Goal: Task Accomplishment & Management: Manage account settings

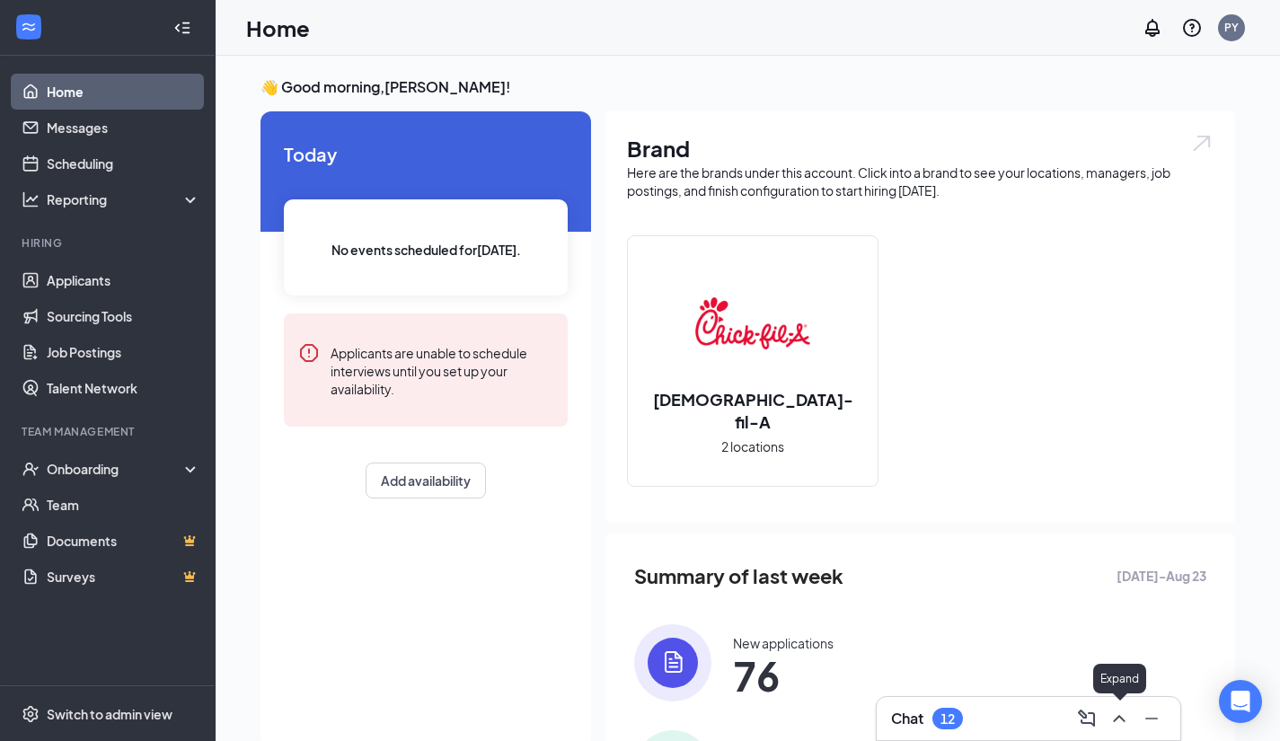
click at [1124, 721] on icon "ChevronUp" at bounding box center [1119, 718] width 12 height 7
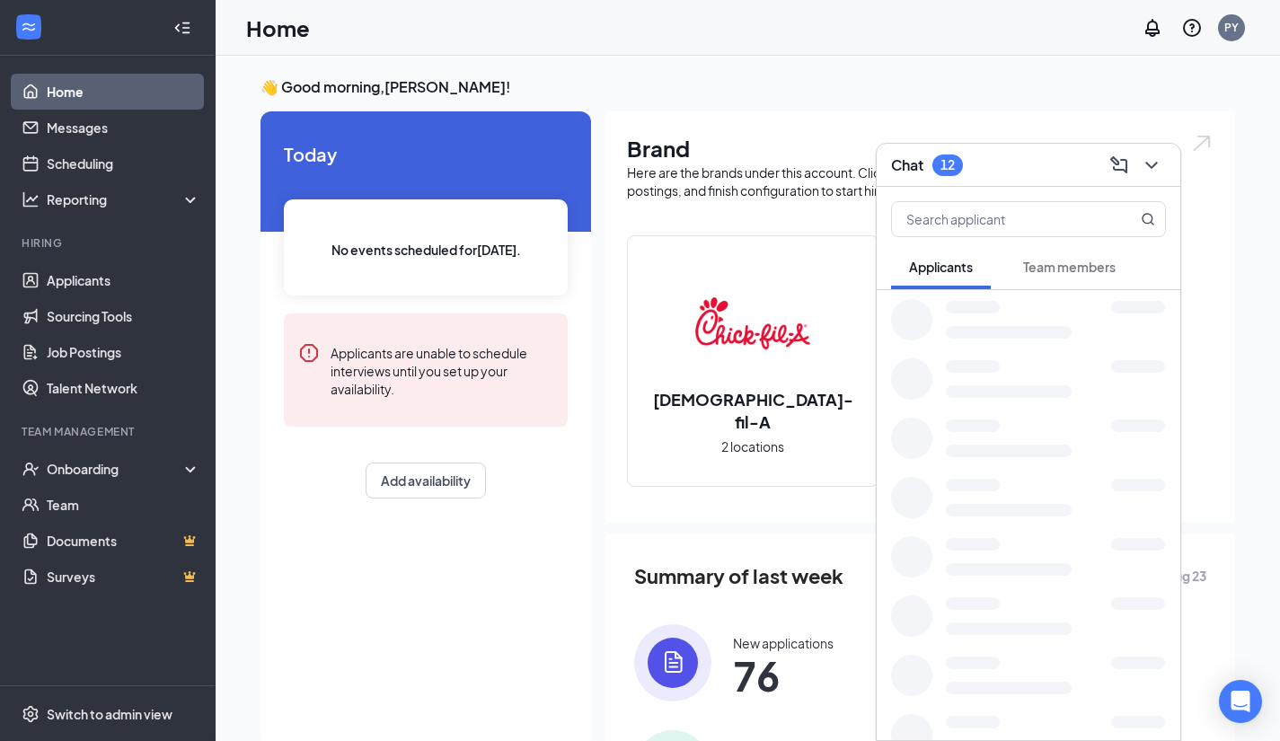
click at [1074, 266] on span "Team members" at bounding box center [1069, 267] width 93 height 16
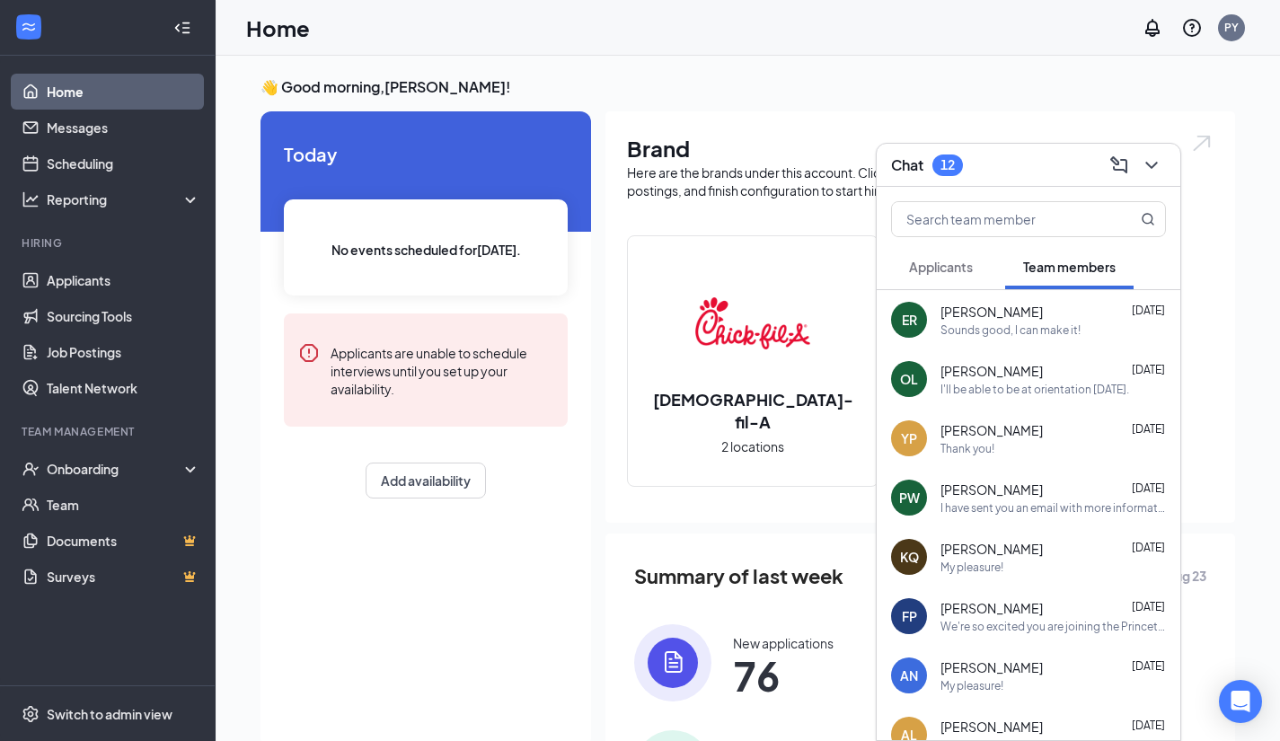
click at [907, 278] on button "Applicants" at bounding box center [941, 266] width 100 height 45
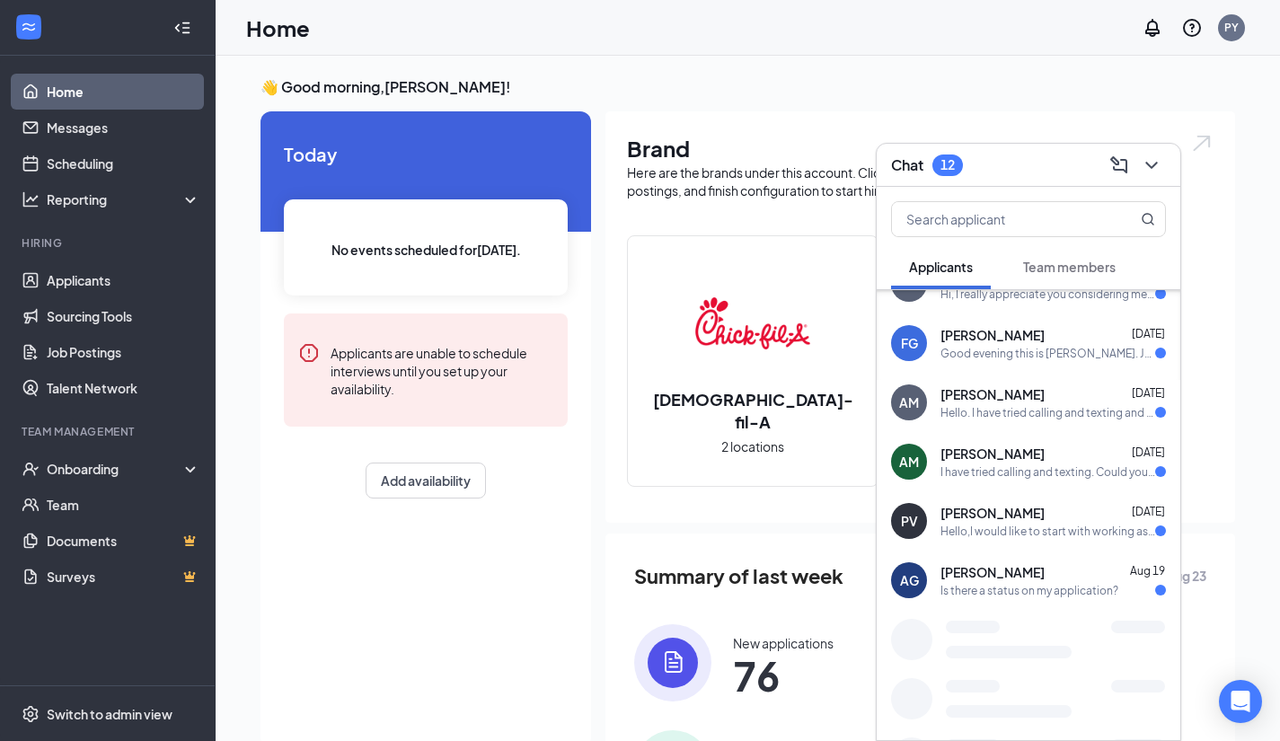
scroll to position [460, 0]
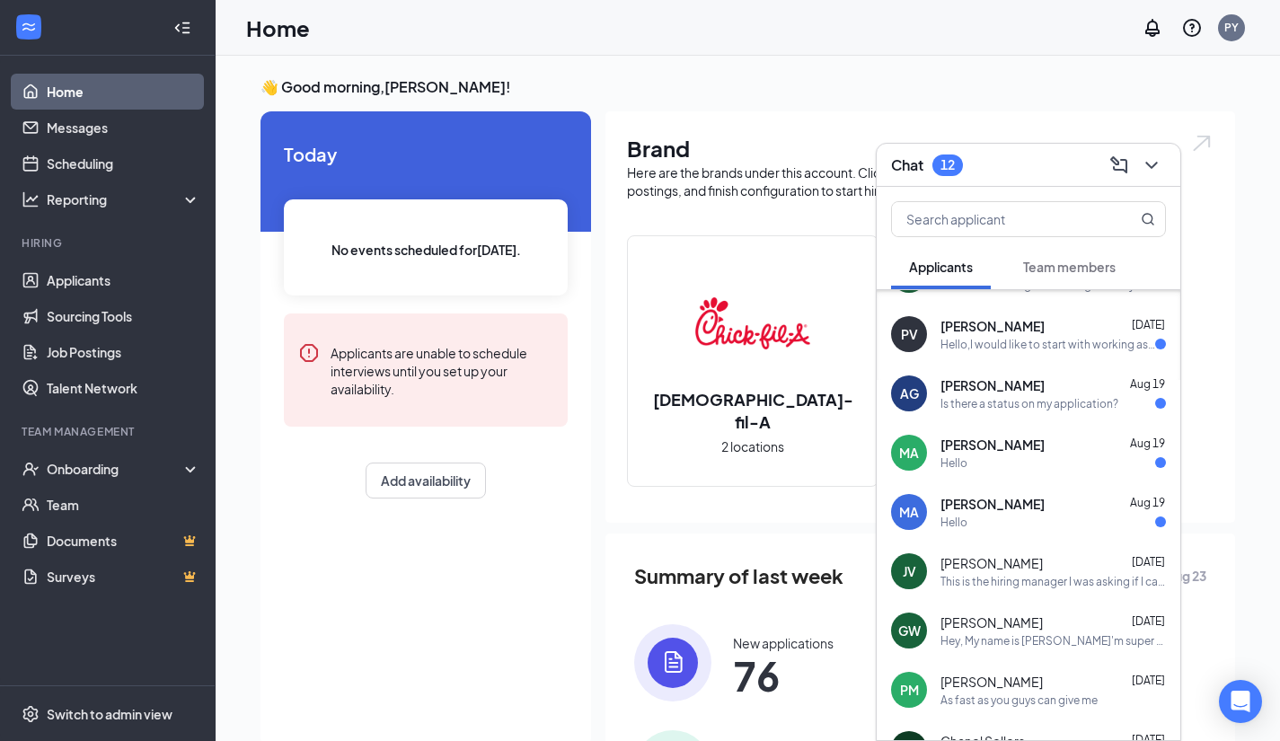
click at [1025, 516] on div "Hello" at bounding box center [1052, 522] width 225 height 15
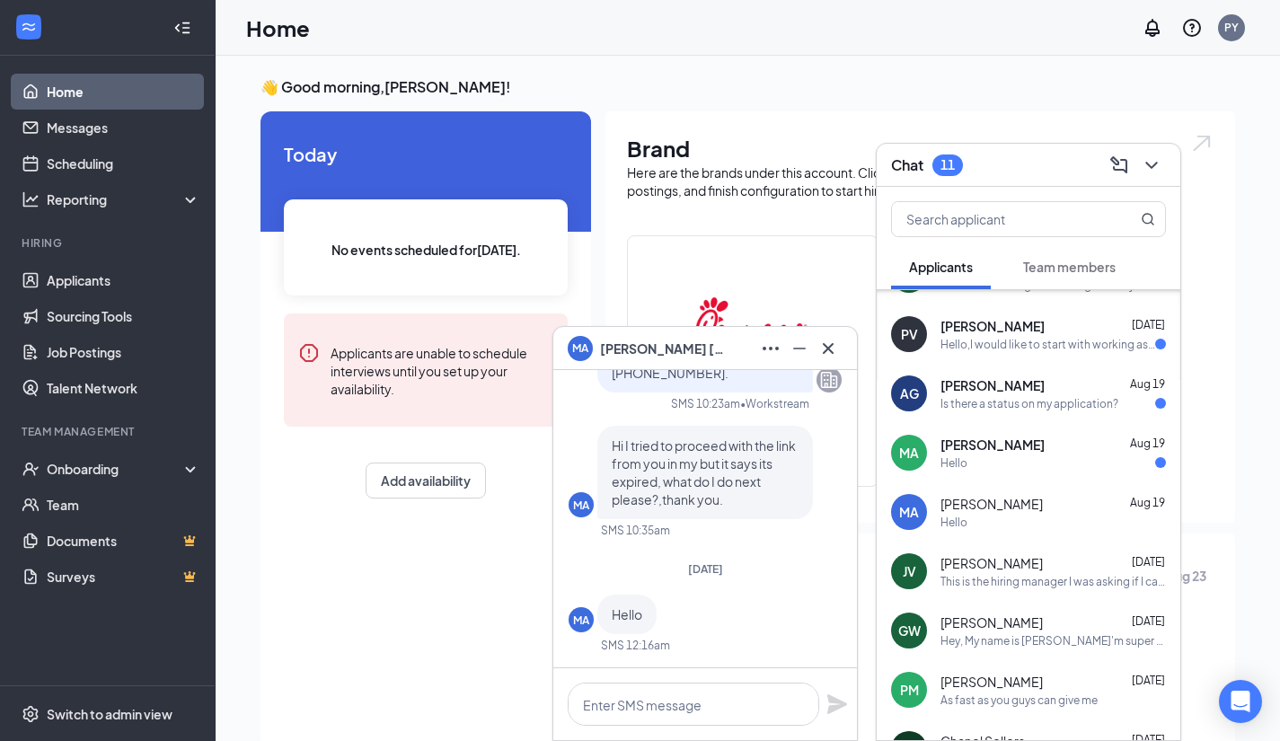
click at [1019, 462] on div "Hello" at bounding box center [1052, 462] width 225 height 15
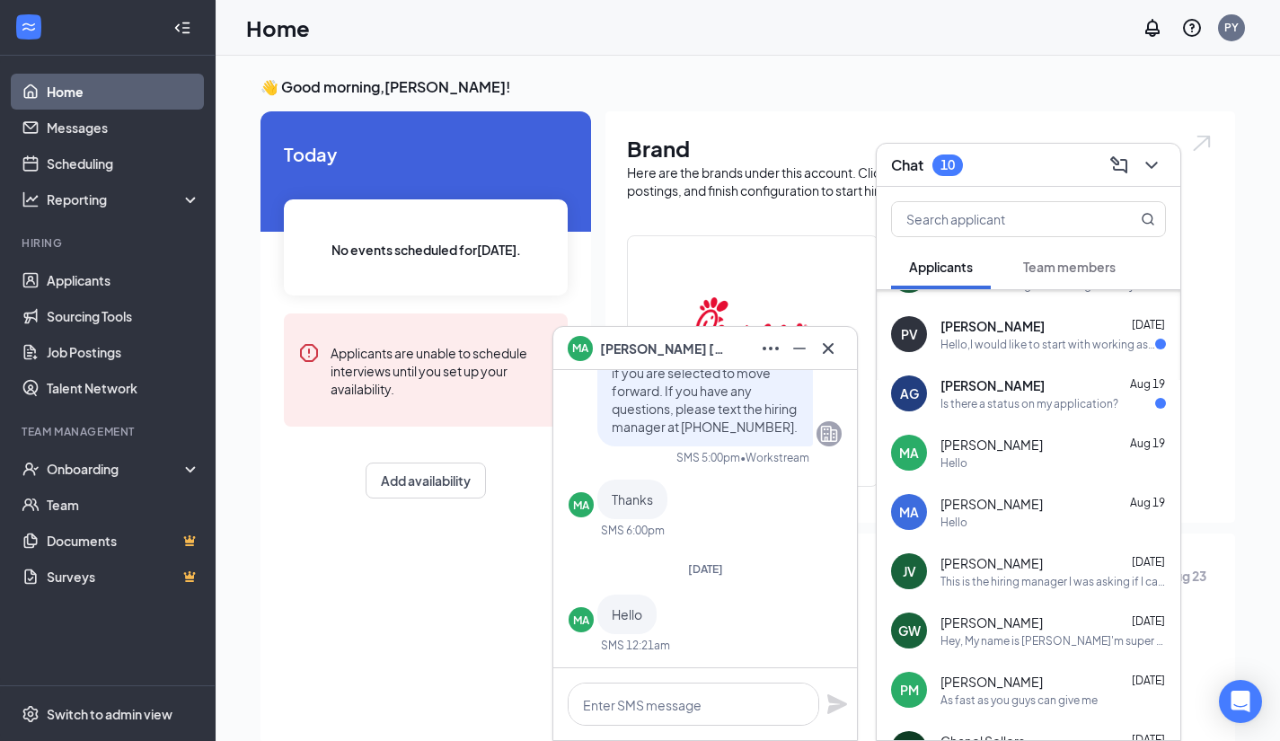
click at [1015, 402] on div "Is there a status on my application?" at bounding box center [1029, 403] width 178 height 15
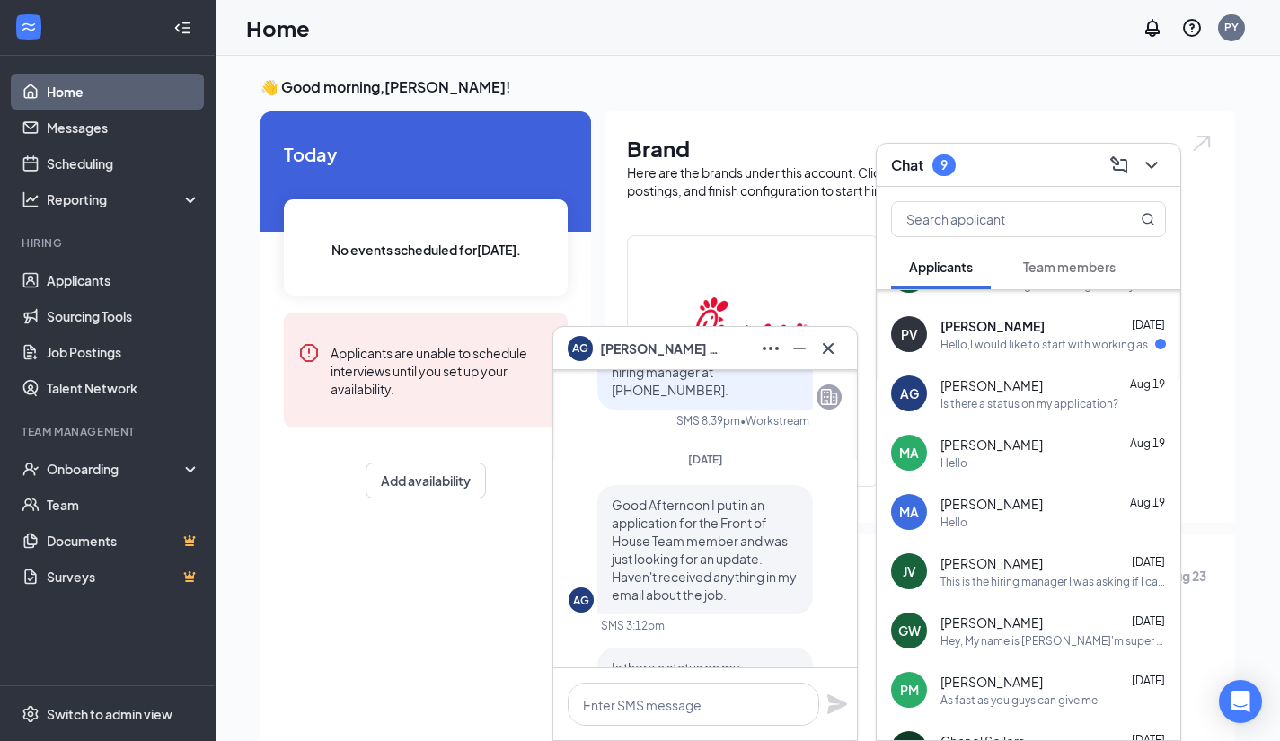
scroll to position [-46, 0]
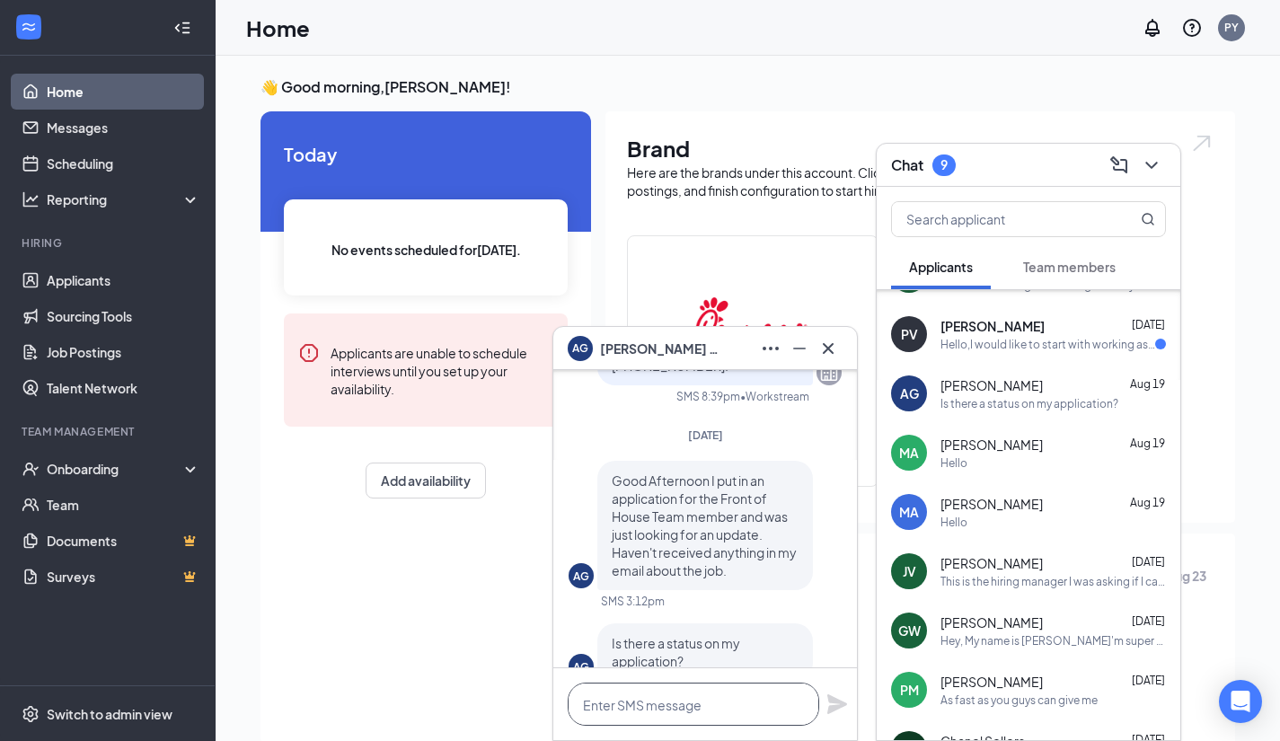
click at [692, 704] on textarea at bounding box center [693, 704] width 251 height 43
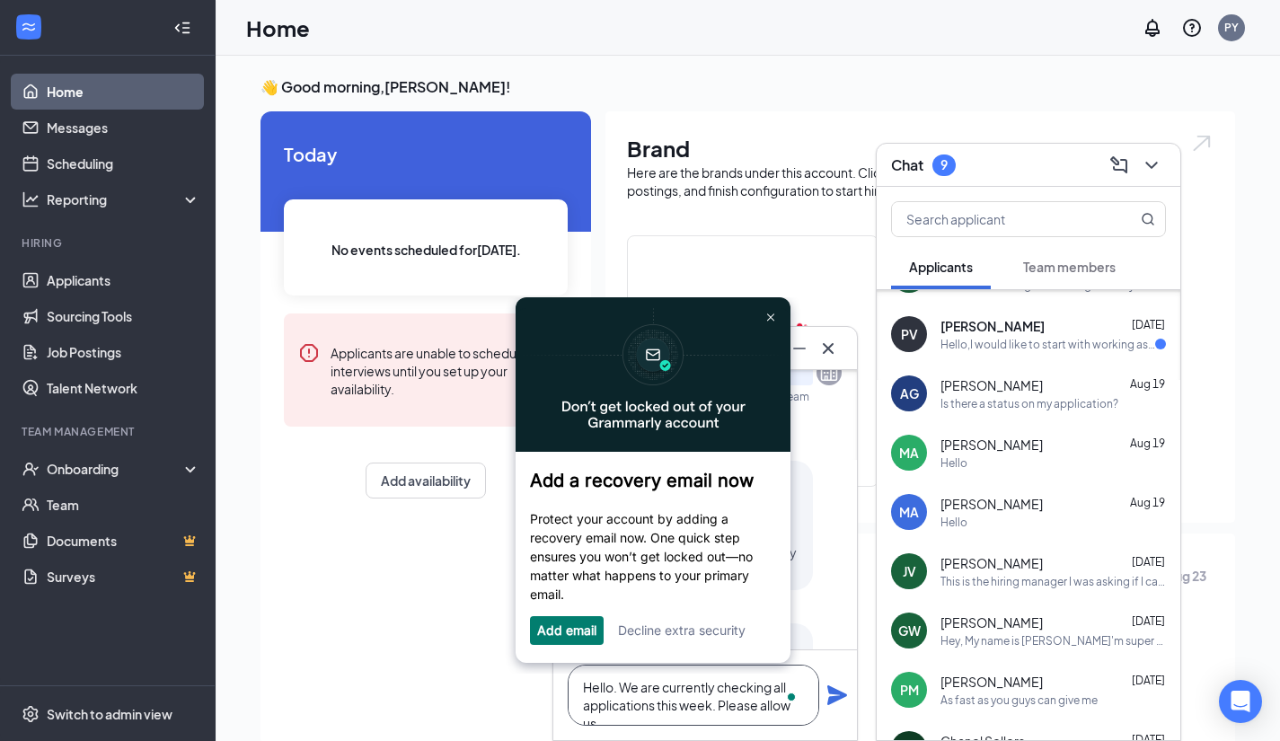
scroll to position [-82, 0]
type textarea "Hello. We are currently checking all applications this week. Please allow us so…"
click at [837, 689] on icon "Plane" at bounding box center [837, 686] width 20 height 20
click at [1025, 343] on div "Hello,I would like to start with working as soon as possible if you have select…" at bounding box center [1047, 344] width 215 height 15
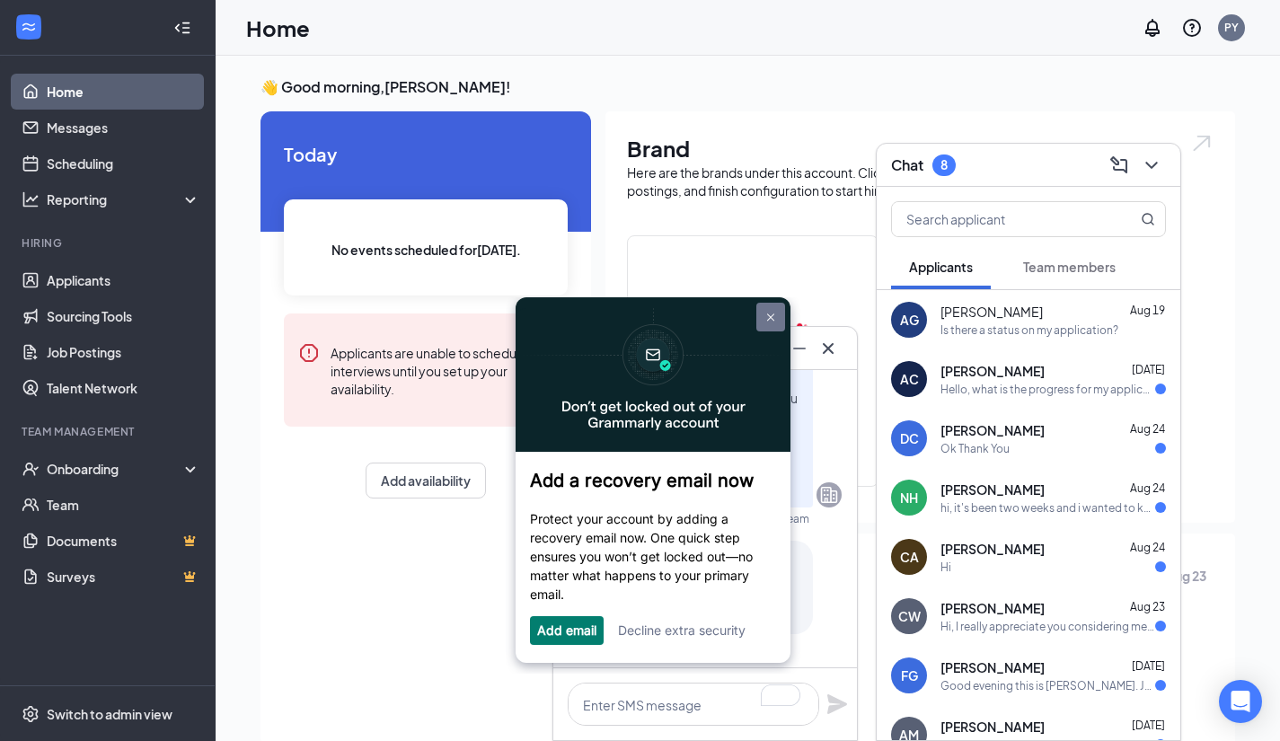
click at [779, 313] on link at bounding box center [770, 317] width 29 height 29
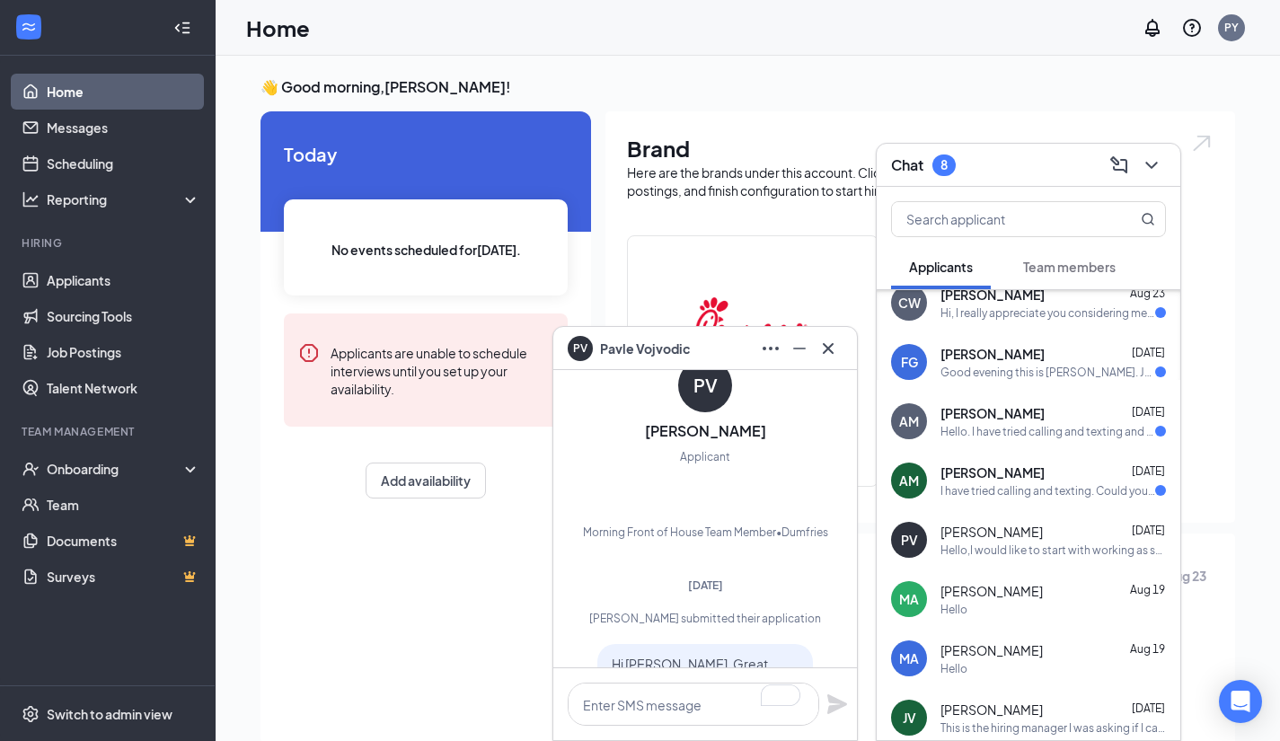
scroll to position [316, 0]
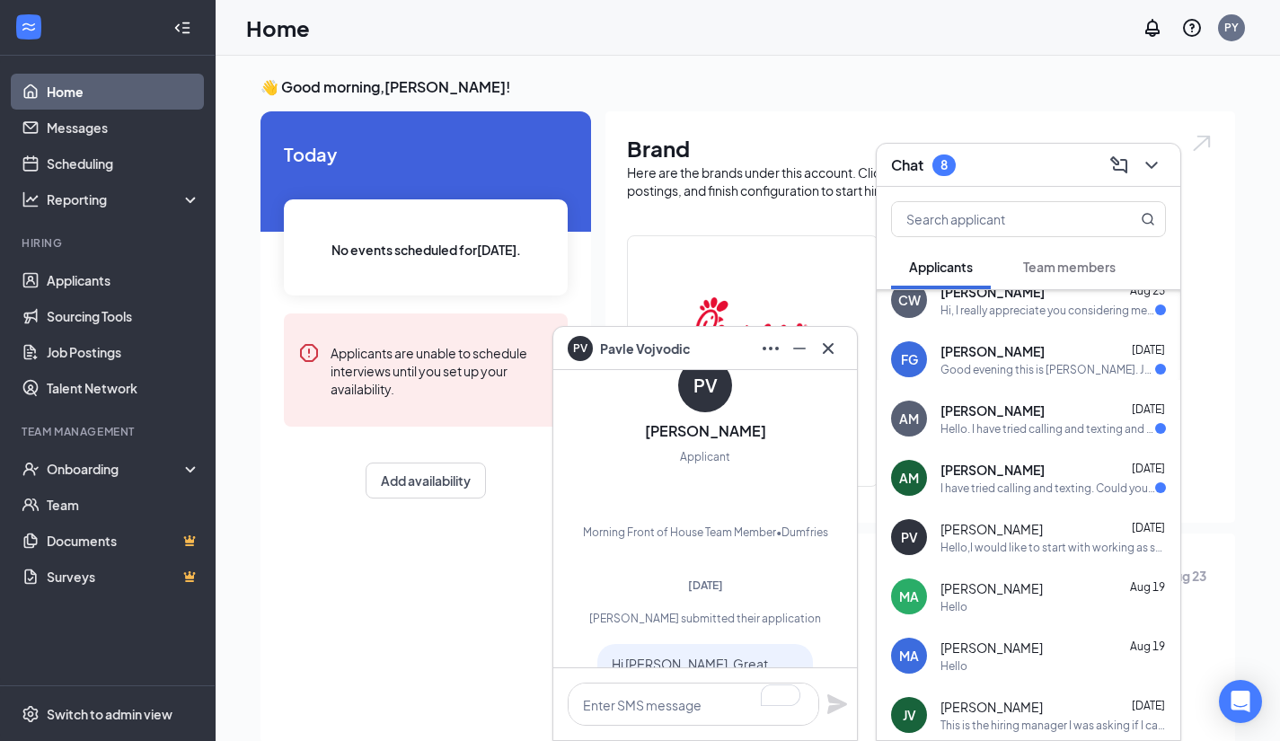
click at [1060, 449] on div "AM Austin Miller Aug 21 I have tried calling and texting. Could you please reac…" at bounding box center [1029, 477] width 304 height 59
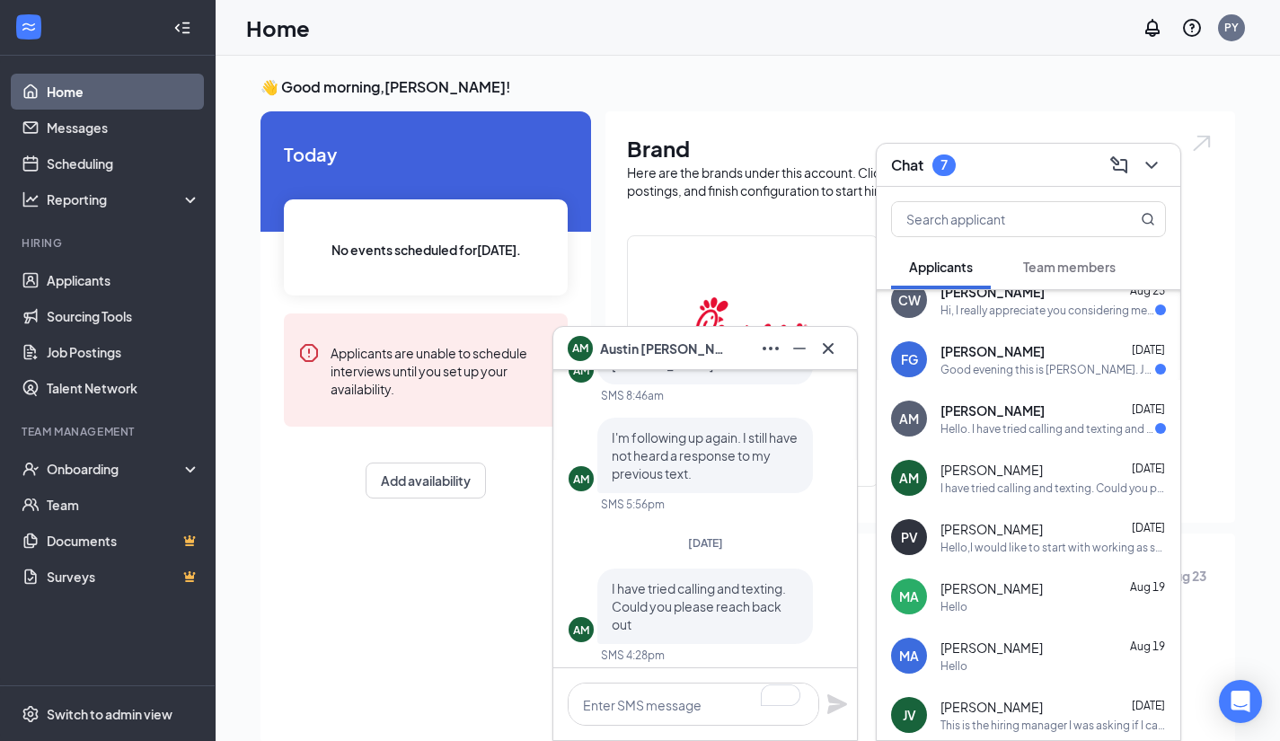
scroll to position [0, 0]
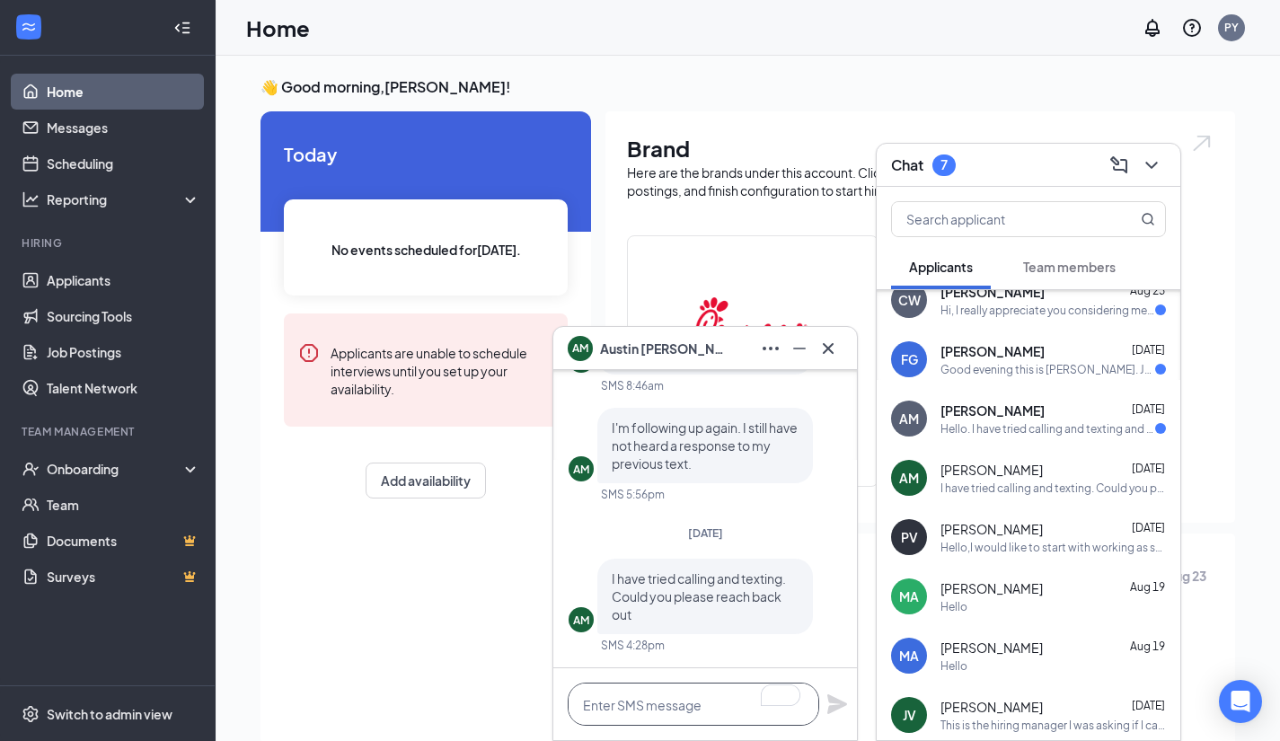
click at [656, 705] on textarea "To enrich screen reader interactions, please activate Accessibility in Grammarl…" at bounding box center [693, 704] width 251 height 43
type textarea "H"
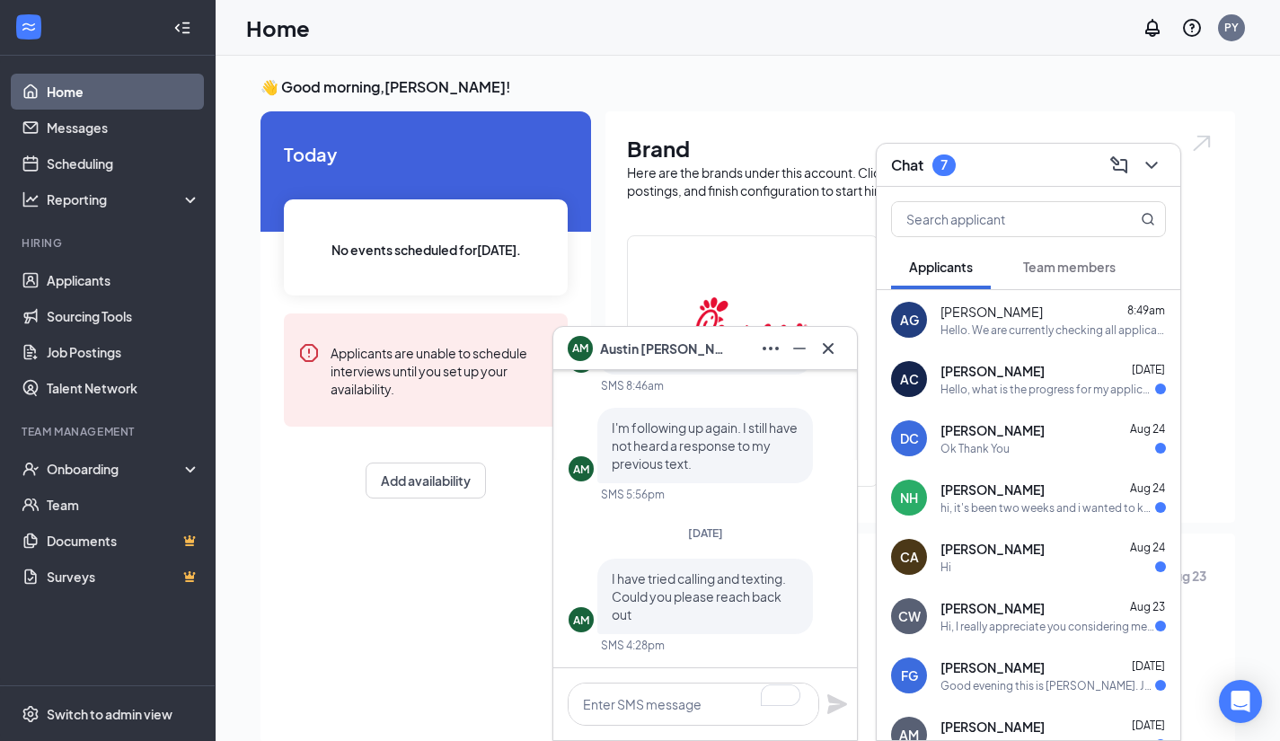
click at [1058, 322] on div "Aavyn Green 8:49am Hello. We are currently checking all applications this week.…" at bounding box center [1052, 320] width 225 height 35
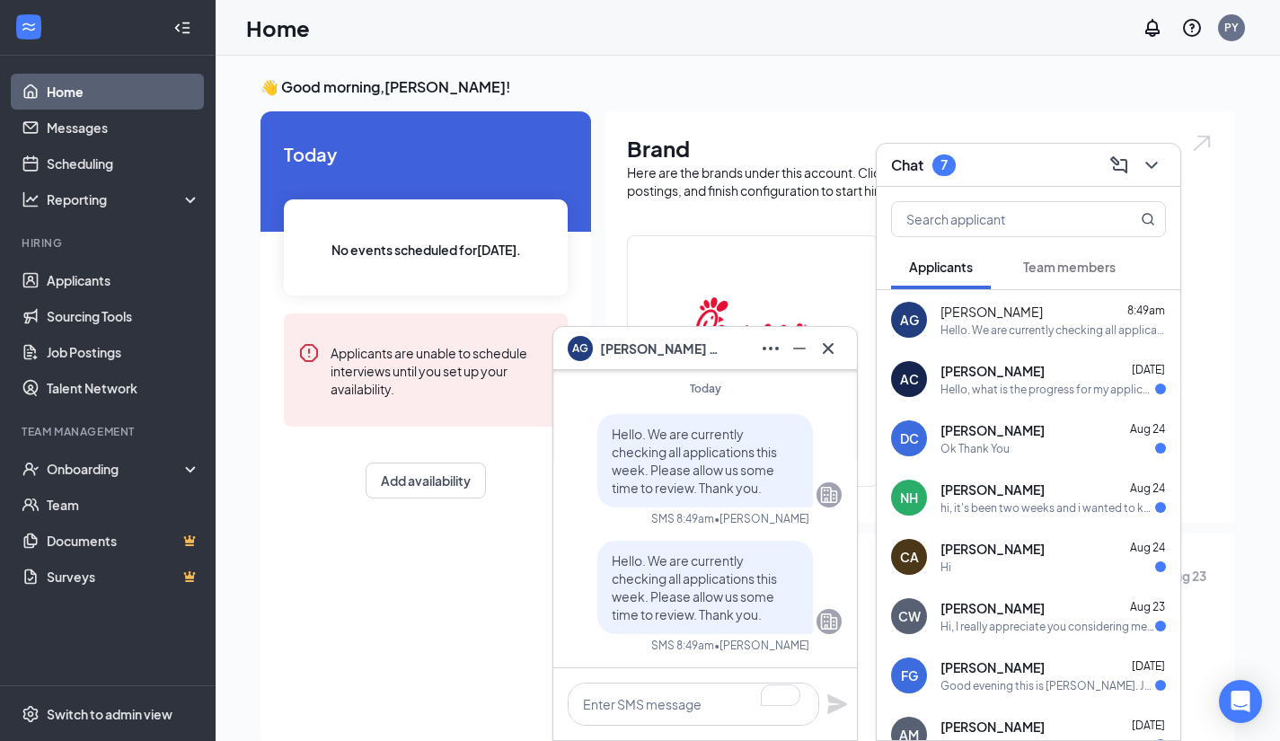
click at [675, 569] on p "Hello. We are currently checking all applications this week. Please allow us so…" at bounding box center [705, 587] width 187 height 72
copy span "Hello. We are currently checking all applications this week. Please allow us so…"
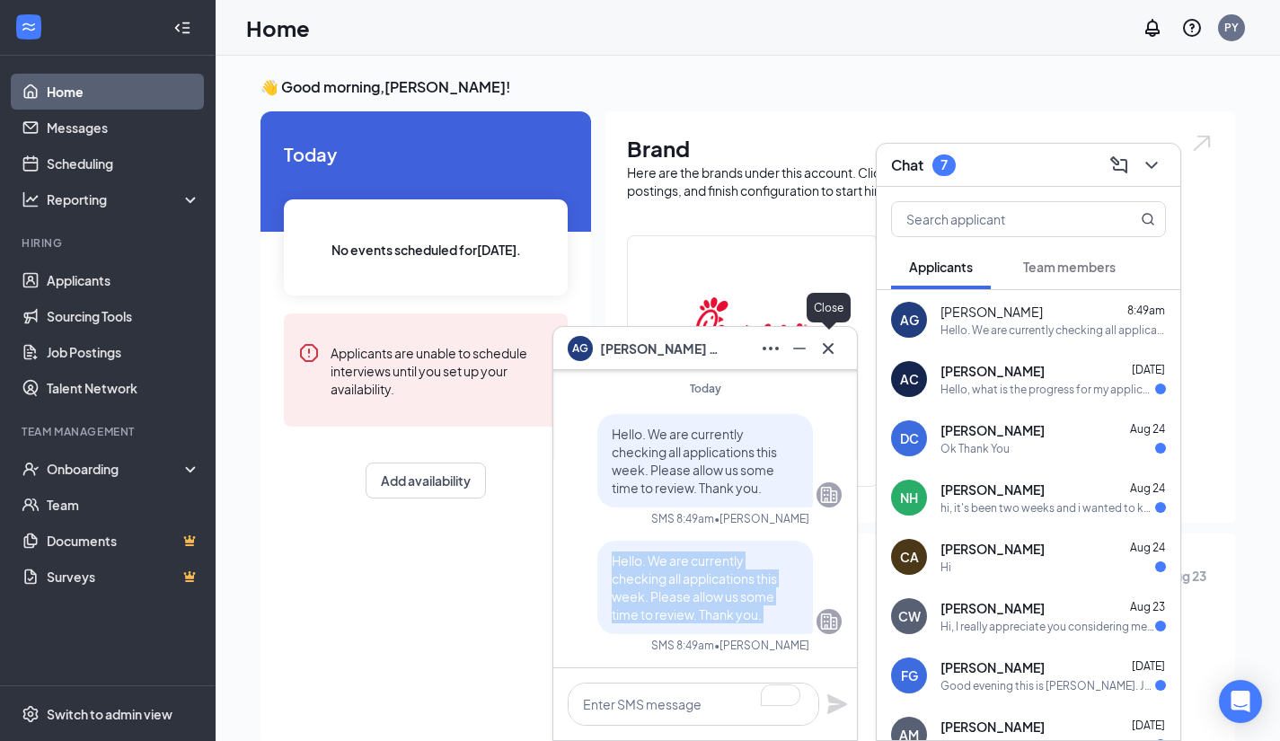
click at [837, 348] on icon "Cross" at bounding box center [828, 349] width 22 height 22
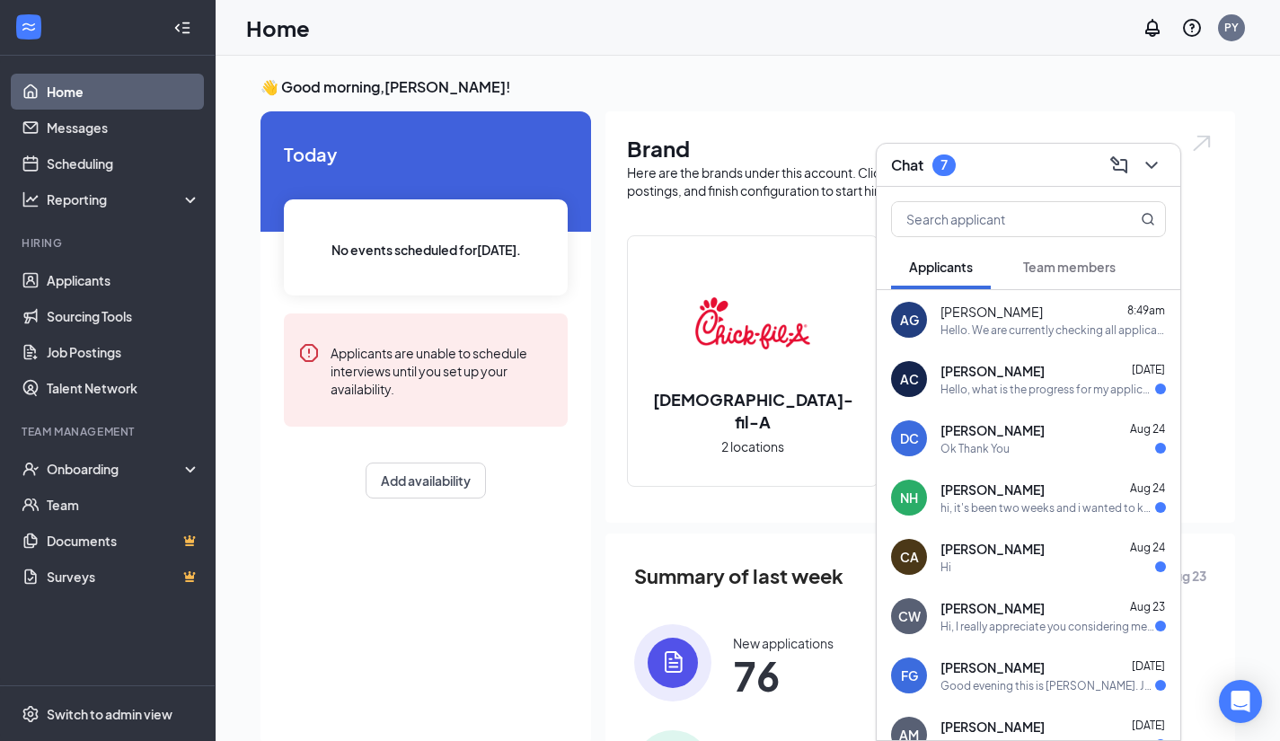
scroll to position [393, 0]
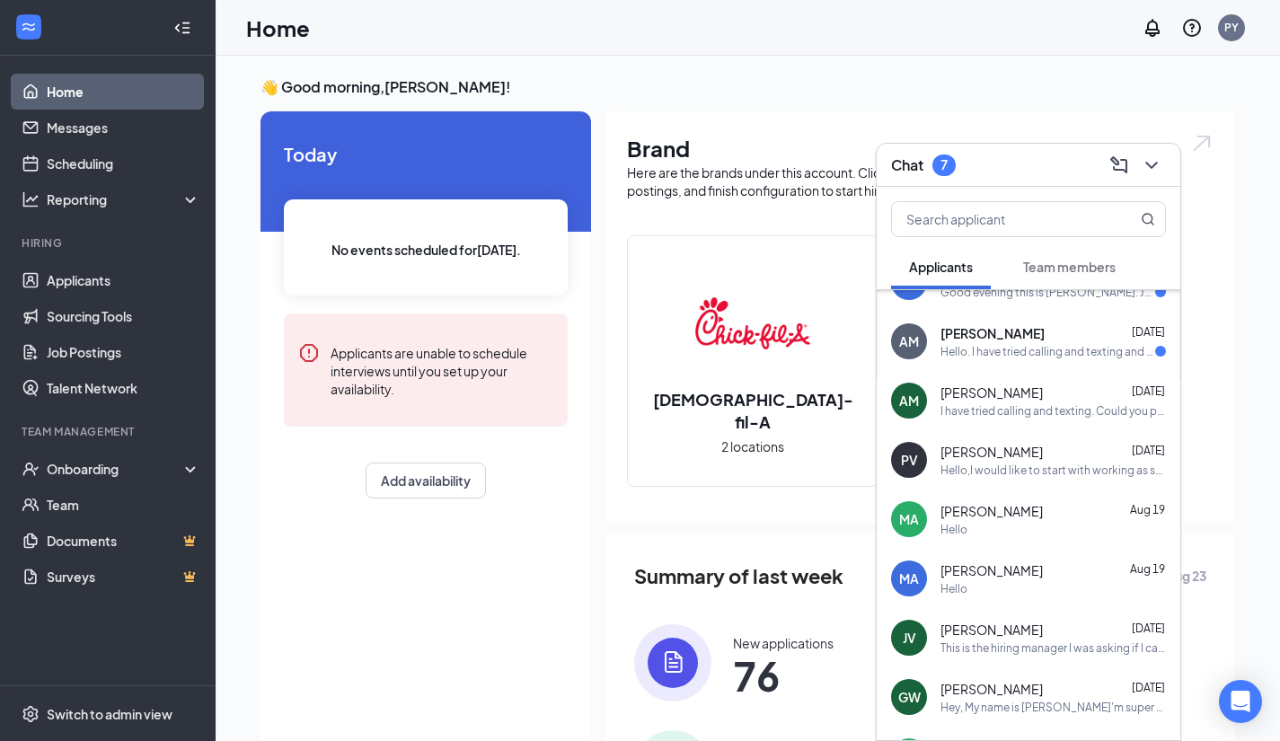
click at [1027, 403] on div "I have tried calling and texting. Could you please reach back out" at bounding box center [1052, 410] width 225 height 15
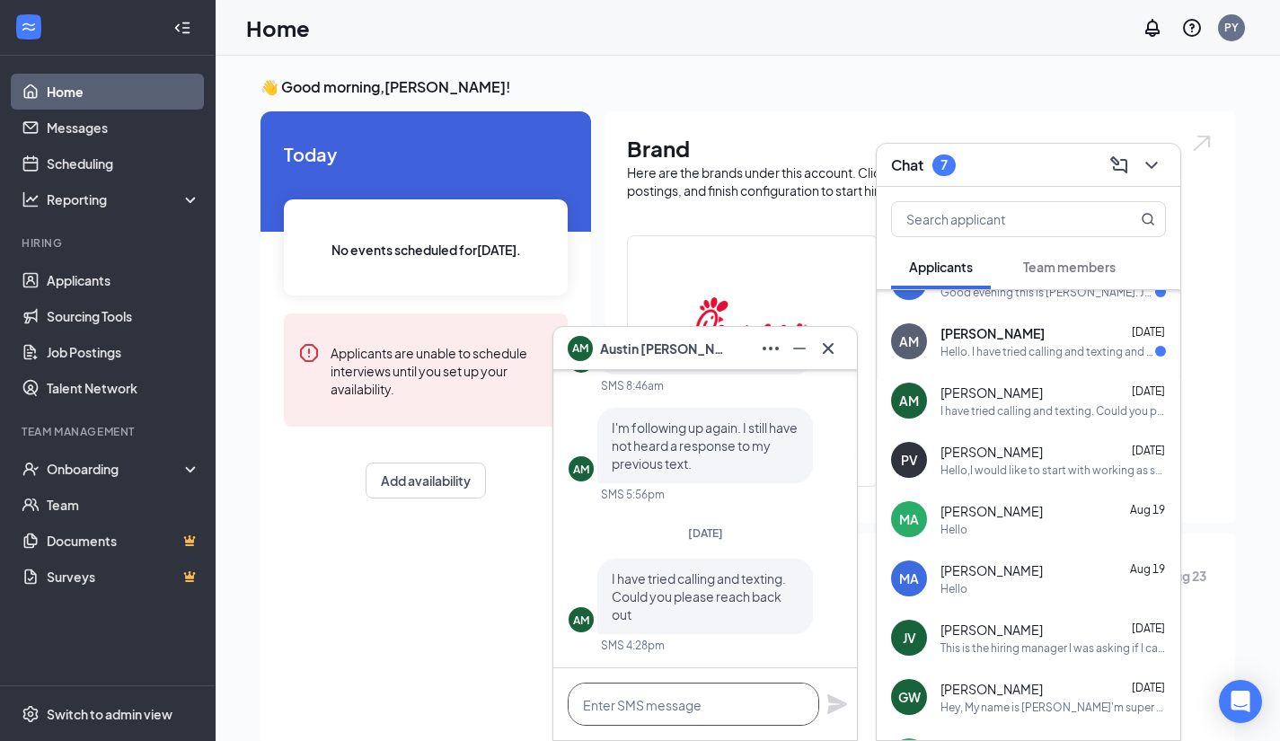
click at [619, 707] on textarea at bounding box center [693, 704] width 251 height 43
paste textarea "Hello. We are currently checking all applications this week. Please allow us so…"
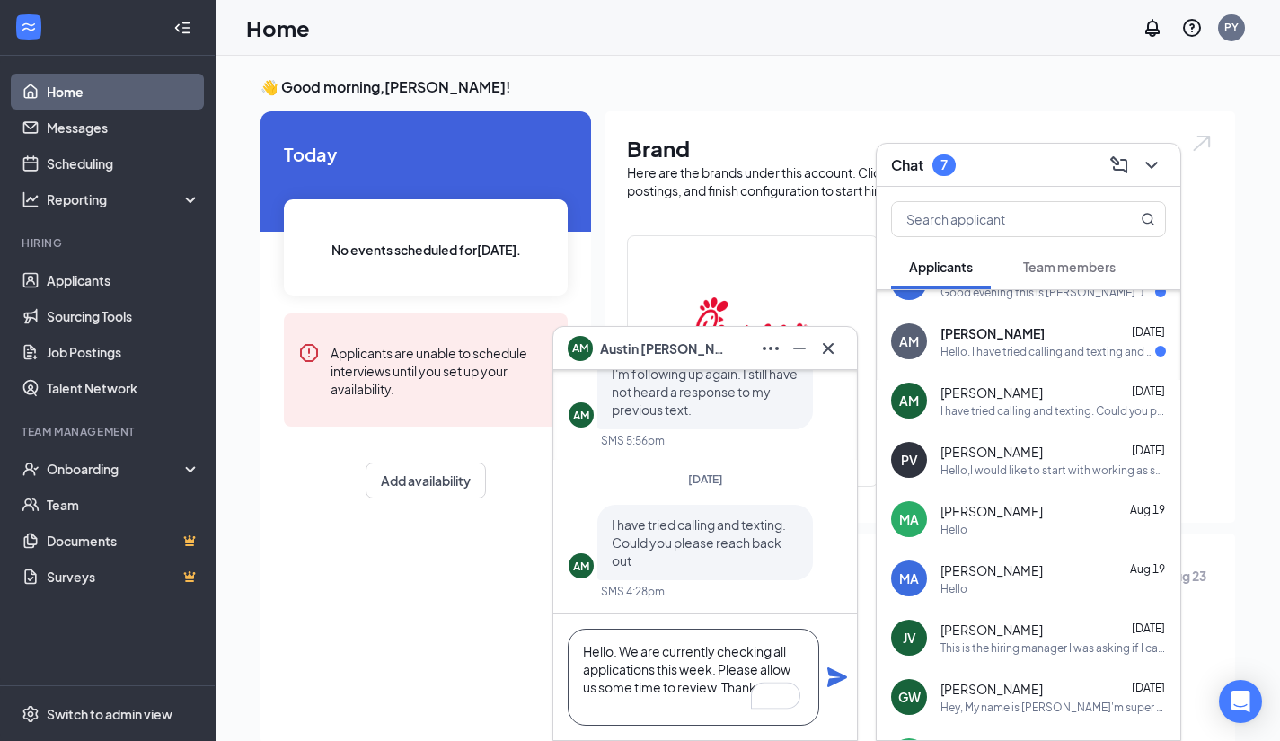
scroll to position [18, 0]
type textarea "Hello. We are currently checking all applications this week. Please allow us so…"
click at [833, 677] on icon "Plane" at bounding box center [837, 677] width 22 height 22
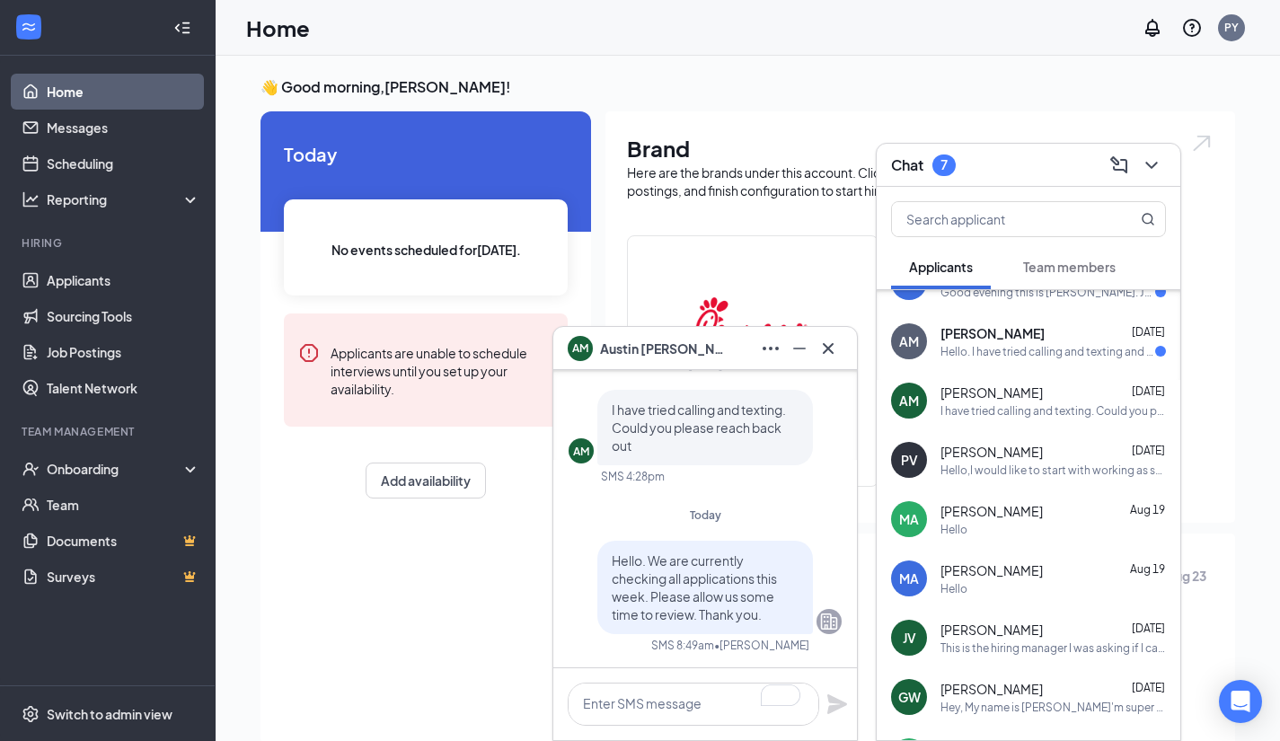
scroll to position [0, 0]
click at [1041, 339] on div "Austin Miller Aug 21" at bounding box center [1052, 333] width 225 height 18
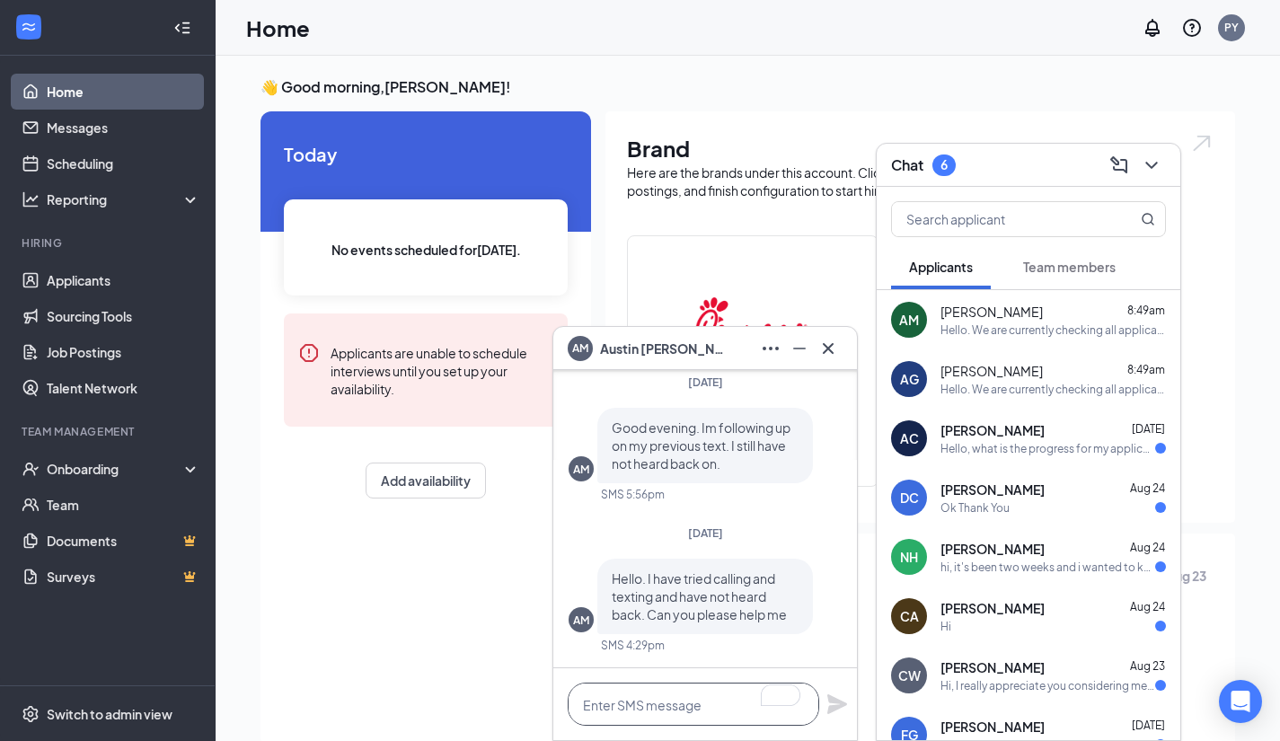
click at [670, 705] on textarea "To enrich screen reader interactions, please activate Accessibility in Grammarl…" at bounding box center [693, 704] width 251 height 43
paste textarea "Hello. We are currently checking all applications this week. Please allow us so…"
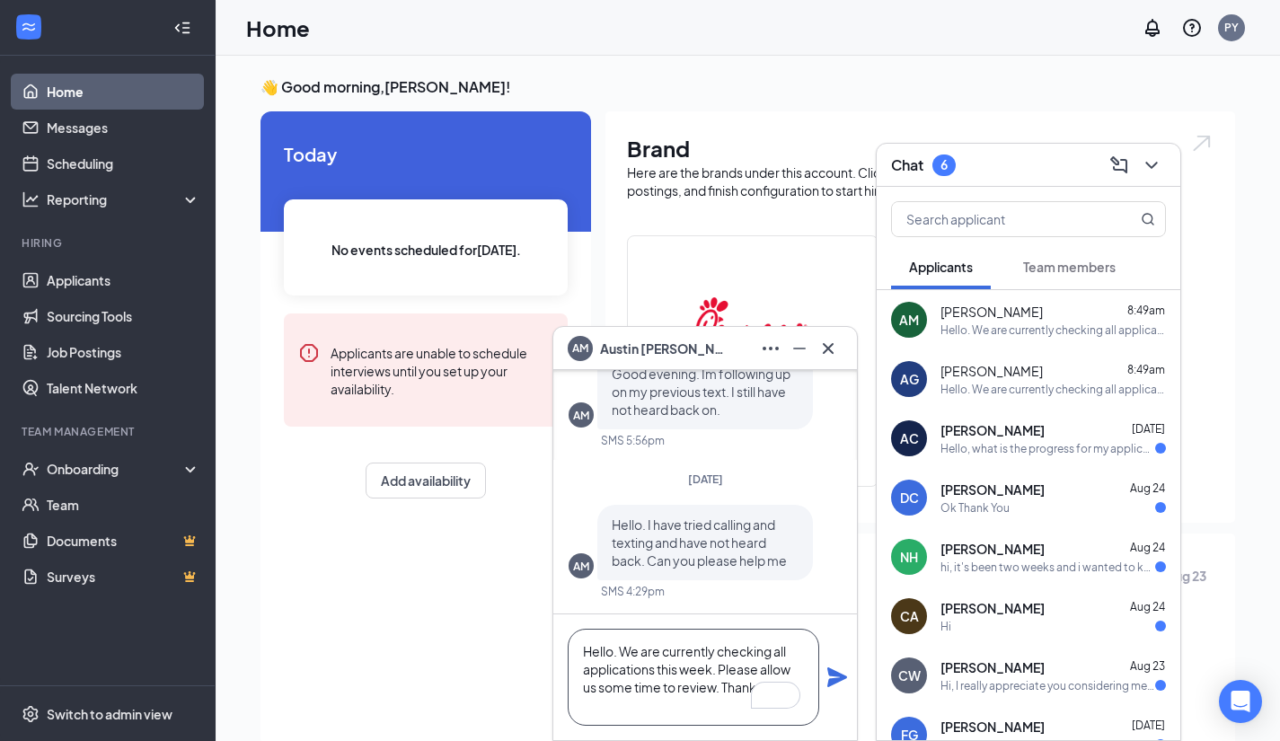
type textarea "Hello. We are currently checking all applications this week. Please allow us so…"
click at [838, 674] on icon "Plane" at bounding box center [837, 677] width 20 height 20
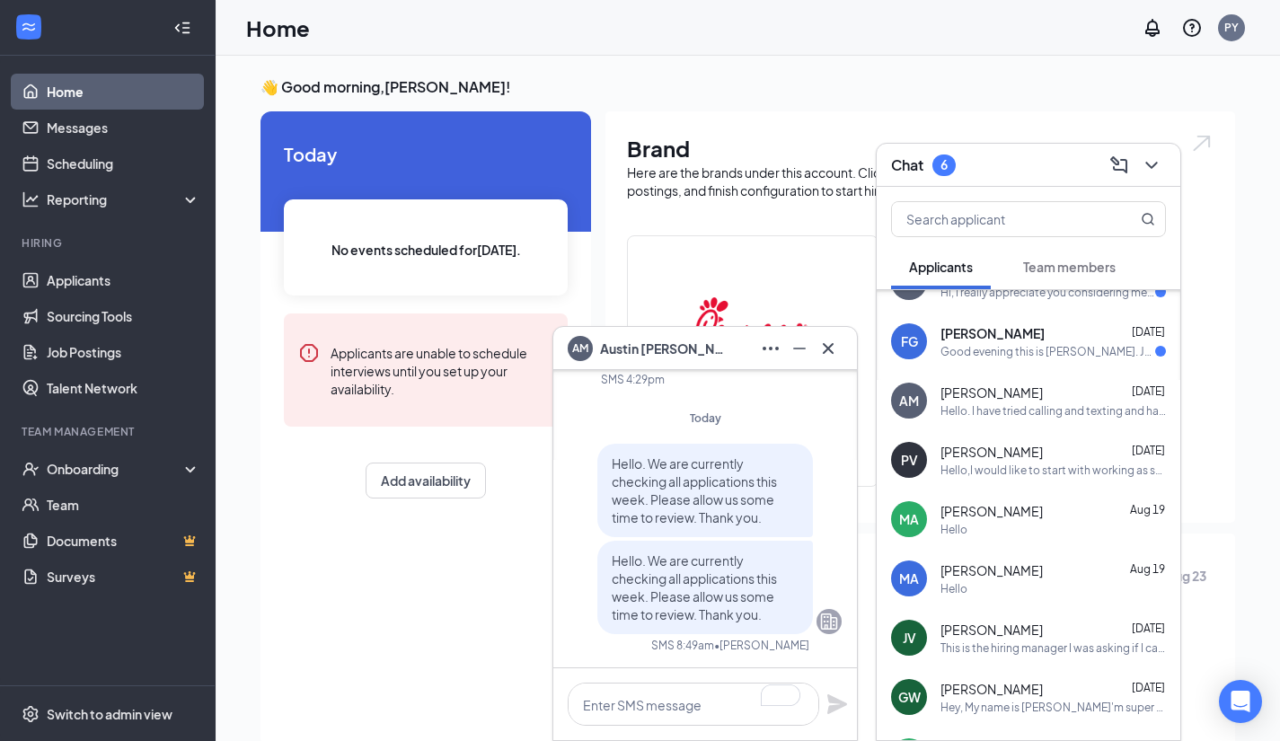
click at [1040, 337] on div "Franklin Guevara Aug 22" at bounding box center [1052, 333] width 225 height 18
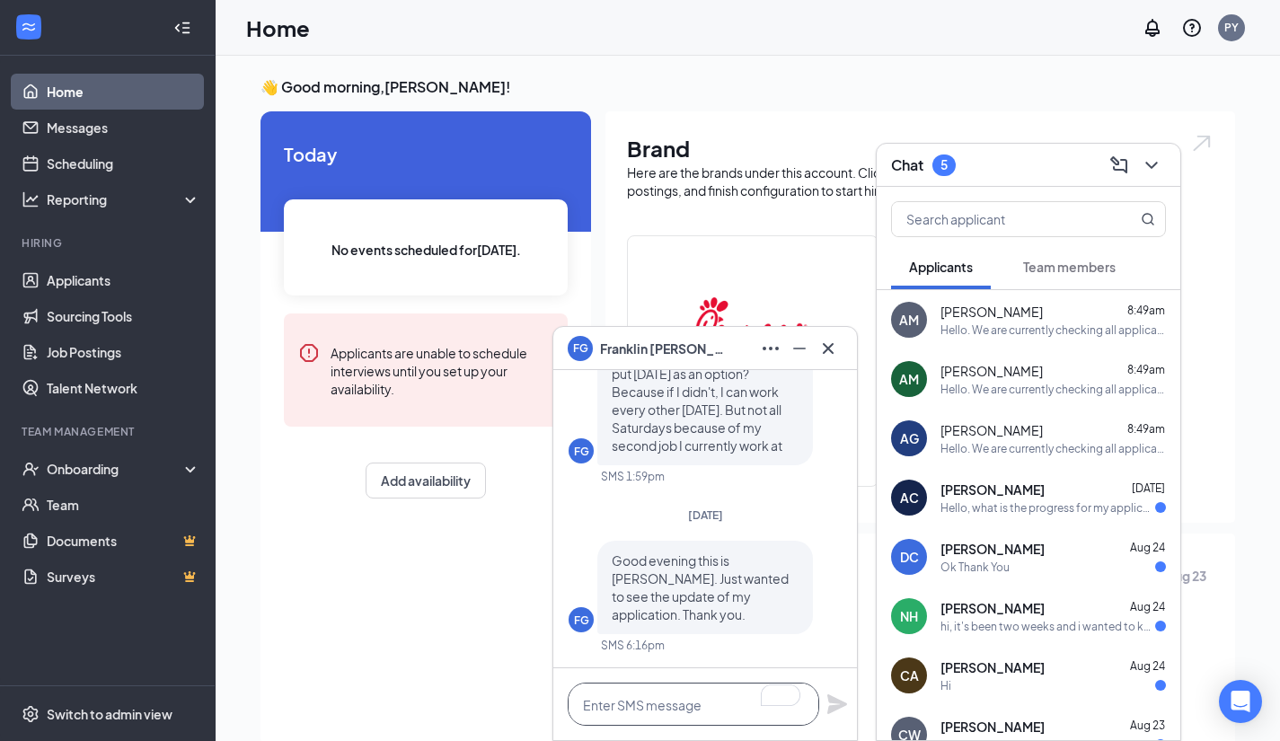
click at [665, 709] on textarea "To enrich screen reader interactions, please activate Accessibility in Grammarl…" at bounding box center [693, 704] width 251 height 43
paste textarea "Hello. We are currently checking all applications this week. Please allow us so…"
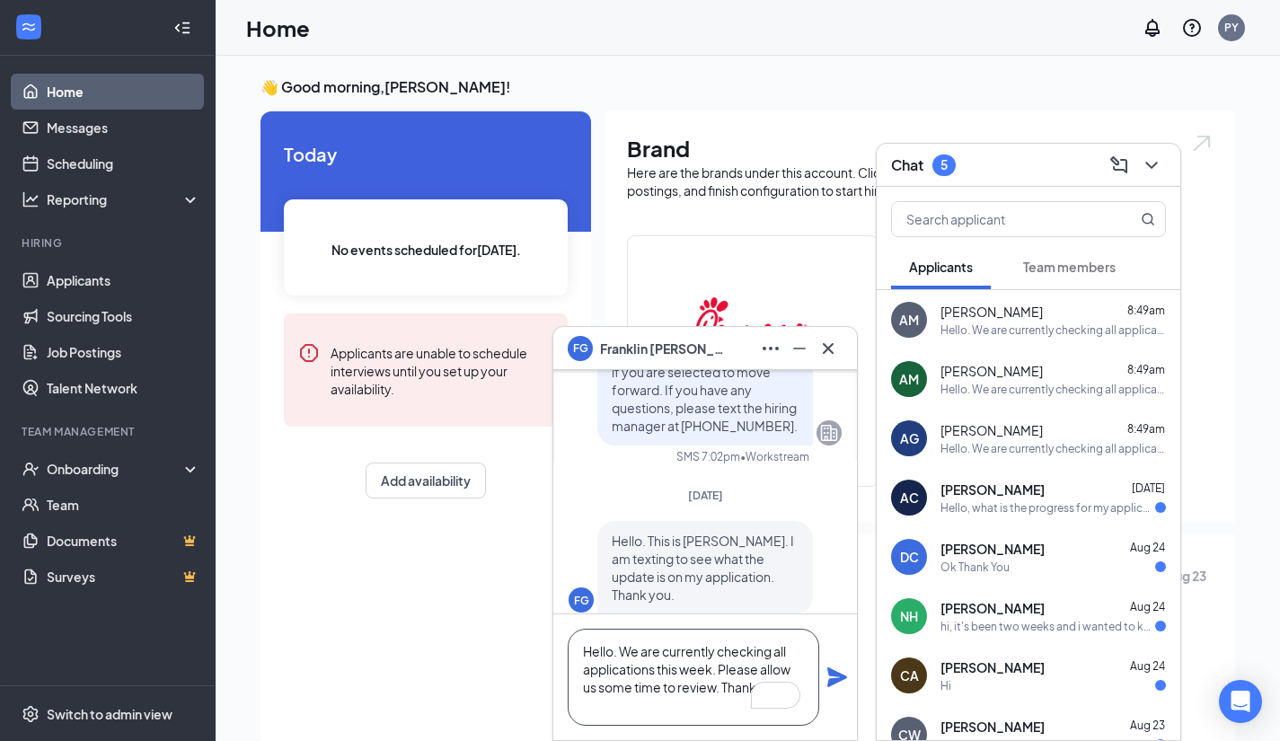
type textarea "Hello. We are currently checking all applications this week. Please allow us so…"
click at [831, 674] on icon "Plane" at bounding box center [837, 677] width 20 height 20
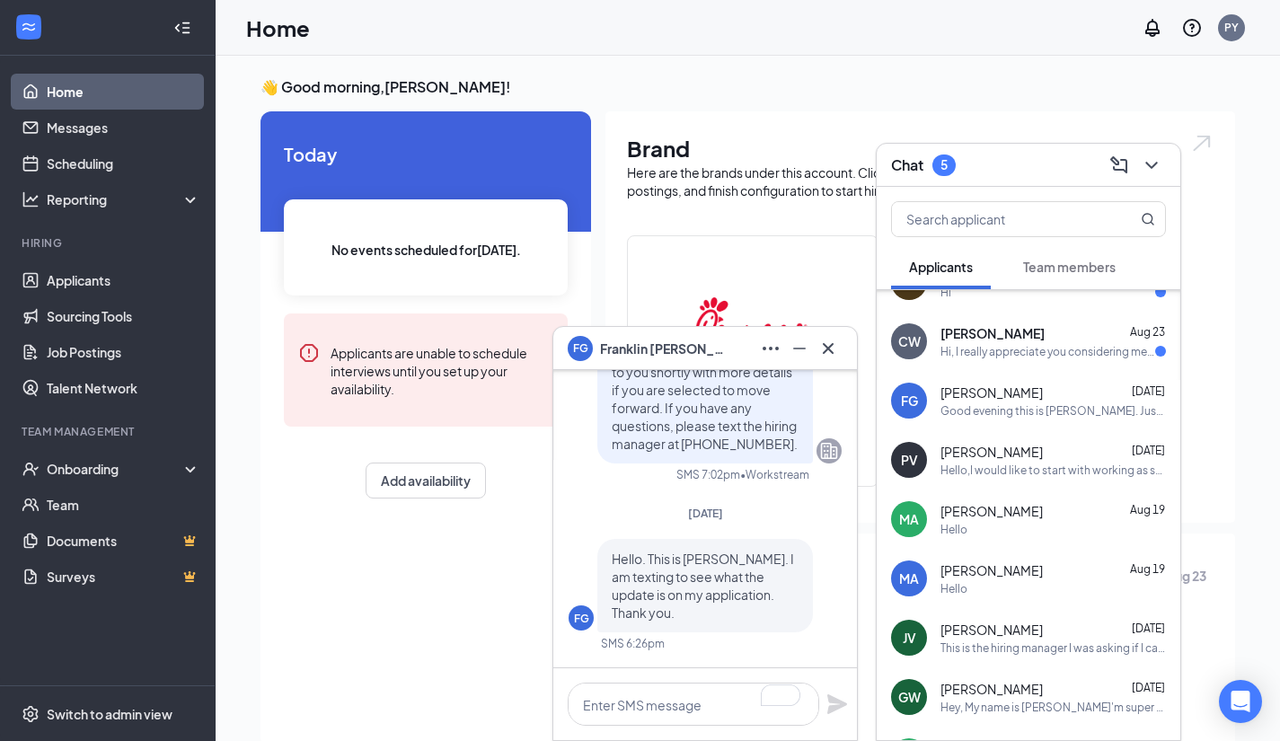
click at [1058, 369] on div "CW Cameron Wade Aug 23 Hi, I really appreciate you considering me for the role.…" at bounding box center [1029, 341] width 304 height 59
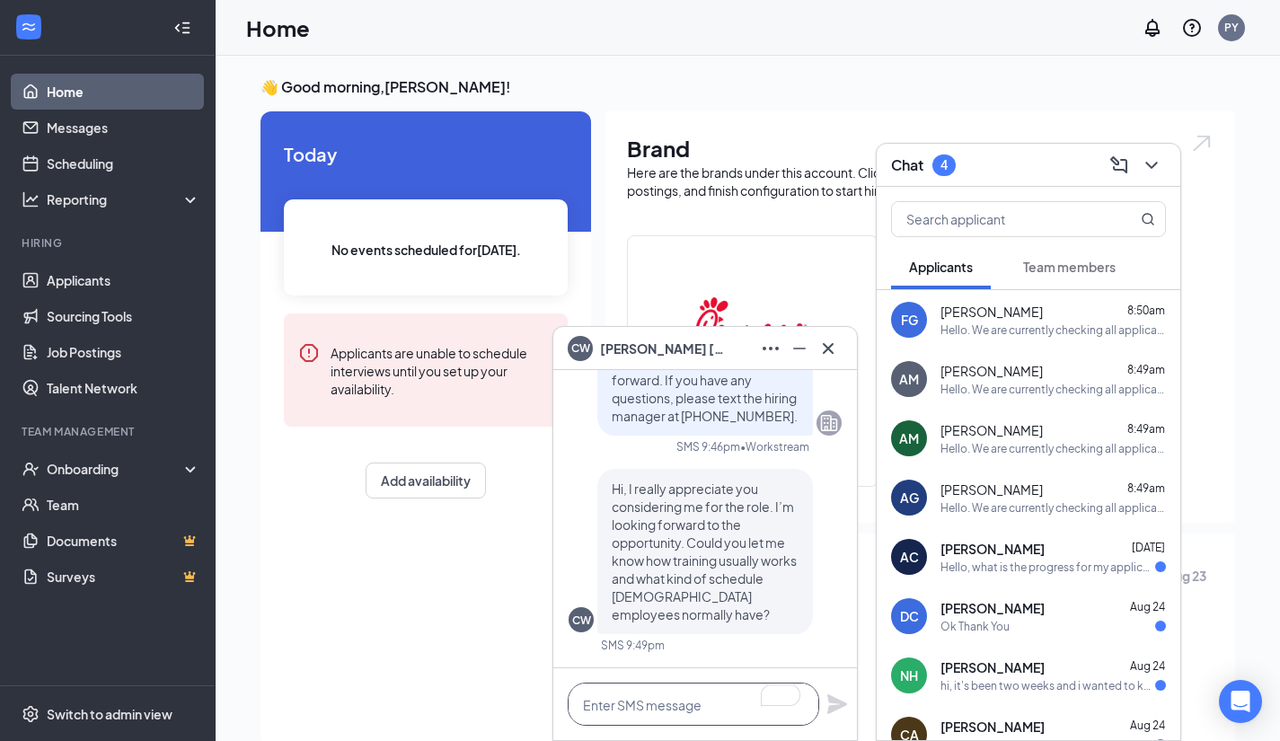
click at [640, 700] on textarea "To enrich screen reader interactions, please activate Accessibility in Grammarl…" at bounding box center [693, 704] width 251 height 43
click at [824, 351] on icon "Cross" at bounding box center [828, 349] width 22 height 22
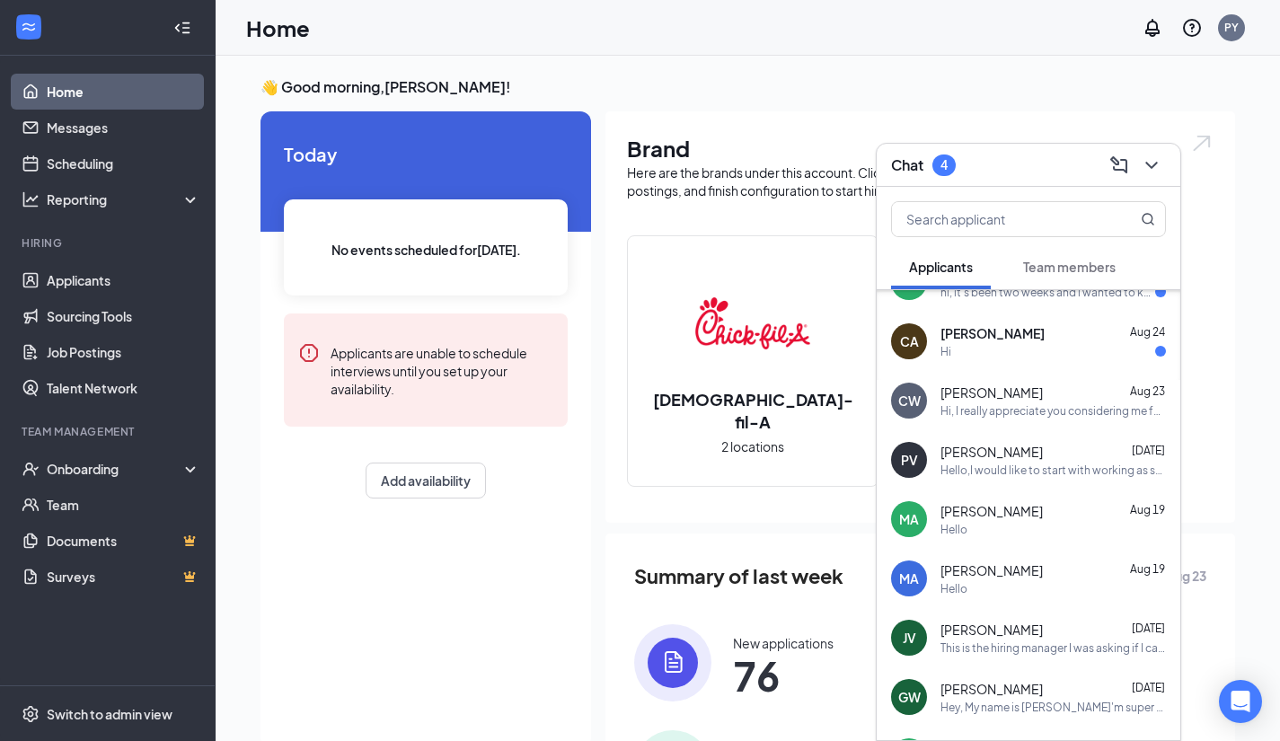
click at [971, 401] on div "Cameron Wade Aug 23 Hi, I really appreciate you considering me for the role. I’…" at bounding box center [1052, 400] width 225 height 35
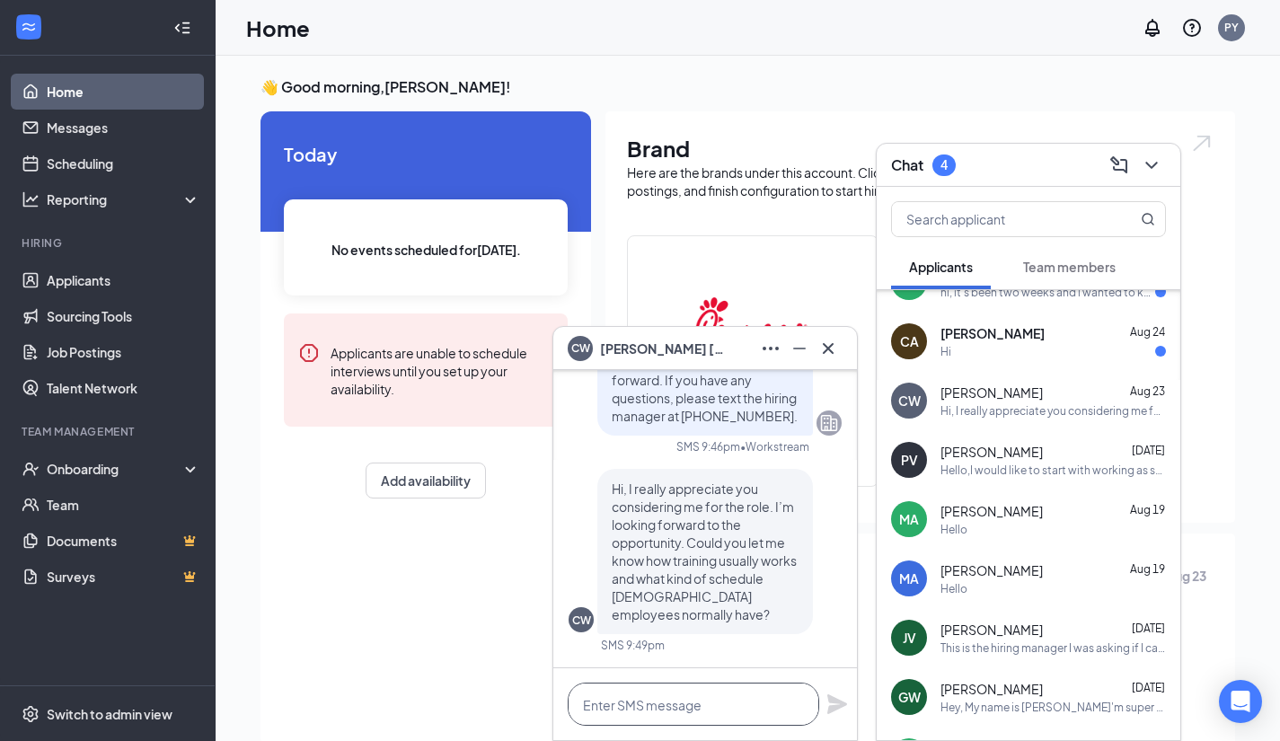
click at [612, 705] on textarea at bounding box center [693, 704] width 251 height 43
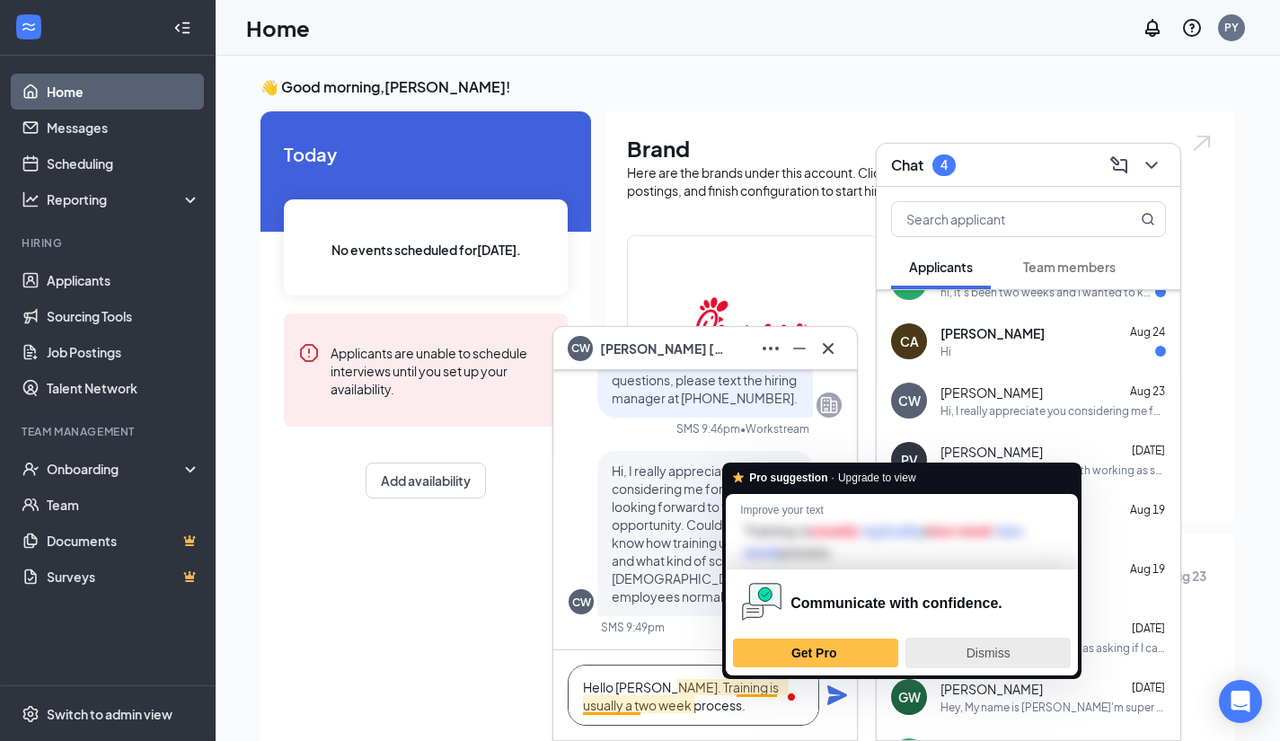
click at [991, 652] on span "Dismiss" at bounding box center [988, 653] width 44 height 14
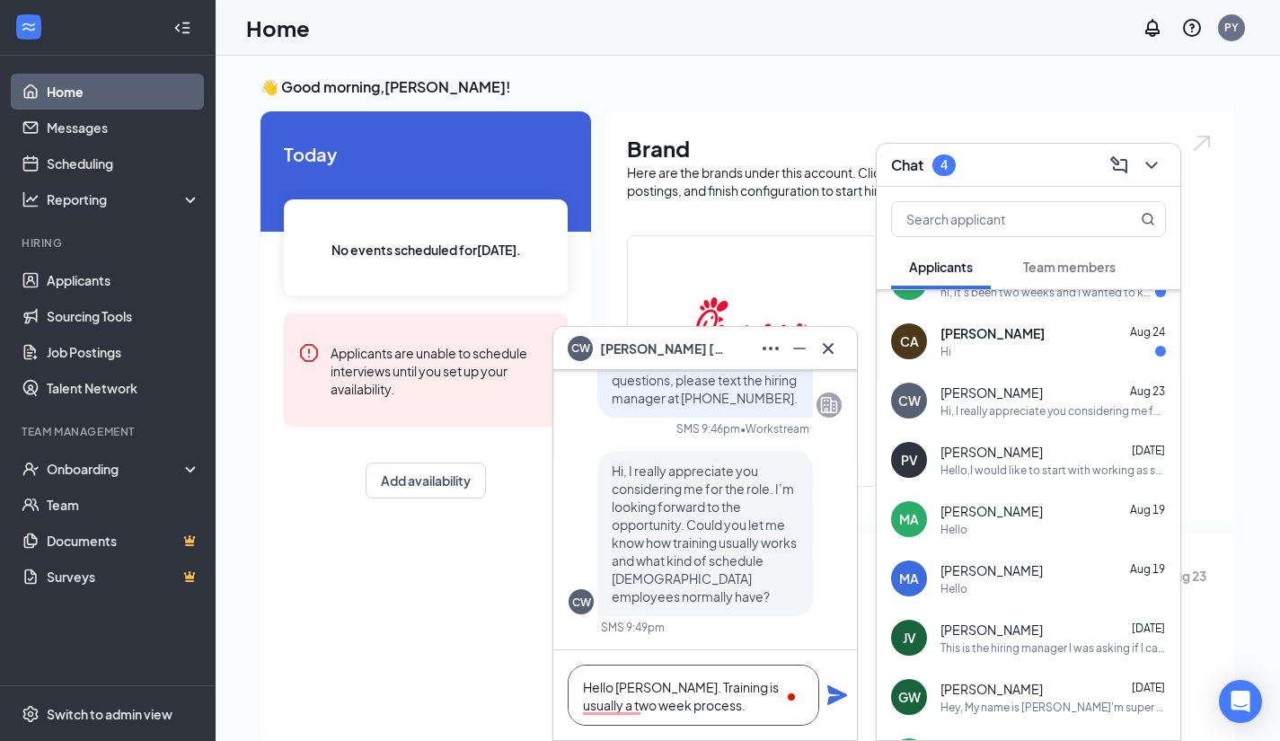
click at [734, 714] on textarea "Hello Cameron. Training is usually a two week process." at bounding box center [693, 695] width 251 height 61
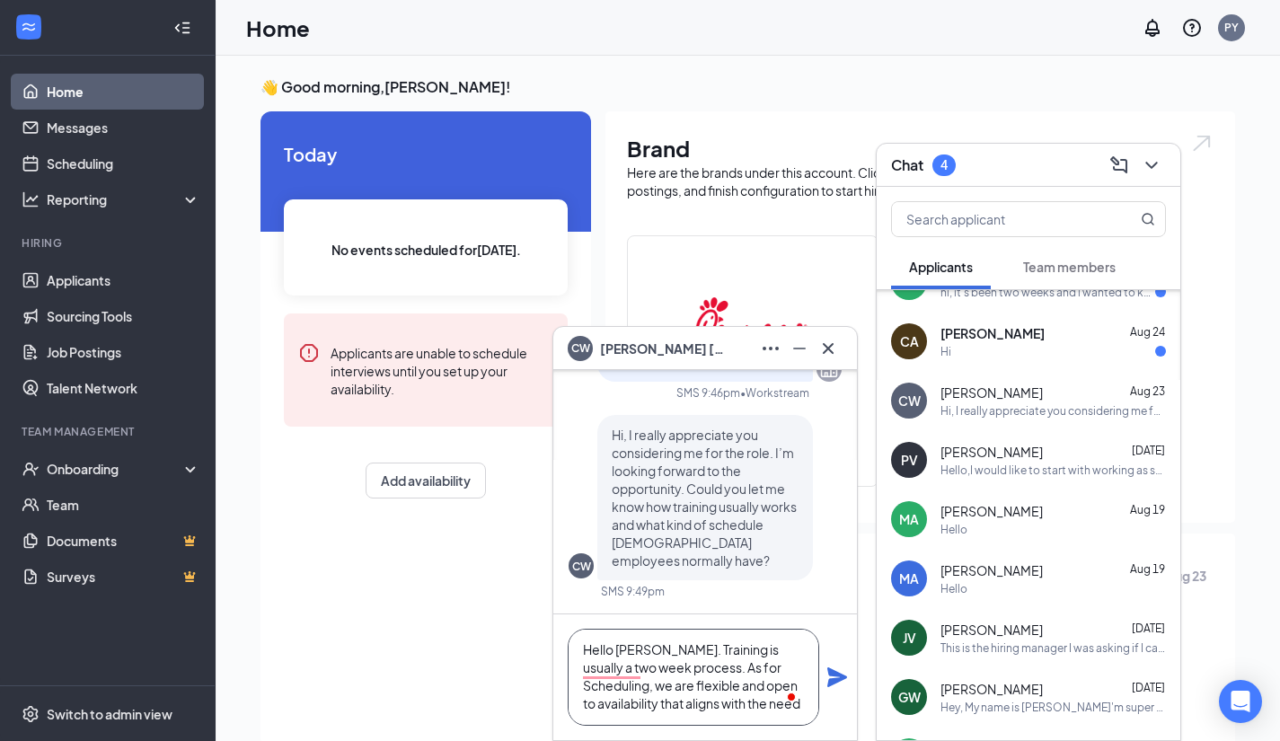
scroll to position [18, 0]
type textarea "Hello Cameron. Training is usually a two-week process. As for Scheduling, we ar…"
click at [833, 683] on icon "Plane" at bounding box center [837, 677] width 20 height 20
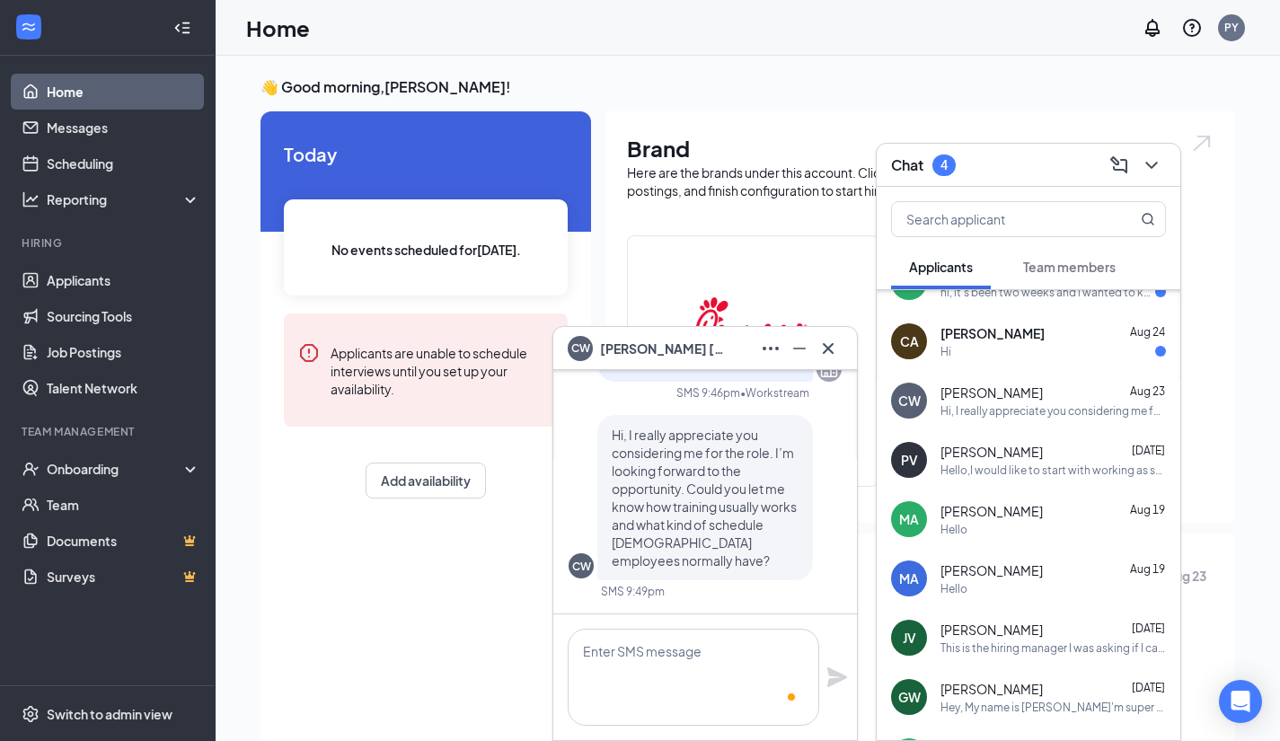
scroll to position [0, 0]
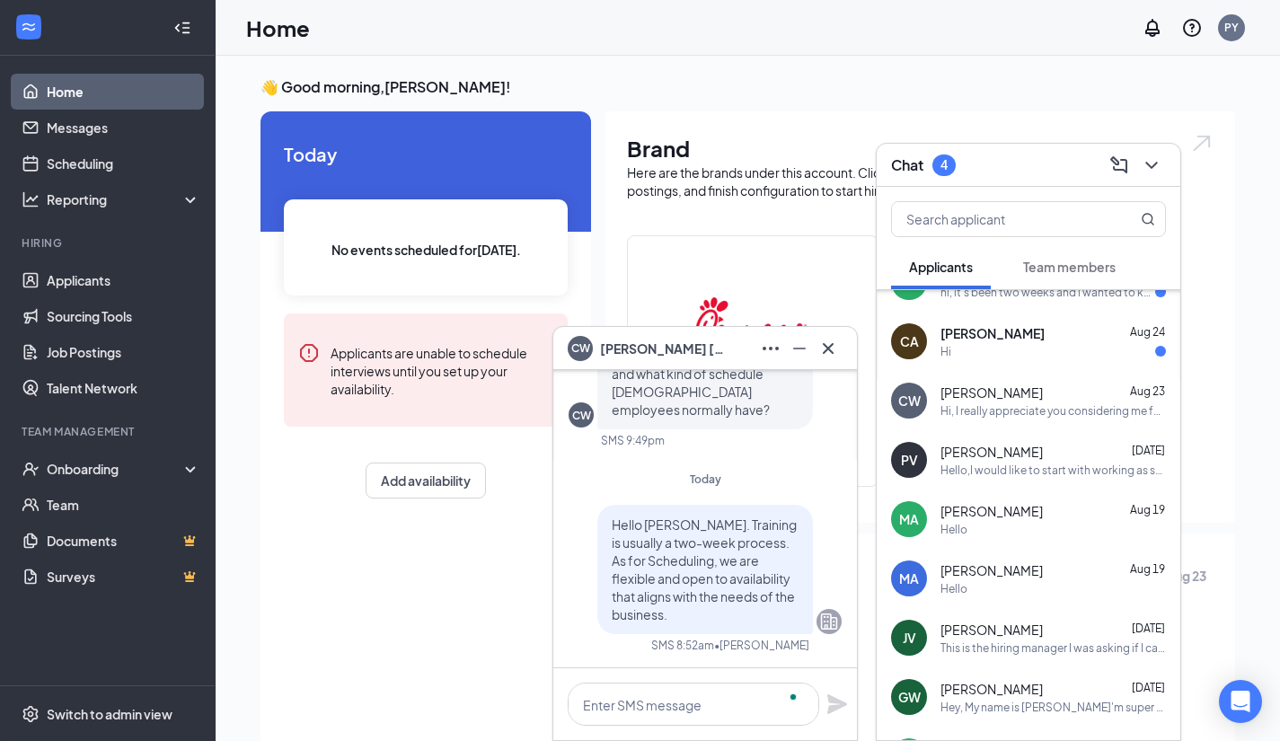
click at [1011, 357] on div "Hi" at bounding box center [1052, 351] width 225 height 15
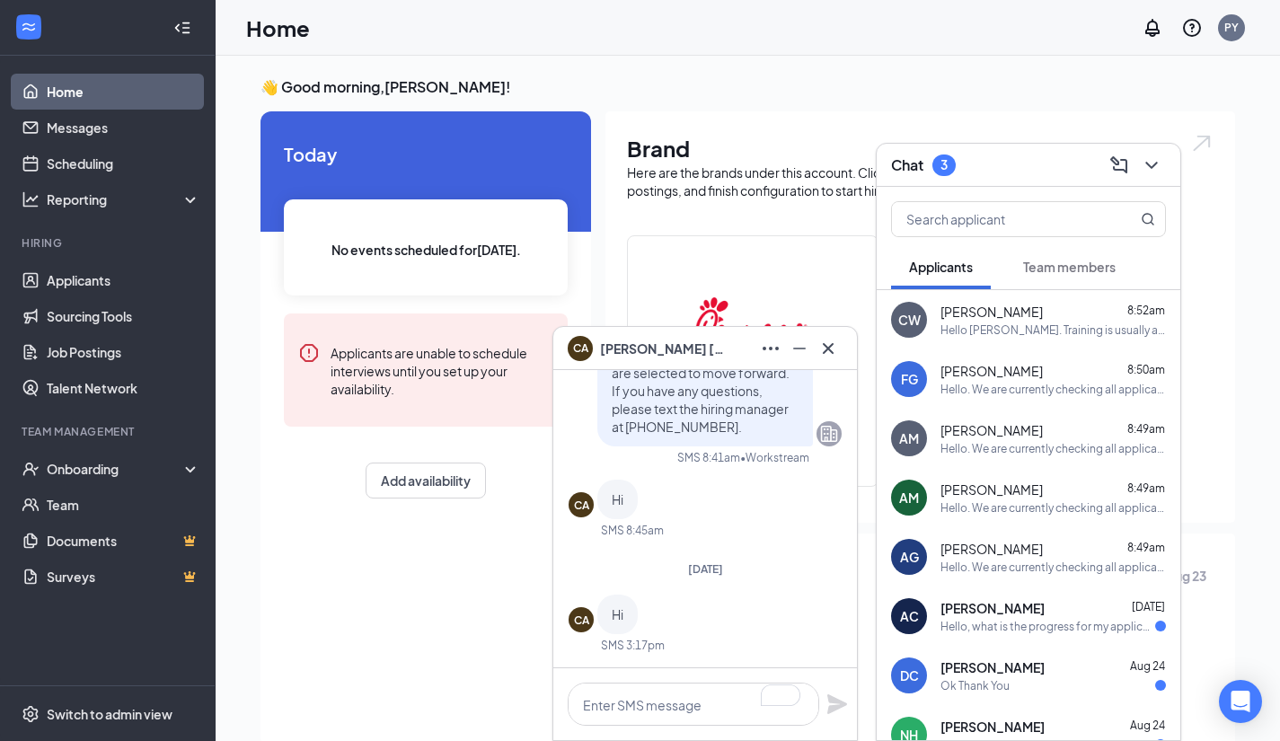
click at [1086, 674] on div "Delia Carranza Aug 24" at bounding box center [1052, 667] width 225 height 18
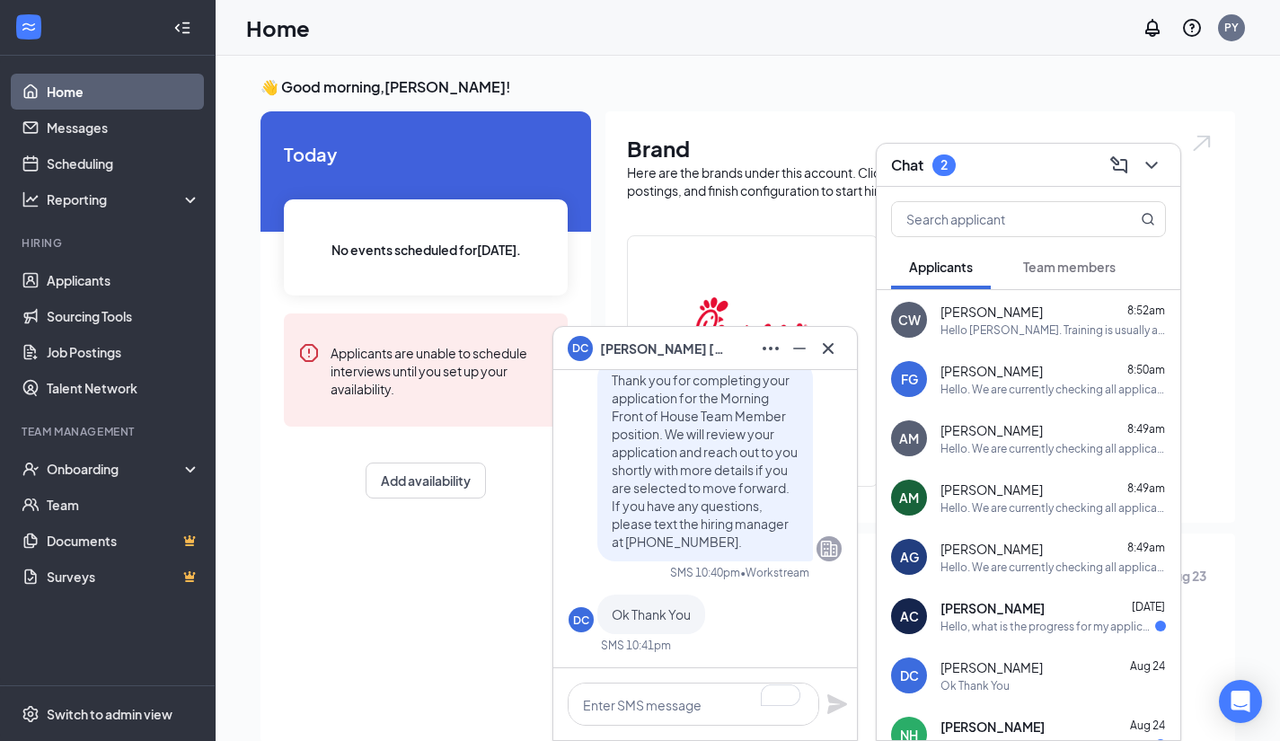
click at [1053, 630] on div "Hello, what is the progress for my application ?" at bounding box center [1047, 626] width 215 height 15
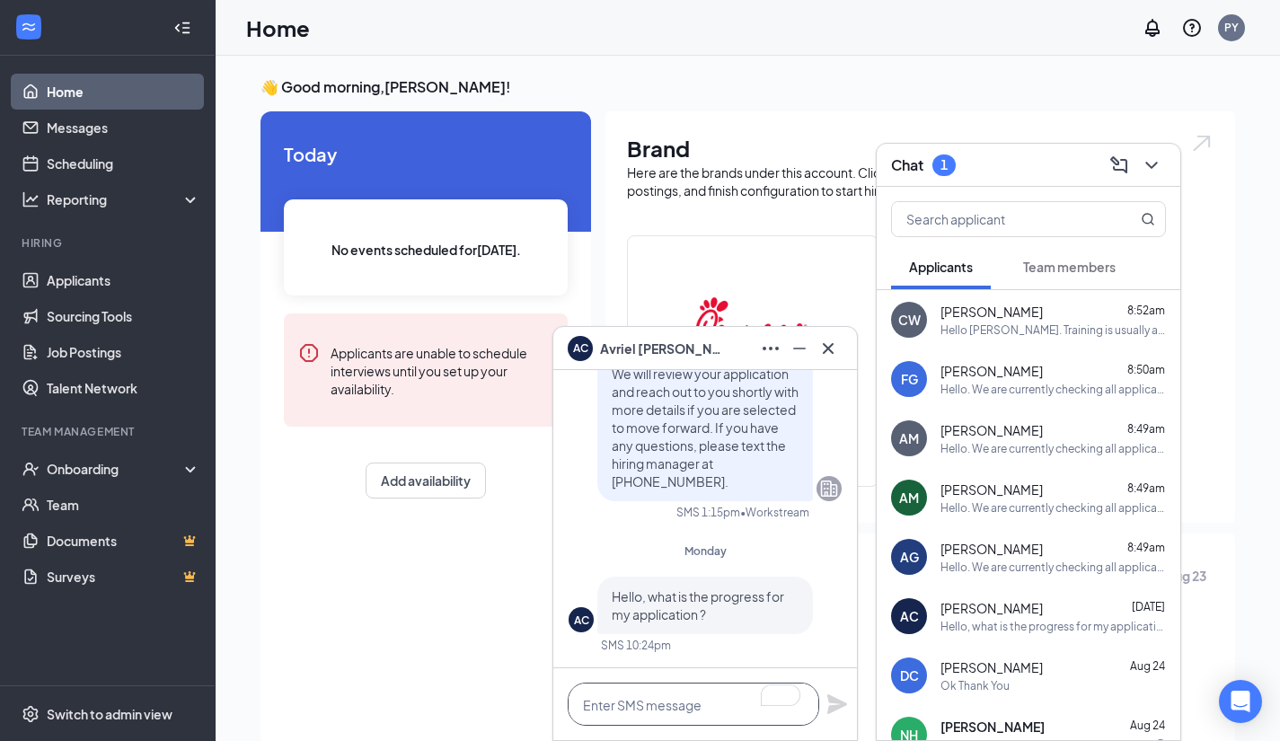
click at [652, 710] on textarea "To enrich screen reader interactions, please activate Accessibility in Grammarl…" at bounding box center [693, 704] width 251 height 43
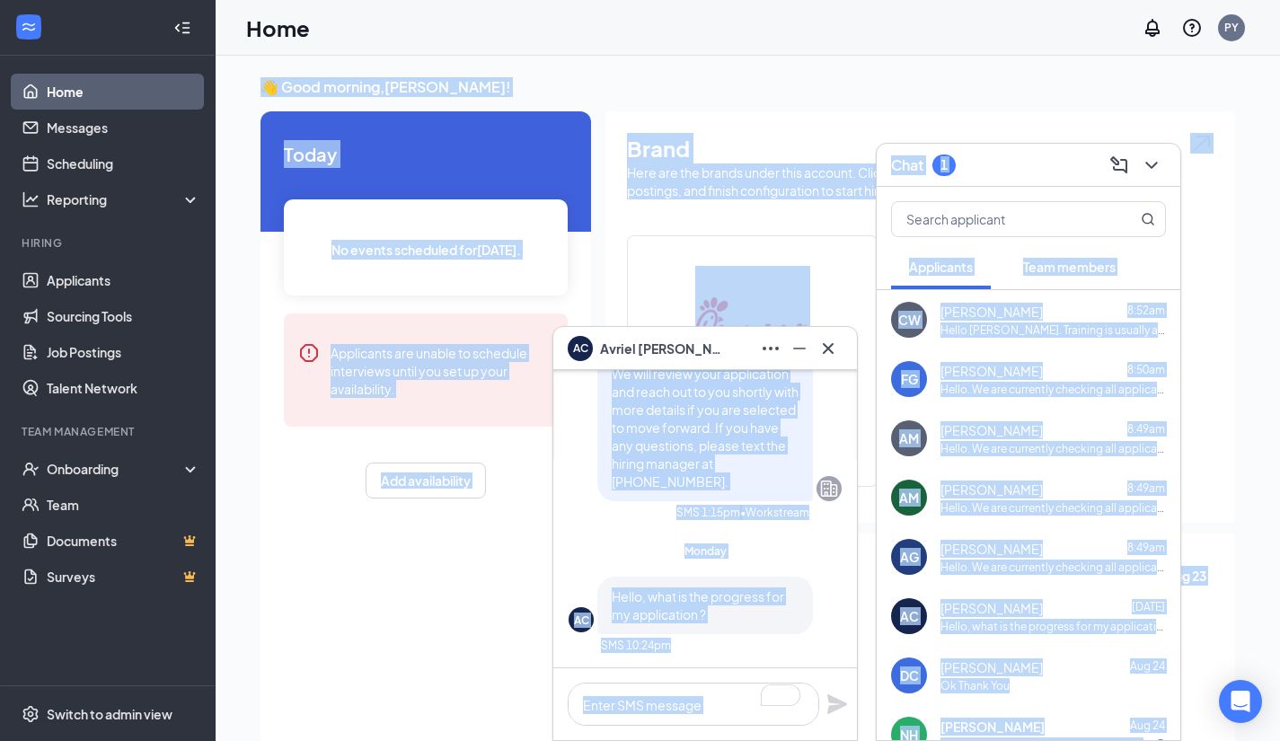
drag, startPoint x: 858, startPoint y: 617, endPoint x: 851, endPoint y: 524, distance: 92.7
click at [851, 524] on div "AC Avriel Cunningham-Hernandez AC Avriel Cunningham-Hernandez Applicant Front o…" at bounding box center [748, 520] width 1064 height 928
click at [682, 708] on textarea "To enrich screen reader interactions, please activate Accessibility in Grammarl…" at bounding box center [693, 704] width 251 height 43
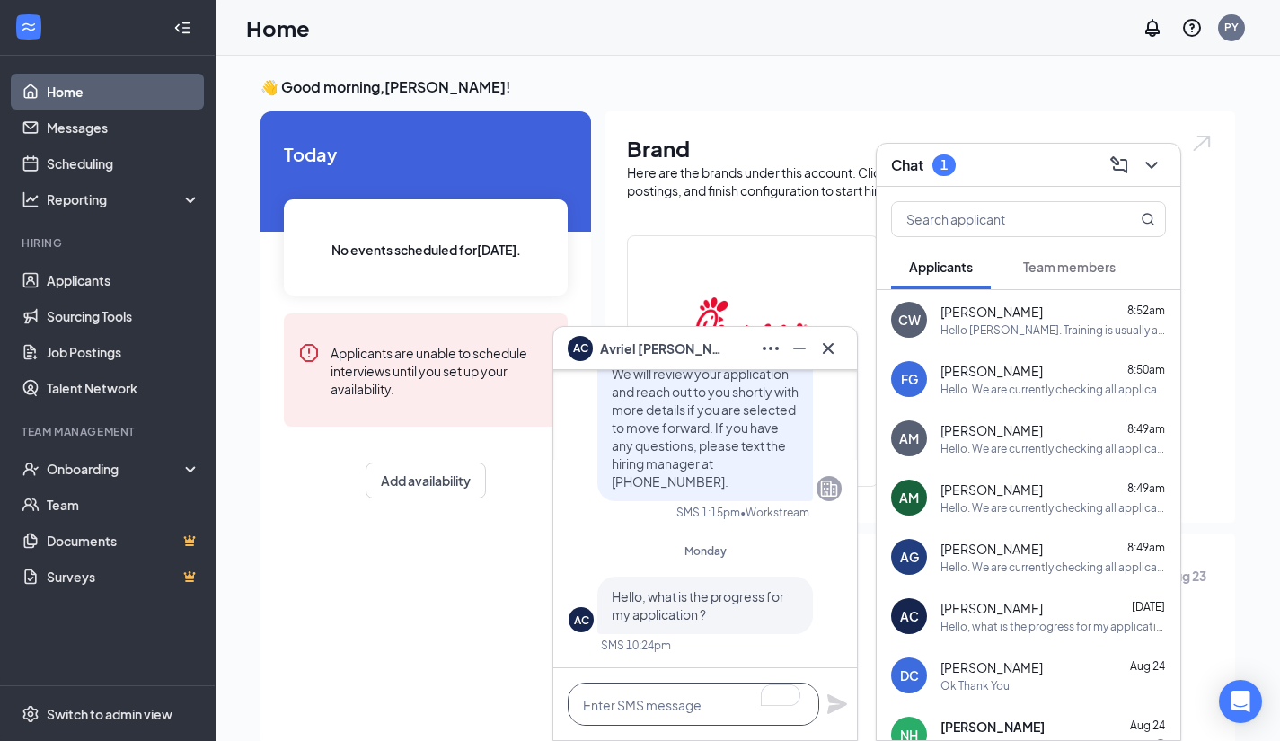
paste textarea "Hello. We are currently checking all applications this week. Please allow us so…"
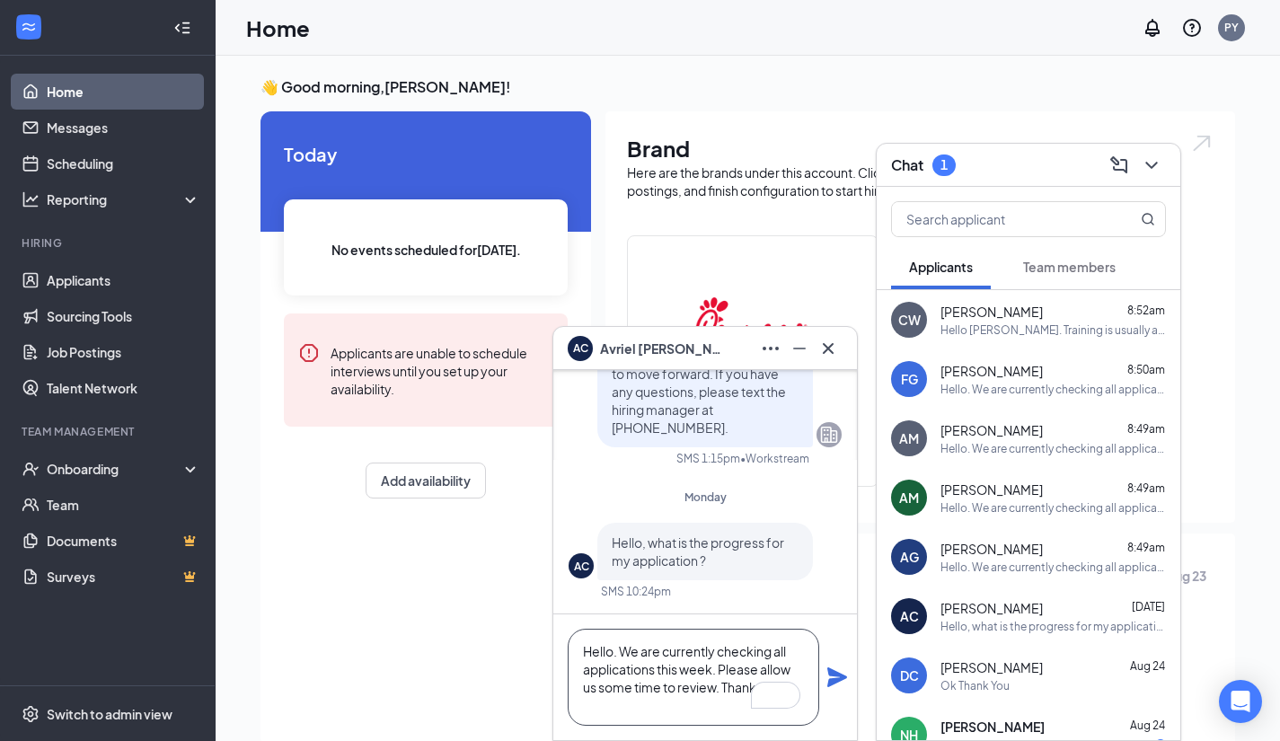
scroll to position [18, 0]
type textarea "Hello. We are currently checking all applications this week. Please allow us so…"
click at [829, 676] on icon "Plane" at bounding box center [837, 677] width 22 height 22
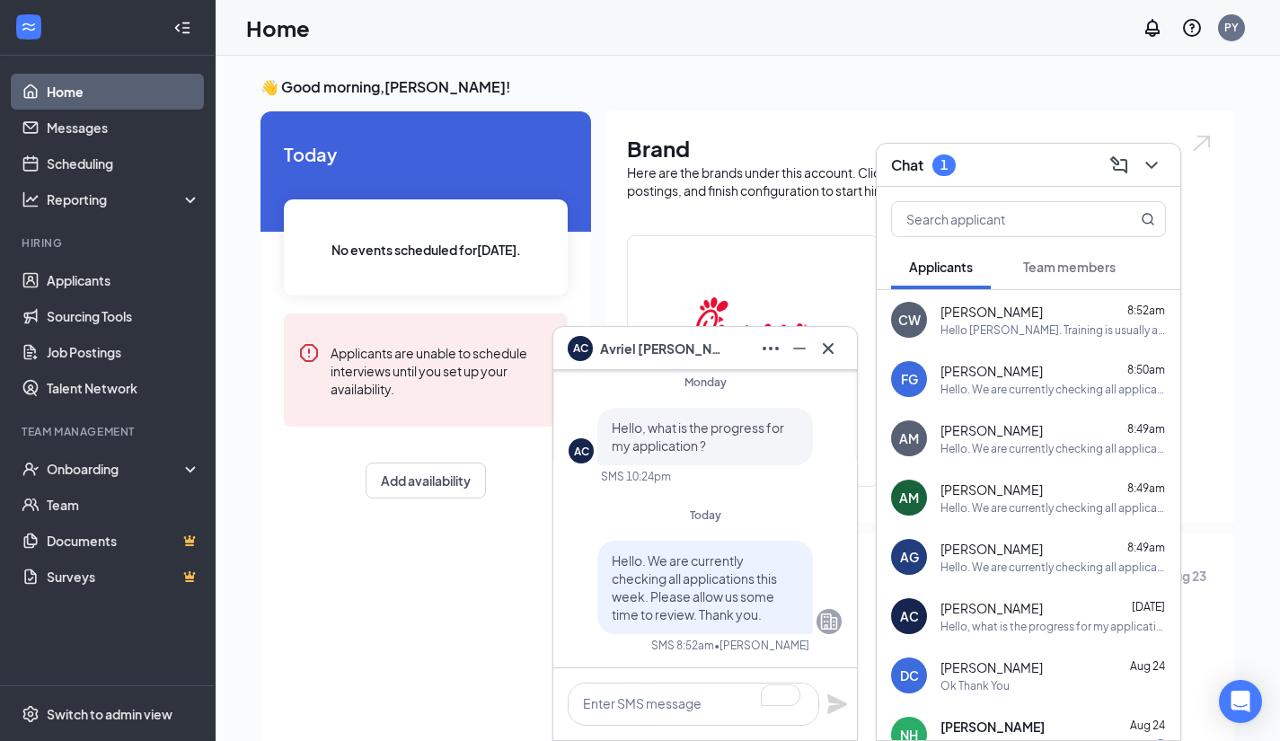
scroll to position [0, 0]
click at [832, 347] on icon "Cross" at bounding box center [828, 349] width 22 height 22
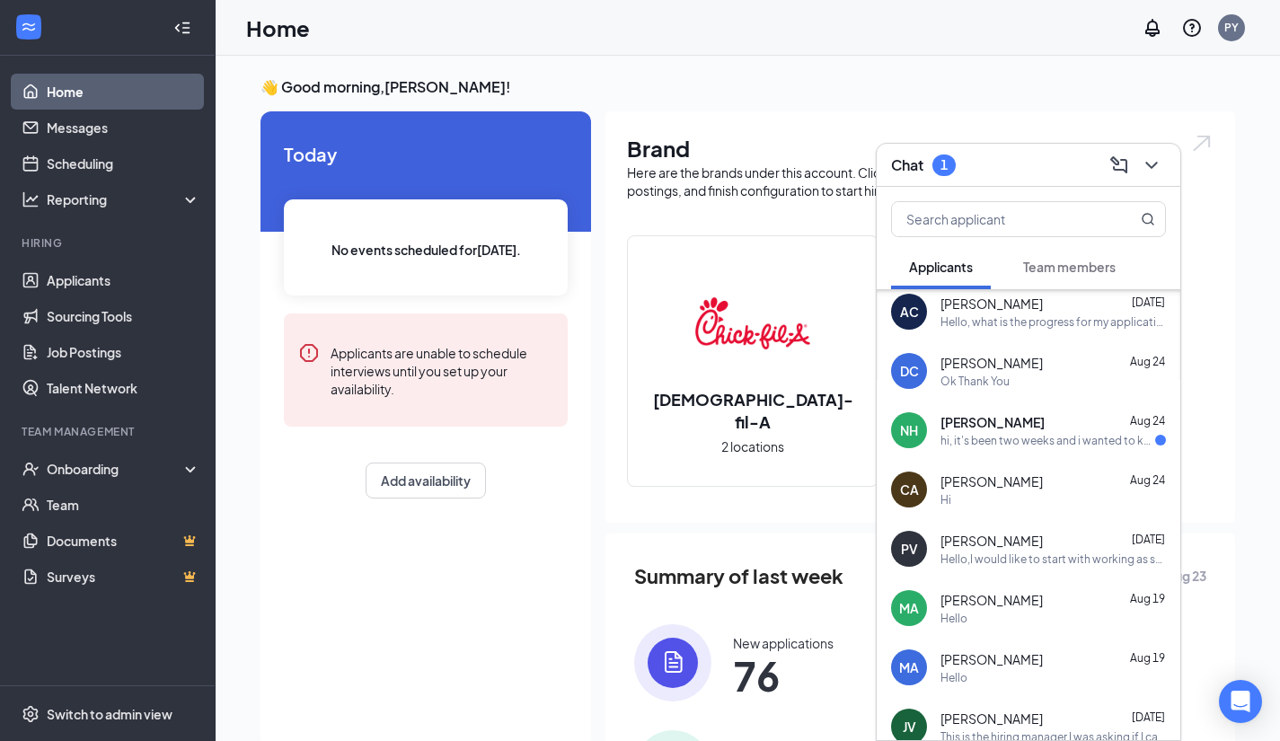
scroll to position [302, 0]
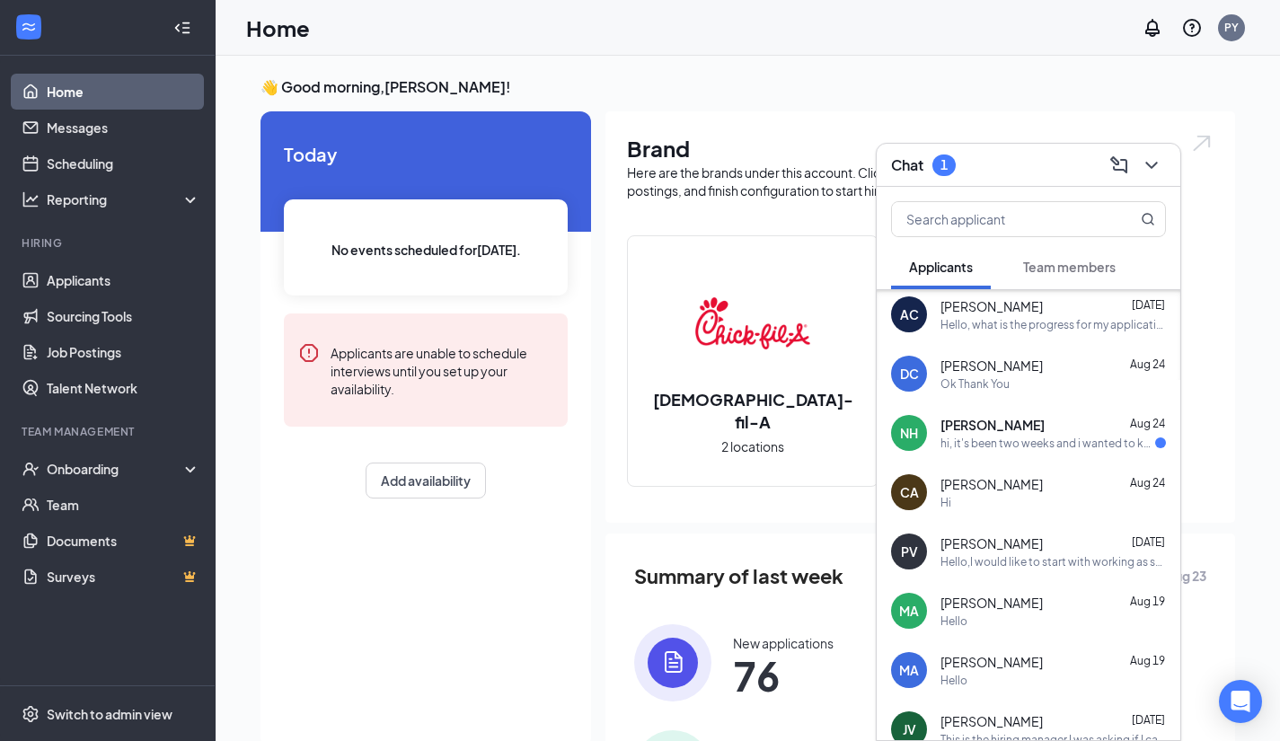
click at [1009, 435] on div "Naveh Hosey-Young Aug 24 hi, it's been two weeks and i wanted to know what's go…" at bounding box center [1052, 433] width 225 height 35
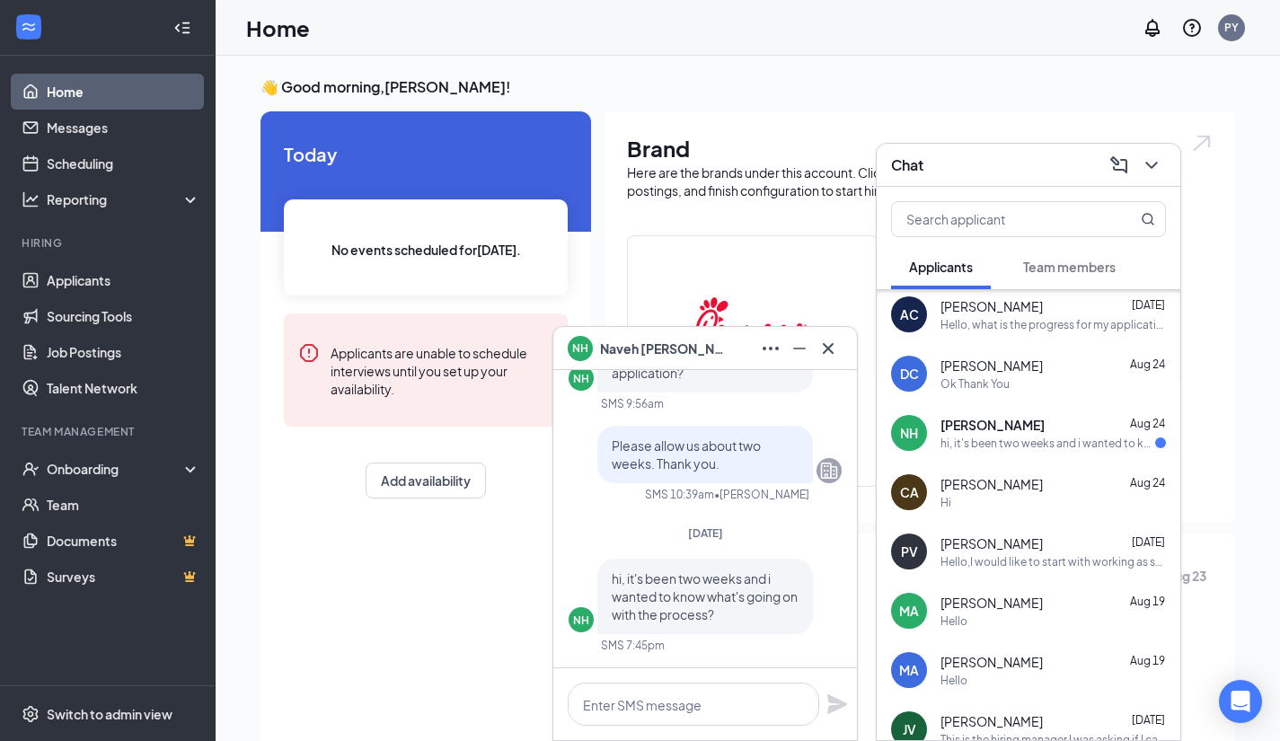
scroll to position [5, 0]
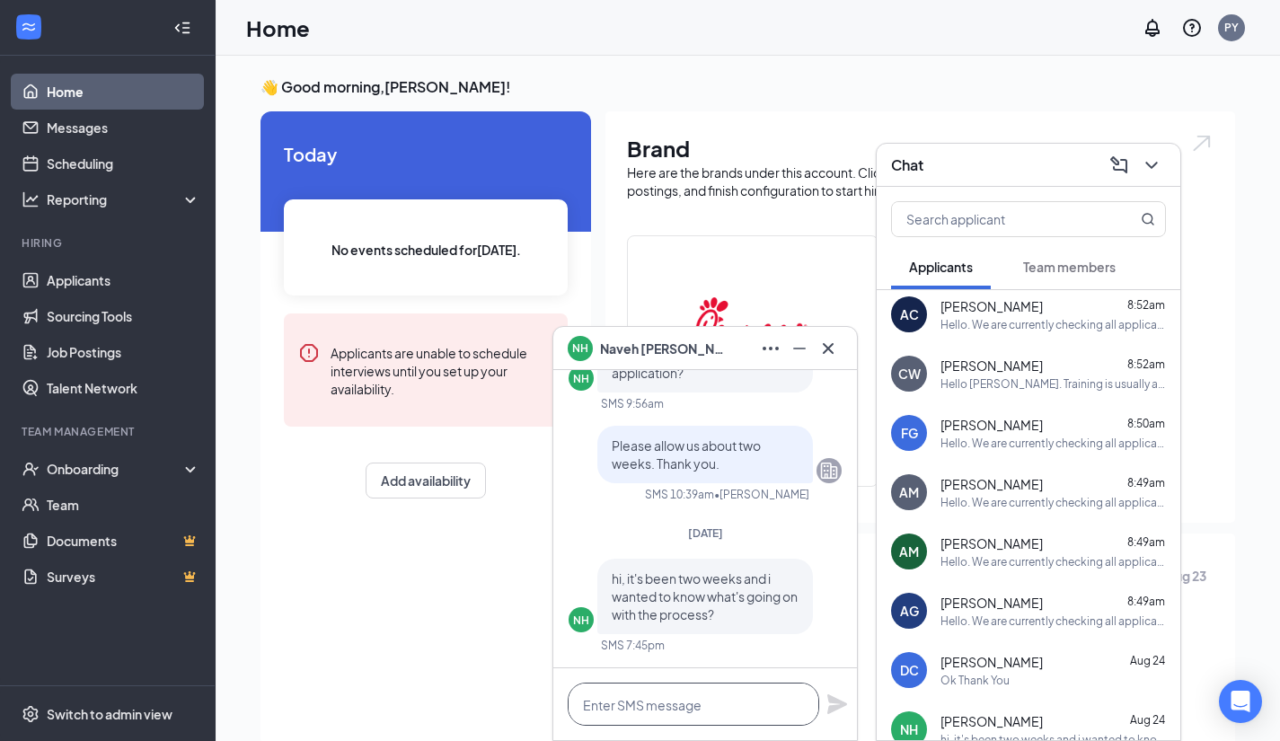
click at [672, 718] on textarea at bounding box center [693, 704] width 251 height 43
paste textarea "Hello. We are currently checking all applications this week. Please allow us so…"
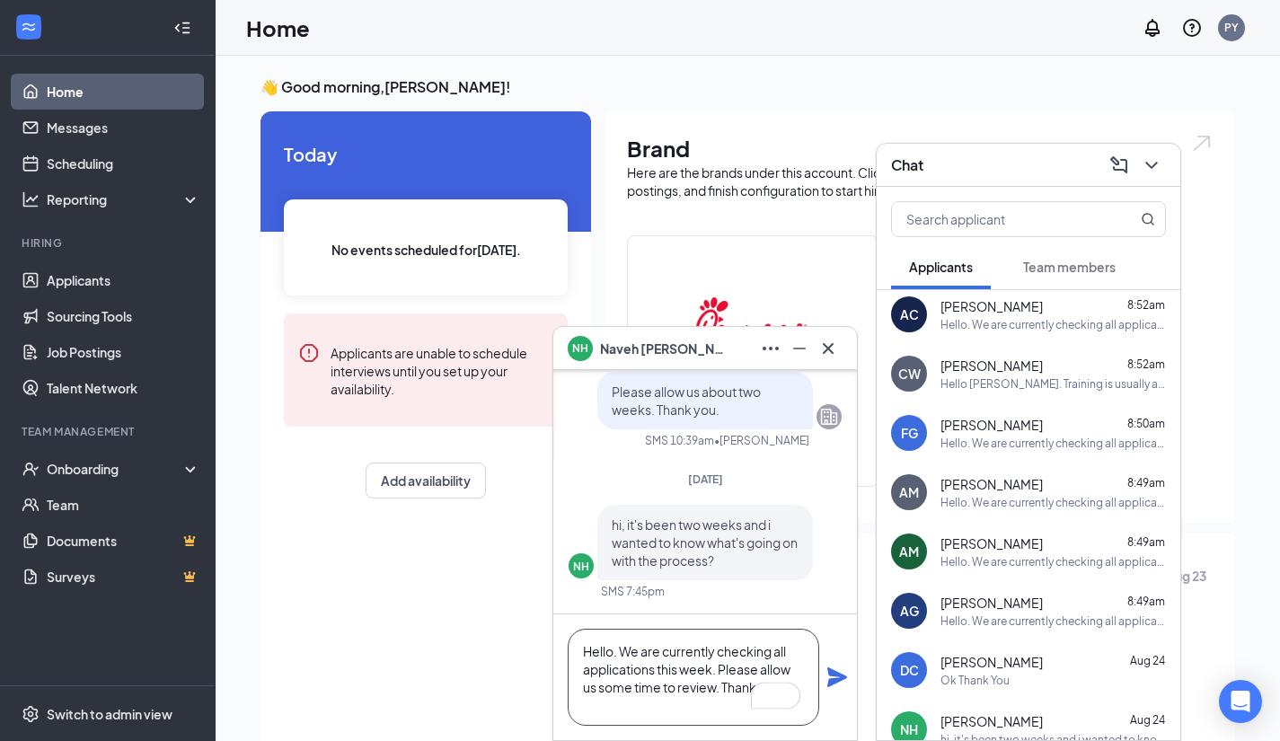
scroll to position [36, 0]
type textarea "Hello. We are currently checking all applications this week. Please allow us so…"
click at [834, 673] on icon "Plane" at bounding box center [837, 677] width 20 height 20
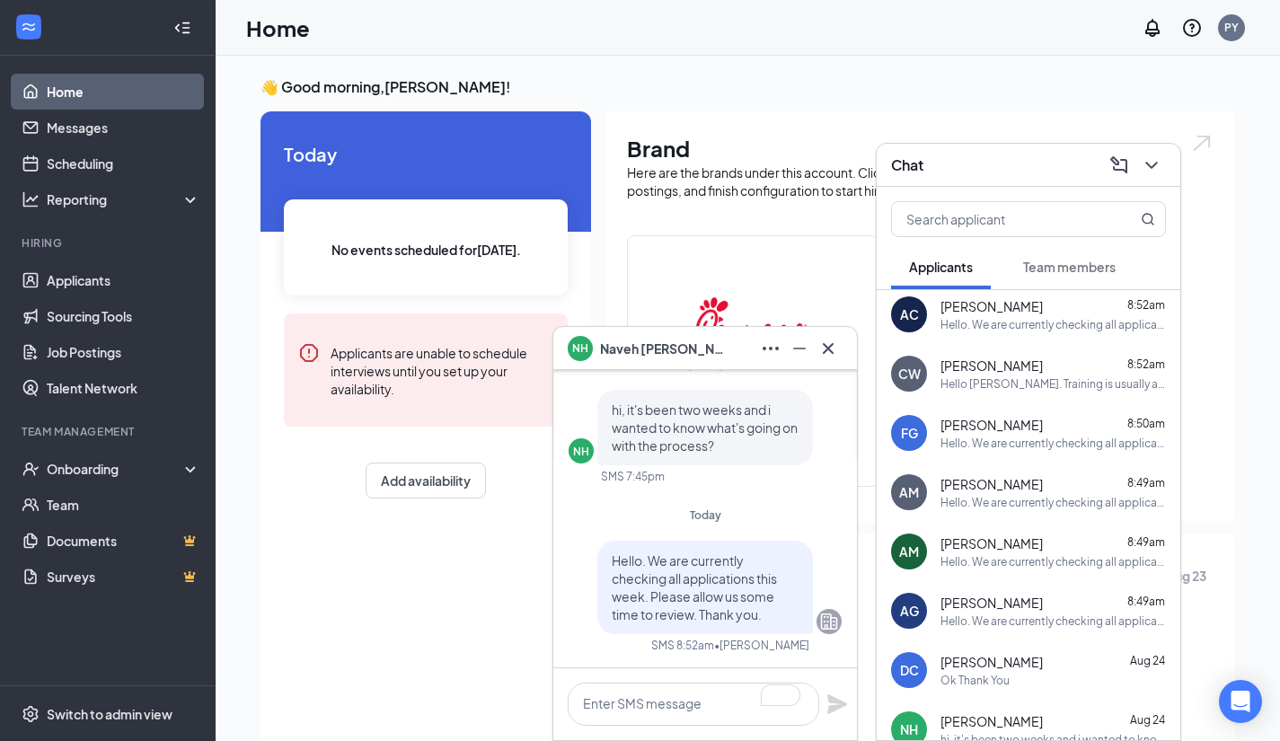
scroll to position [0, 0]
click at [833, 344] on icon "Cross" at bounding box center [828, 347] width 11 height 11
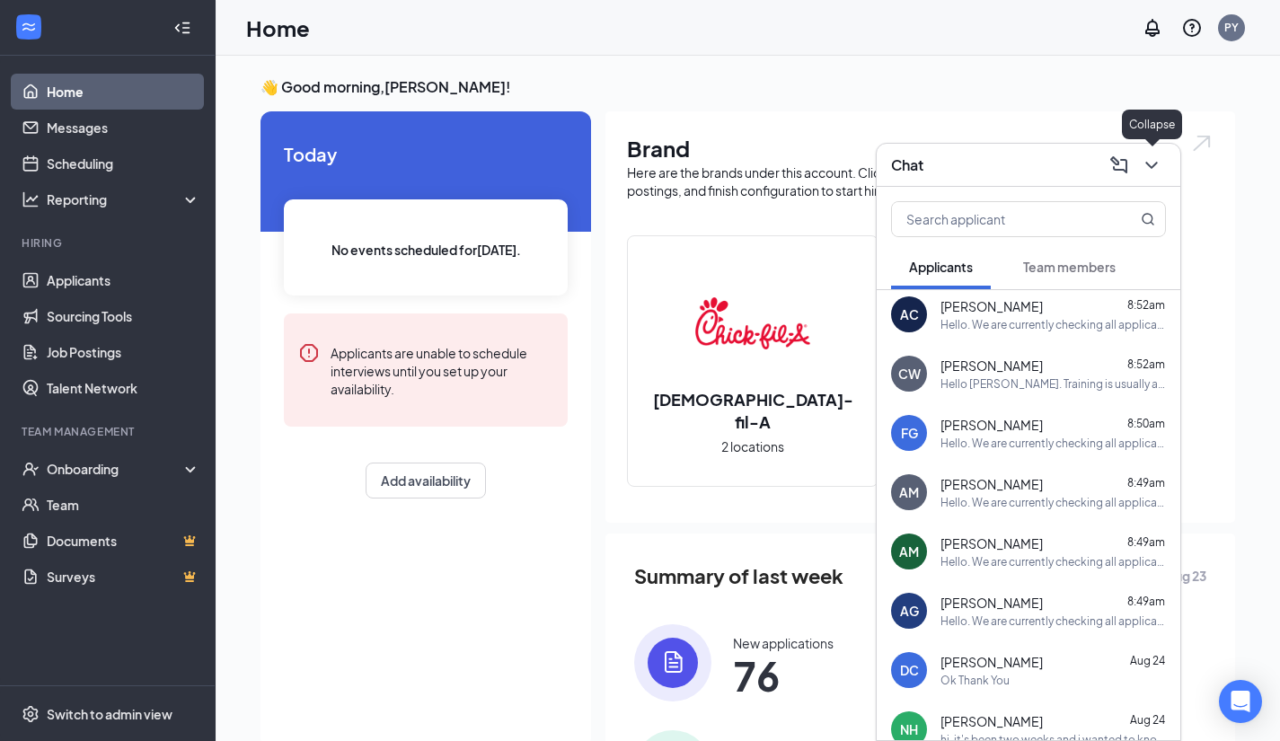
click at [1158, 169] on icon "ChevronDown" at bounding box center [1152, 165] width 22 height 22
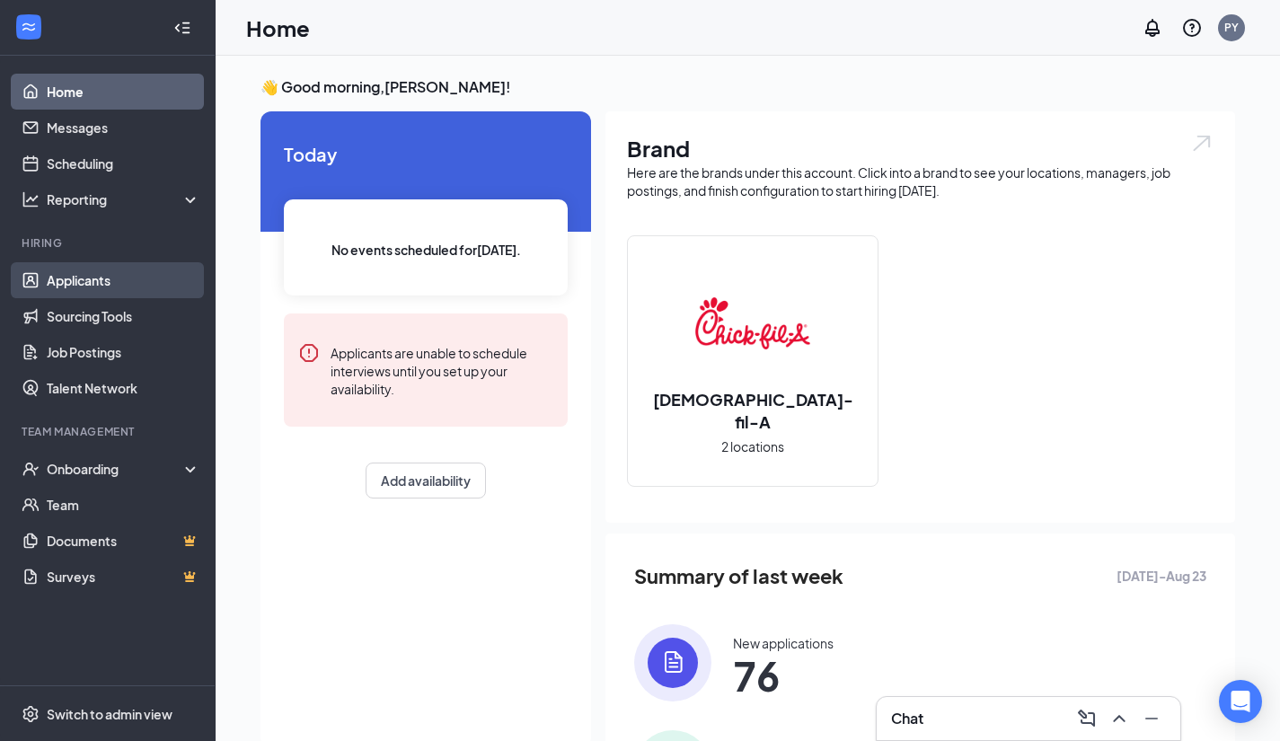
click at [94, 289] on link "Applicants" at bounding box center [124, 280] width 154 height 36
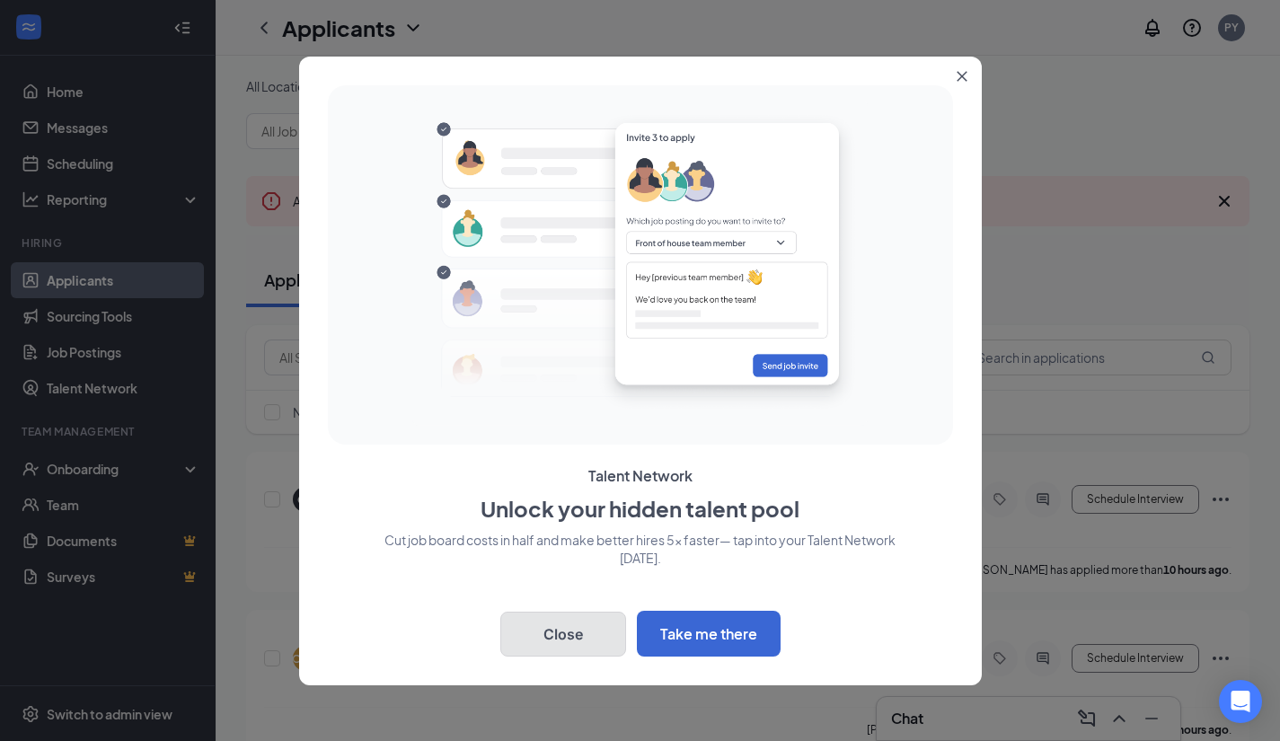
click at [576, 621] on button "Close" at bounding box center [563, 634] width 126 height 45
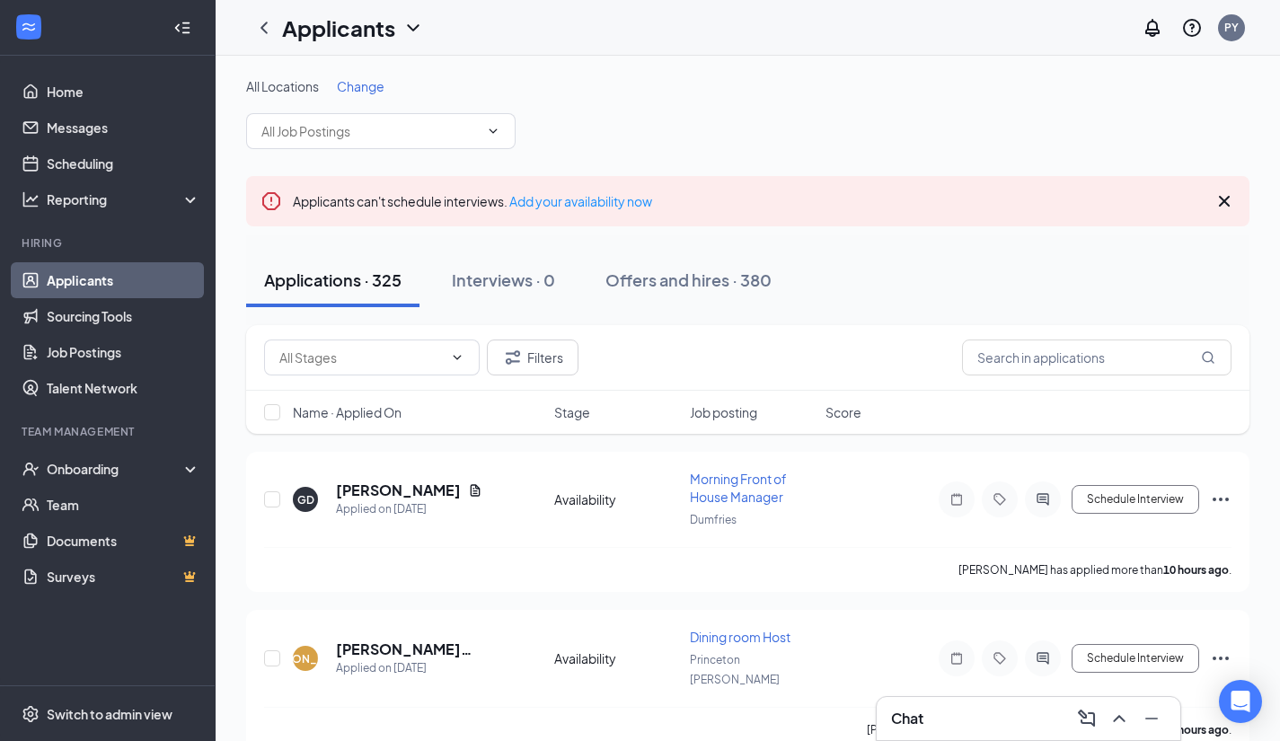
click at [331, 408] on span "Name · Applied On" at bounding box center [347, 412] width 109 height 18
click at [420, 408] on icon "ArrowDown" at bounding box center [414, 412] width 22 height 22
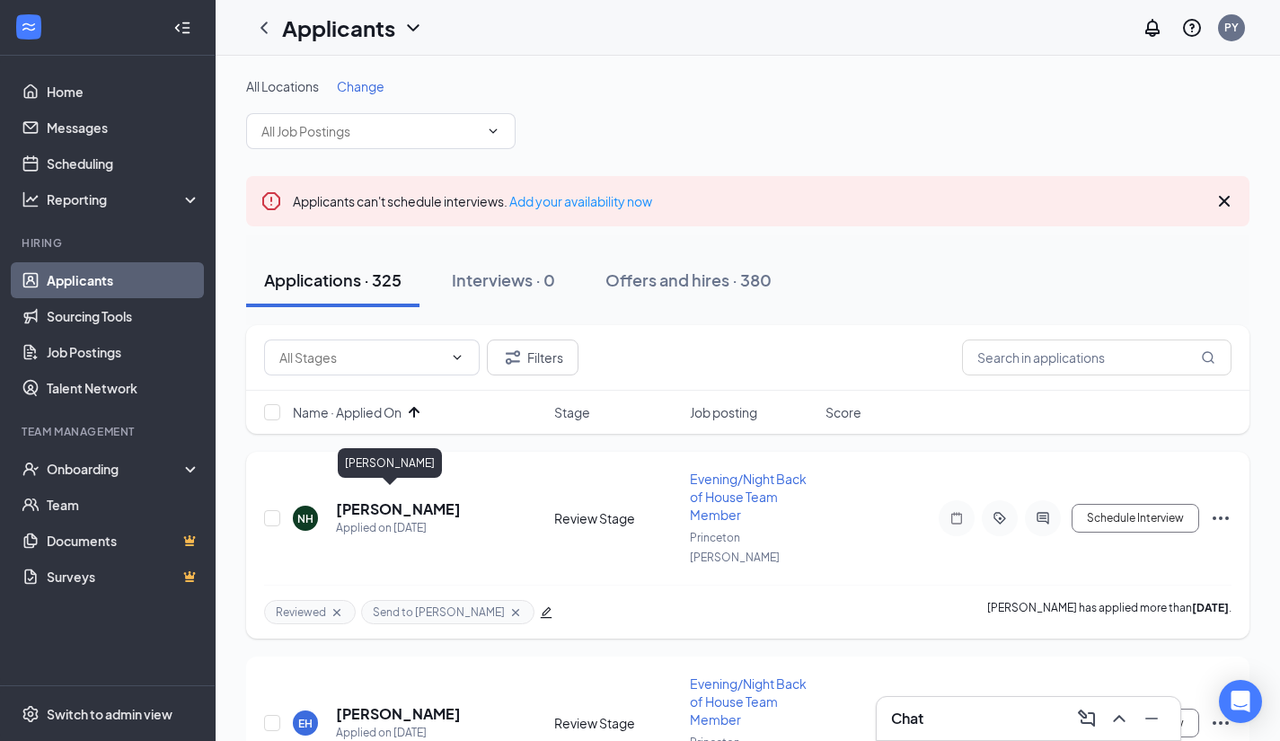
click at [362, 499] on h5 "[PERSON_NAME]" at bounding box center [398, 509] width 125 height 20
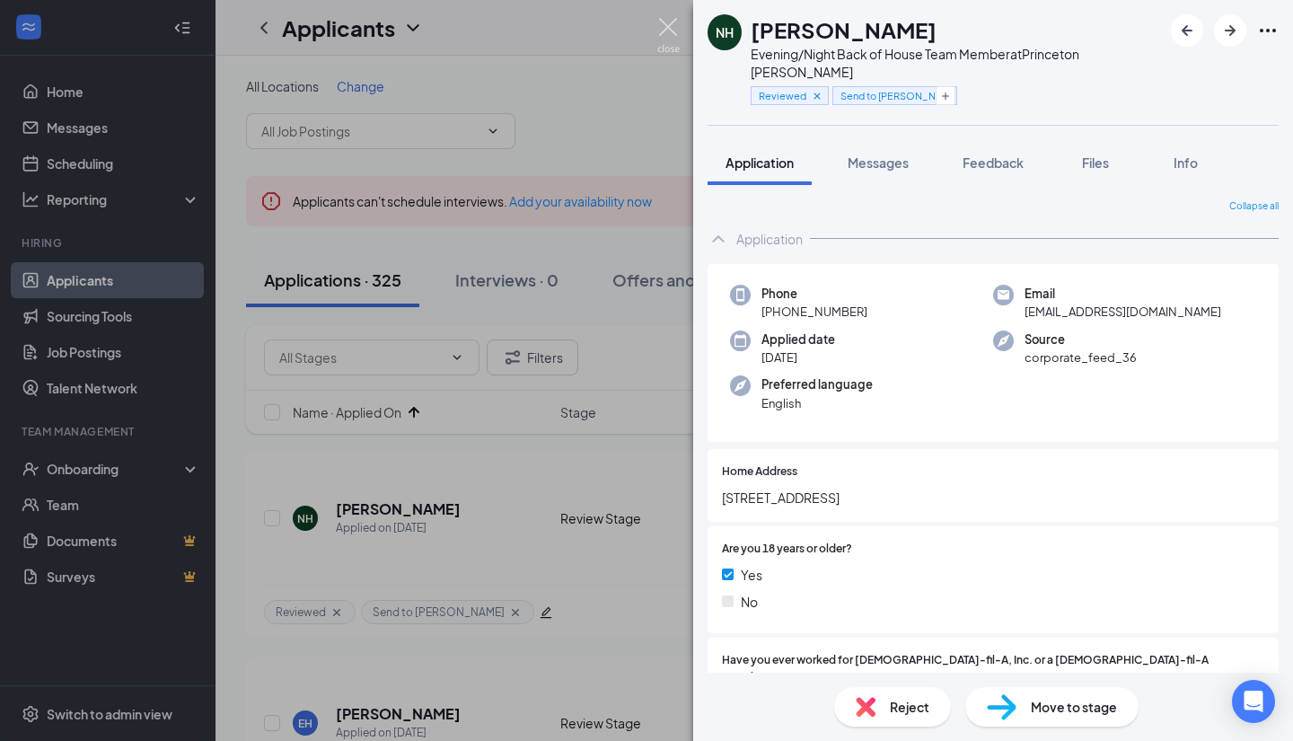
click at [665, 25] on img at bounding box center [668, 35] width 22 height 35
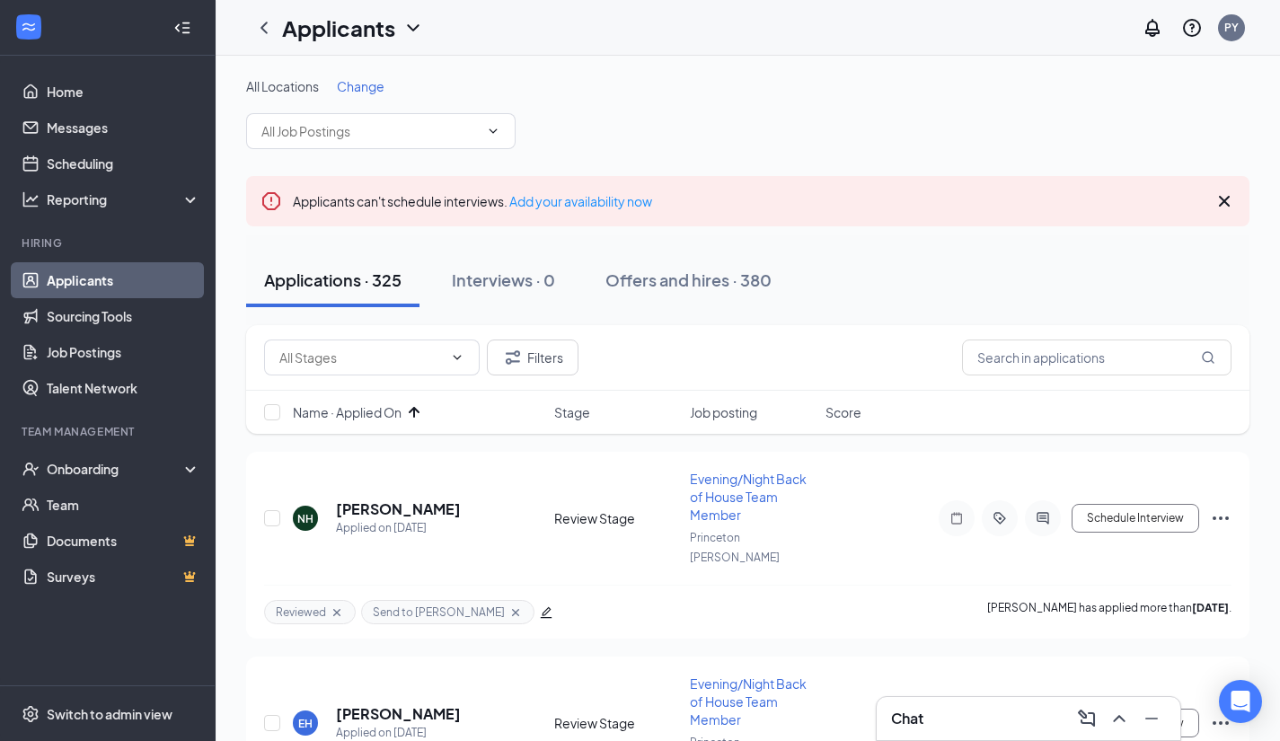
click at [1070, 142] on div "All Locations Change" at bounding box center [747, 113] width 1003 height 72
click at [436, 130] on input "text" at bounding box center [369, 131] width 217 height 20
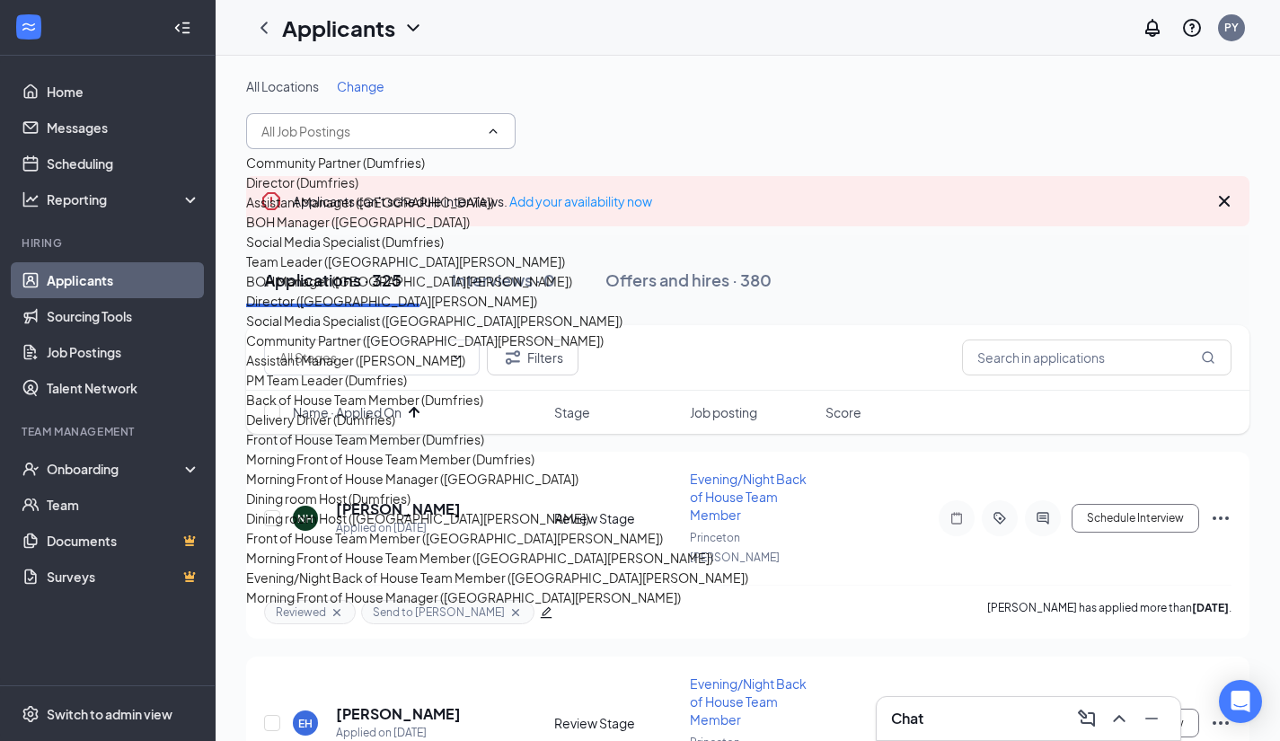
scroll to position [878, 0]
click at [414, 568] on div "Evening/Night Back of House Team Member (Princeton Woods)" at bounding box center [497, 578] width 502 height 20
type input "Evening/Night Back of House Team Member (Princeton Woods)"
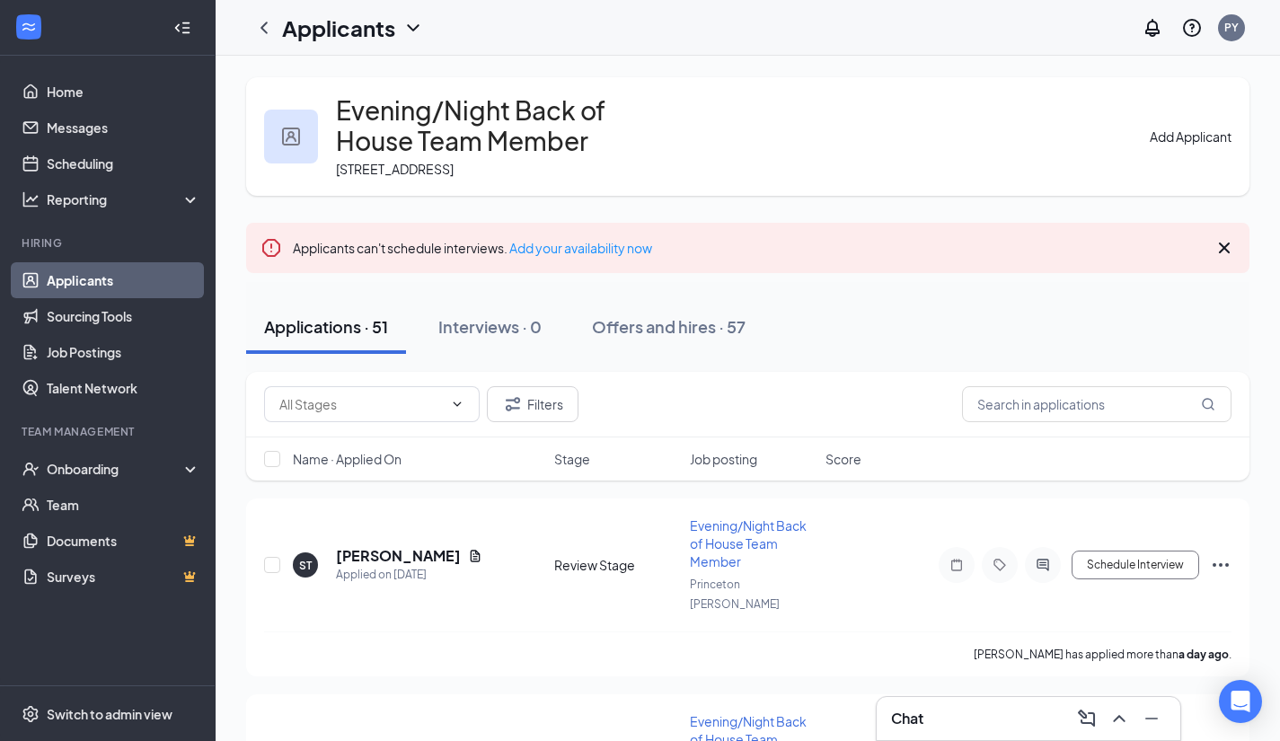
click at [1172, 137] on button "Add Applicant" at bounding box center [1191, 137] width 82 height 20
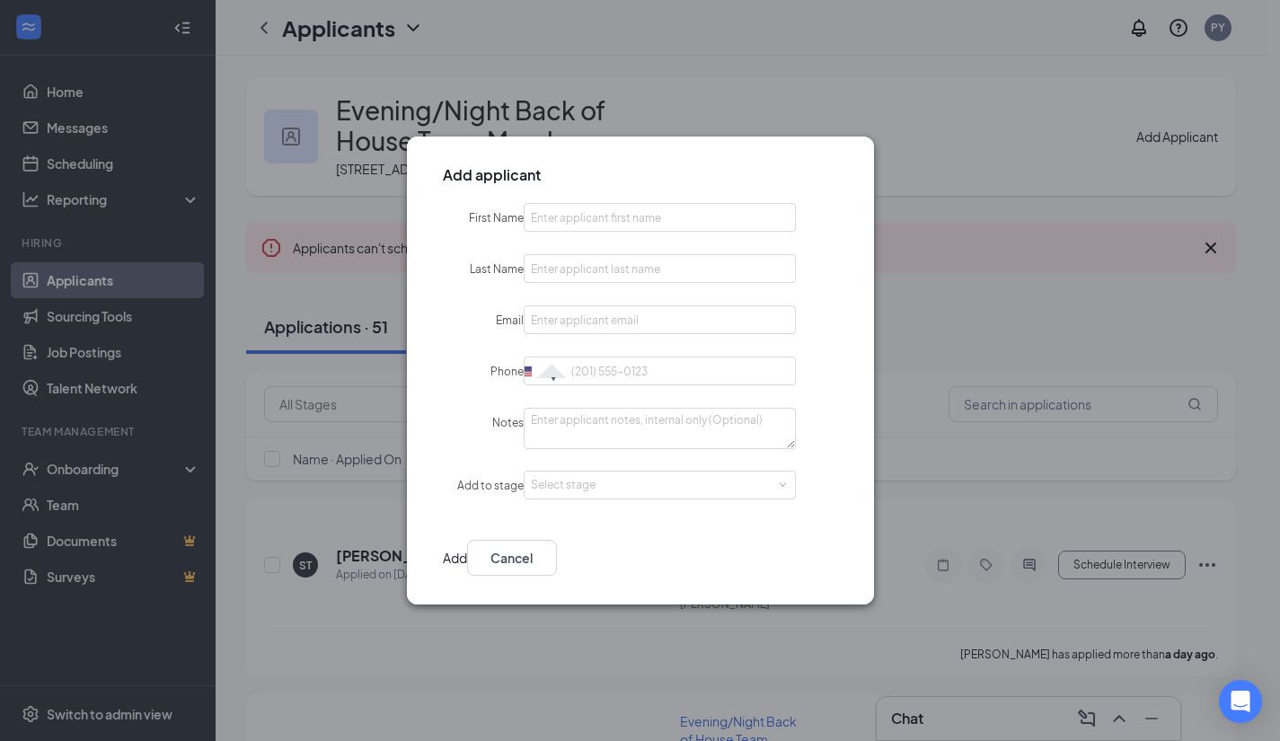
click at [1015, 341] on div "Add applicant First Name Last Name Email Phone United States + 1 United Kingdom…" at bounding box center [640, 370] width 1280 height 741
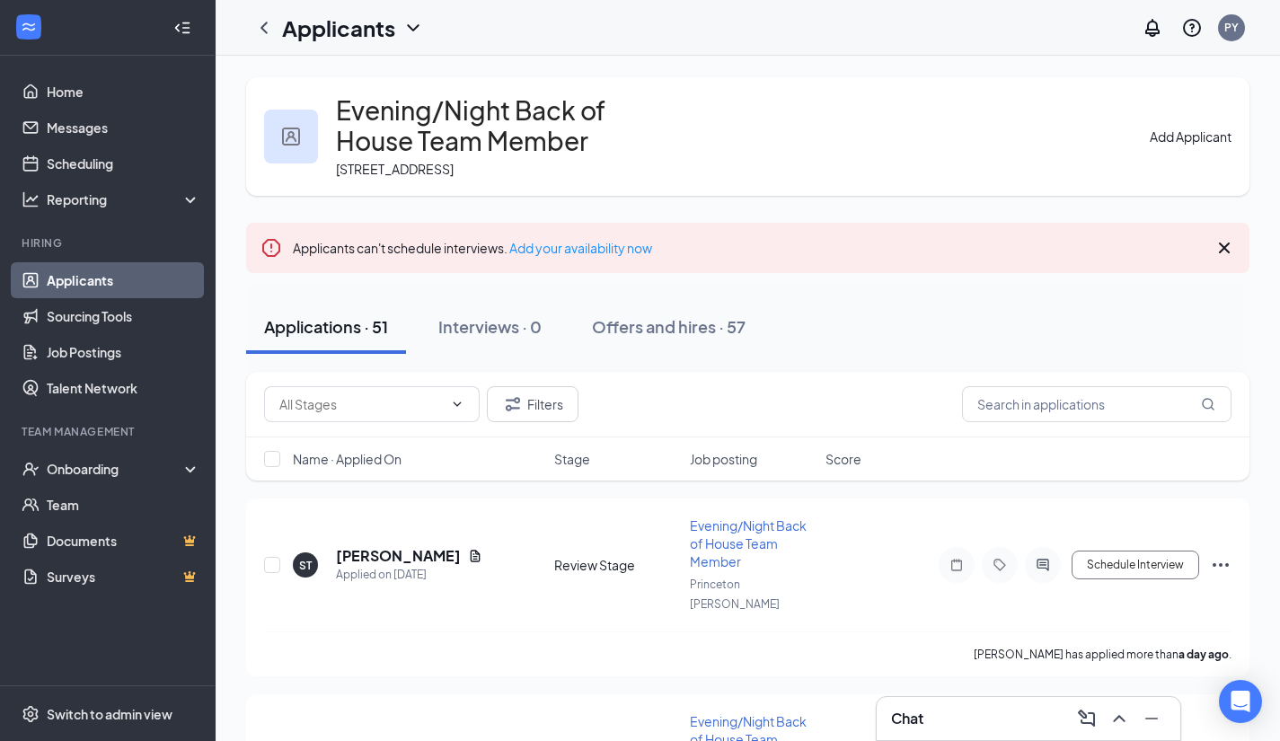
click at [1159, 137] on button "Add Applicant" at bounding box center [1191, 137] width 82 height 20
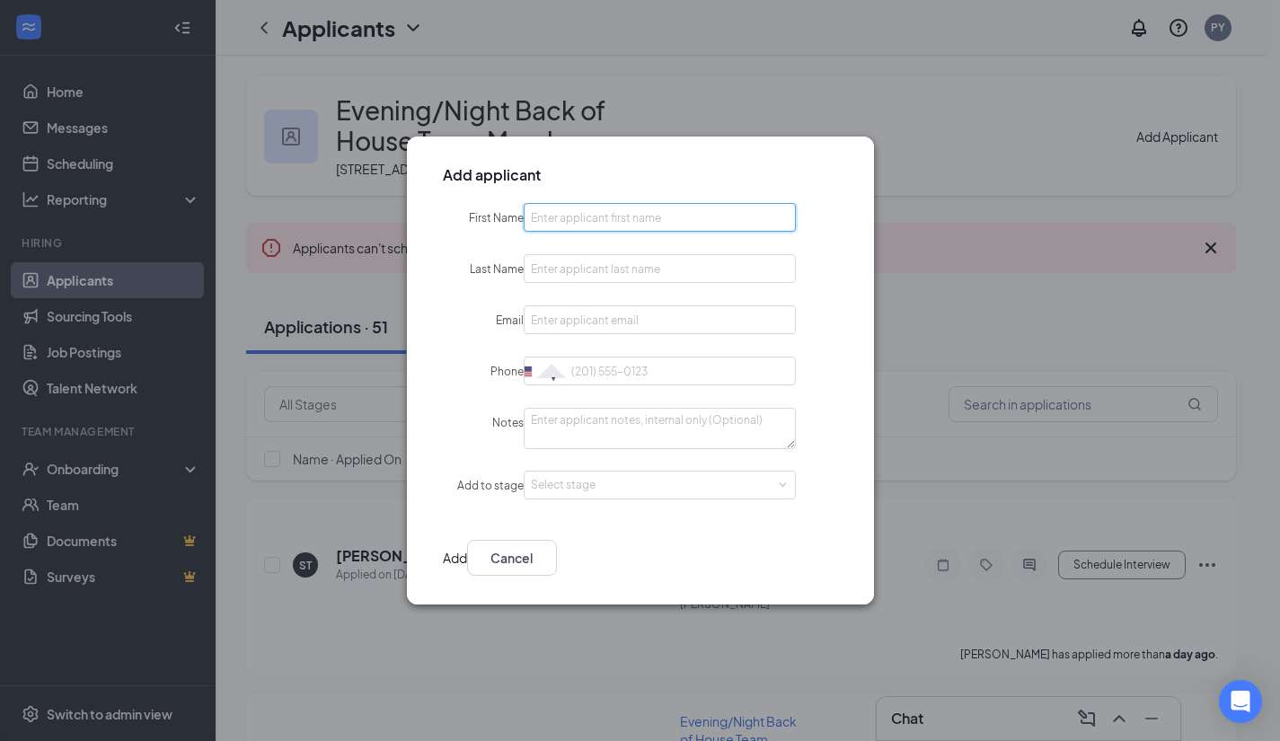
click at [597, 224] on input "First Name" at bounding box center [660, 217] width 272 height 29
paste input "Bill jolsen sarmiento vasquez"
drag, startPoint x: 706, startPoint y: 223, endPoint x: 604, endPoint y: 217, distance: 102.5
click at [604, 217] on input "Bill jolsen sarmiento vasquez" at bounding box center [660, 217] width 272 height 29
type input "Bill"
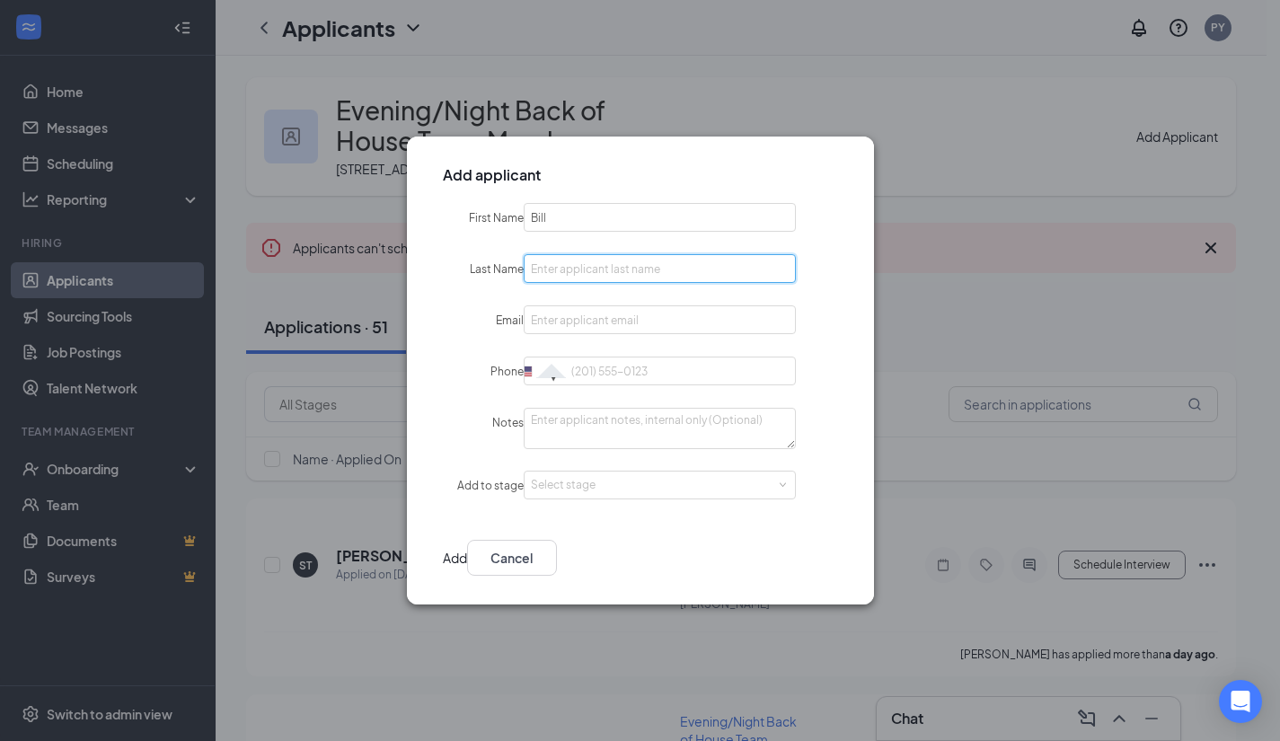
click at [568, 271] on input "Last Name" at bounding box center [660, 268] width 272 height 29
paste input "Bill jolsen sarmiento vasquez"
click at [595, 269] on input "Bill jolsen sarmiento vasquez" at bounding box center [660, 268] width 272 height 29
type input "Sarmiento Vasquez"
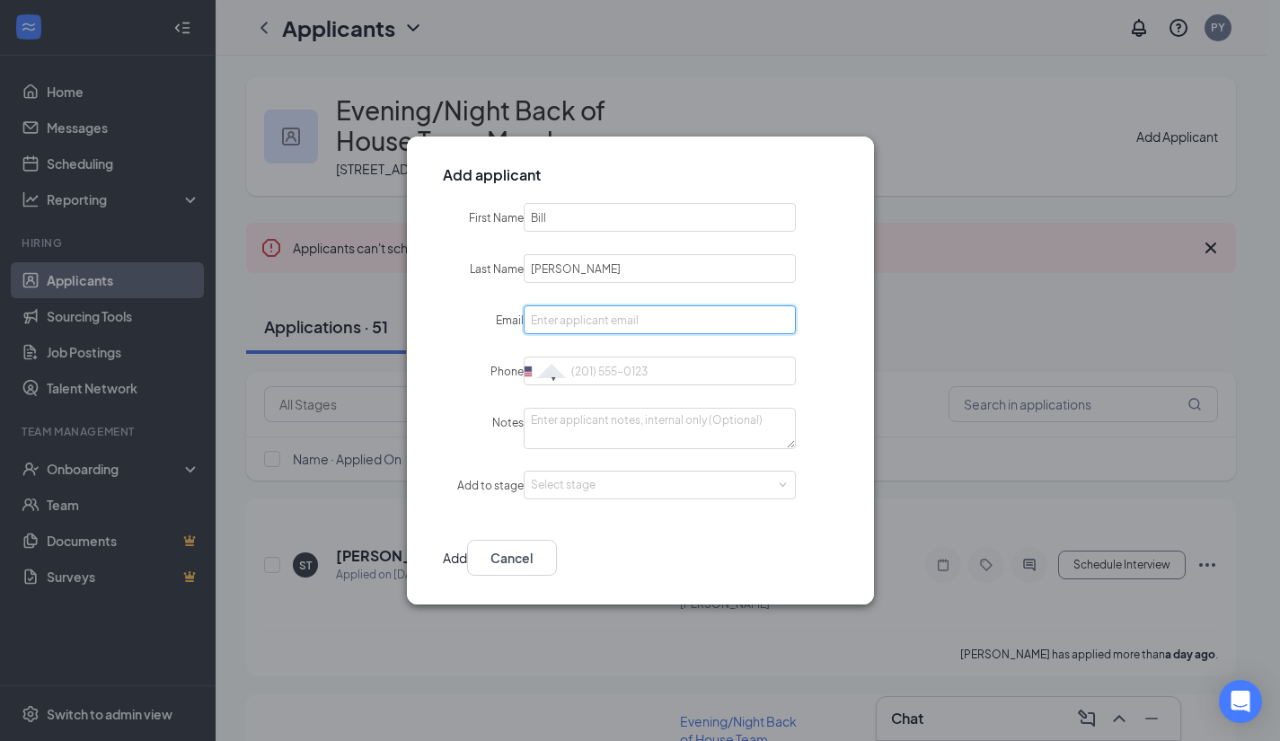
click at [551, 317] on input "Email" at bounding box center [660, 319] width 272 height 29
paste input "Billvasquez2003@icloud.com"
type input "Billvasquez2003@icloud.com"
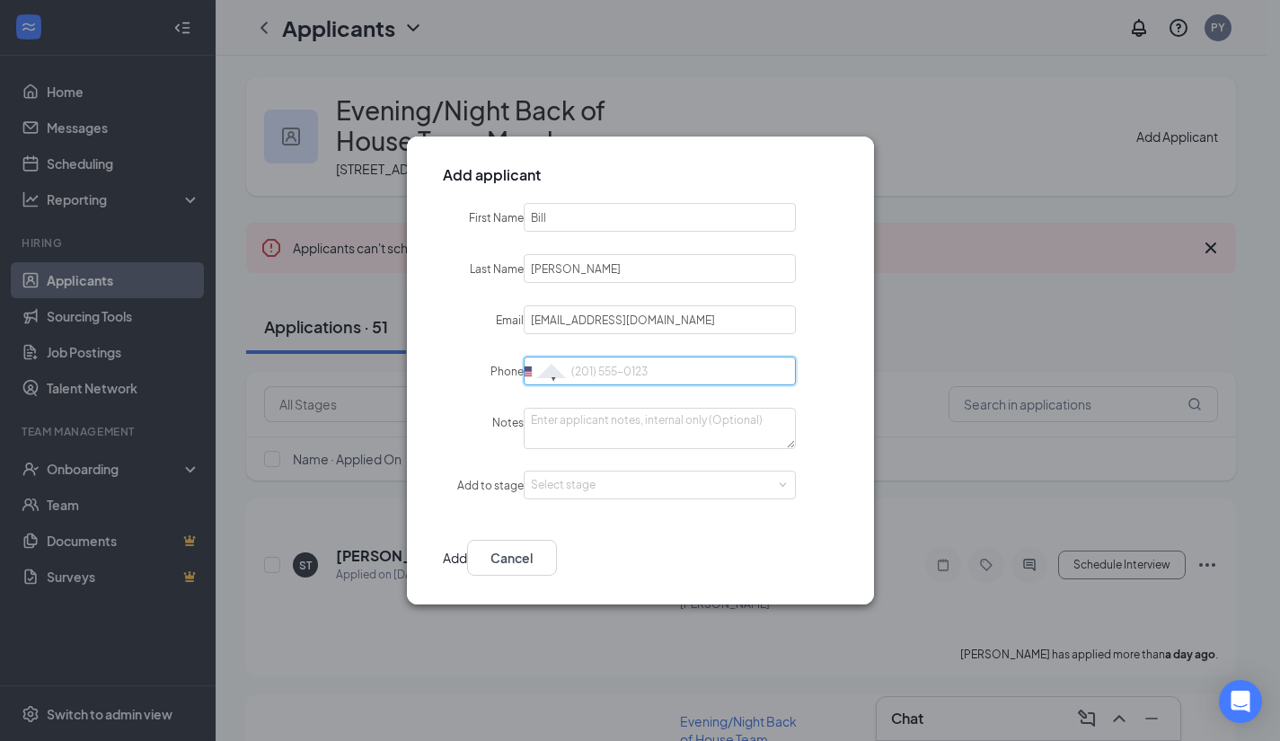
click at [586, 366] on input "Phone" at bounding box center [660, 371] width 272 height 29
paste input "2272370672"
click at [592, 375] on input "2272370672" at bounding box center [660, 371] width 272 height 29
type input "2272370672"
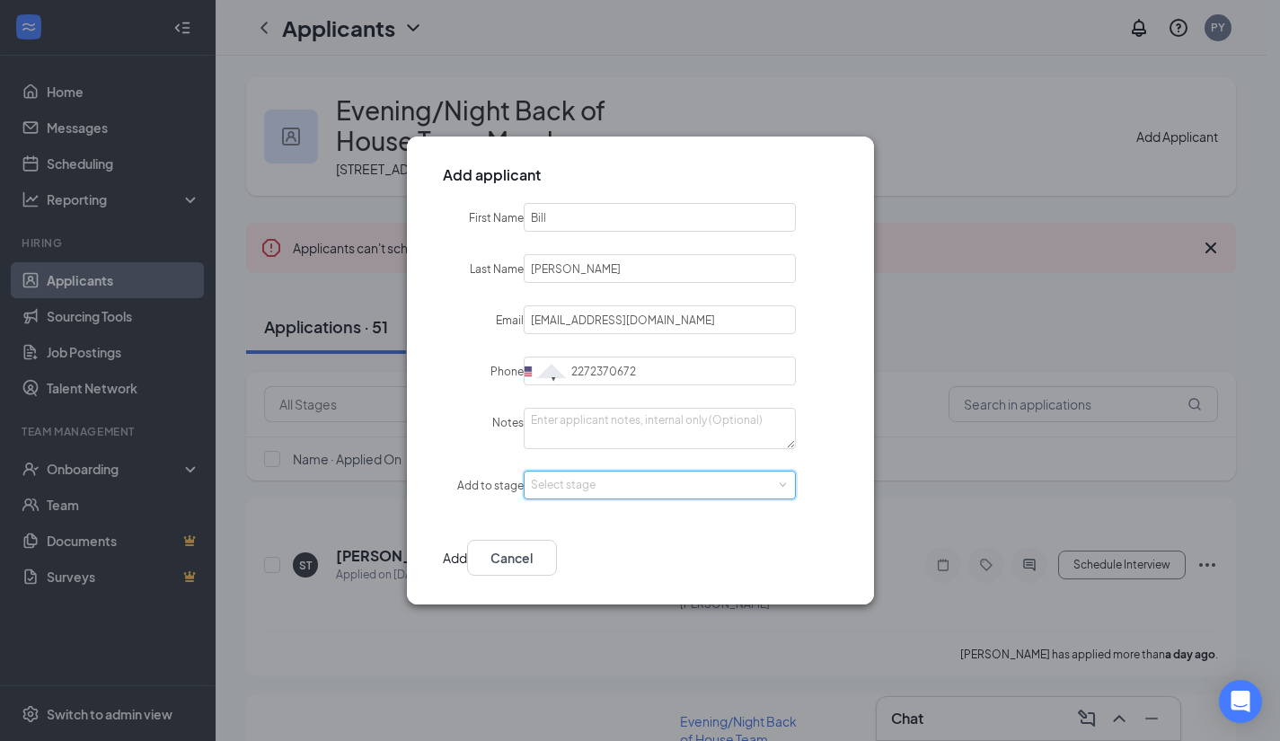
click at [601, 497] on div "Select stage" at bounding box center [660, 485] width 272 height 29
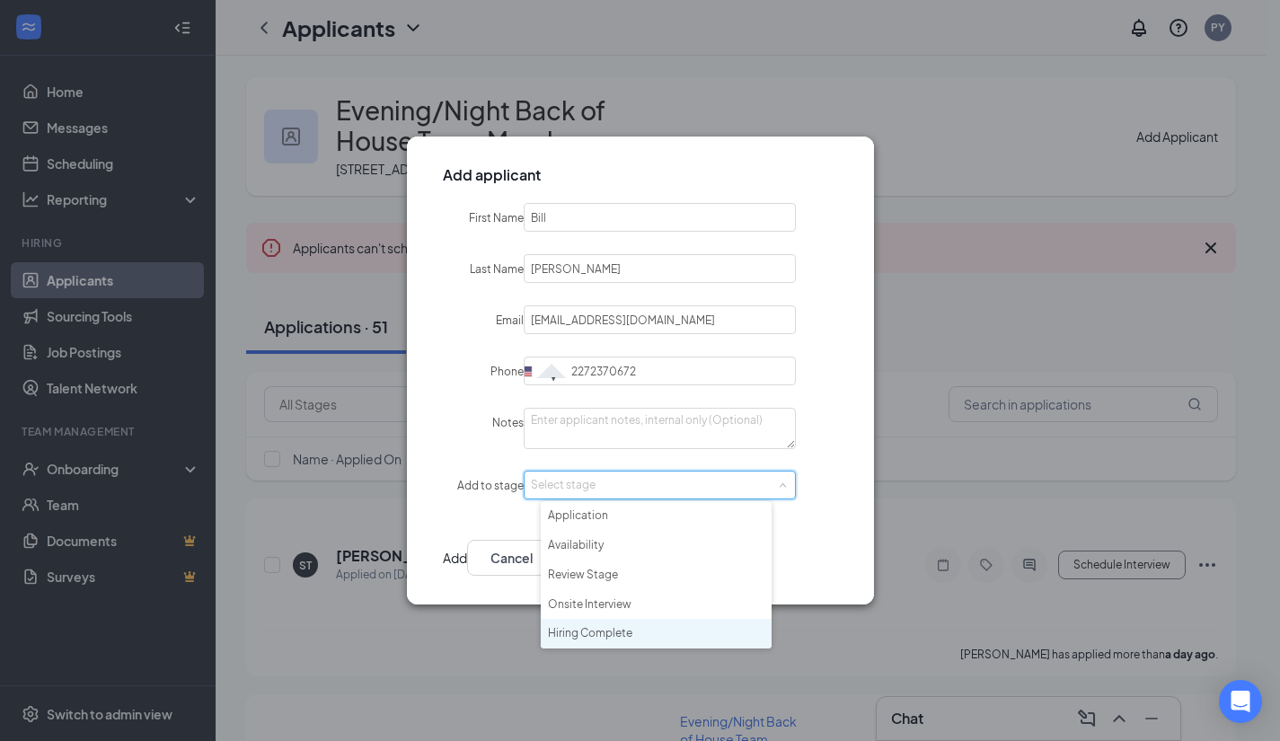
click at [606, 626] on li "Hiring Complete" at bounding box center [656, 634] width 231 height 30
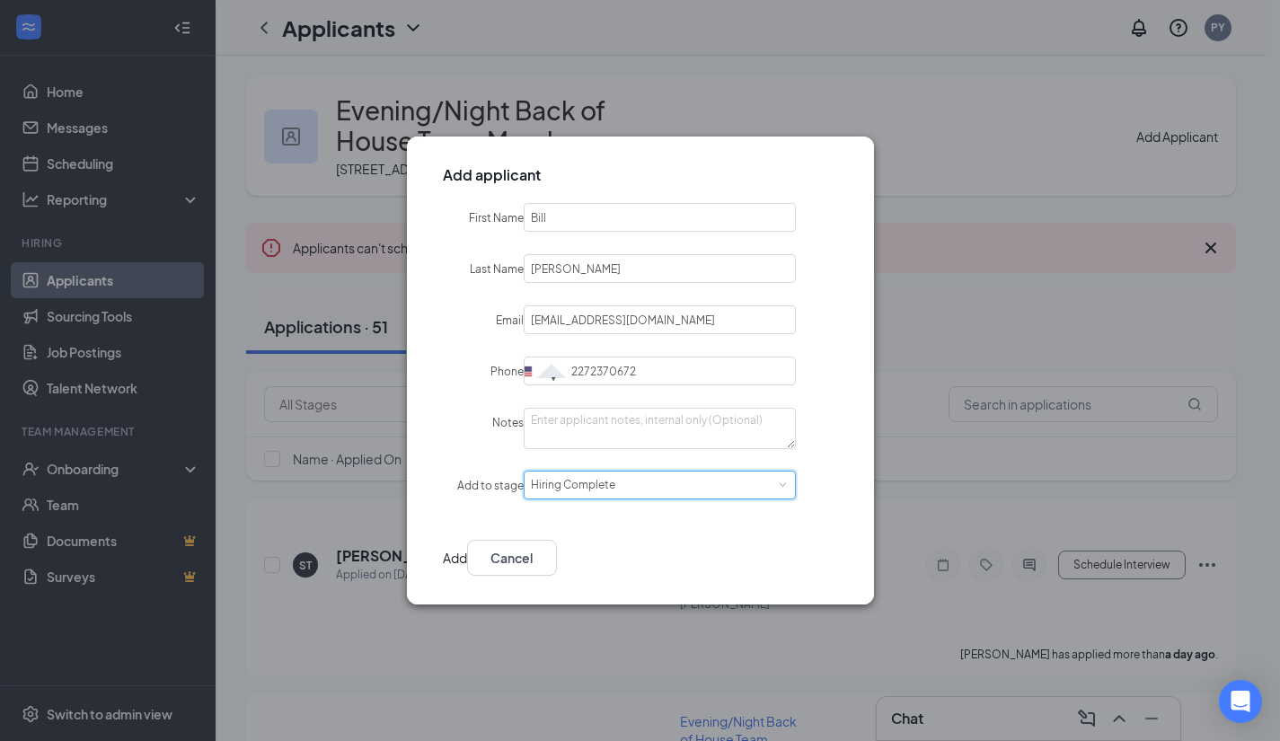
click at [467, 567] on button "Add" at bounding box center [455, 558] width 24 height 36
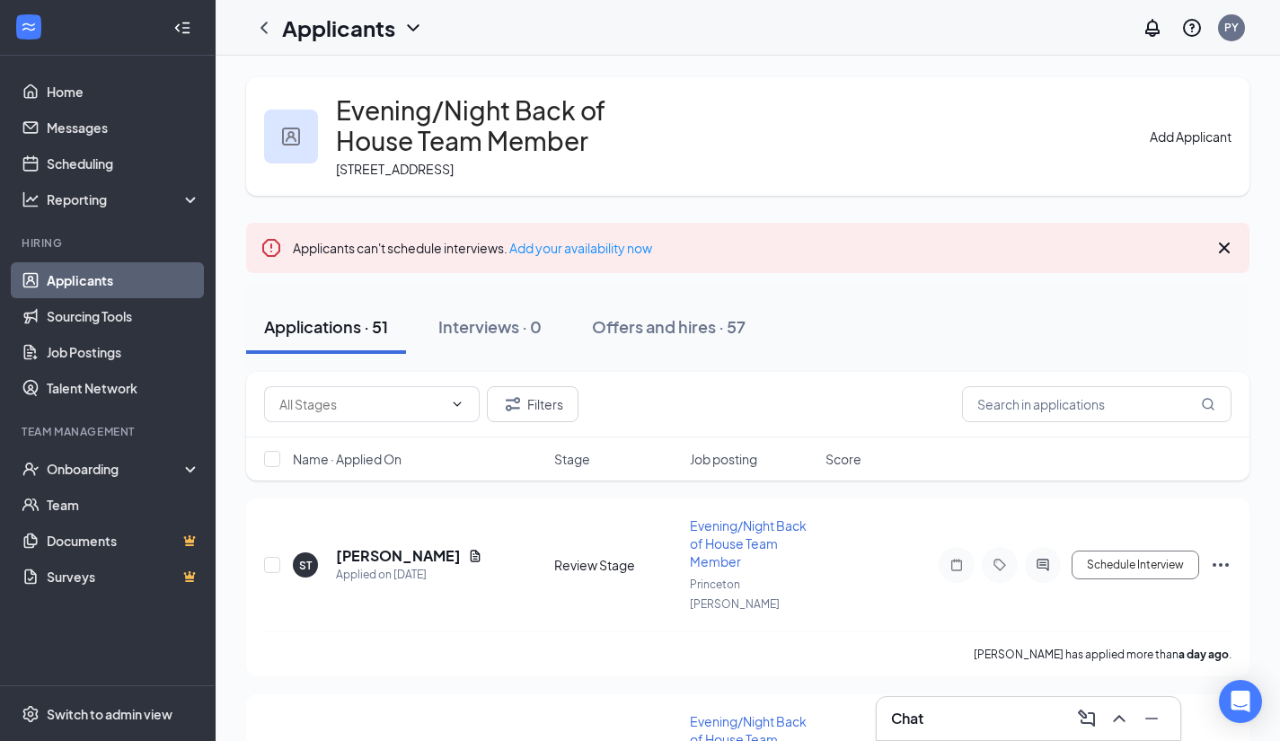
click at [357, 450] on span "Name · Applied On" at bounding box center [347, 459] width 109 height 18
click at [417, 457] on icon "ArrowDown" at bounding box center [414, 459] width 22 height 22
click at [704, 330] on div "Offers and hires · 57" at bounding box center [669, 326] width 154 height 22
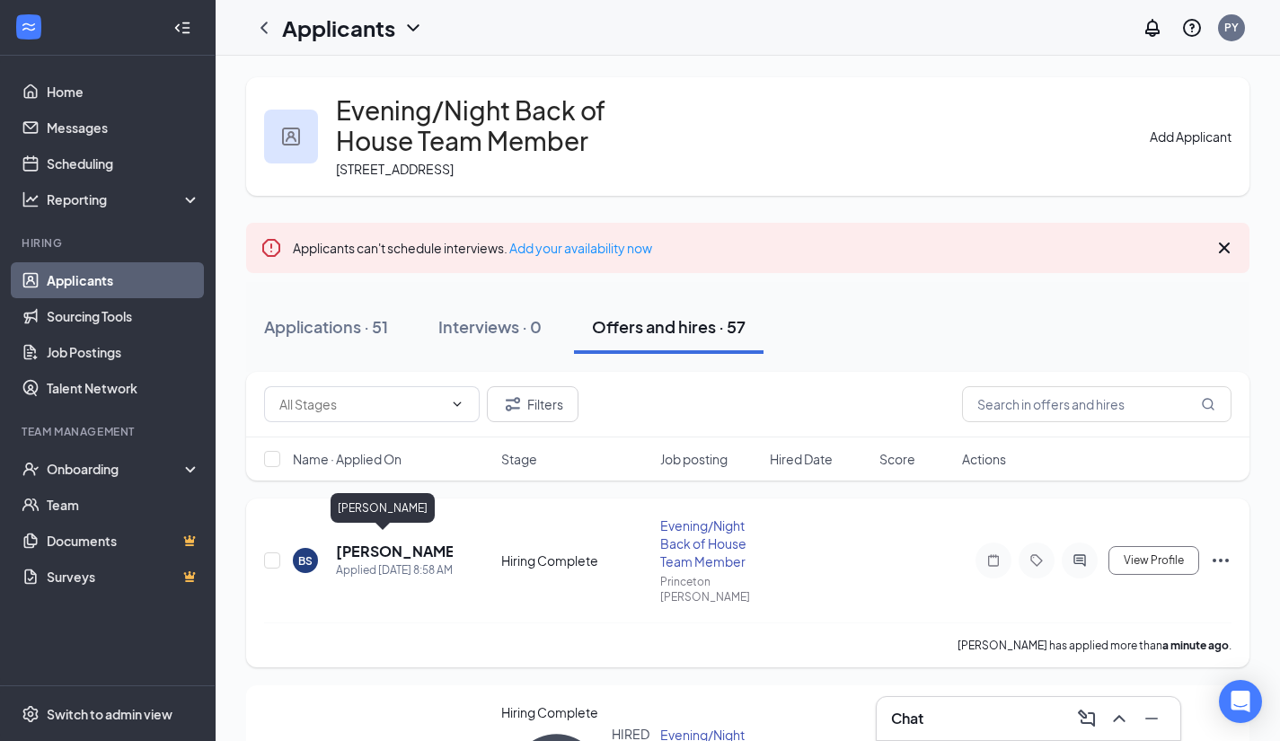
click at [366, 542] on h5 "[PERSON_NAME]" at bounding box center [394, 552] width 117 height 20
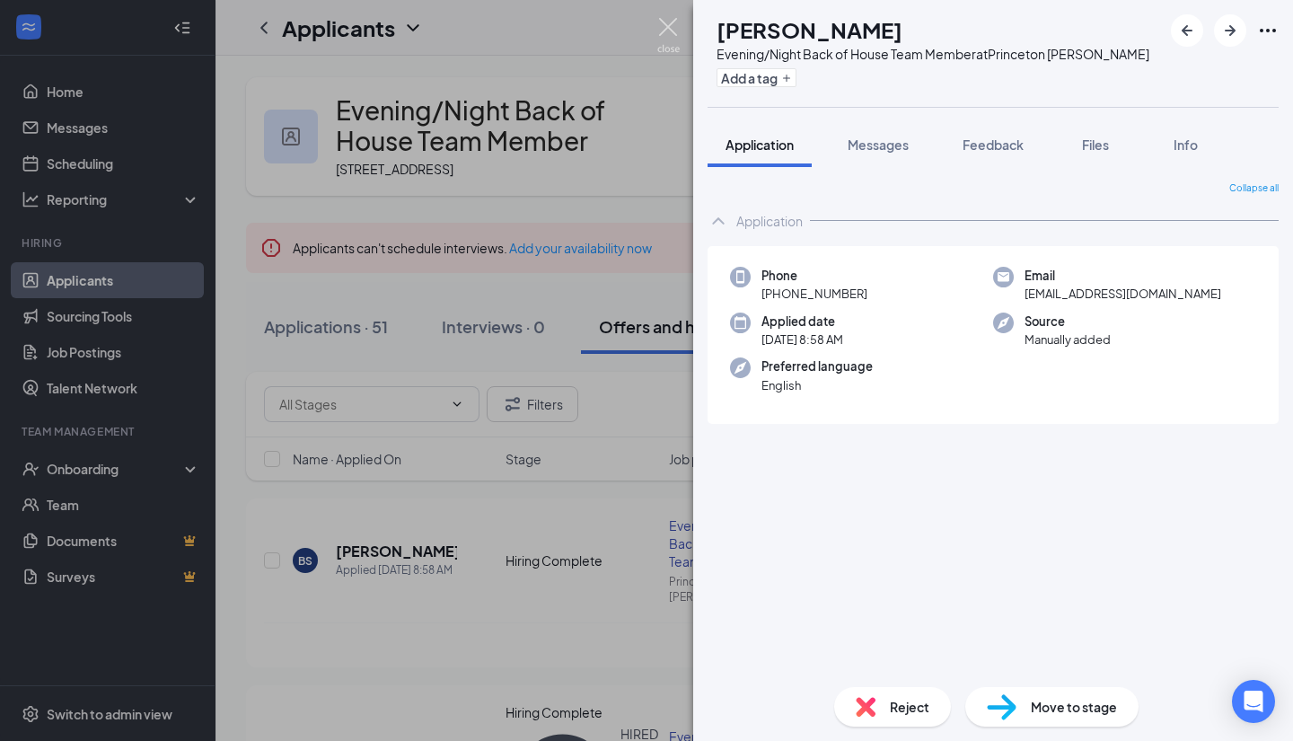
click at [658, 23] on img at bounding box center [668, 35] width 22 height 35
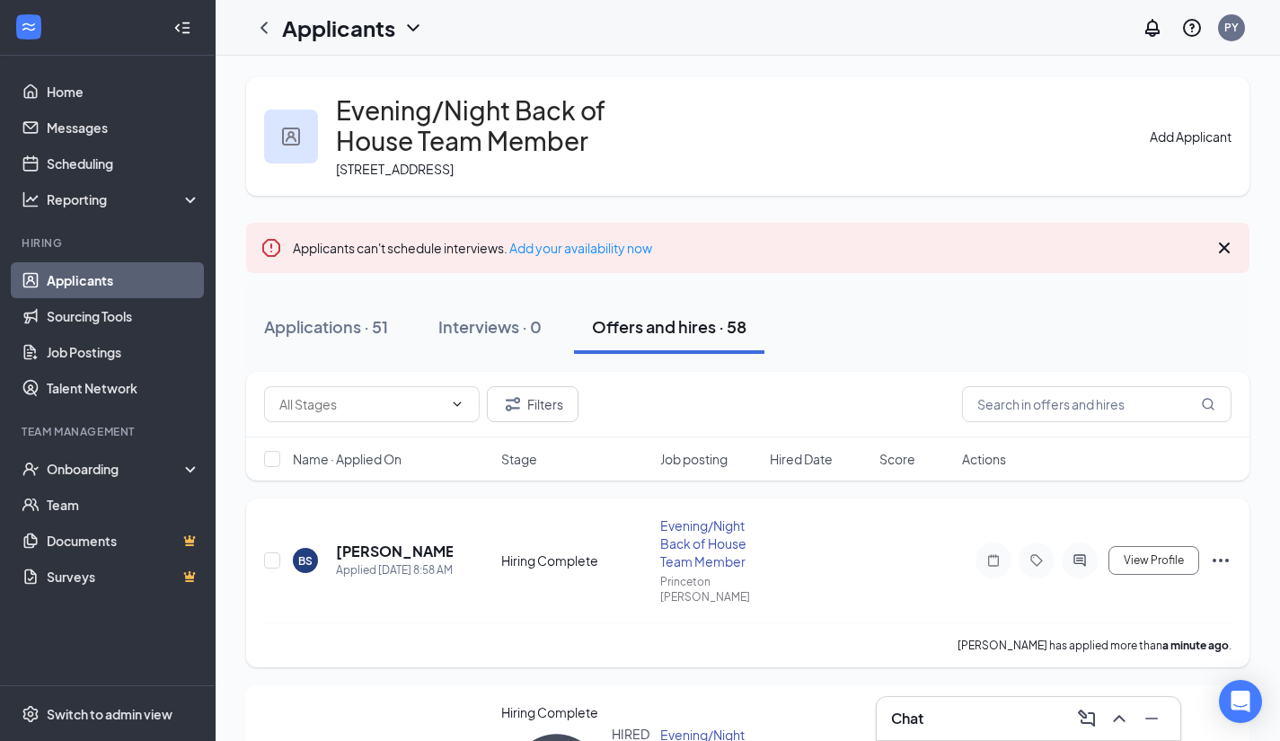
click at [1218, 555] on icon "Ellipses" at bounding box center [1221, 561] width 22 height 22
click at [1136, 584] on p "Mark as hired" at bounding box center [1140, 584] width 162 height 18
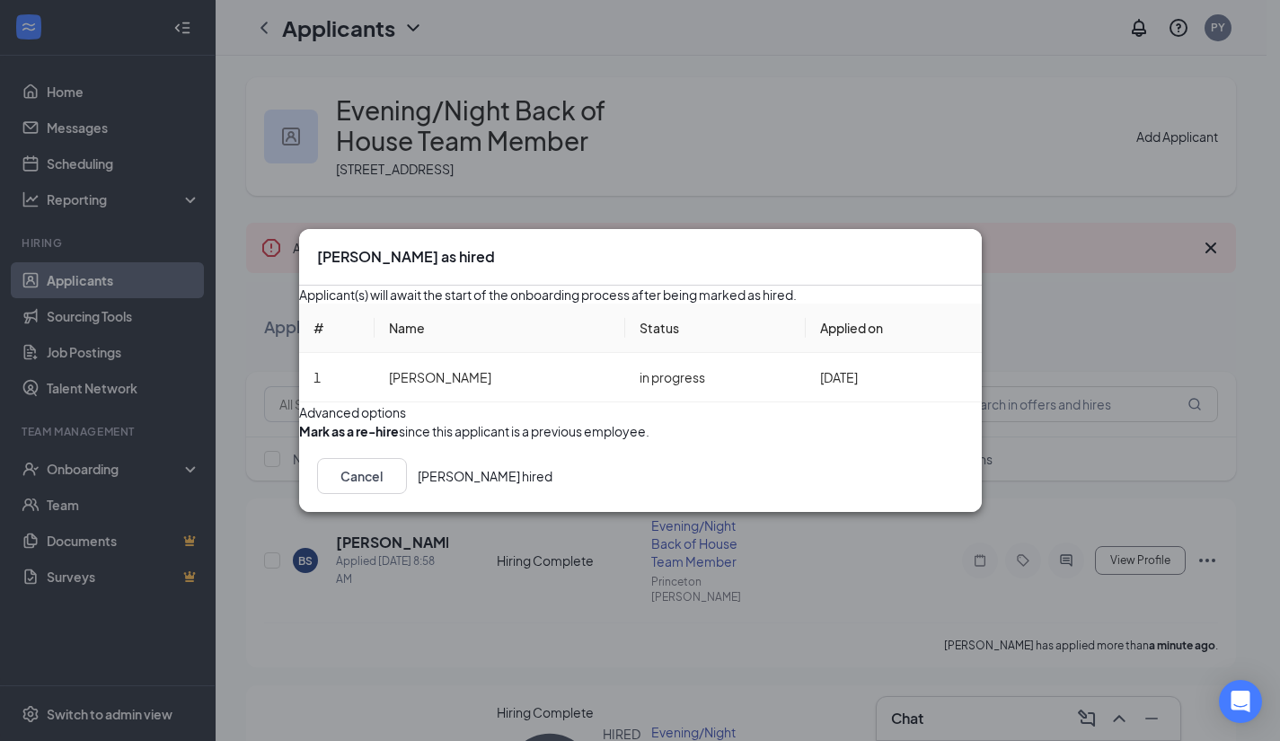
click at [552, 494] on button "Mark hired" at bounding box center [485, 476] width 135 height 36
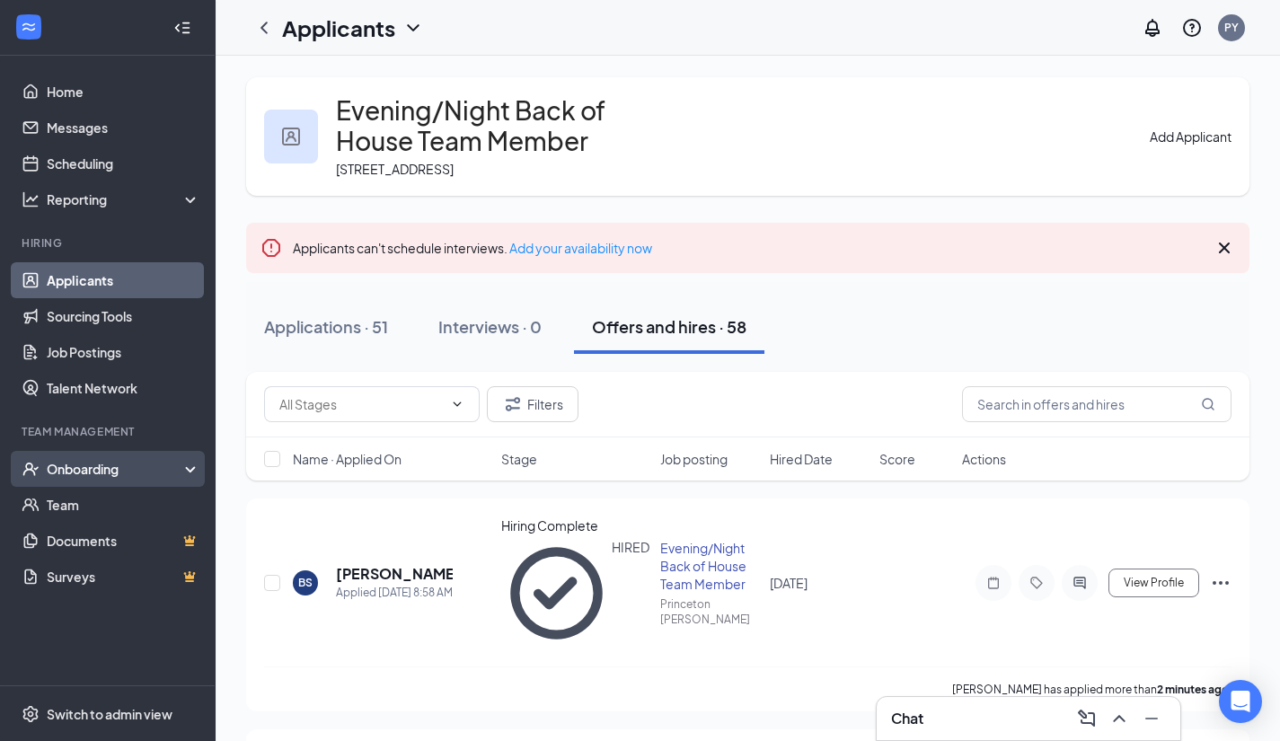
click at [85, 462] on div "Onboarding" at bounding box center [116, 469] width 138 height 18
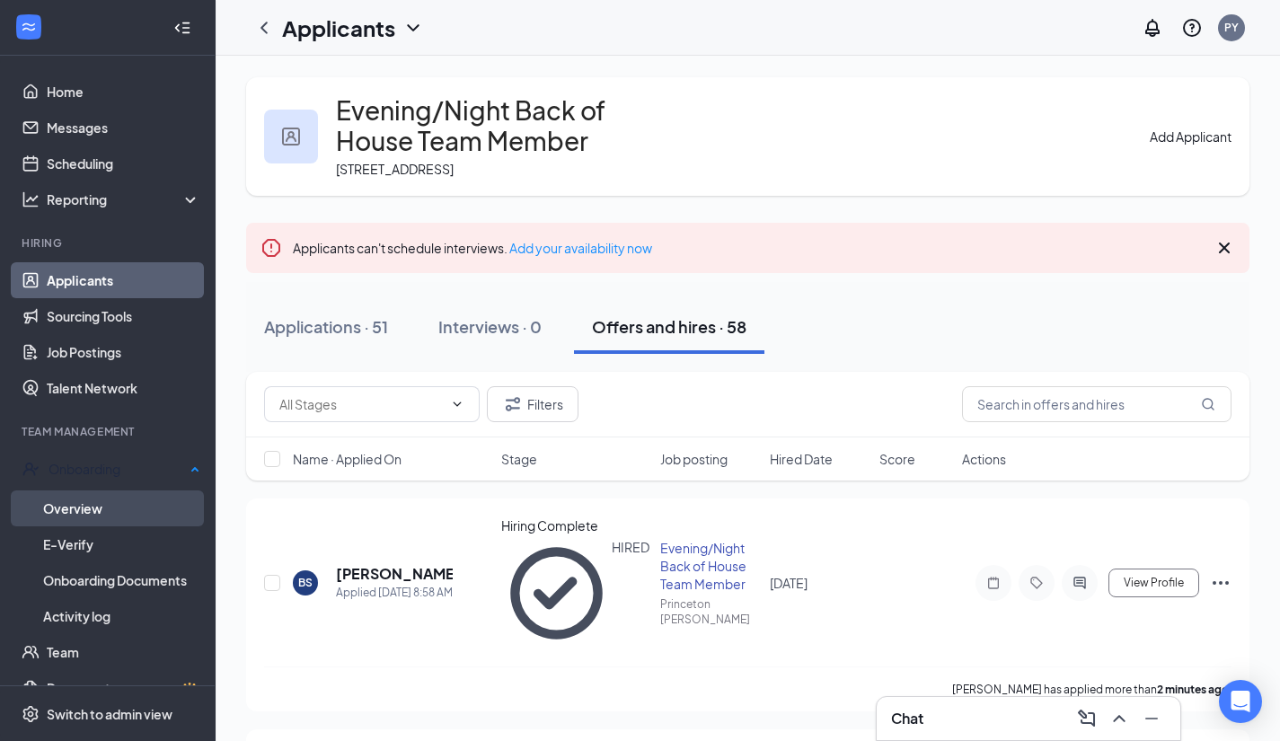
click at [88, 501] on link "Overview" at bounding box center [121, 508] width 157 height 36
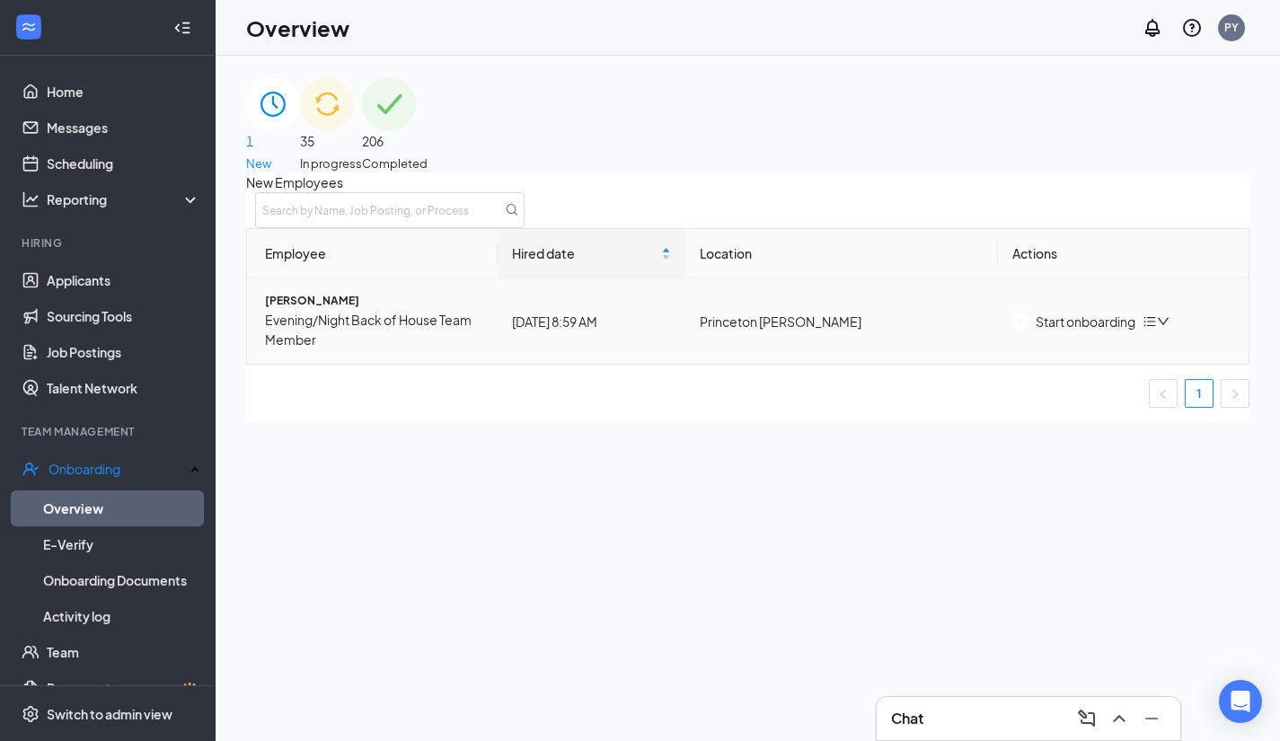
click at [1106, 331] on button "Start onboarding" at bounding box center [1073, 322] width 123 height 20
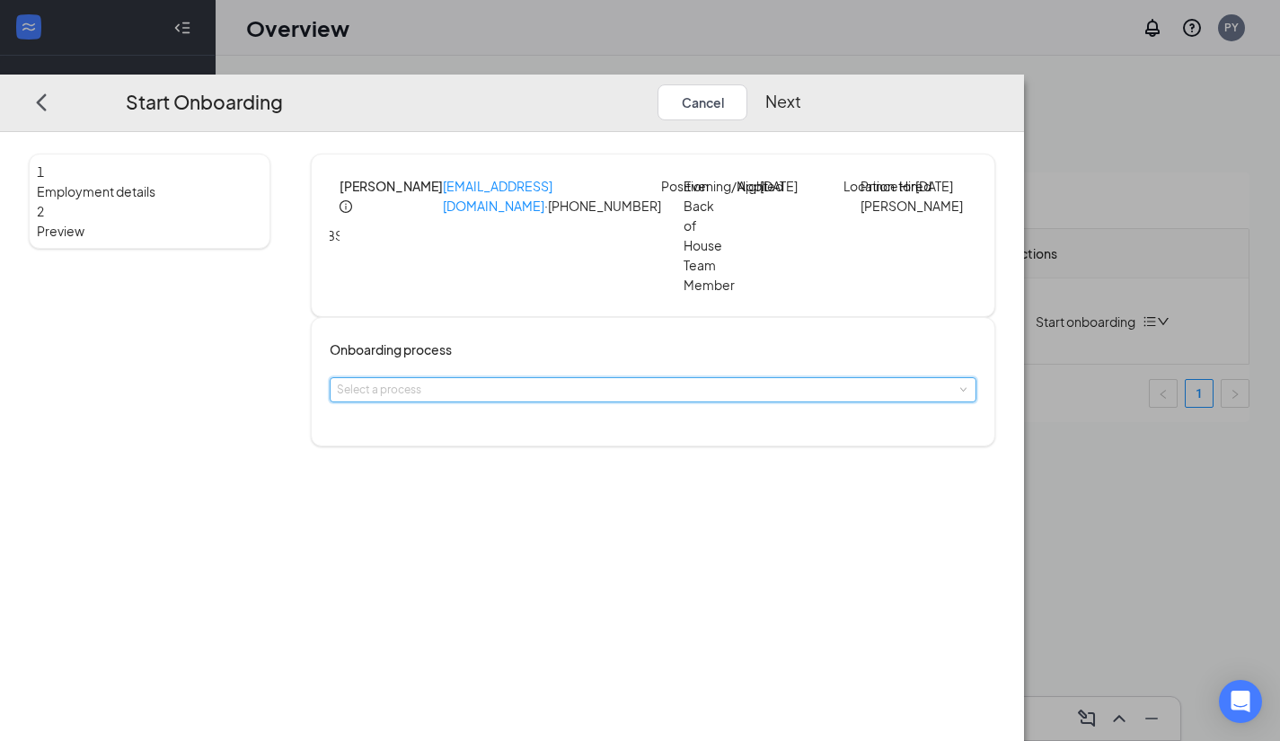
click at [551, 392] on div "Select a process" at bounding box center [653, 389] width 632 height 23
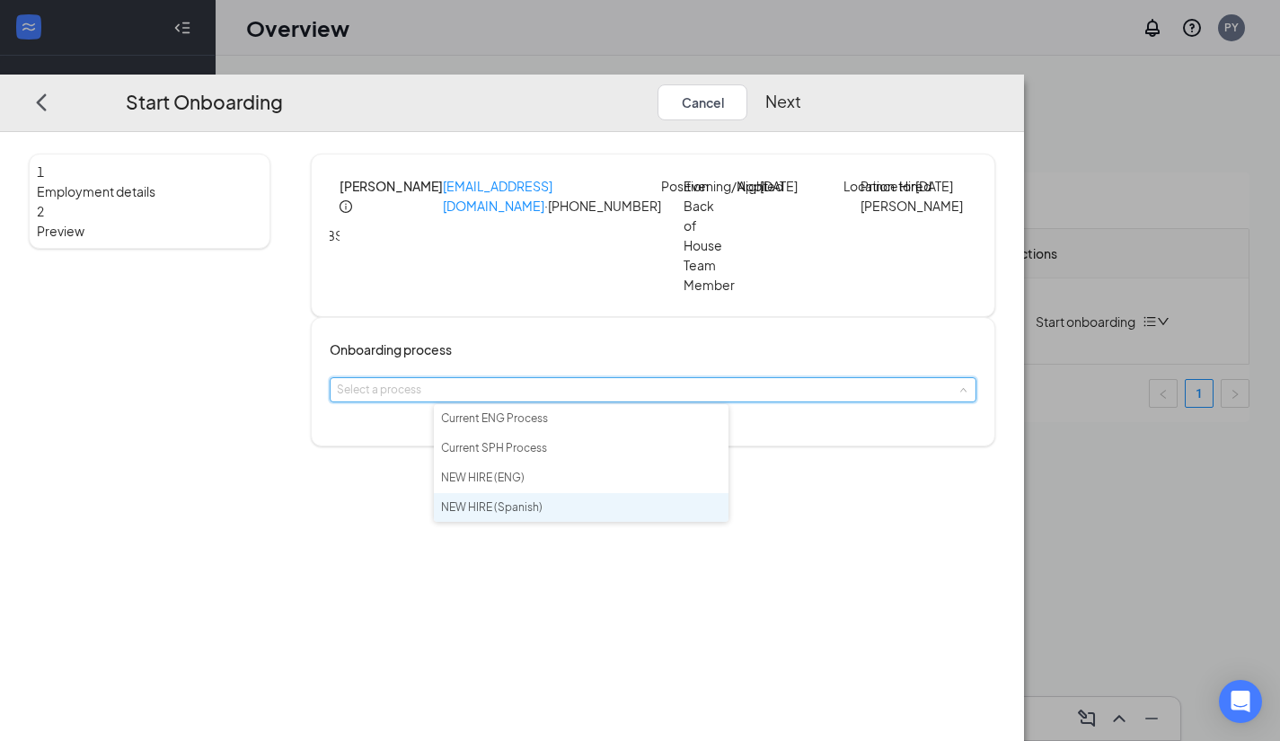
click at [574, 502] on li "NEW HIRE (Spanish)" at bounding box center [581, 508] width 295 height 30
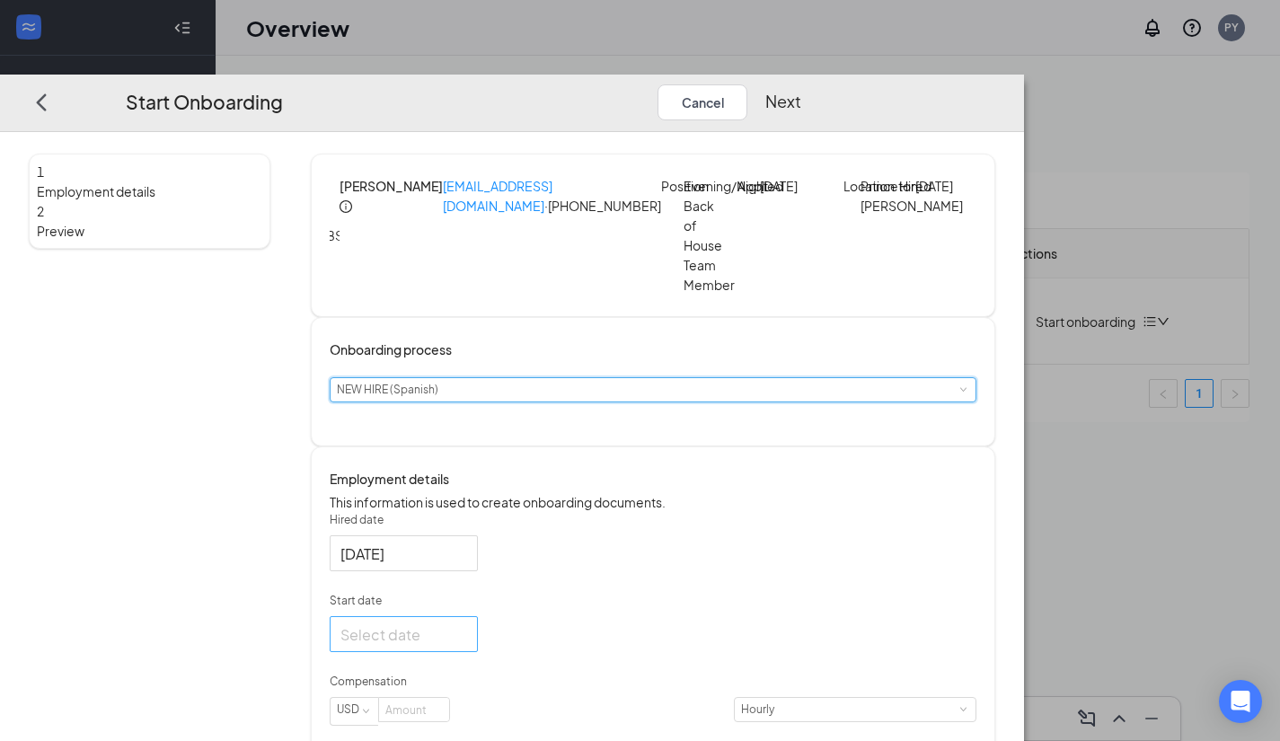
click at [467, 645] on div at bounding box center [403, 633] width 127 height 22
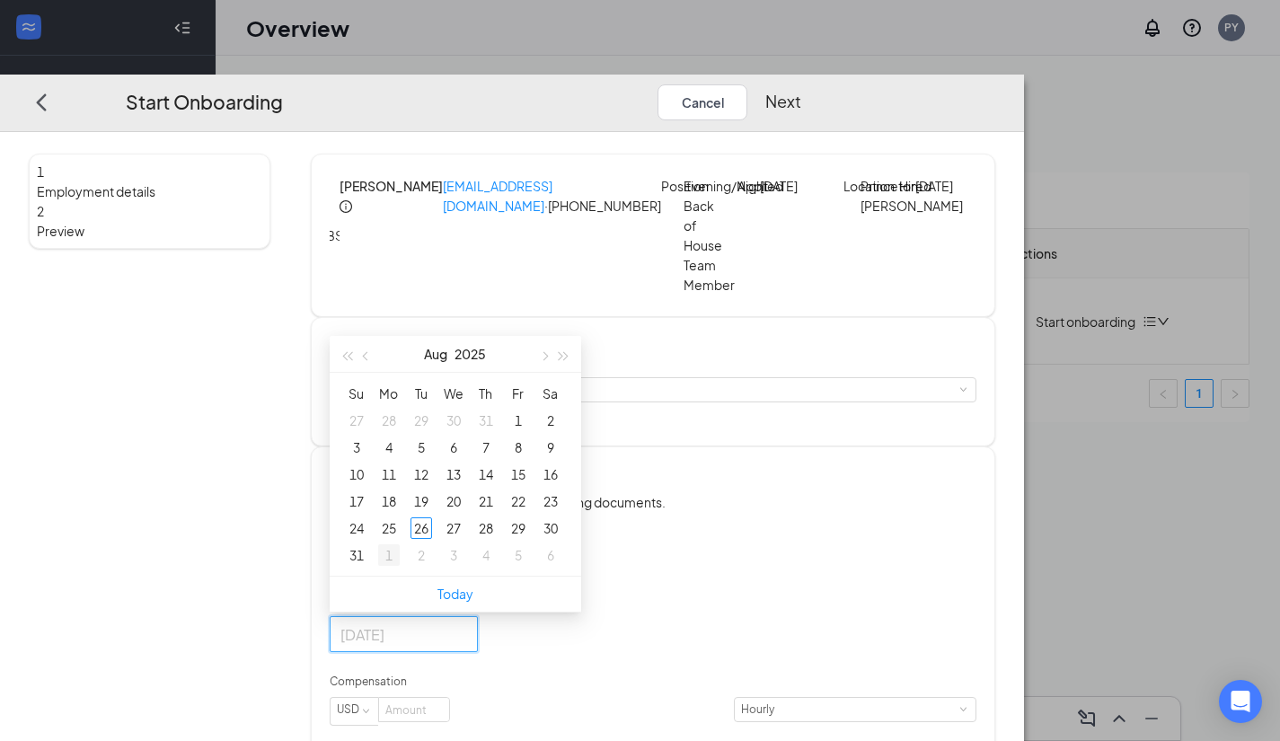
type input "Sep 1, 2025"
click at [400, 566] on div "1" at bounding box center [389, 555] width 22 height 22
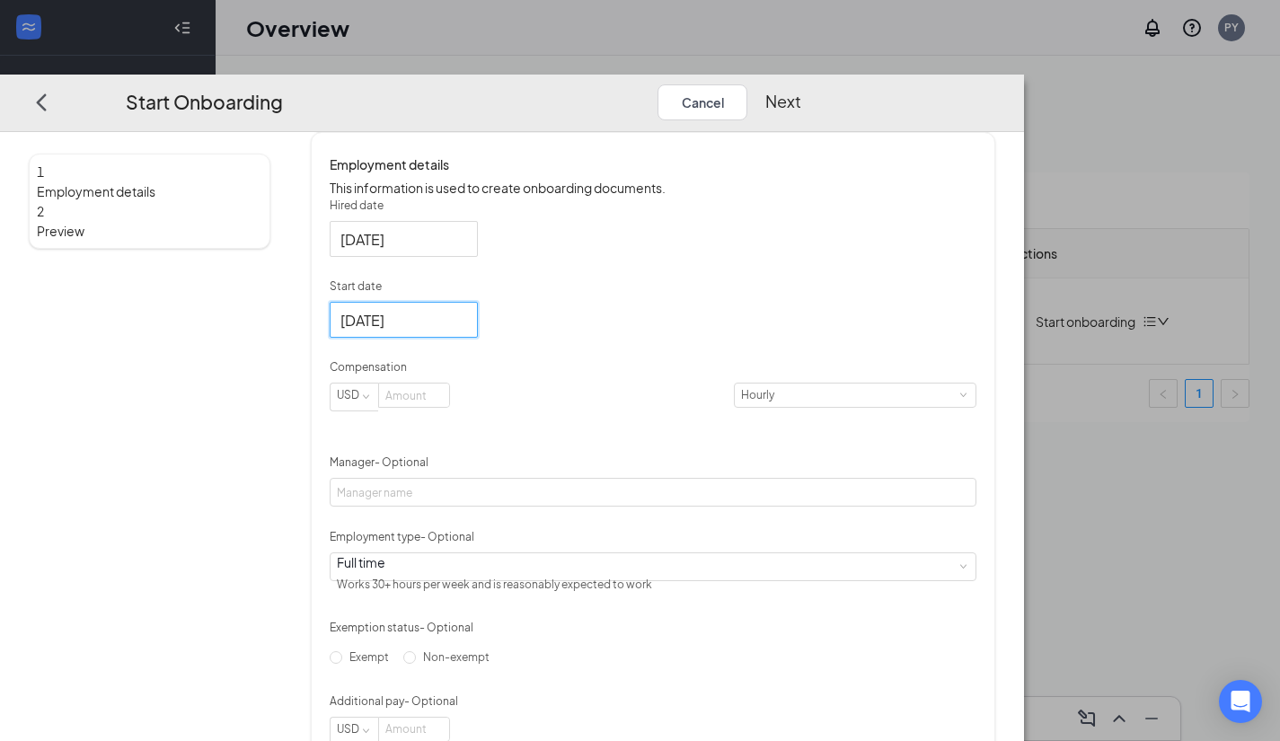
scroll to position [415, 0]
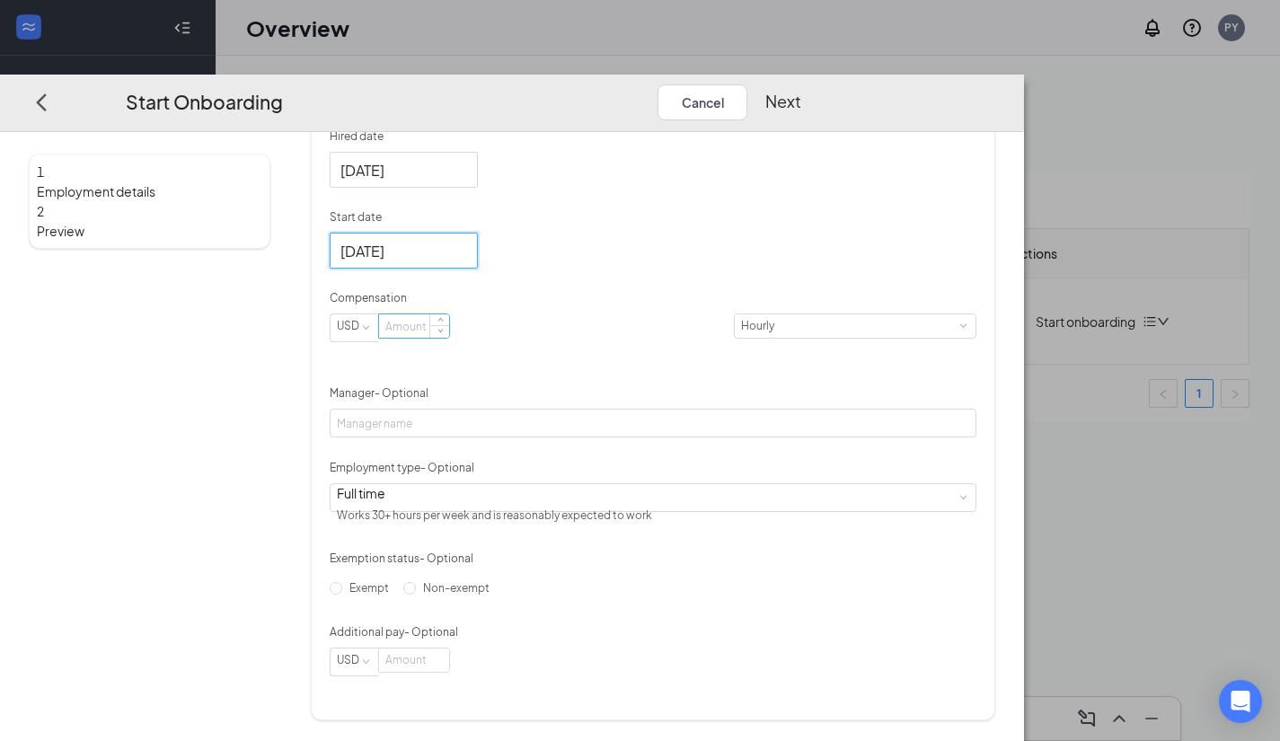
click at [449, 333] on input at bounding box center [414, 325] width 70 height 23
type input "14"
click at [751, 597] on div "Hired date Aug 26, 2025 Start date Sep 1, 2025 Sep 2025 Su Mo Tu We Th Fr Sa 31…" at bounding box center [653, 402] width 647 height 548
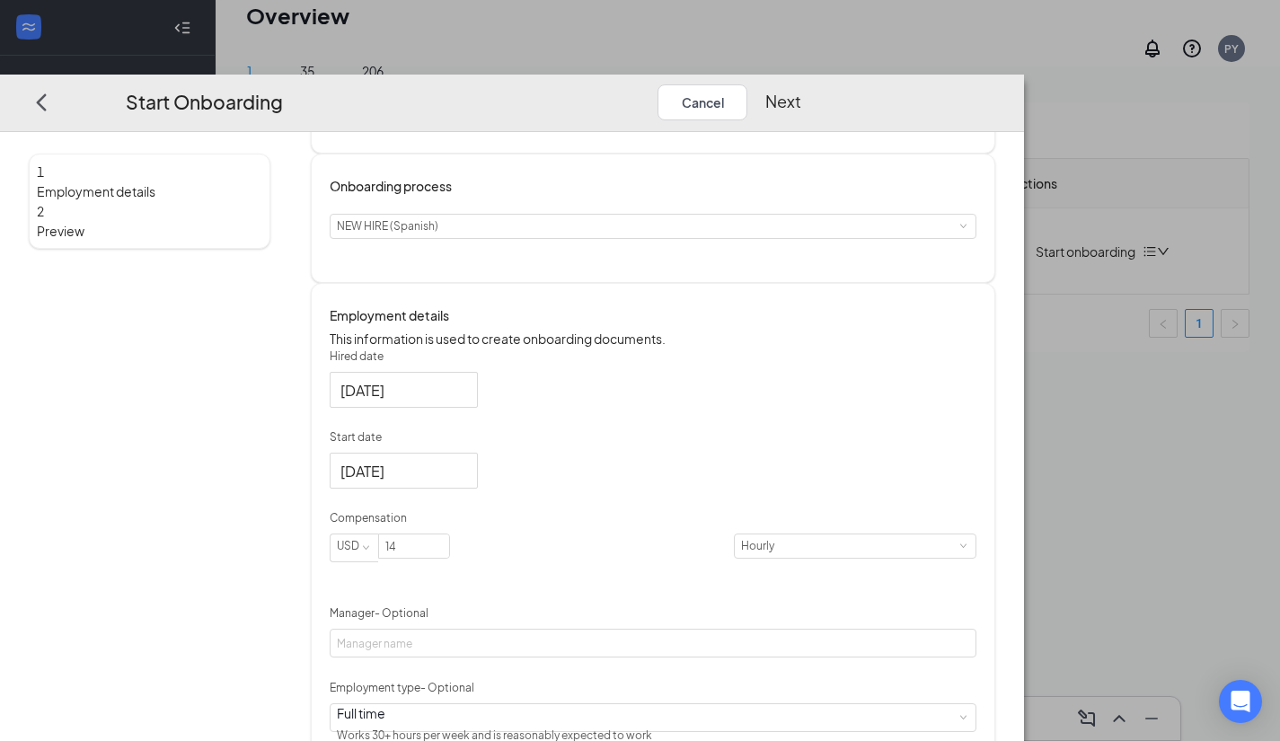
scroll to position [0, 0]
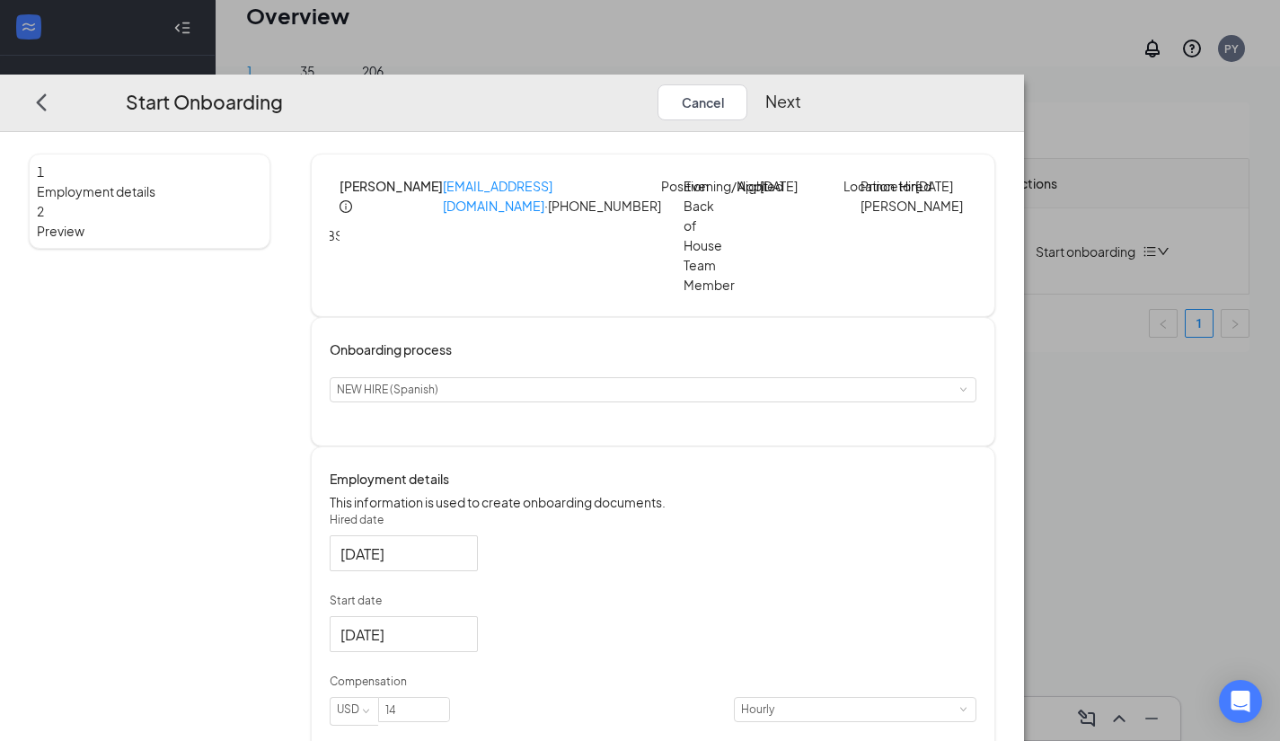
click at [801, 84] on button "Next" at bounding box center [783, 102] width 36 height 36
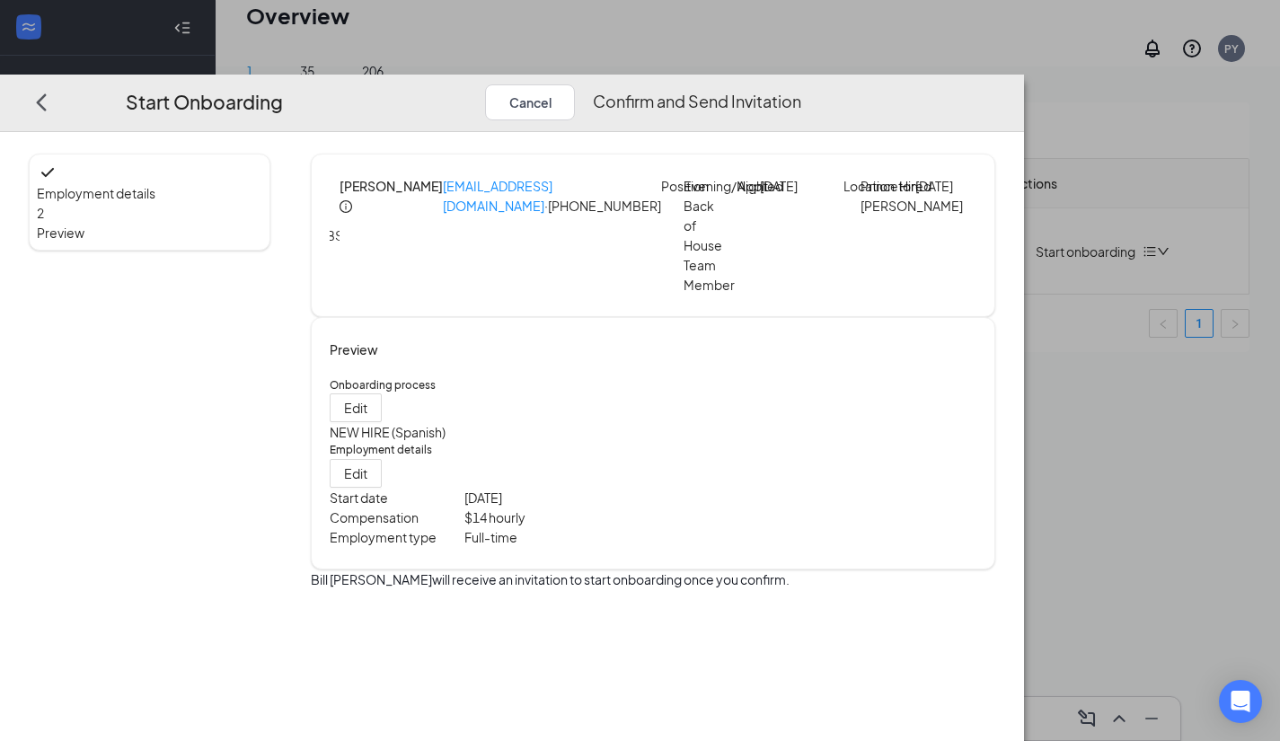
click at [801, 84] on button "Confirm and Send Invitation" at bounding box center [697, 102] width 208 height 36
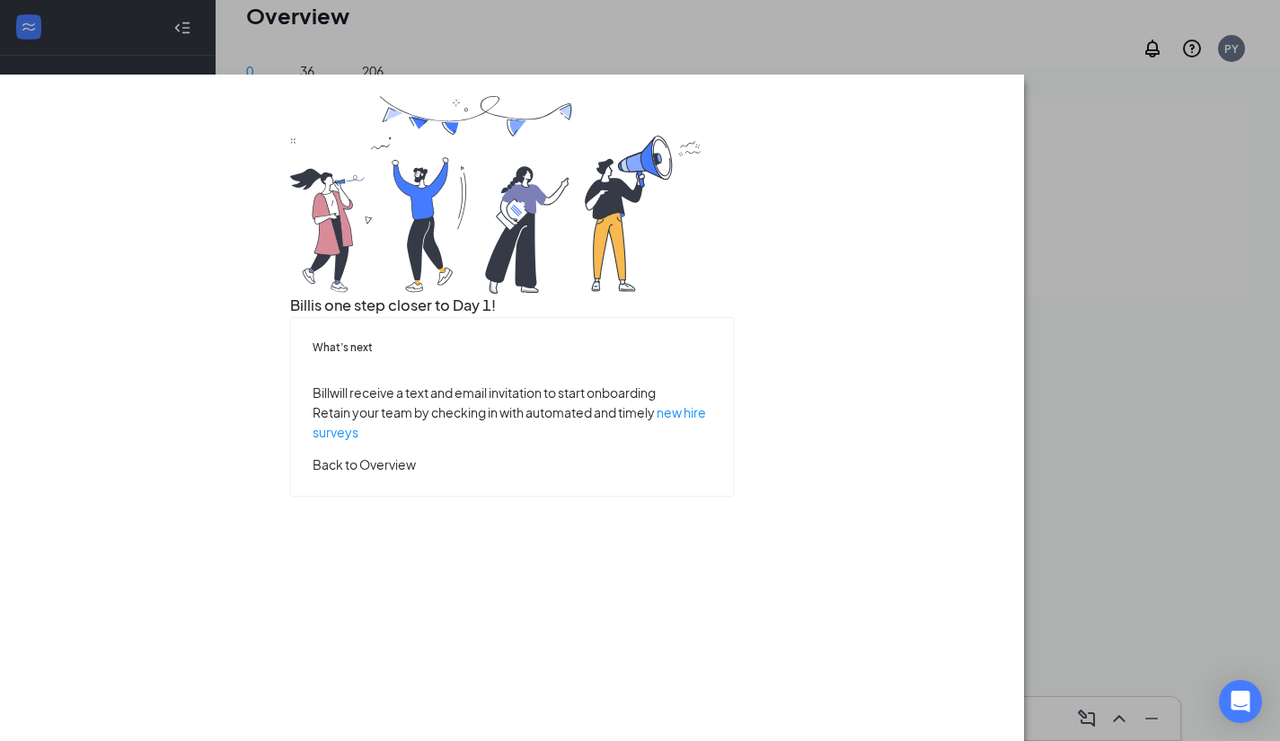
click at [416, 473] on button "Back to Overview" at bounding box center [364, 464] width 103 height 20
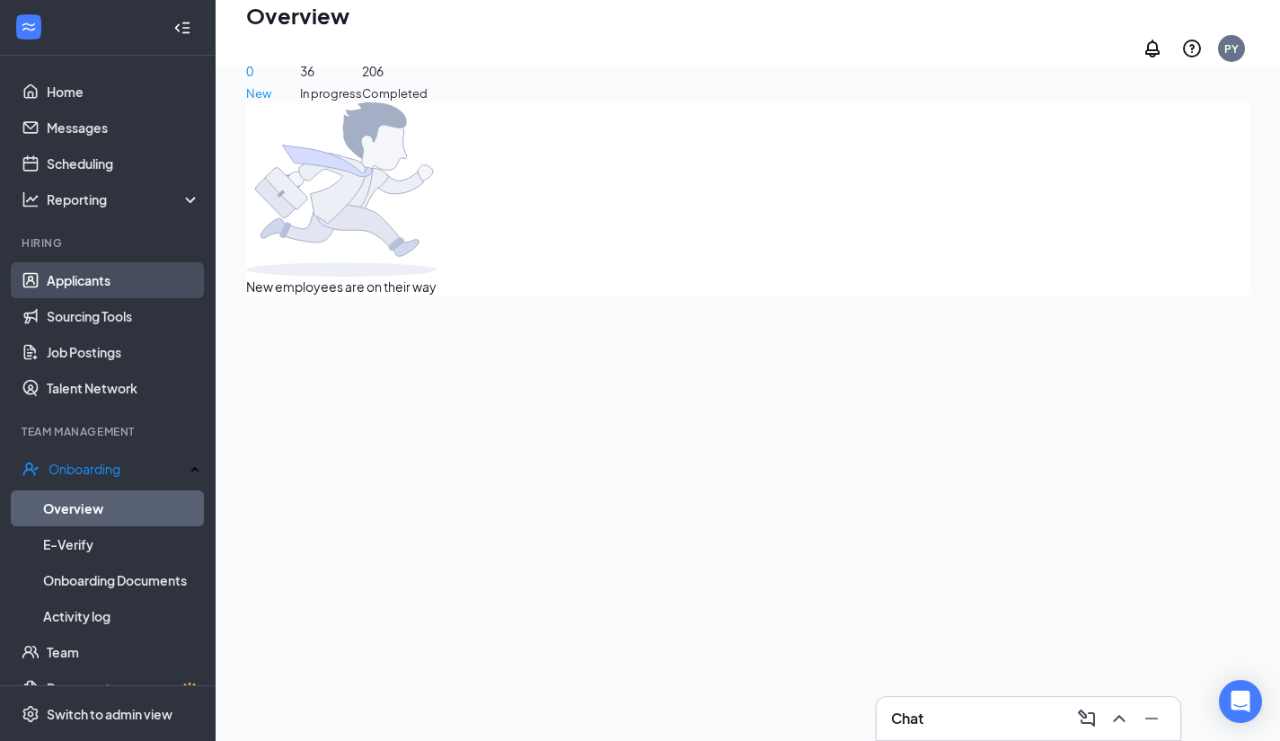
click at [79, 268] on link "Applicants" at bounding box center [124, 280] width 154 height 36
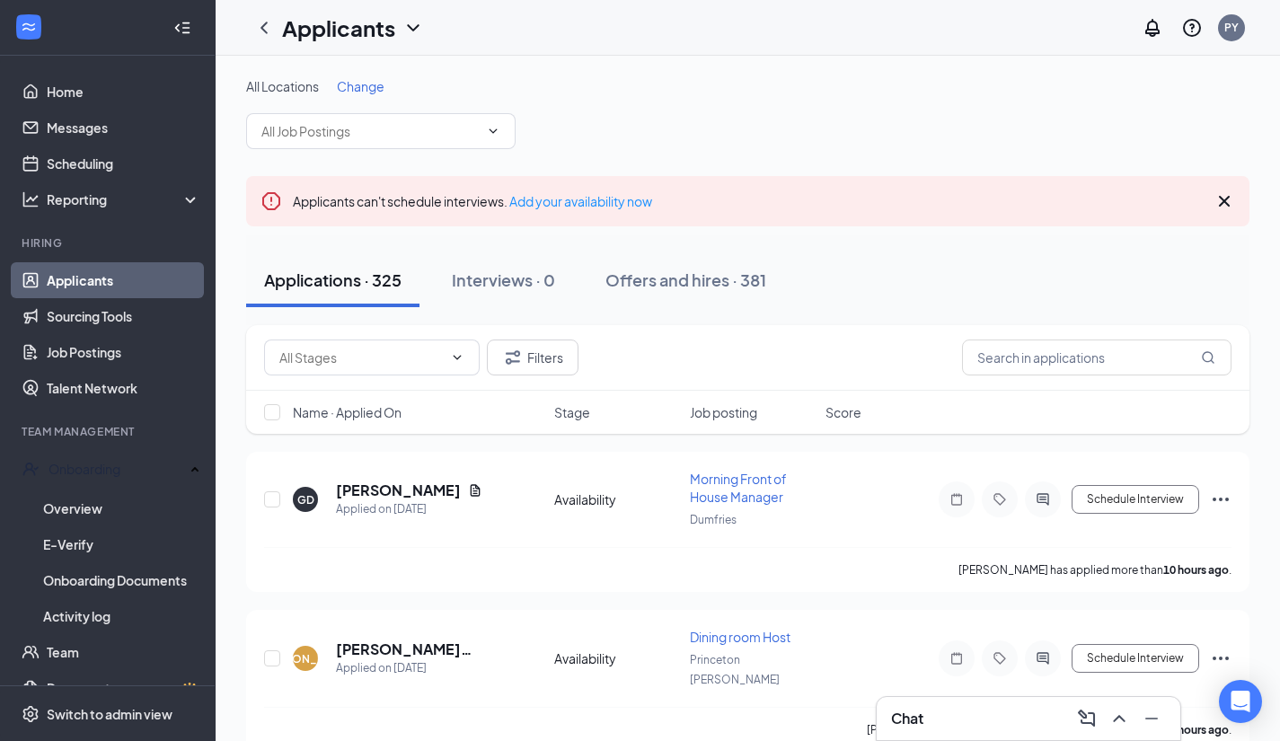
click at [360, 409] on span "Name · Applied On" at bounding box center [347, 412] width 109 height 18
click at [301, 410] on span "Name · Applied On" at bounding box center [347, 412] width 109 height 18
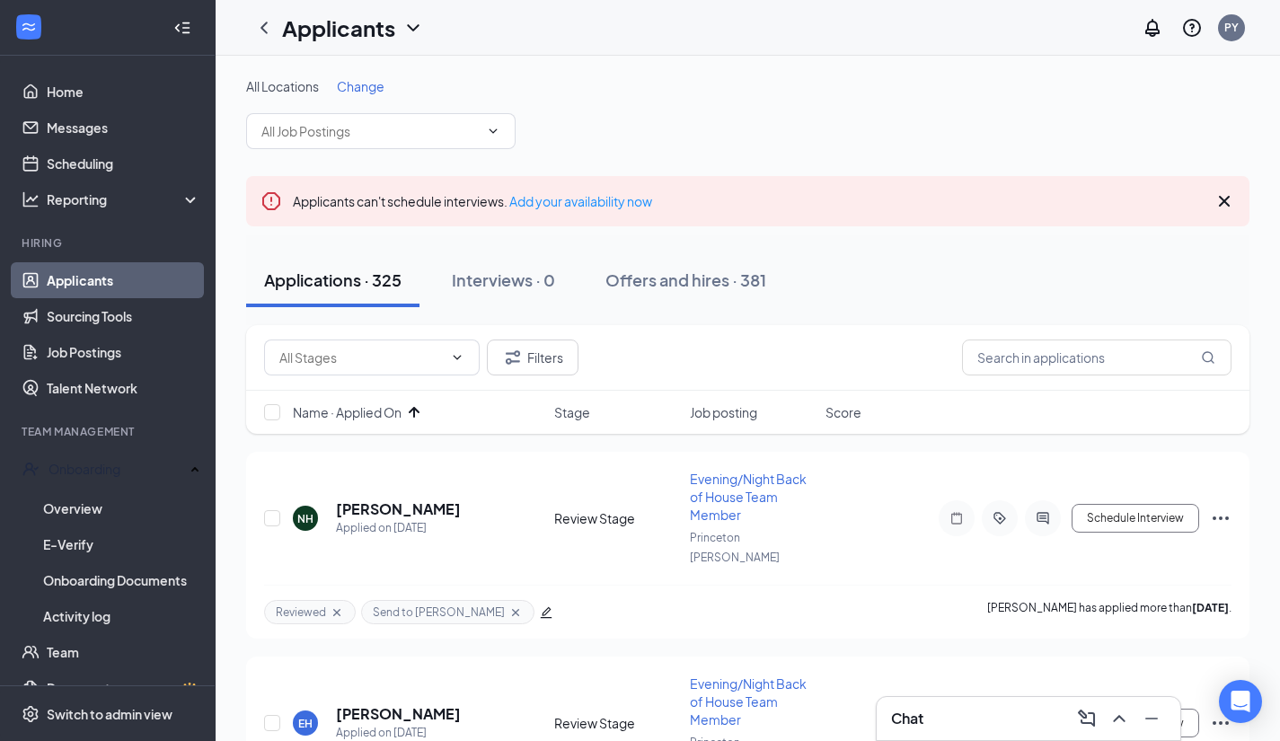
click at [411, 399] on div "Name · Applied On Stage Job posting Score" at bounding box center [747, 412] width 1003 height 43
click at [413, 409] on icon "ArrowUp" at bounding box center [414, 412] width 22 height 22
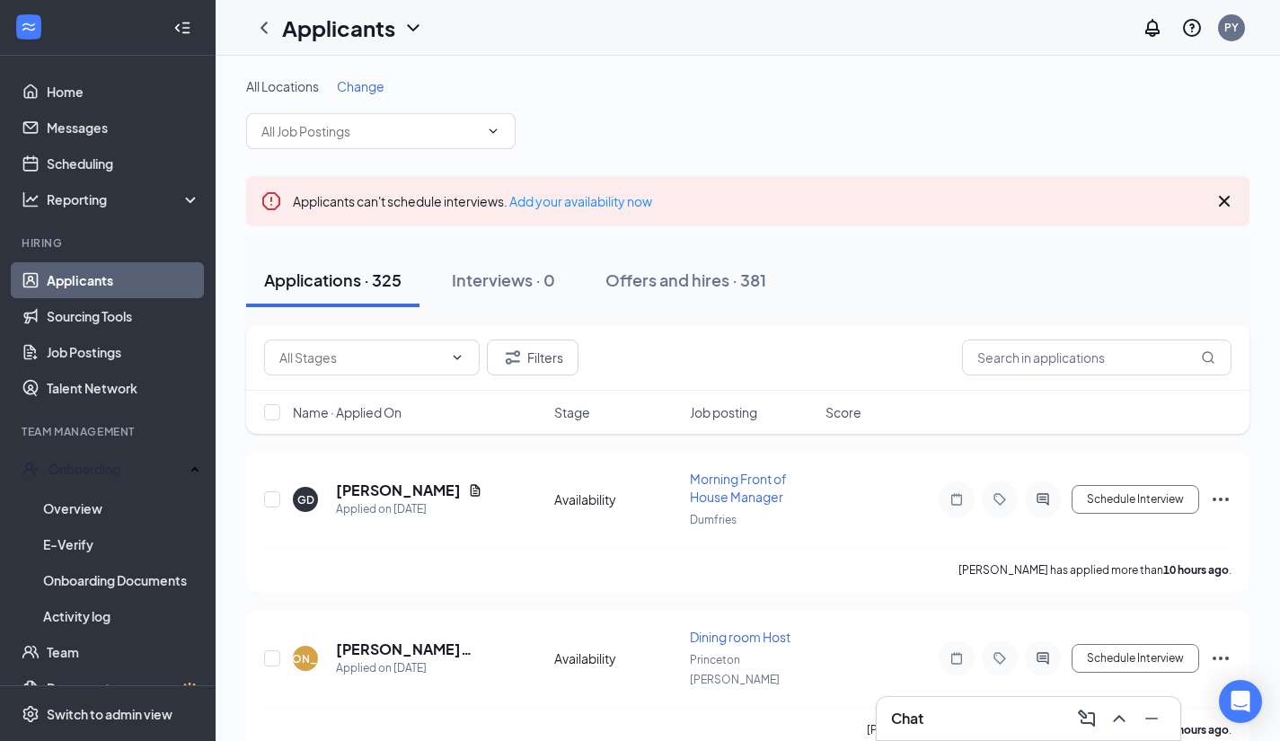
click at [413, 409] on div "Name · Applied On" at bounding box center [418, 412] width 251 height 18
click at [420, 415] on icon "ArrowDown" at bounding box center [414, 412] width 22 height 22
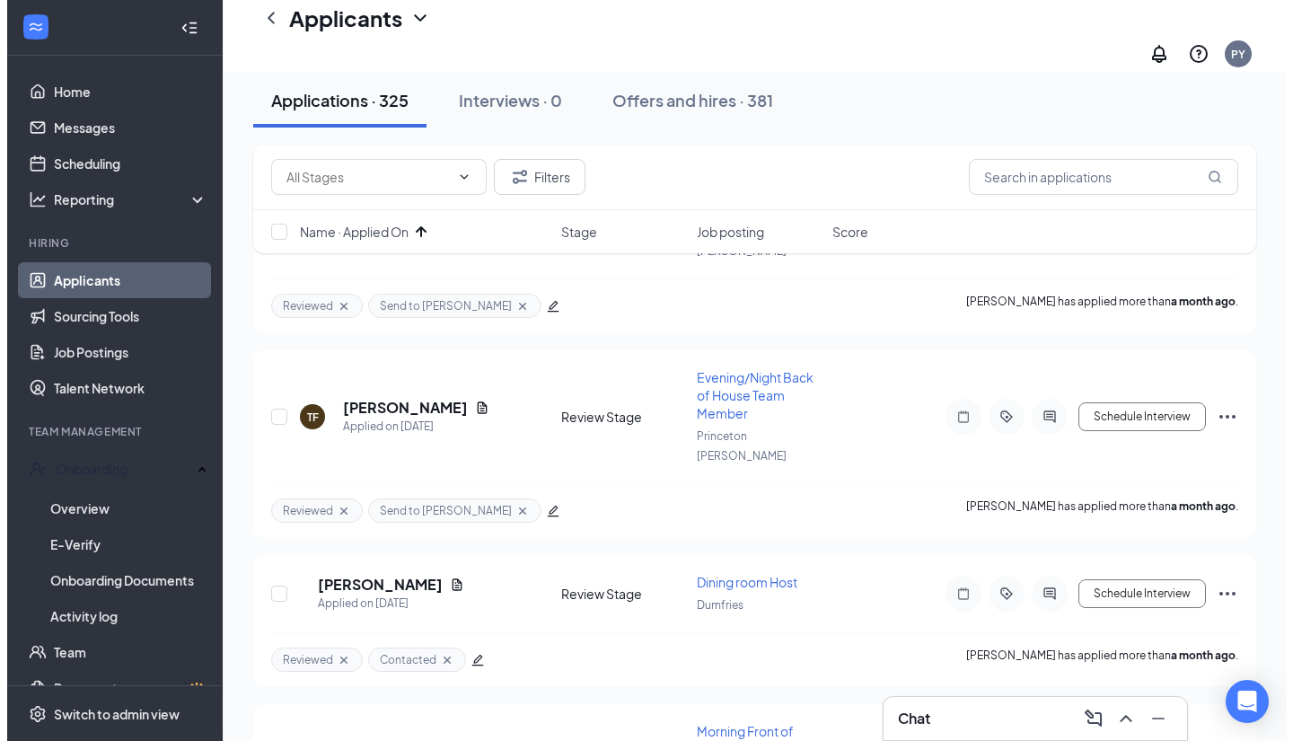
scroll to position [1966, 0]
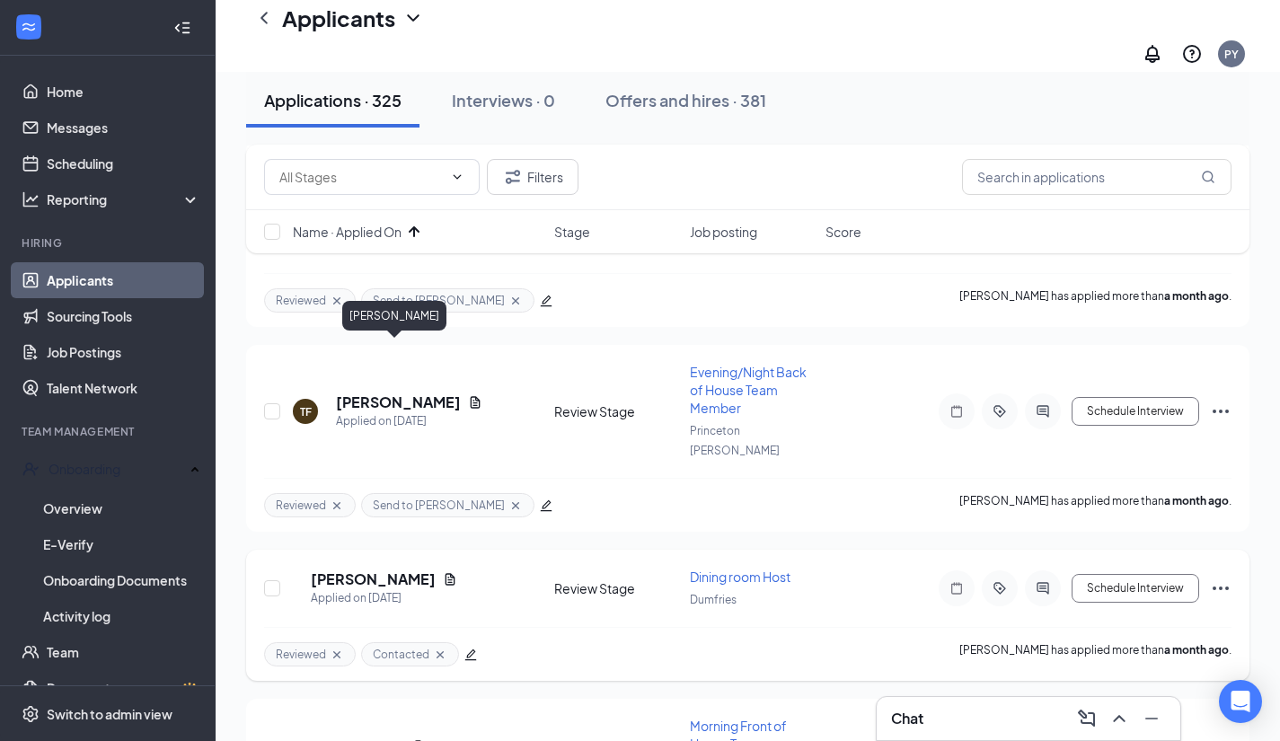
click at [396, 569] on h5 "David Guarina" at bounding box center [373, 579] width 125 height 20
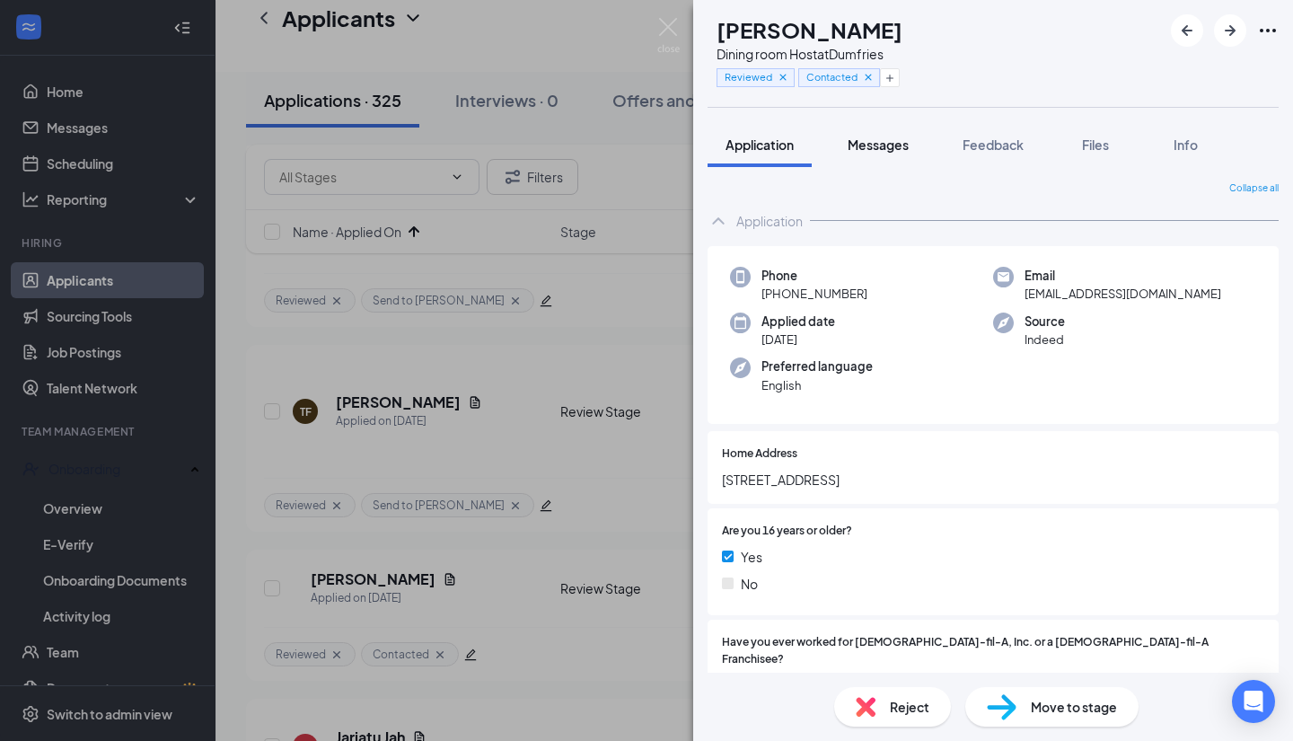
click at [868, 139] on span "Messages" at bounding box center [878, 145] width 61 height 16
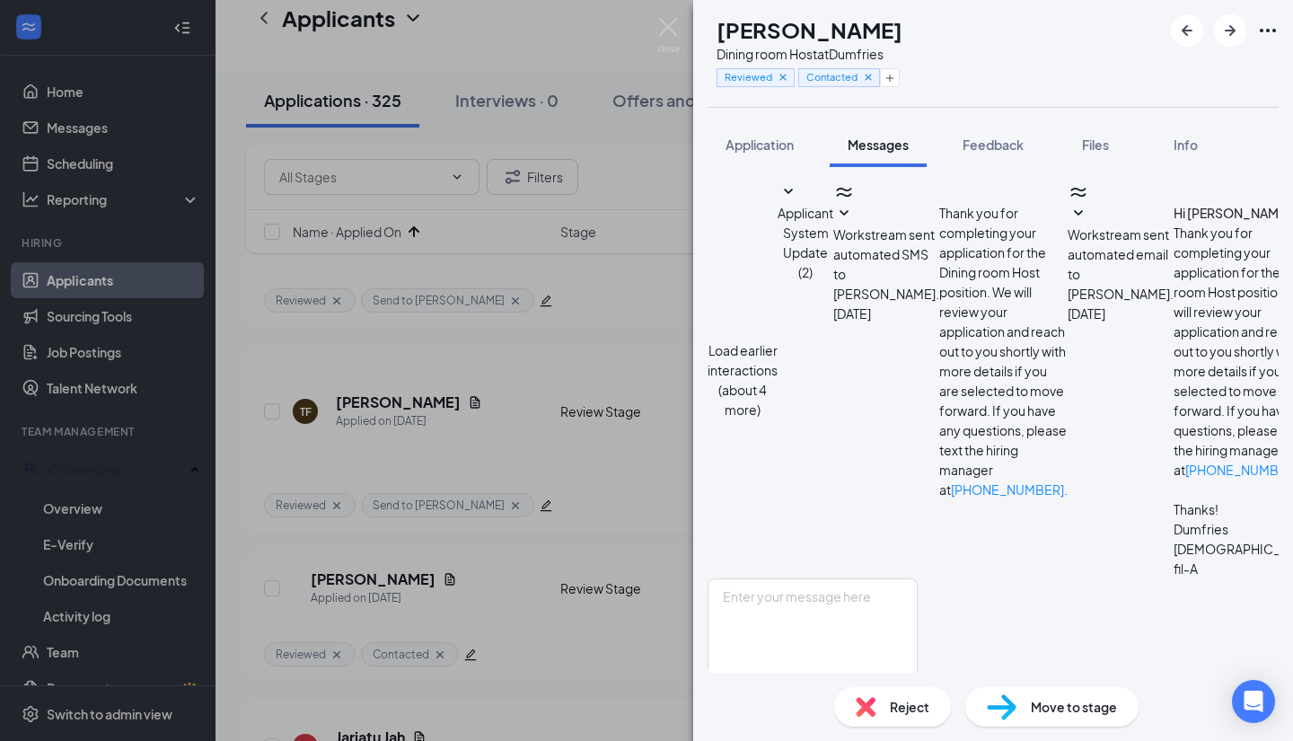
scroll to position [1239, 0]
click at [892, 701] on span "Reject" at bounding box center [910, 707] width 40 height 20
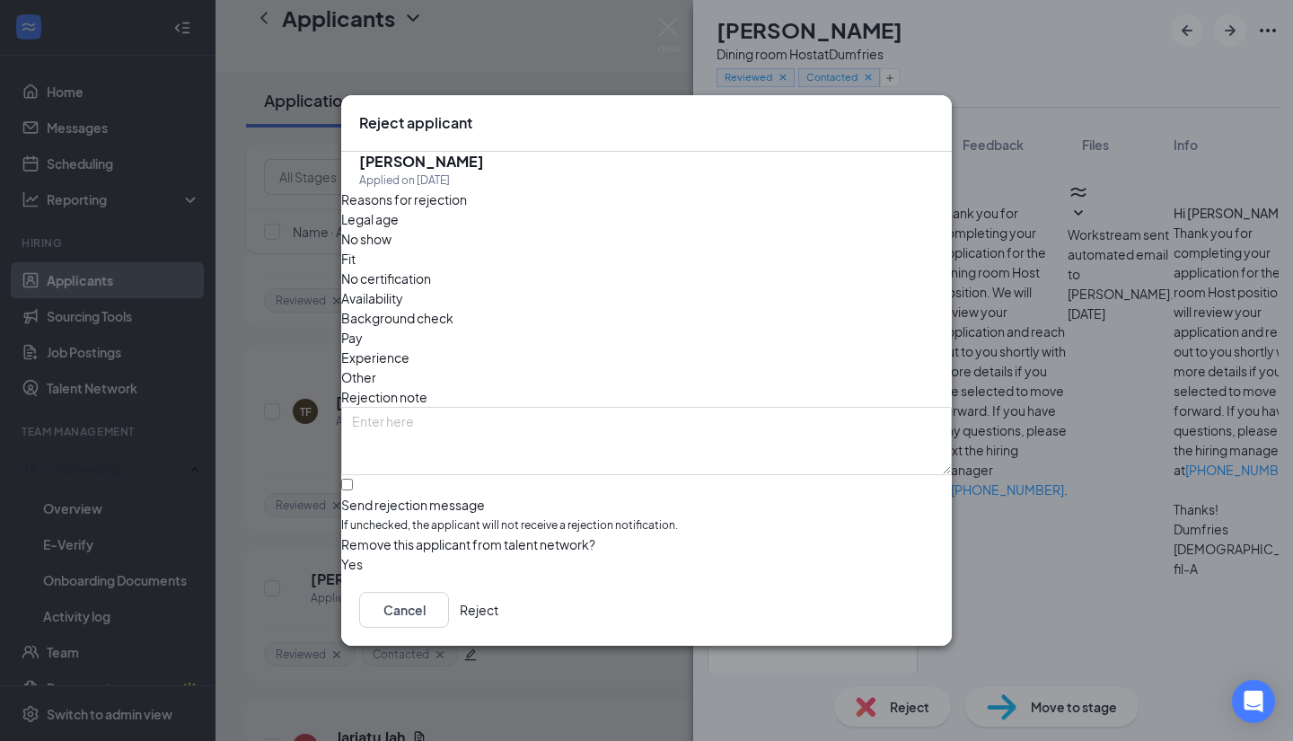
click at [358, 463] on div "DG David Guarina Applied on Jul 21 Reasons for rejection Legal age No show Fit …" at bounding box center [646, 363] width 611 height 422
click at [353, 479] on input "Send rejection message If unchecked, the applicant will not receive a rejection…" at bounding box center [347, 485] width 12 height 12
checkbox input "true"
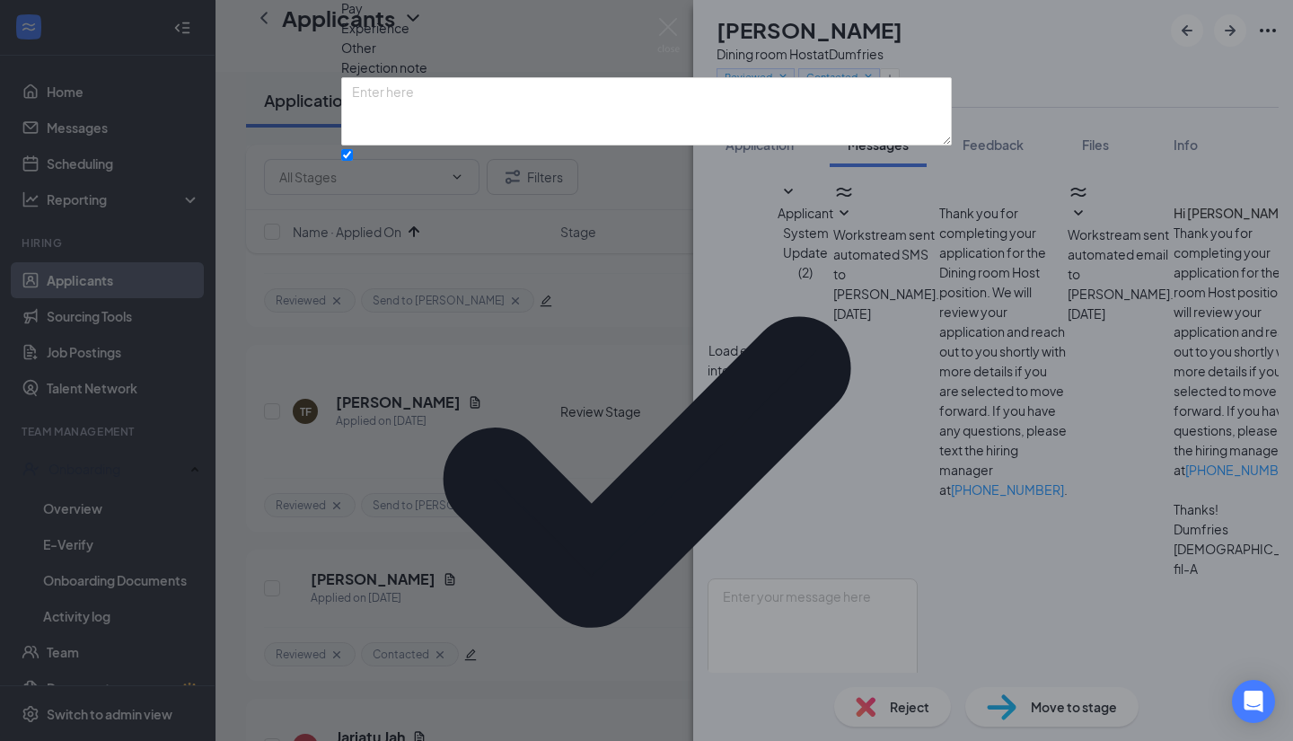
scroll to position [41, 0]
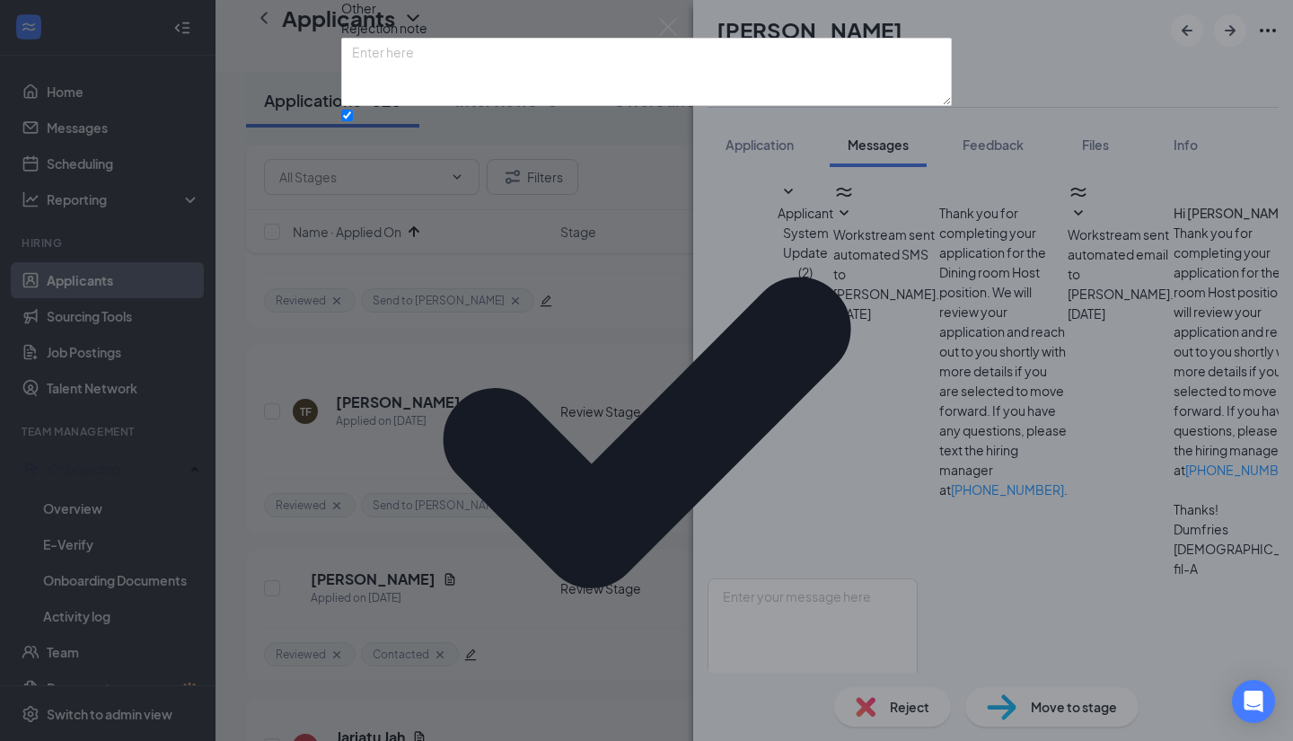
scroll to position [121, 0]
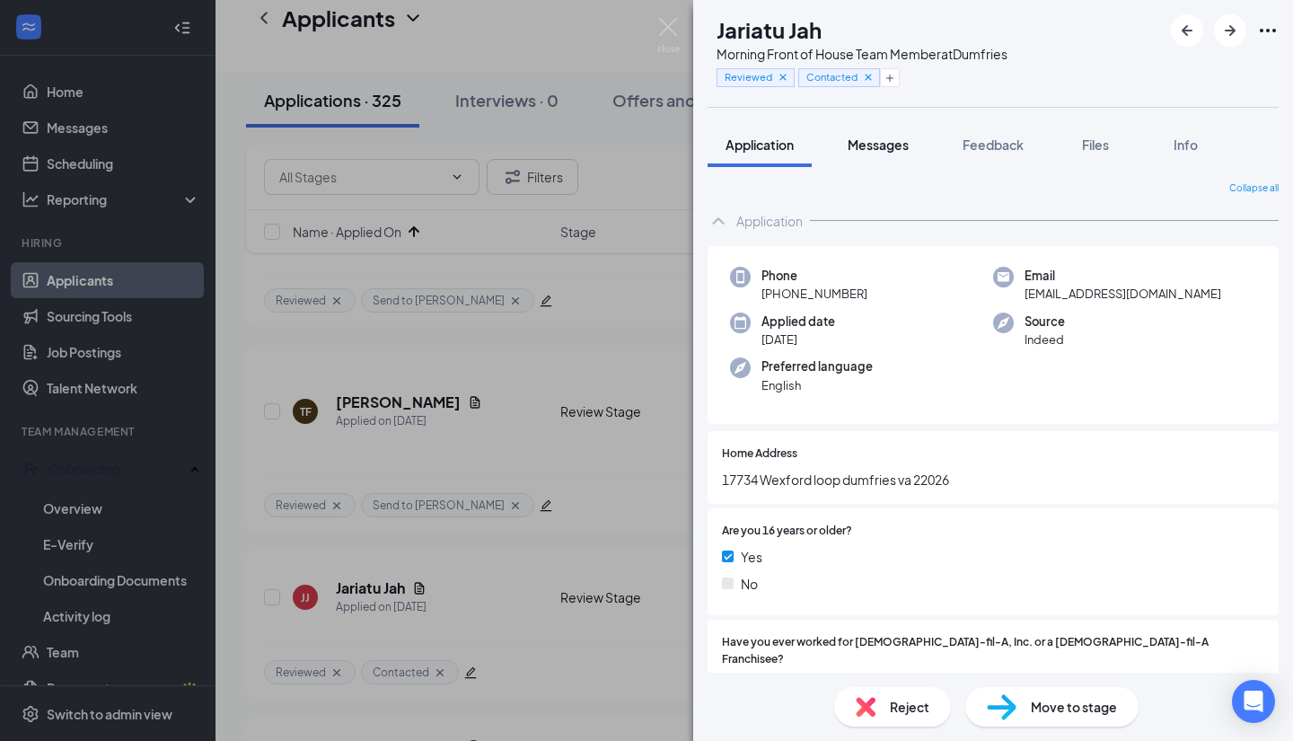
click at [874, 141] on span "Messages" at bounding box center [878, 145] width 61 height 16
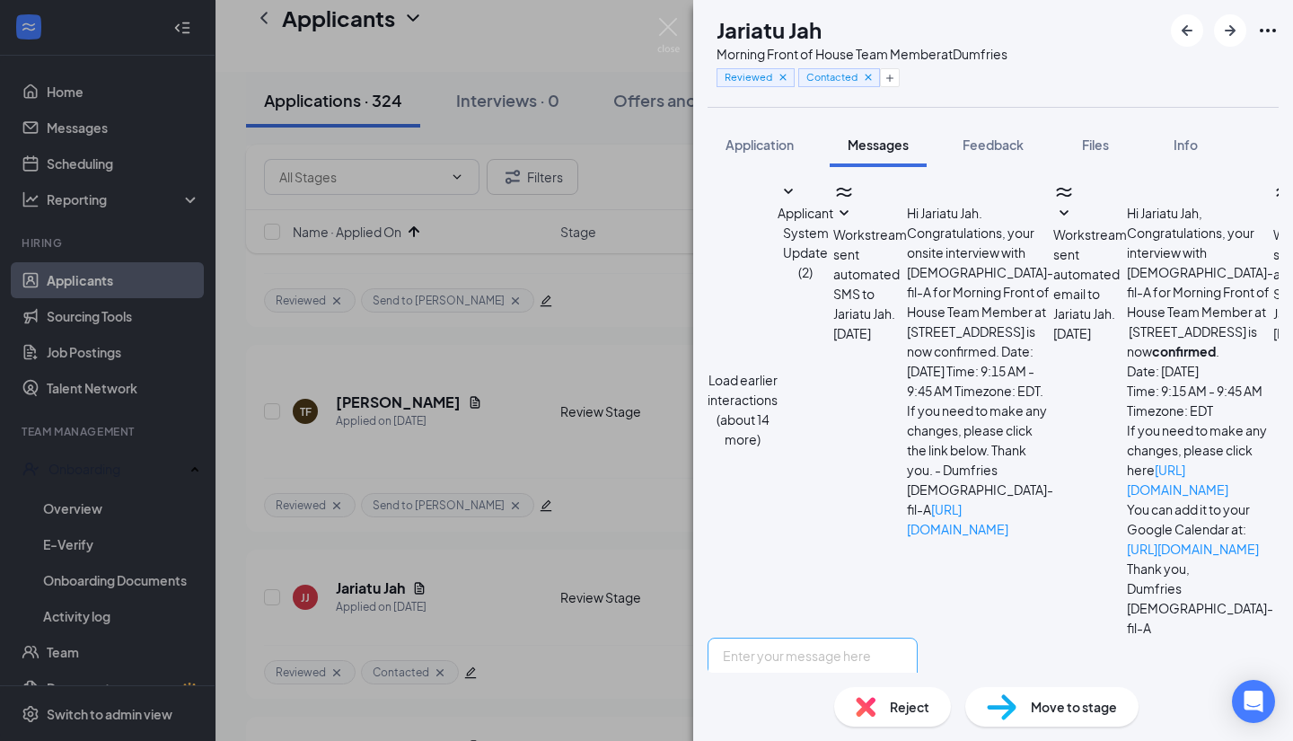
scroll to position [413, 0]
click at [859, 714] on img at bounding box center [866, 707] width 20 height 20
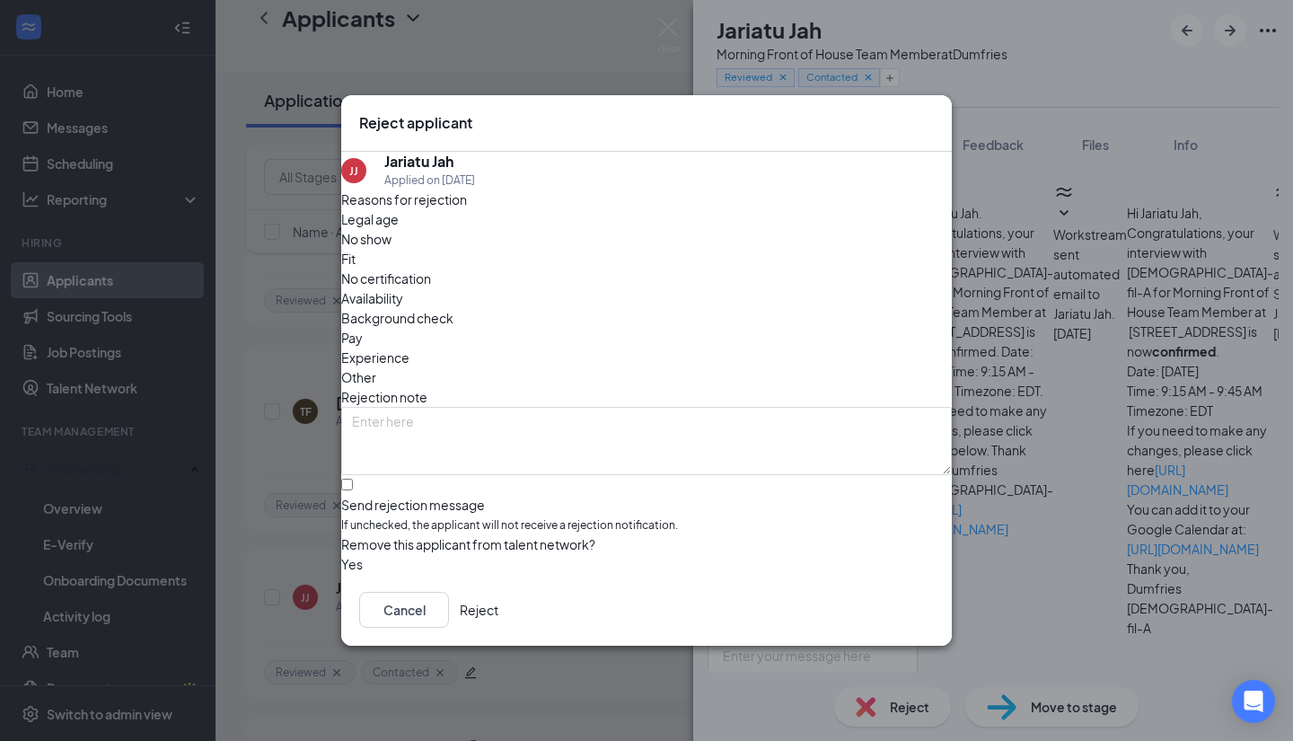
click at [341, 554] on button "button" at bounding box center [341, 564] width 0 height 20
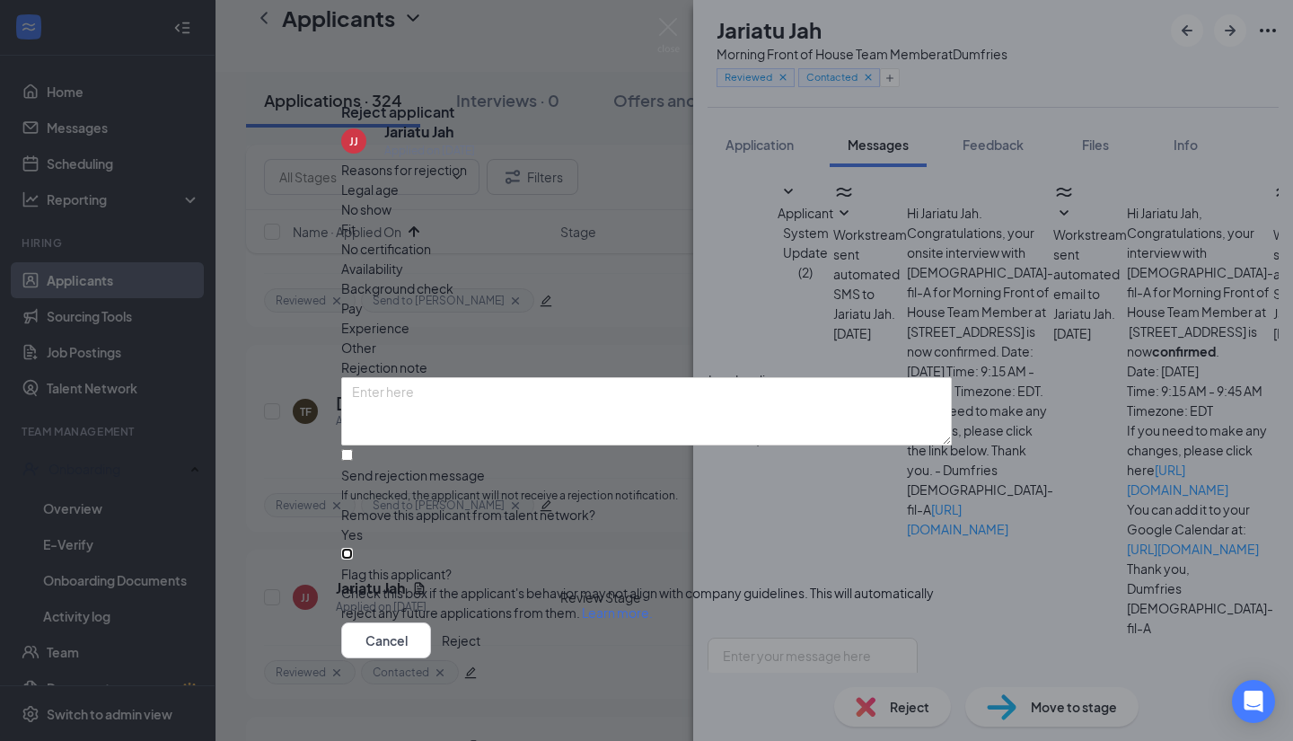
click at [353, 560] on input "Flag this applicant?" at bounding box center [347, 554] width 12 height 12
checkbox input "true"
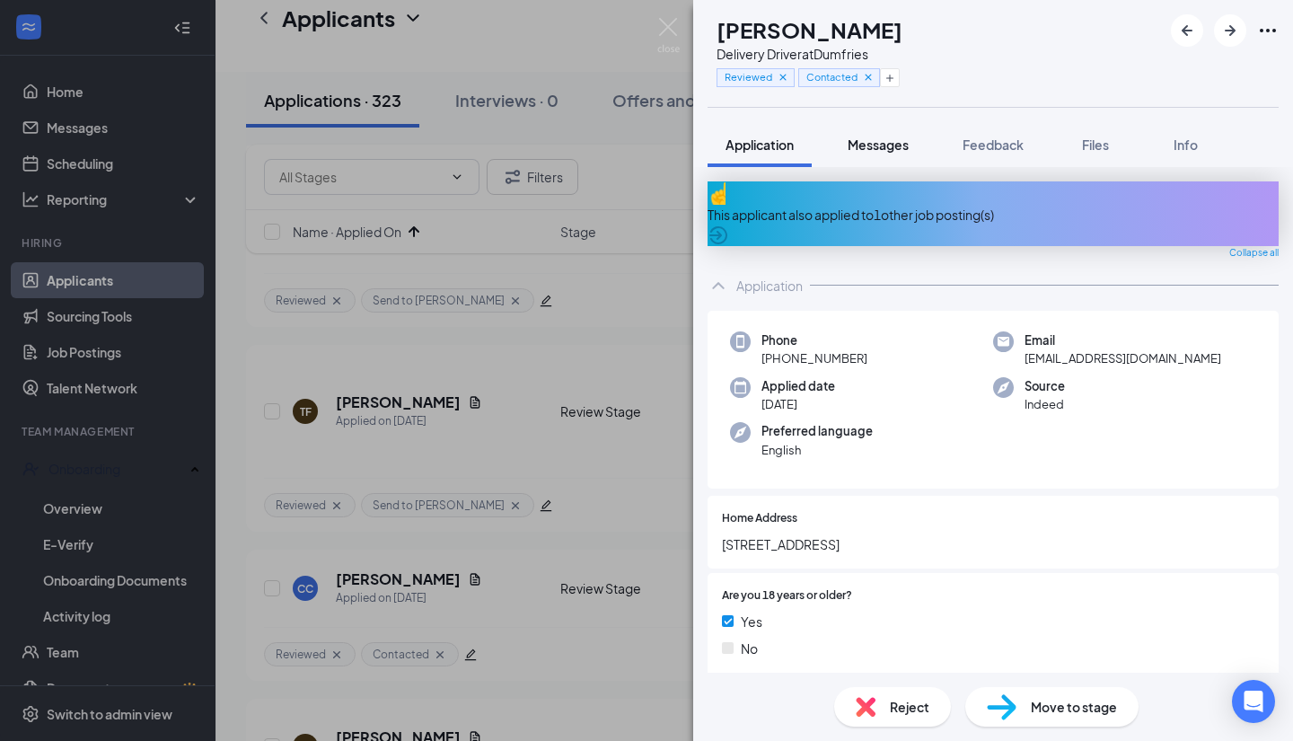
click at [887, 151] on span "Messages" at bounding box center [878, 145] width 61 height 16
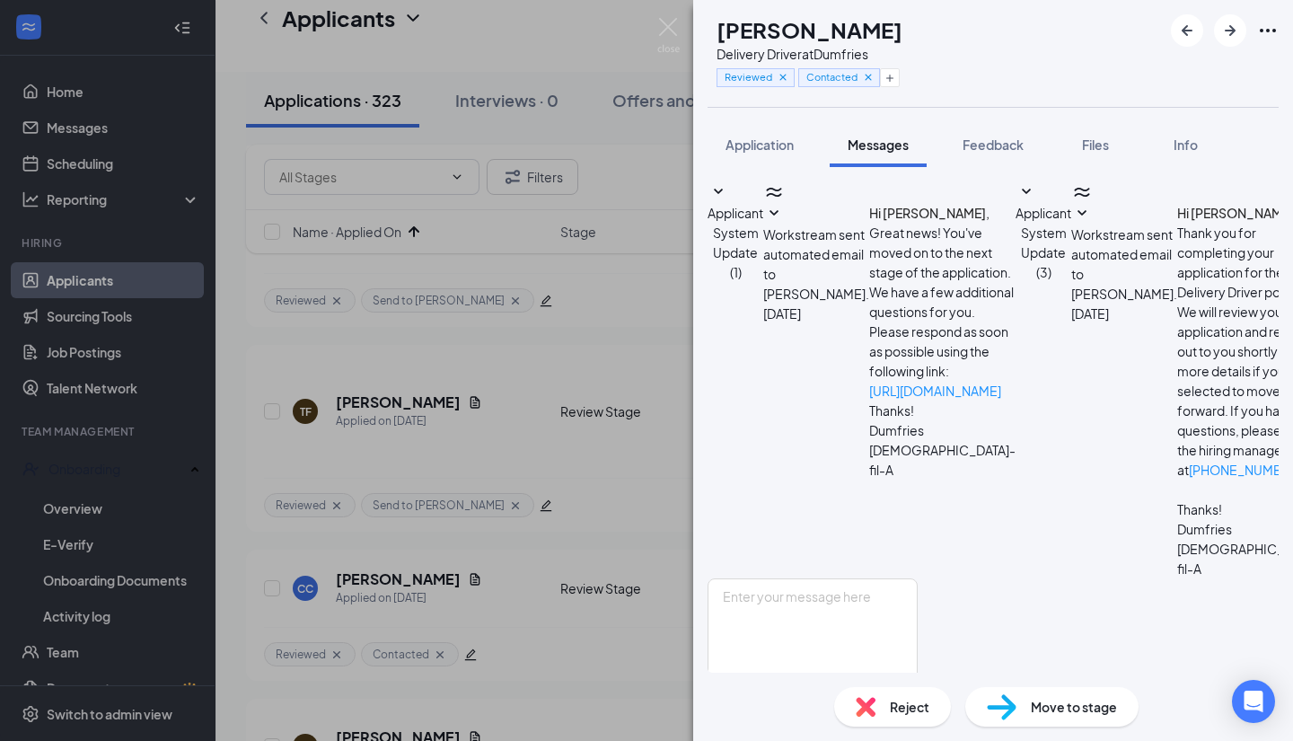
scroll to position [442, 0]
click at [858, 703] on img at bounding box center [866, 707] width 20 height 20
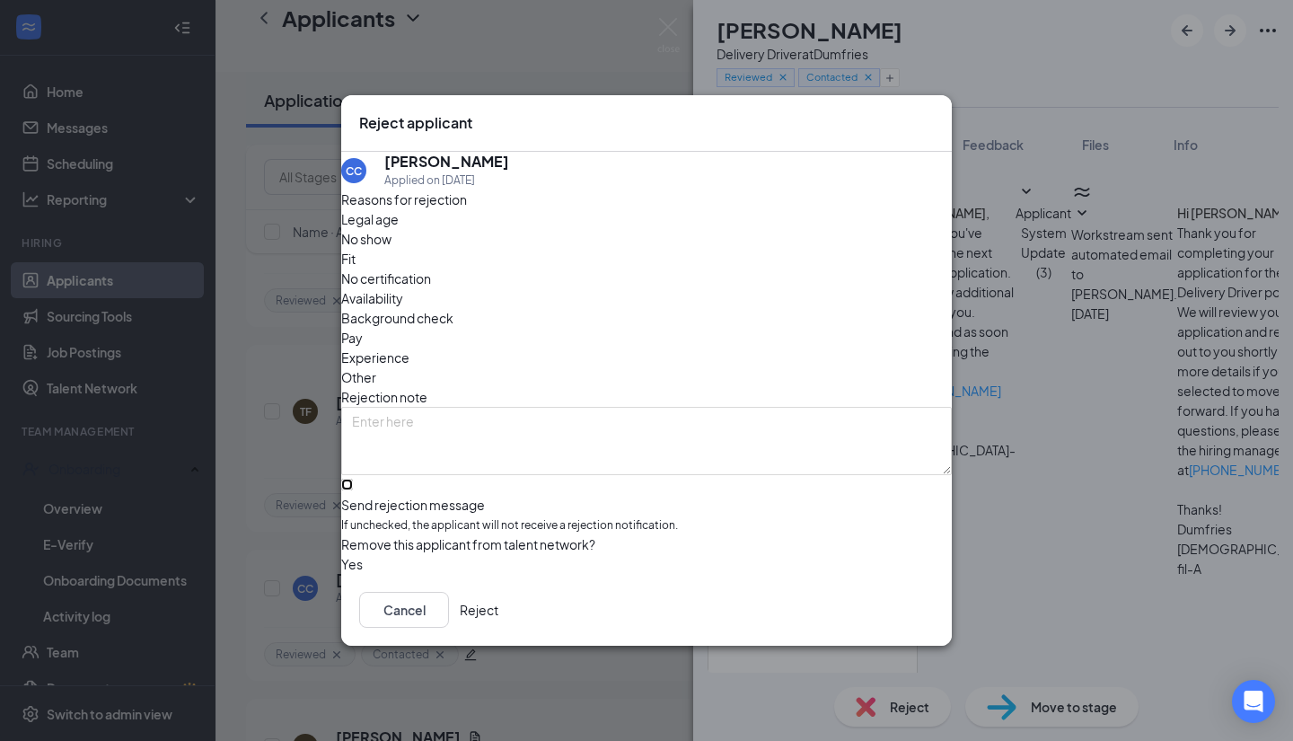
click at [353, 479] on input "Send rejection message If unchecked, the applicant will not receive a rejection…" at bounding box center [347, 485] width 12 height 12
checkbox input "true"
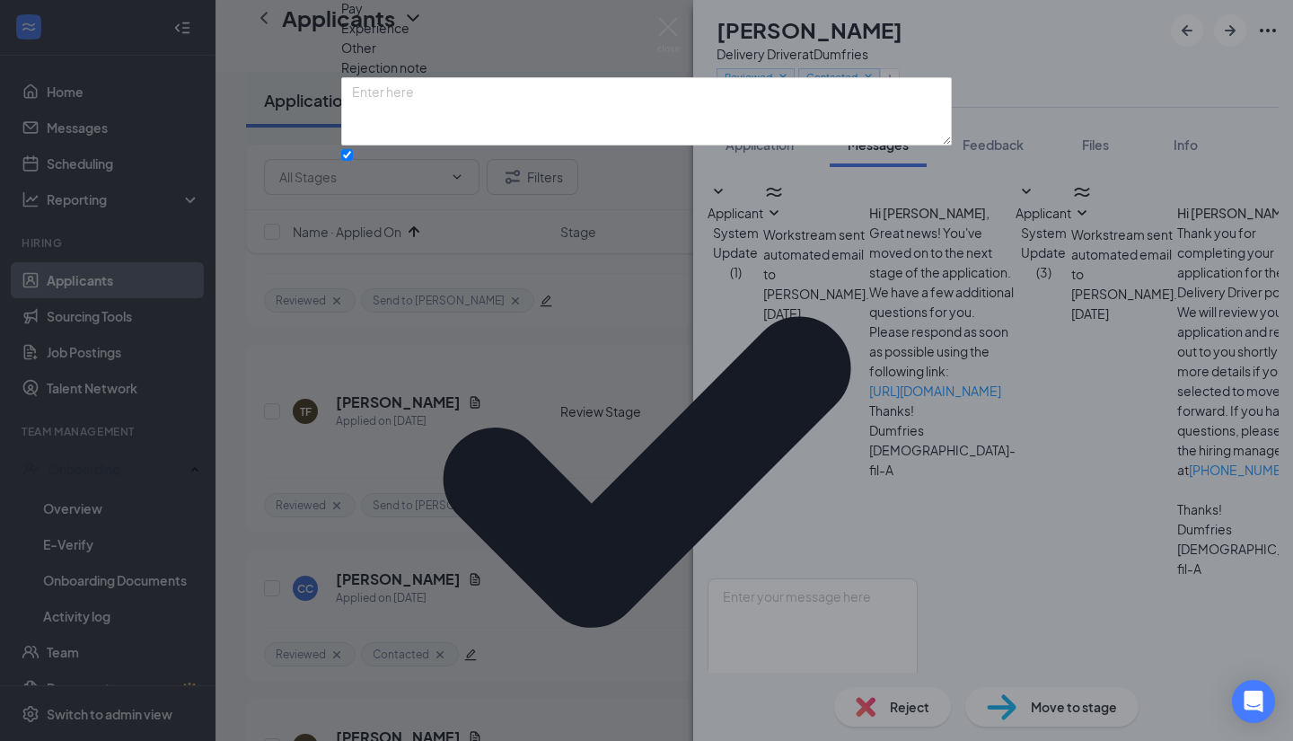
scroll to position [41, 0]
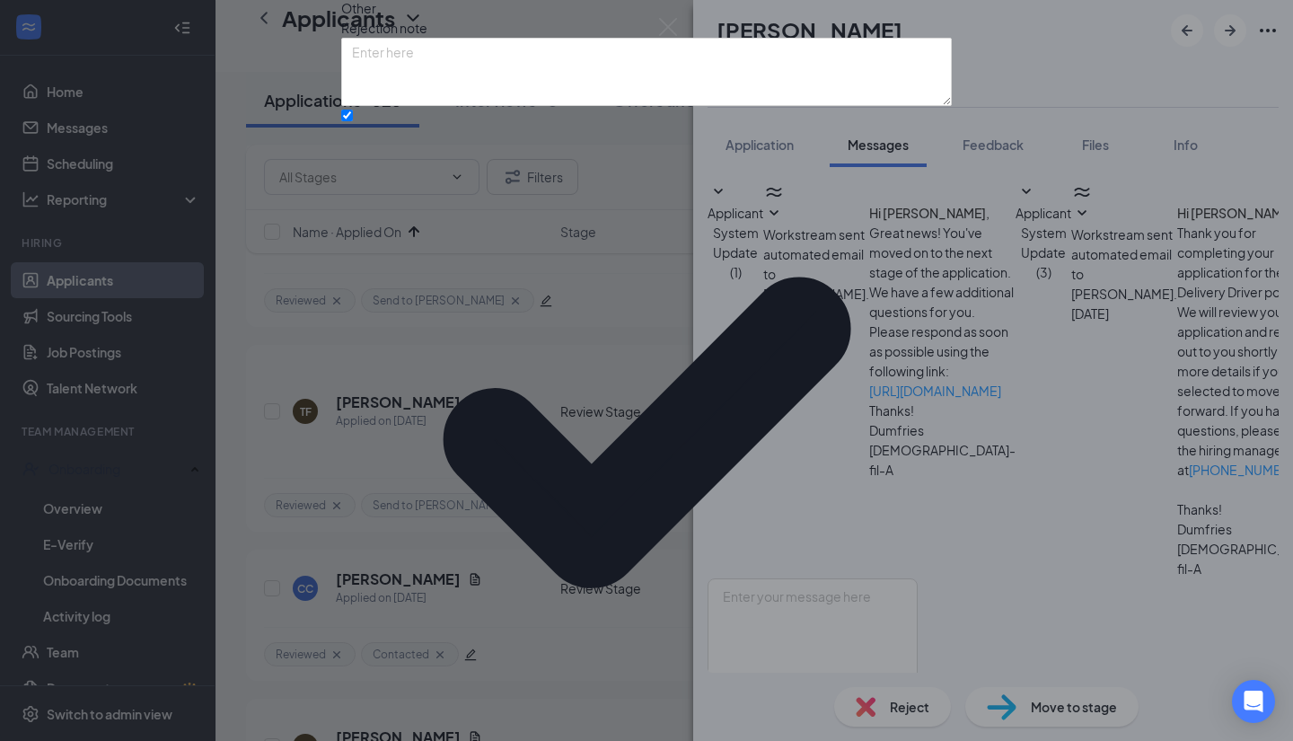
scroll to position [121, 0]
checkbox input "true"
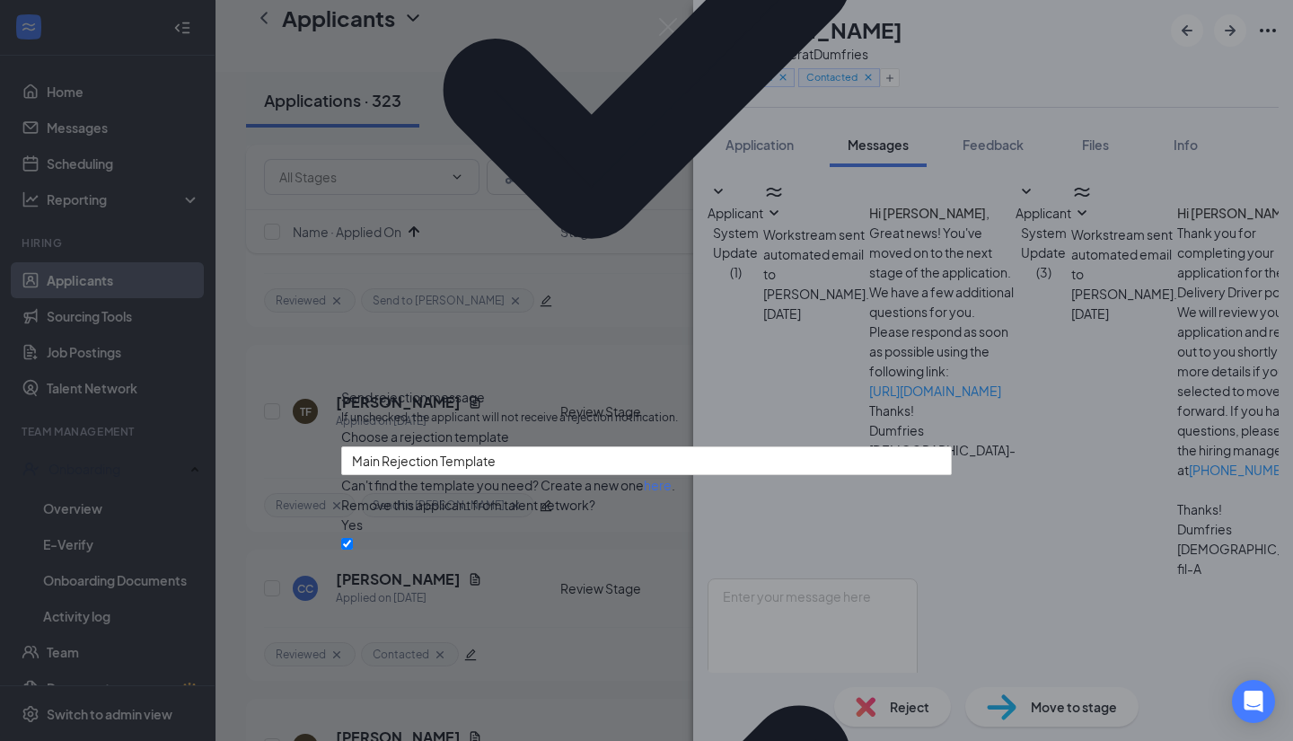
scroll to position [234, 0]
type textarea "no response"
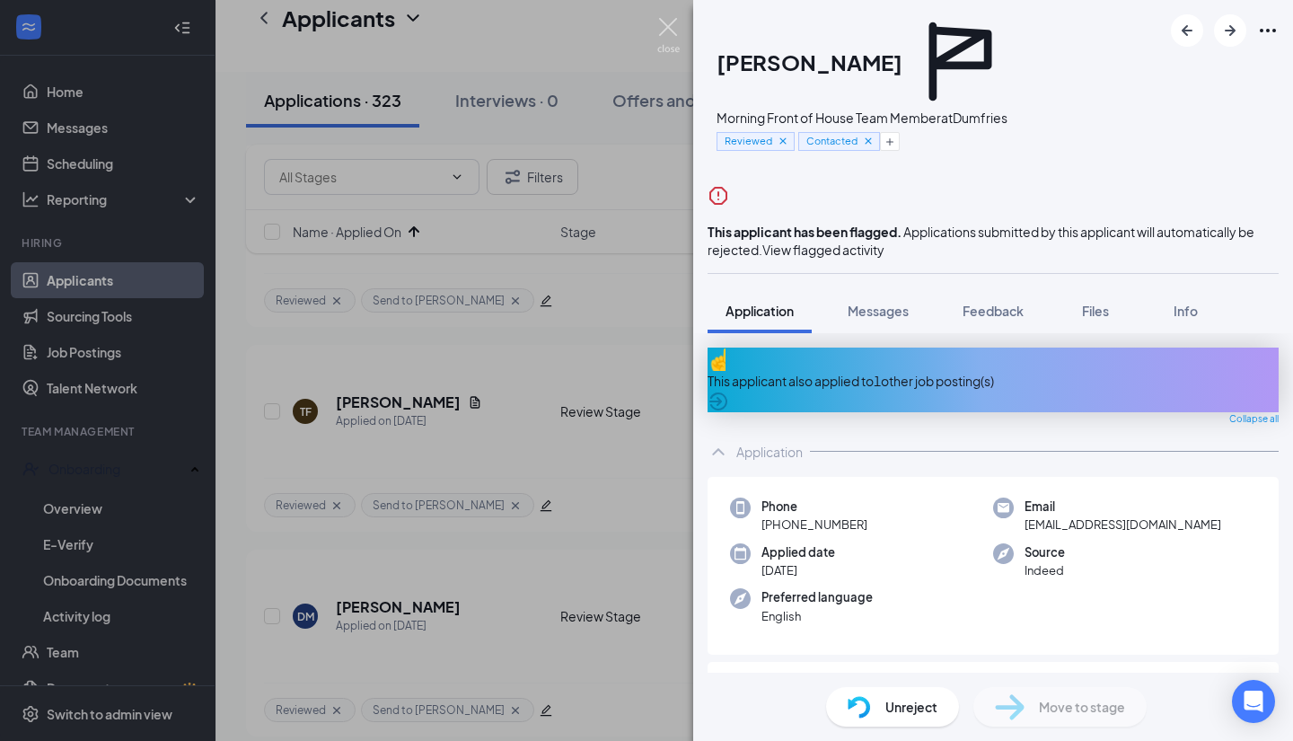
click at [666, 22] on img at bounding box center [668, 35] width 22 height 35
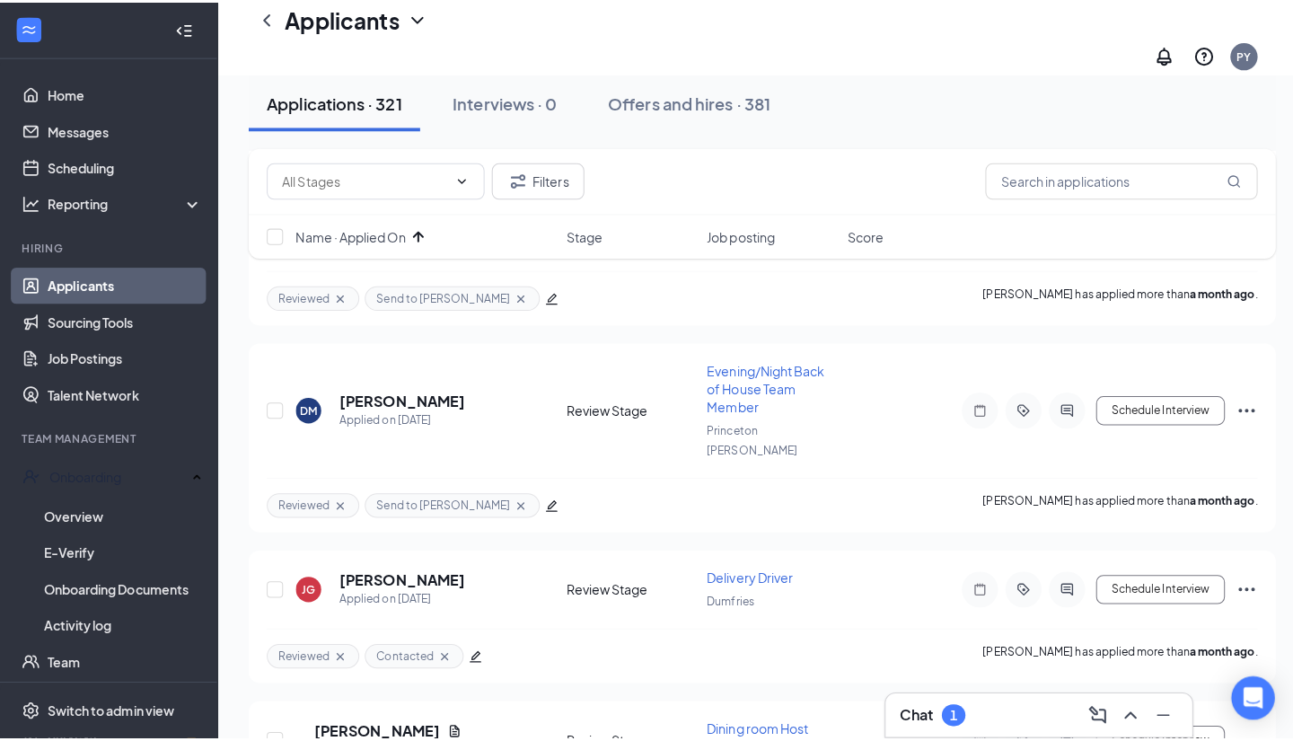
scroll to position [2179, 0]
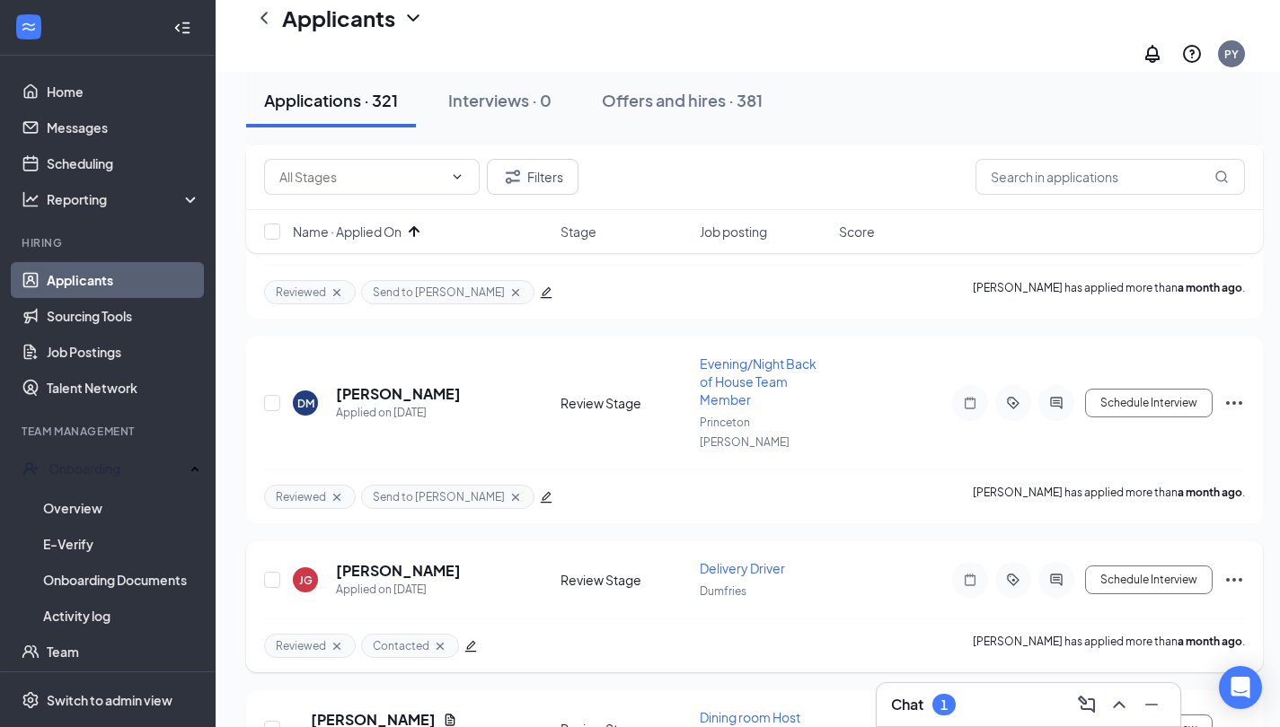
click at [377, 561] on h5 "Joe Garcia" at bounding box center [398, 571] width 125 height 20
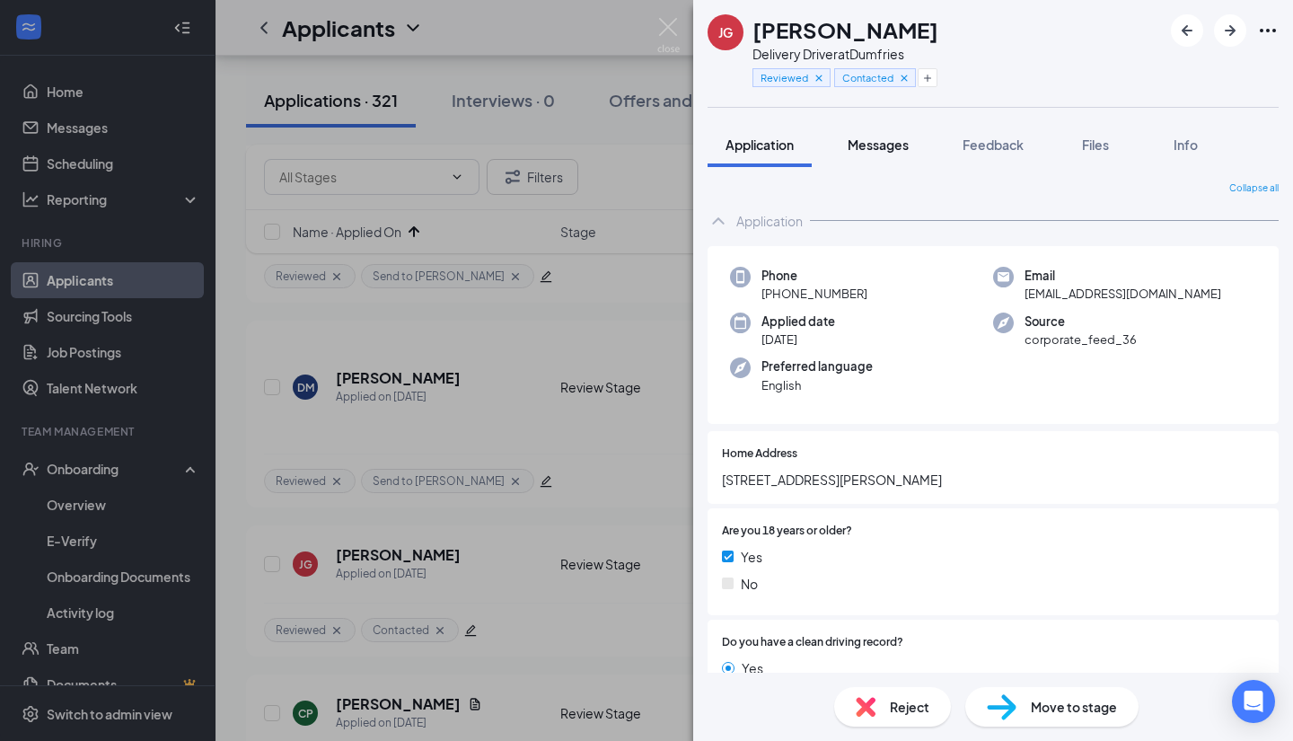
click at [873, 132] on button "Messages" at bounding box center [878, 144] width 97 height 45
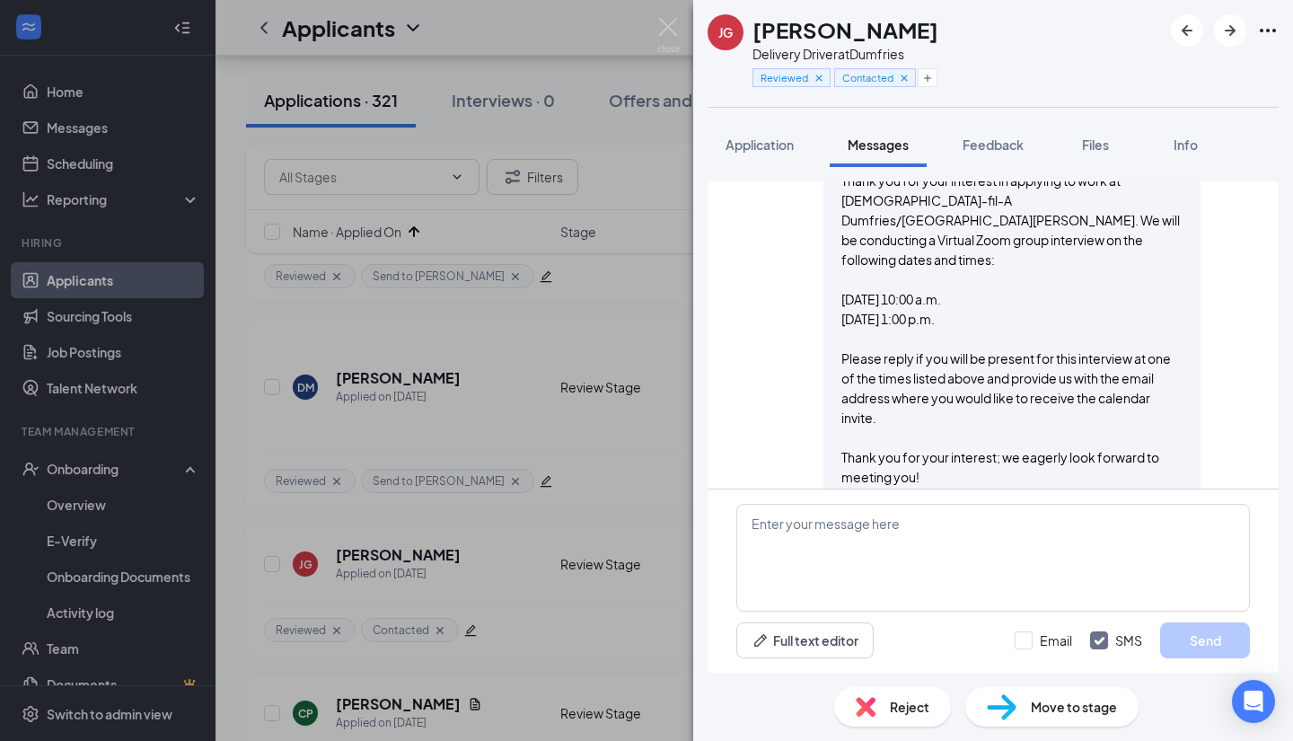
scroll to position [442, 0]
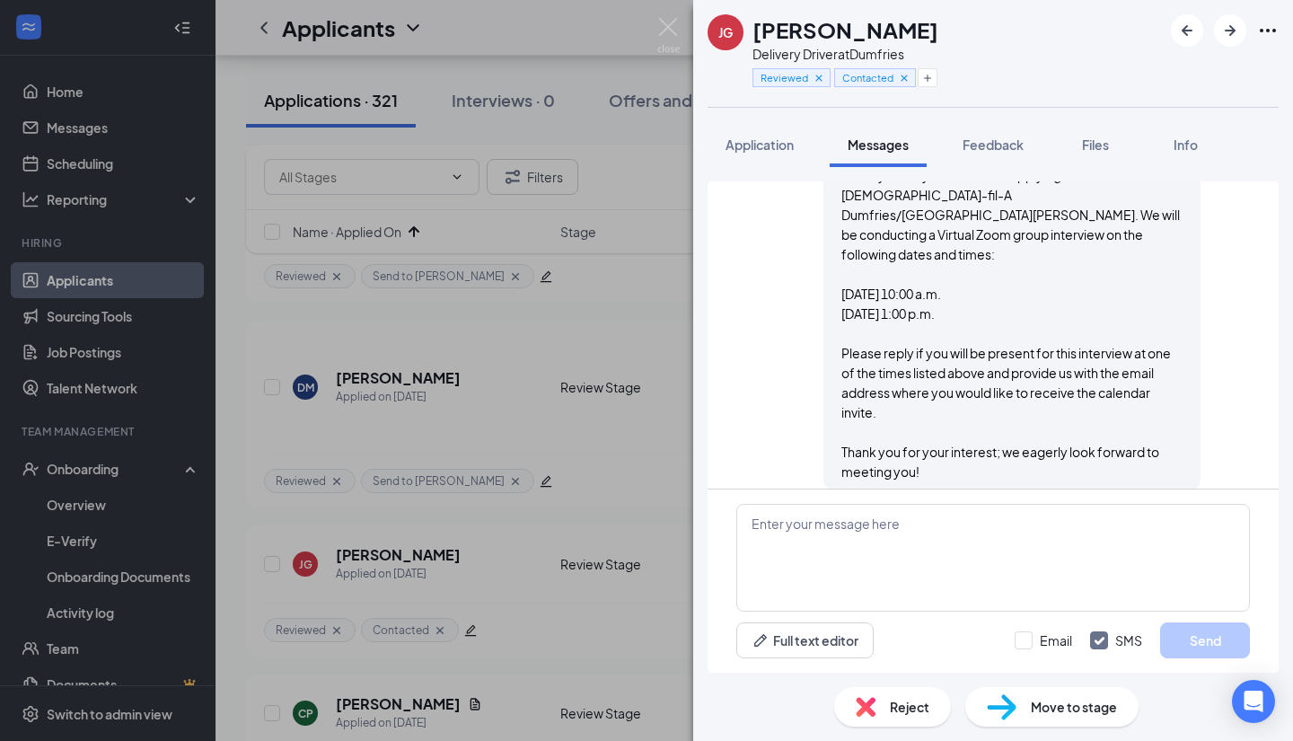
click at [865, 707] on img at bounding box center [866, 707] width 20 height 20
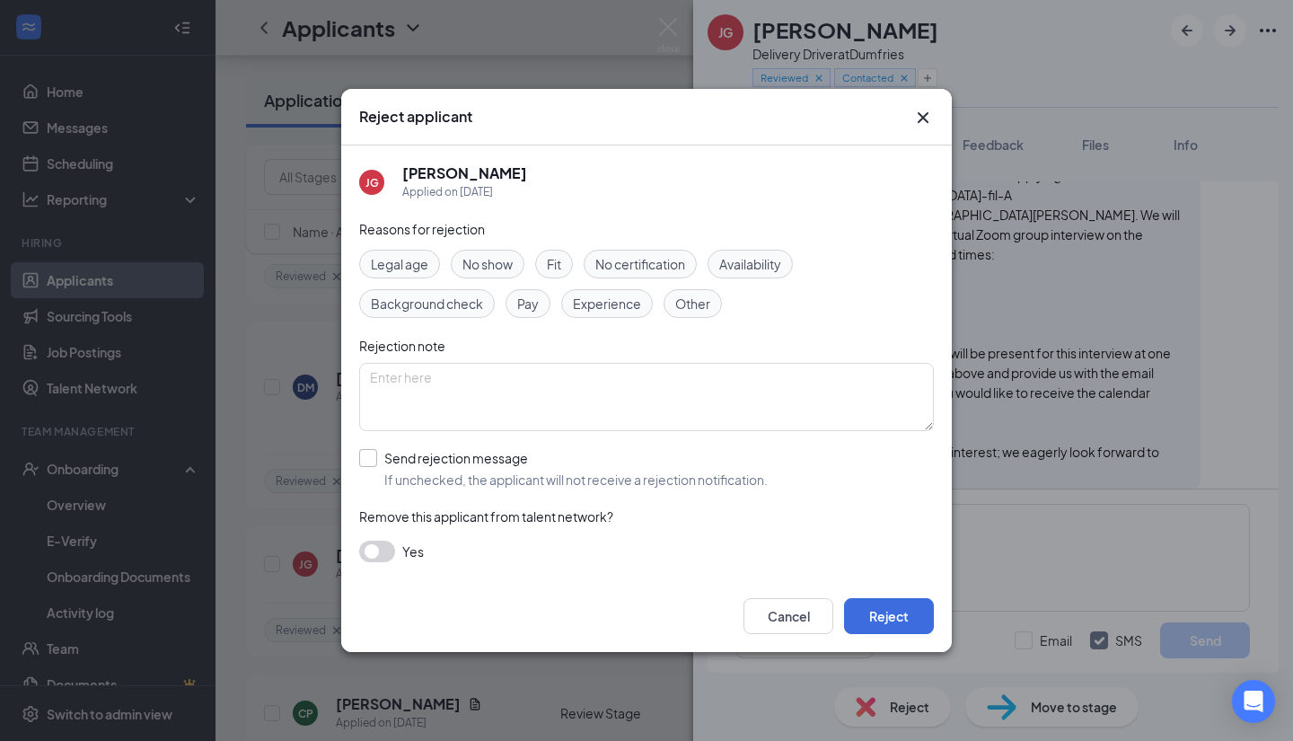
click at [370, 450] on input "Send rejection message If unchecked, the applicant will not receive a rejection…" at bounding box center [563, 469] width 409 height 40
checkbox input "true"
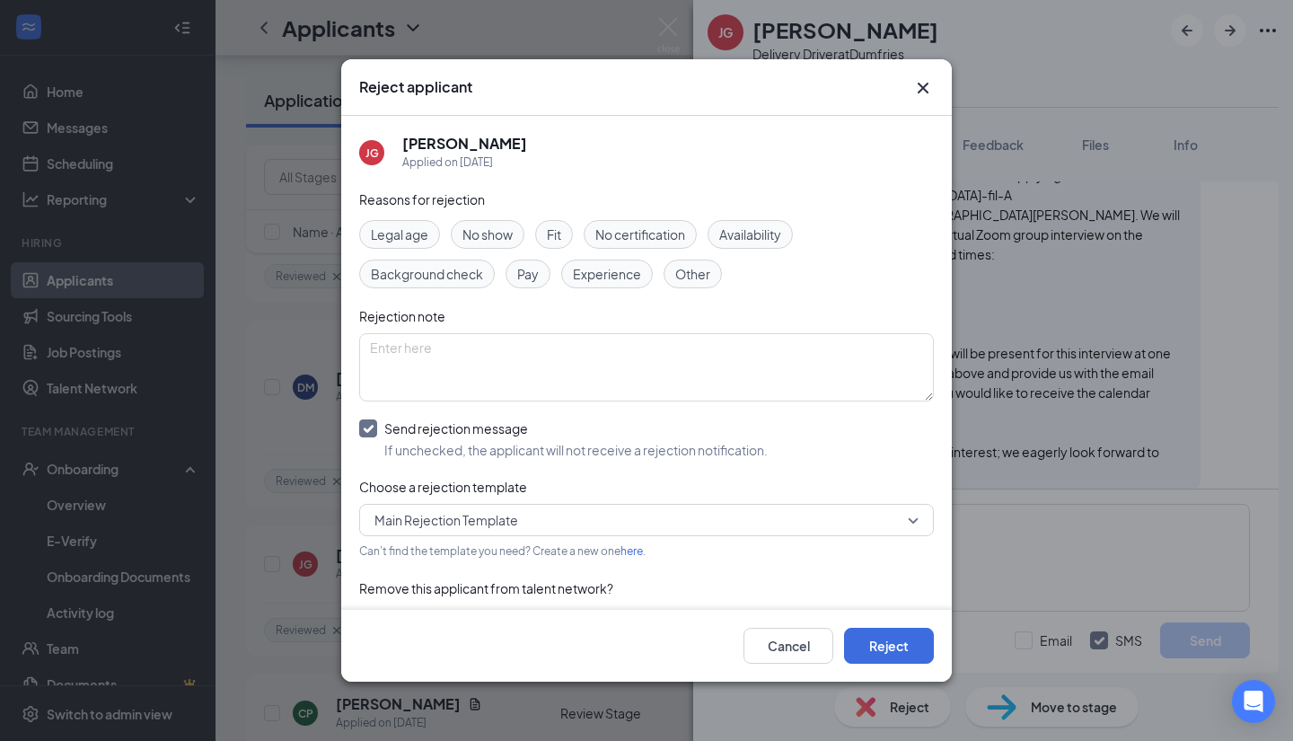
scroll to position [41, 0]
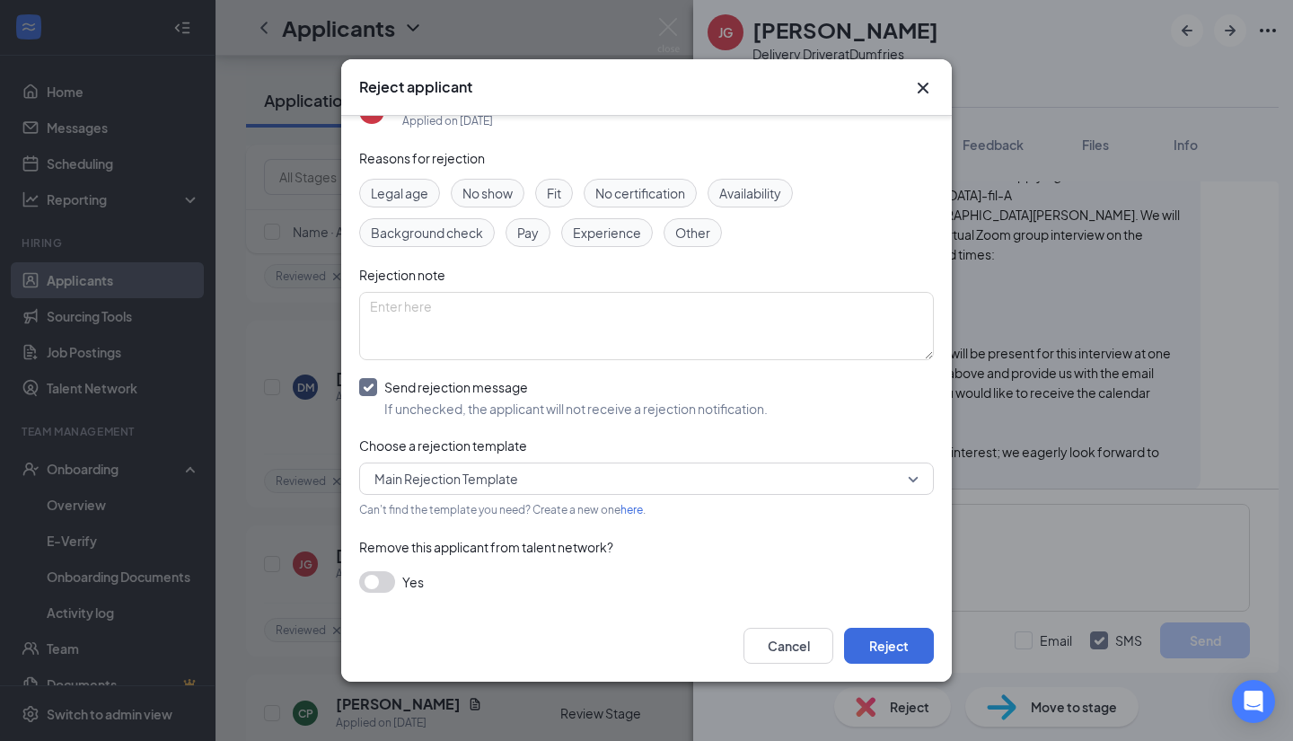
click at [383, 576] on button "button" at bounding box center [377, 582] width 36 height 22
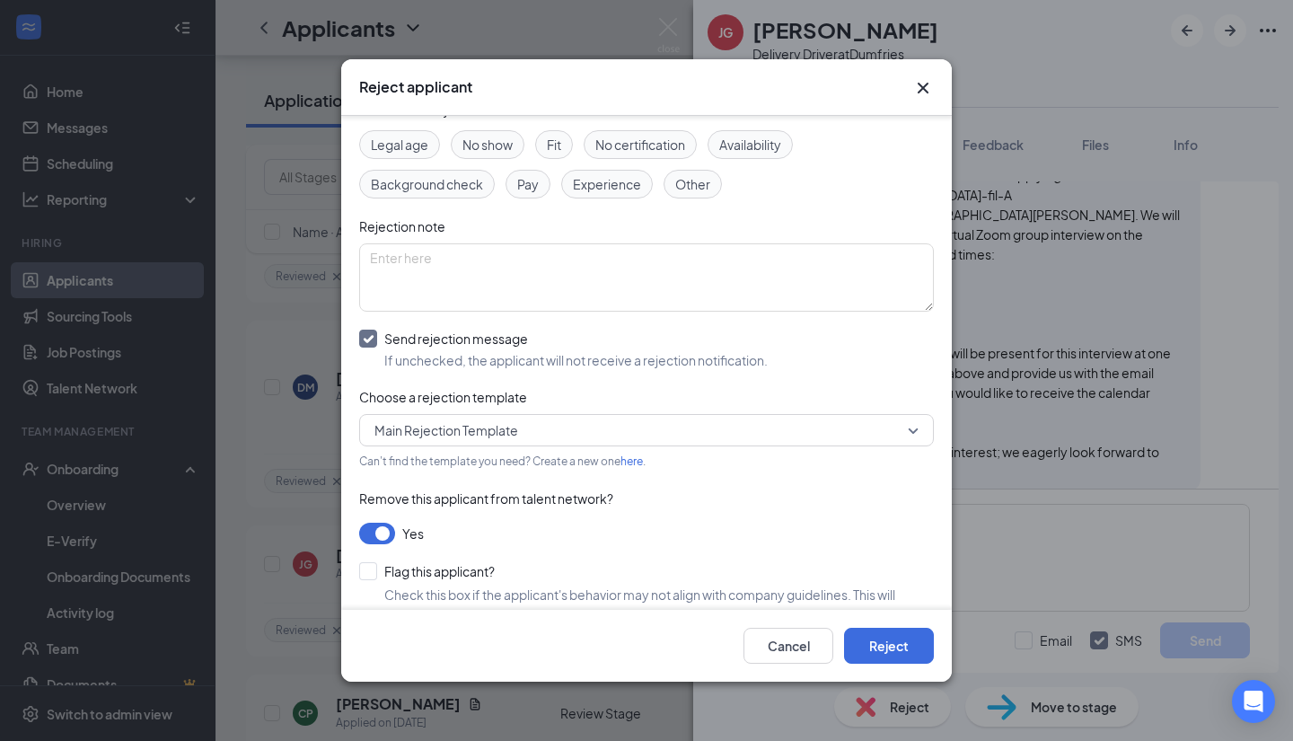
scroll to position [121, 0]
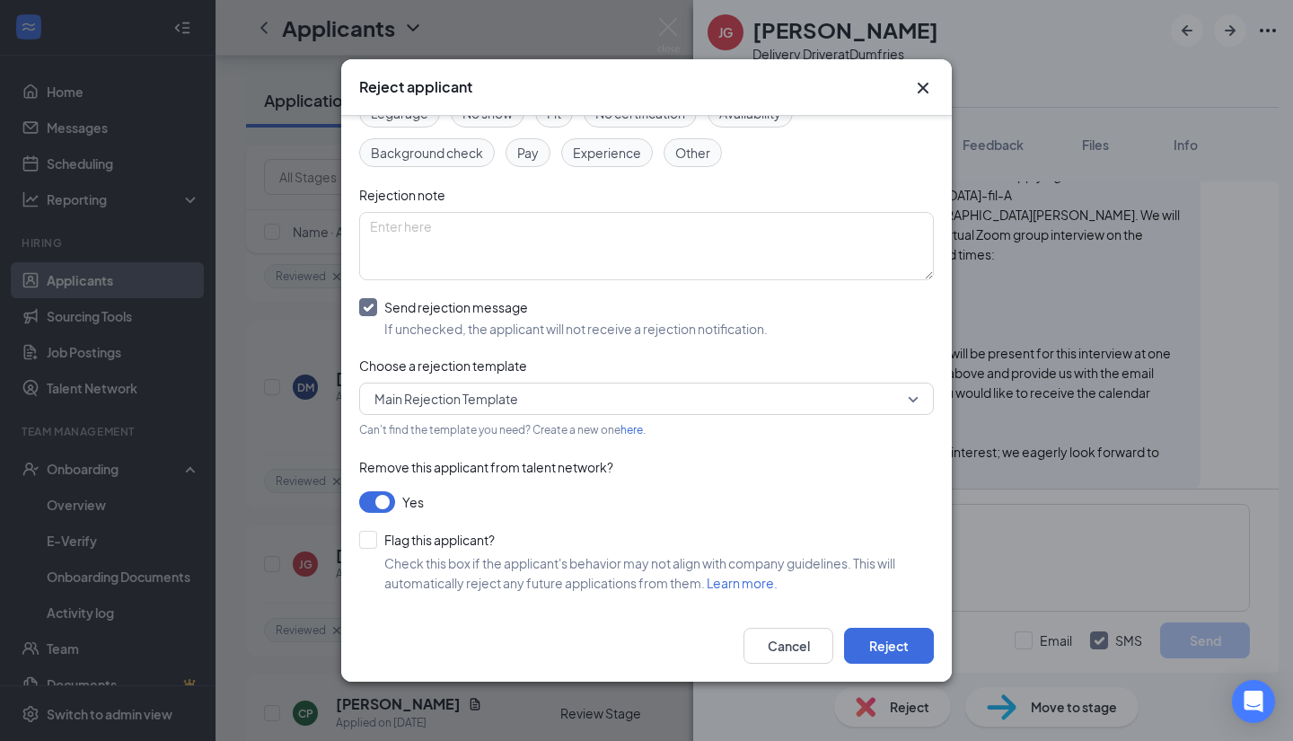
click at [356, 538] on div "[PERSON_NAME] [PERSON_NAME] Applied on [DATE] Reasons for rejection Legal age N…" at bounding box center [646, 363] width 611 height 494
click at [362, 538] on input "Flag this applicant?" at bounding box center [427, 540] width 136 height 18
checkbox input "true"
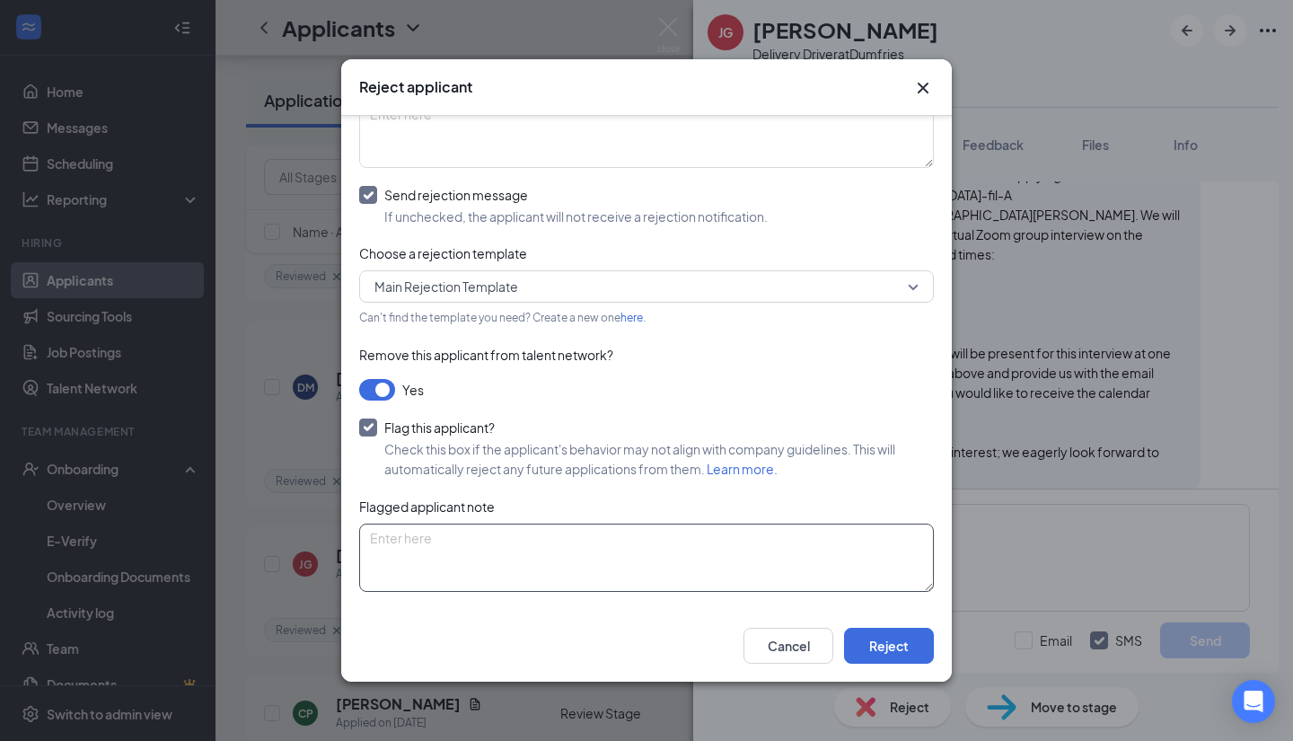
click at [520, 549] on textarea at bounding box center [646, 558] width 575 height 68
type textarea "no response"
click at [890, 656] on button "Reject" at bounding box center [889, 646] width 90 height 36
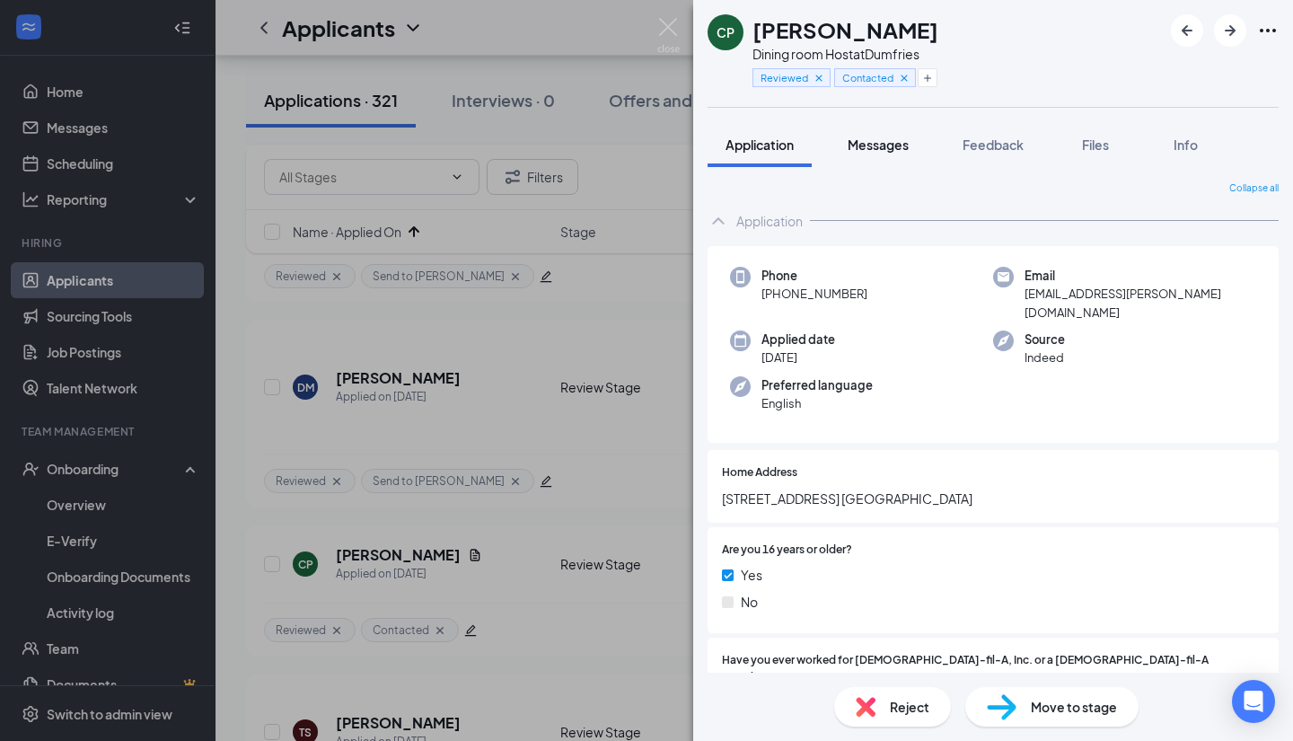
click at [865, 128] on button "Messages" at bounding box center [878, 144] width 97 height 45
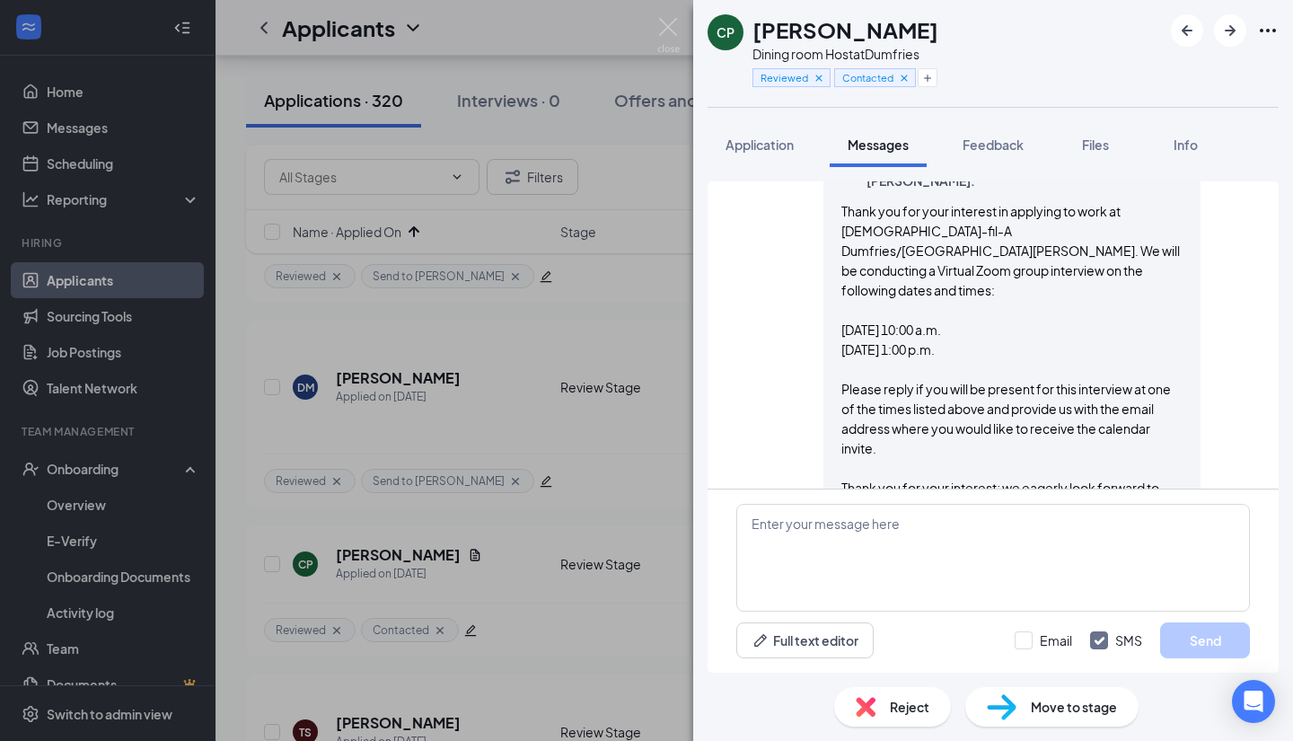
scroll to position [526, 0]
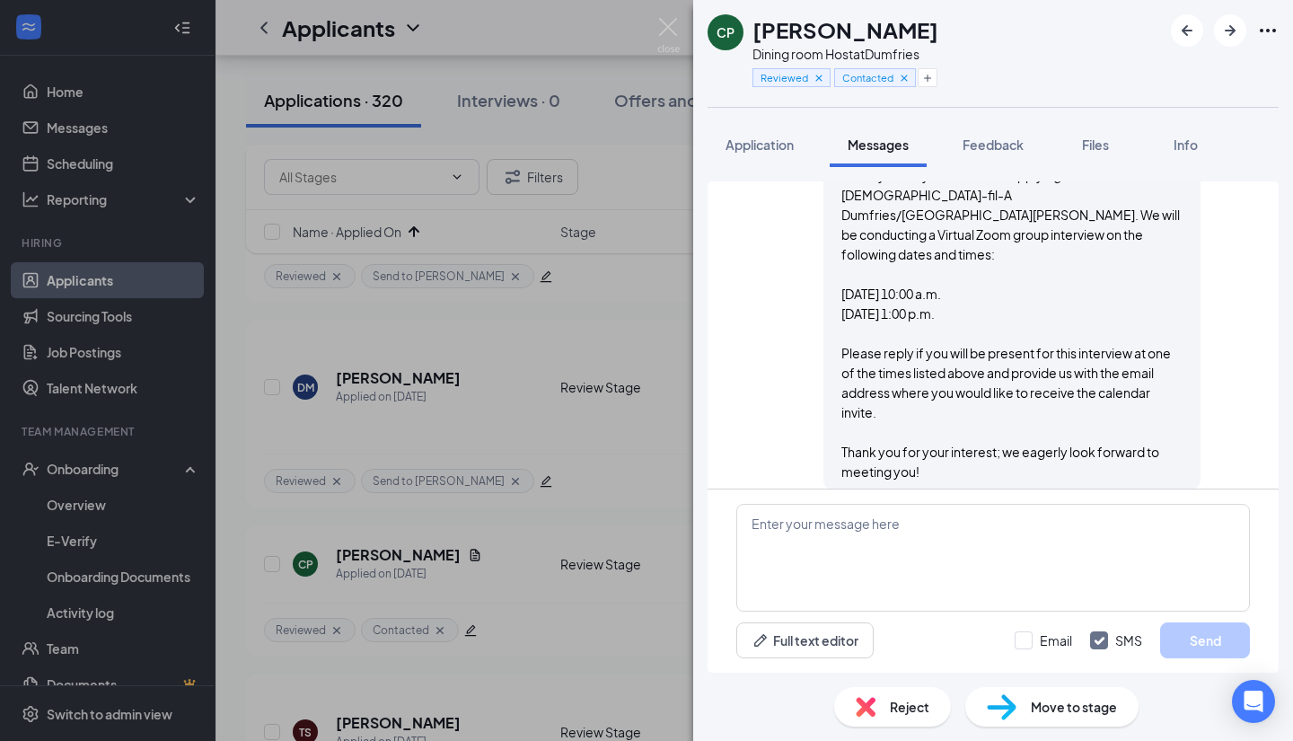
click at [881, 698] on div "Reject" at bounding box center [892, 707] width 117 height 40
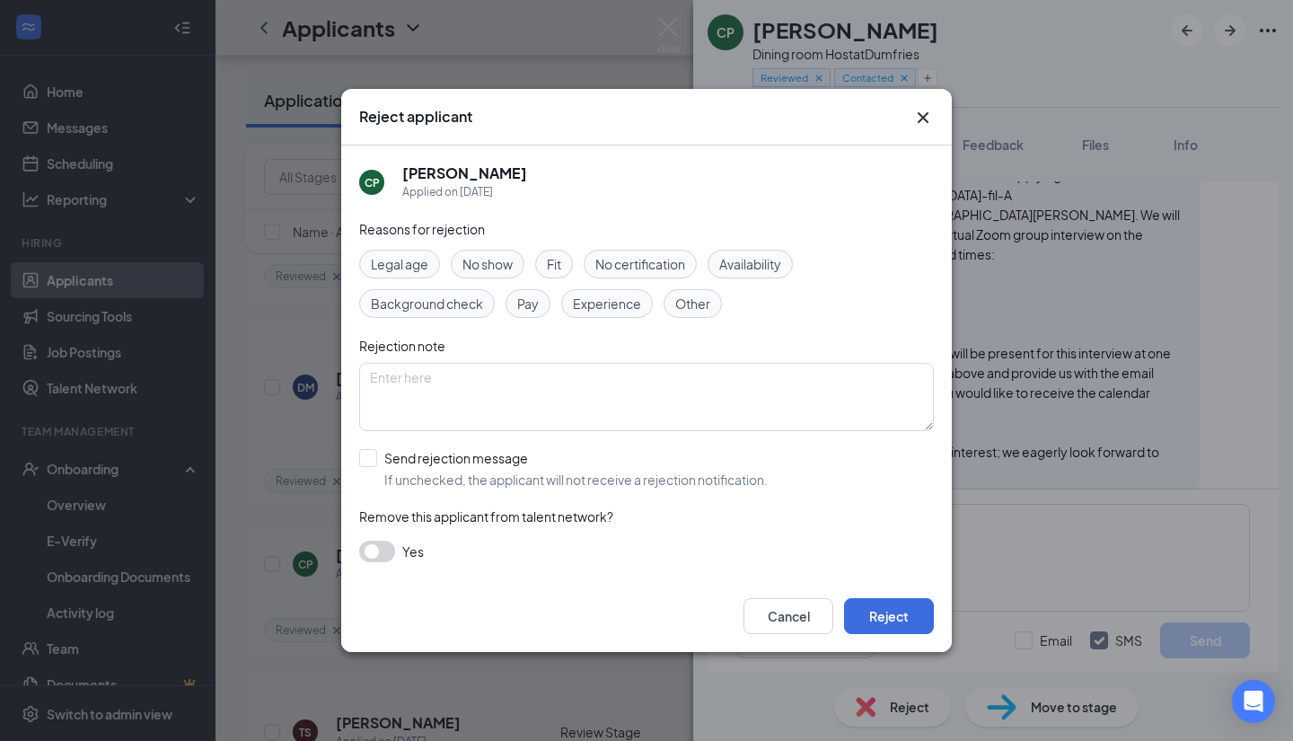
click at [363, 445] on div "Reasons for rejection Legal age No show Fit No certification Availability Backg…" at bounding box center [646, 399] width 575 height 361
click at [371, 469] on input "Send rejection message If unchecked, the applicant will not receive a rejection…" at bounding box center [563, 469] width 409 height 40
checkbox input "true"
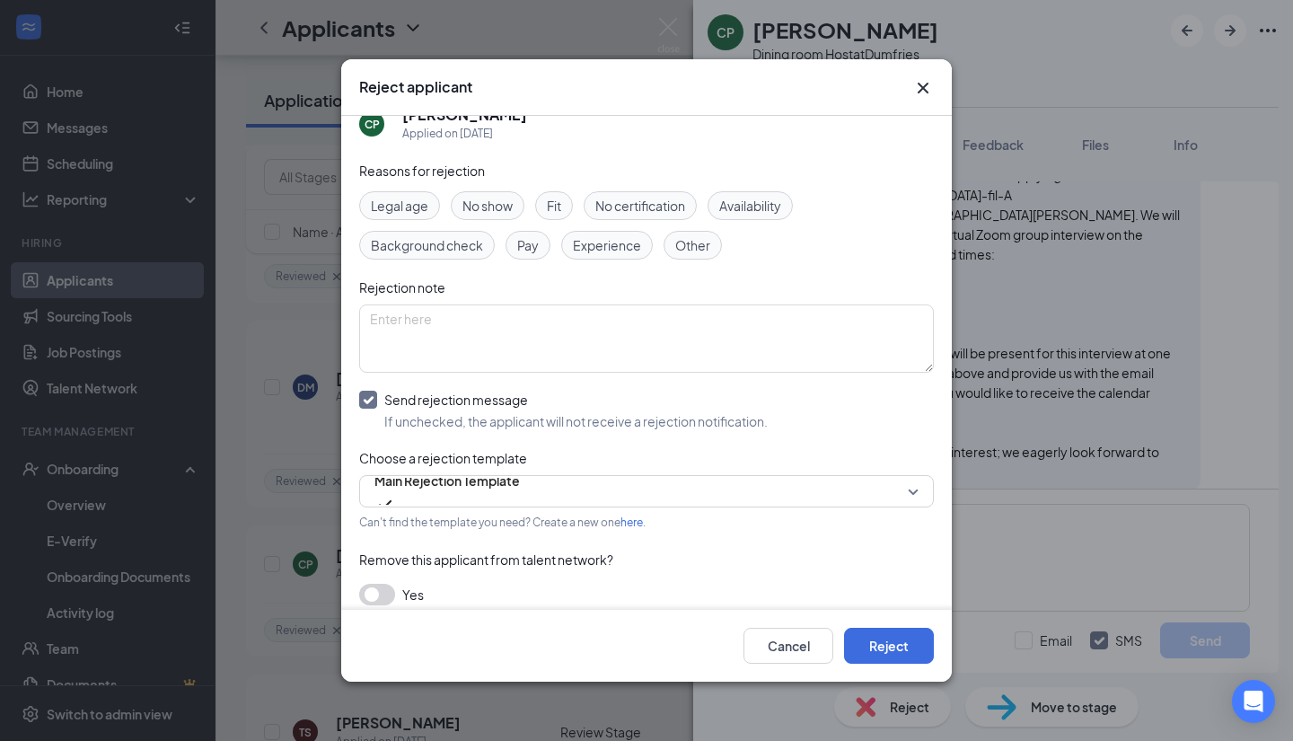
scroll to position [41, 0]
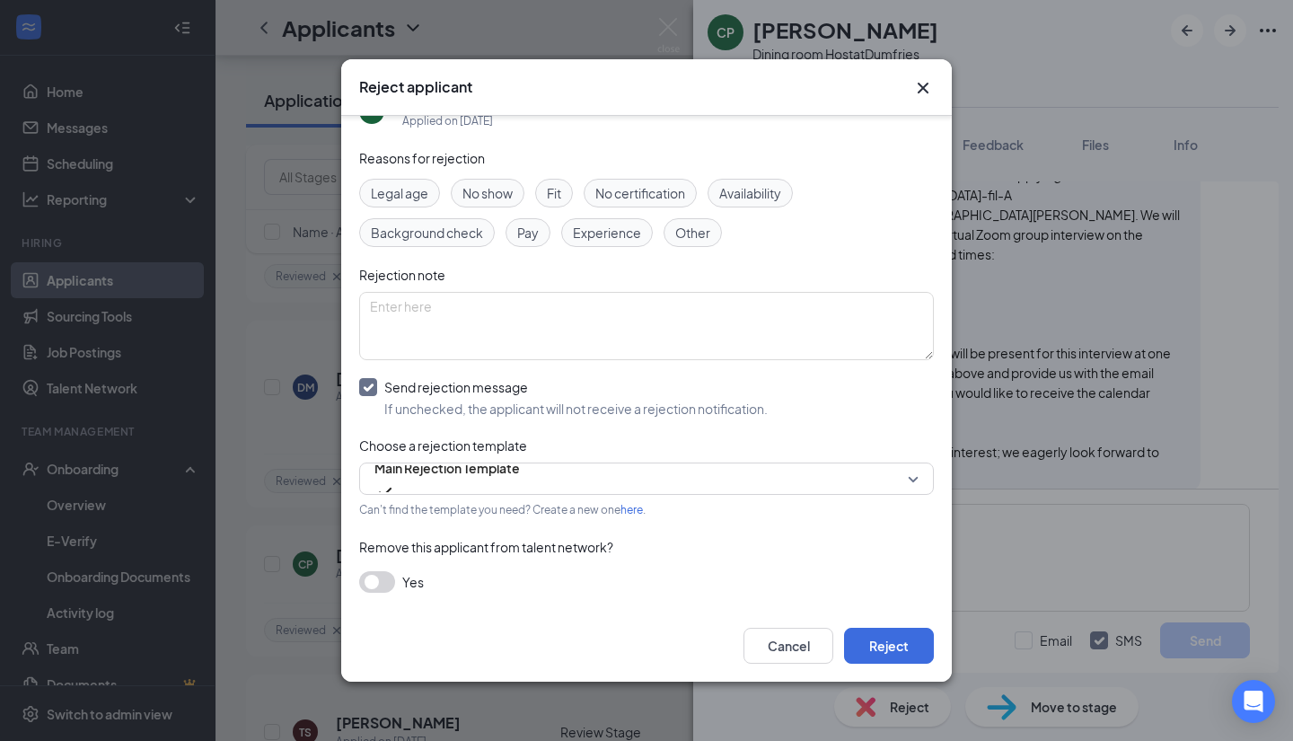
click at [379, 582] on button "button" at bounding box center [377, 582] width 36 height 22
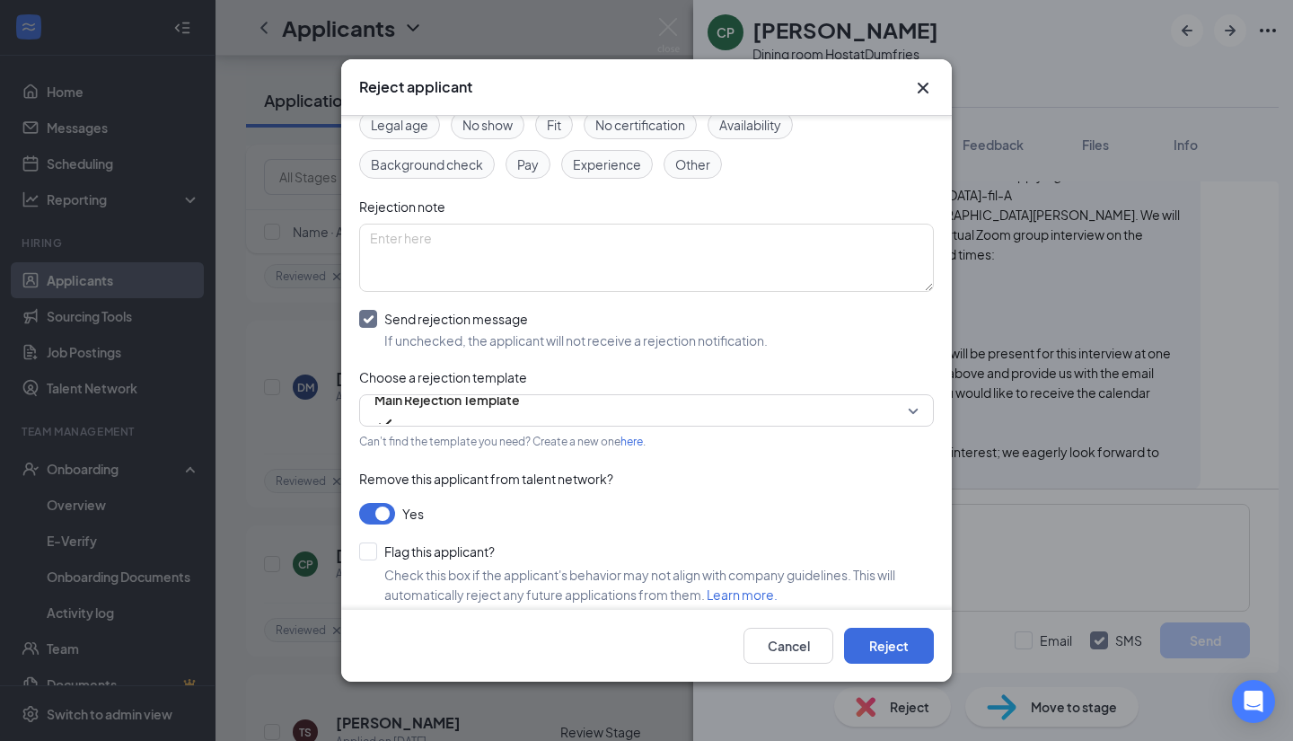
scroll to position [121, 0]
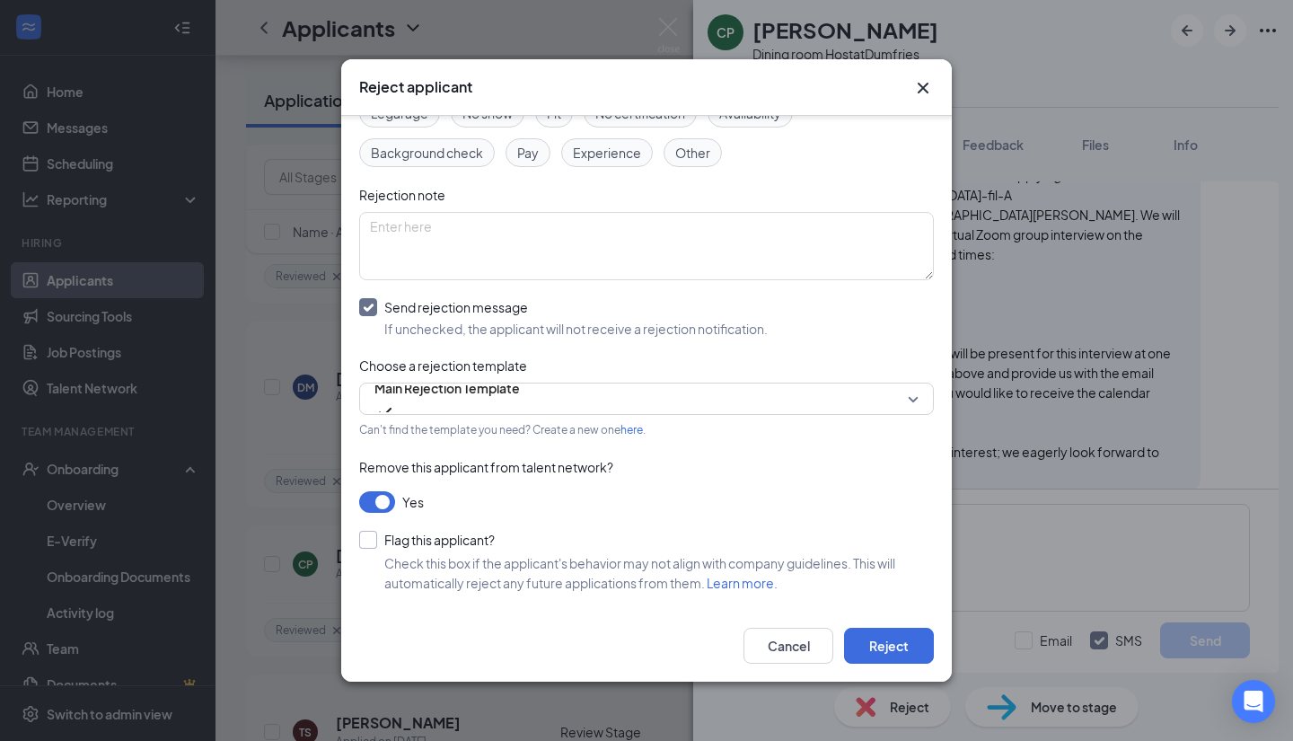
click at [364, 539] on input "Flag this applicant?" at bounding box center [427, 540] width 136 height 18
checkbox input "true"
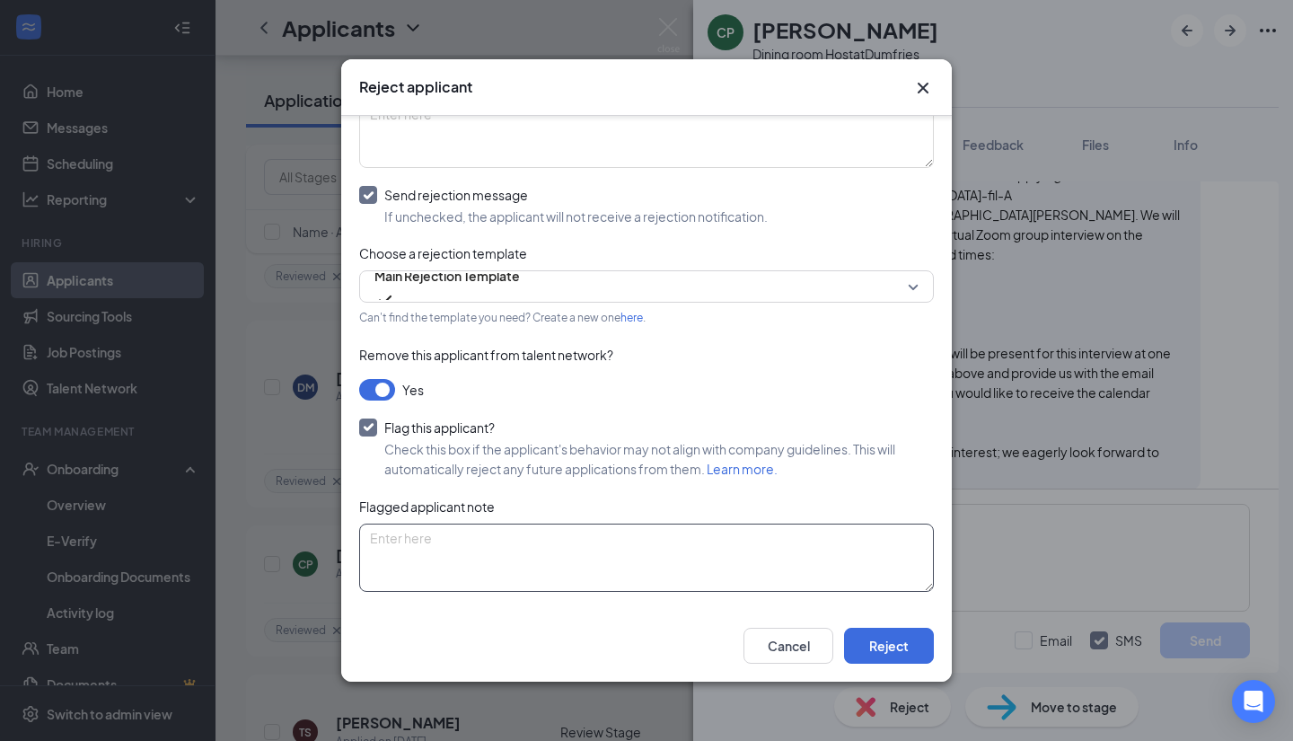
click at [520, 546] on textarea at bounding box center [646, 558] width 575 height 68
drag, startPoint x: 490, startPoint y: 546, endPoint x: 324, endPoint y: 541, distance: 166.2
click at [324, 541] on div "Reject applicant CP Cierra Proffitt Applied on Jul 27 Reasons for rejection Leg…" at bounding box center [646, 370] width 1293 height 741
type textarea "no response"
click at [873, 640] on button "Reject" at bounding box center [889, 646] width 90 height 36
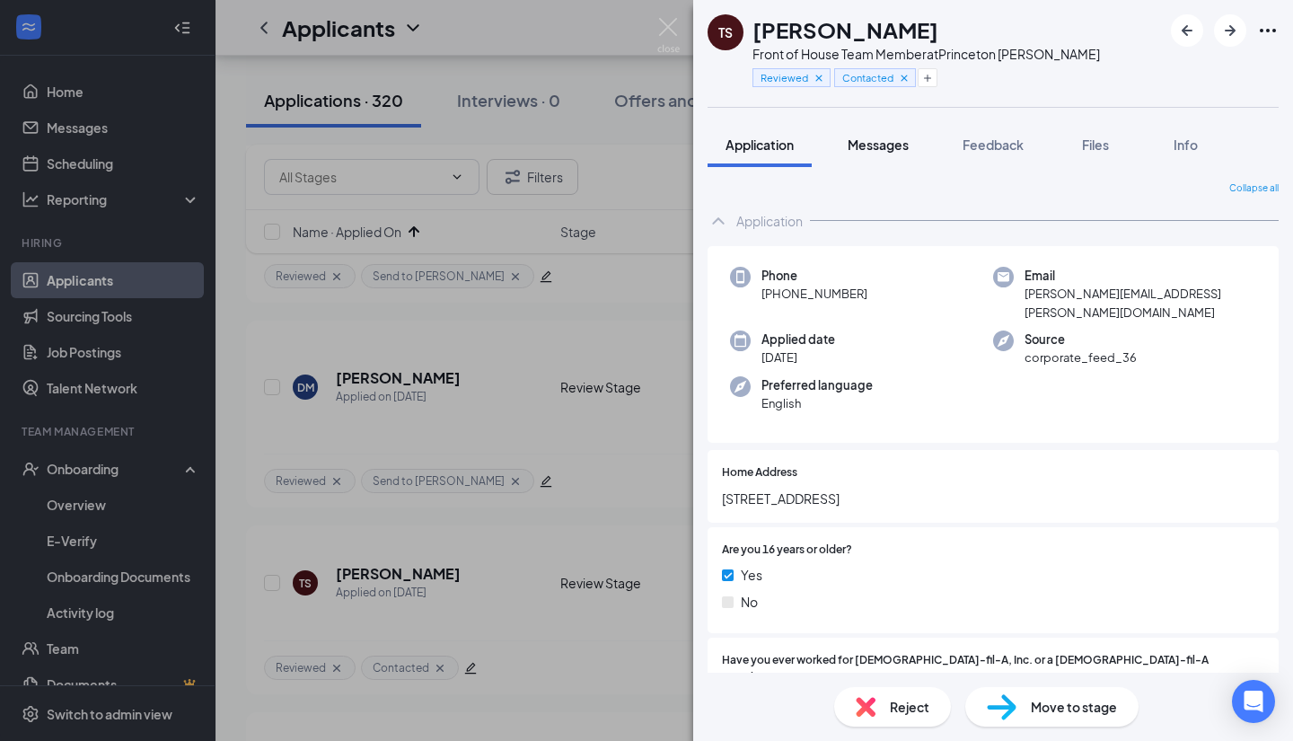
click at [884, 148] on span "Messages" at bounding box center [878, 145] width 61 height 16
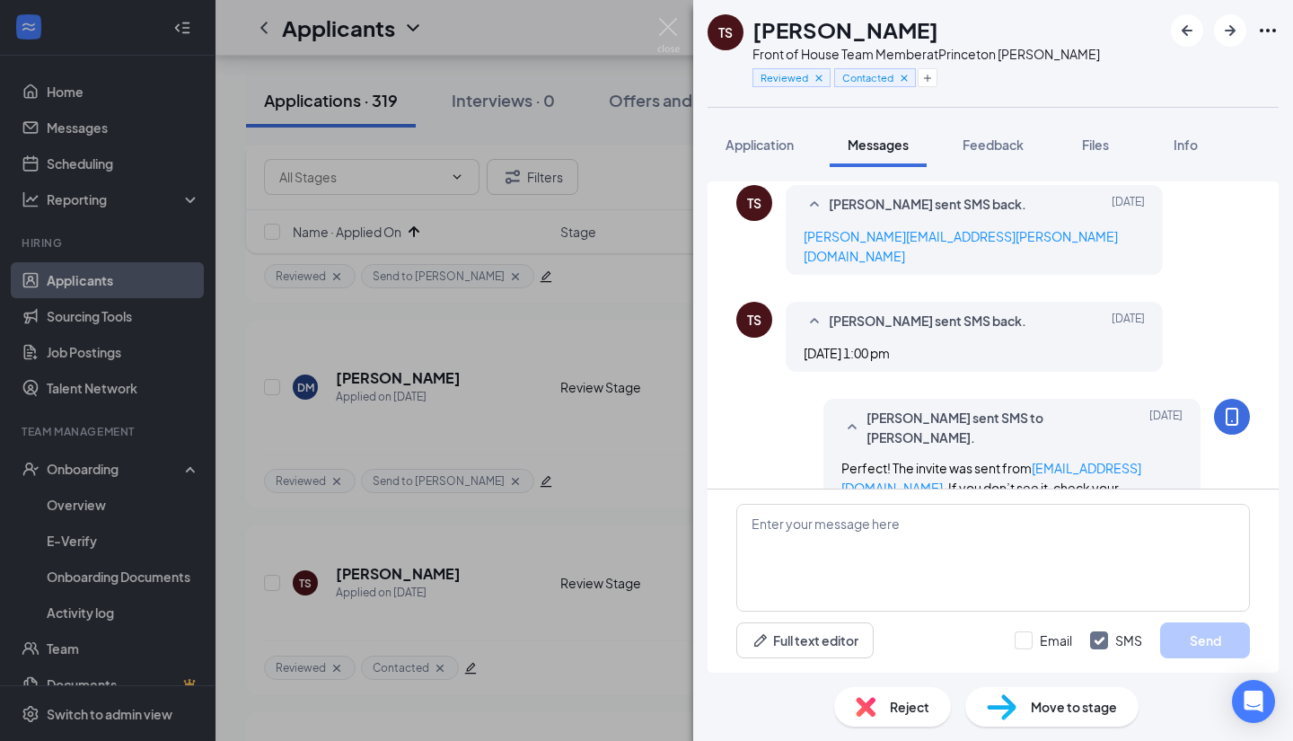
scroll to position [868, 0]
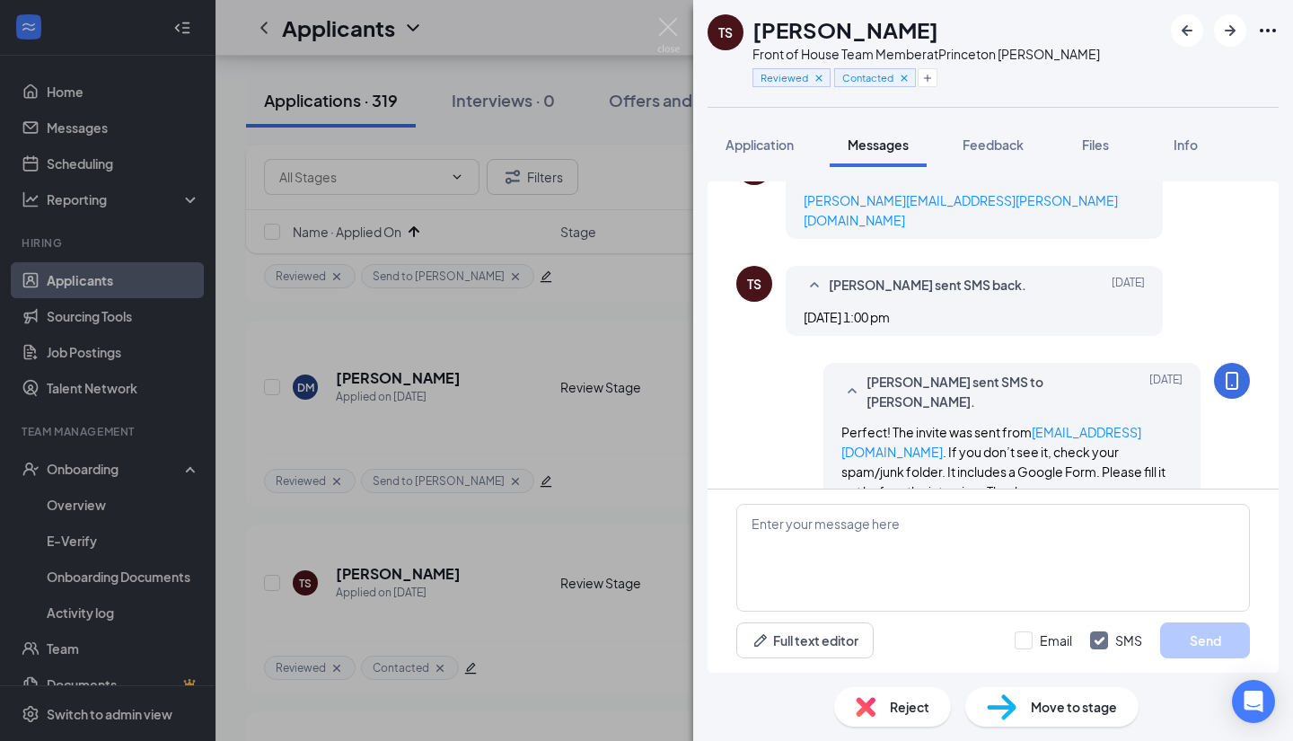
click at [877, 710] on div "Reject" at bounding box center [892, 707] width 117 height 40
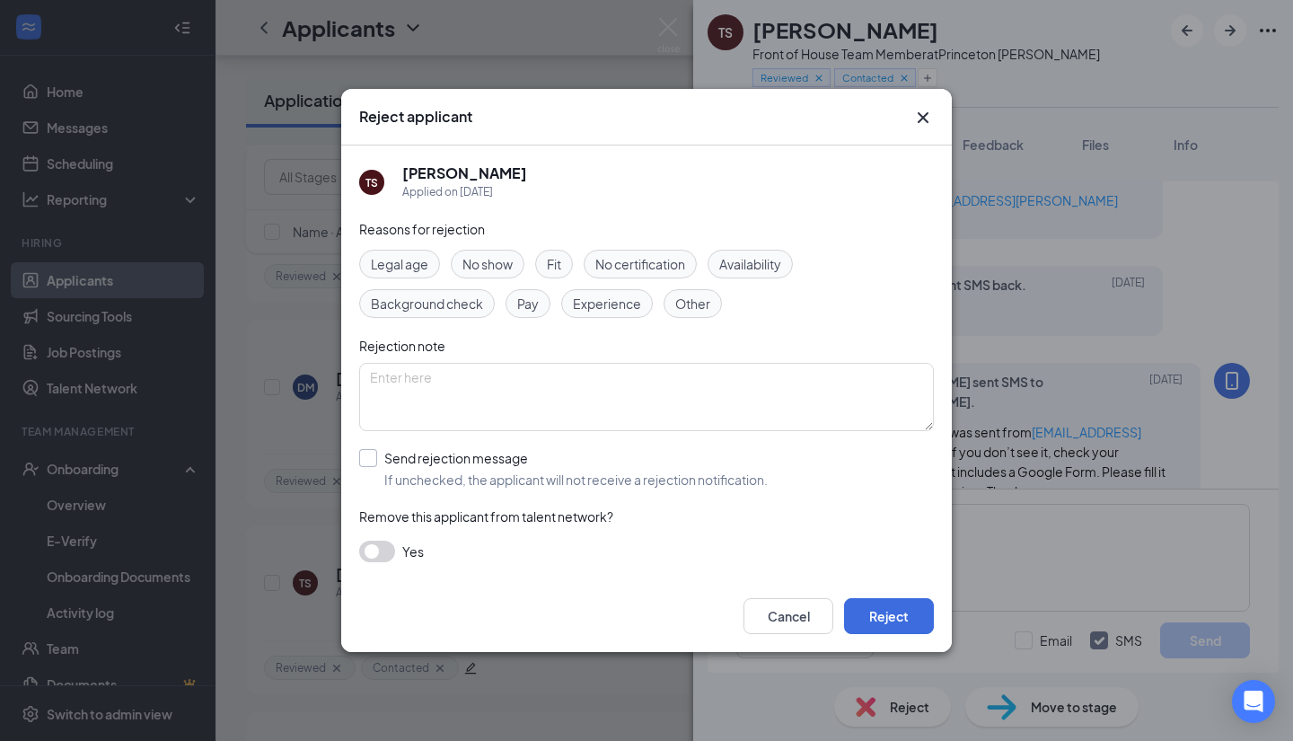
click at [360, 452] on input "Send rejection message If unchecked, the applicant will not receive a rejection…" at bounding box center [563, 469] width 409 height 40
checkbox input "true"
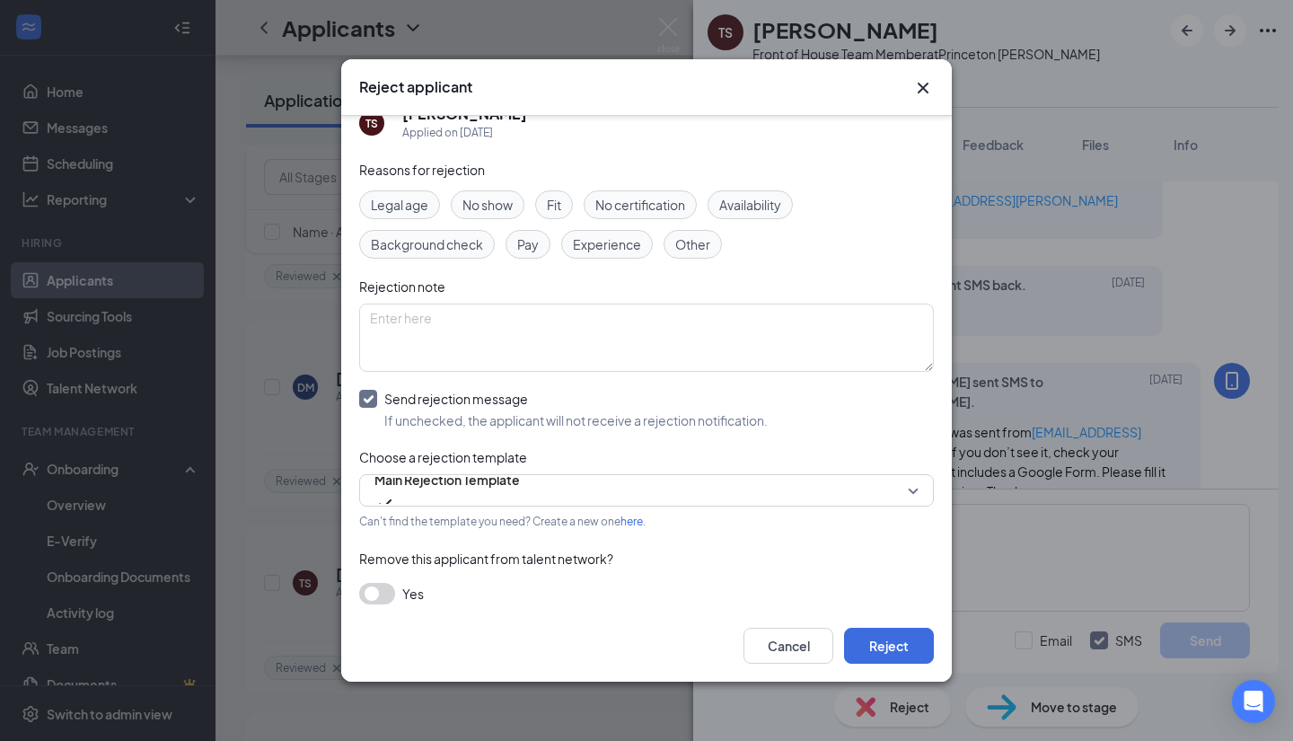
scroll to position [41, 0]
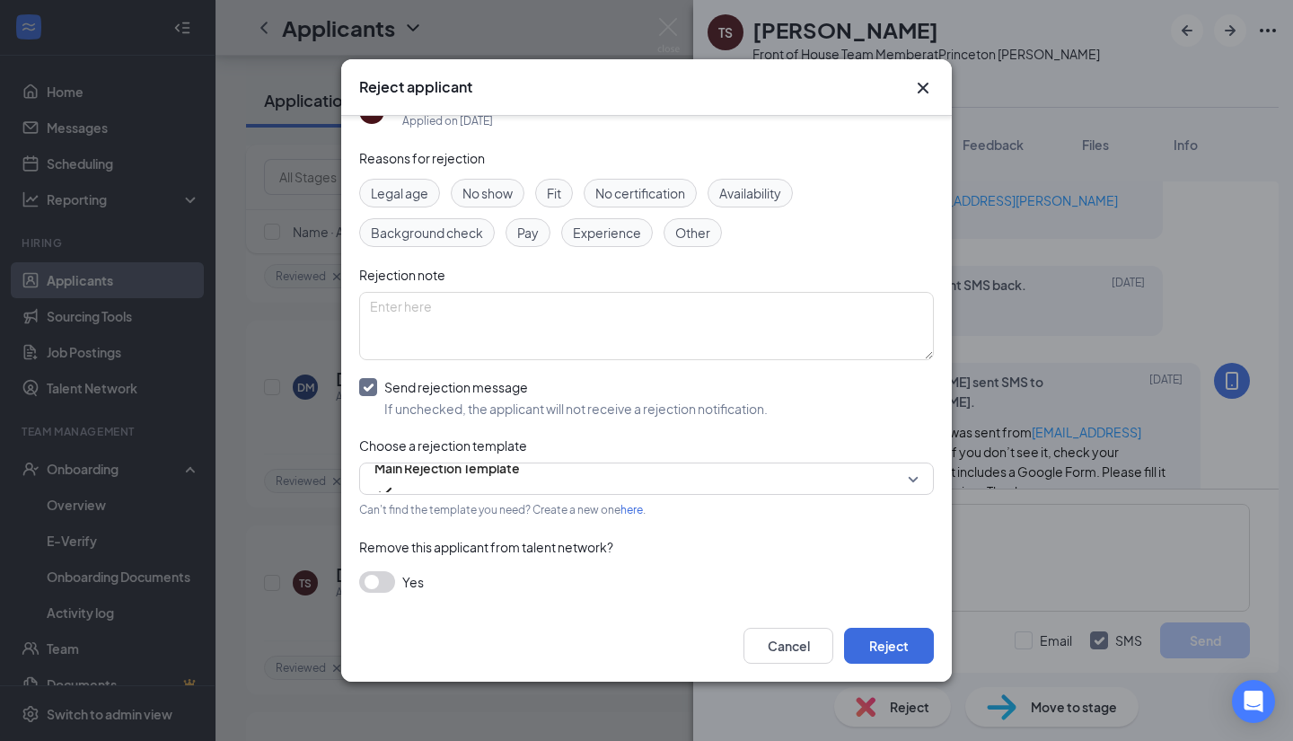
click at [383, 577] on button "button" at bounding box center [377, 582] width 36 height 22
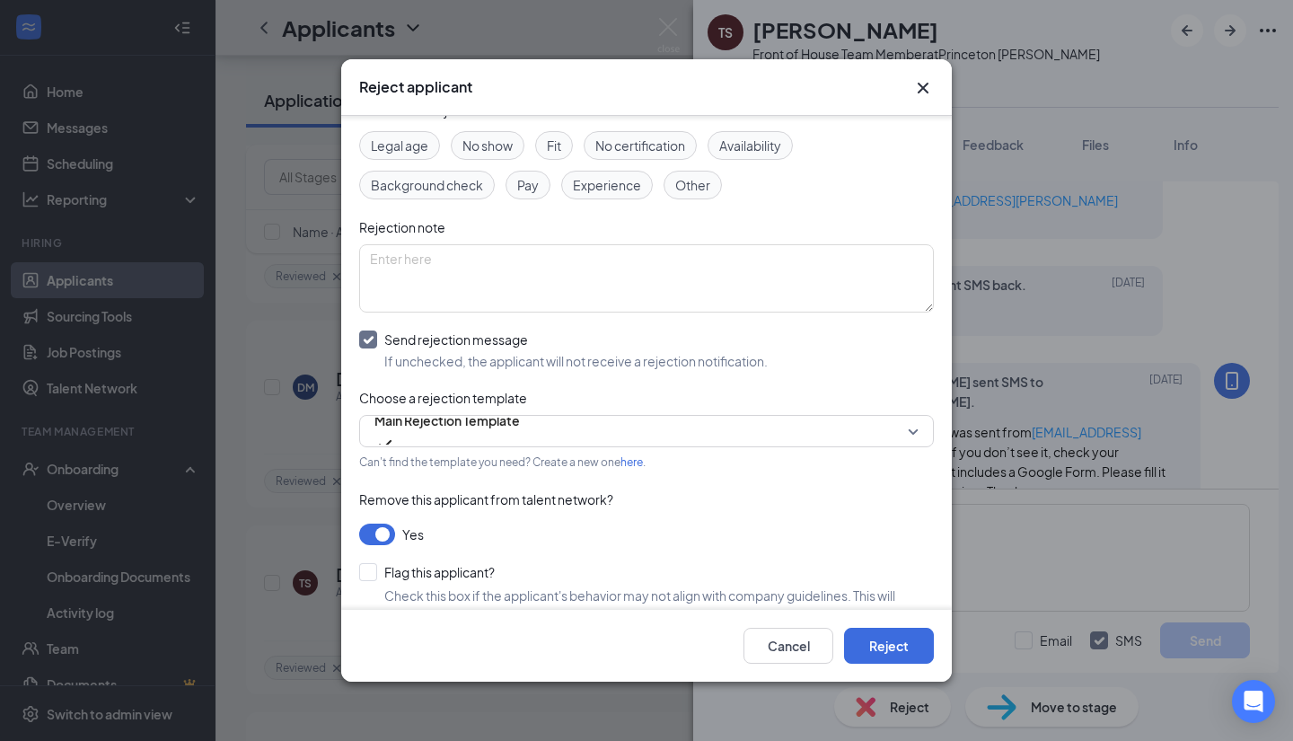
scroll to position [121, 0]
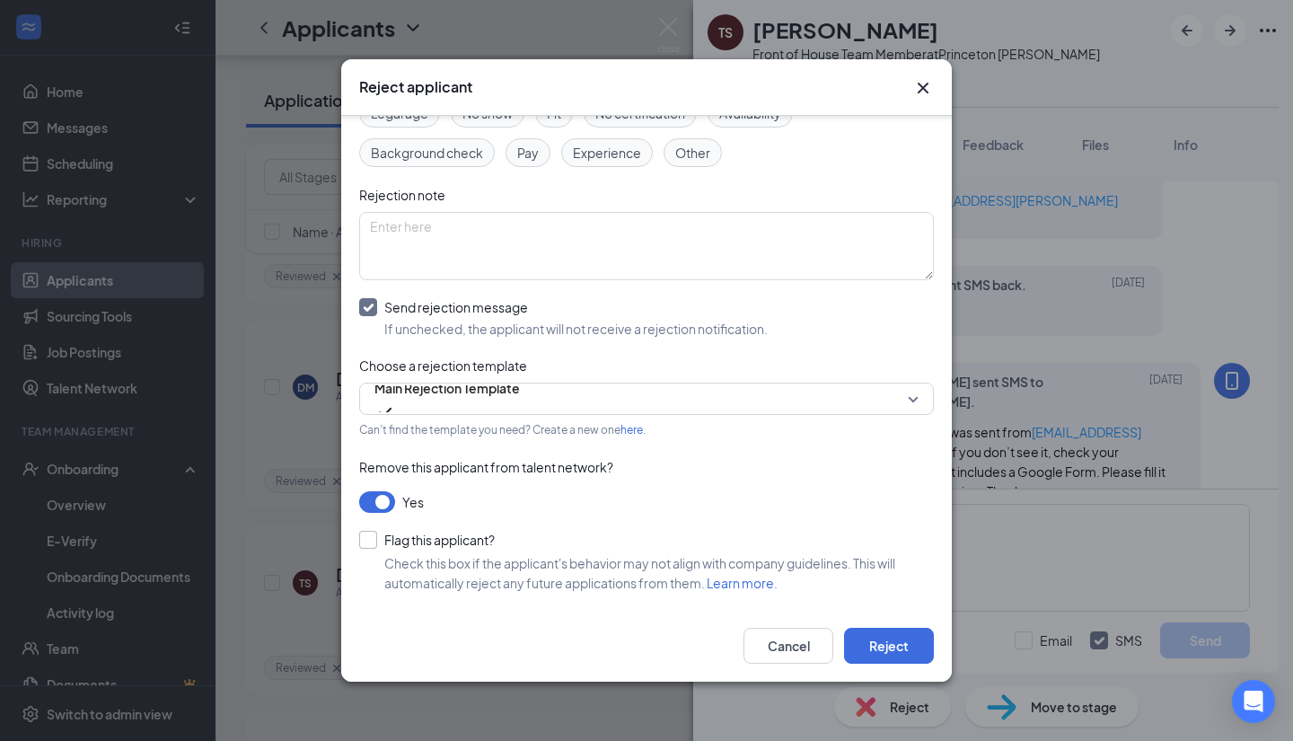
click at [375, 535] on input "Flag this applicant?" at bounding box center [427, 540] width 136 height 18
checkbox input "true"
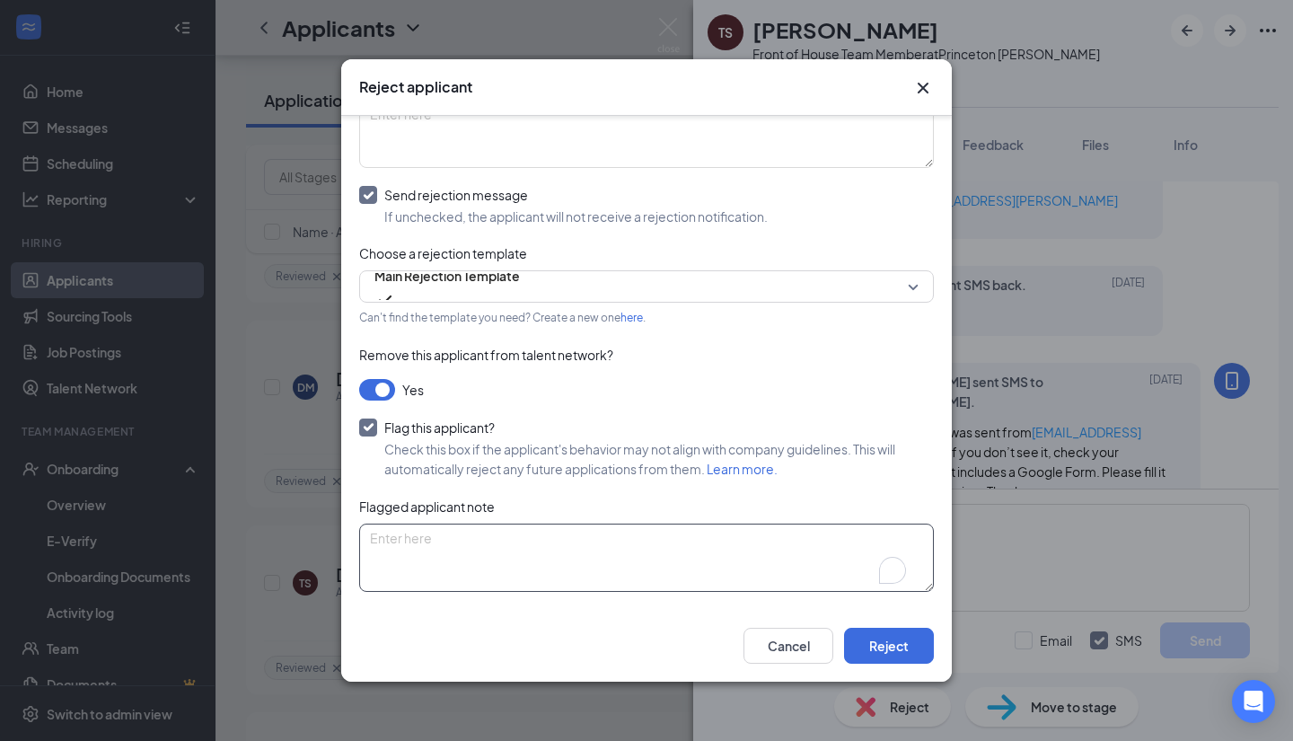
click at [550, 529] on textarea "To enrich screen reader interactions, please activate Accessibility in Grammarl…" at bounding box center [646, 558] width 575 height 68
type textarea "No Show"
click at [887, 659] on button "Reject" at bounding box center [889, 646] width 90 height 36
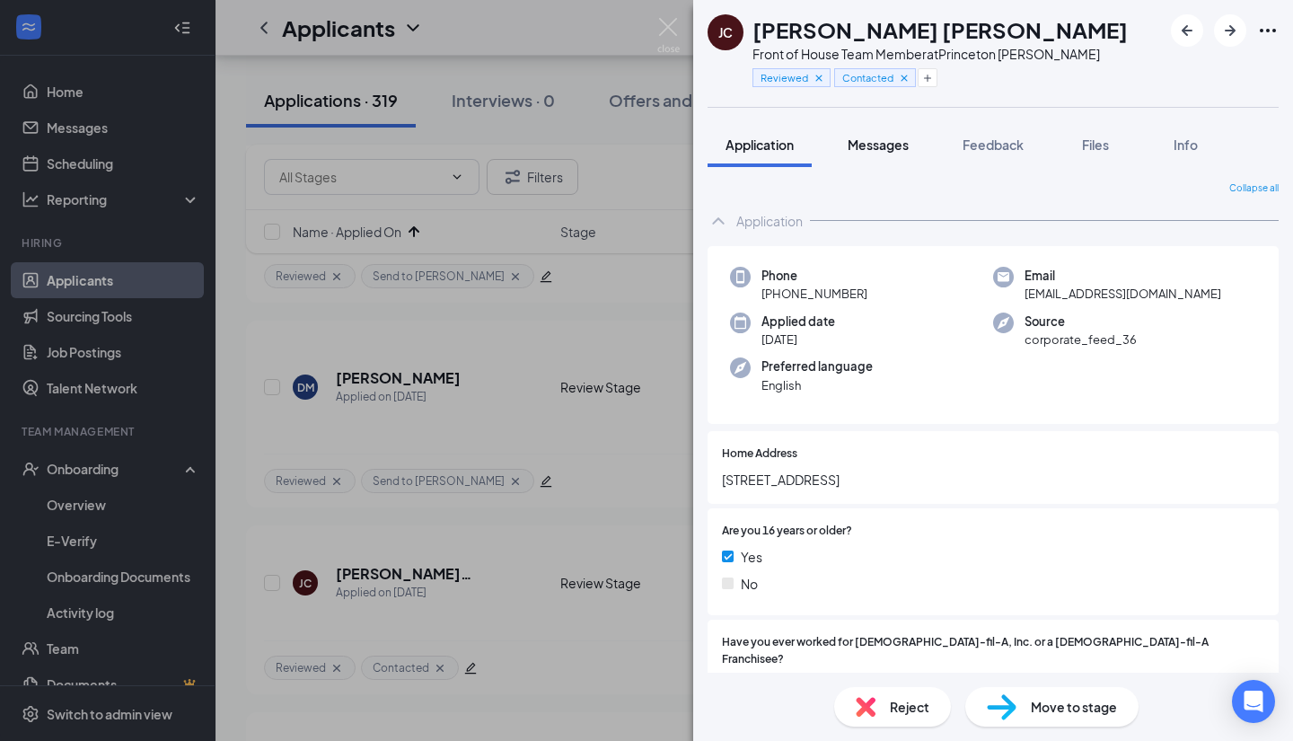
click at [873, 150] on span "Messages" at bounding box center [878, 145] width 61 height 16
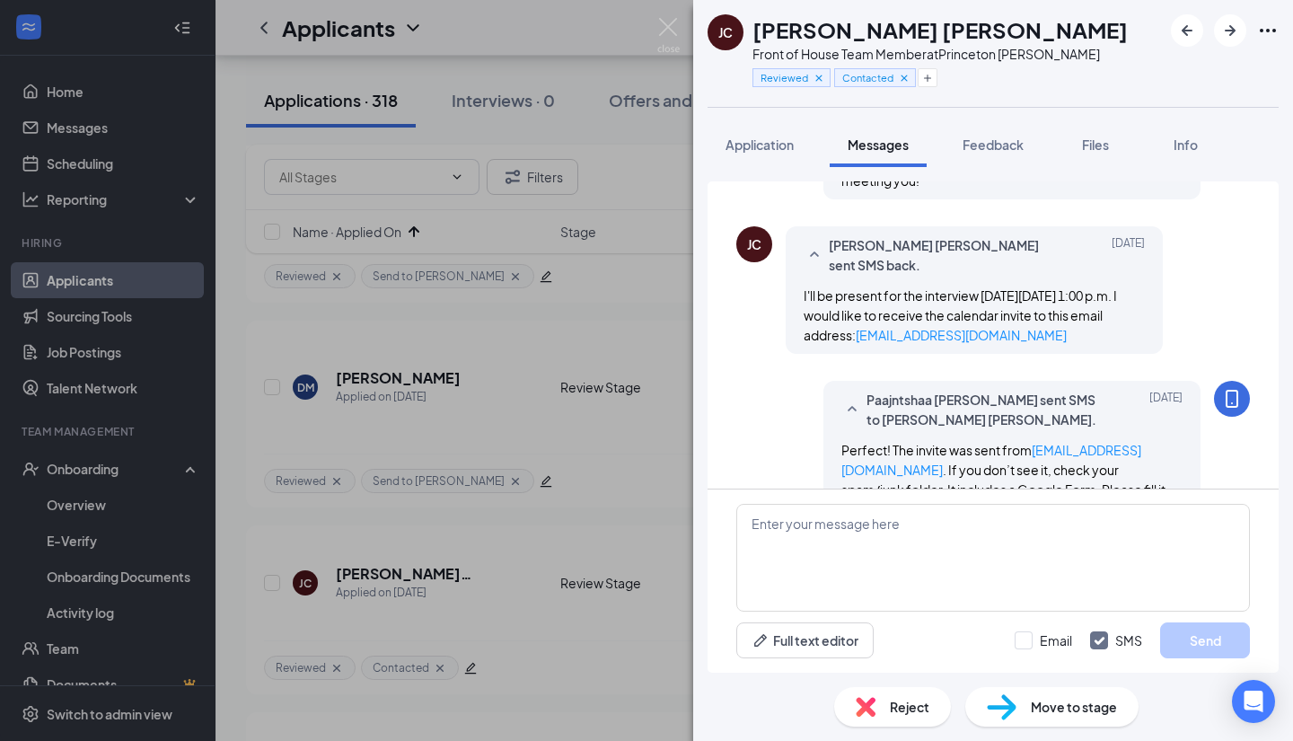
scroll to position [912, 0]
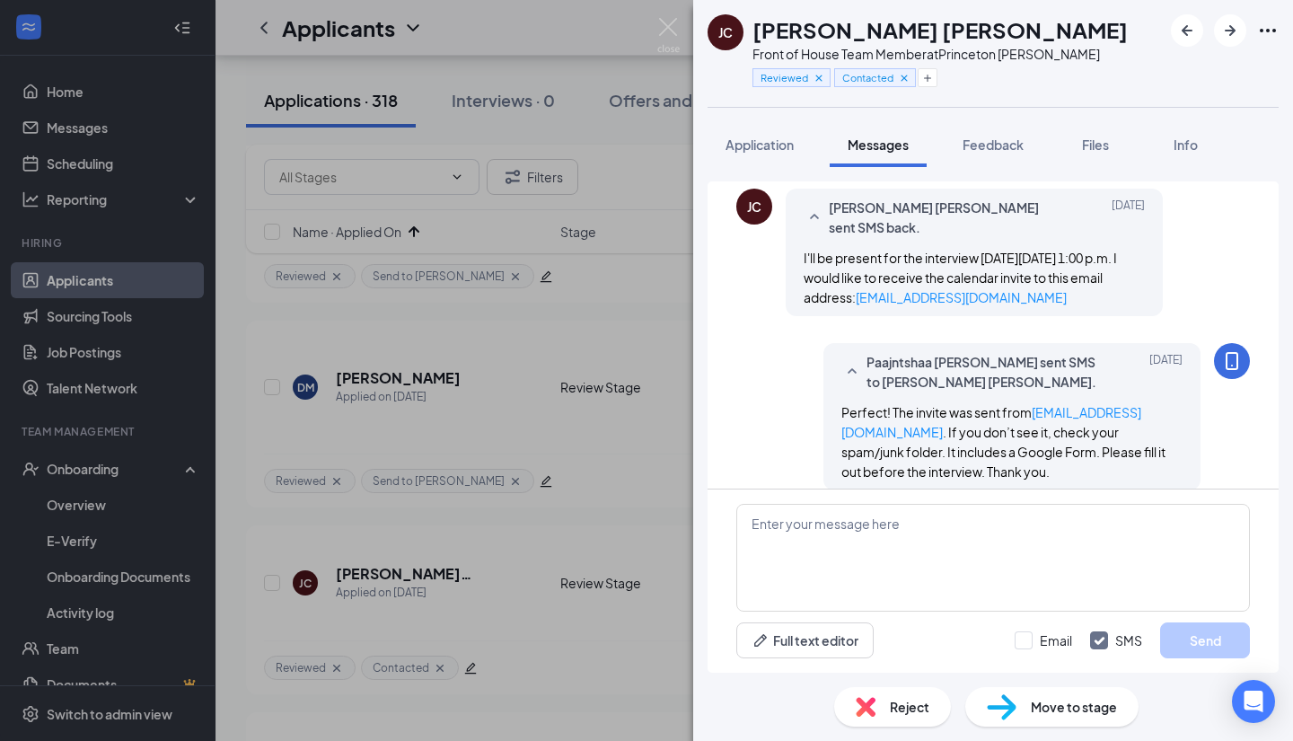
click at [898, 710] on span "Reject" at bounding box center [910, 707] width 40 height 20
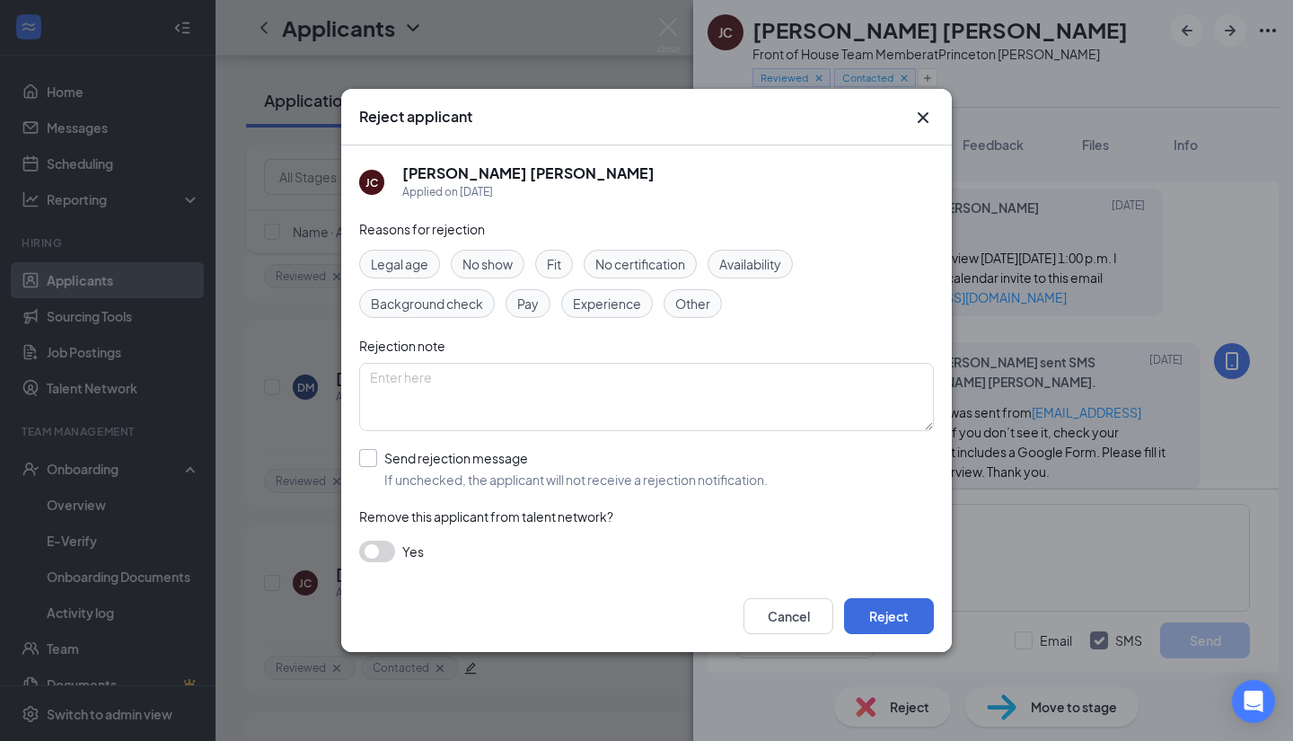
click at [373, 461] on input "Send rejection message If unchecked, the applicant will not receive a rejection…" at bounding box center [563, 469] width 409 height 40
checkbox input "true"
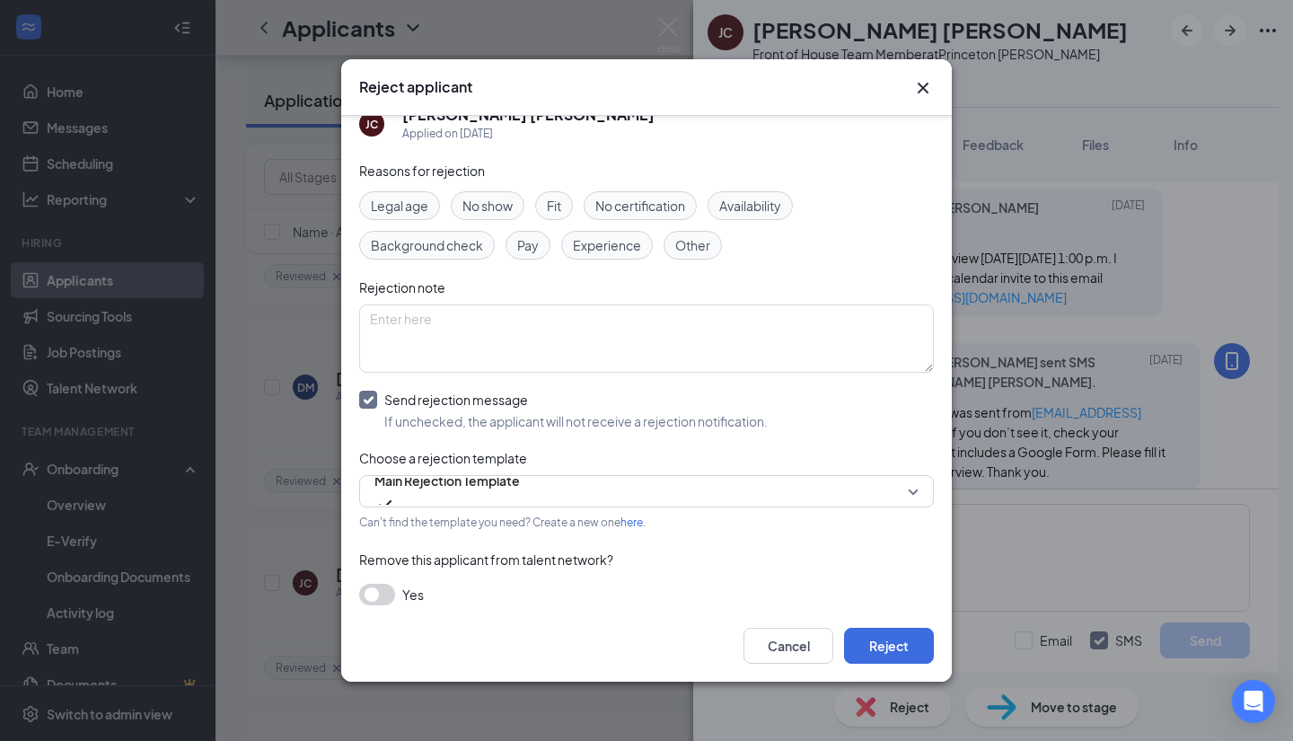
scroll to position [41, 0]
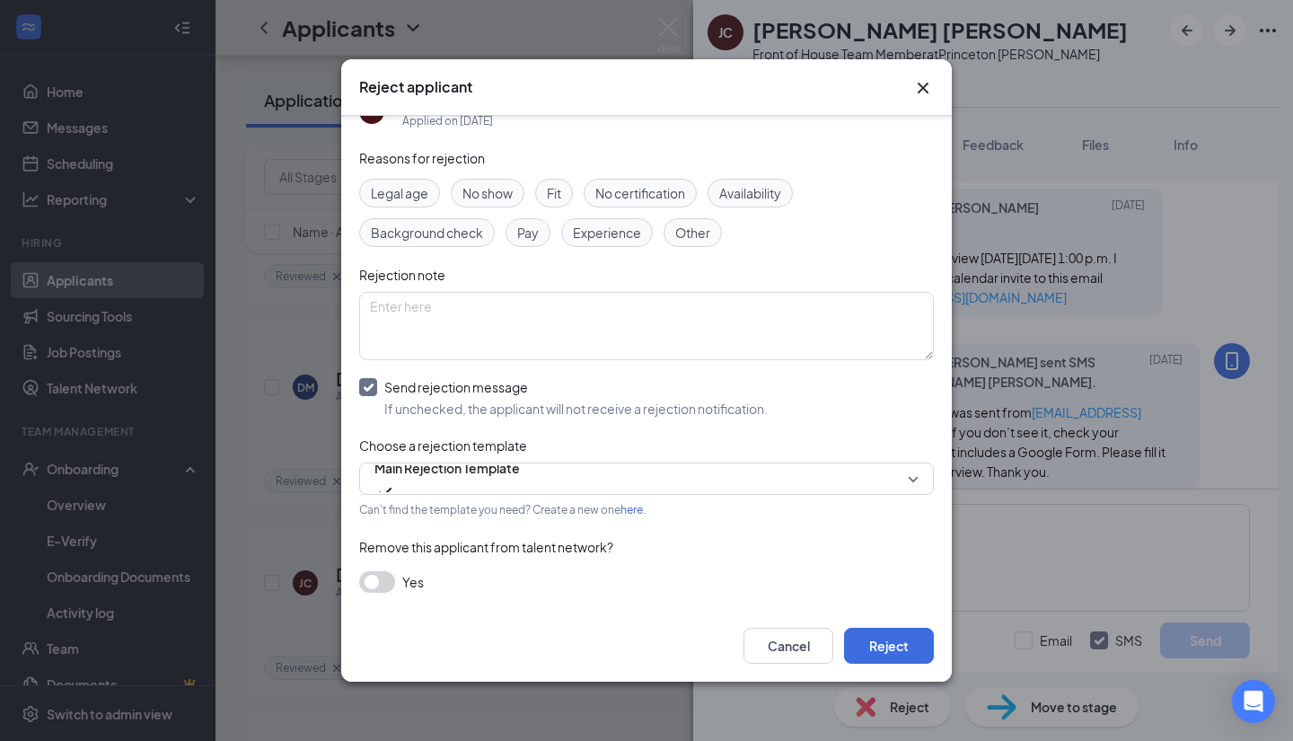
click at [374, 581] on button "button" at bounding box center [377, 582] width 36 height 22
click at [955, 585] on div "Reject applicant JC Jhonny Chozo Santamaria Applied on Jul 27 Reasons for rejec…" at bounding box center [646, 370] width 1293 height 741
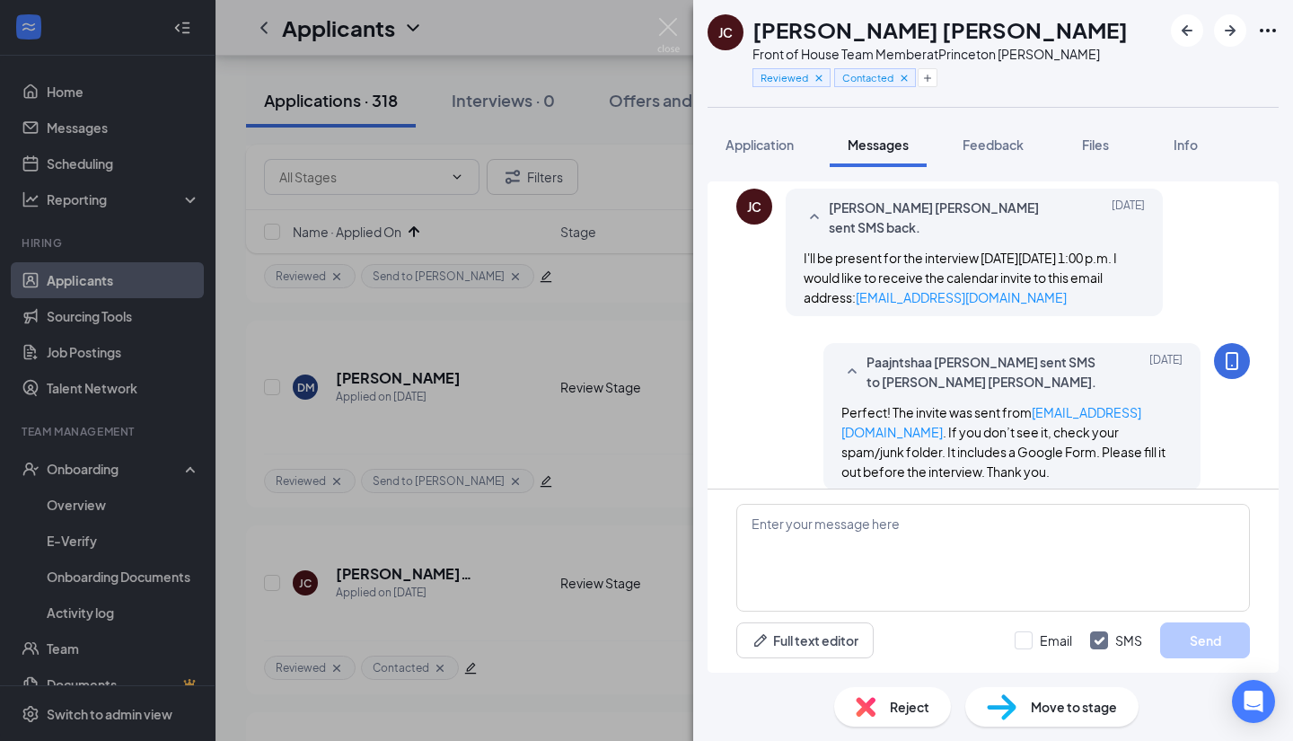
click at [894, 701] on span "Reject" at bounding box center [910, 707] width 40 height 20
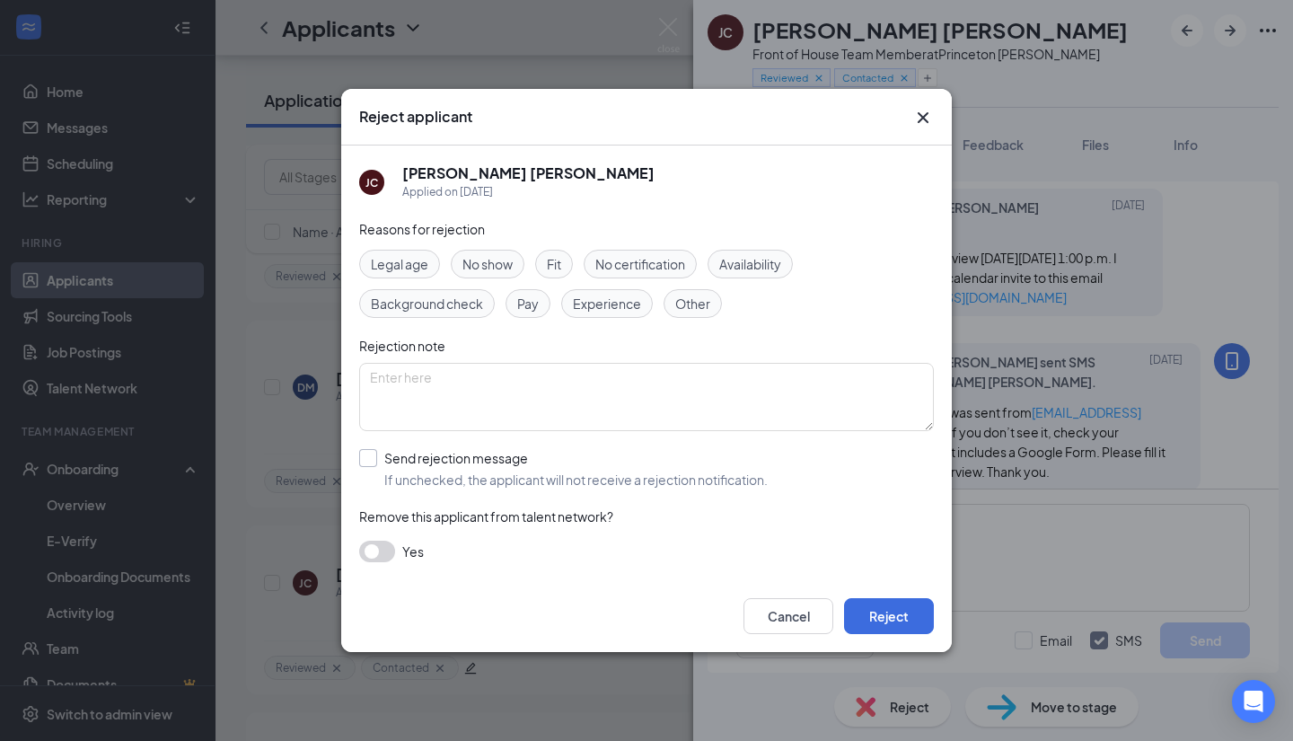
click at [379, 451] on input "Send rejection message If unchecked, the applicant will not receive a rejection…" at bounding box center [563, 469] width 409 height 40
checkbox input "true"
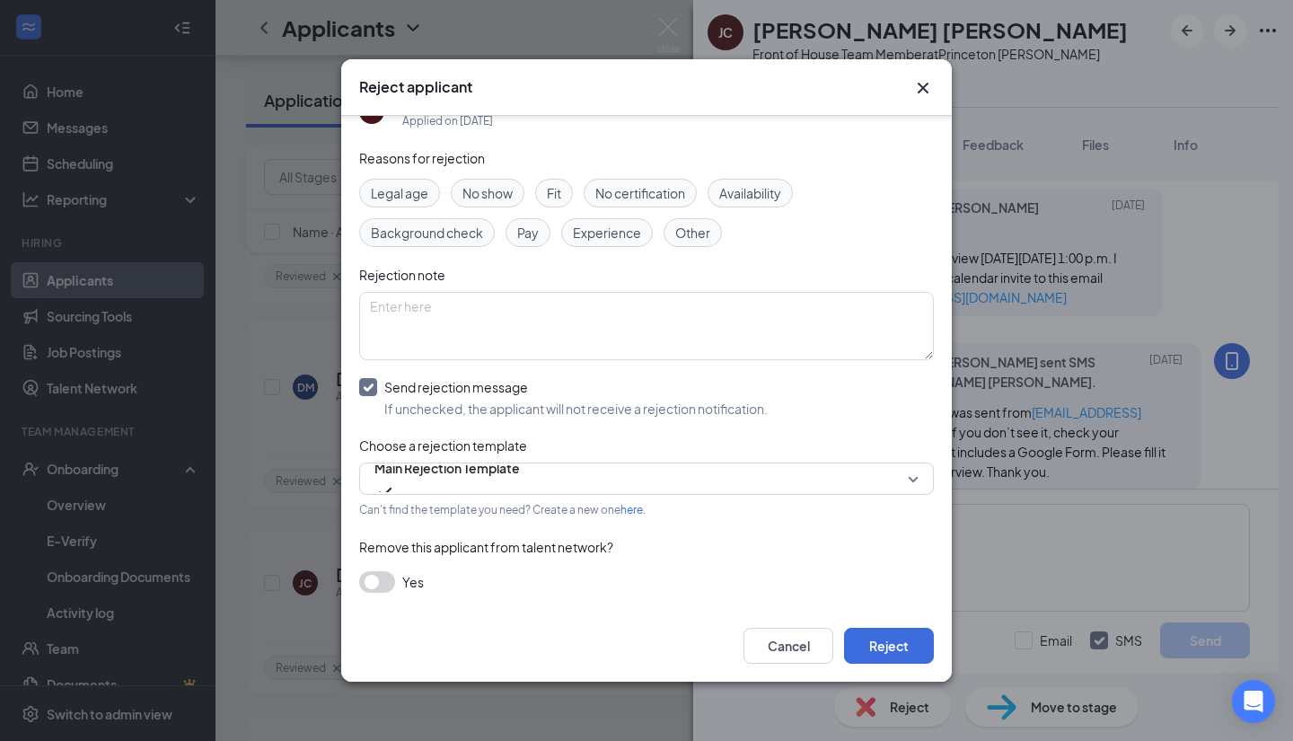
click at [380, 576] on button "button" at bounding box center [377, 582] width 36 height 22
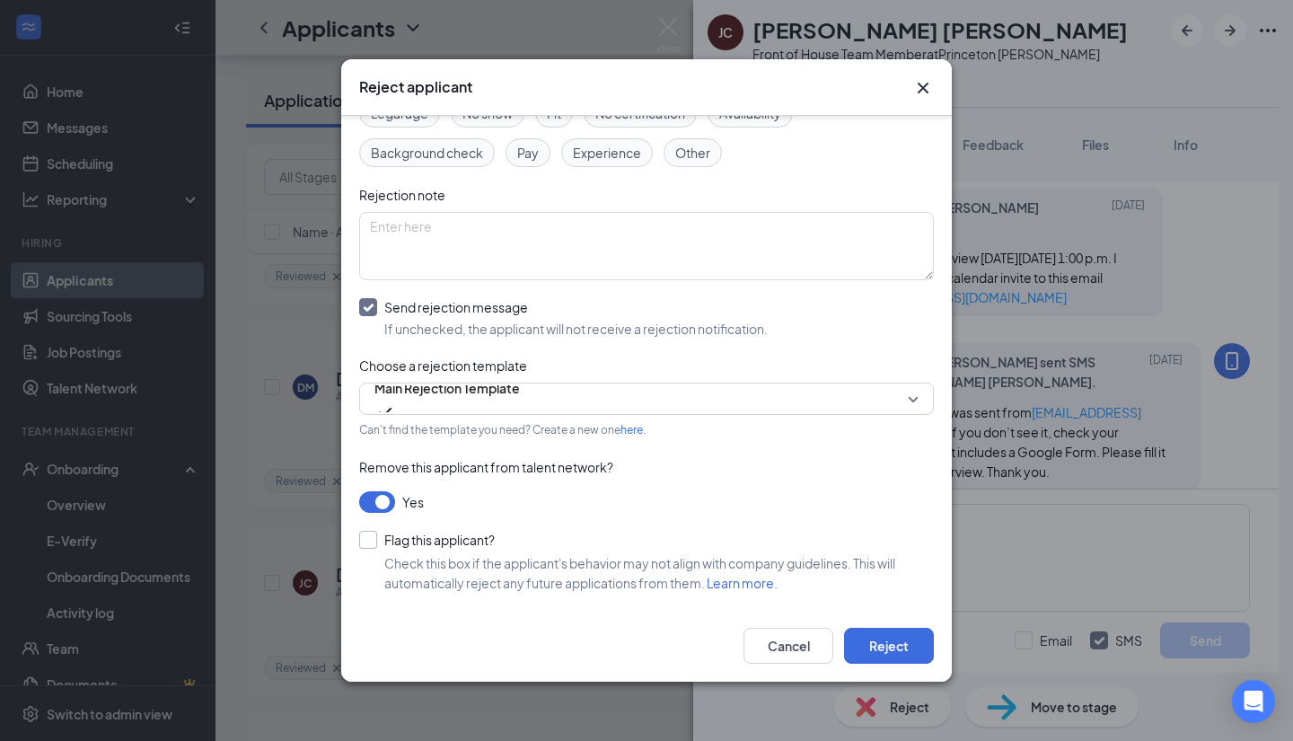
click at [369, 539] on input "Flag this applicant?" at bounding box center [427, 540] width 136 height 18
checkbox input "true"
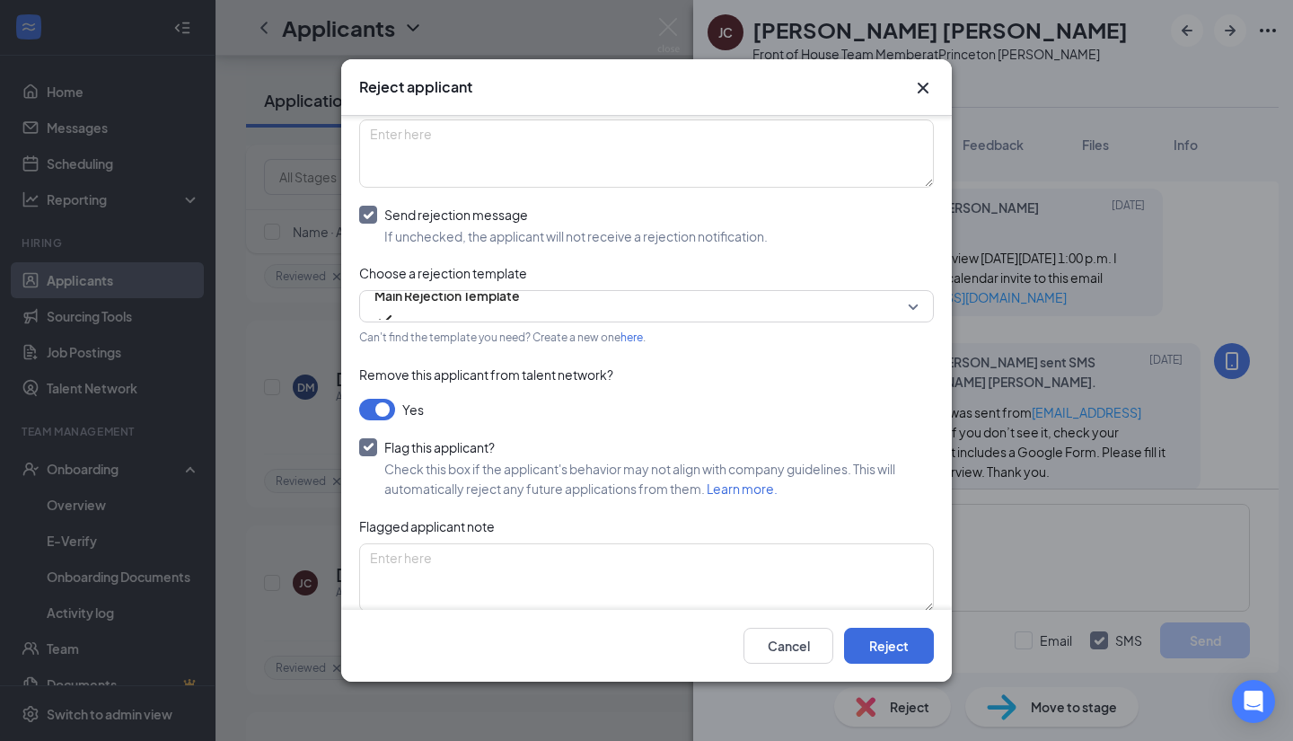
scroll to position [234, 0]
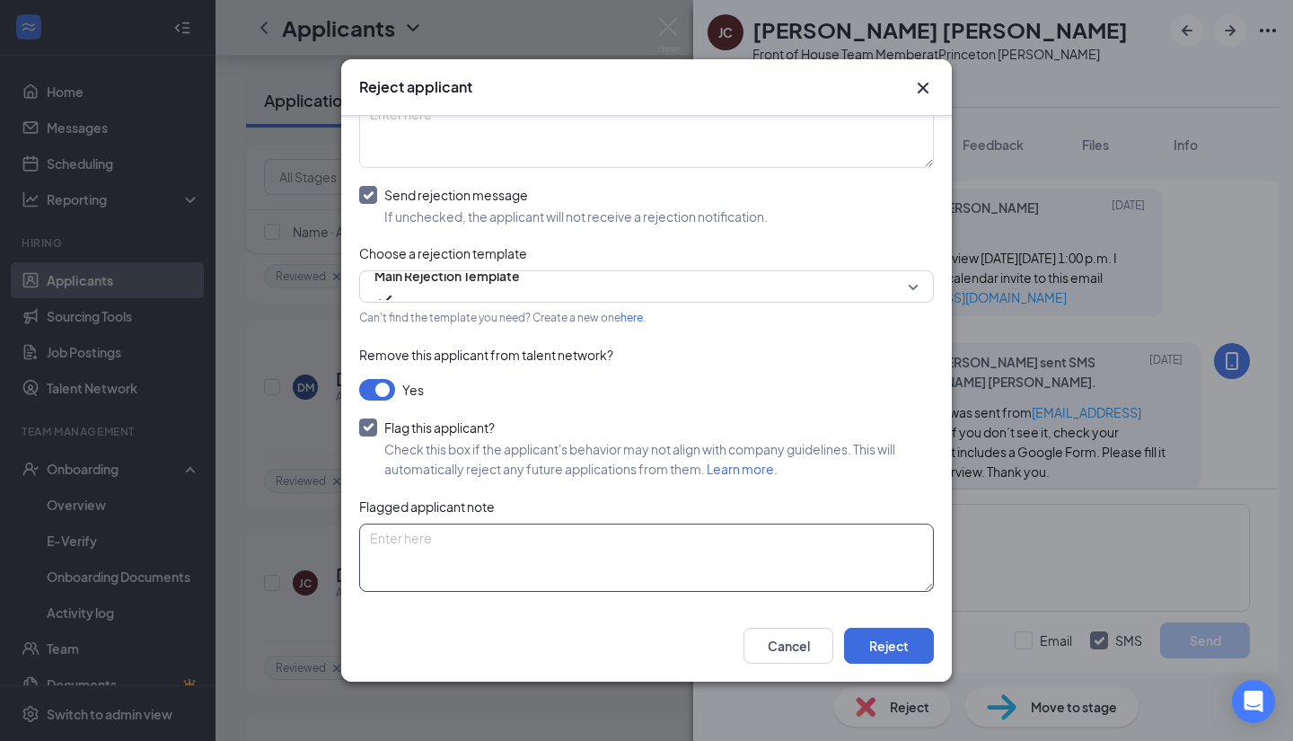
click at [467, 560] on textarea at bounding box center [646, 558] width 575 height 68
type textarea "No Show"
click at [860, 638] on button "Reject" at bounding box center [889, 646] width 90 height 36
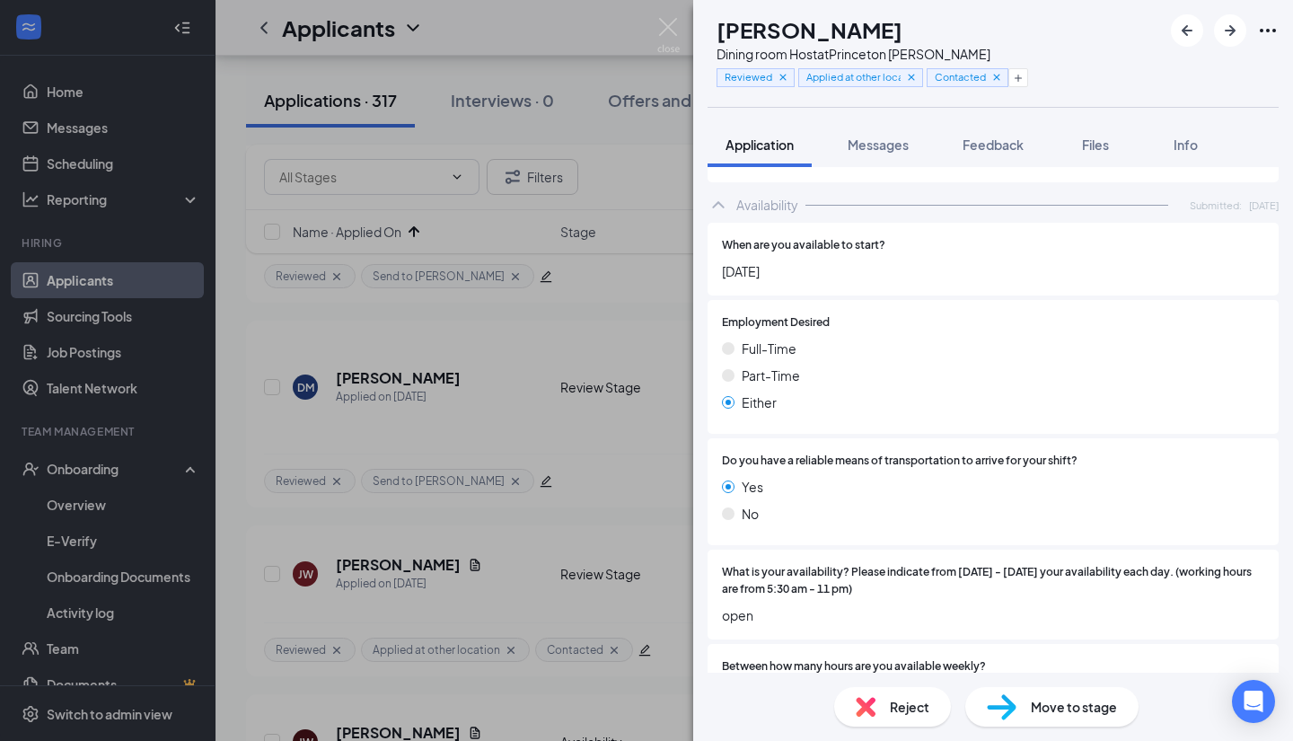
scroll to position [952, 0]
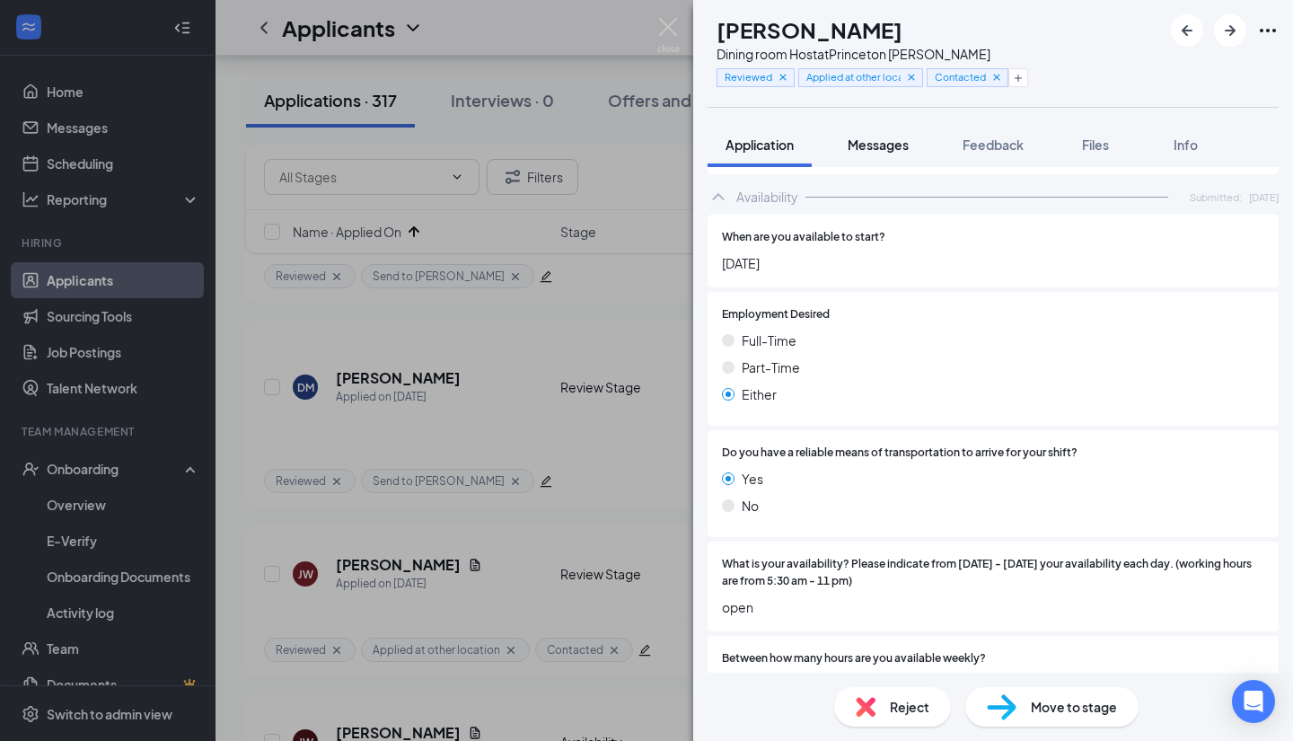
click at [865, 146] on span "Messages" at bounding box center [878, 145] width 61 height 16
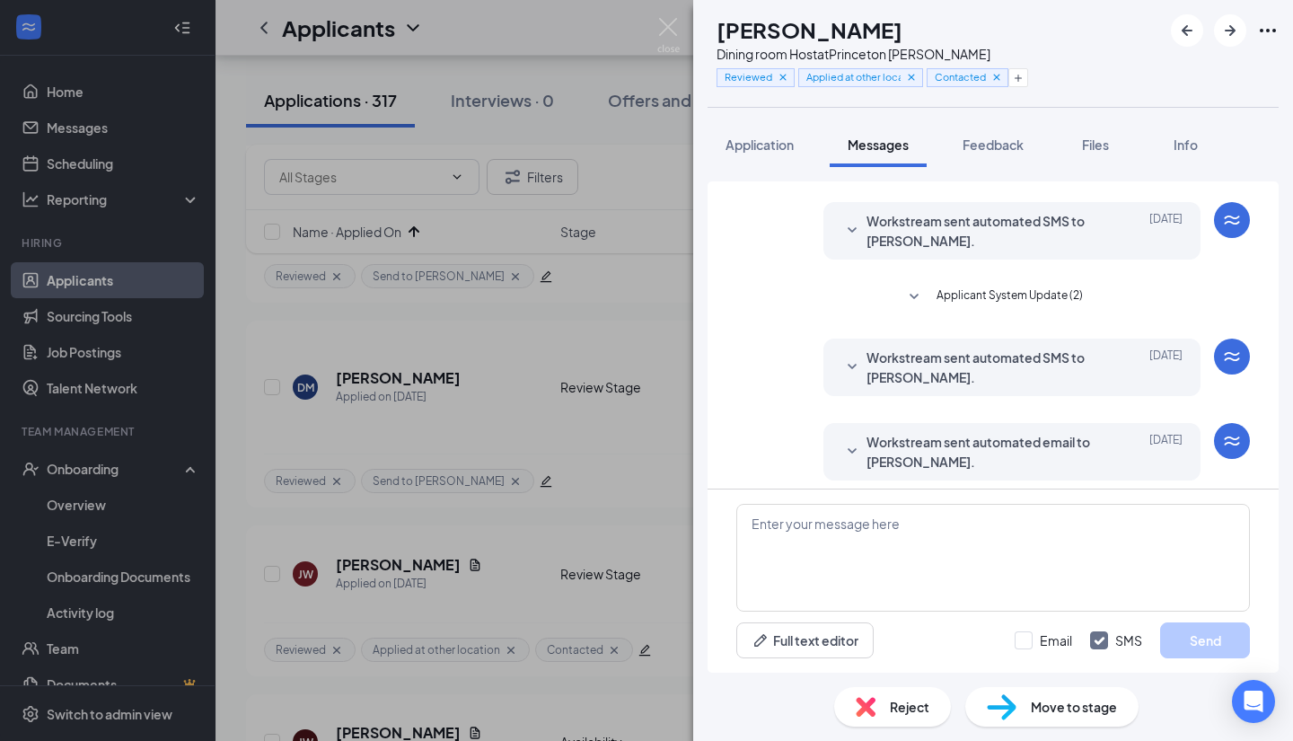
scroll to position [135, 0]
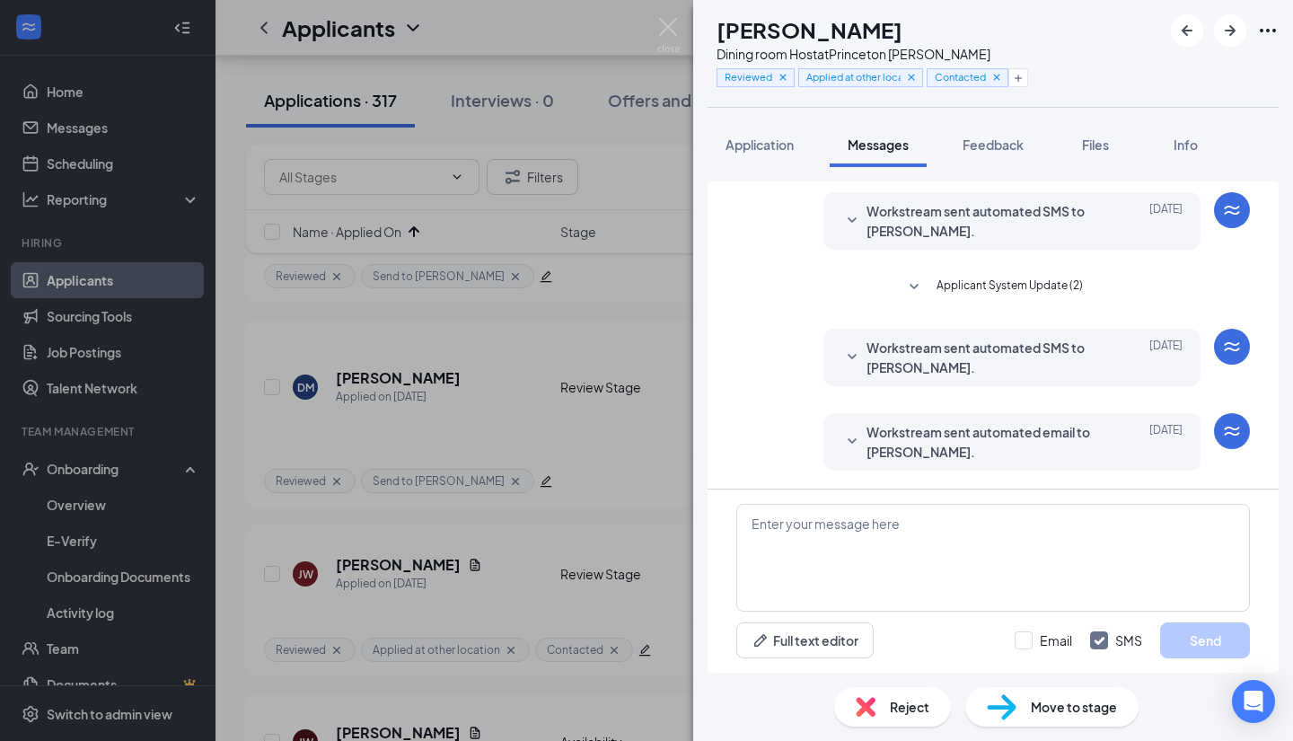
click at [869, 719] on div "Reject" at bounding box center [892, 707] width 117 height 40
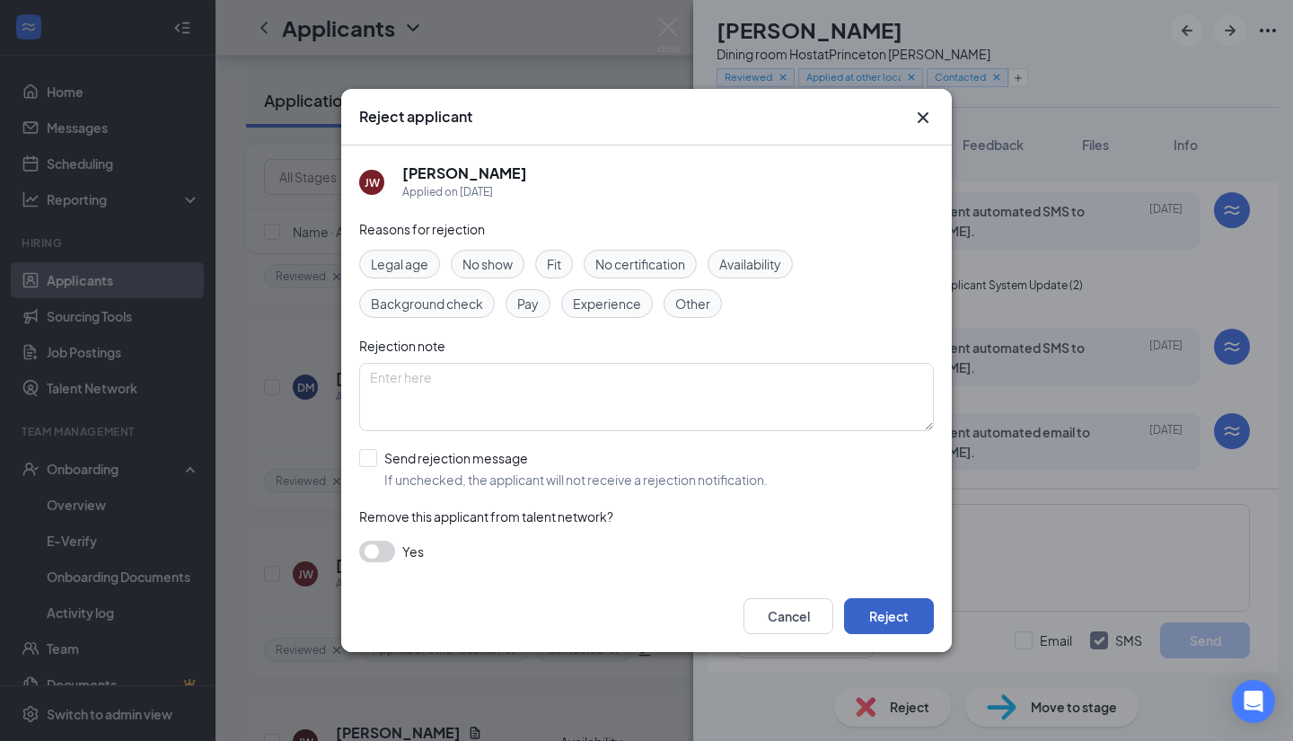
click at [880, 618] on button "Reject" at bounding box center [889, 616] width 90 height 36
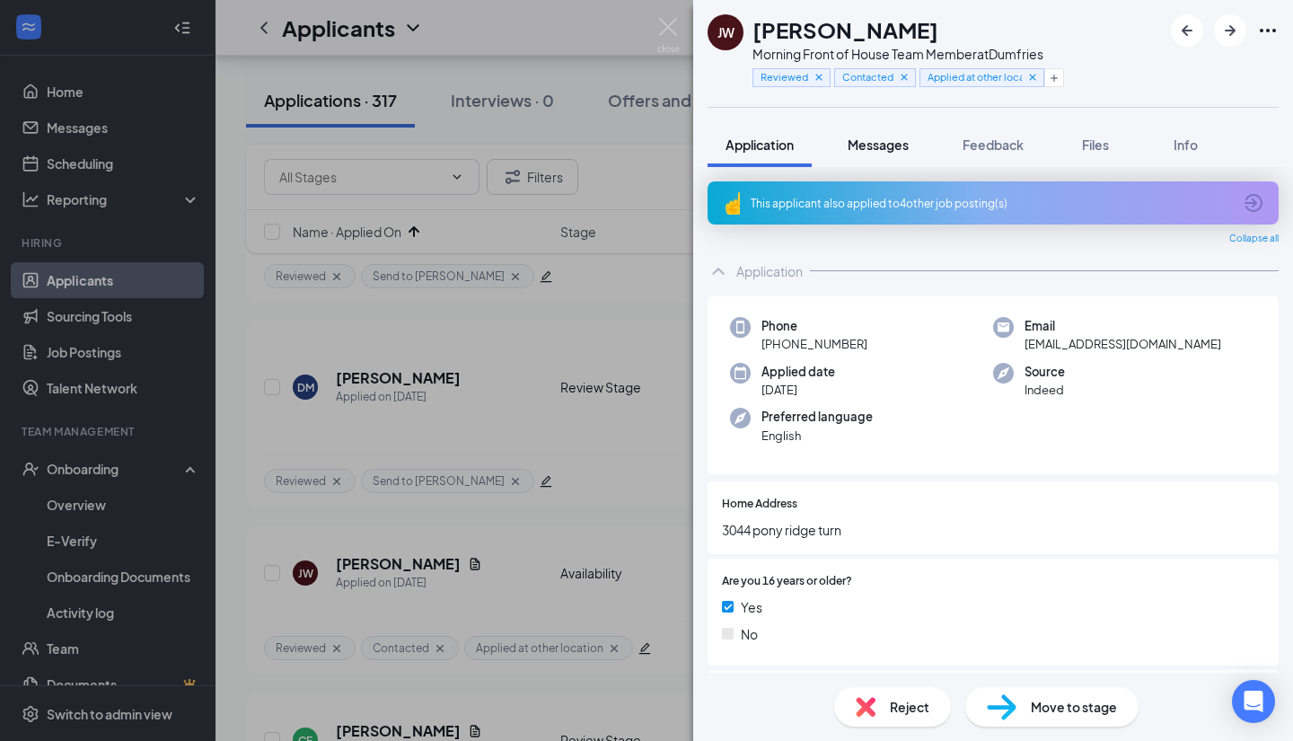
click at [879, 157] on button "Messages" at bounding box center [878, 144] width 97 height 45
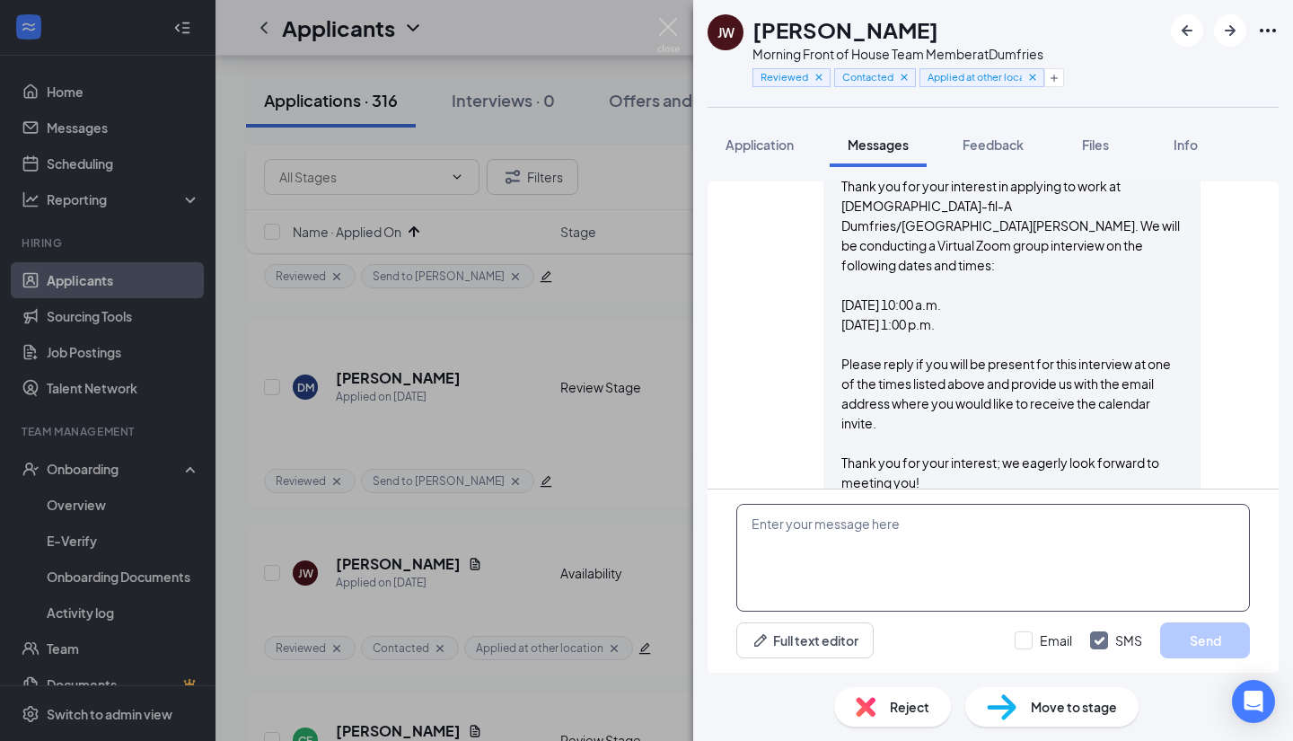
scroll to position [474, 0]
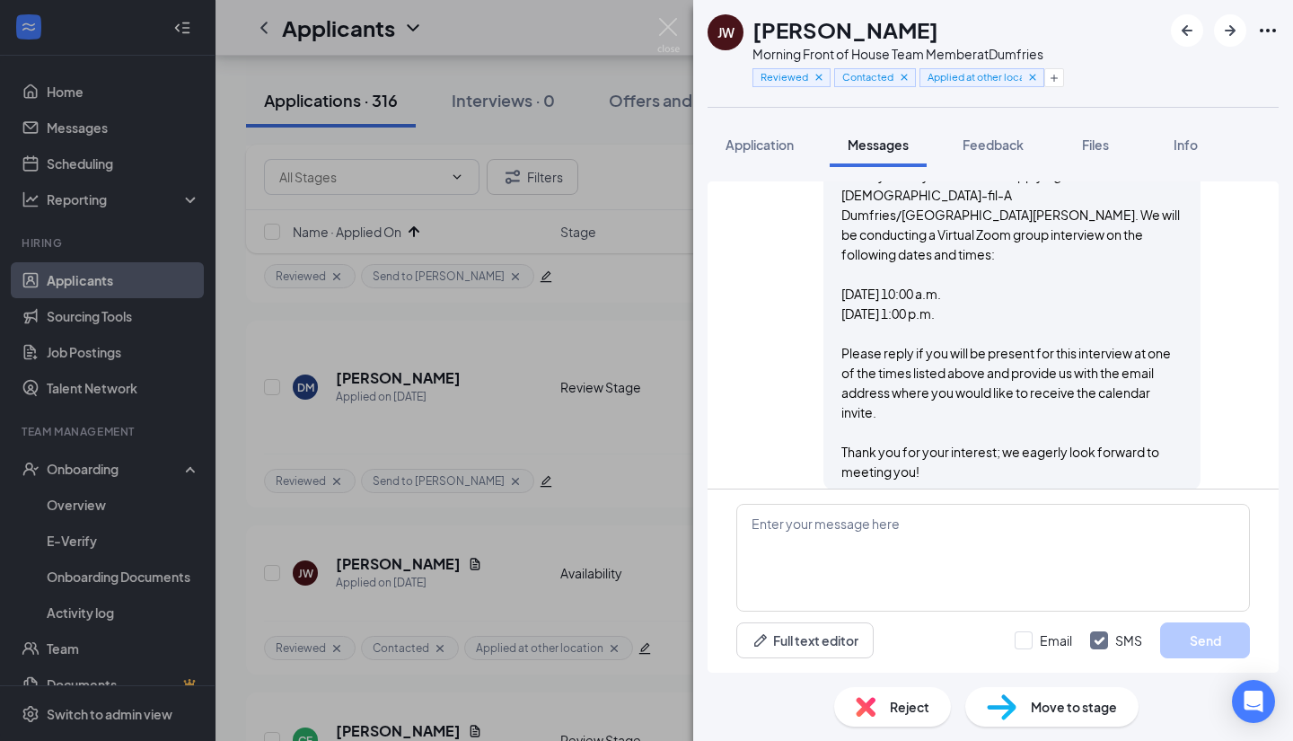
click at [871, 706] on img at bounding box center [866, 707] width 20 height 20
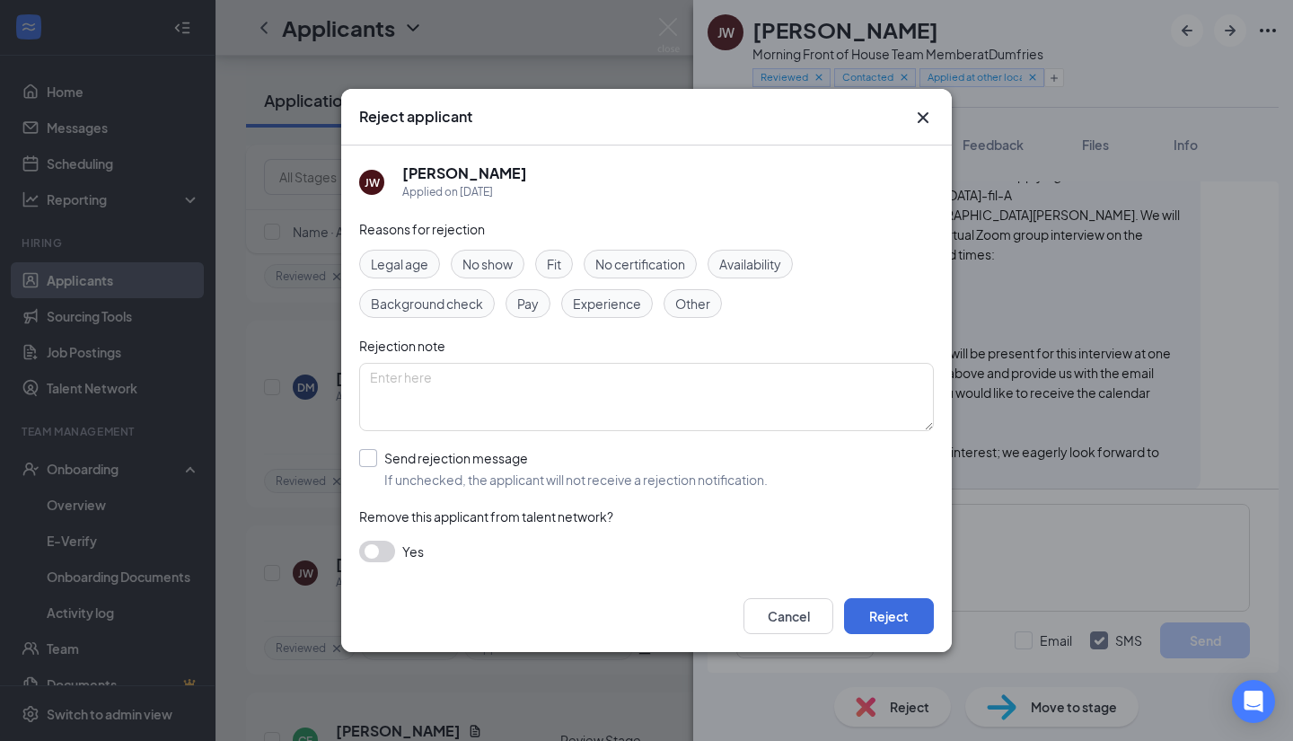
click at [363, 457] on input "Send rejection message If unchecked, the applicant will not receive a rejection…" at bounding box center [563, 469] width 409 height 40
checkbox input "true"
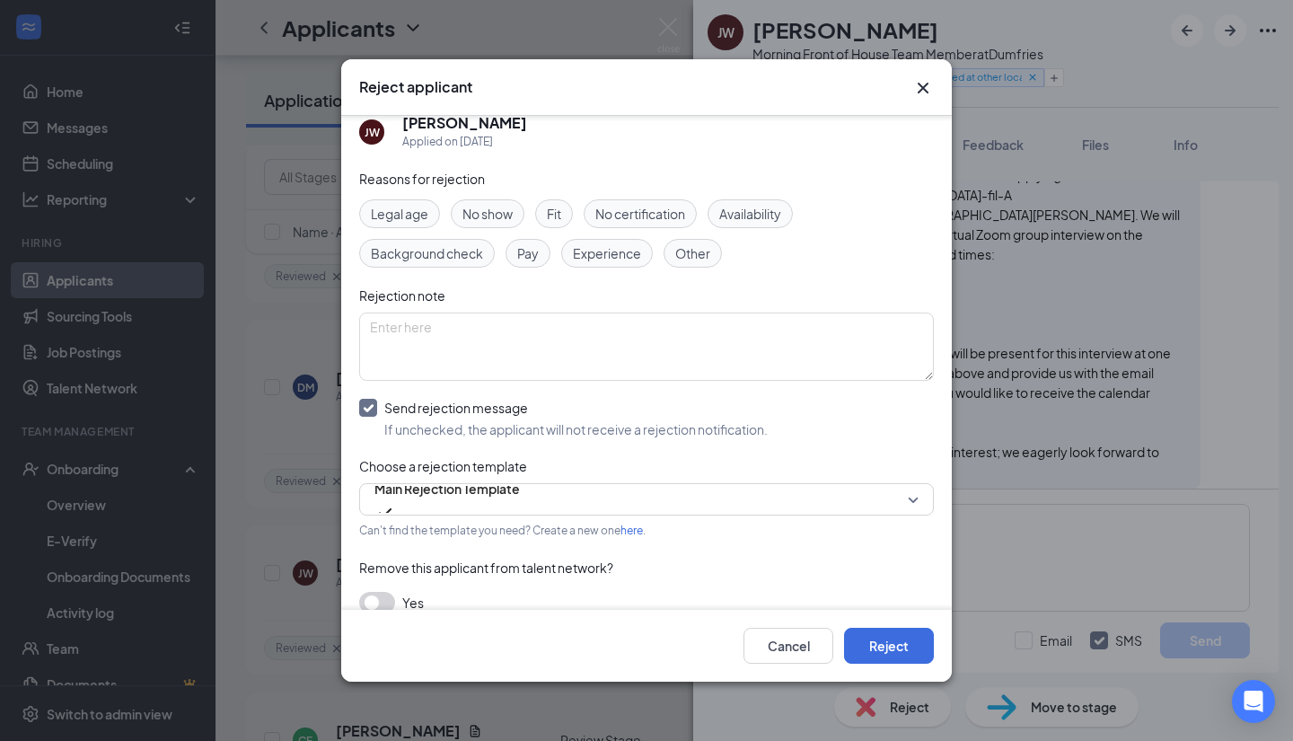
scroll to position [41, 0]
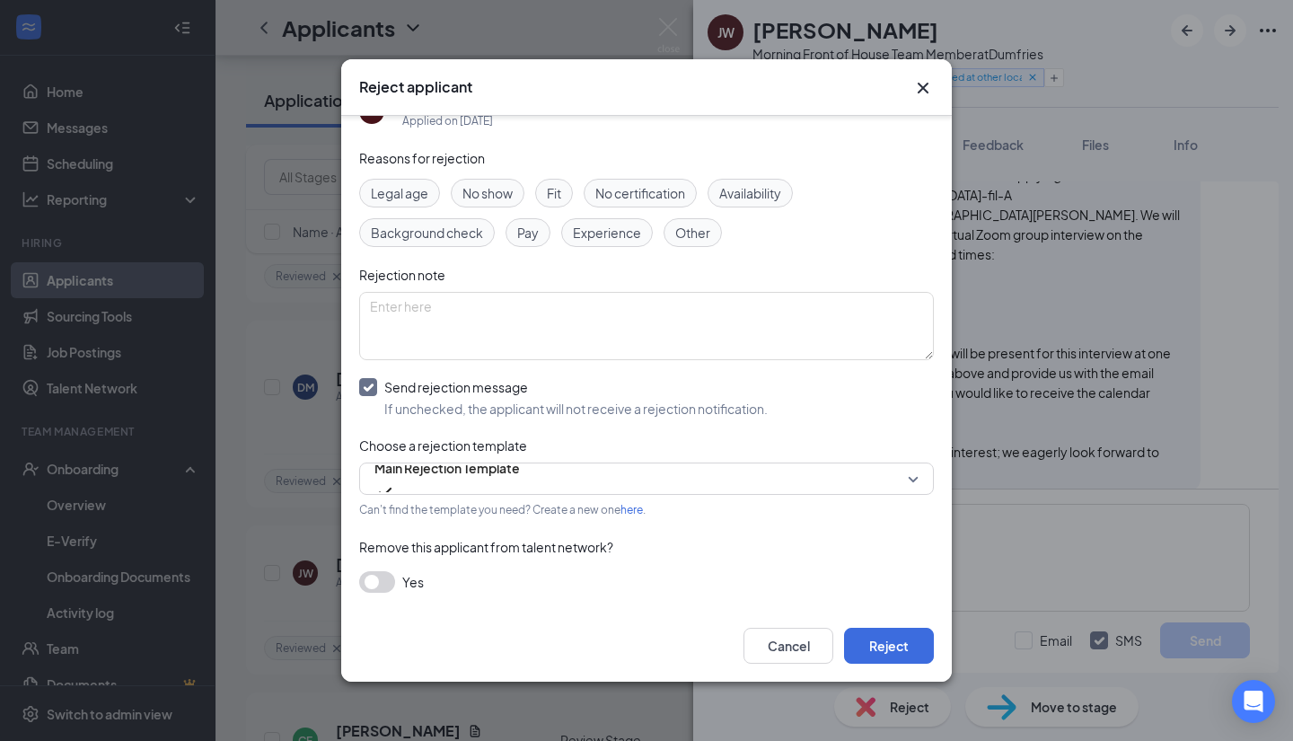
click at [368, 577] on button "button" at bounding box center [377, 582] width 36 height 22
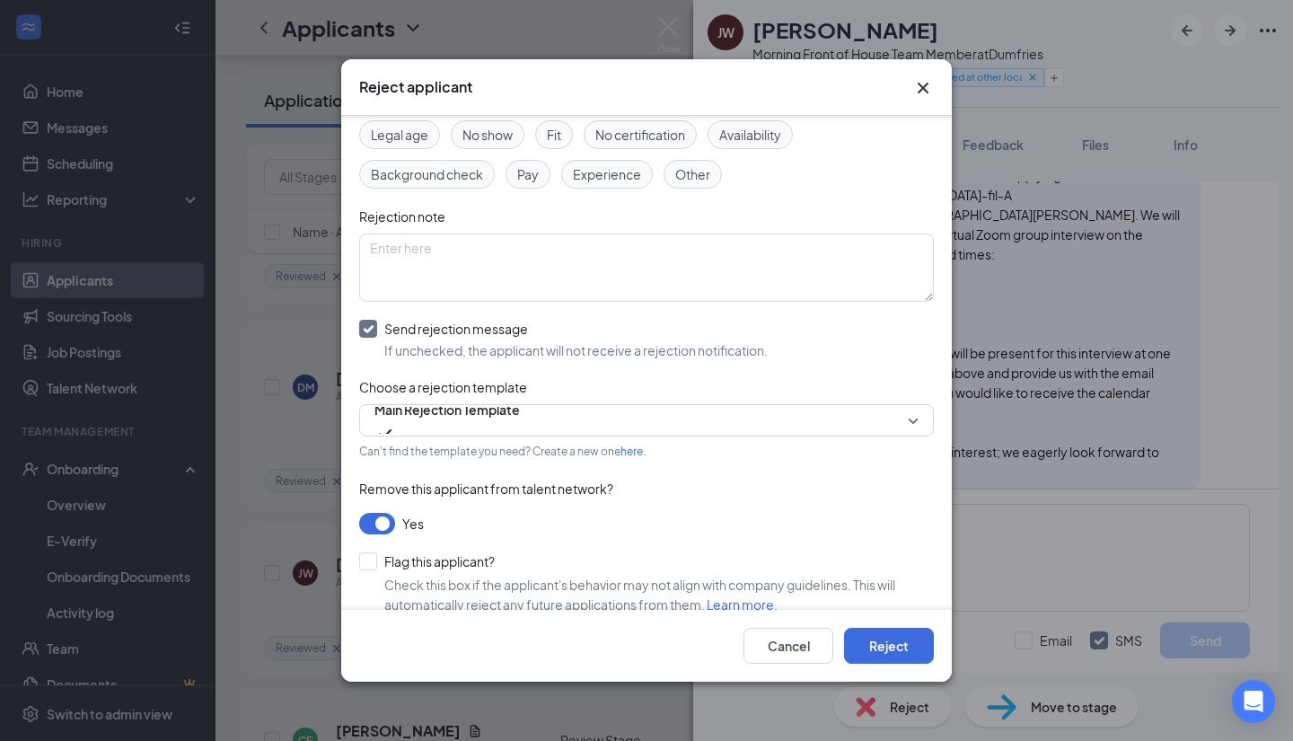
scroll to position [121, 0]
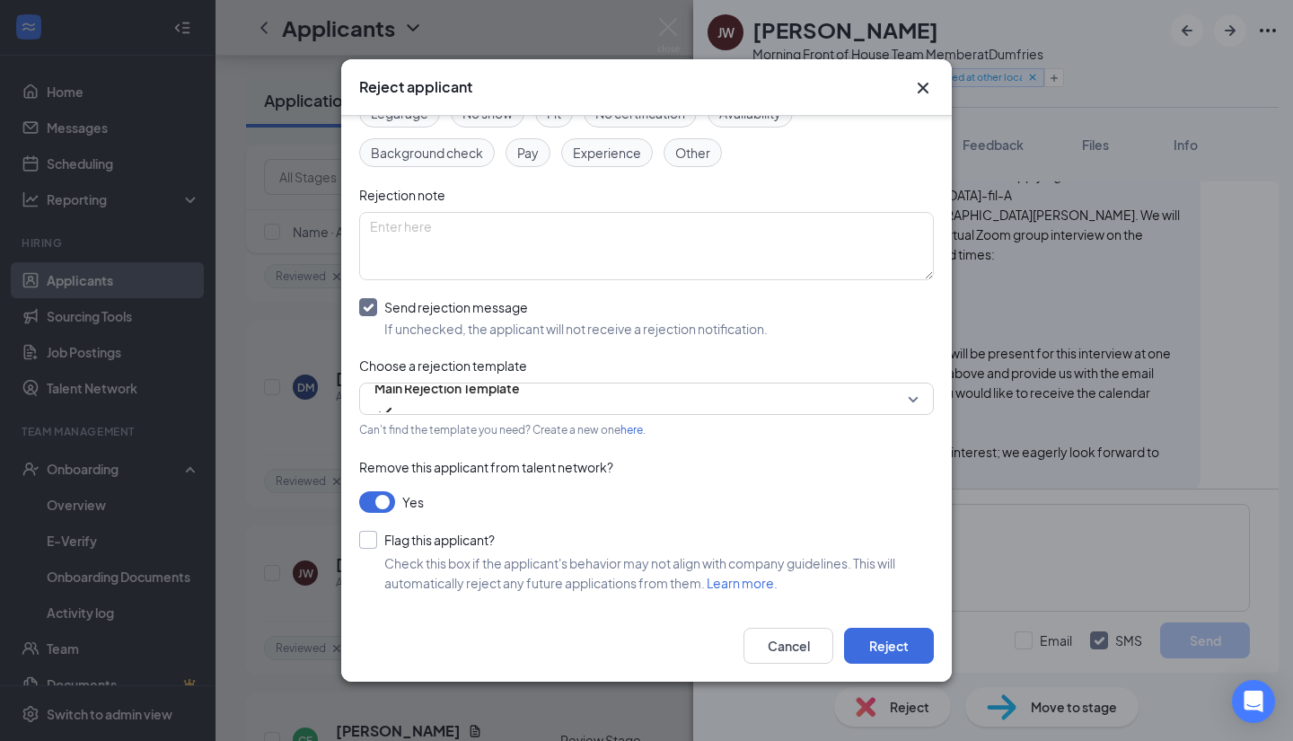
click at [372, 536] on input "Flag this applicant?" at bounding box center [427, 540] width 136 height 18
checkbox input "true"
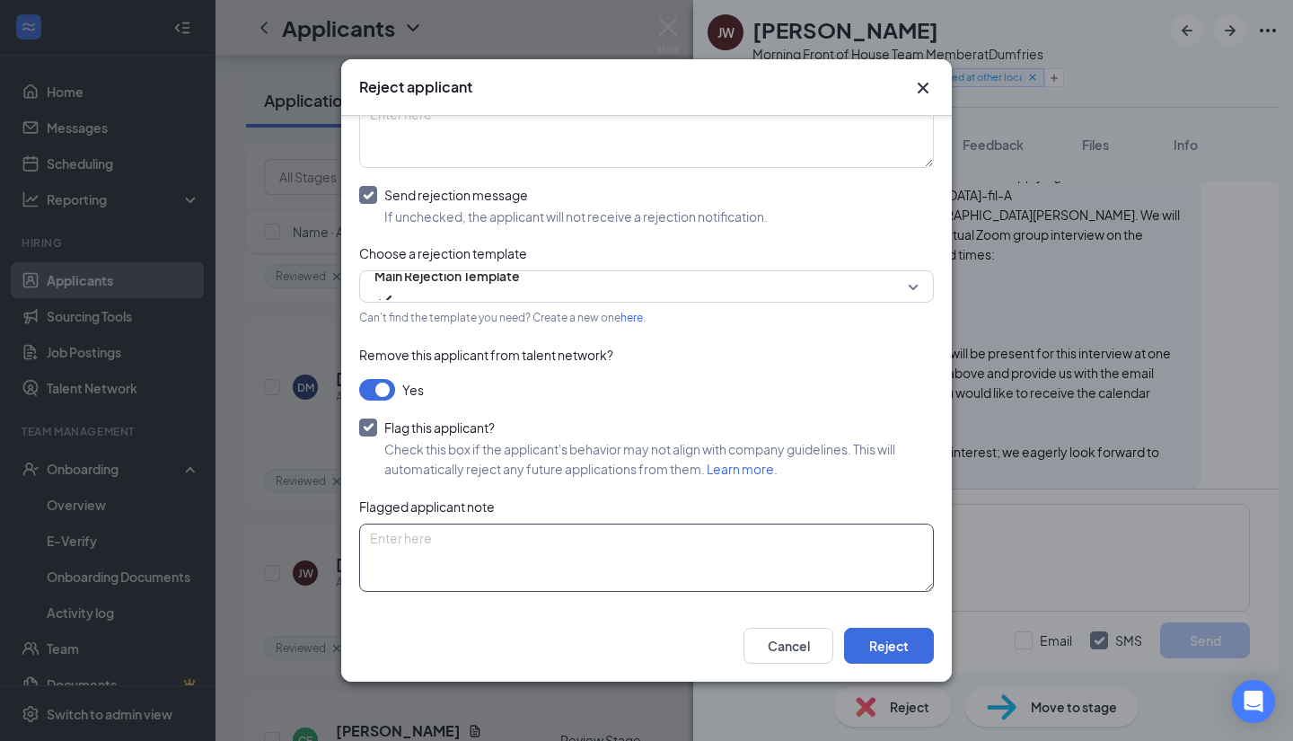
click at [549, 554] on textarea at bounding box center [646, 558] width 575 height 68
paste textarea "no response"
type textarea "no response"
click at [863, 638] on button "Reject" at bounding box center [889, 646] width 90 height 36
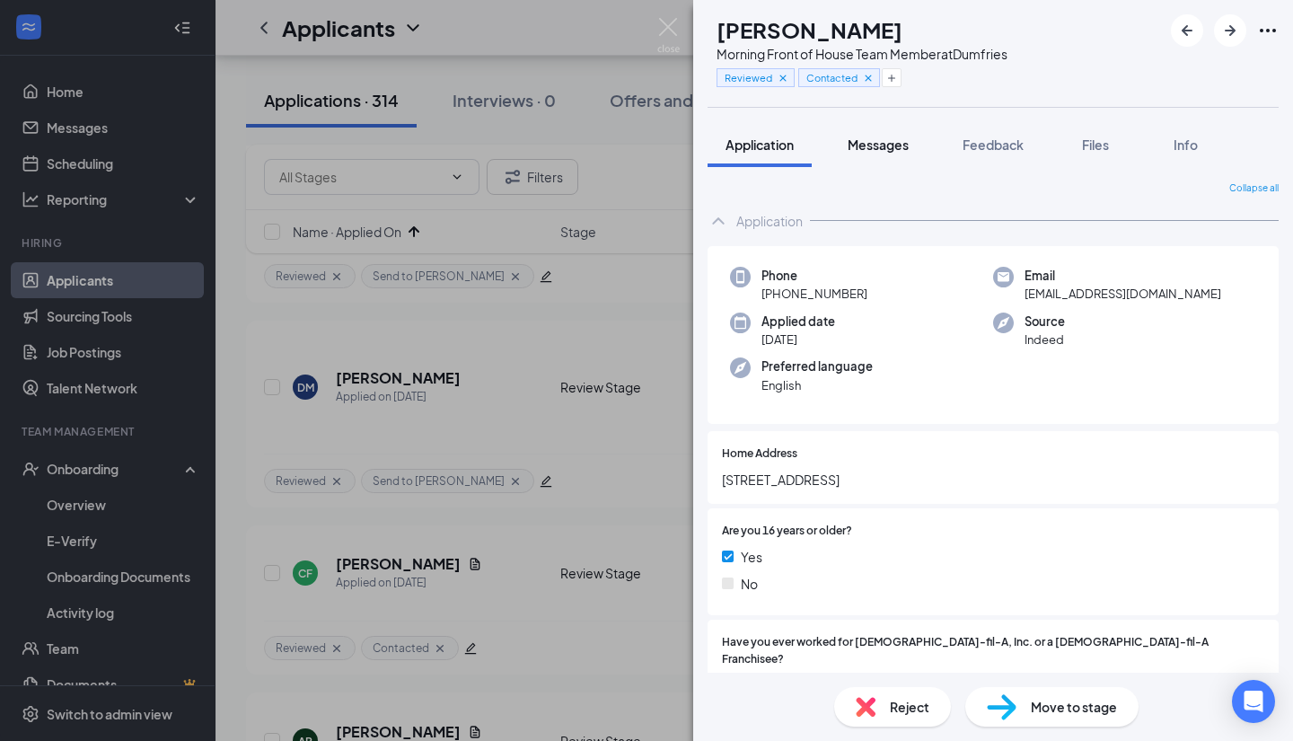
click at [896, 151] on span "Messages" at bounding box center [878, 145] width 61 height 16
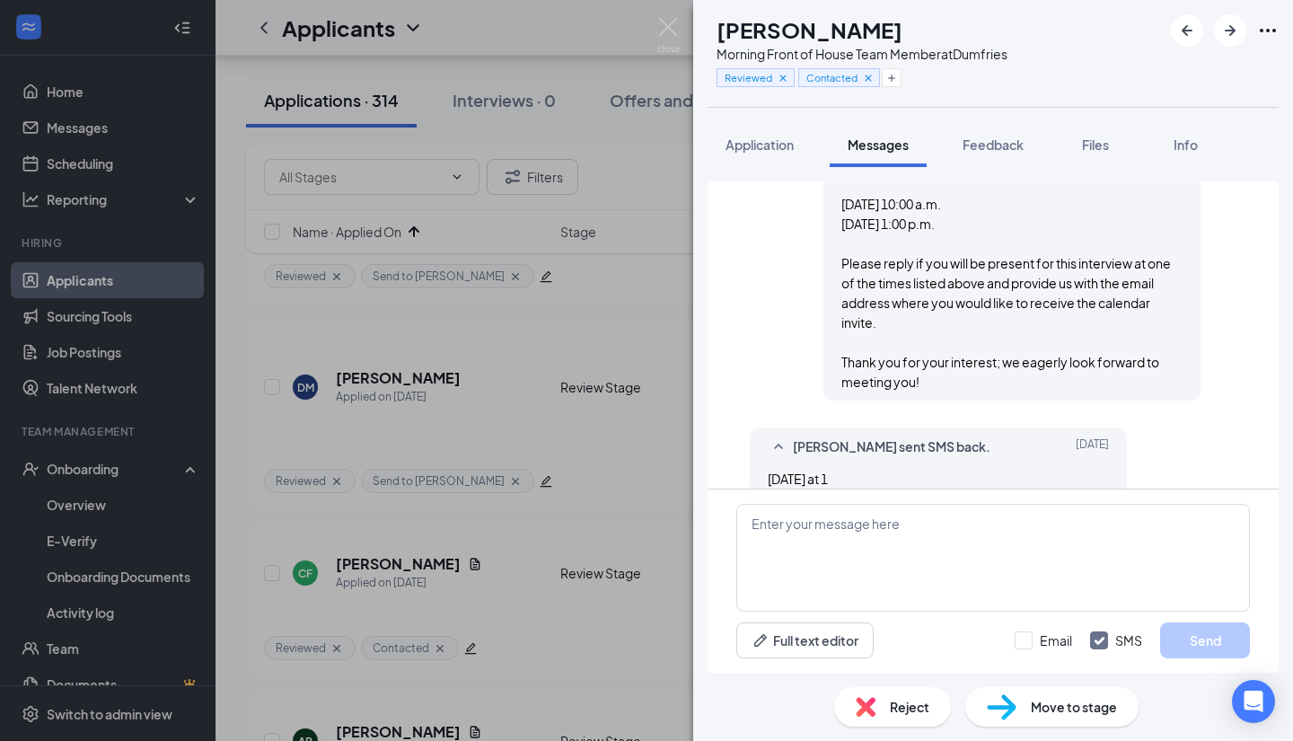
scroll to position [675, 0]
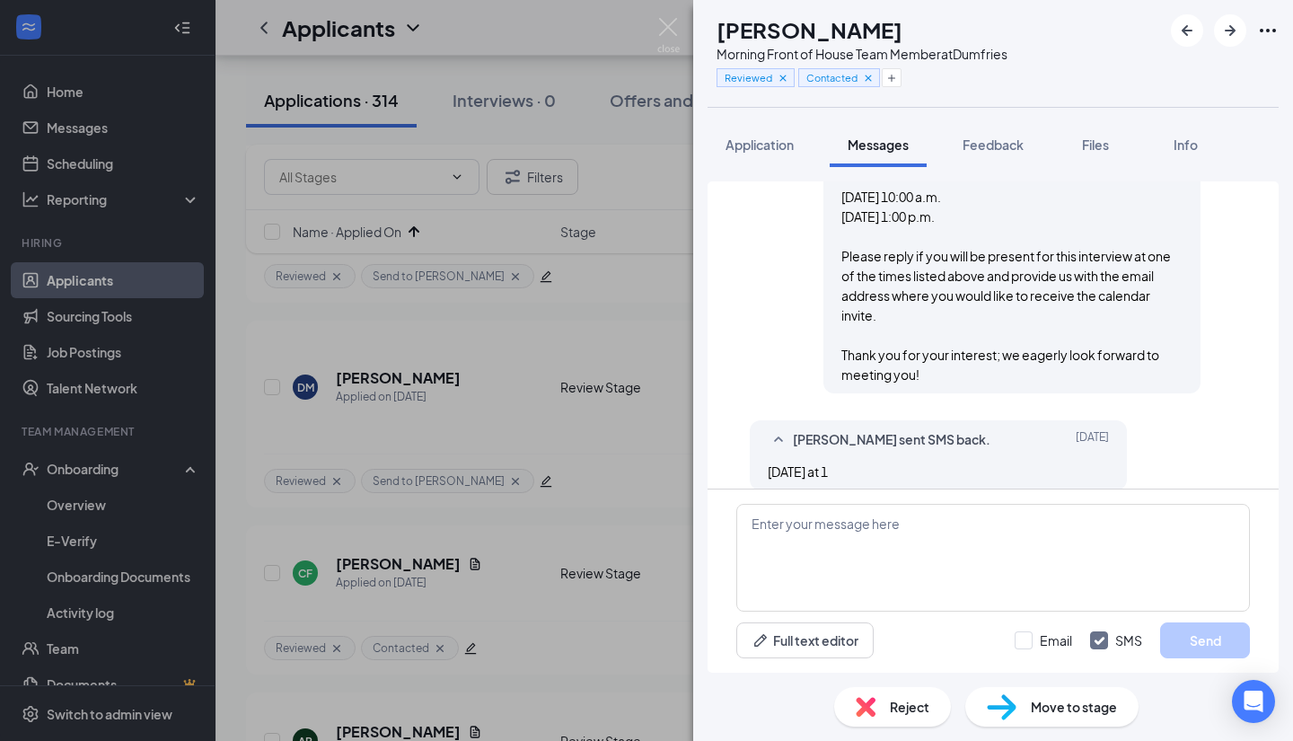
click at [861, 711] on img at bounding box center [866, 707] width 20 height 20
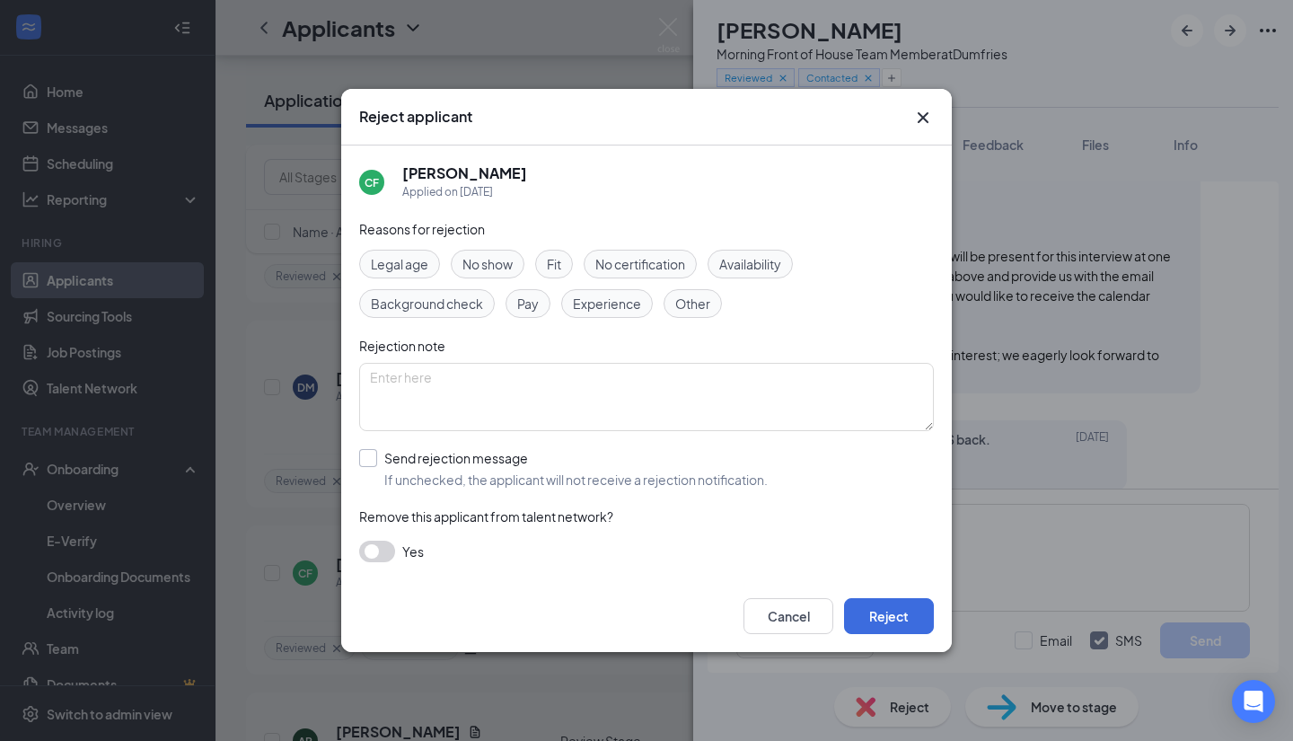
click at [375, 454] on input "Send rejection message If unchecked, the applicant will not receive a rejection…" at bounding box center [563, 469] width 409 height 40
checkbox input "true"
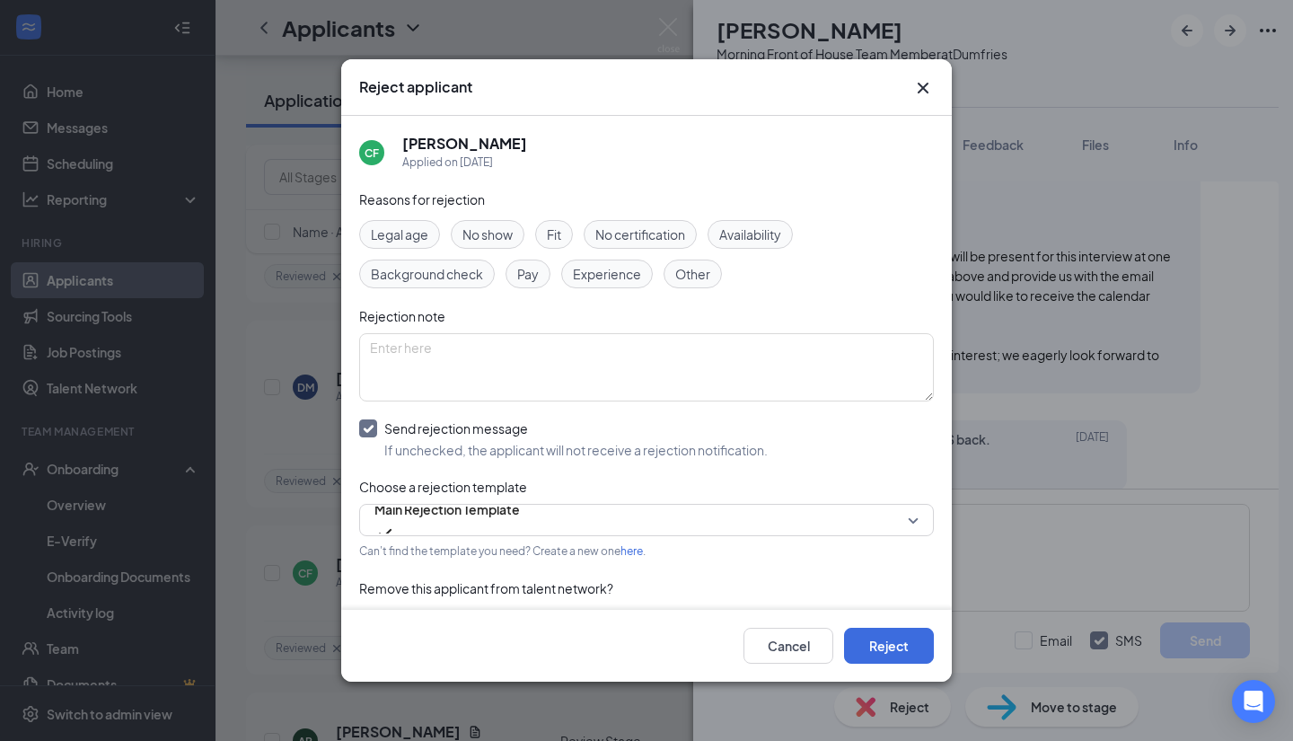
scroll to position [41, 0]
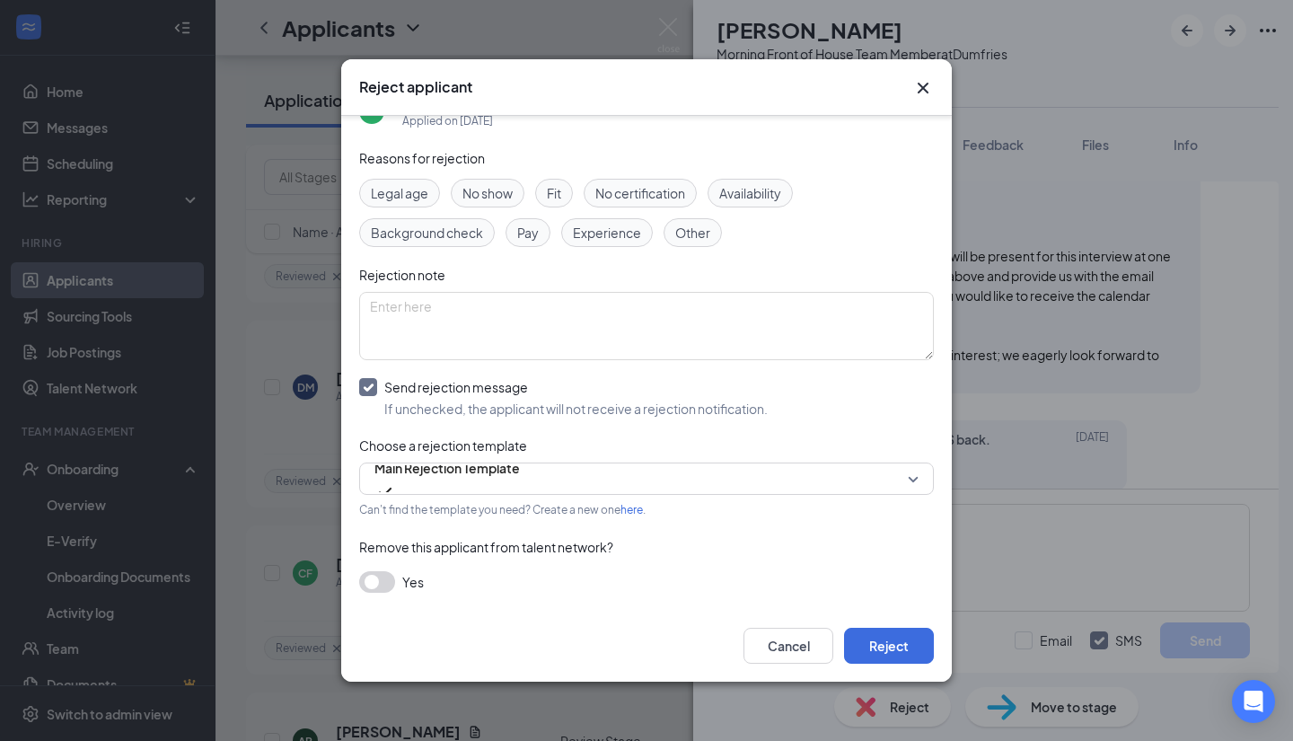
click at [368, 574] on button "button" at bounding box center [377, 582] width 36 height 22
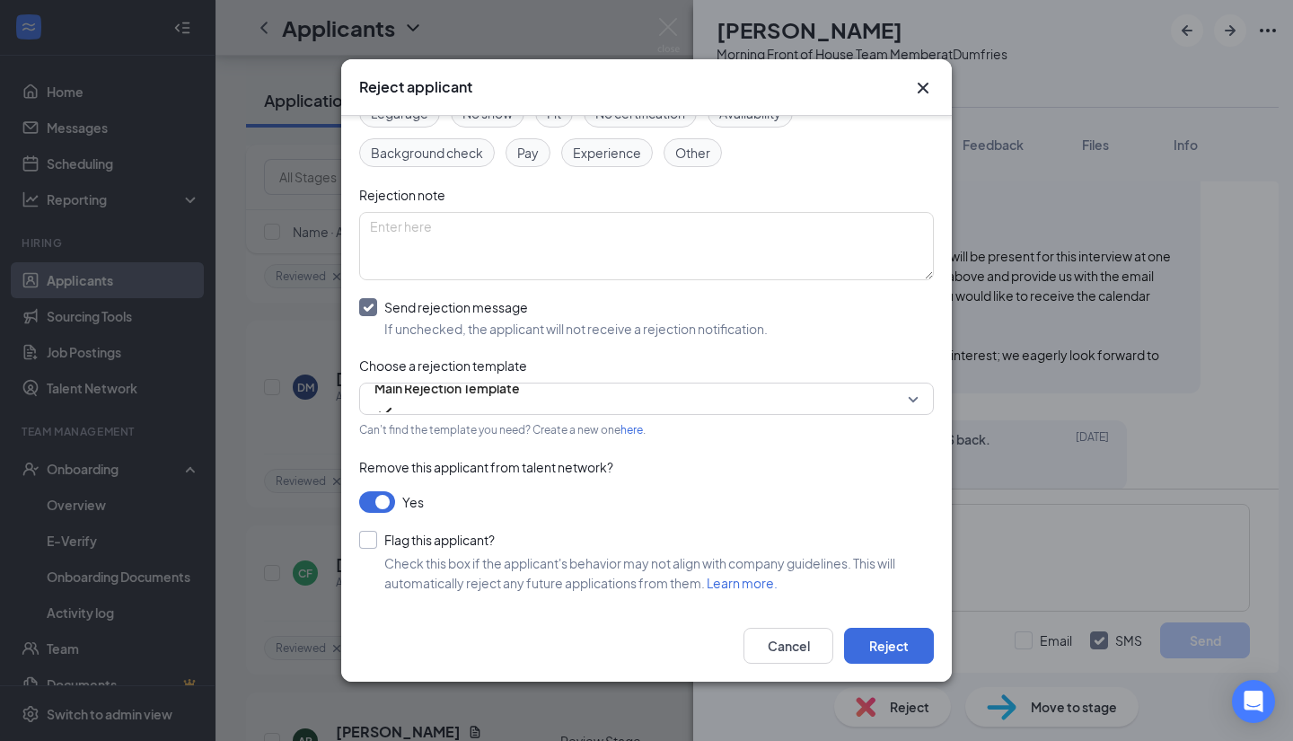
click at [374, 535] on input "Flag this applicant?" at bounding box center [427, 540] width 136 height 18
checkbox input "true"
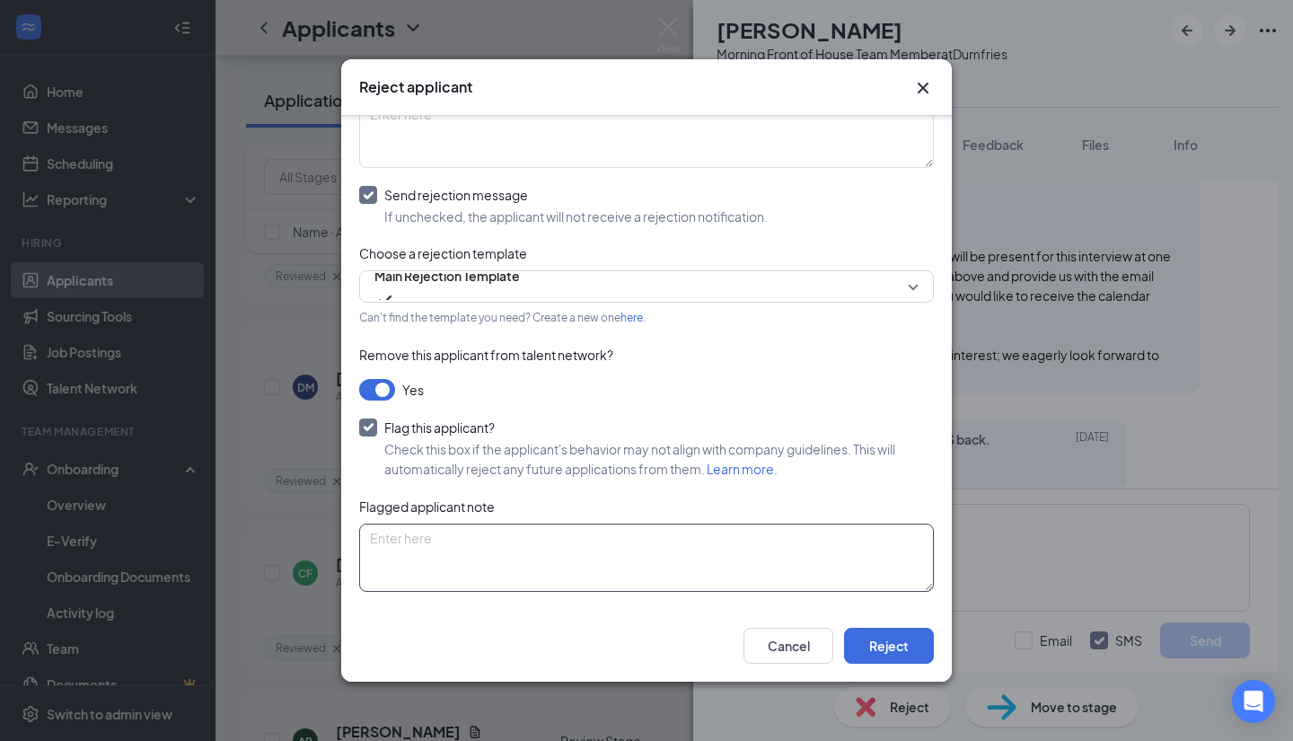
click at [608, 562] on textarea at bounding box center [646, 558] width 575 height 68
type textarea "No Show"
click at [891, 656] on button "Reject" at bounding box center [889, 646] width 90 height 36
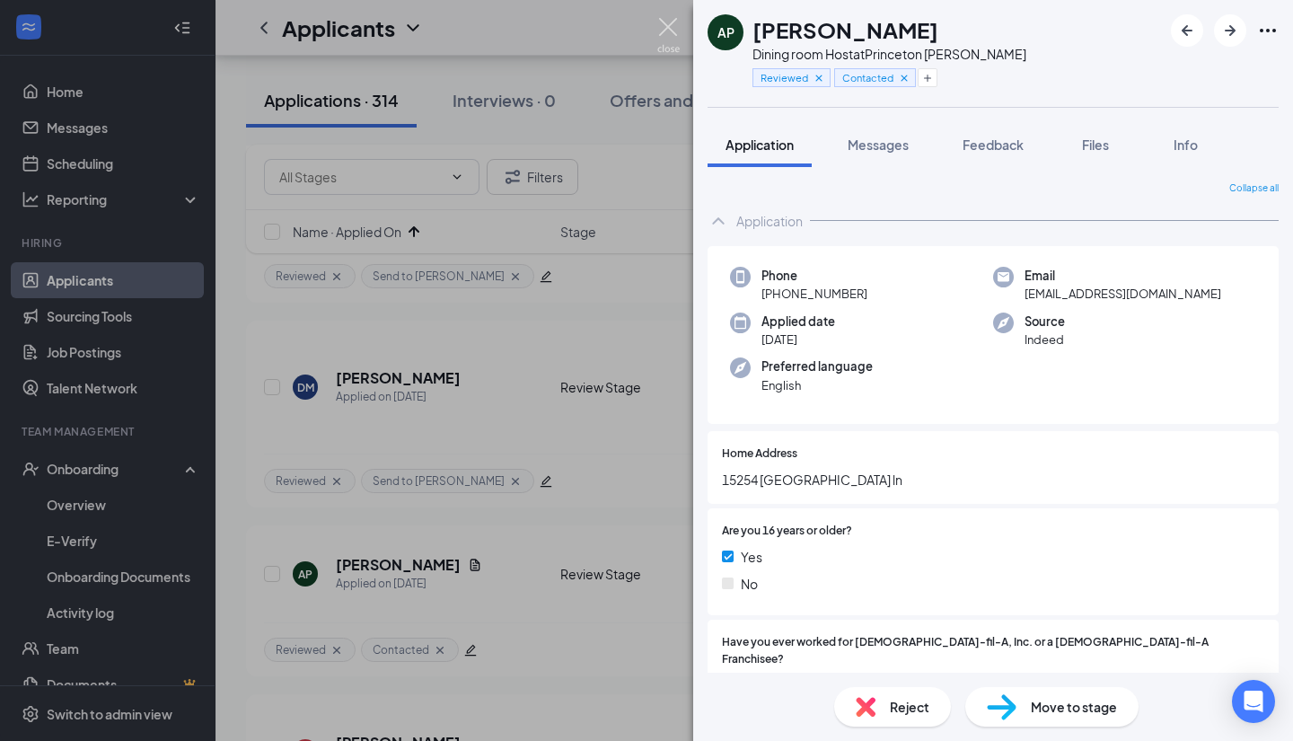
click at [662, 25] on img at bounding box center [668, 35] width 22 height 35
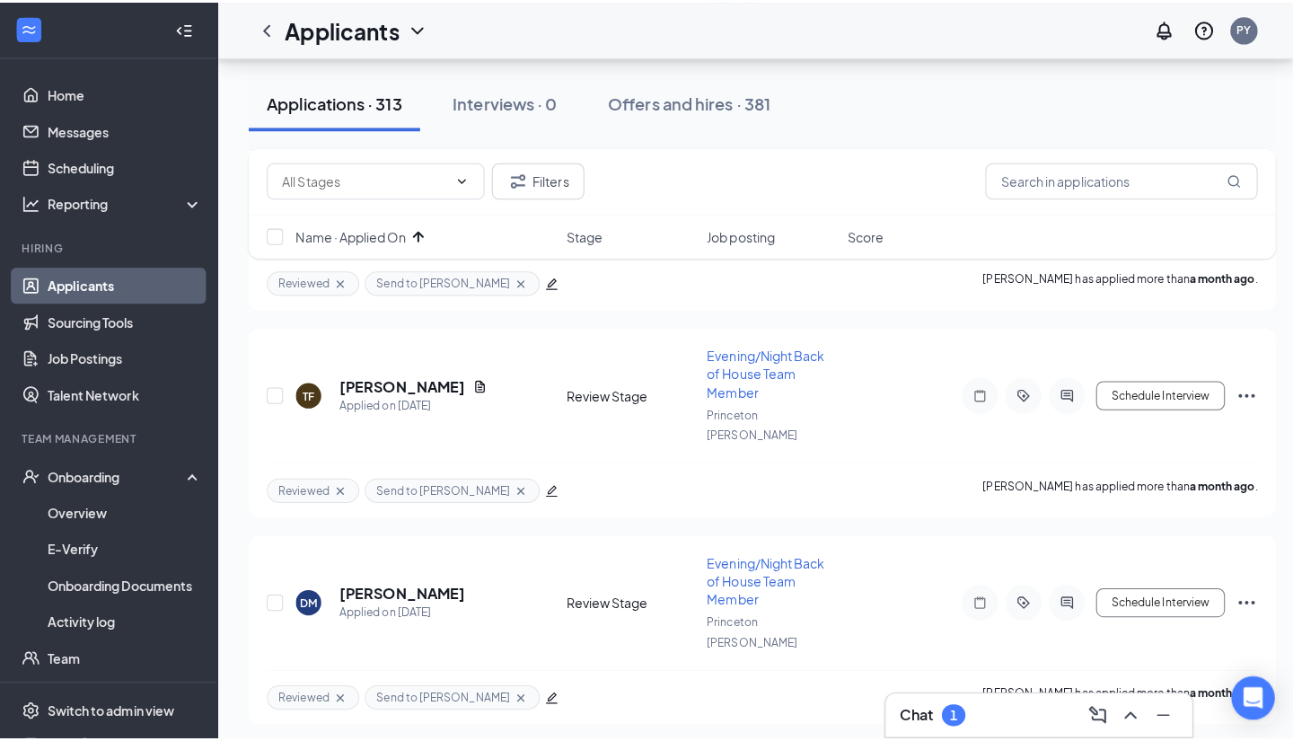
scroll to position [1970, 0]
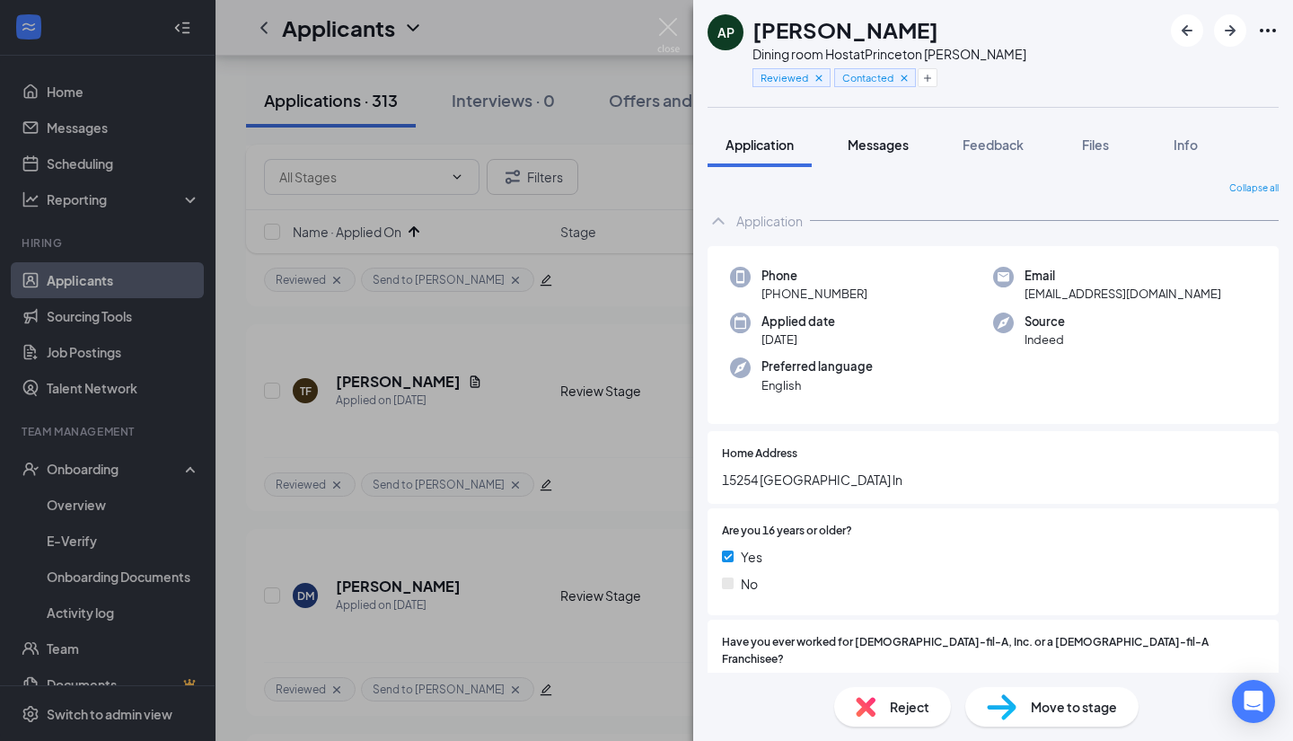
click at [868, 139] on span "Messages" at bounding box center [878, 145] width 61 height 16
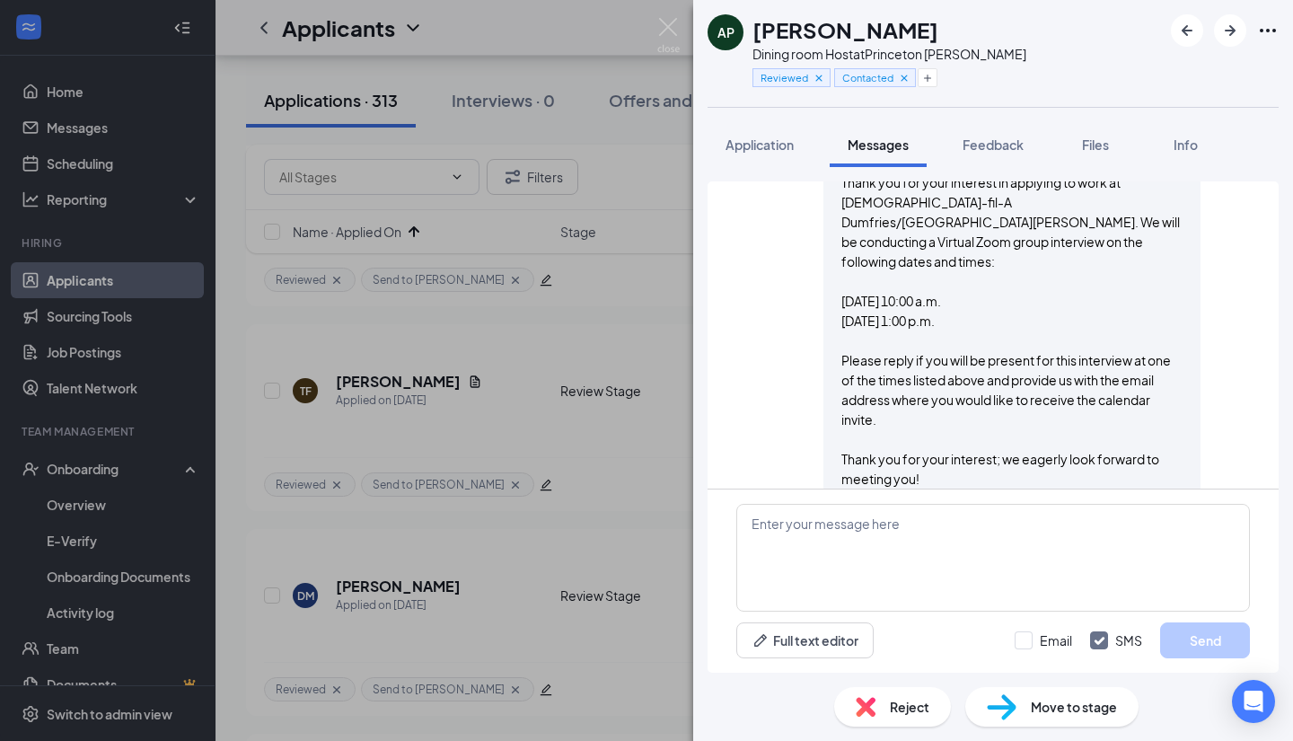
scroll to position [578, 0]
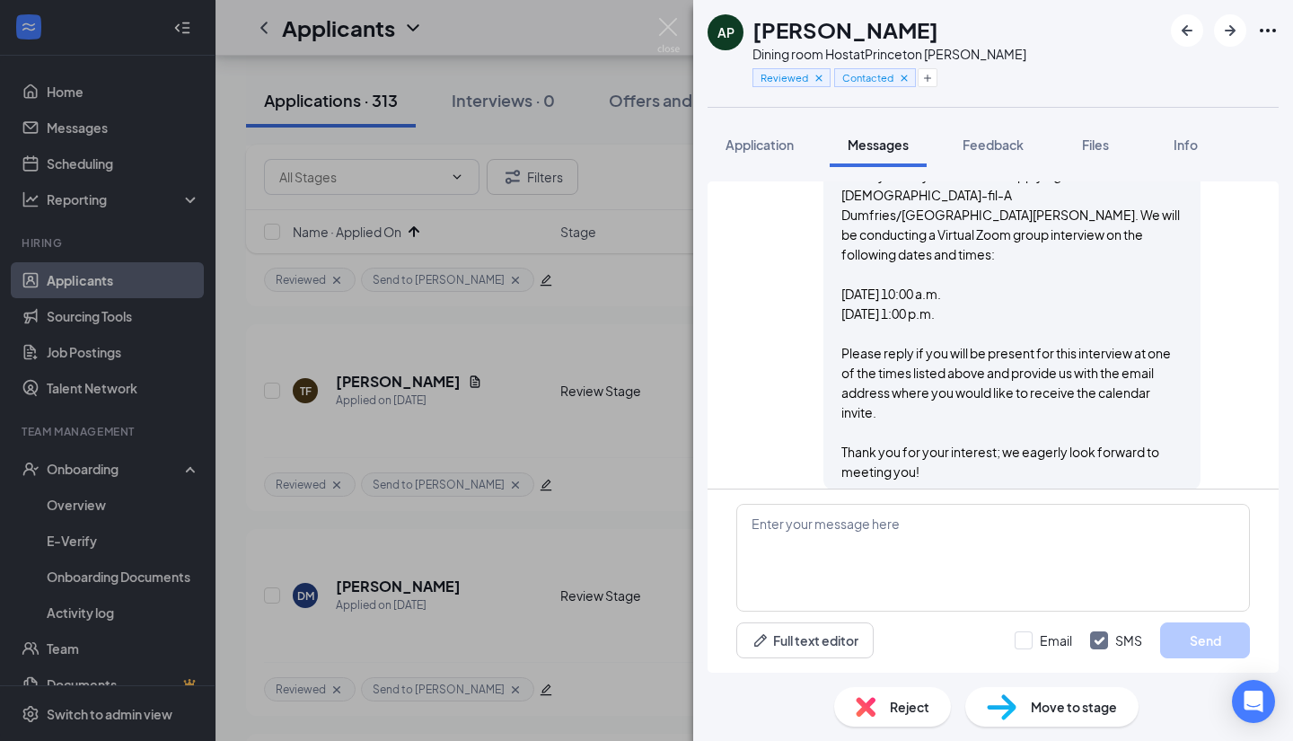
click at [885, 701] on div "Reject" at bounding box center [892, 707] width 117 height 40
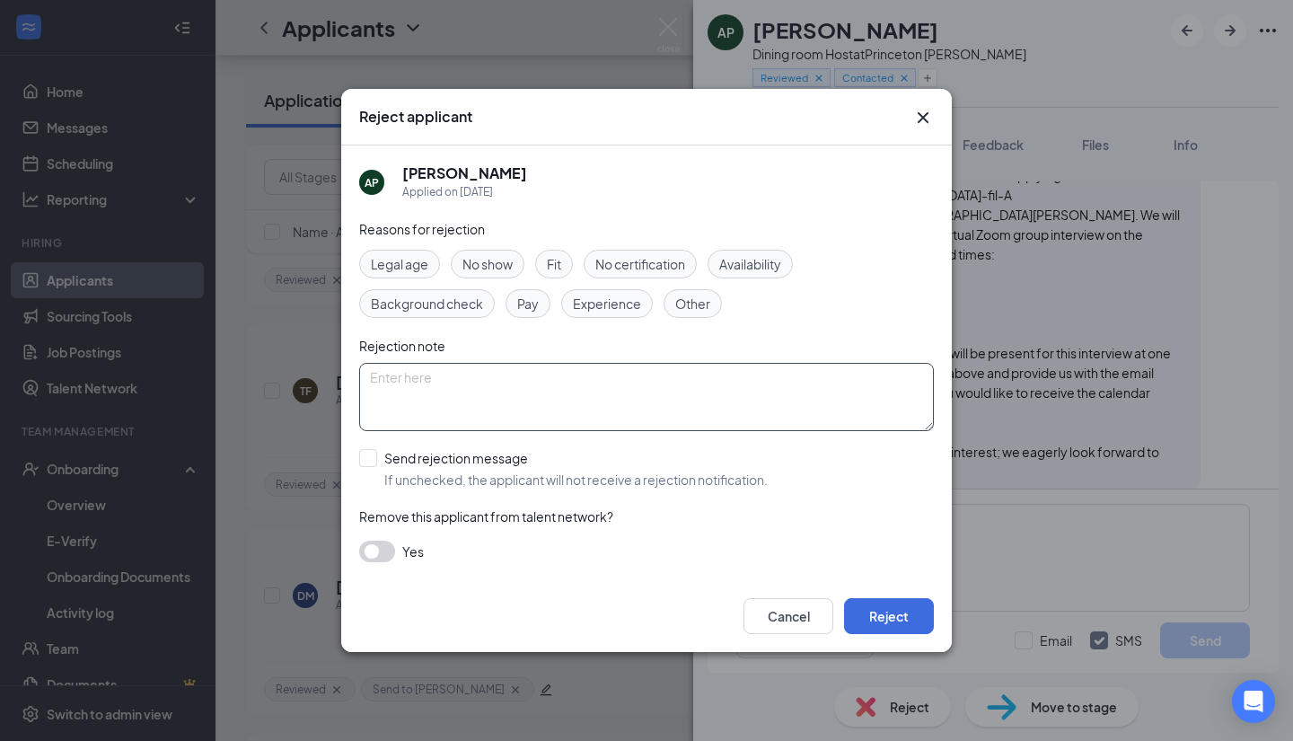
click at [421, 390] on textarea at bounding box center [646, 397] width 575 height 68
click at [369, 454] on input "Send rejection message If unchecked, the applicant will not receive a rejection…" at bounding box center [563, 469] width 409 height 40
checkbox input "true"
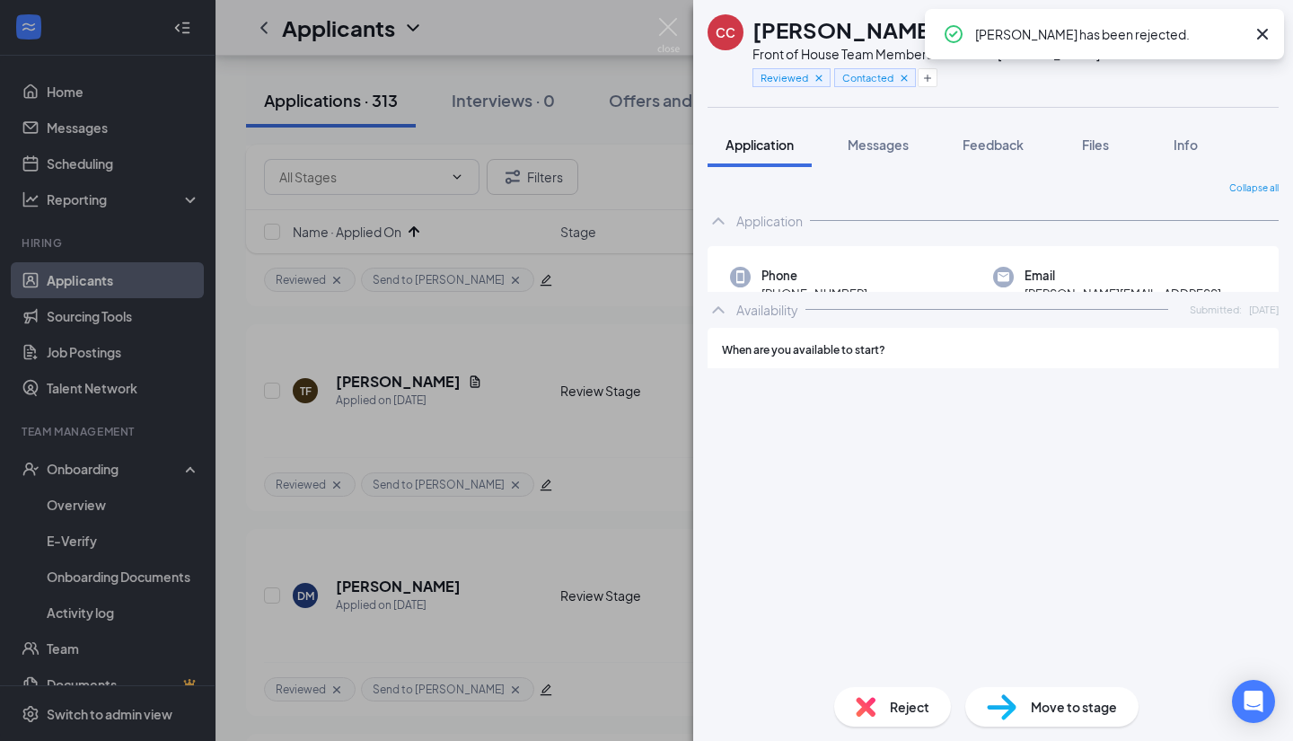
scroll to position [1970, 0]
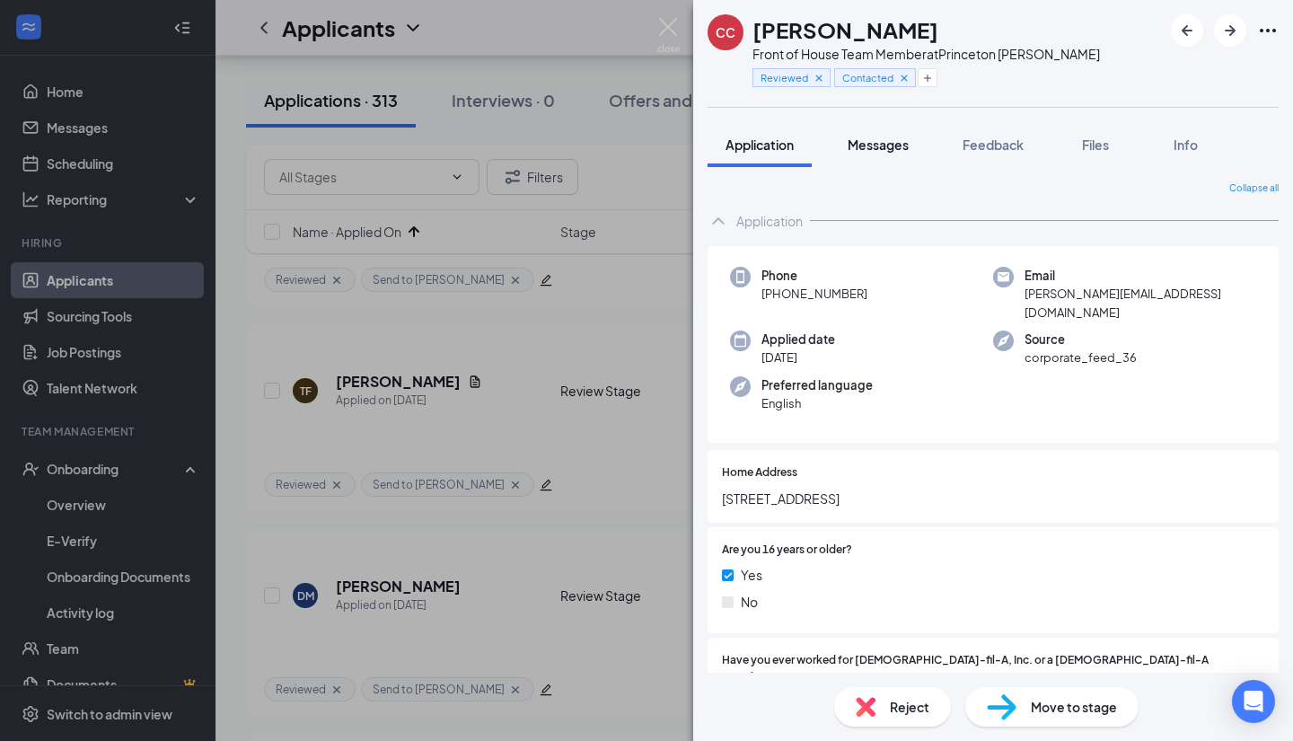
click at [874, 145] on span "Messages" at bounding box center [878, 145] width 61 height 16
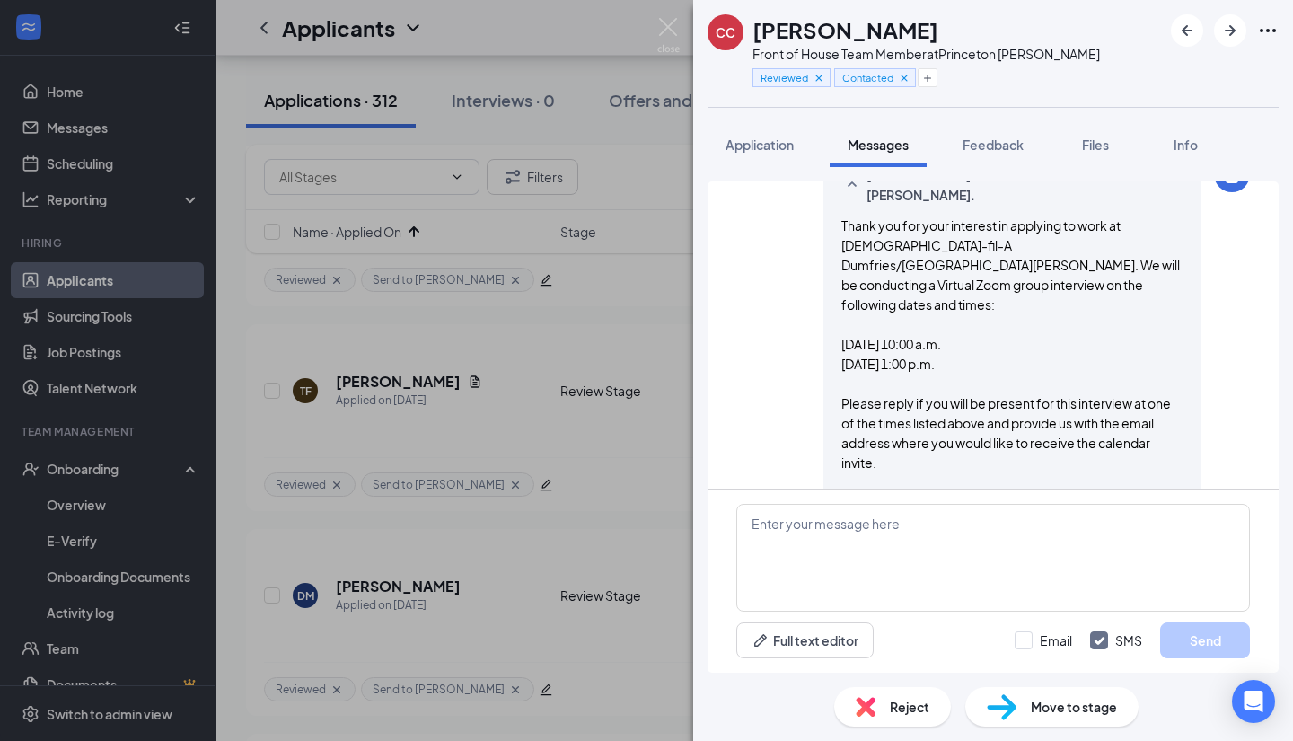
scroll to position [442, 0]
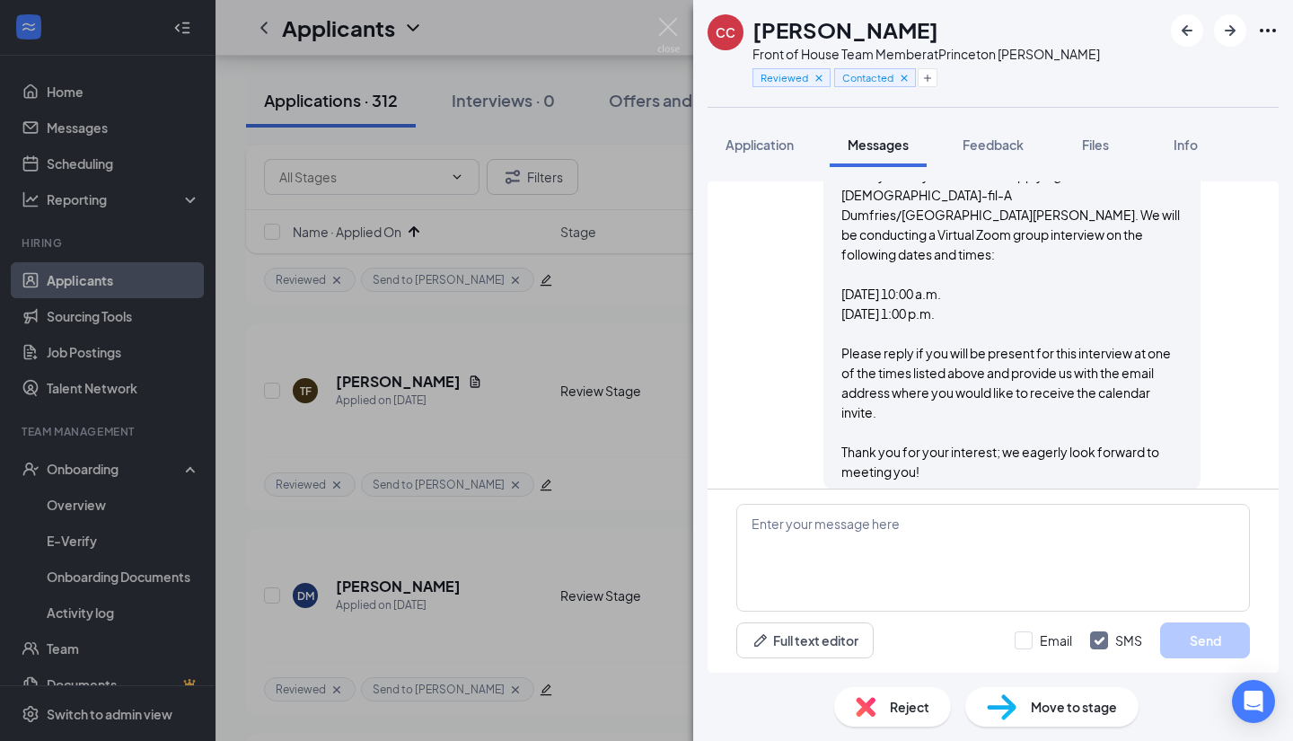
click at [875, 707] on img at bounding box center [866, 707] width 20 height 20
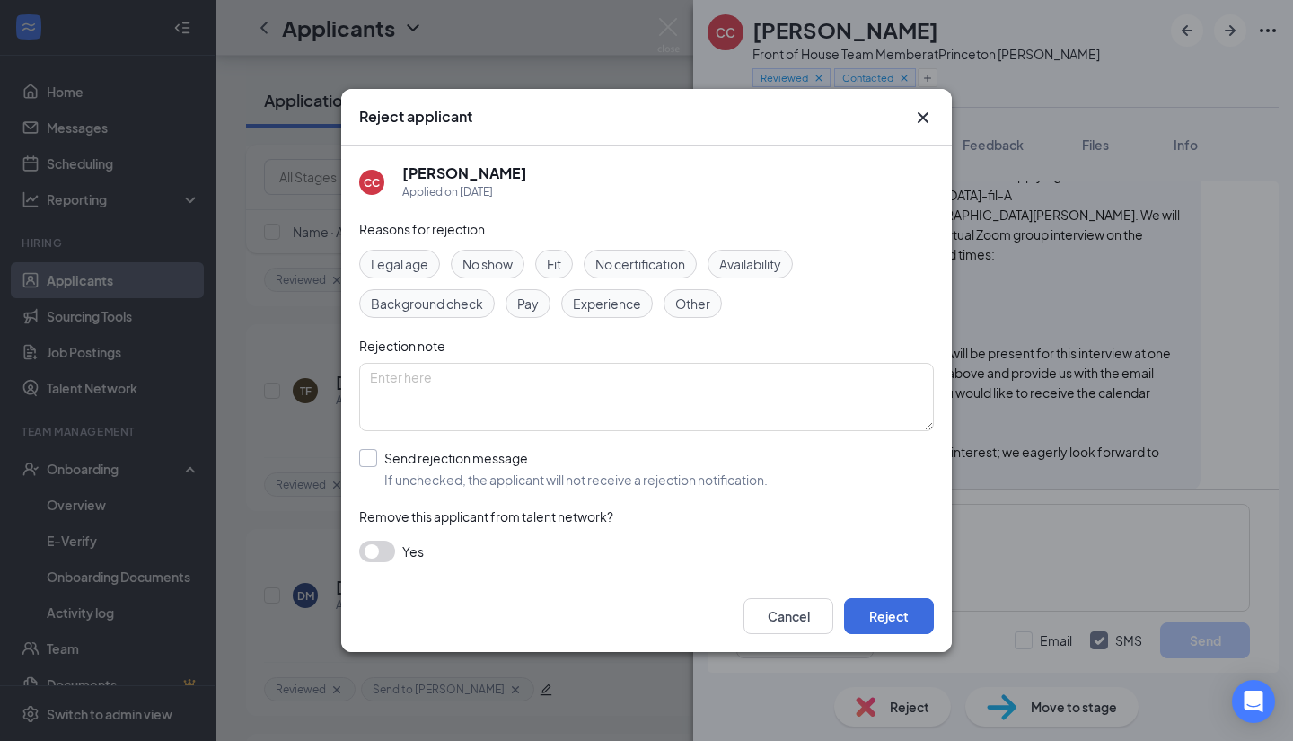
click at [383, 456] on input "Send rejection message If unchecked, the applicant will not receive a rejection…" at bounding box center [563, 469] width 409 height 40
checkbox input "true"
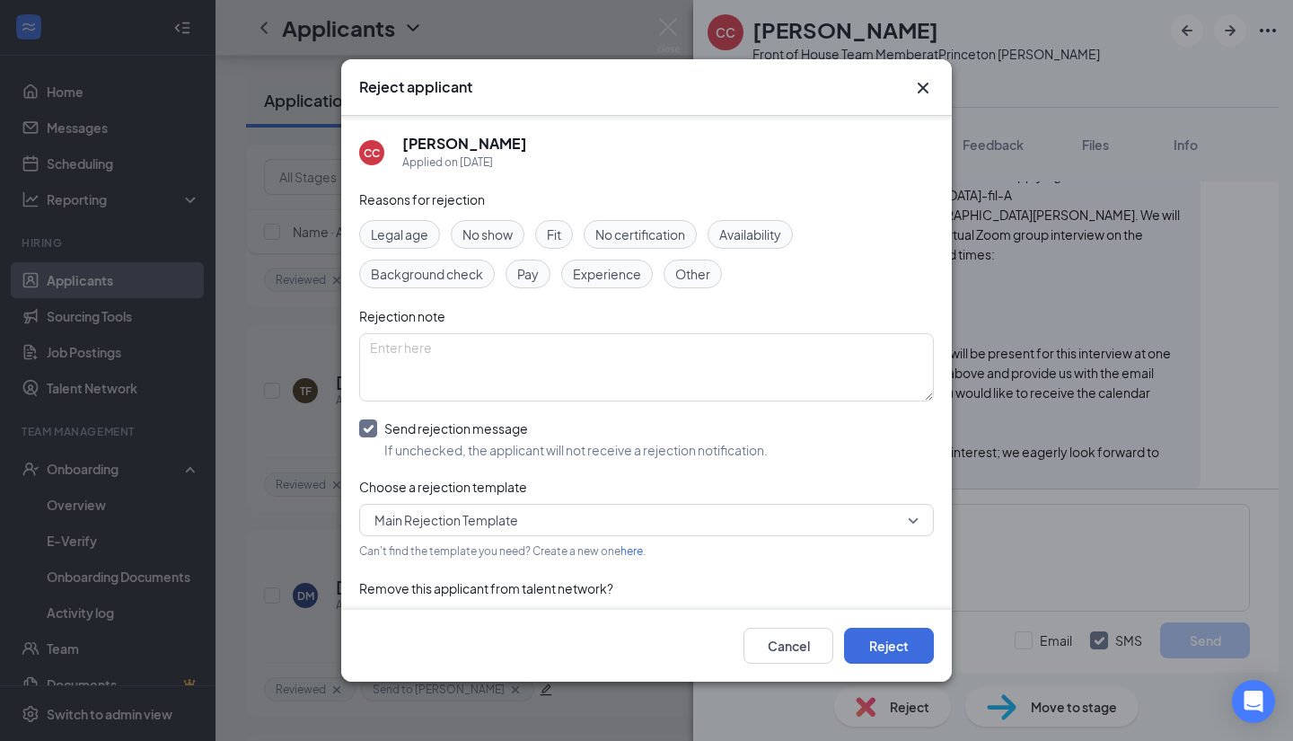
scroll to position [41, 0]
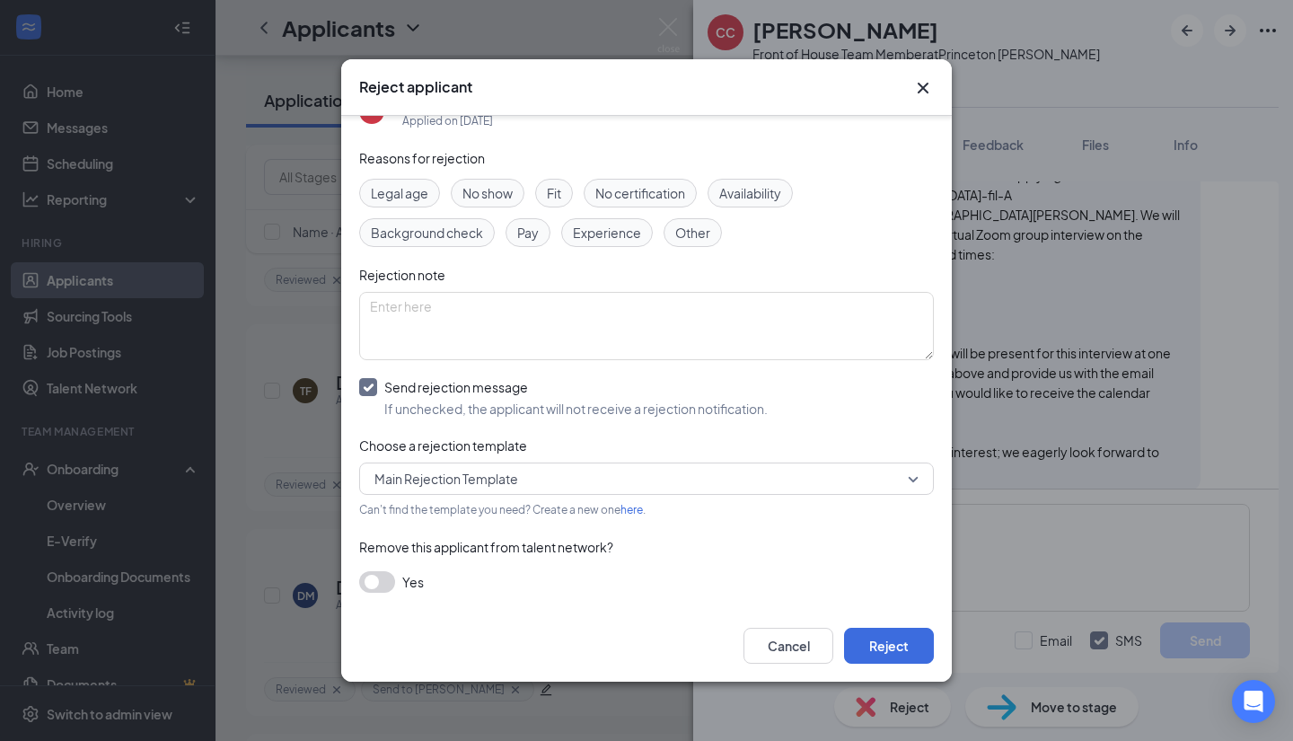
click at [750, 470] on span "Main Rejection Template" at bounding box center [639, 478] width 528 height 27
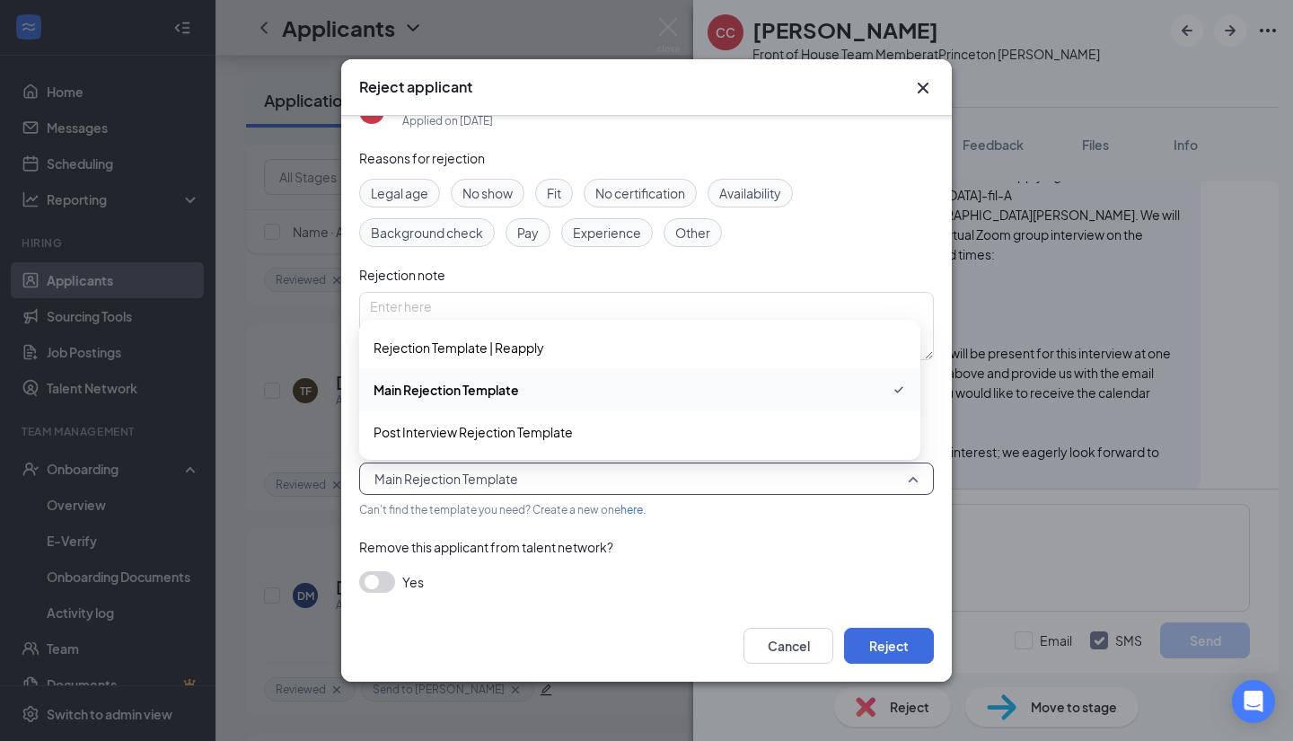
click at [649, 552] on div "Remove this applicant from talent network?" at bounding box center [646, 547] width 575 height 20
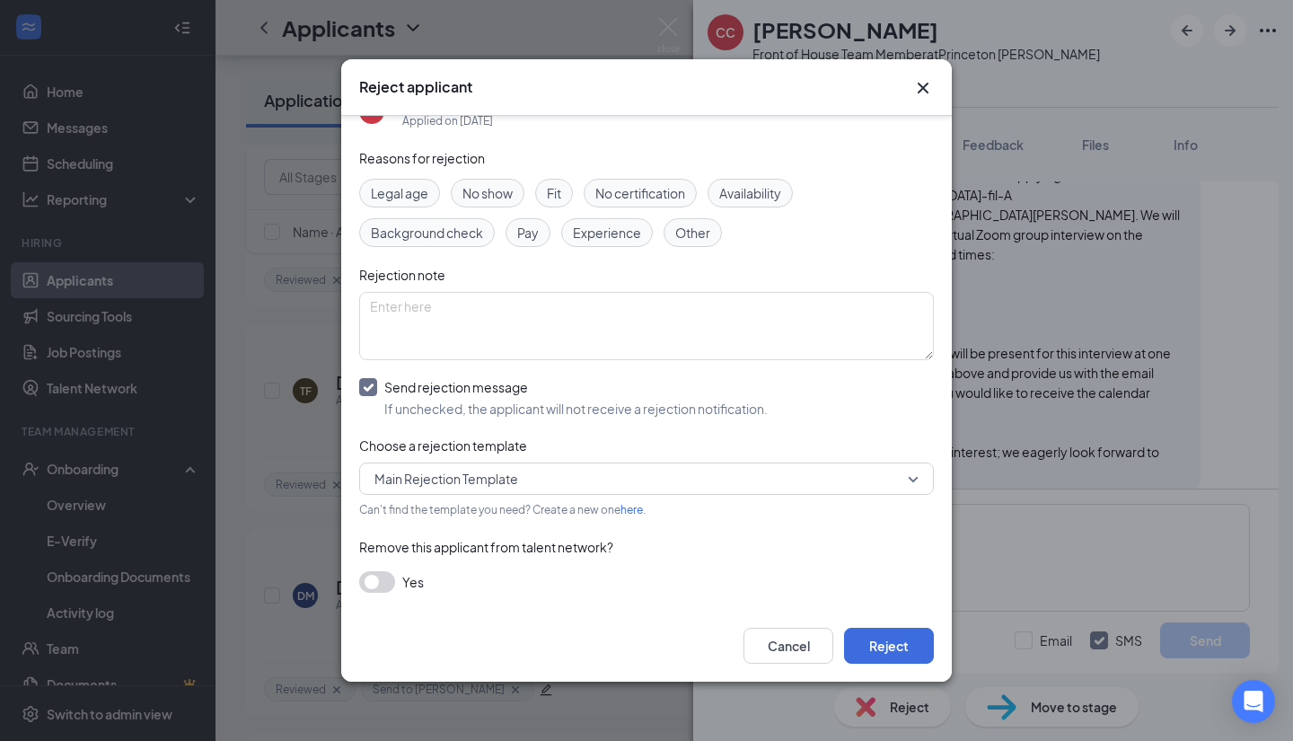
click at [383, 591] on button "button" at bounding box center [377, 582] width 36 height 22
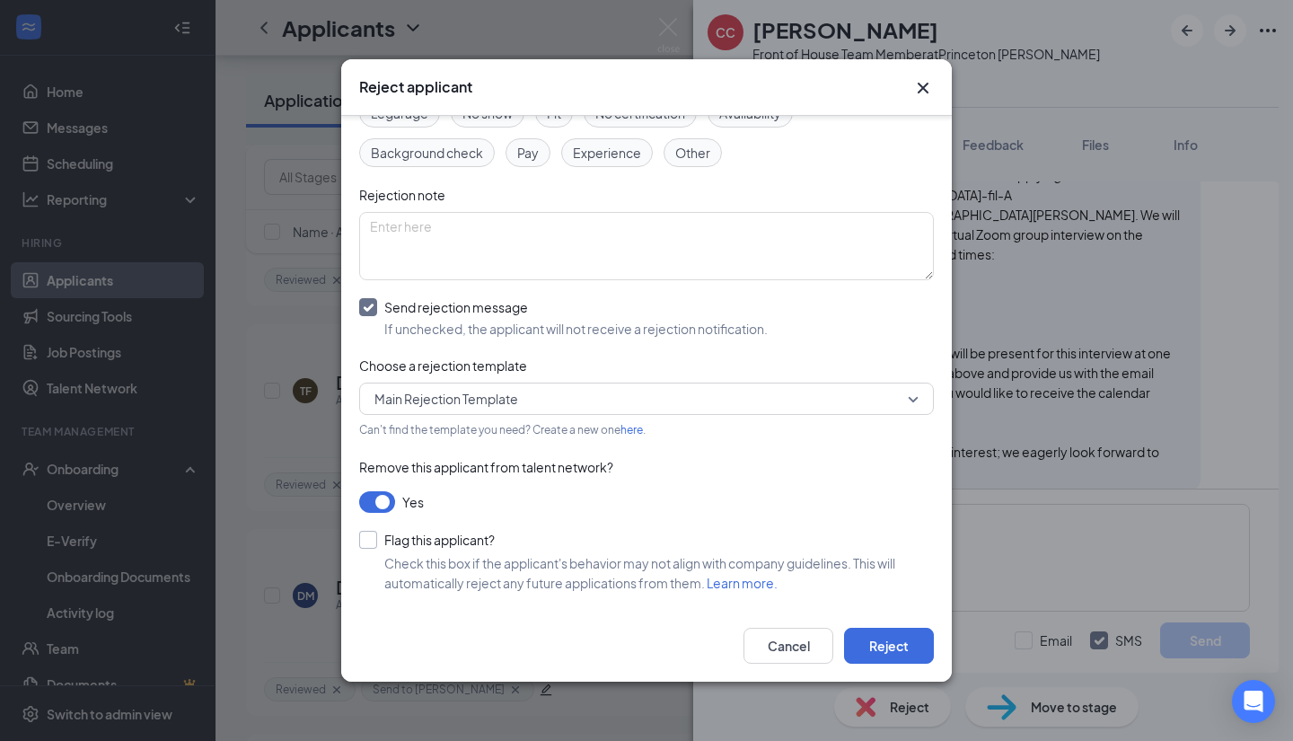
click at [378, 542] on input "Flag this applicant?" at bounding box center [427, 540] width 136 height 18
checkbox input "true"
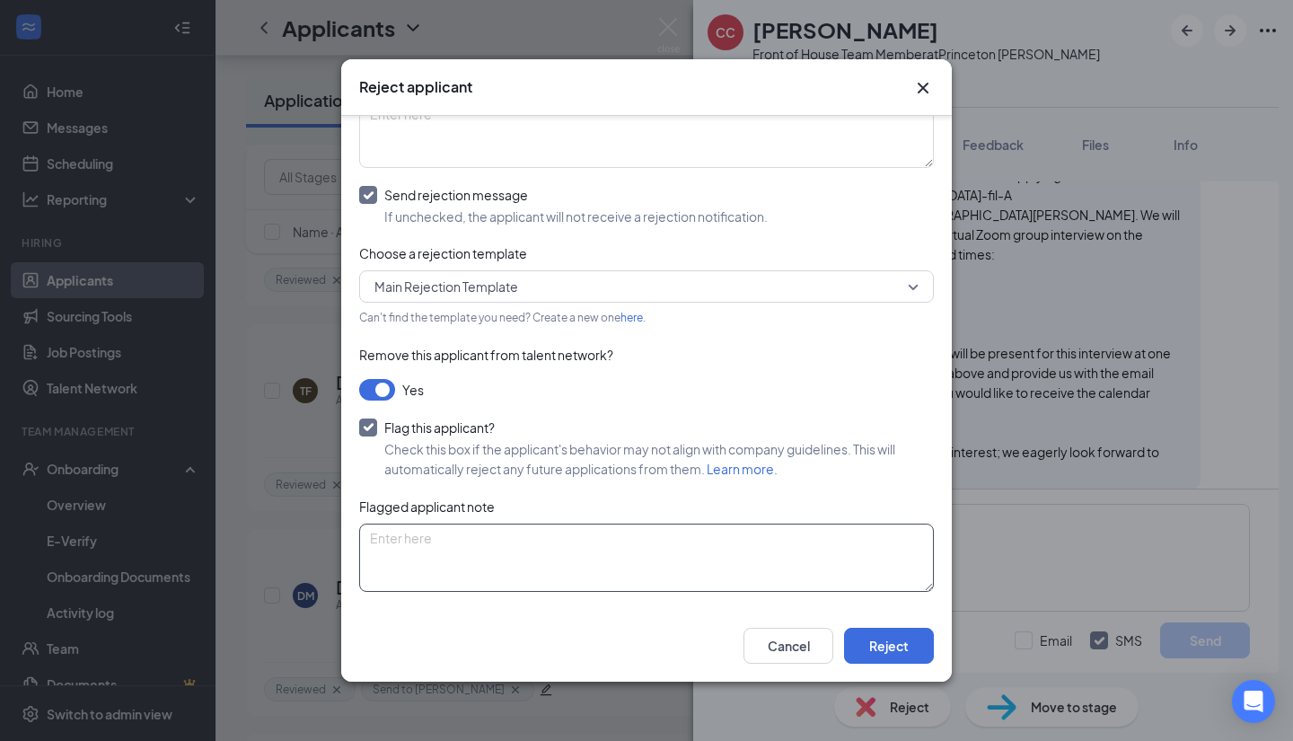
click at [529, 573] on textarea at bounding box center [646, 558] width 575 height 68
paste textarea "no response"
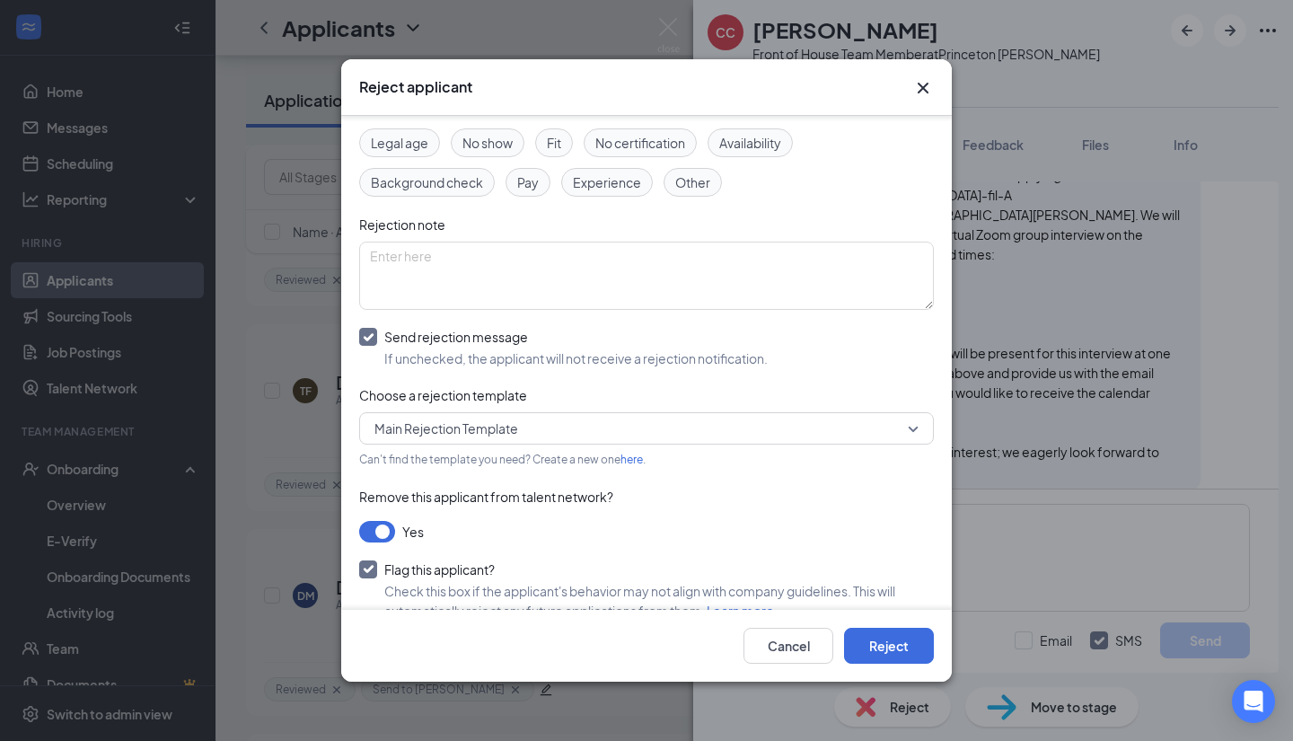
scroll to position [0, 0]
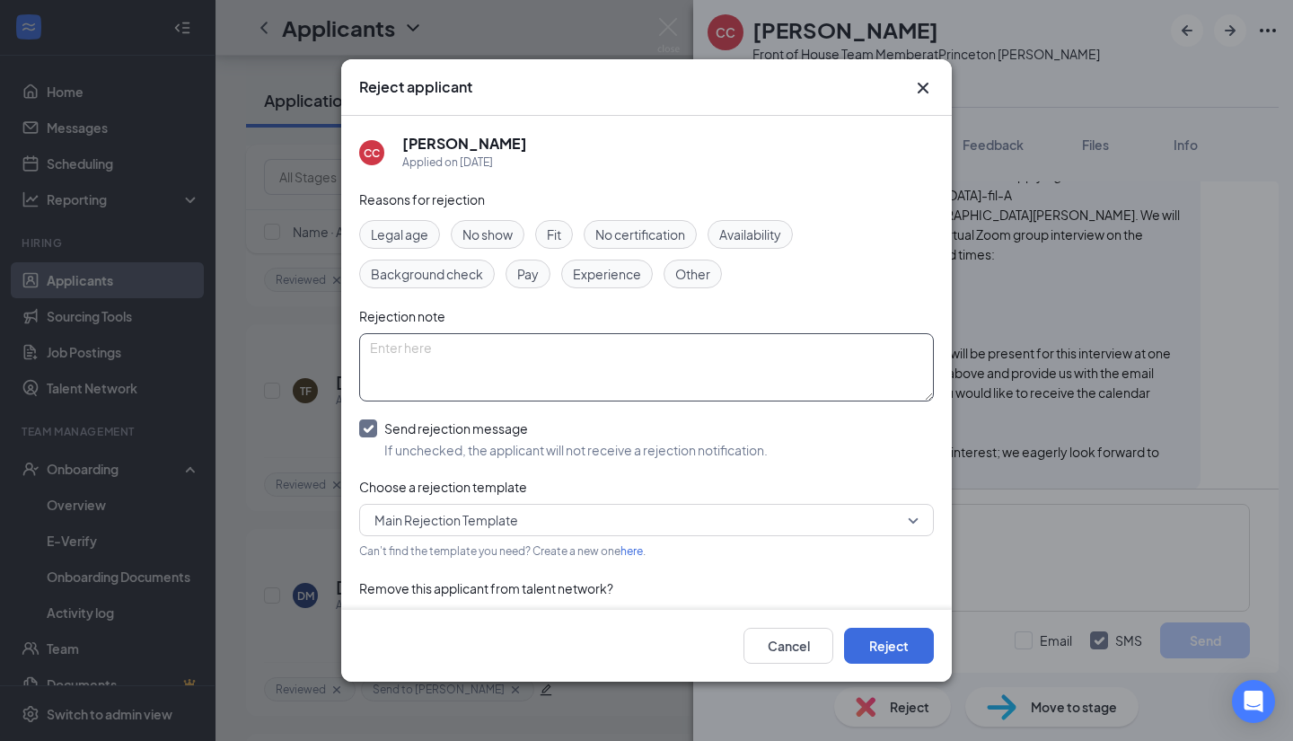
type textarea "no response"
click at [658, 352] on textarea at bounding box center [646, 367] width 575 height 68
paste textarea "no response"
type textarea "no response"
click at [917, 661] on button "Reject" at bounding box center [889, 646] width 90 height 36
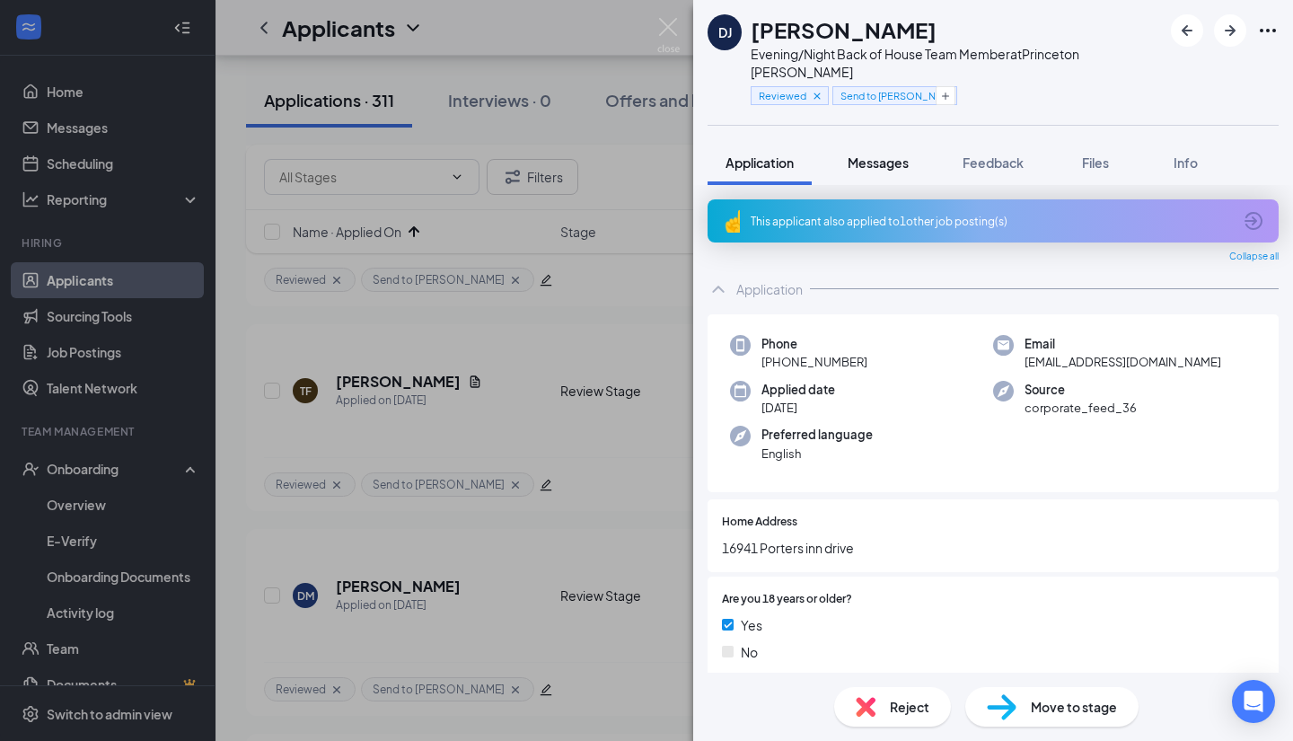
click at [882, 154] on span "Messages" at bounding box center [878, 162] width 61 height 16
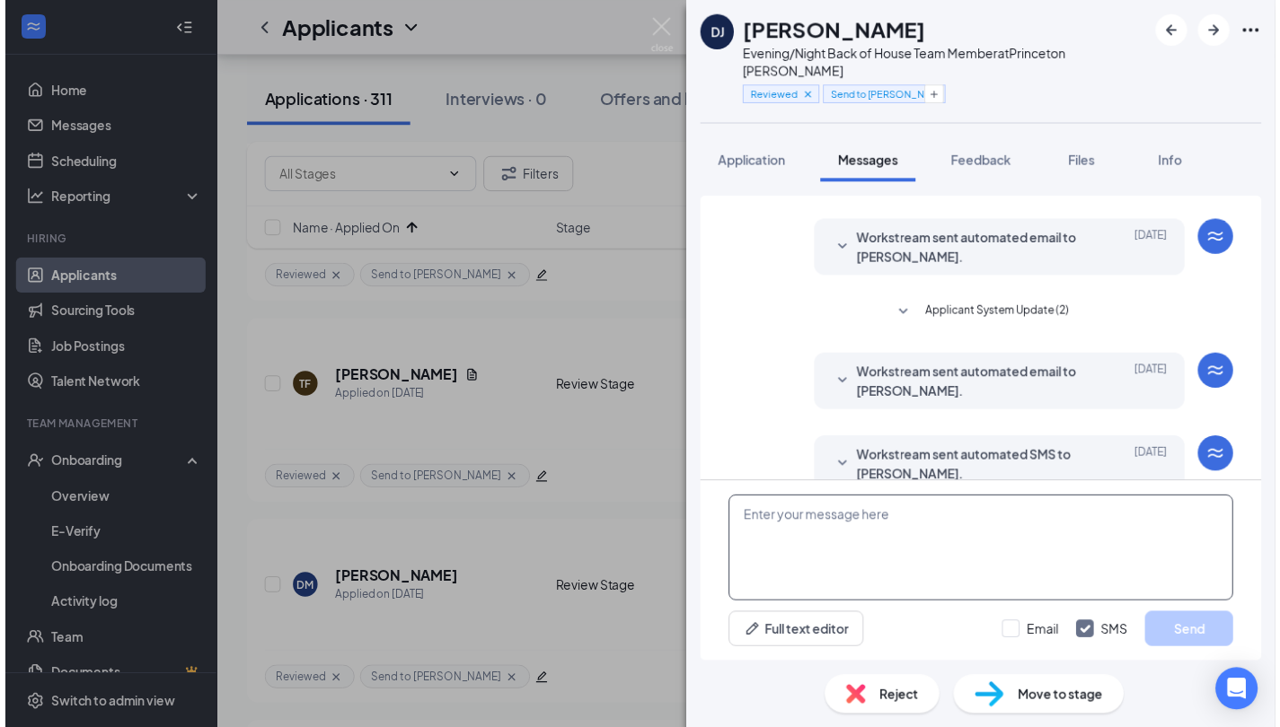
scroll to position [50, 0]
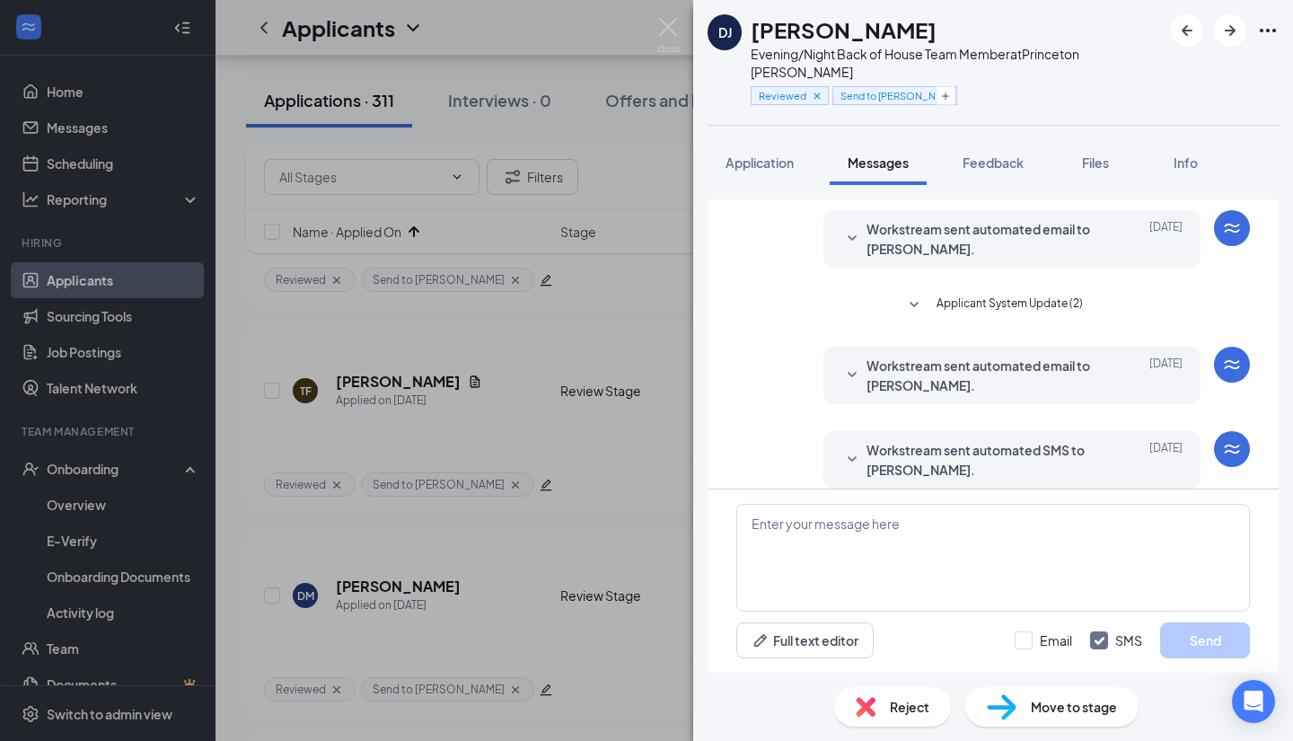
click at [665, 17] on div "DJ Dior Jenkins Evening/Night Back of House Team Member at Princeton Woods Revi…" at bounding box center [646, 370] width 1293 height 741
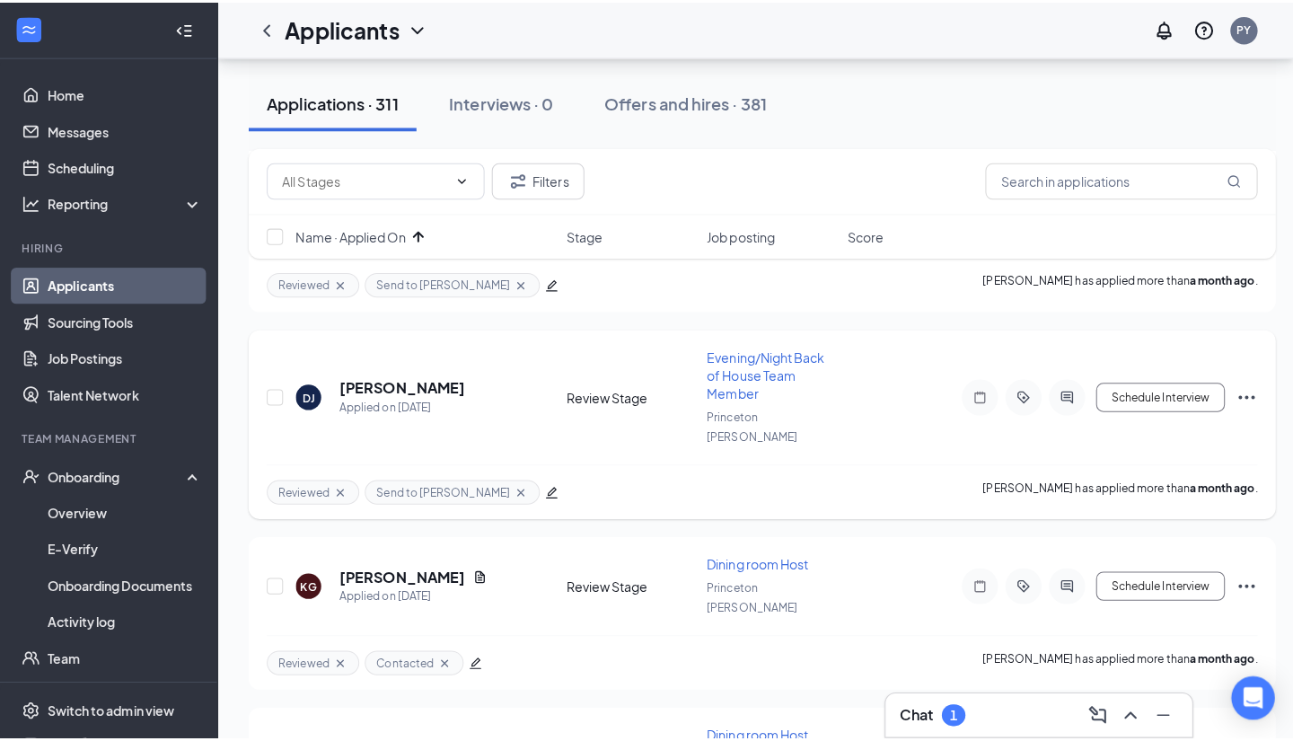
scroll to position [2389, 0]
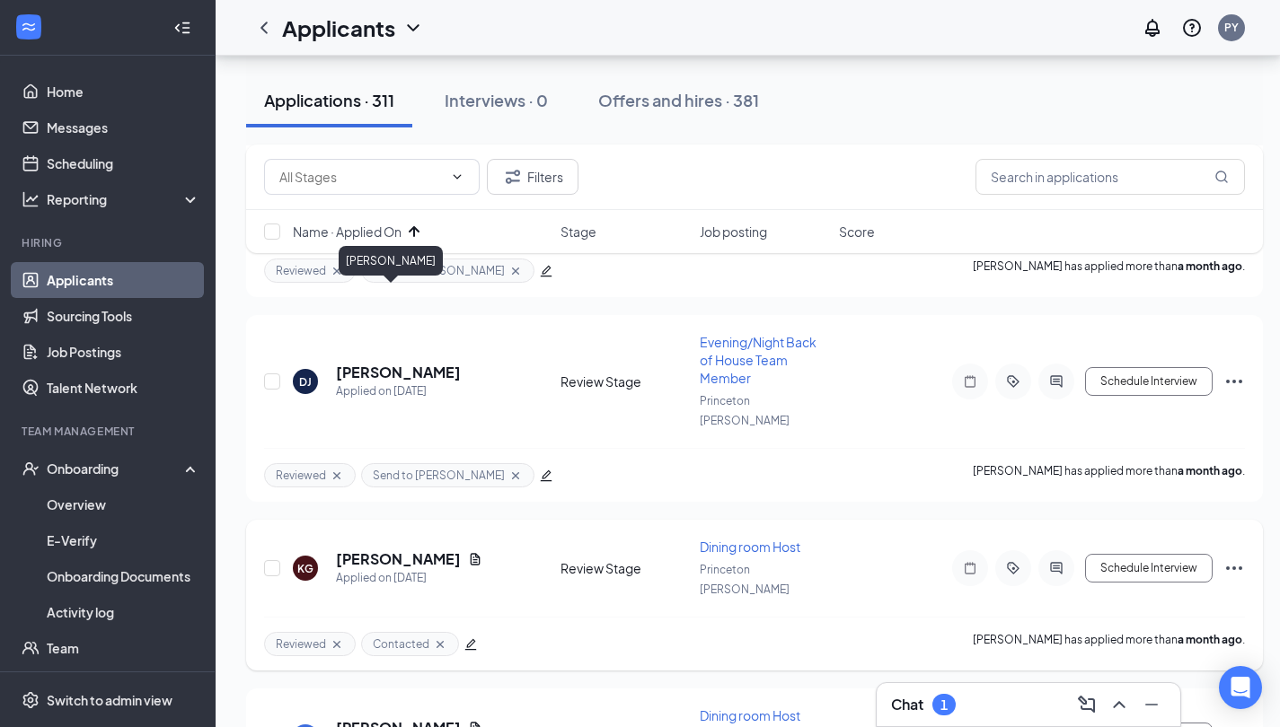
click at [365, 550] on h5 "[PERSON_NAME]" at bounding box center [398, 560] width 125 height 20
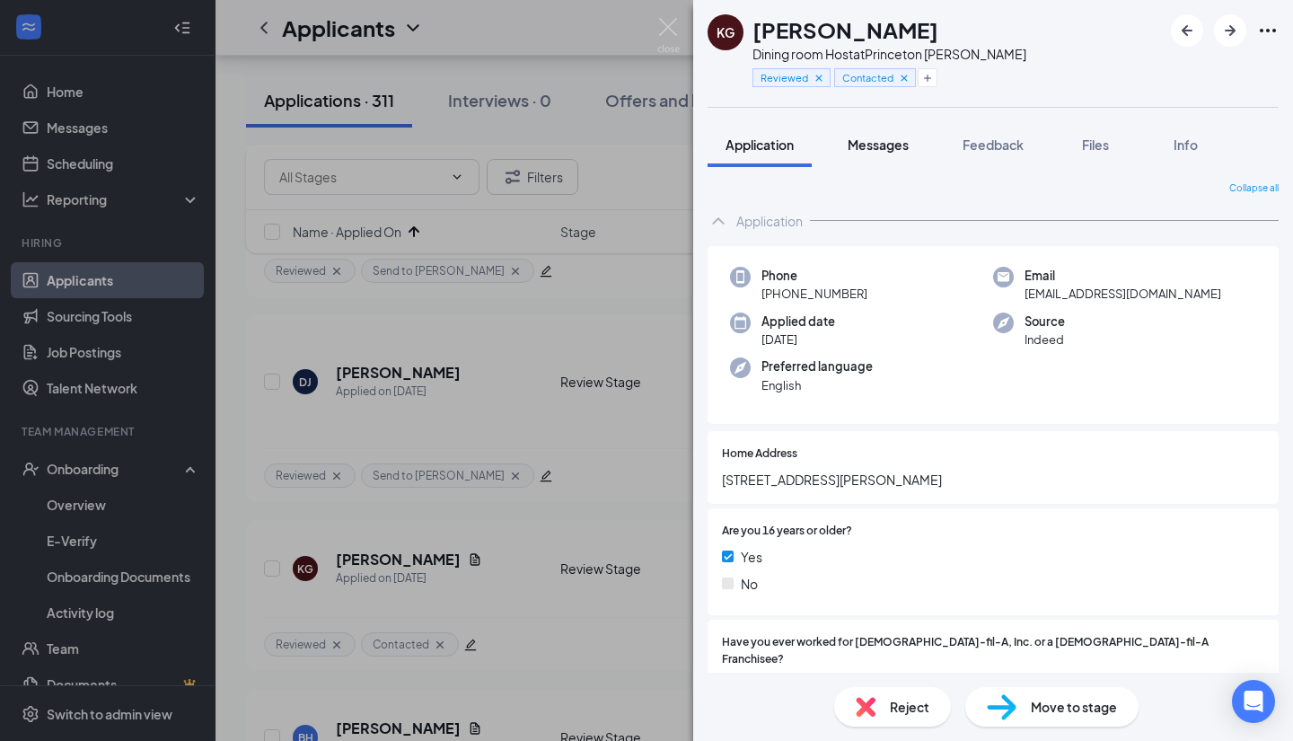
click at [897, 150] on span "Messages" at bounding box center [878, 145] width 61 height 16
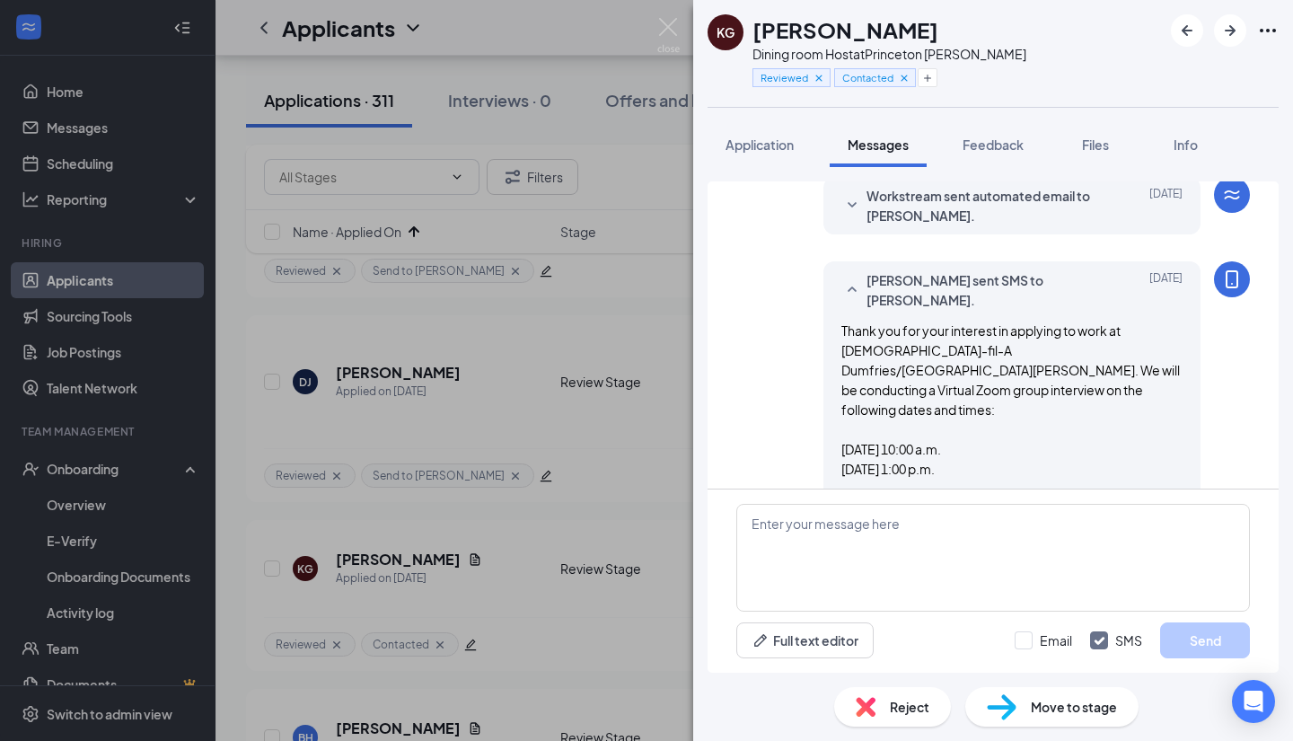
scroll to position [578, 0]
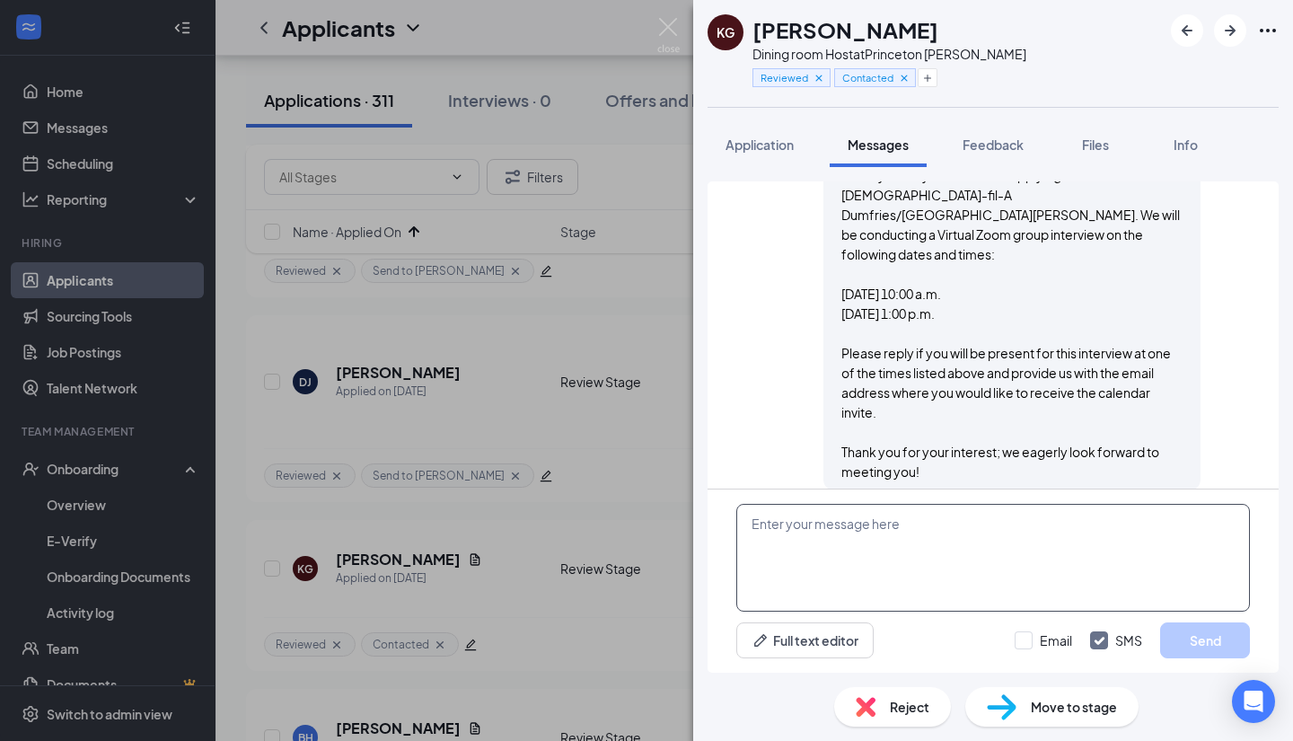
click at [1035, 555] on textarea at bounding box center [993, 558] width 514 height 108
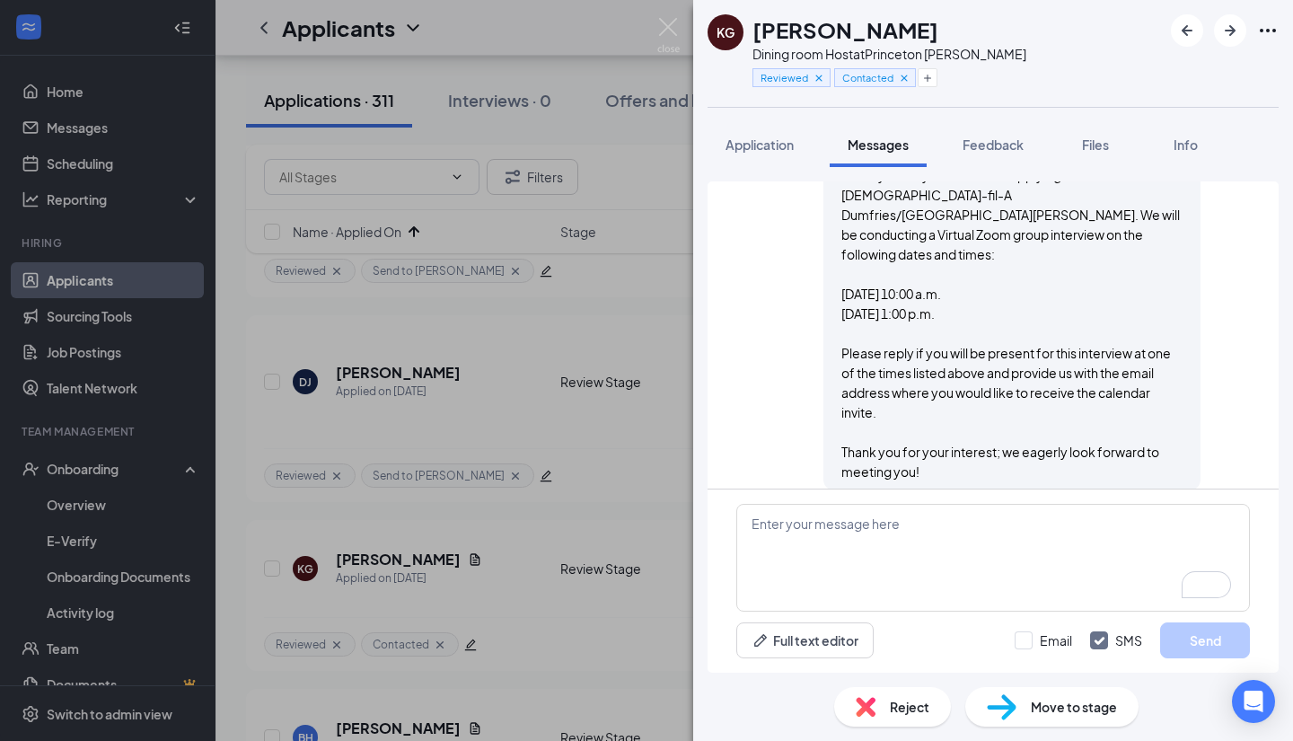
click at [905, 723] on div "Reject" at bounding box center [892, 707] width 117 height 40
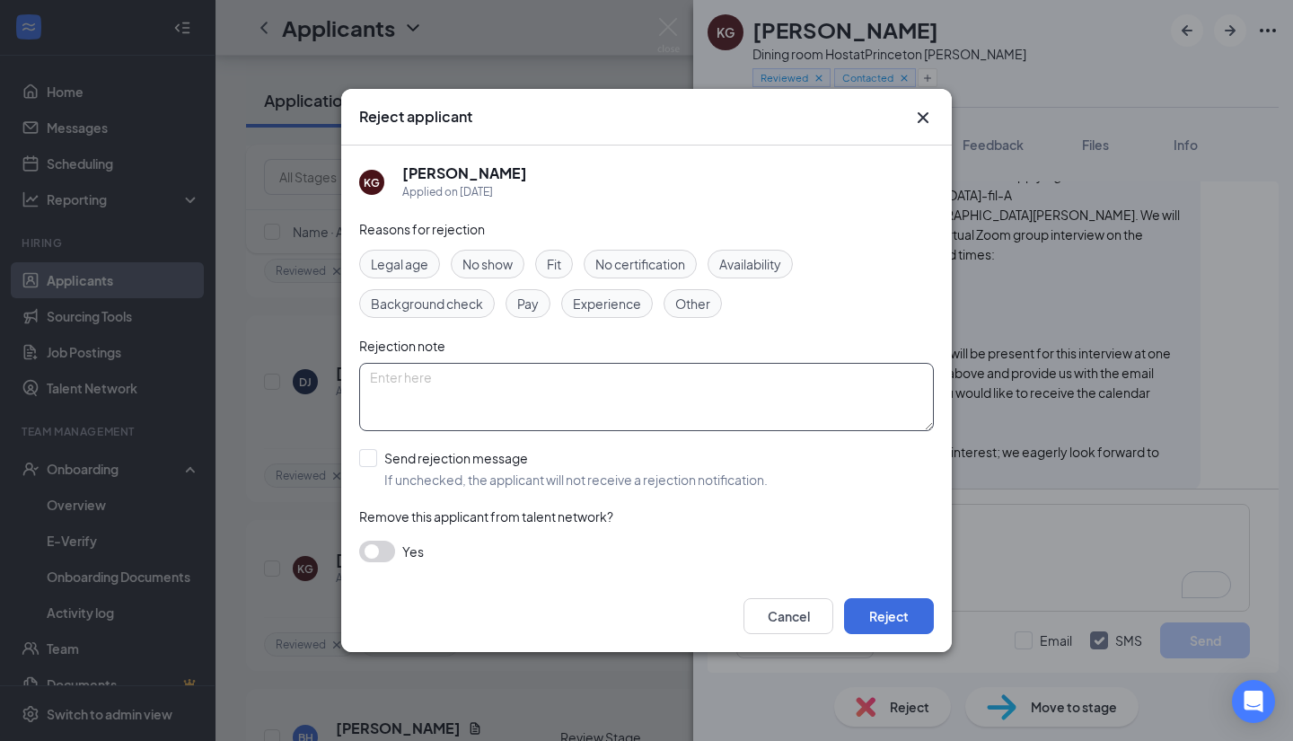
click at [493, 377] on textarea at bounding box center [646, 397] width 575 height 68
paste textarea "no response"
type textarea "no response"
click at [362, 469] on input "Send rejection message If unchecked, the applicant will not receive a rejection…" at bounding box center [563, 469] width 409 height 40
checkbox input "true"
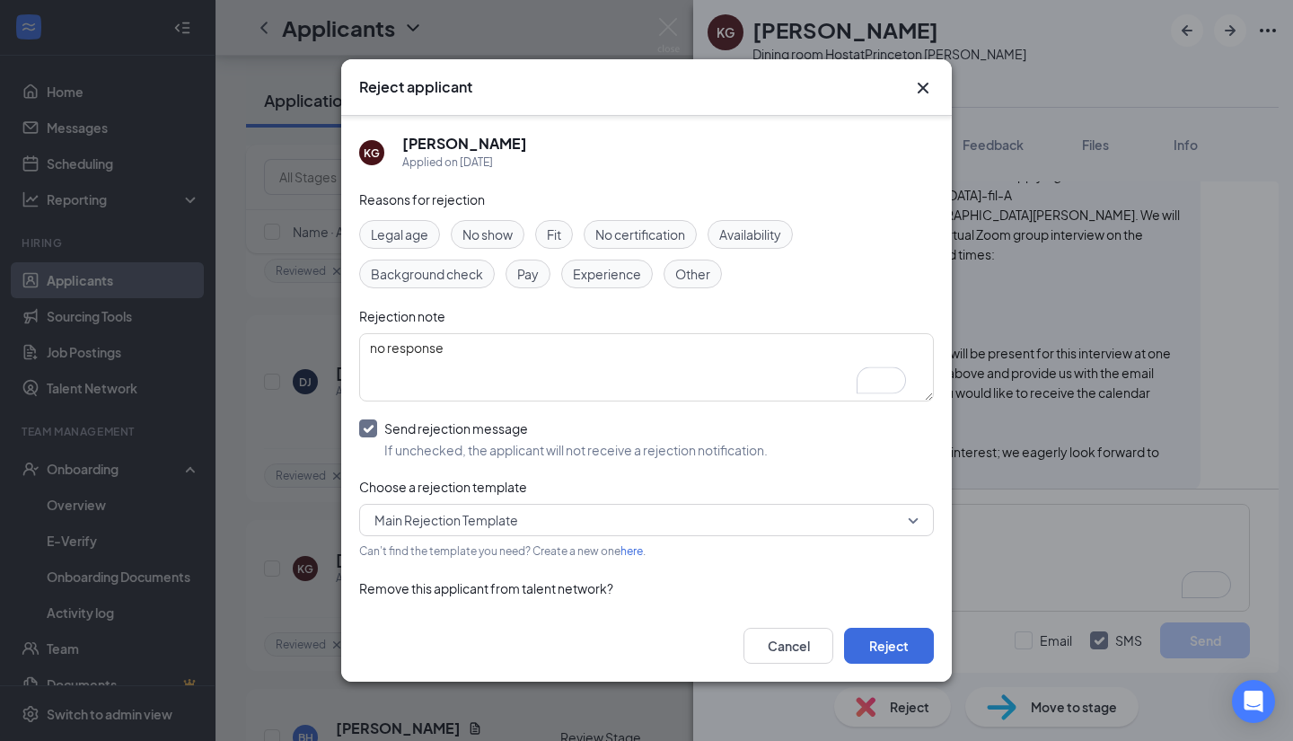
scroll to position [41, 0]
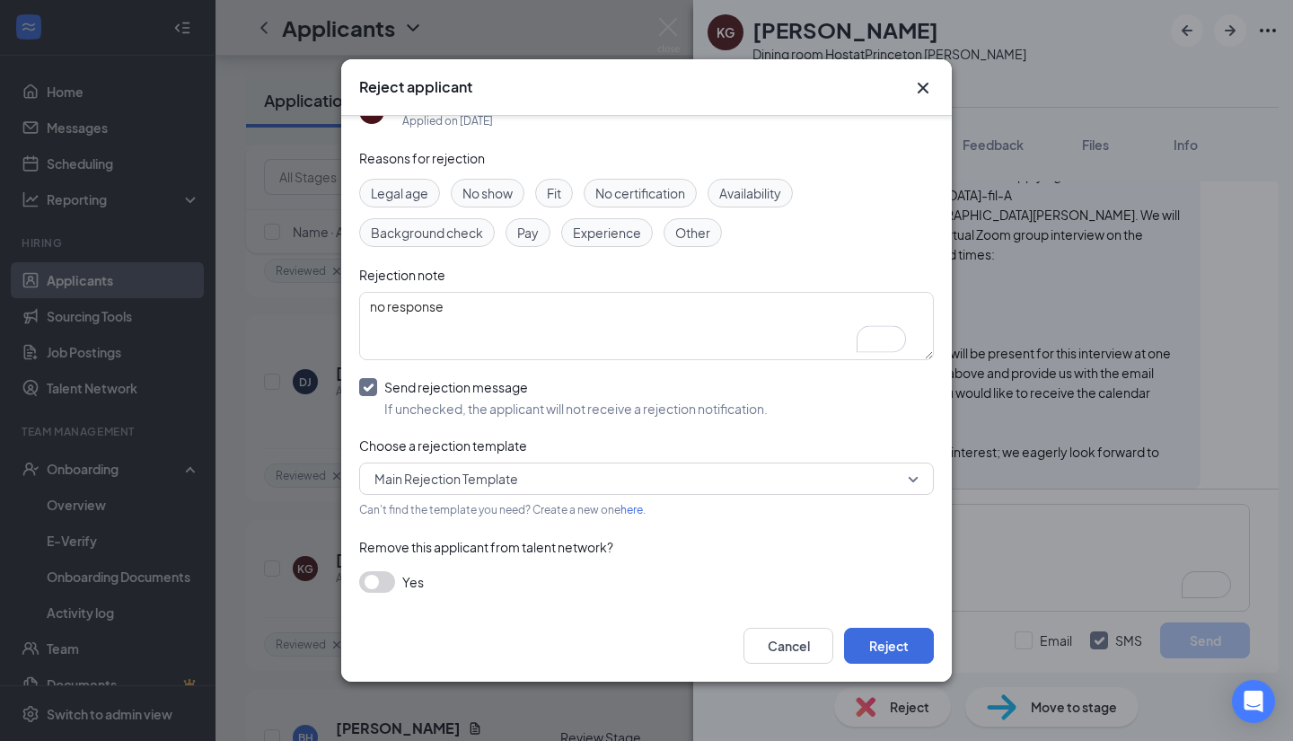
click at [386, 586] on button "button" at bounding box center [377, 582] width 36 height 22
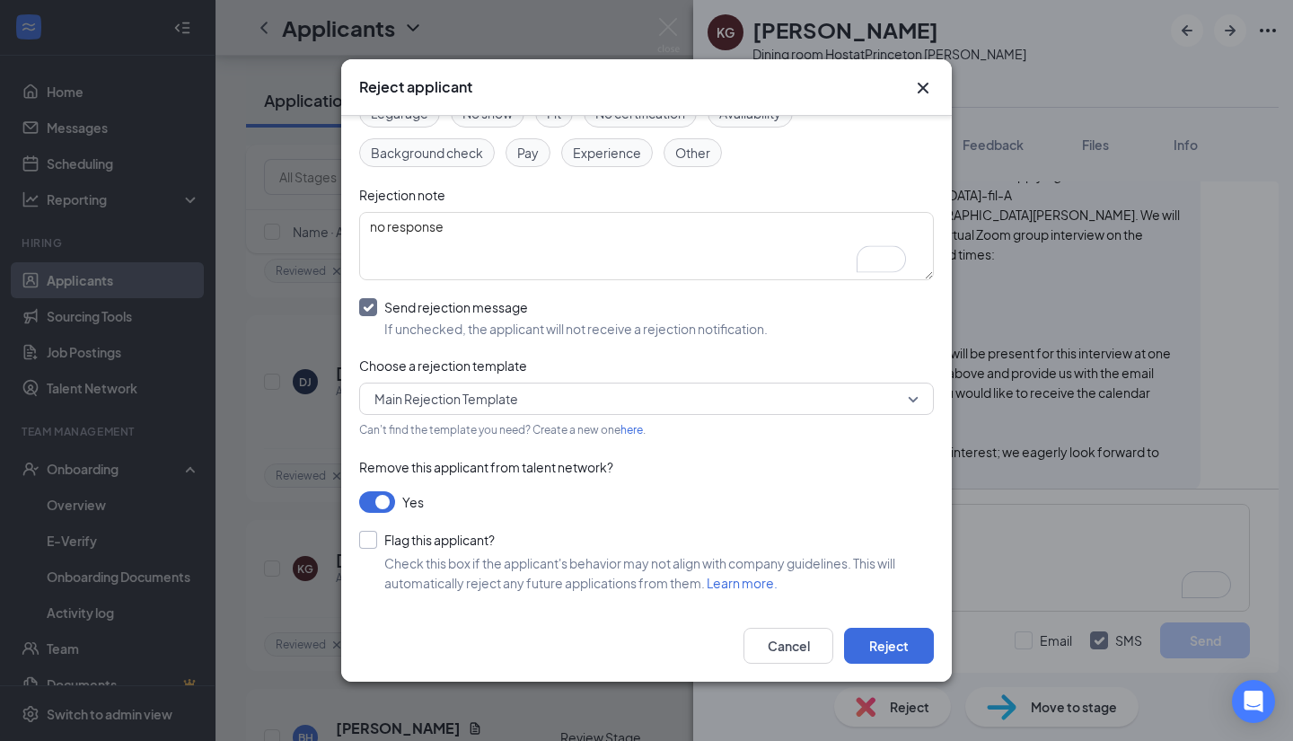
click at [374, 542] on input "Flag this applicant?" at bounding box center [427, 540] width 136 height 18
checkbox input "true"
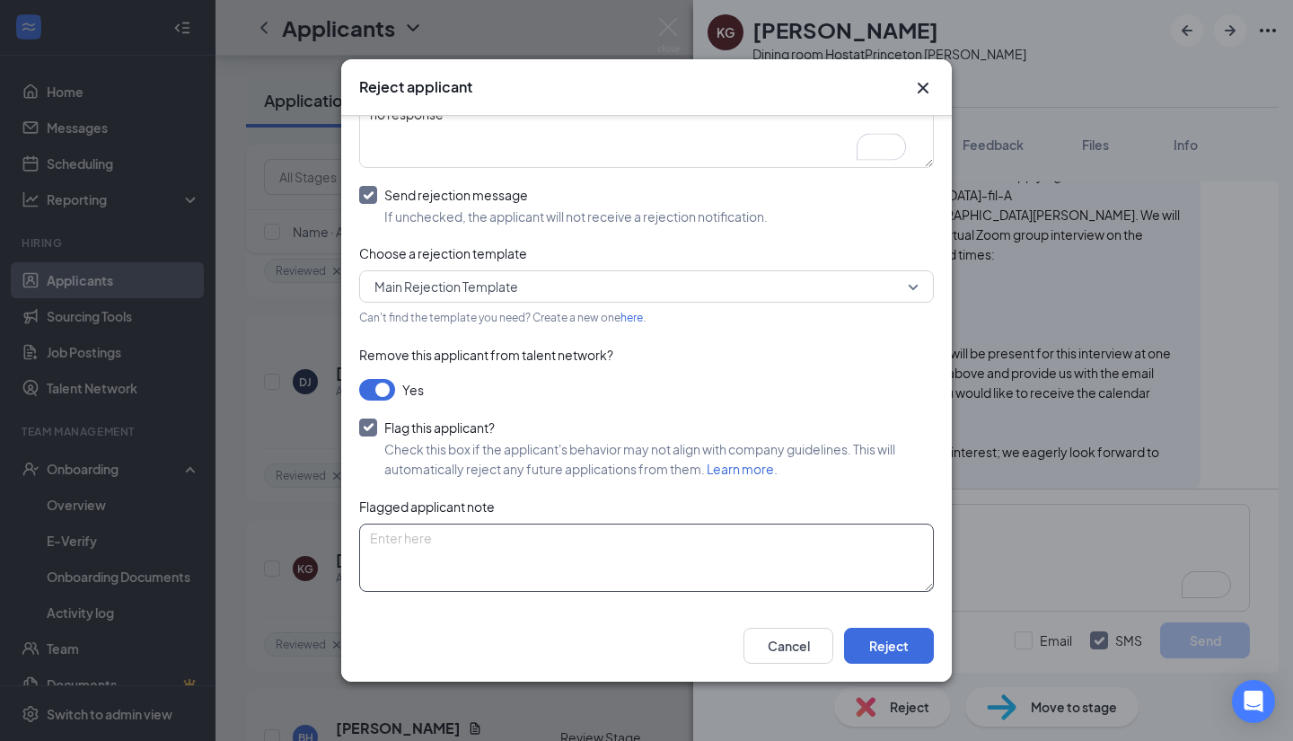
click at [489, 546] on textarea at bounding box center [646, 558] width 575 height 68
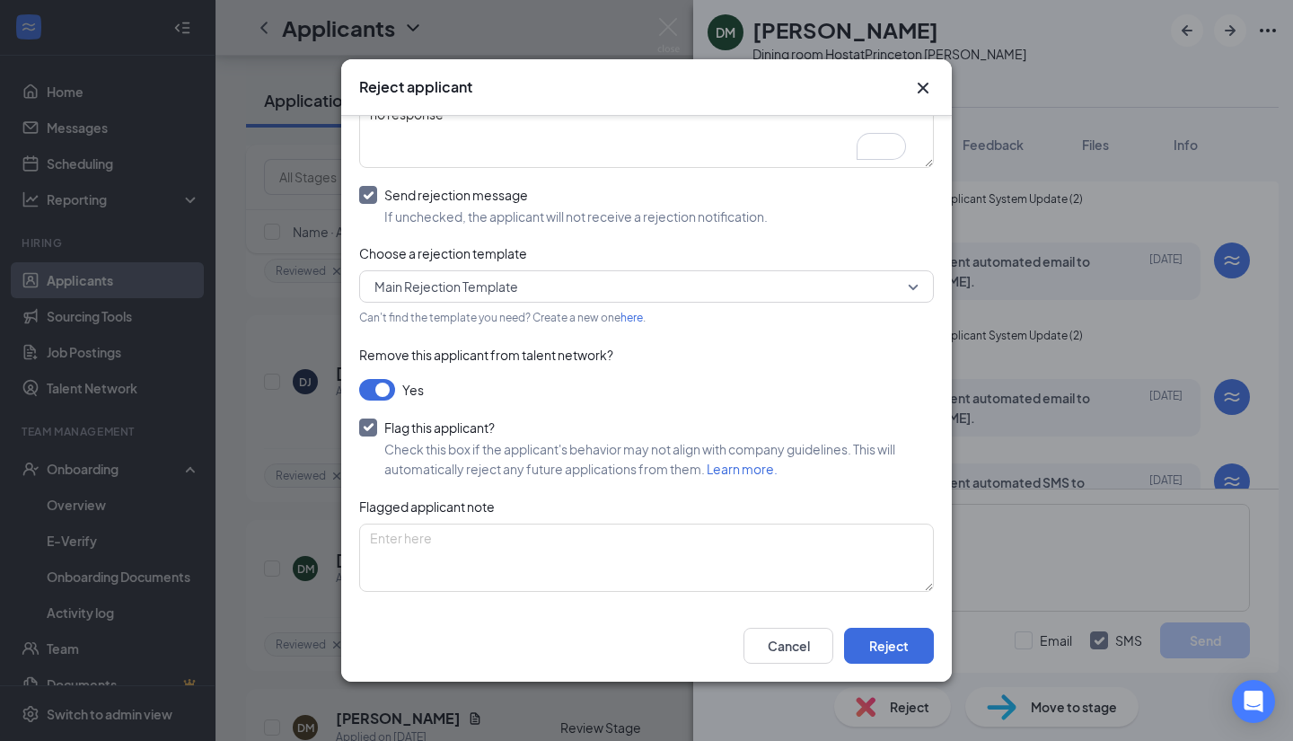
scroll to position [442, 0]
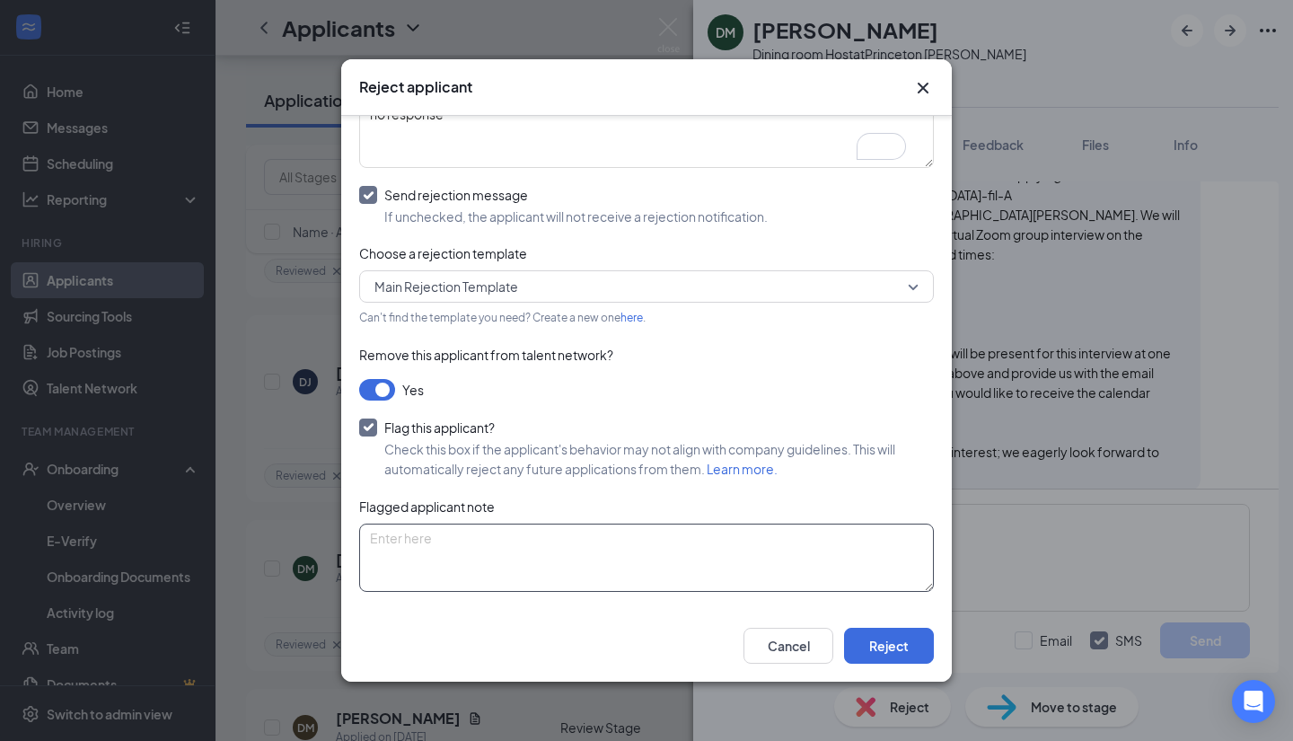
click at [576, 572] on textarea at bounding box center [646, 558] width 575 height 68
paste textarea "no response"
type textarea "no response"
click at [896, 648] on button "Reject" at bounding box center [889, 646] width 90 height 36
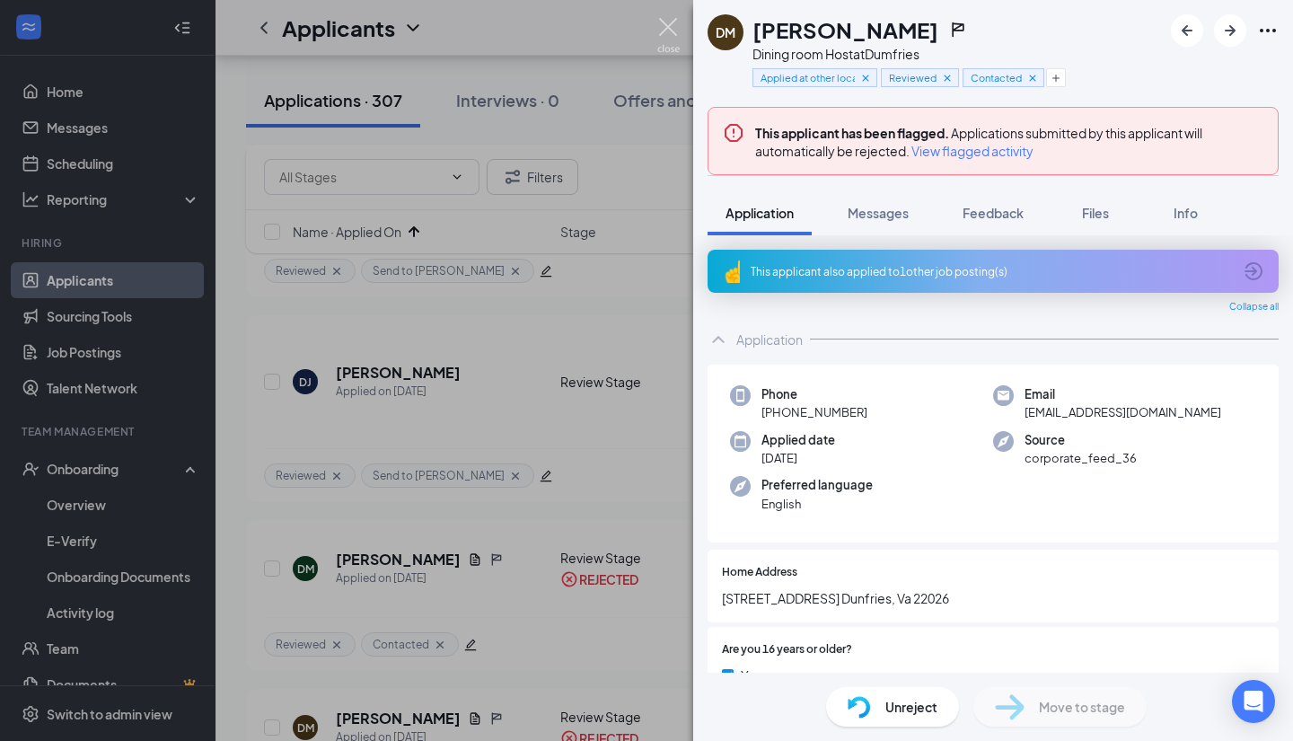
click at [663, 32] on img at bounding box center [668, 35] width 22 height 35
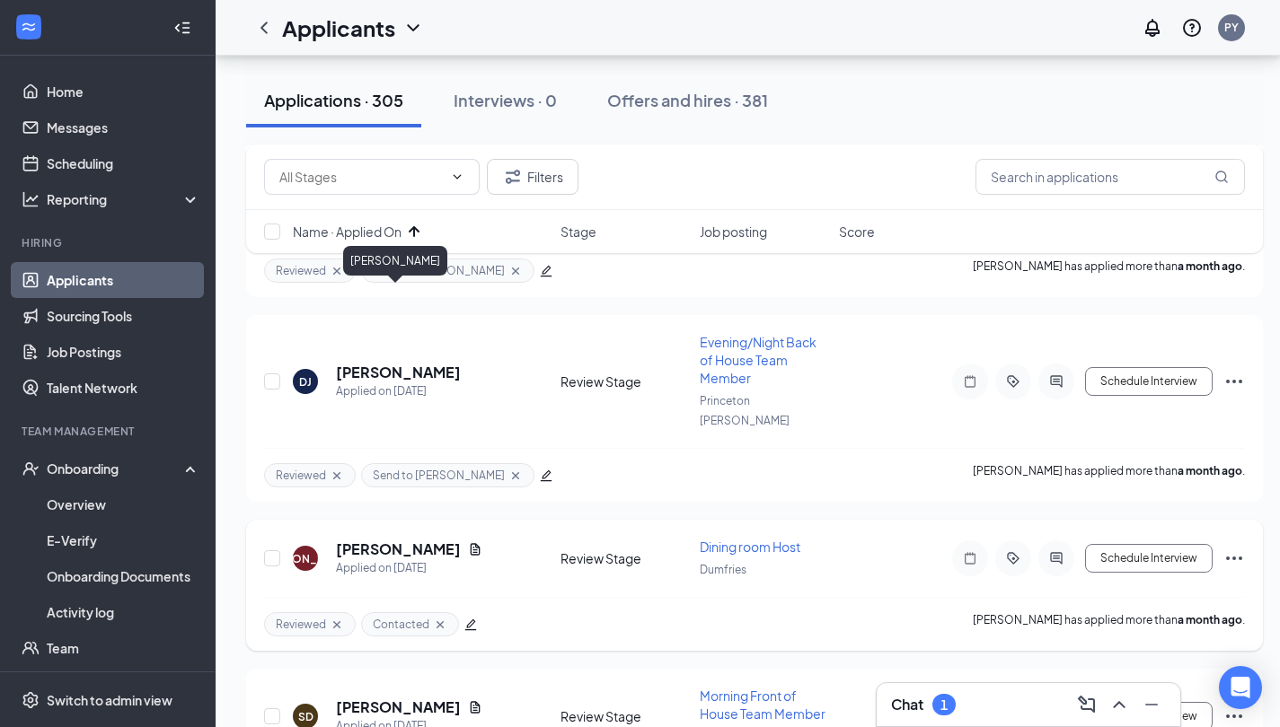
click at [392, 540] on h5 "[PERSON_NAME]" at bounding box center [398, 550] width 125 height 20
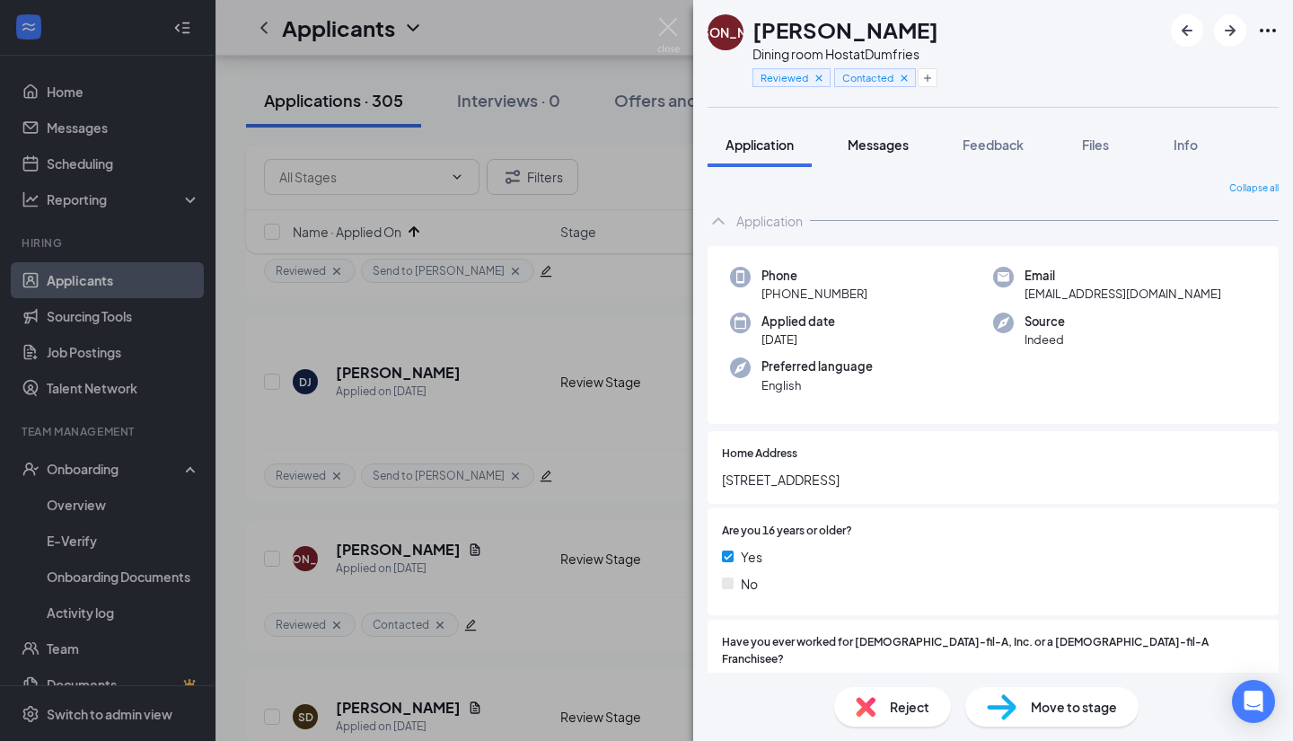
click at [871, 148] on span "Messages" at bounding box center [878, 145] width 61 height 16
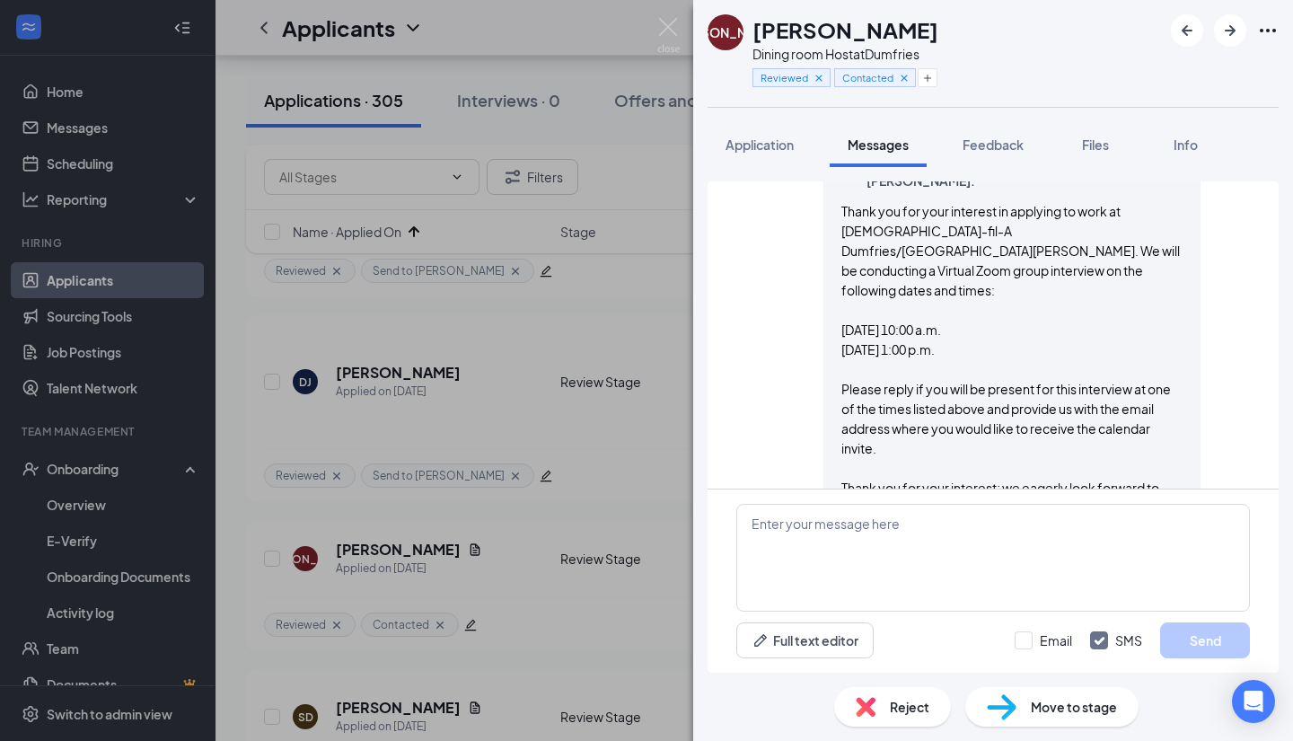
scroll to position [526, 0]
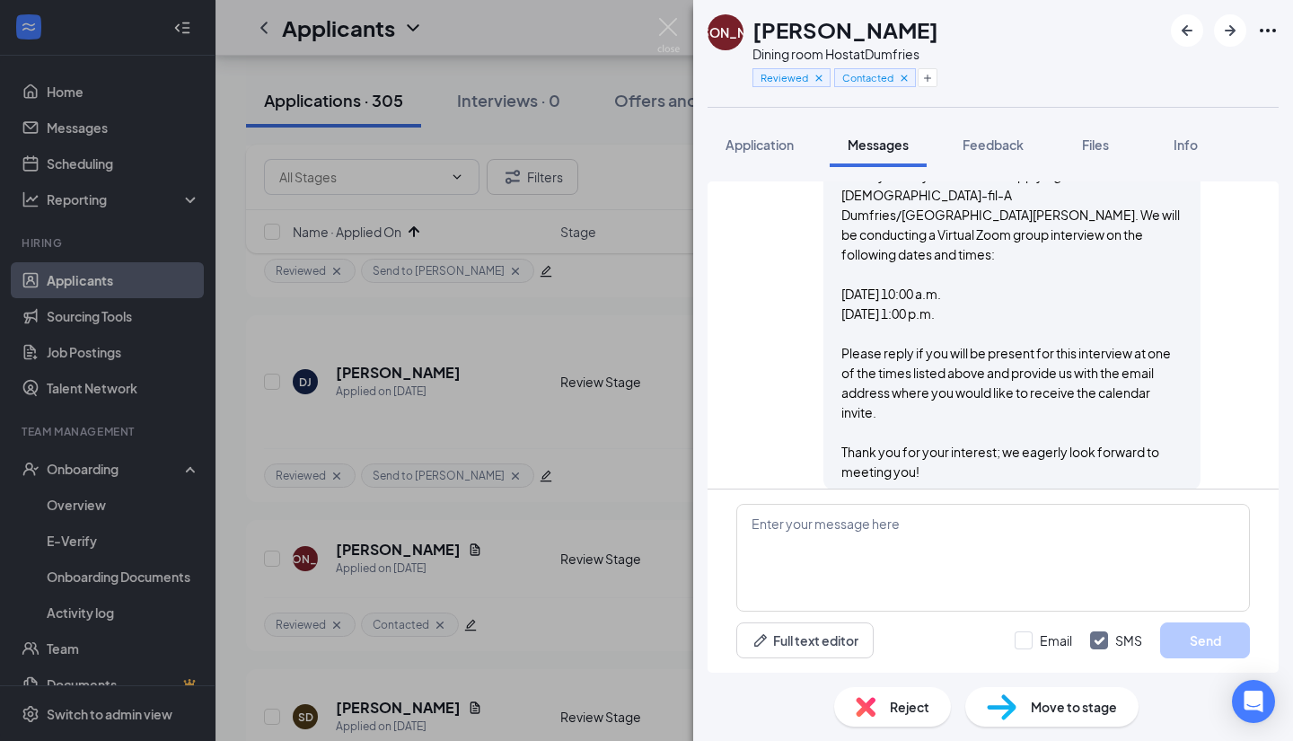
click at [911, 701] on span "Reject" at bounding box center [910, 707] width 40 height 20
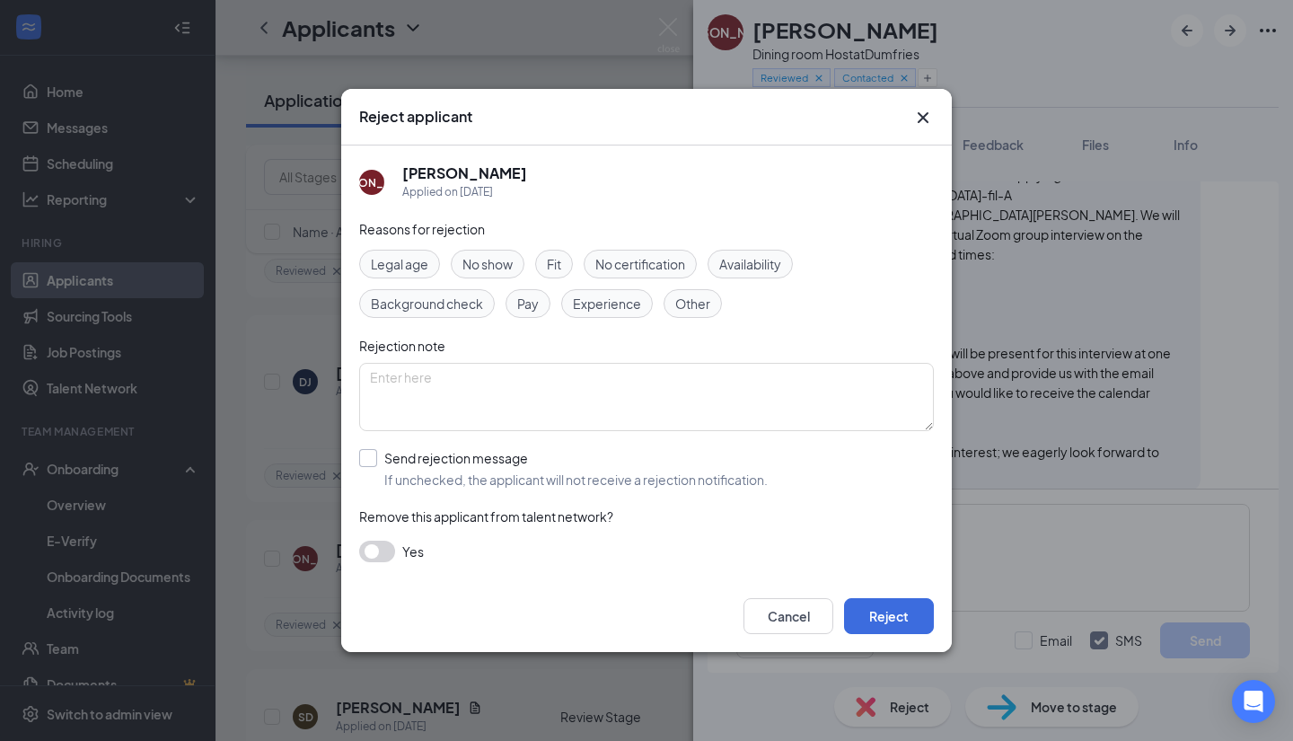
click at [370, 454] on input "Send rejection message If unchecked, the applicant will not receive a rejection…" at bounding box center [563, 469] width 409 height 40
checkbox input "true"
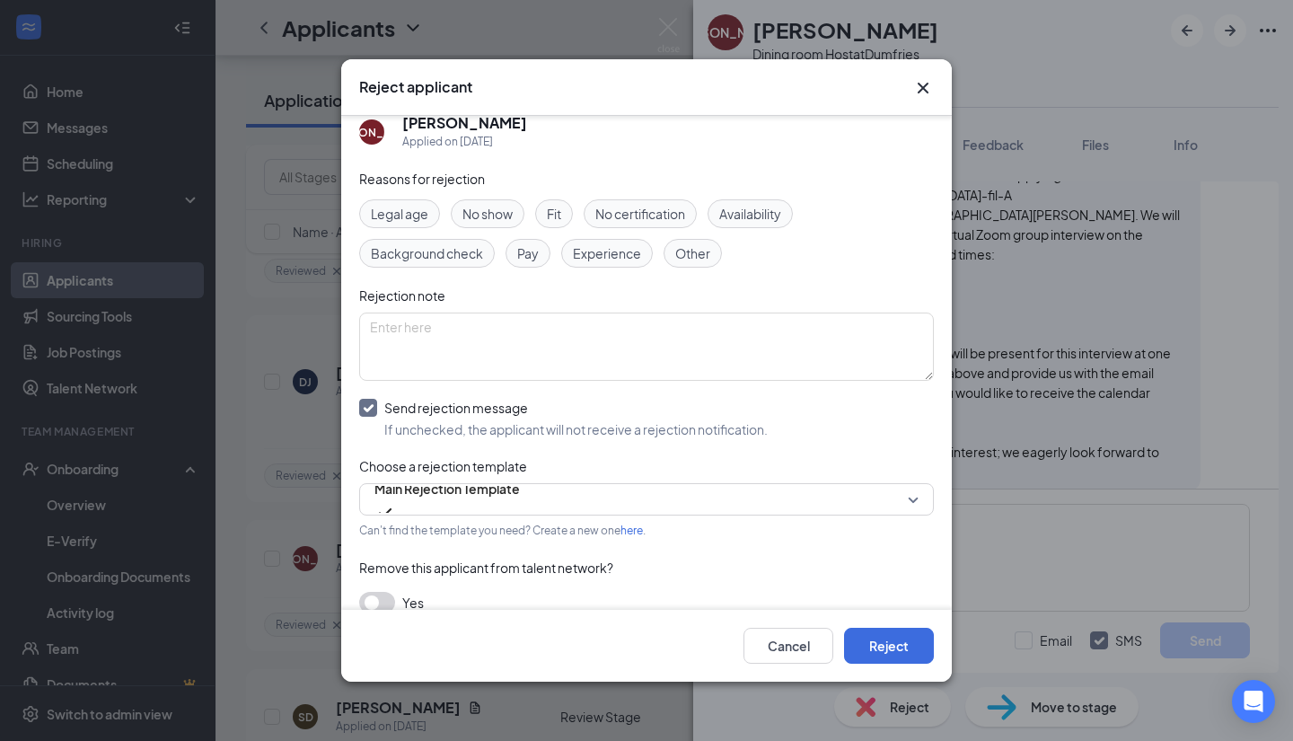
scroll to position [41, 0]
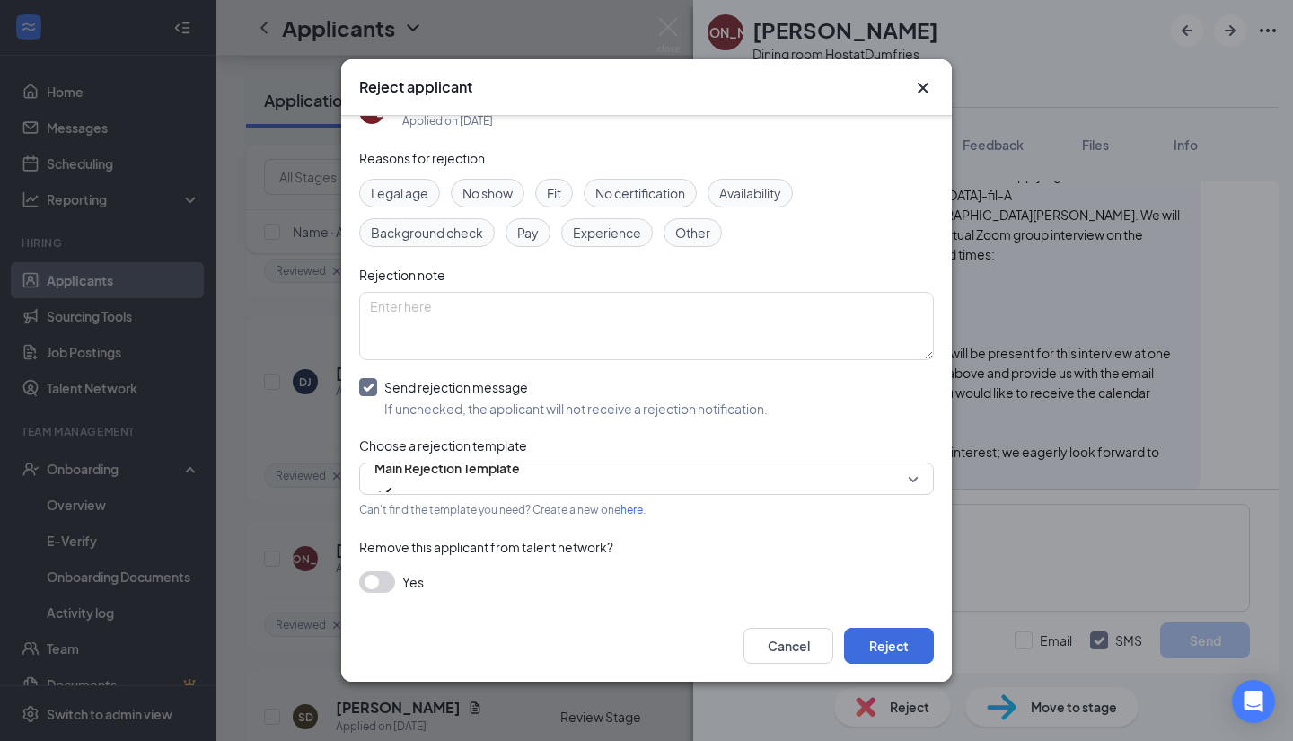
click at [378, 586] on button "button" at bounding box center [377, 582] width 36 height 22
click at [429, 312] on textarea at bounding box center [646, 326] width 575 height 68
paste textarea "no response"
type textarea "no response"
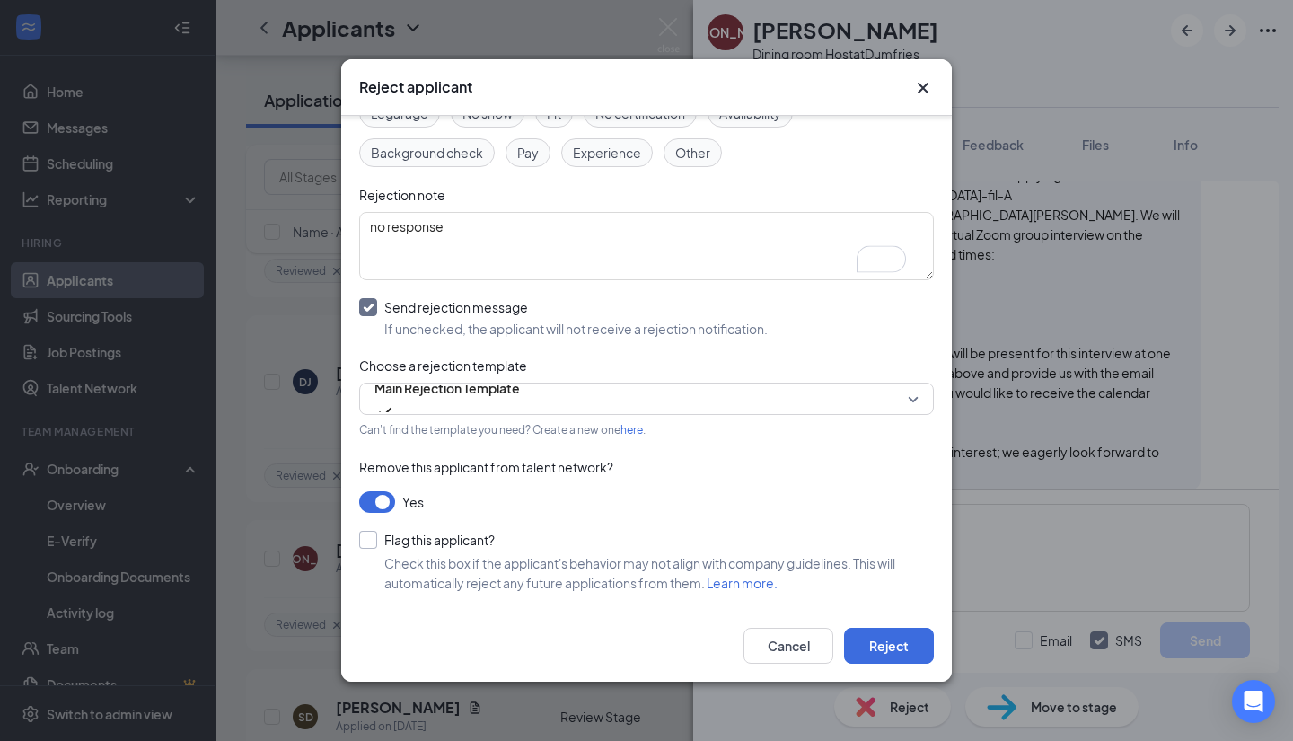
click at [369, 533] on input "Flag this applicant?" at bounding box center [427, 540] width 136 height 18
checkbox input "true"
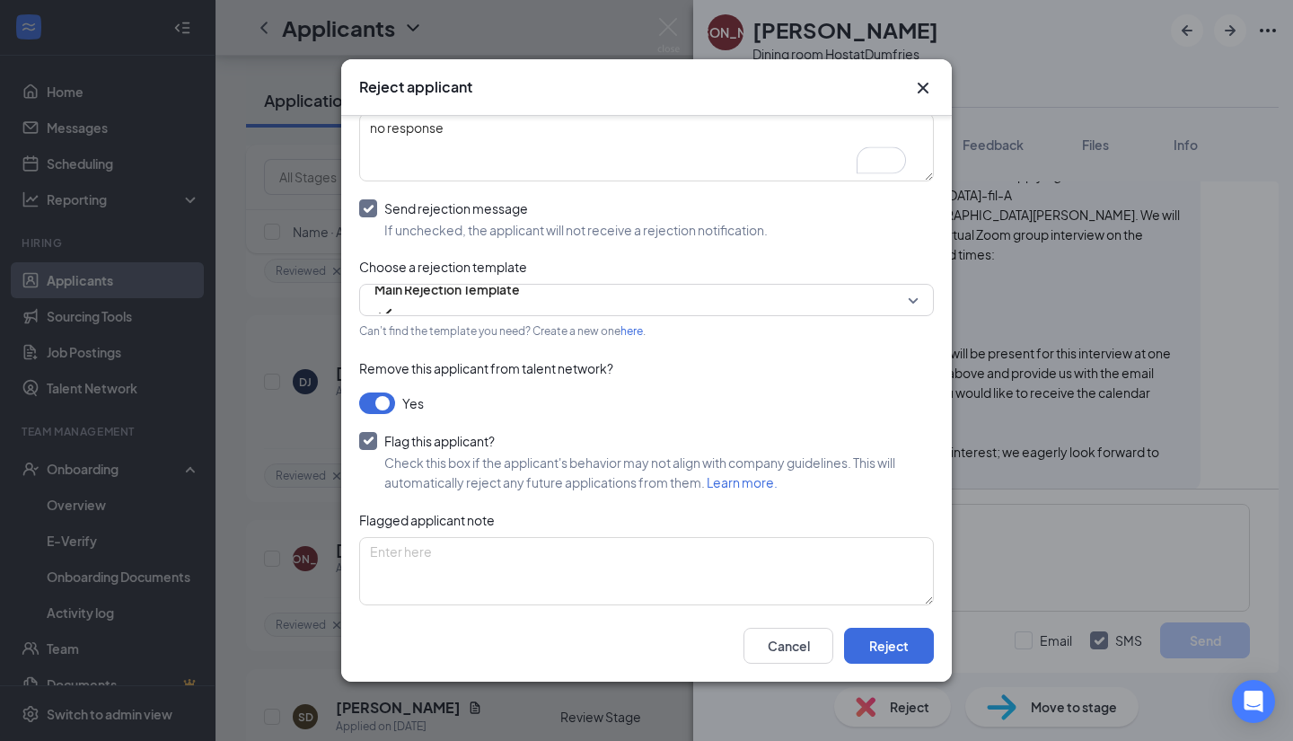
scroll to position [234, 0]
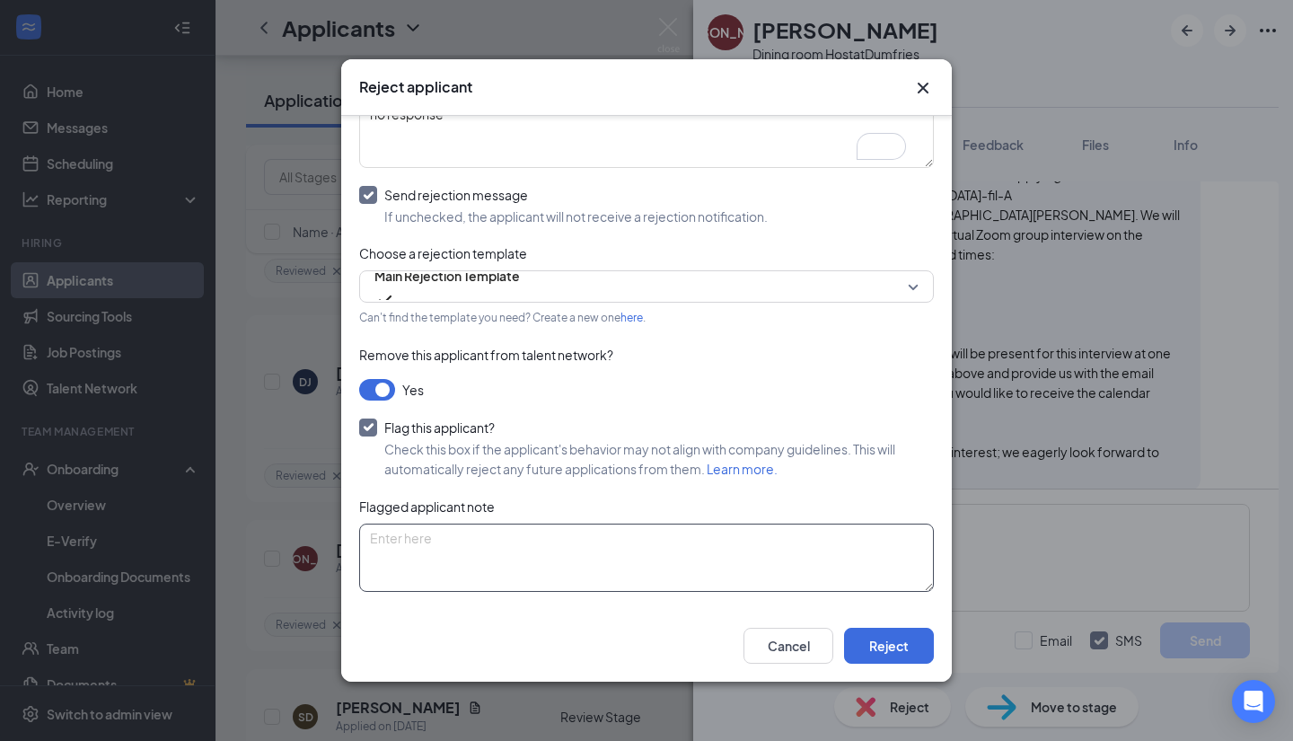
click at [672, 545] on textarea at bounding box center [646, 558] width 575 height 68
paste textarea "no response"
type textarea "no response"
click at [885, 639] on button "Reject" at bounding box center [889, 646] width 90 height 36
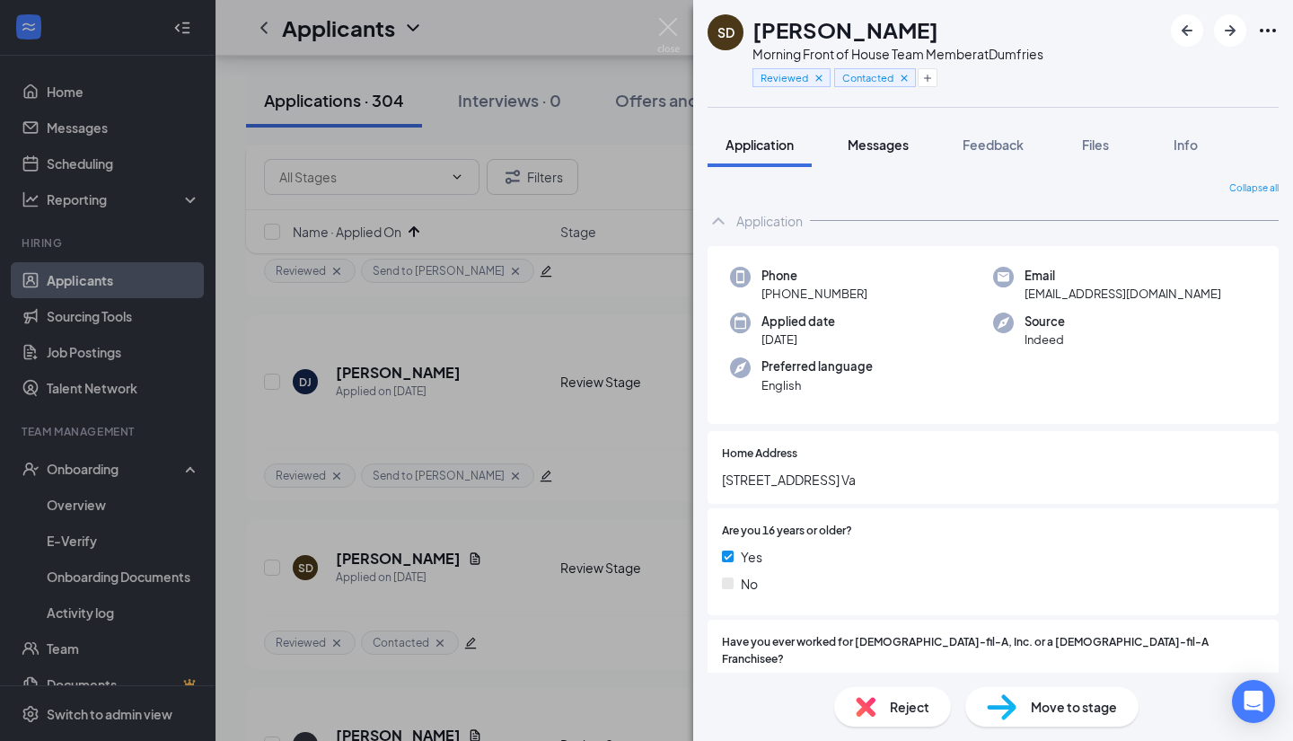
click at [872, 149] on span "Messages" at bounding box center [878, 145] width 61 height 16
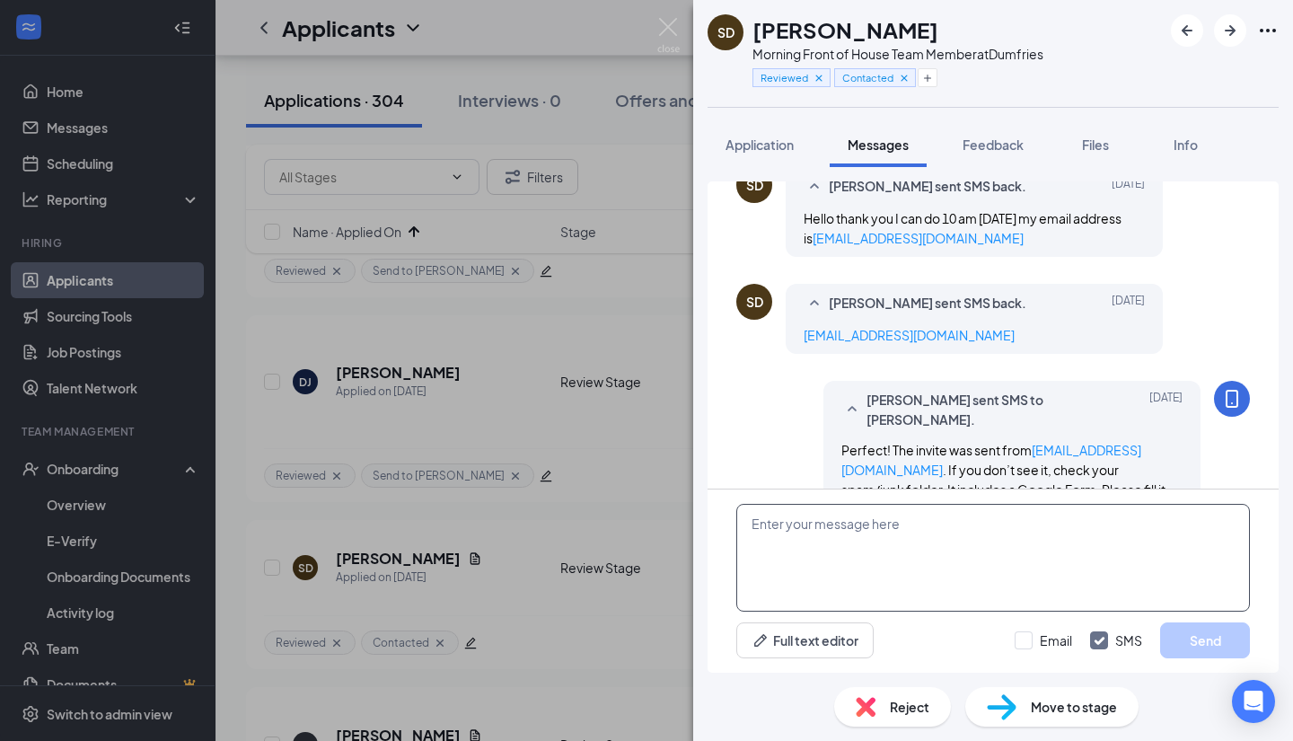
scroll to position [920, 0]
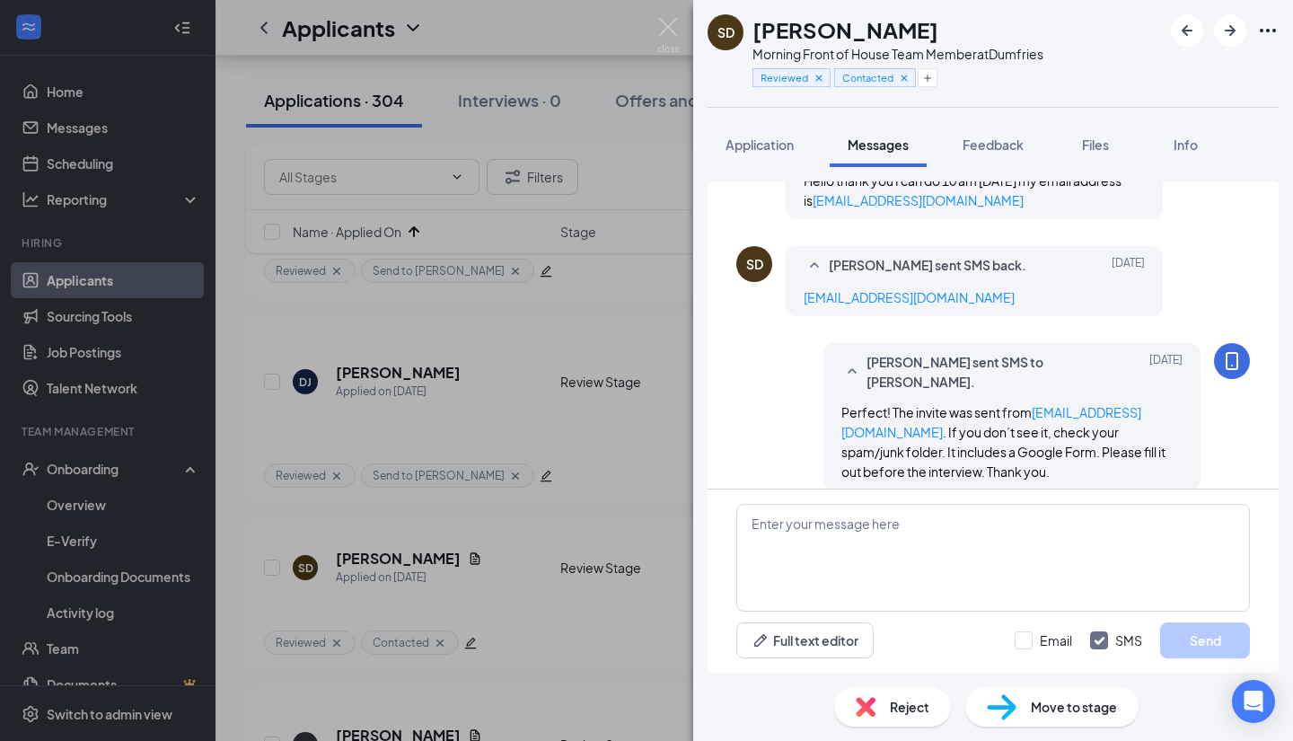
click at [888, 713] on div "Reject" at bounding box center [892, 707] width 117 height 40
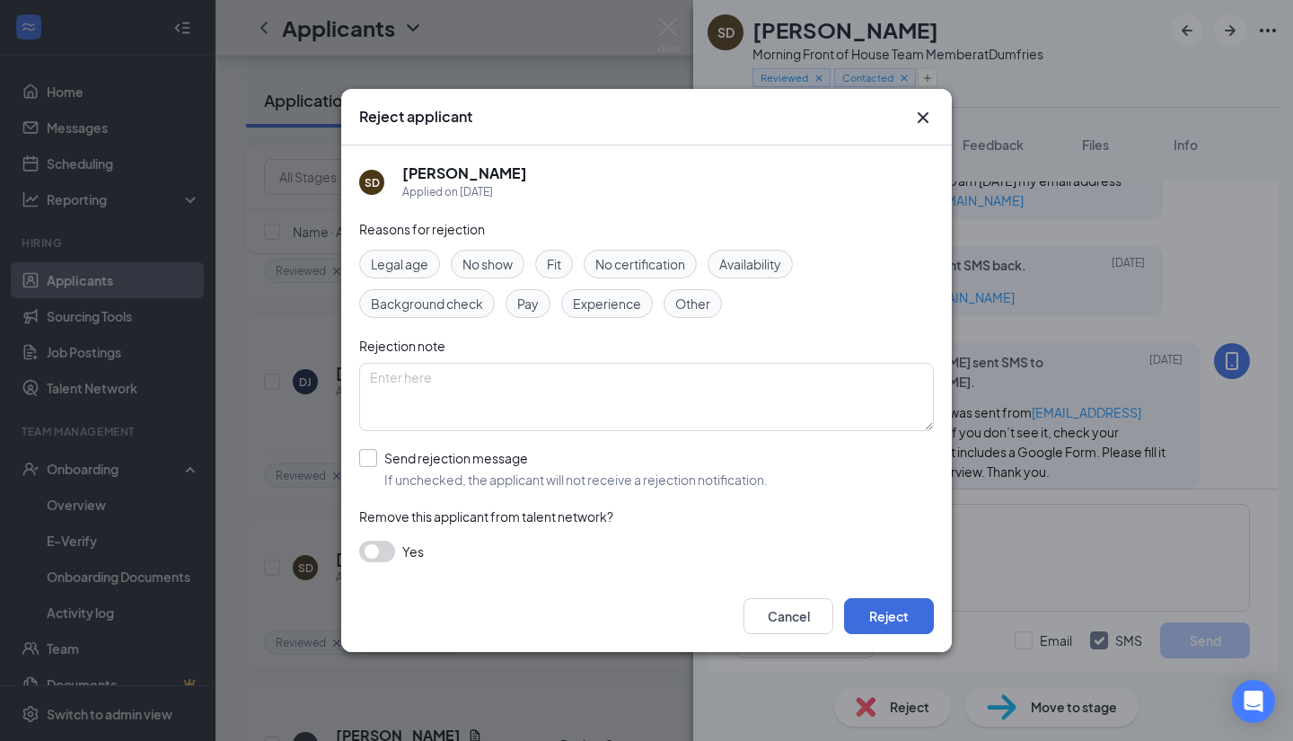
click at [370, 458] on input "Send rejection message If unchecked, the applicant will not receive a rejection…" at bounding box center [563, 469] width 409 height 40
checkbox input "true"
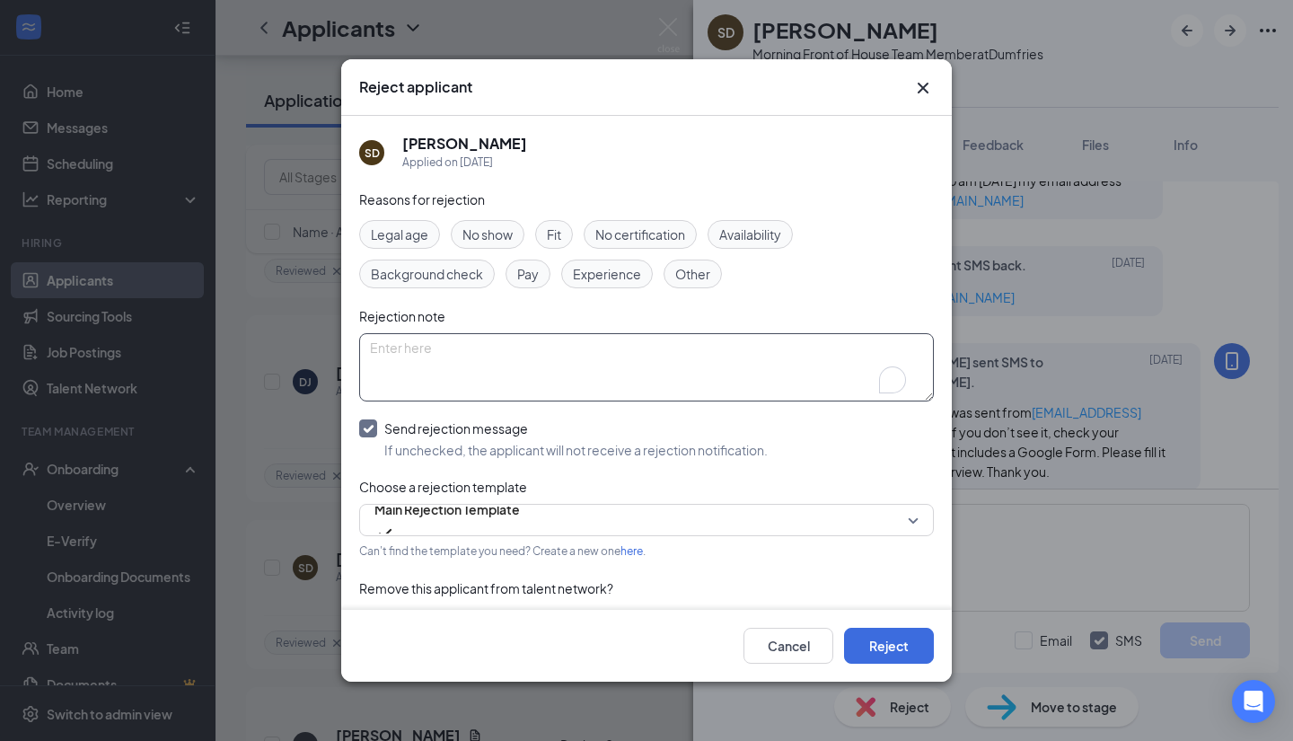
click at [473, 349] on textarea "To enrich screen reader interactions, please activate Accessibility in Grammarl…" at bounding box center [646, 367] width 575 height 68
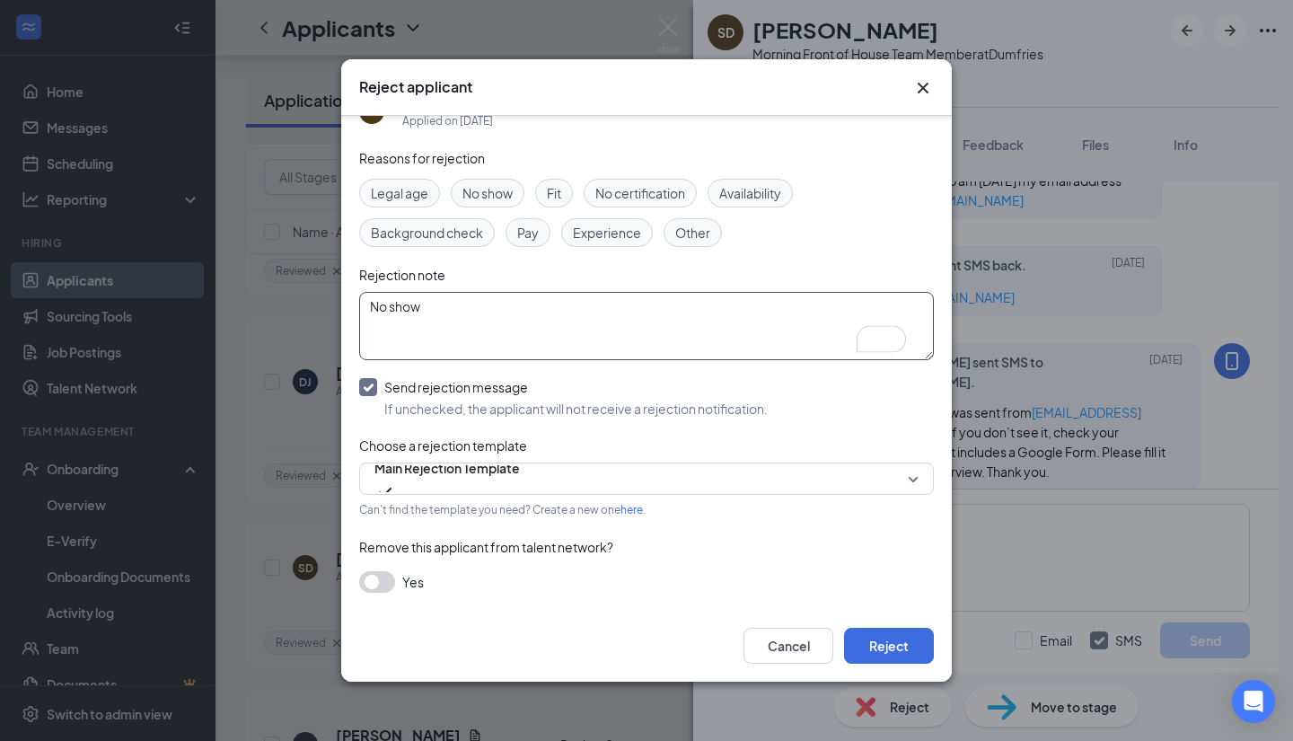
type textarea "No show"
click at [393, 572] on div "Yes" at bounding box center [646, 582] width 575 height 22
click at [367, 582] on button "button" at bounding box center [377, 582] width 36 height 22
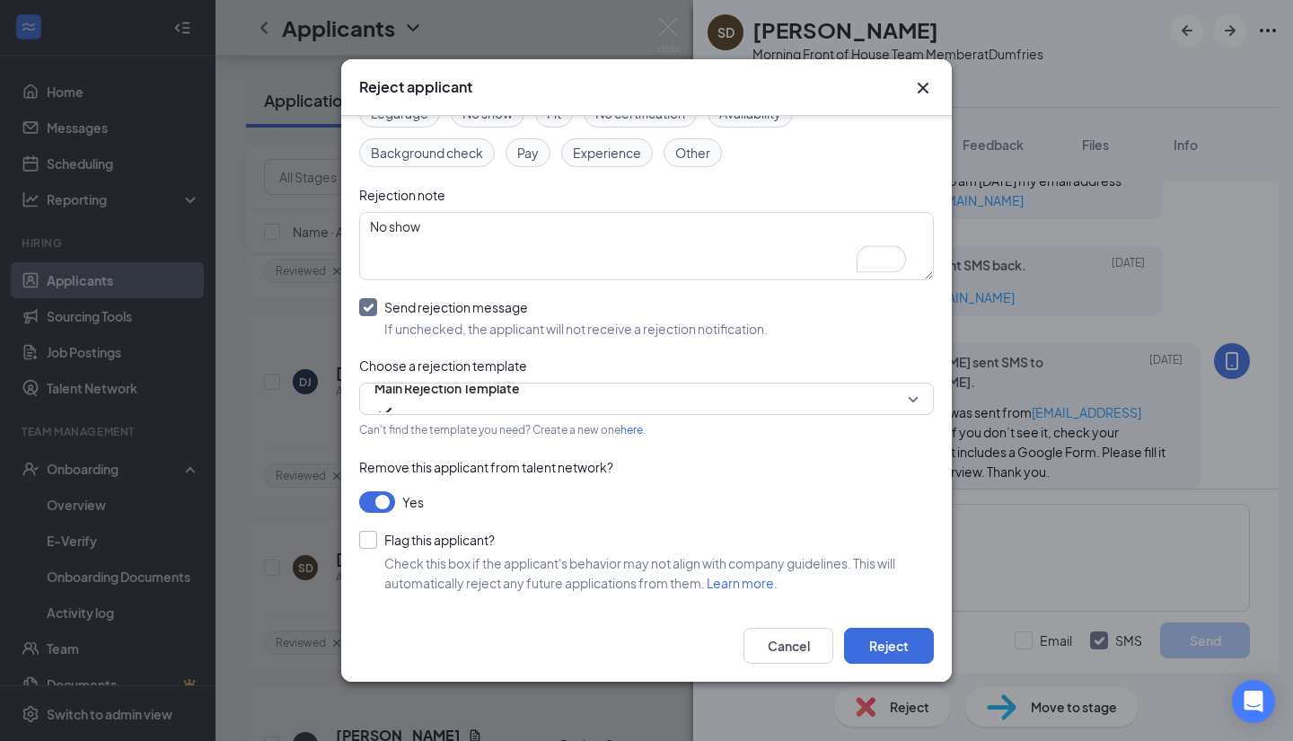
click at [371, 541] on input "Flag this applicant?" at bounding box center [427, 540] width 136 height 18
checkbox input "true"
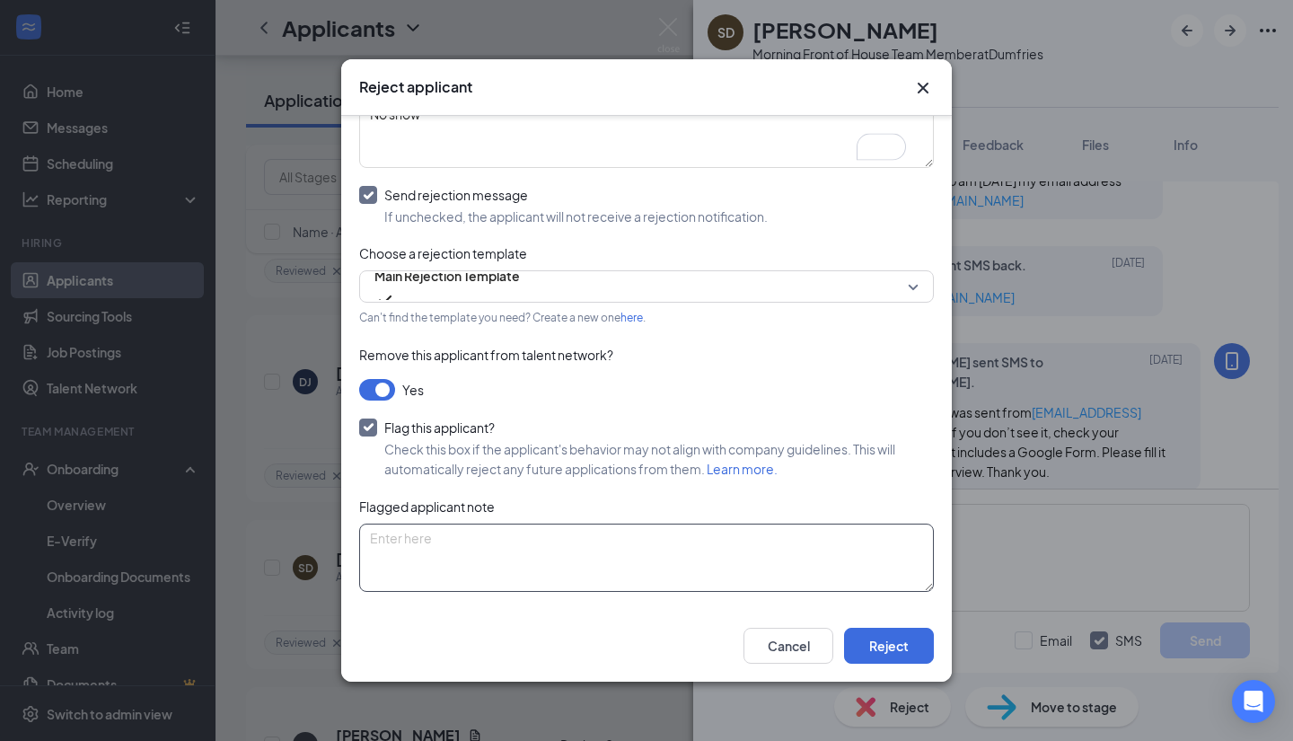
click at [497, 547] on textarea at bounding box center [646, 558] width 575 height 68
type textarea "No show"
click at [903, 658] on button "Reject" at bounding box center [889, 646] width 90 height 36
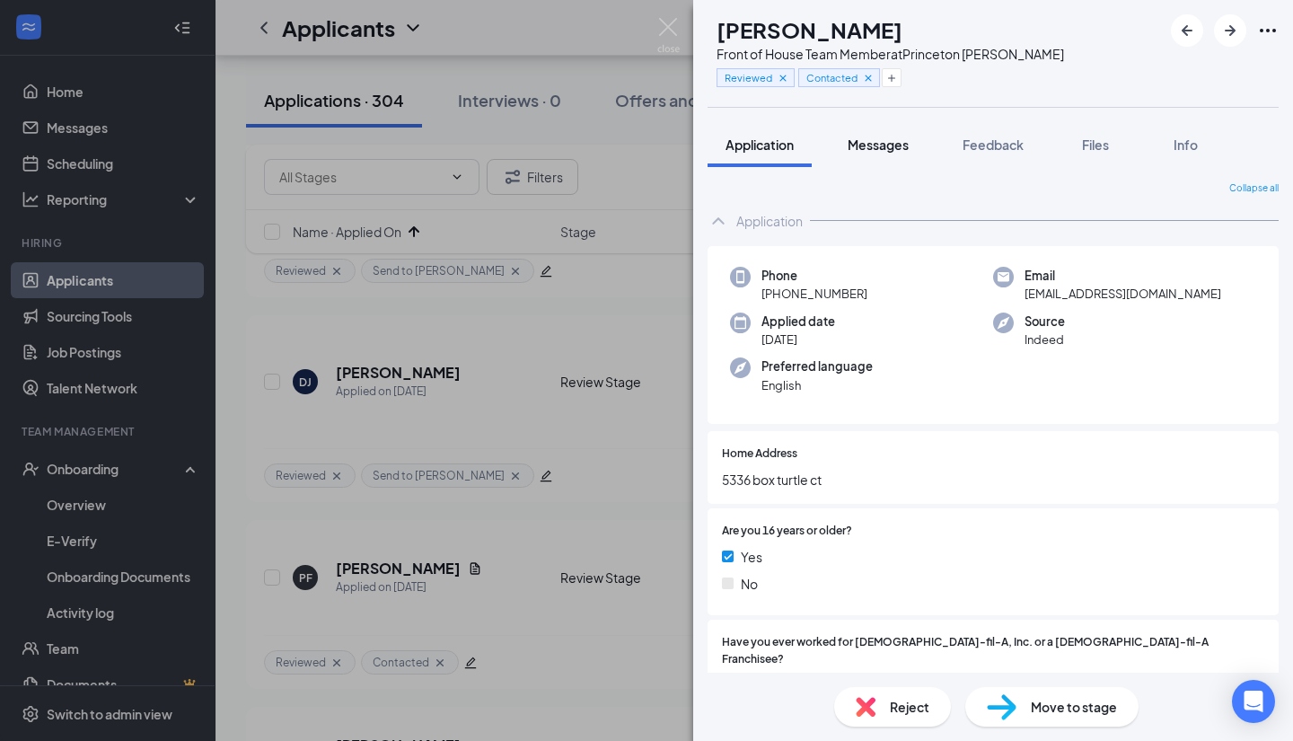
click at [873, 141] on span "Messages" at bounding box center [878, 145] width 61 height 16
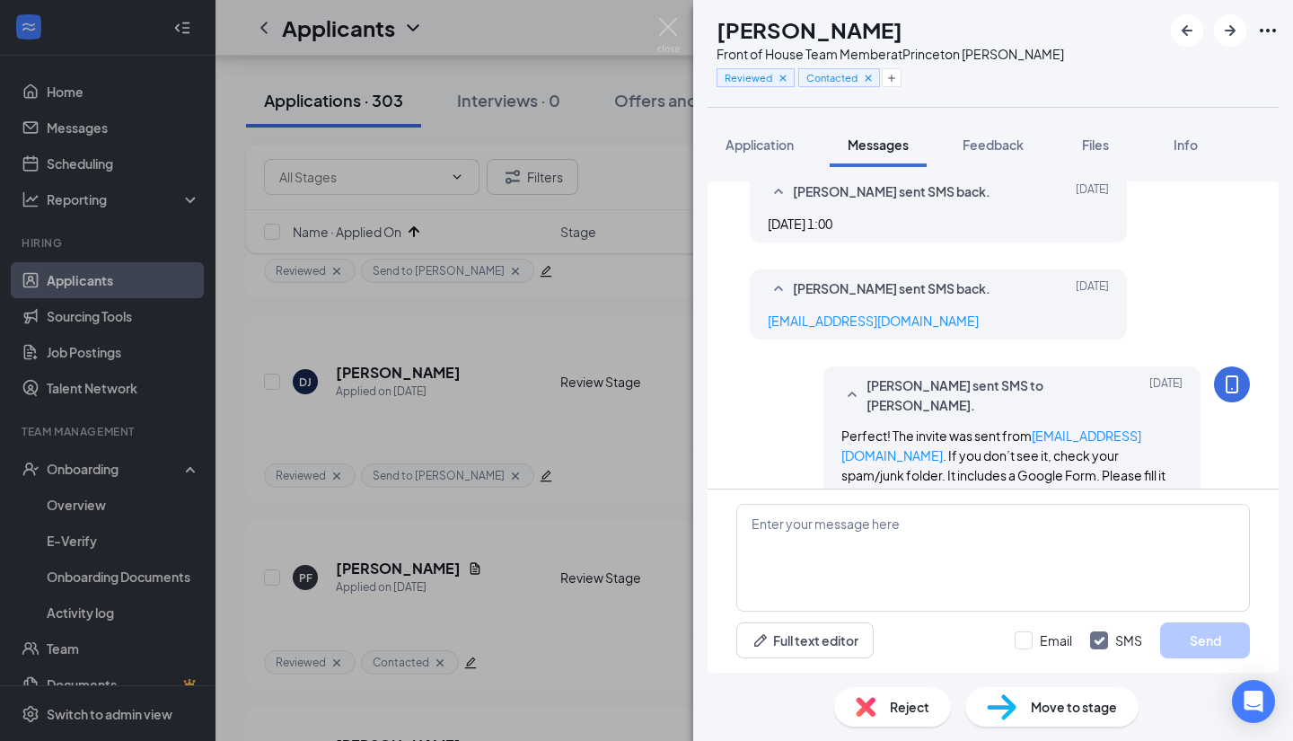
scroll to position [815, 0]
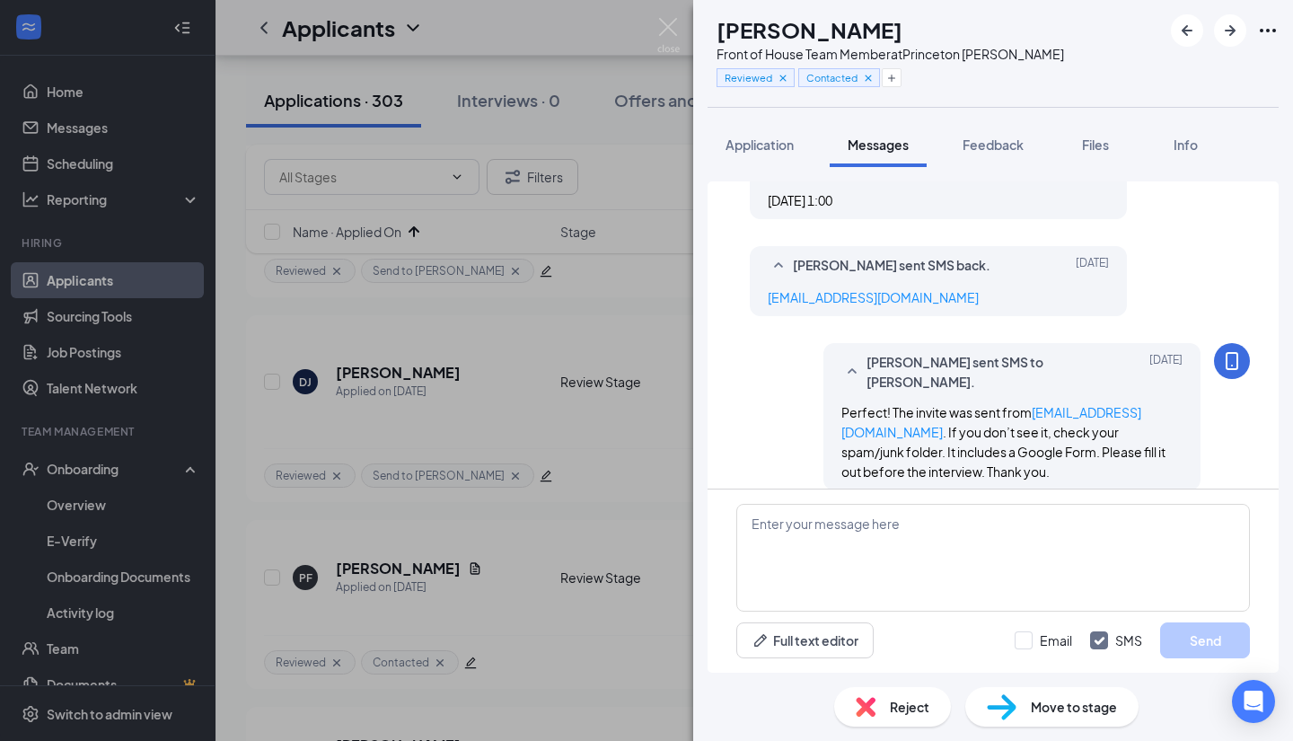
click at [885, 704] on div "Reject" at bounding box center [892, 707] width 117 height 40
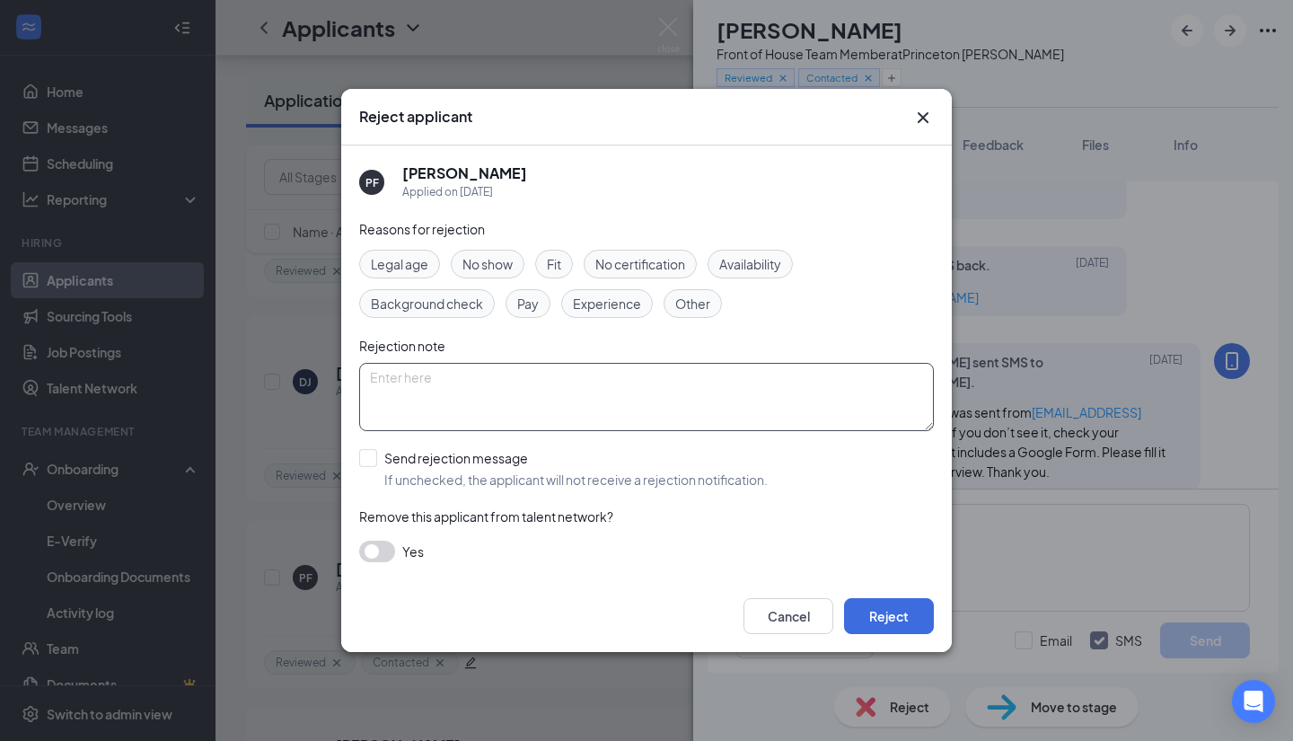
click at [390, 380] on textarea at bounding box center [646, 397] width 575 height 68
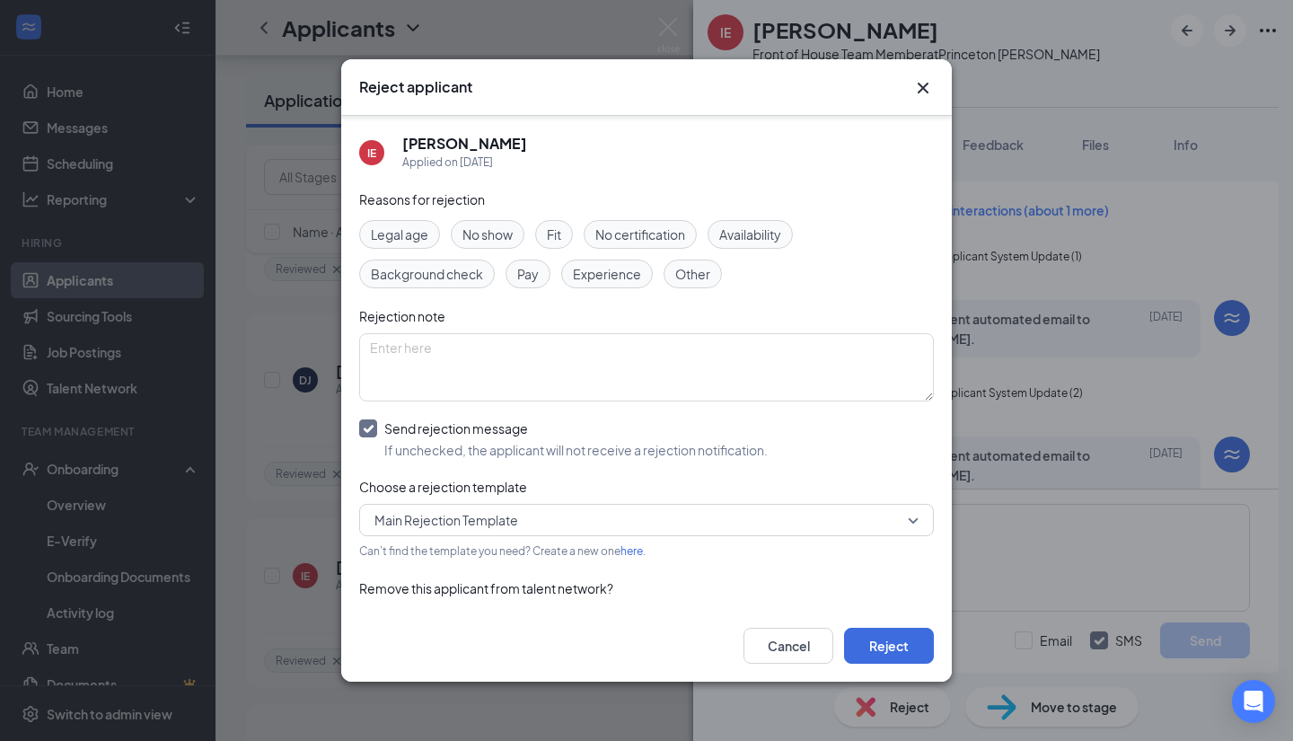
scroll to position [41, 0]
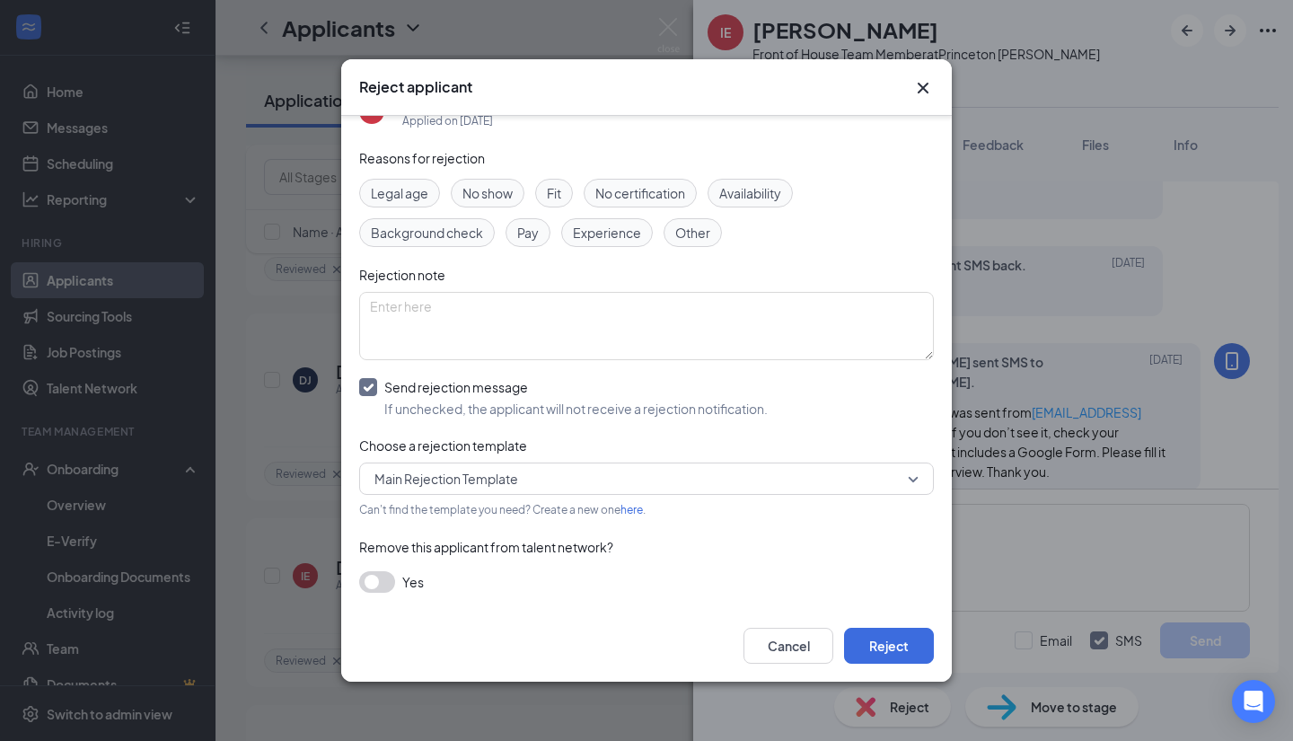
click at [393, 589] on div "Yes" at bounding box center [646, 582] width 575 height 22
click at [372, 584] on button "button" at bounding box center [377, 582] width 36 height 22
click at [543, 297] on textarea at bounding box center [646, 326] width 575 height 68
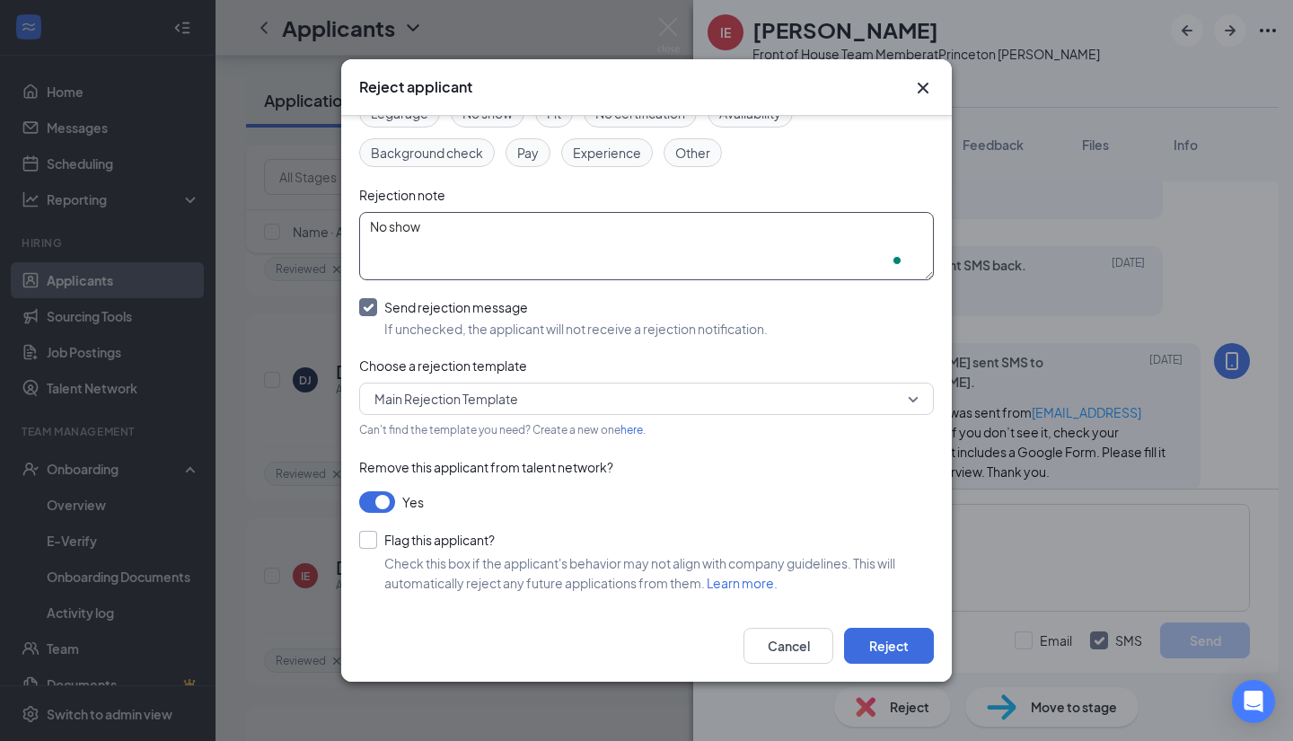
type textarea "No show"
click at [360, 541] on input "Flag this applicant?" at bounding box center [427, 540] width 136 height 18
checkbox input "true"
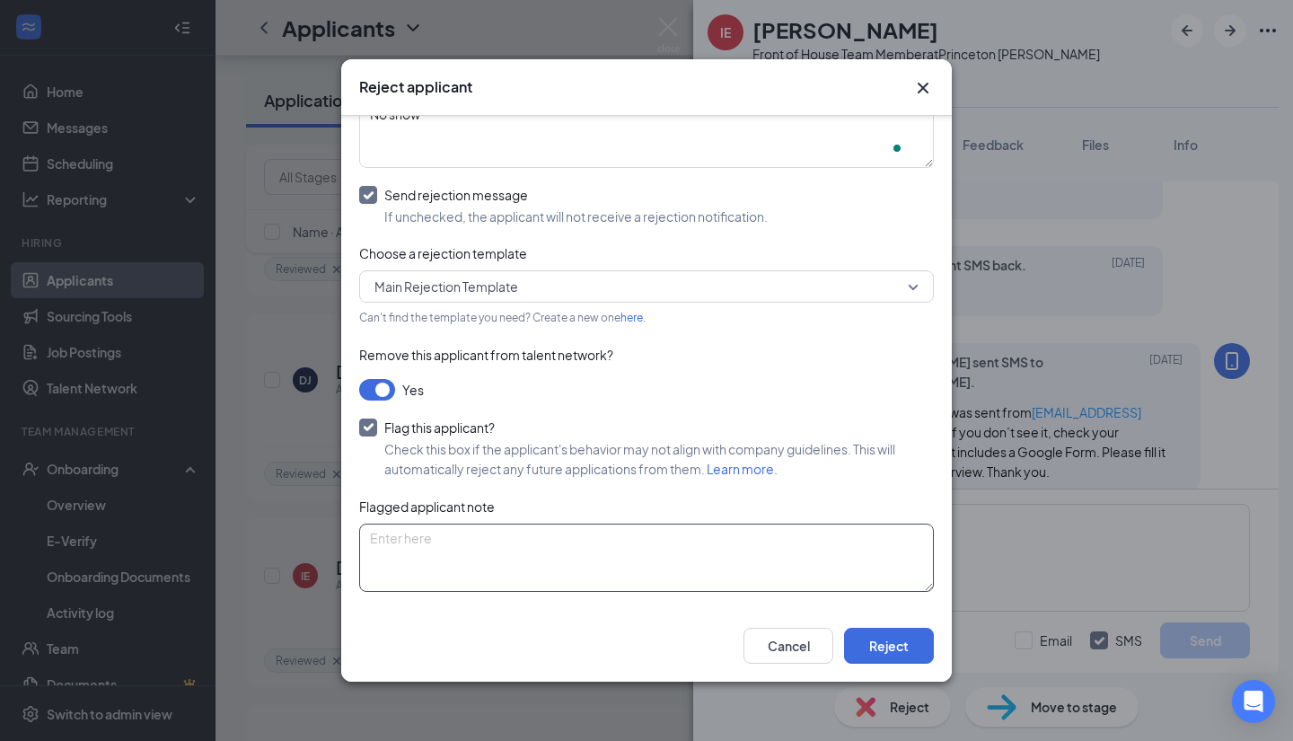
click at [487, 547] on textarea at bounding box center [646, 558] width 575 height 68
type textarea "No show"
click at [909, 656] on button "Reject" at bounding box center [889, 646] width 90 height 36
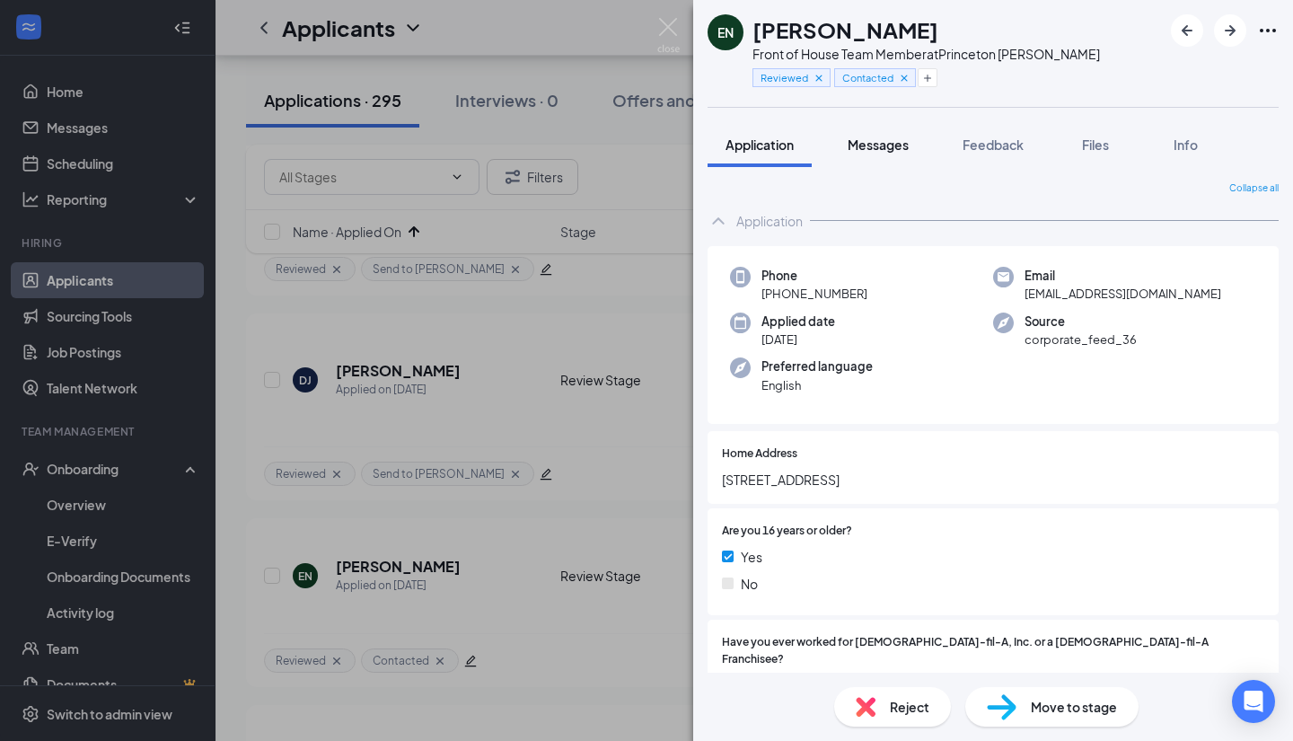
click at [894, 145] on span "Messages" at bounding box center [878, 145] width 61 height 16
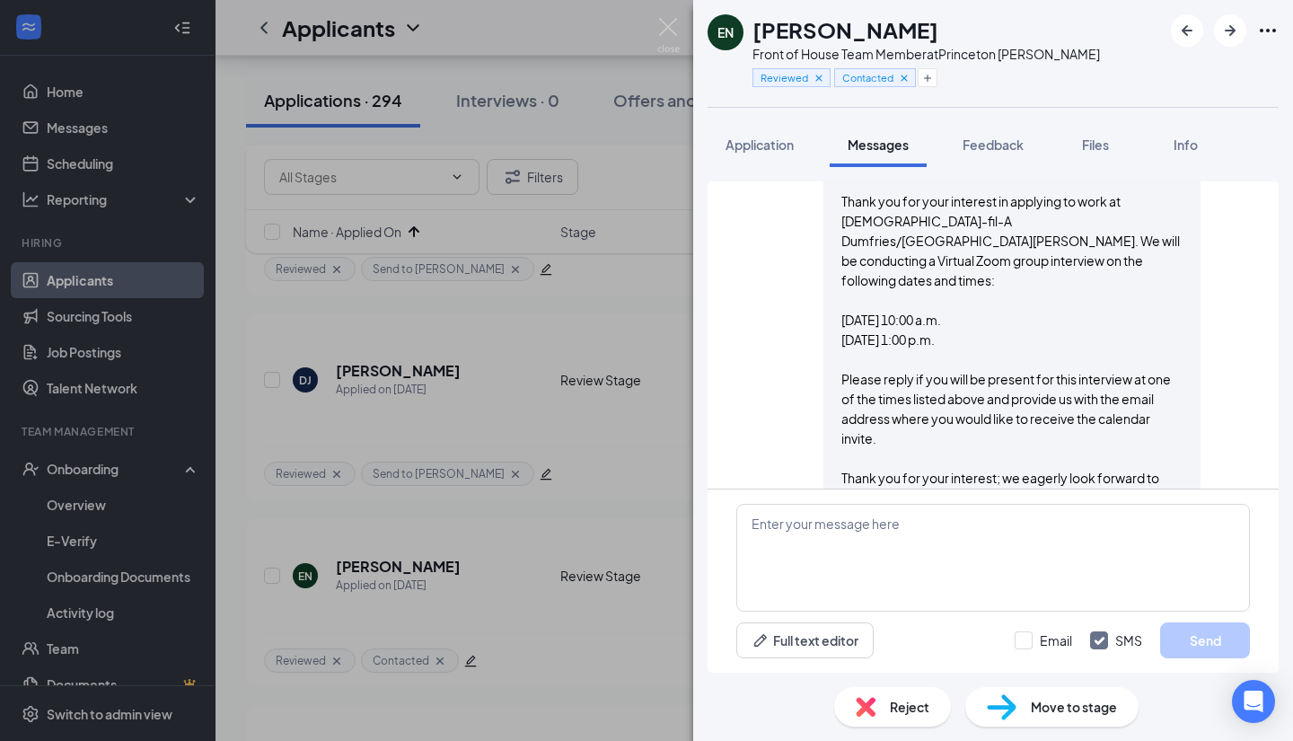
scroll to position [442, 0]
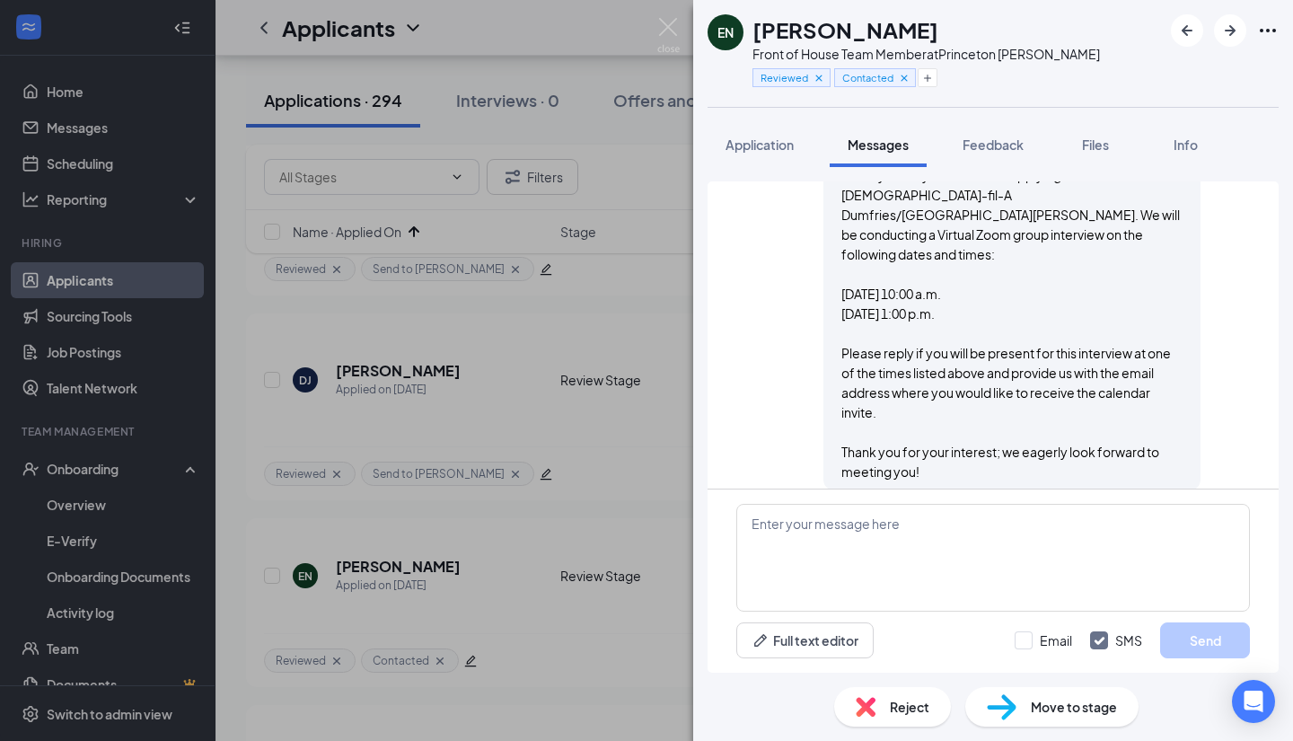
click at [900, 706] on span "Reject" at bounding box center [910, 707] width 40 height 20
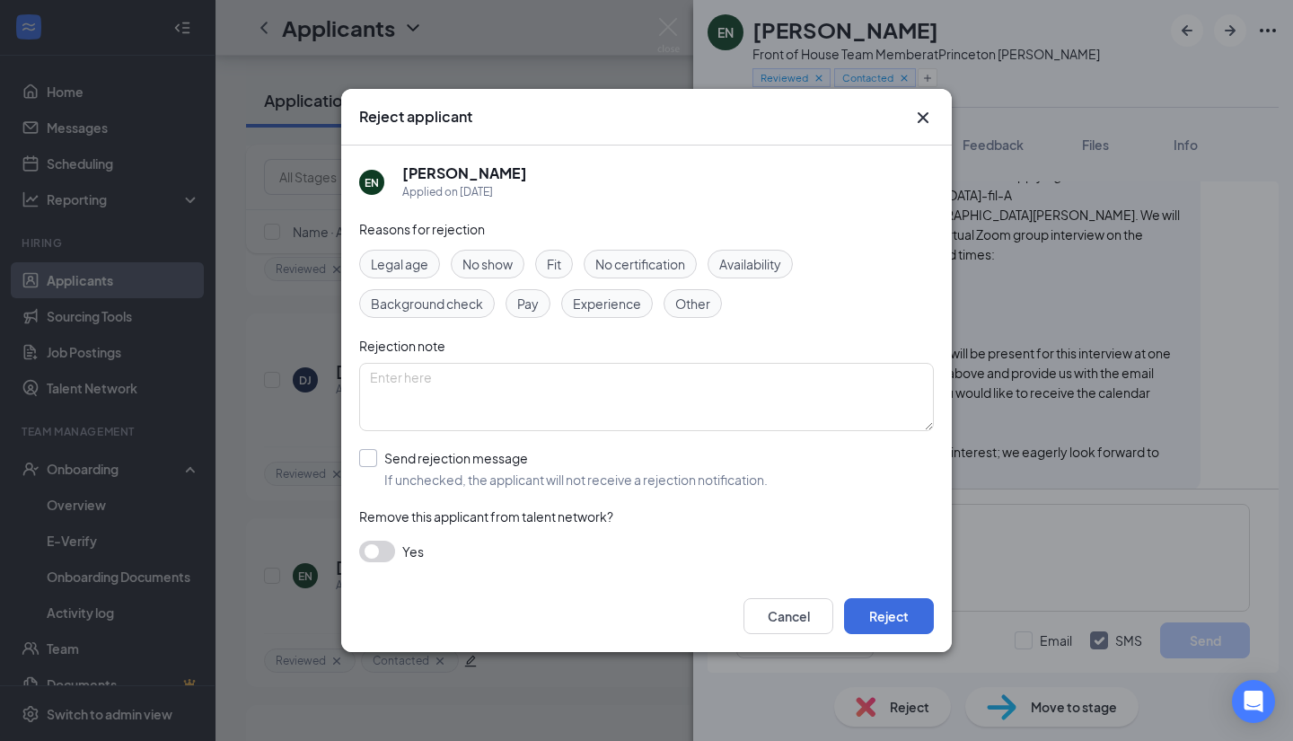
click at [372, 454] on input "Send rejection message If unchecked, the applicant will not receive a rejection…" at bounding box center [563, 469] width 409 height 40
checkbox input "true"
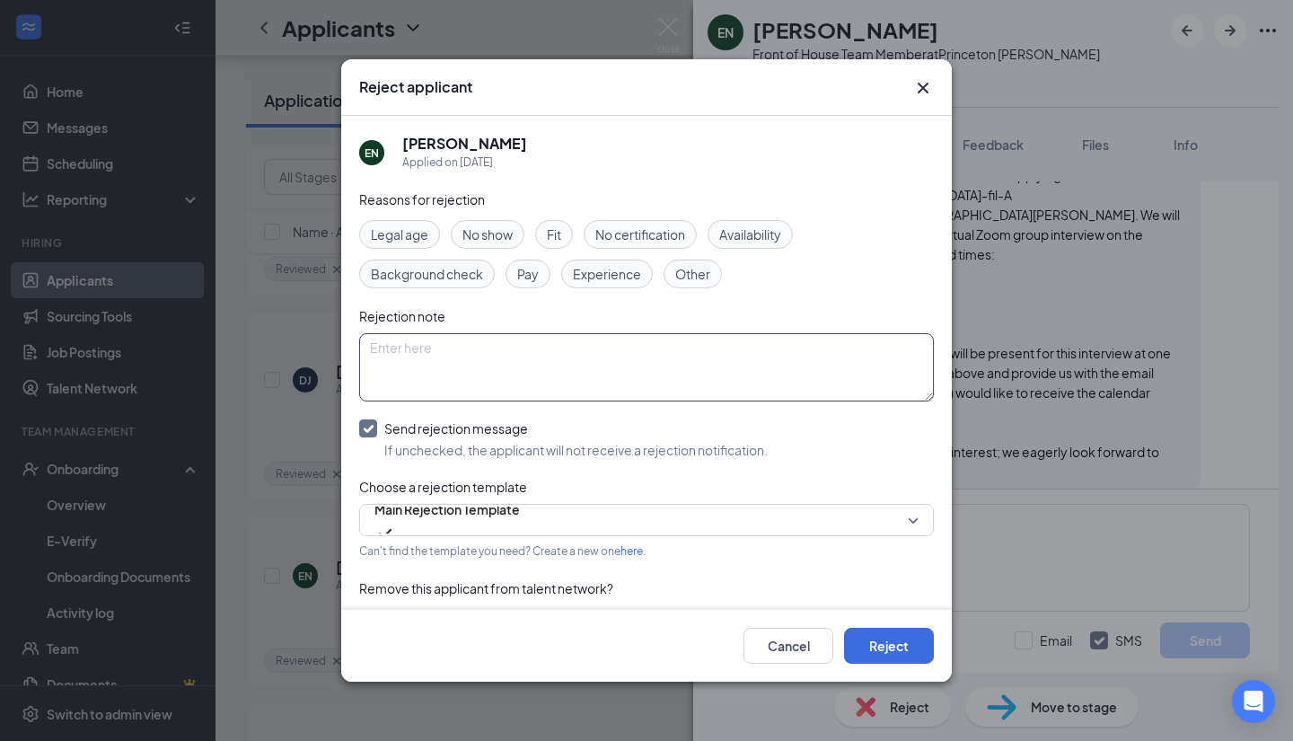
click at [512, 356] on textarea at bounding box center [646, 367] width 575 height 68
paste textarea "no response"
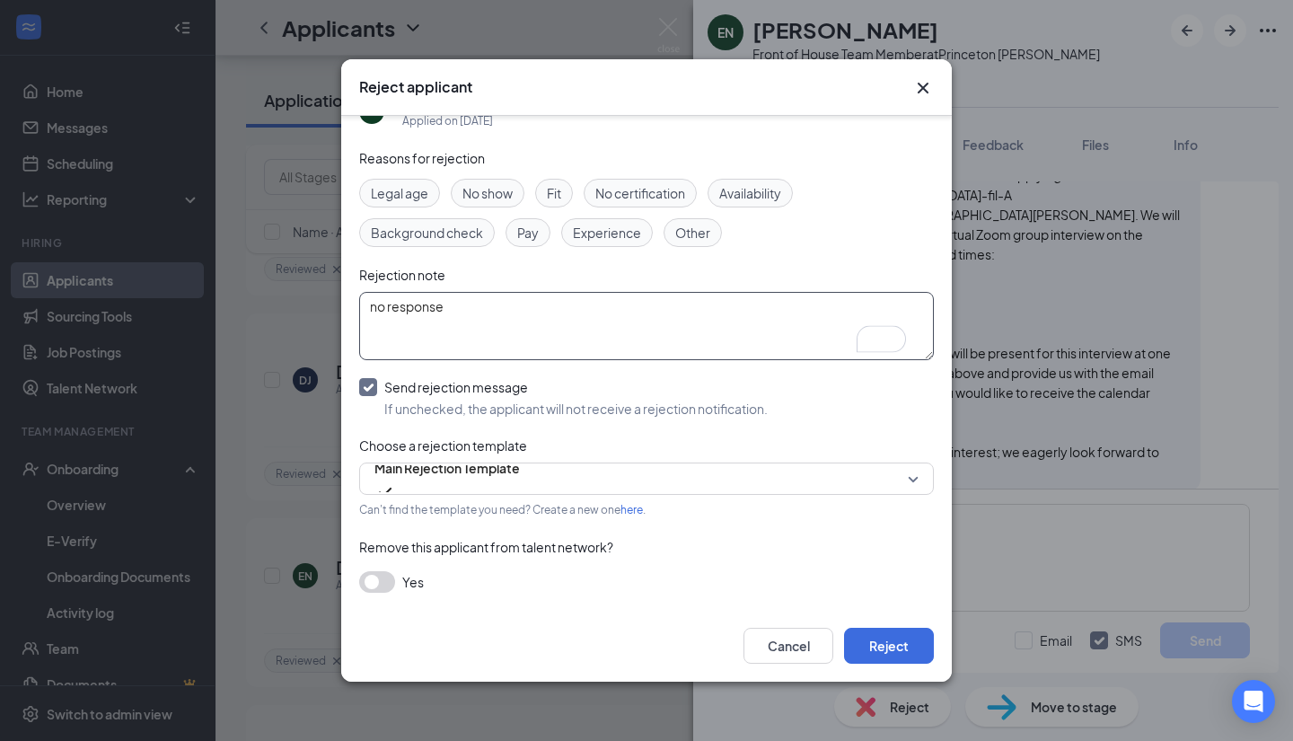
type textarea "no response"
click at [372, 581] on button "button" at bounding box center [377, 582] width 36 height 22
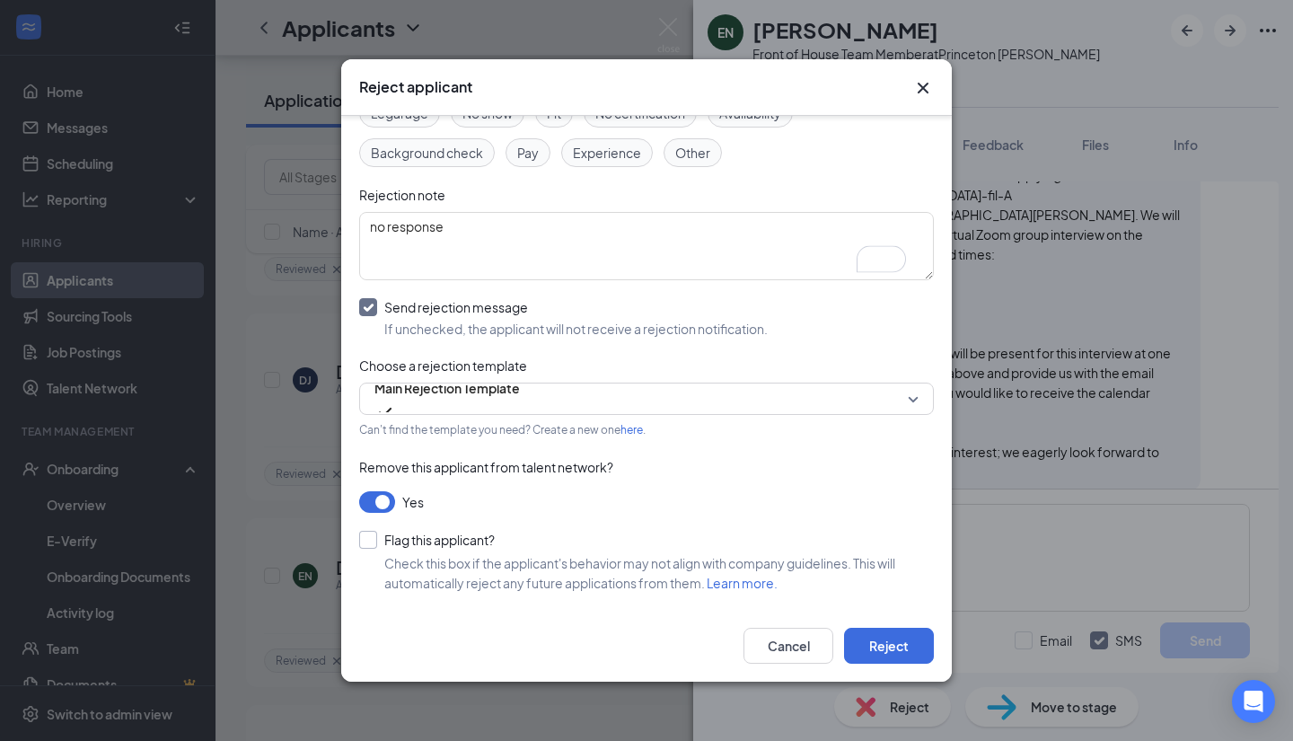
click at [378, 542] on input "Flag this applicant?" at bounding box center [427, 540] width 136 height 18
checkbox input "true"
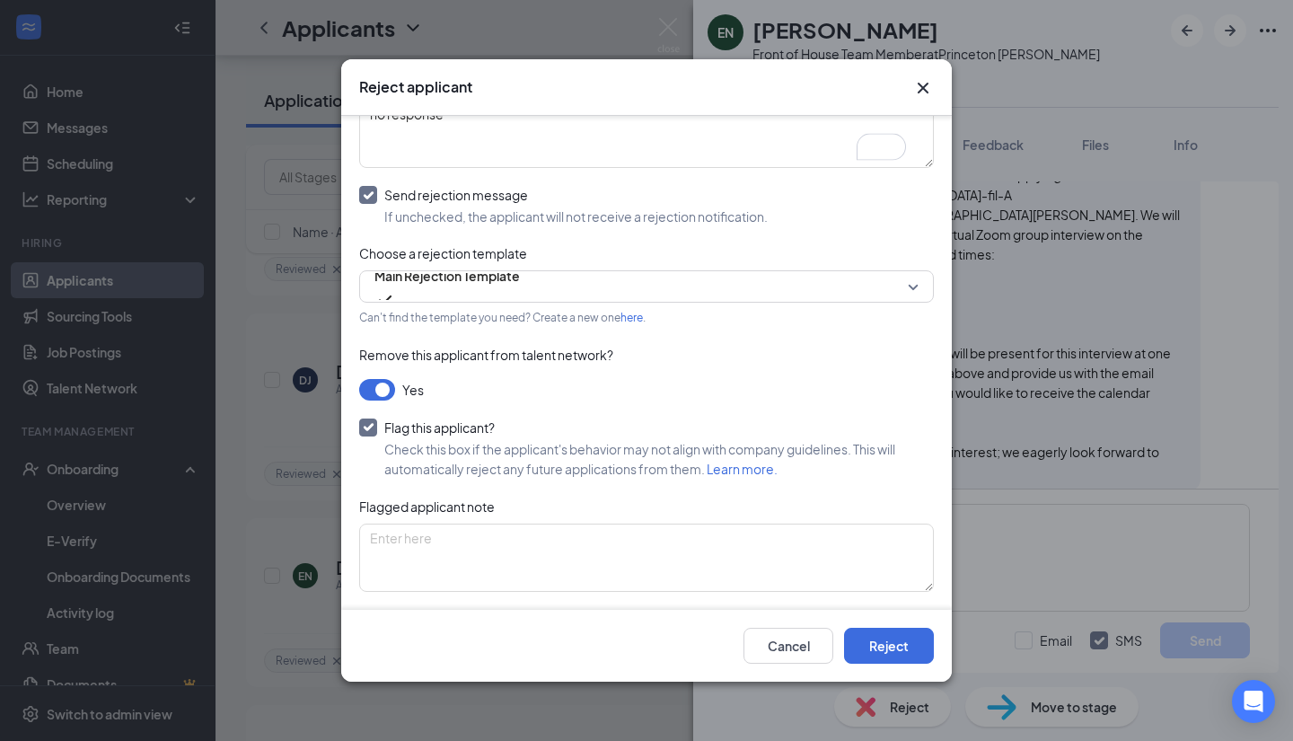
scroll to position [234, 0]
click at [474, 570] on textarea at bounding box center [646, 558] width 575 height 68
paste textarea "no response"
type textarea "no response"
click at [908, 657] on button "Reject" at bounding box center [889, 646] width 90 height 36
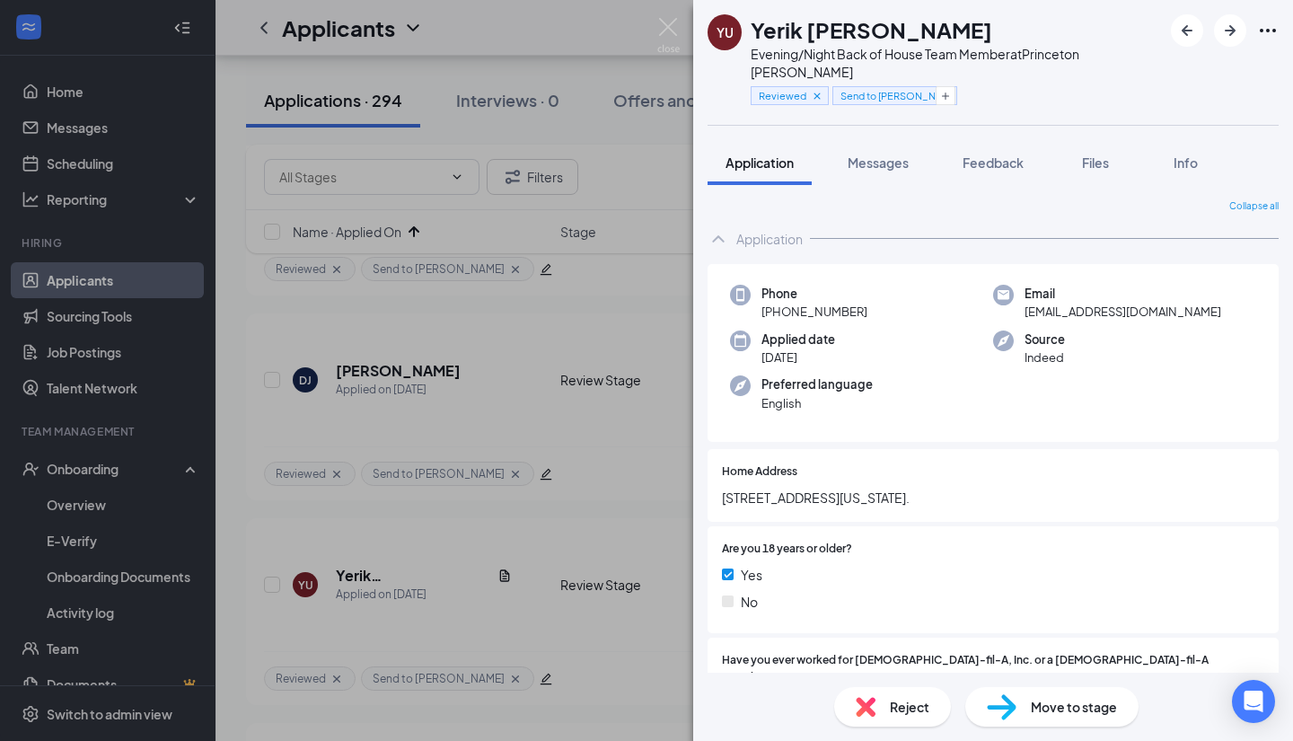
click at [609, 566] on div "YU Yerik Ulloa Evening/Night Back of House Team Member at Princeton Woods Revie…" at bounding box center [646, 370] width 1293 height 741
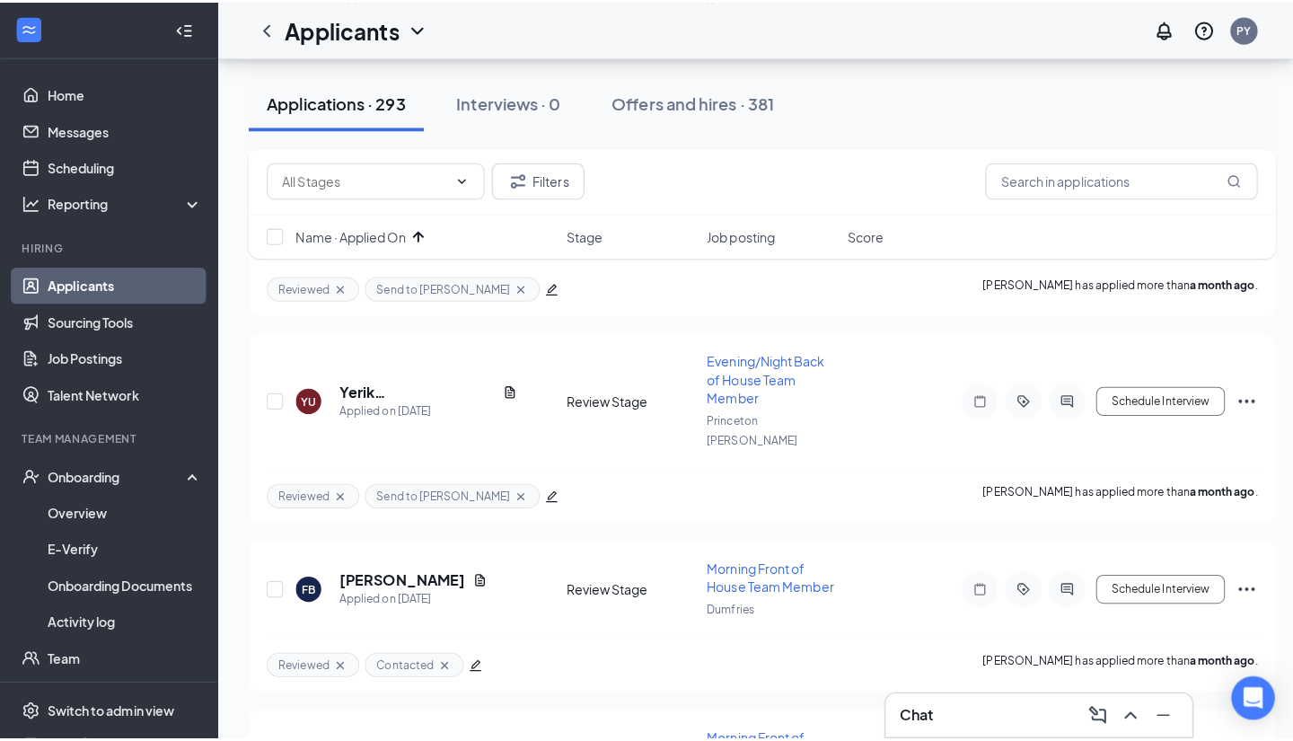
scroll to position [2580, 0]
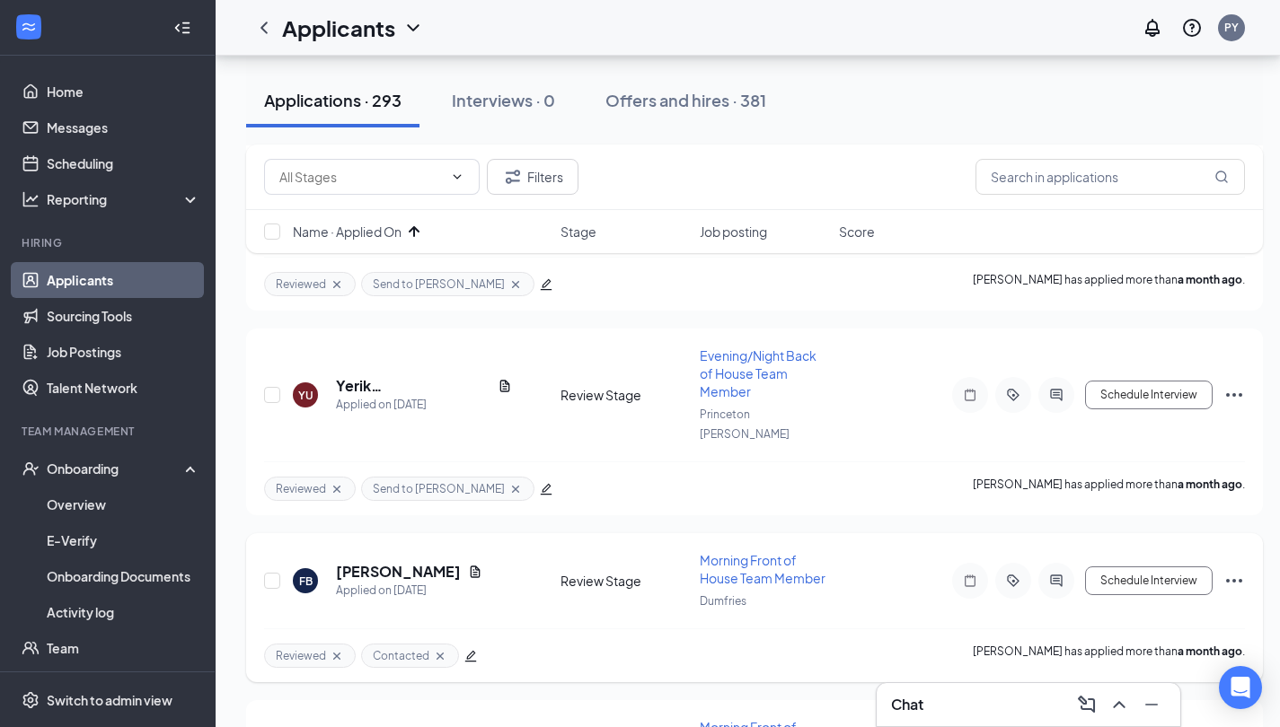
click at [406, 562] on h5 "Fatma Bekzade" at bounding box center [398, 572] width 125 height 20
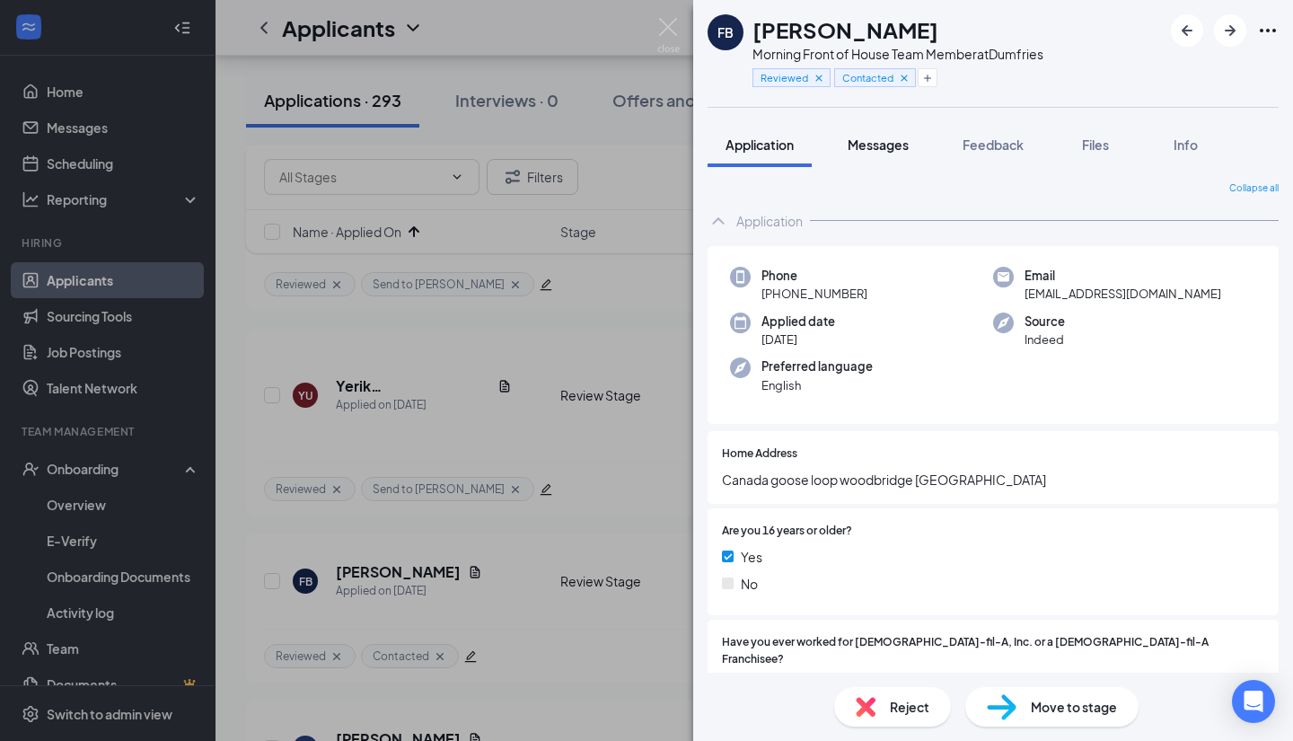
click at [873, 147] on span "Messages" at bounding box center [878, 145] width 61 height 16
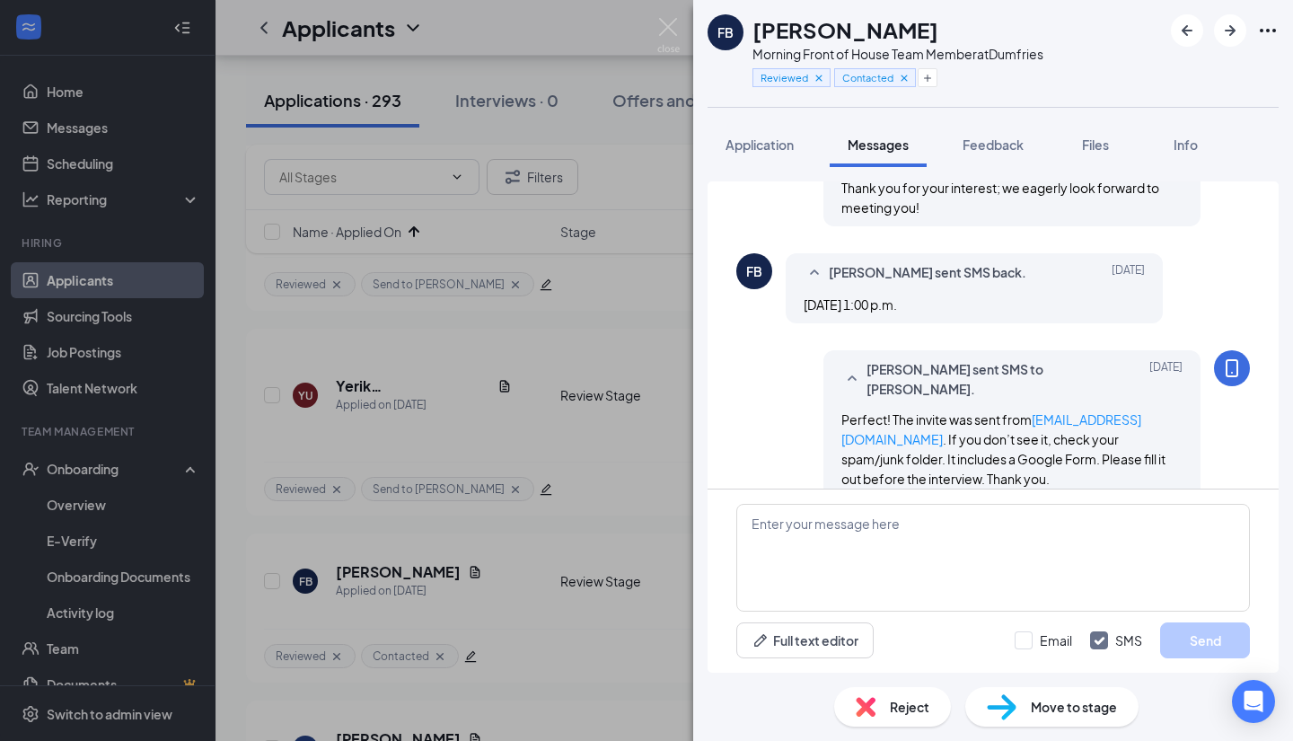
scroll to position [713, 0]
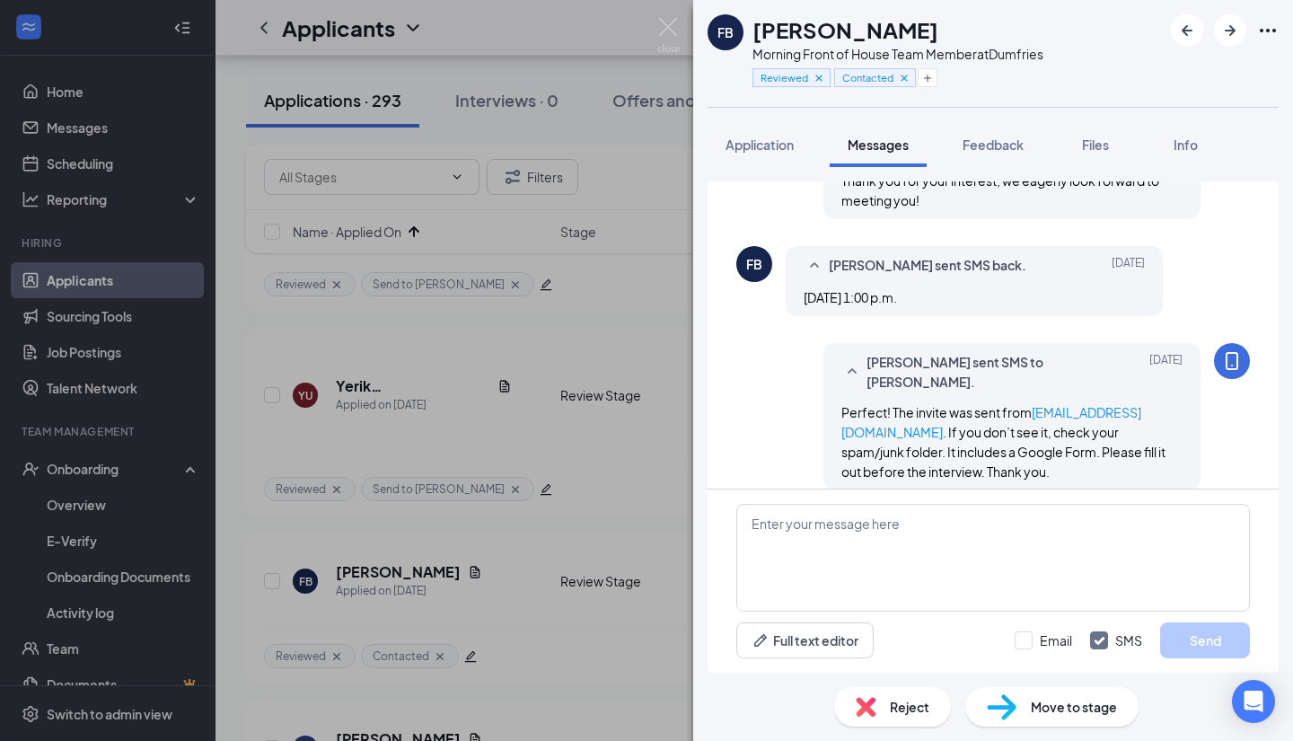
click at [915, 718] on div "Reject" at bounding box center [892, 707] width 117 height 40
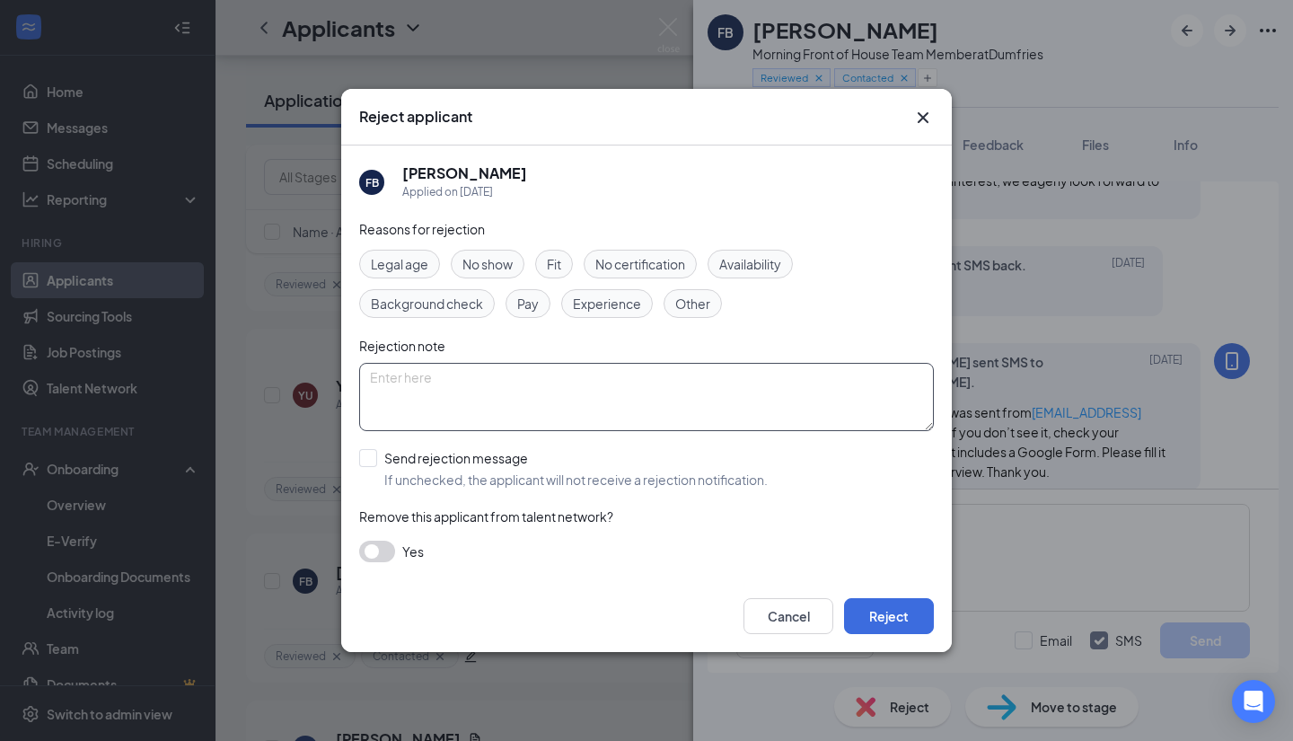
click at [439, 378] on textarea at bounding box center [646, 397] width 575 height 68
type textarea "No Show"
click at [364, 459] on input "Send rejection message If unchecked, the applicant will not receive a rejection…" at bounding box center [563, 469] width 409 height 40
checkbox input "true"
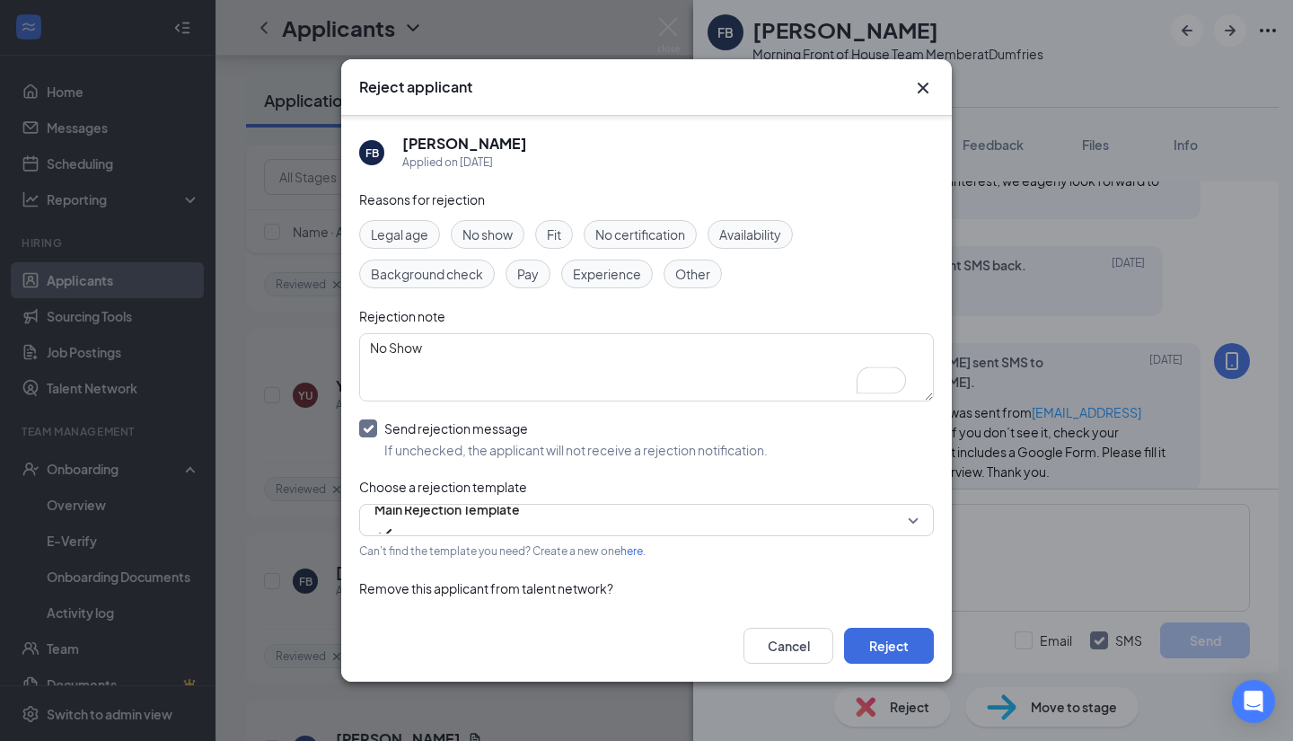
scroll to position [41, 0]
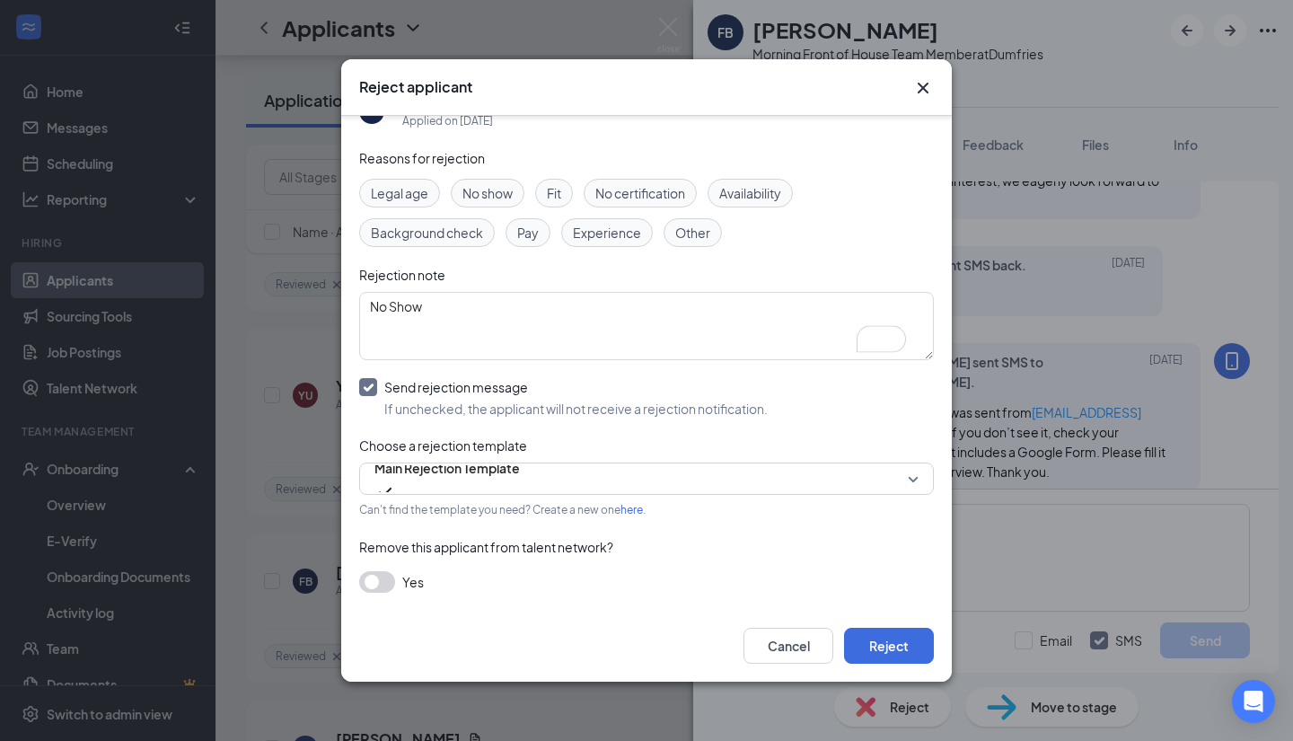
click at [372, 582] on button "button" at bounding box center [377, 582] width 36 height 22
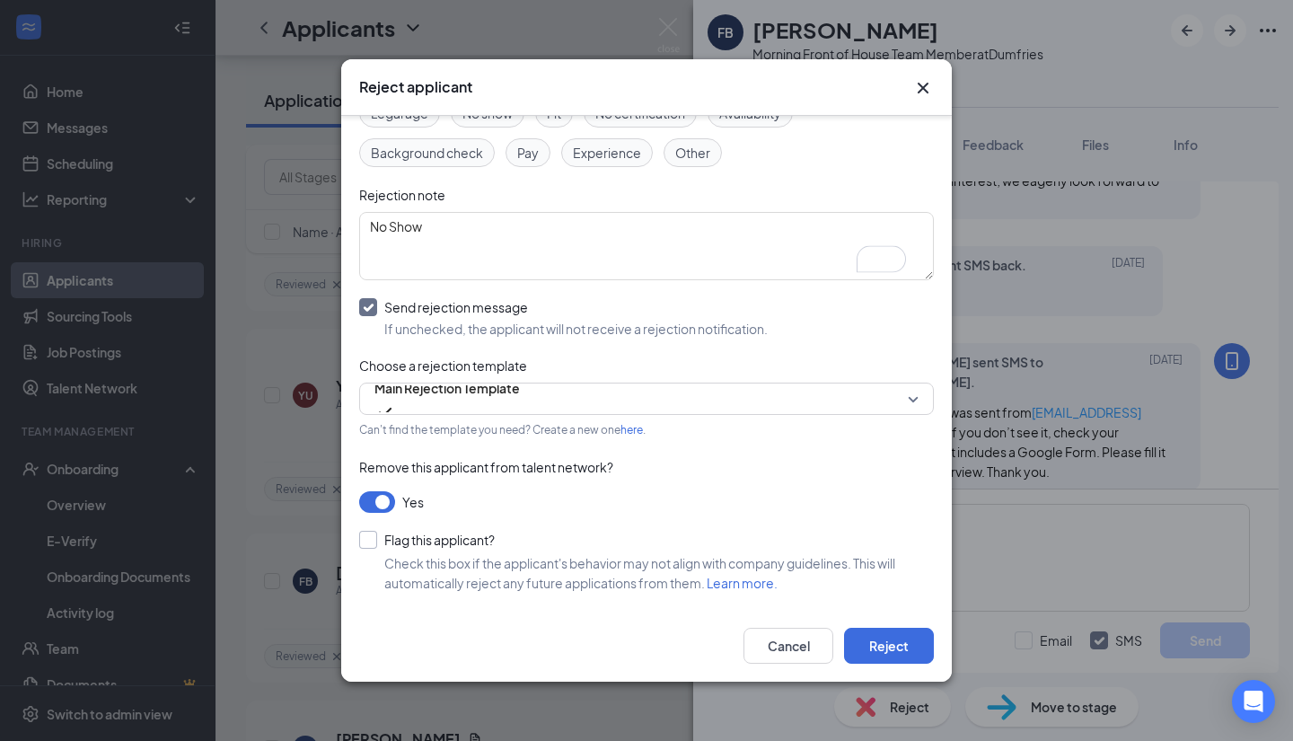
click at [367, 546] on input "Flag this applicant?" at bounding box center [427, 540] width 136 height 18
checkbox input "true"
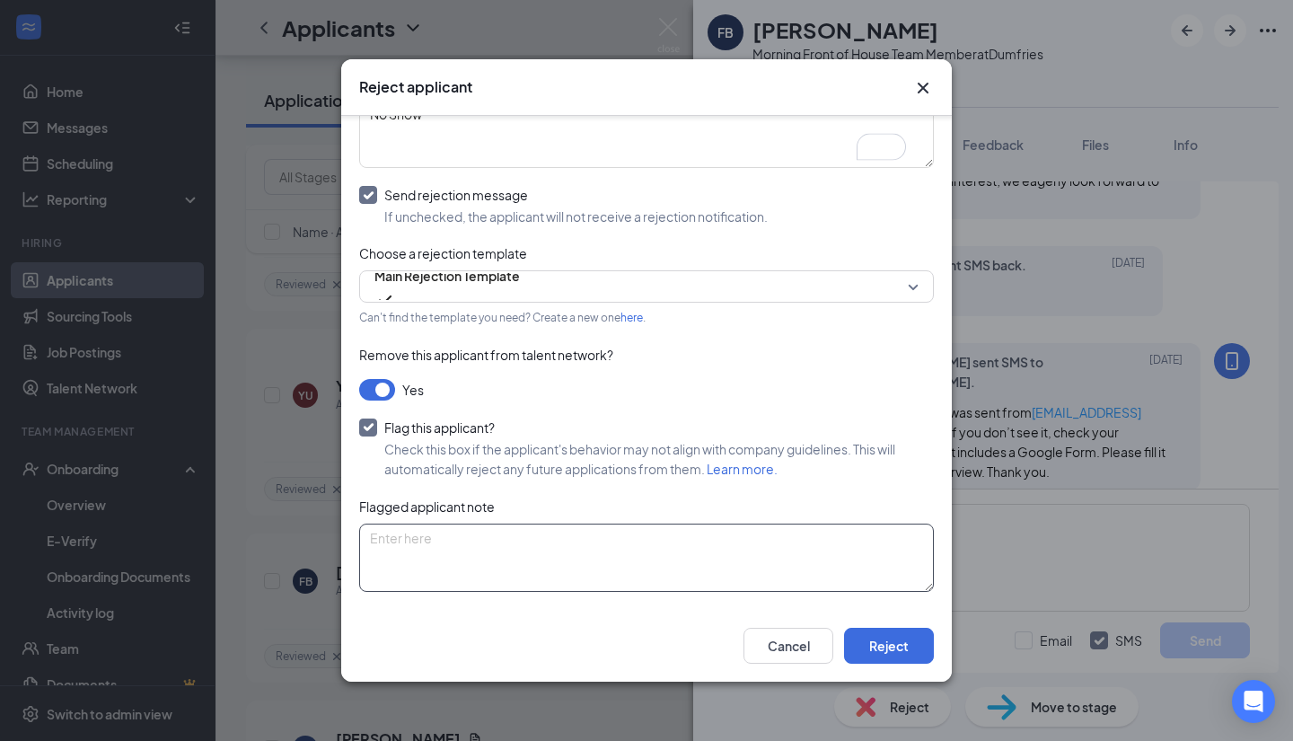
click at [542, 534] on textarea at bounding box center [646, 558] width 575 height 68
type textarea "No show"
click at [897, 656] on button "Reject" at bounding box center [889, 646] width 90 height 36
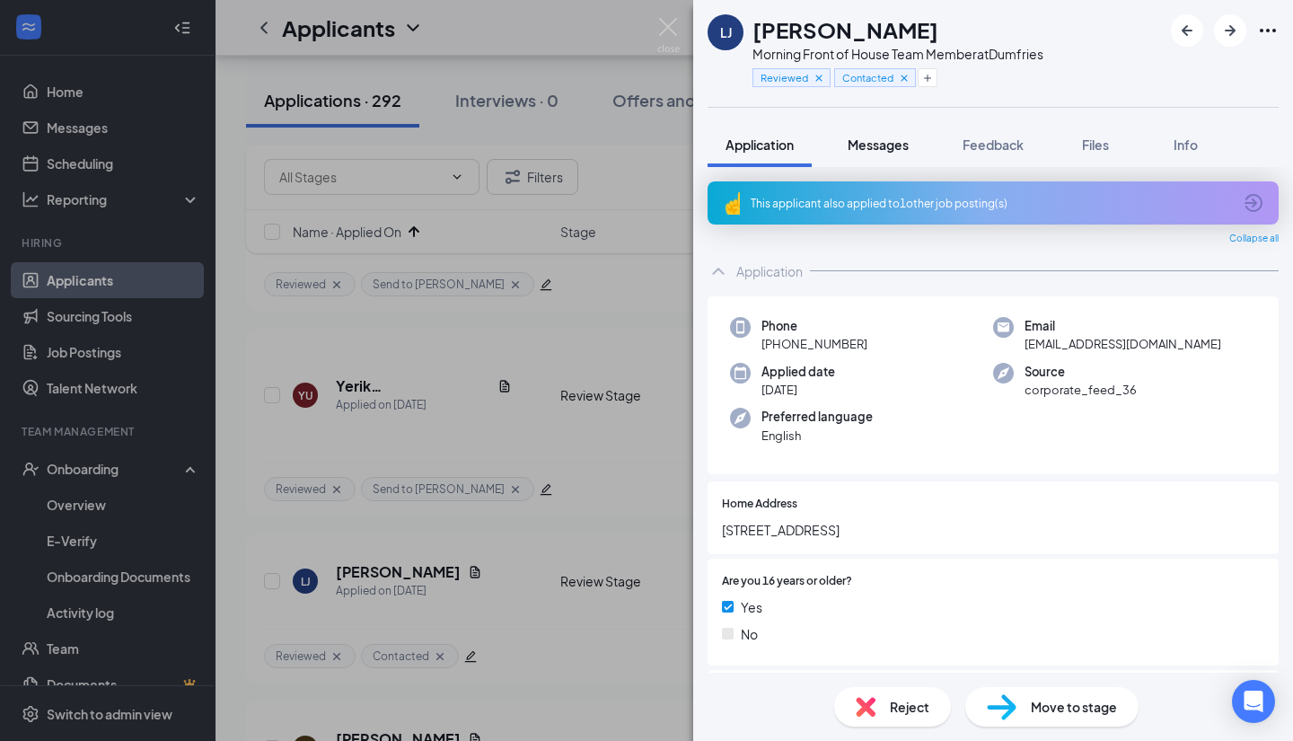
click at [894, 161] on button "Messages" at bounding box center [878, 144] width 97 height 45
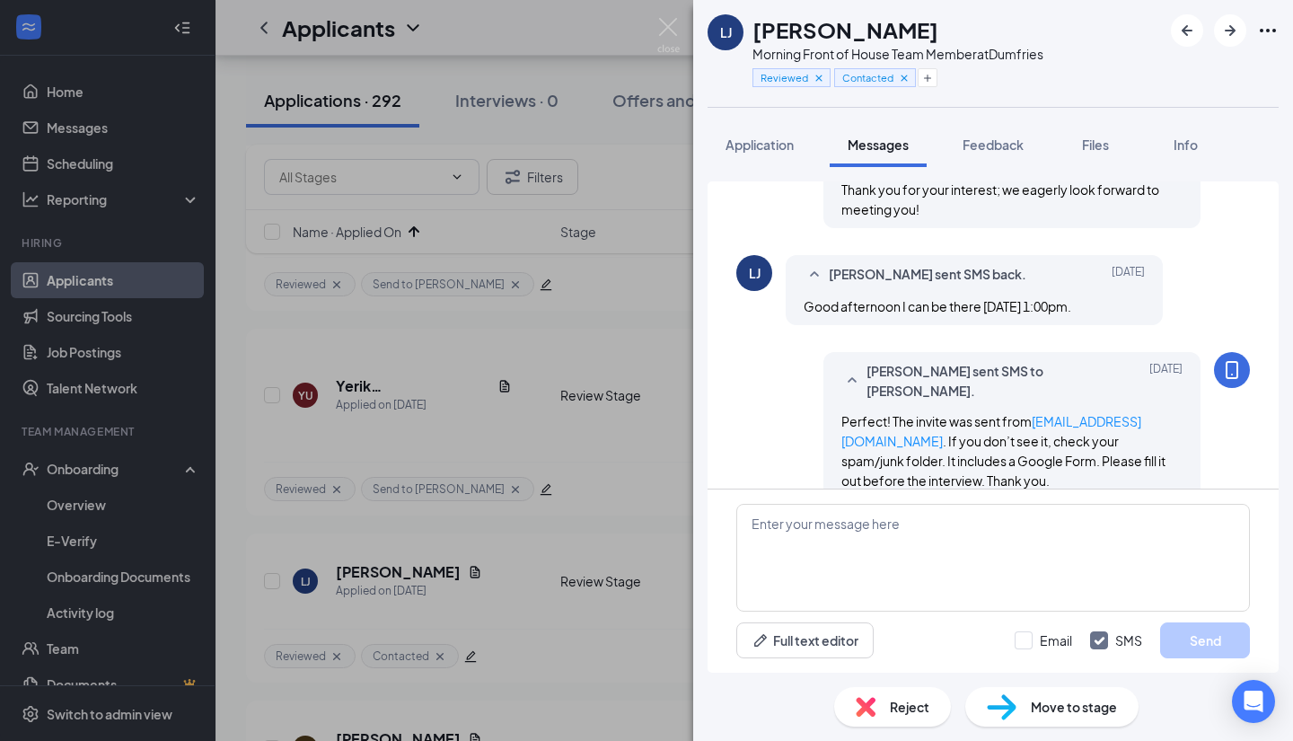
scroll to position [907, 0]
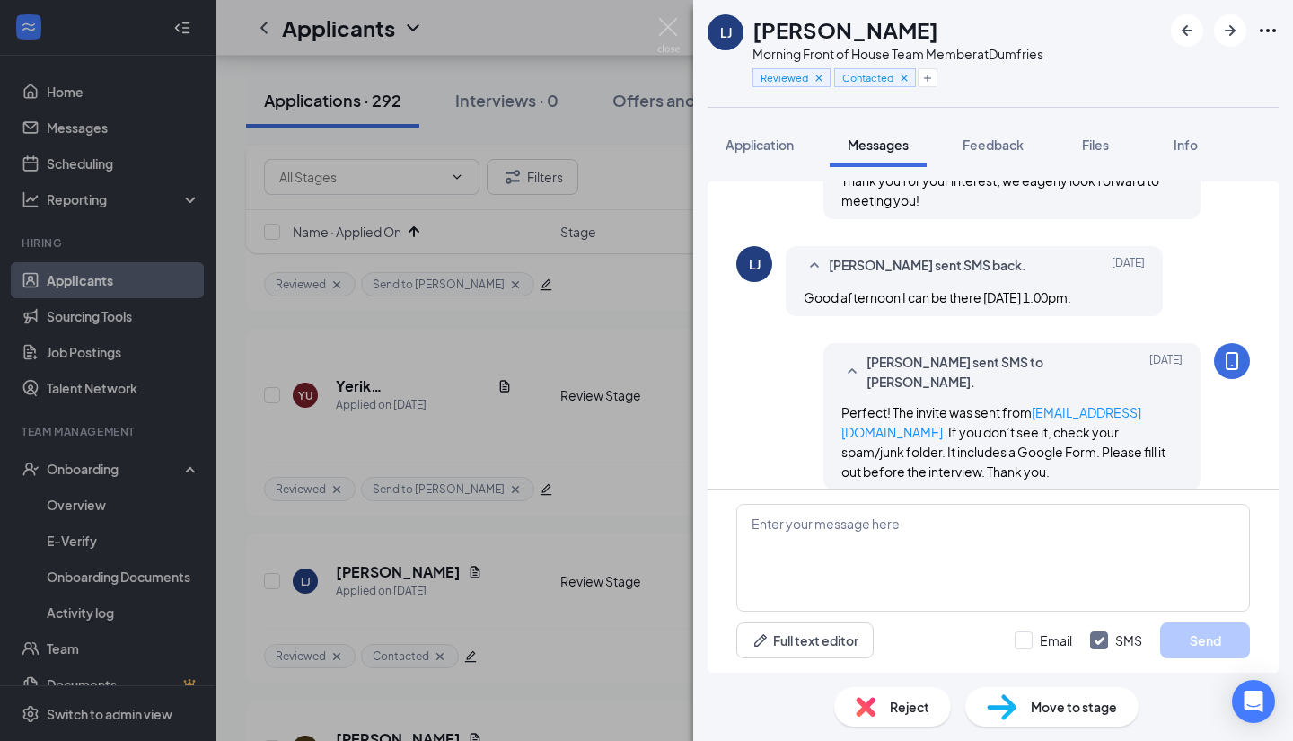
click at [868, 695] on div "Reject" at bounding box center [892, 707] width 117 height 40
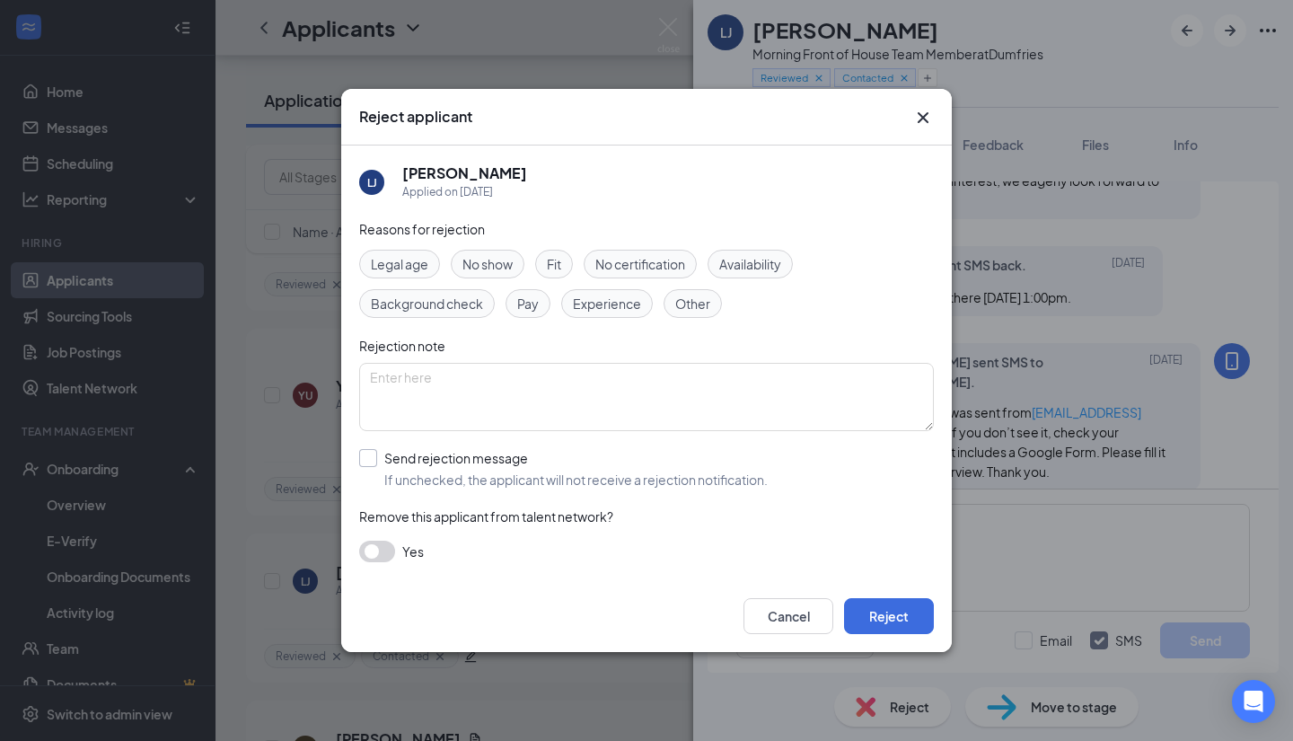
click at [370, 452] on input "Send rejection message If unchecked, the applicant will not receive a rejection…" at bounding box center [563, 469] width 409 height 40
checkbox input "true"
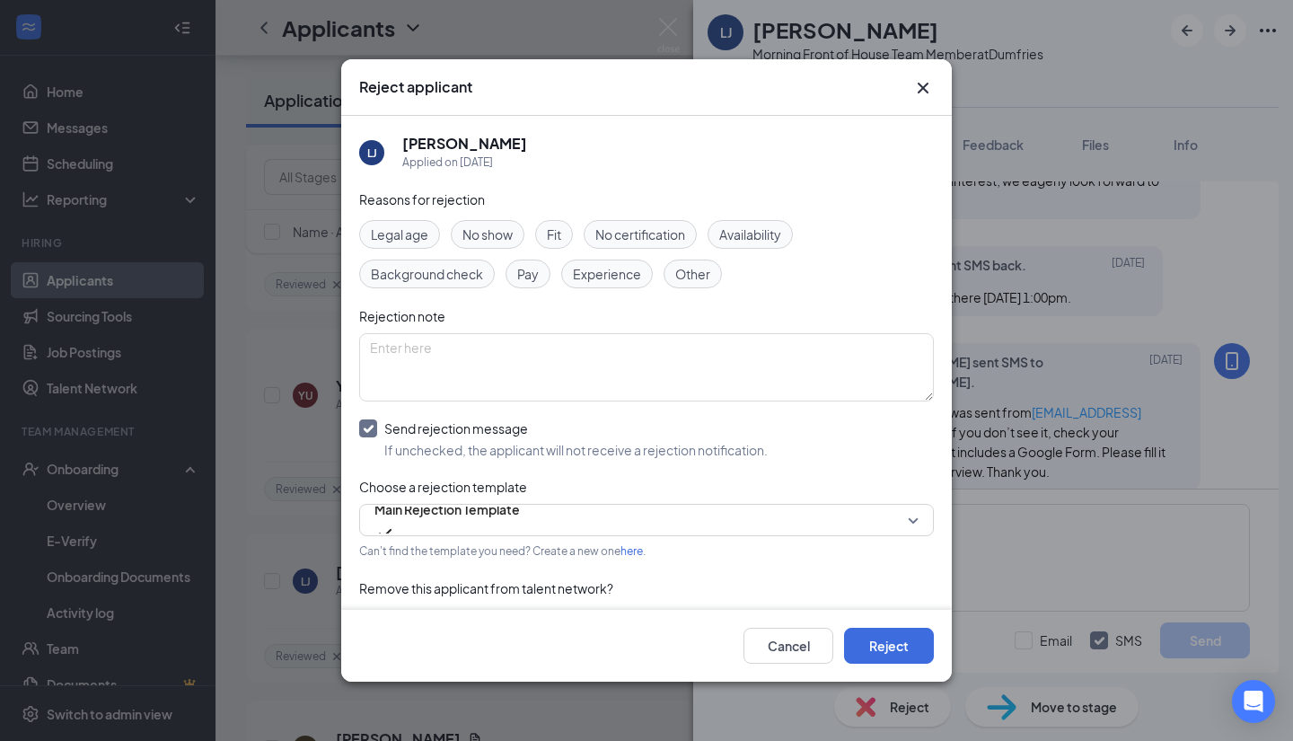
scroll to position [41, 0]
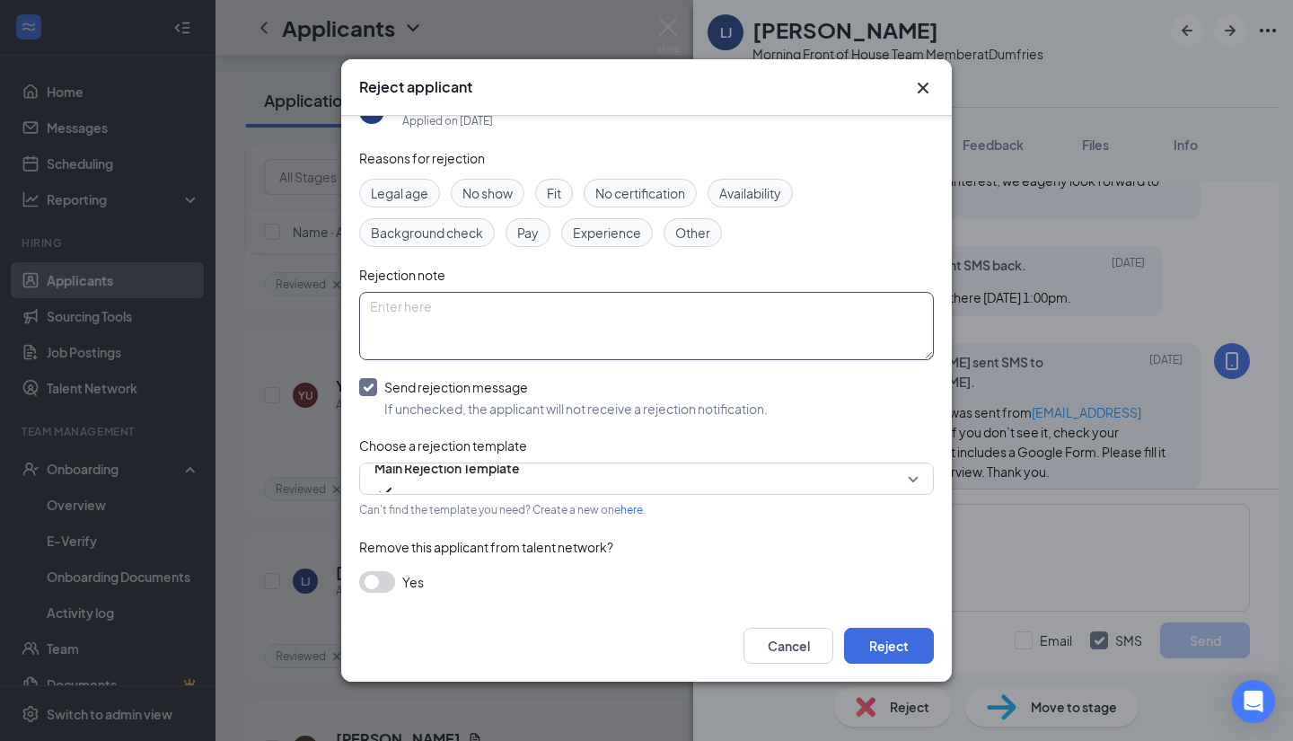
click at [630, 323] on textarea at bounding box center [646, 326] width 575 height 68
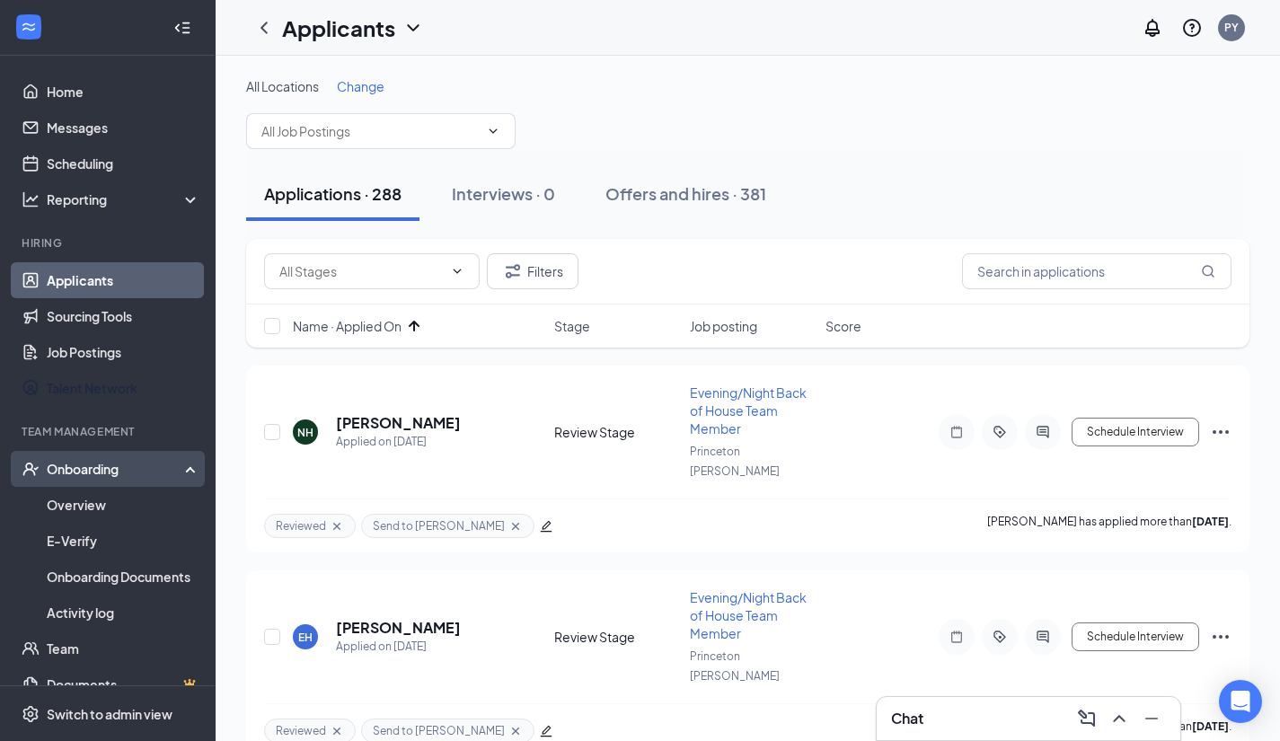
click at [67, 464] on div "Onboarding" at bounding box center [116, 469] width 138 height 18
click at [113, 463] on div "Onboarding" at bounding box center [116, 469] width 138 height 18
click at [81, 498] on link "Overview" at bounding box center [124, 505] width 154 height 36
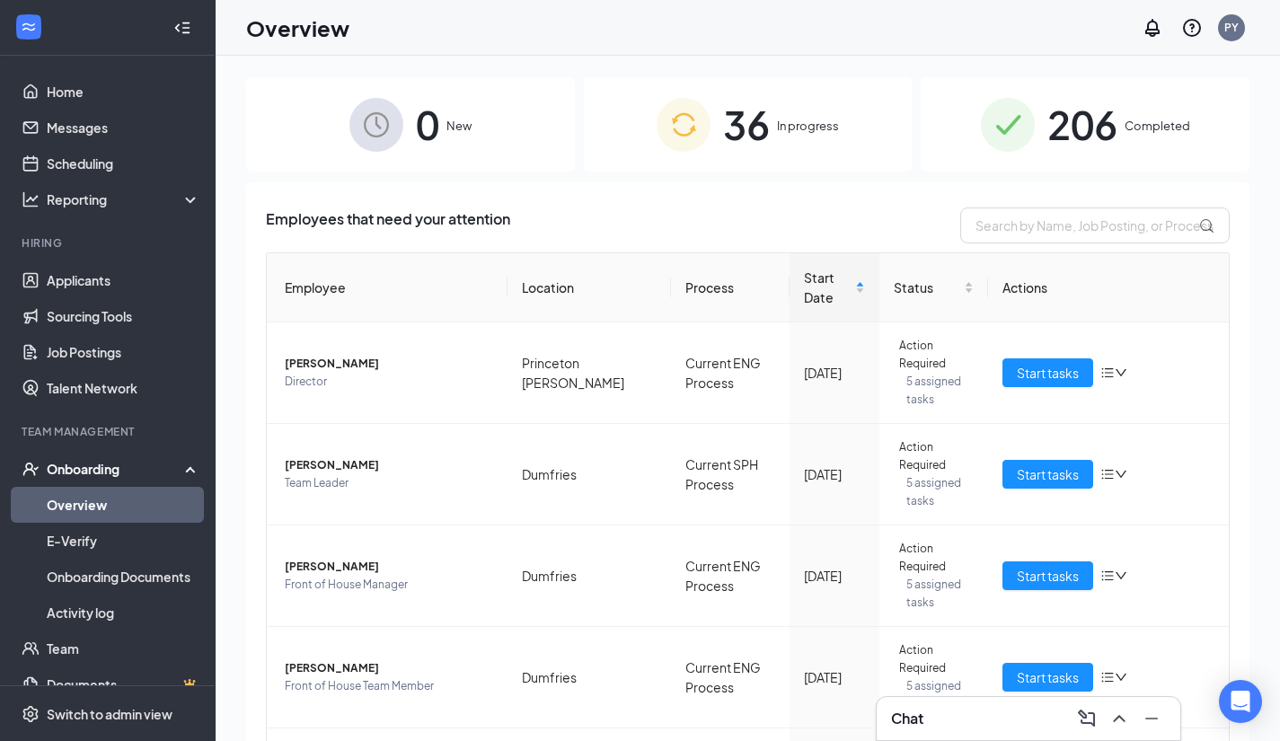
click at [764, 117] on div "36 In progress" at bounding box center [748, 124] width 329 height 94
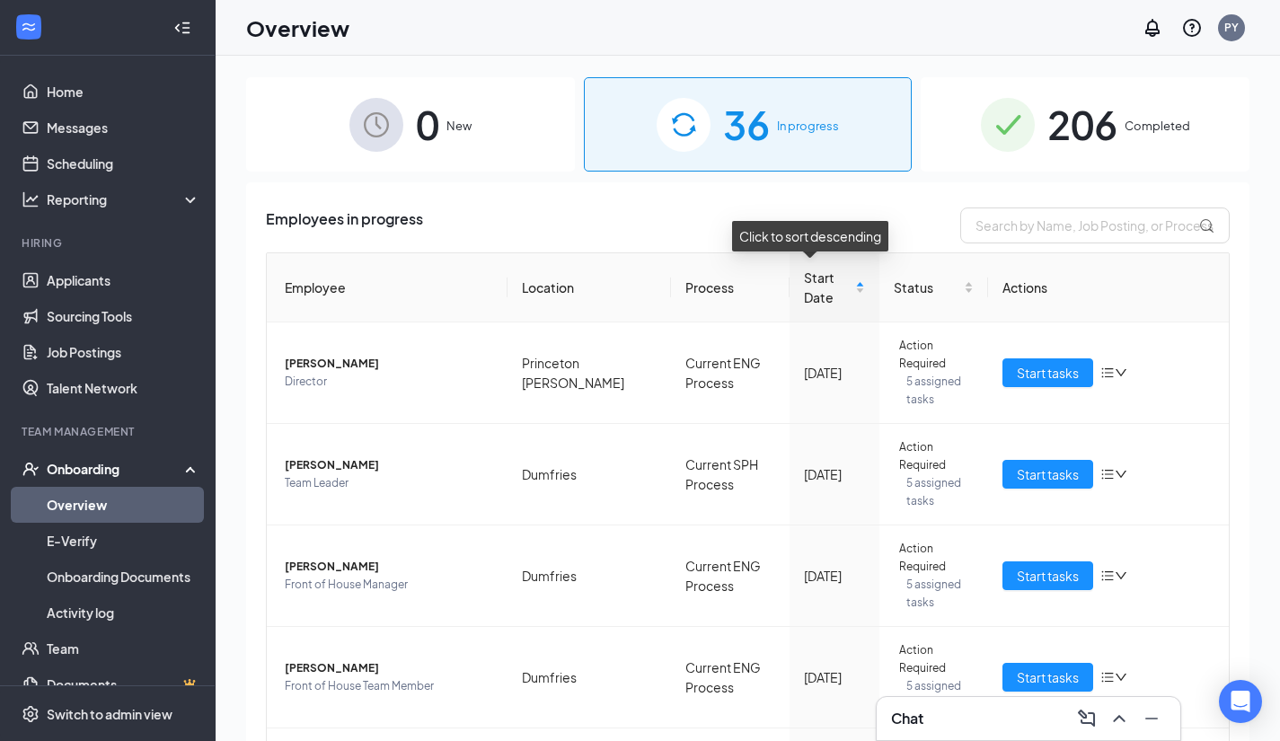
click at [842, 288] on div "Start Date" at bounding box center [834, 288] width 61 height 40
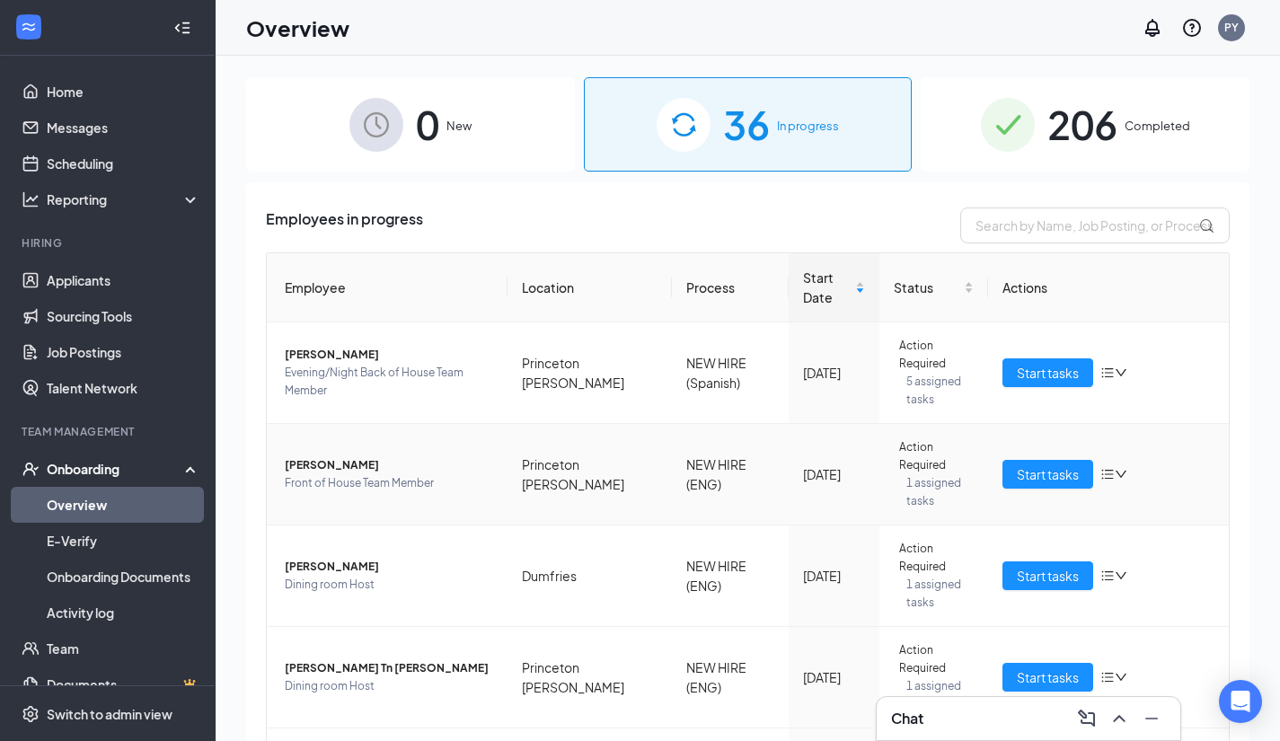
click at [337, 464] on span "[PERSON_NAME]" at bounding box center [389, 465] width 208 height 18
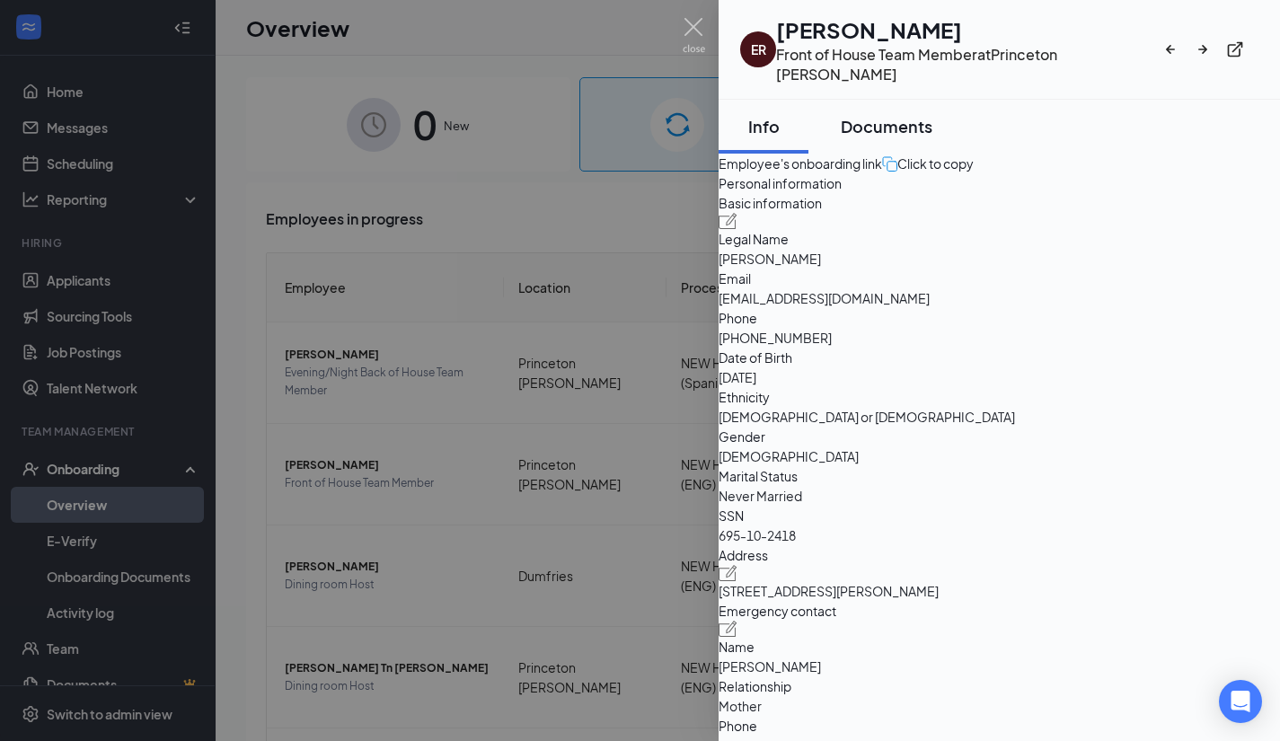
click at [916, 115] on div "Documents" at bounding box center [887, 126] width 92 height 22
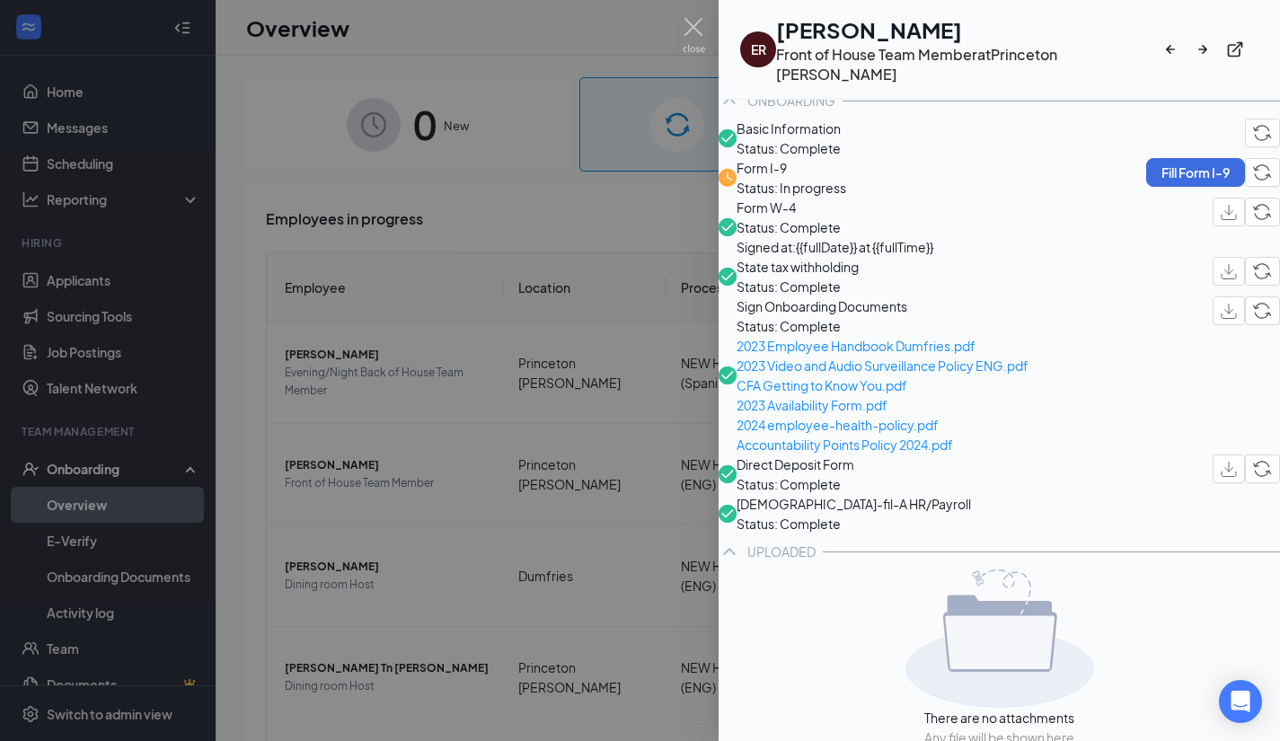
scroll to position [101, 0]
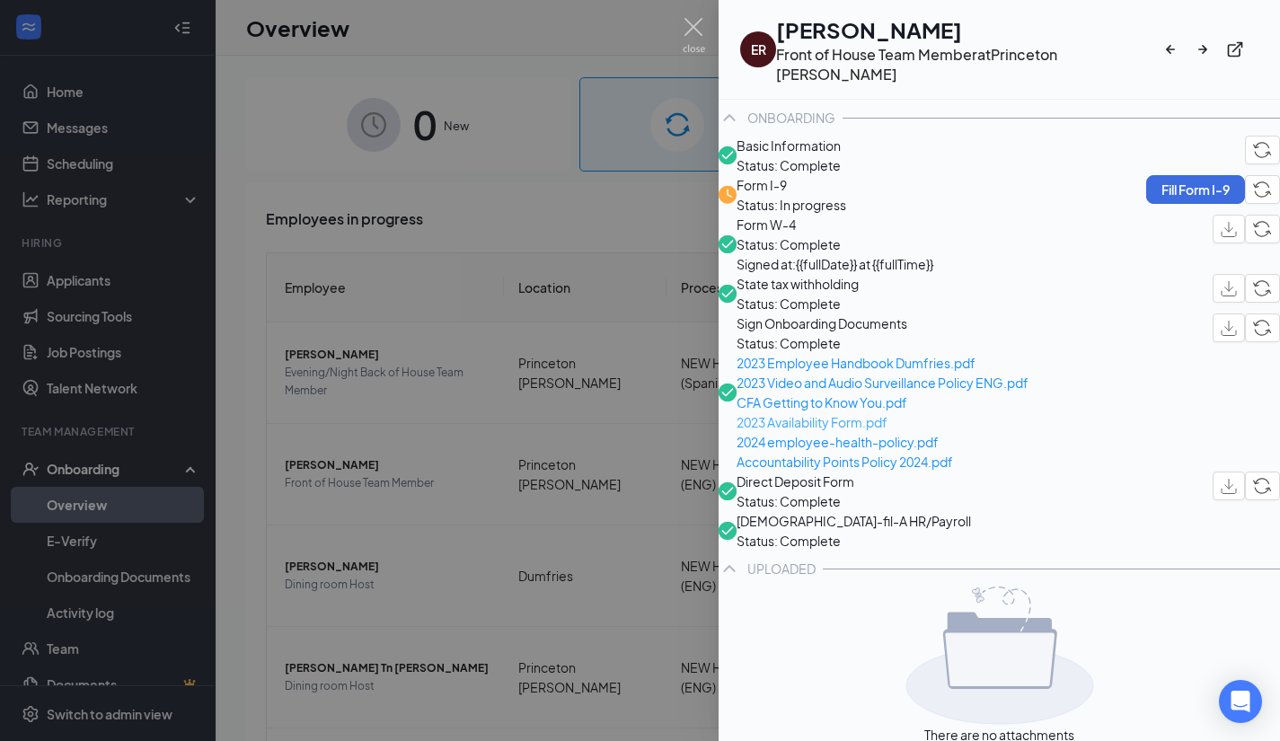
click at [853, 432] on span "2023 Availability Form.pdf" at bounding box center [882, 422] width 292 height 20
click at [1023, 313] on div "State tax withholding Status: Complete" at bounding box center [998, 294] width 561 height 40
click at [701, 29] on img at bounding box center [694, 35] width 22 height 35
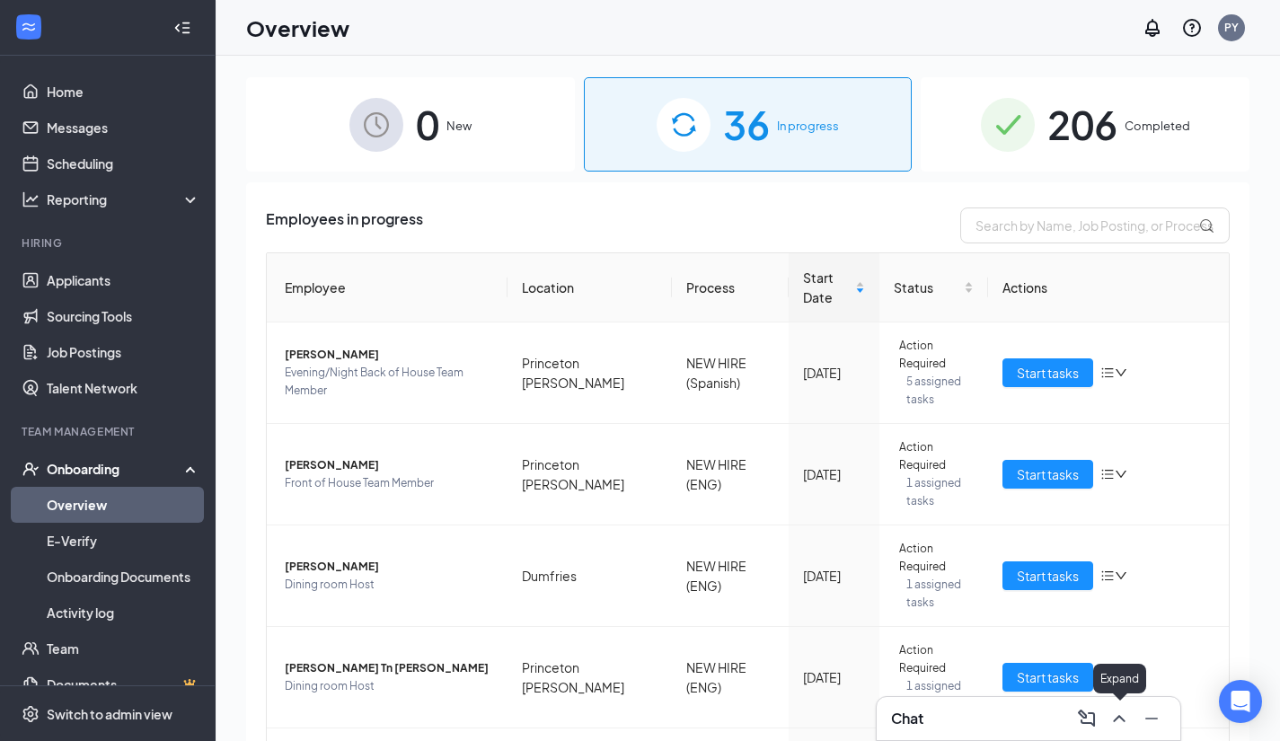
click at [1120, 710] on icon "ChevronUp" at bounding box center [1119, 719] width 22 height 22
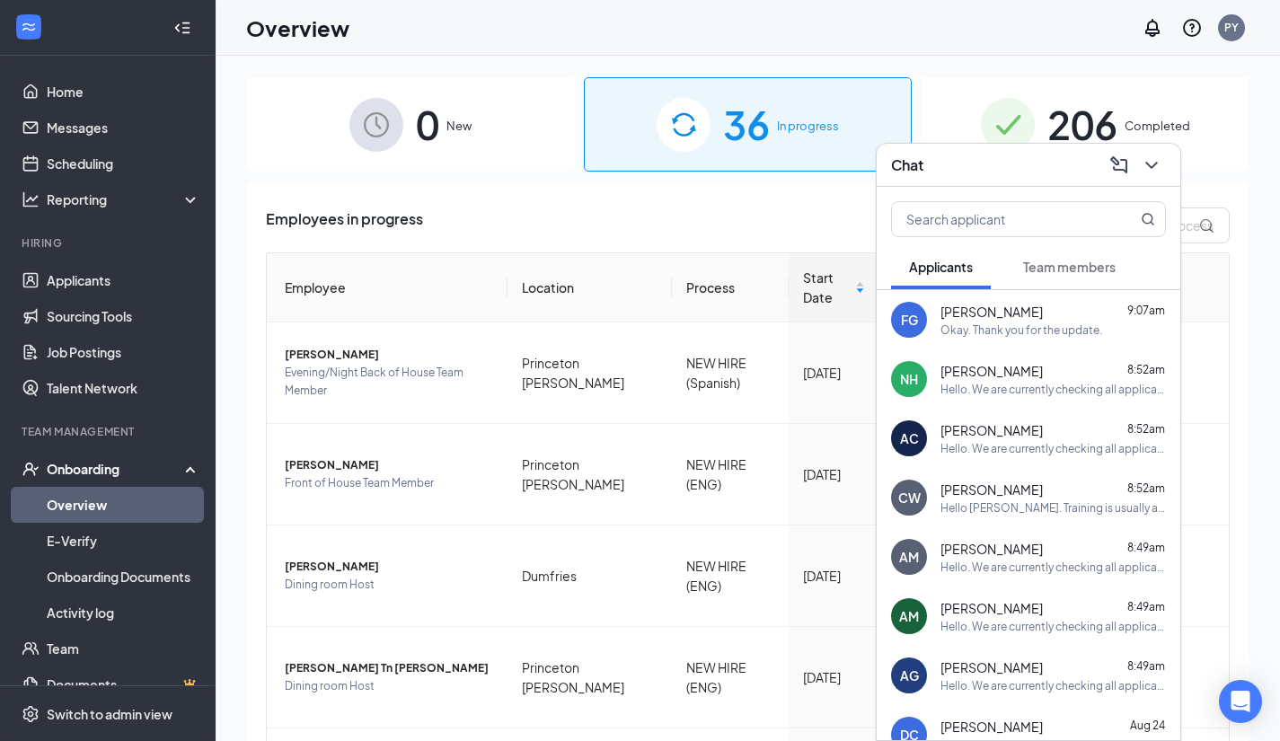
click at [1049, 287] on button "Team members" at bounding box center [1069, 266] width 128 height 45
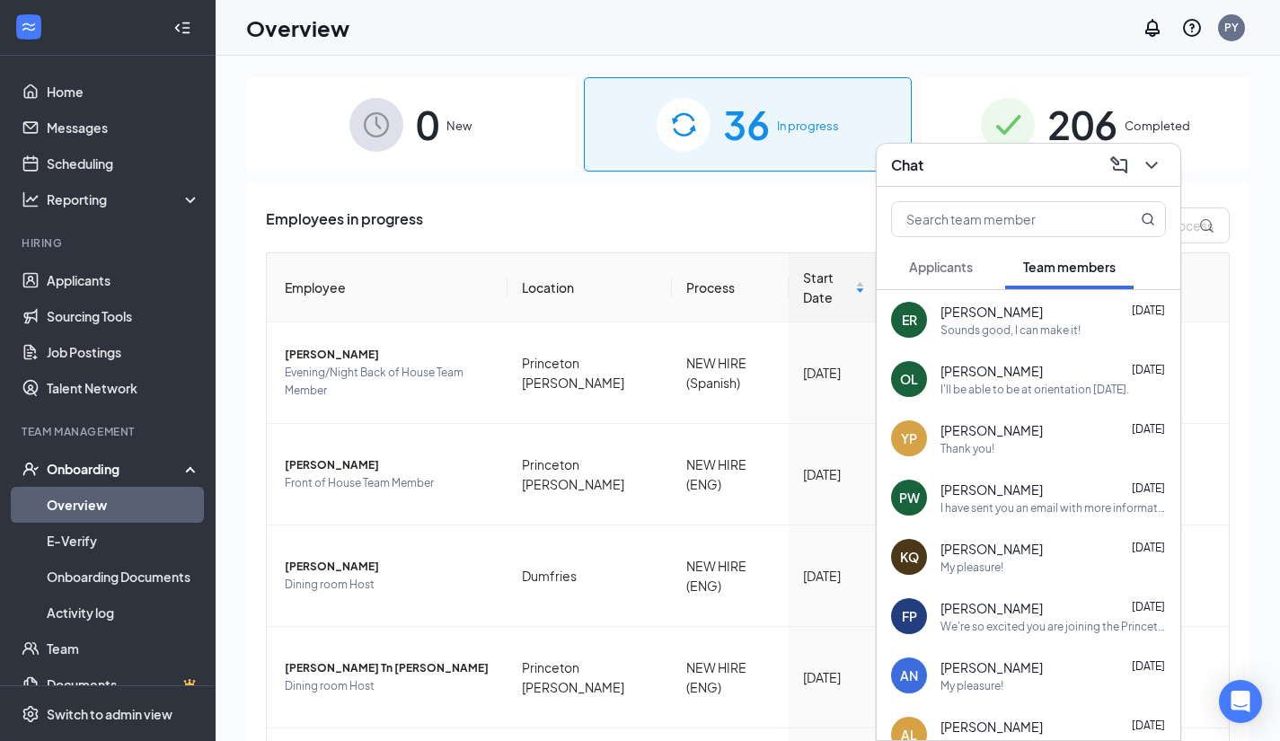
click at [983, 330] on div "Sounds good, I can make it!" at bounding box center [1010, 329] width 140 height 15
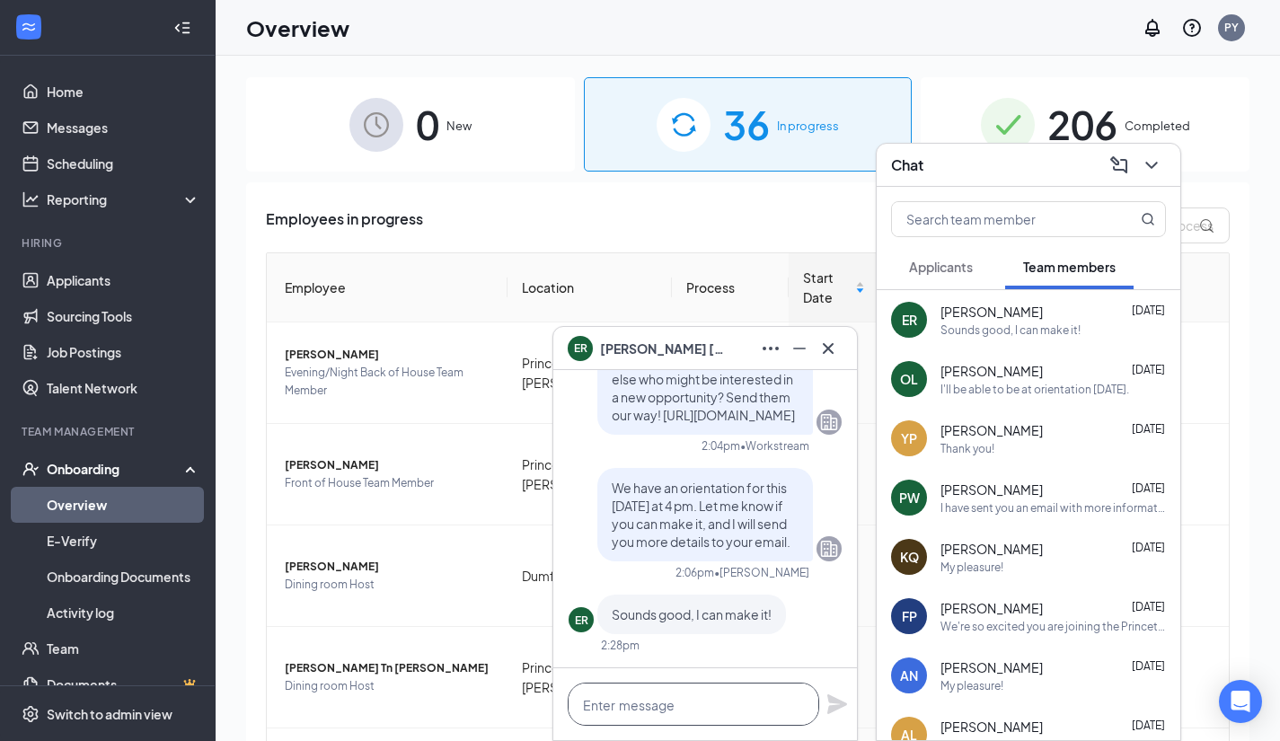
click at [659, 703] on textarea at bounding box center [693, 704] width 251 height 43
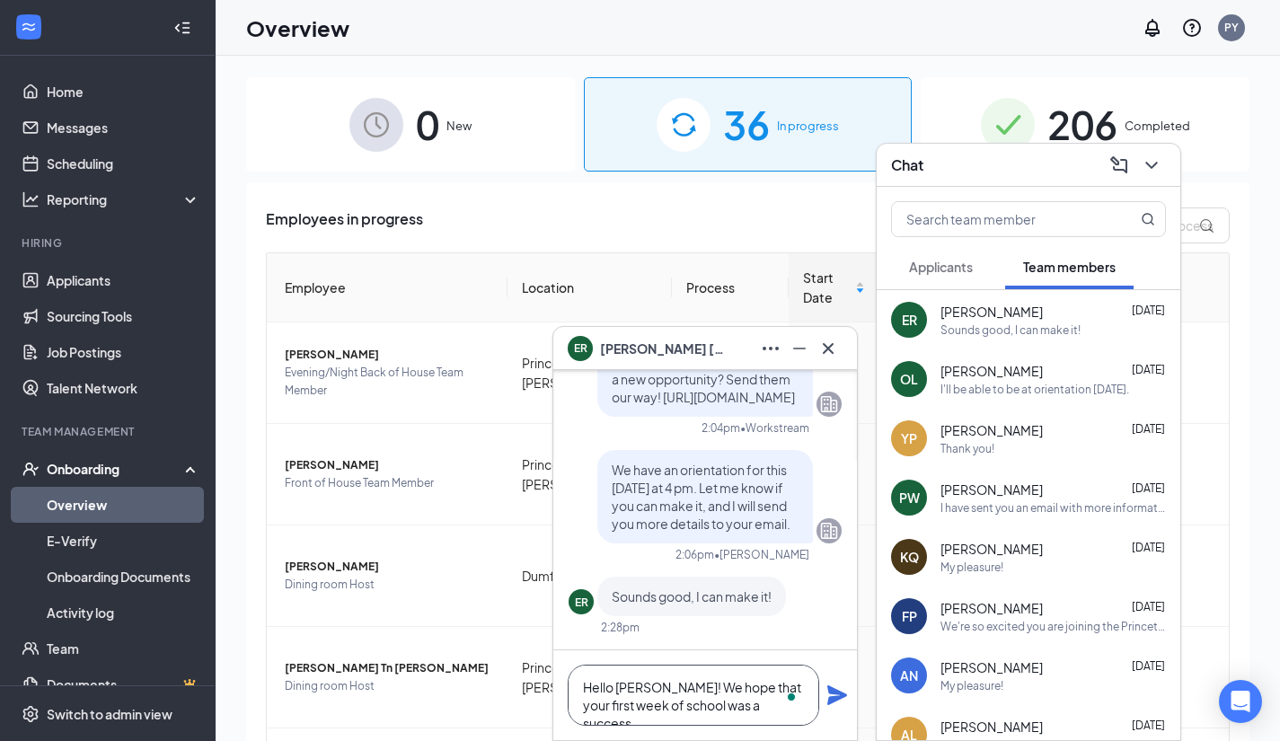
click at [777, 709] on textarea "Hello [PERSON_NAME]! We hope that your first week of school was a success." at bounding box center [693, 695] width 251 height 61
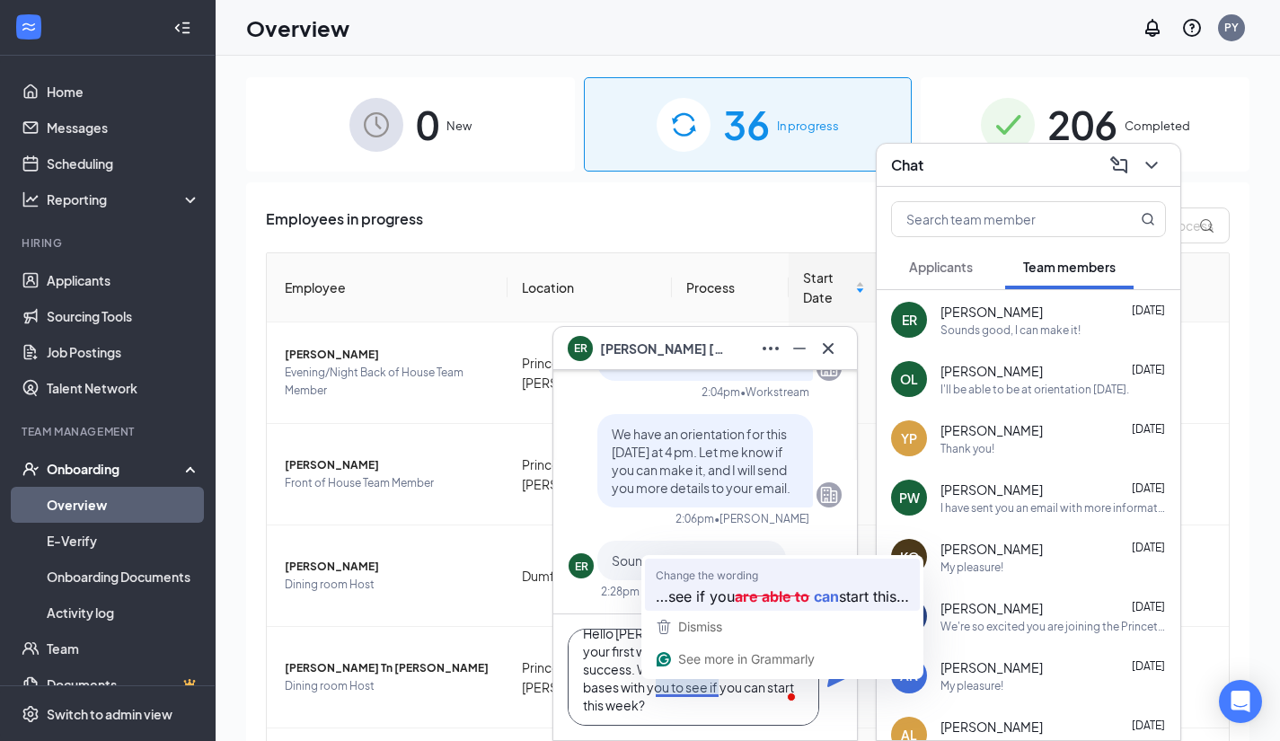
scroll to position [2, 0]
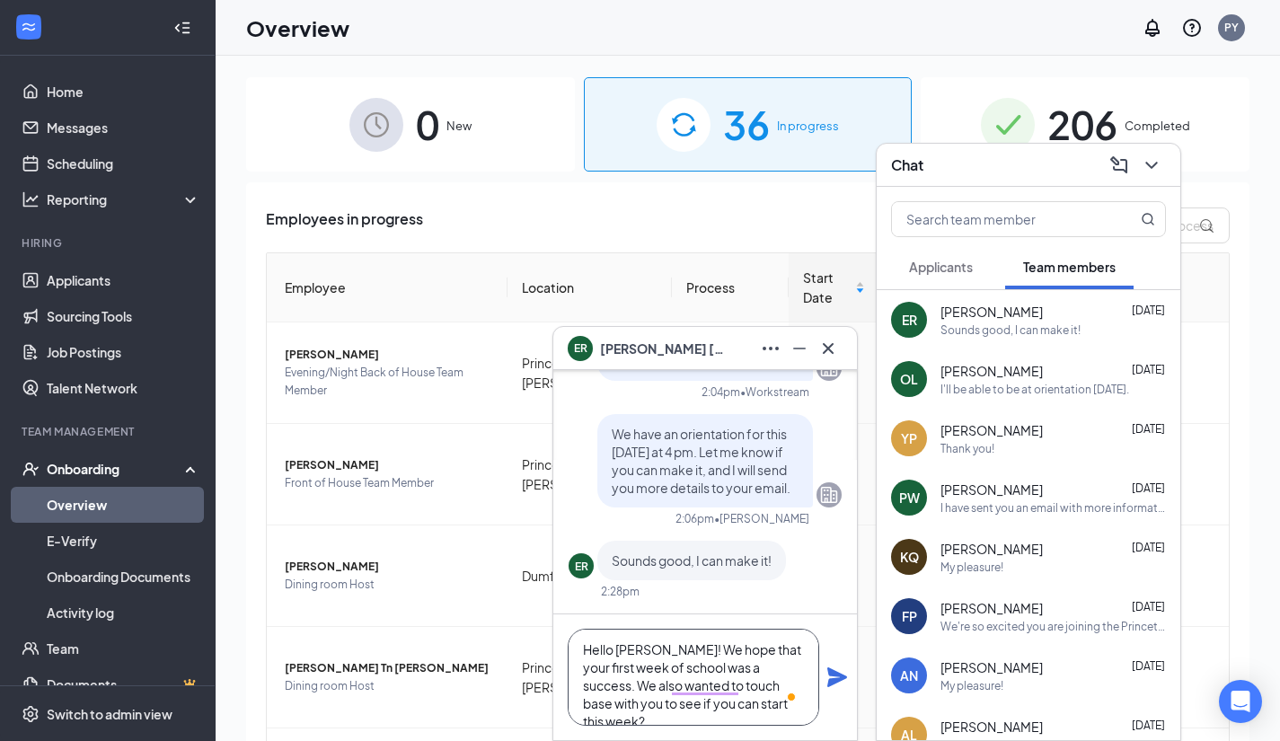
click at [780, 701] on textarea "Hello [PERSON_NAME]! We hope that your first week of school was a success. We a…" at bounding box center [693, 677] width 251 height 97
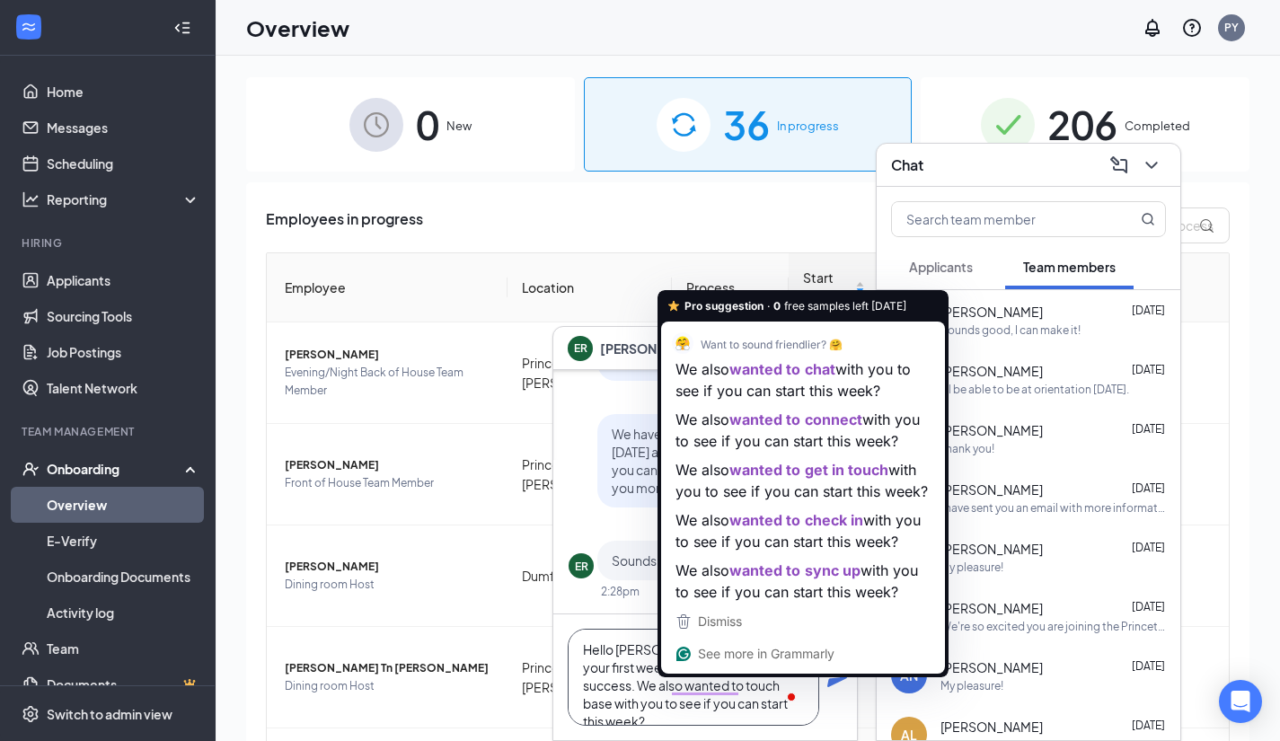
click at [771, 712] on textarea "Hello [PERSON_NAME]! We hope that your first week of school was a success. We a…" at bounding box center [693, 677] width 251 height 97
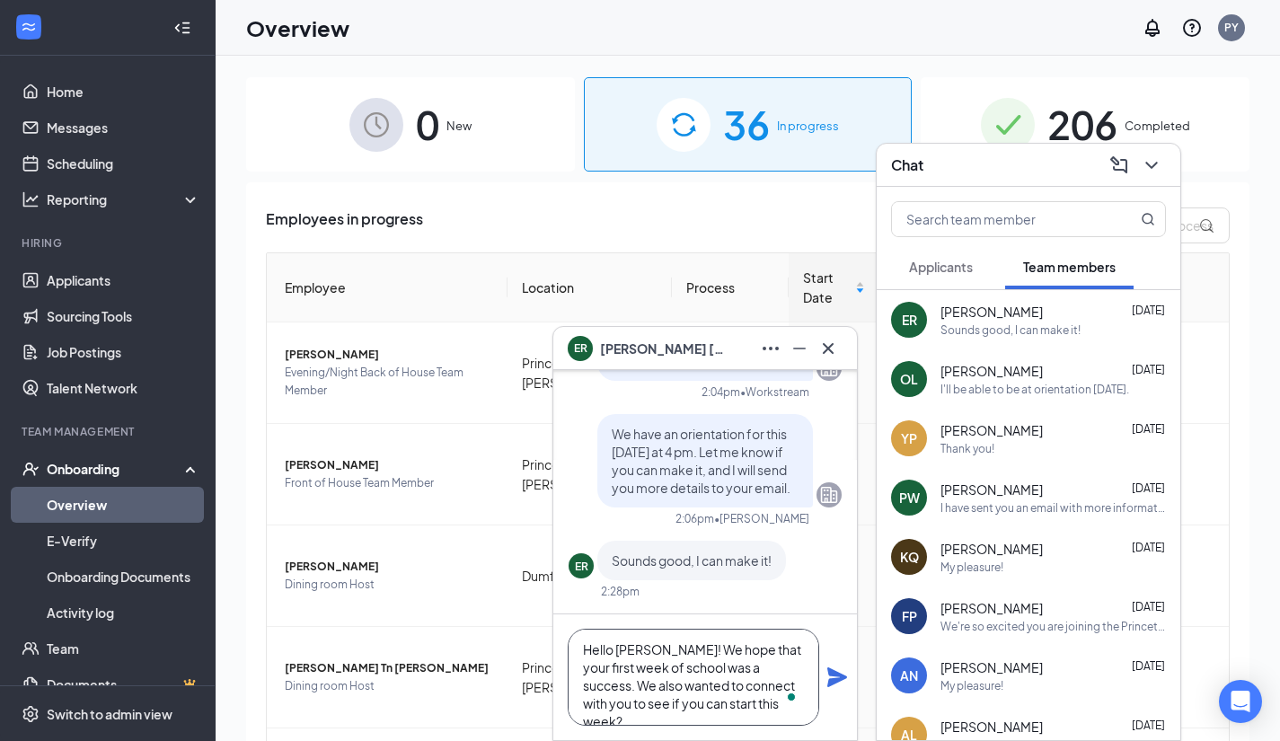
click at [766, 700] on textarea "Hello [PERSON_NAME]! We hope that your first week of school was a success. We a…" at bounding box center [693, 677] width 251 height 97
type textarea "Hello [PERSON_NAME]! We hope that your first week of school was a success. We a…"
click at [834, 674] on icon "Plane" at bounding box center [837, 677] width 20 height 20
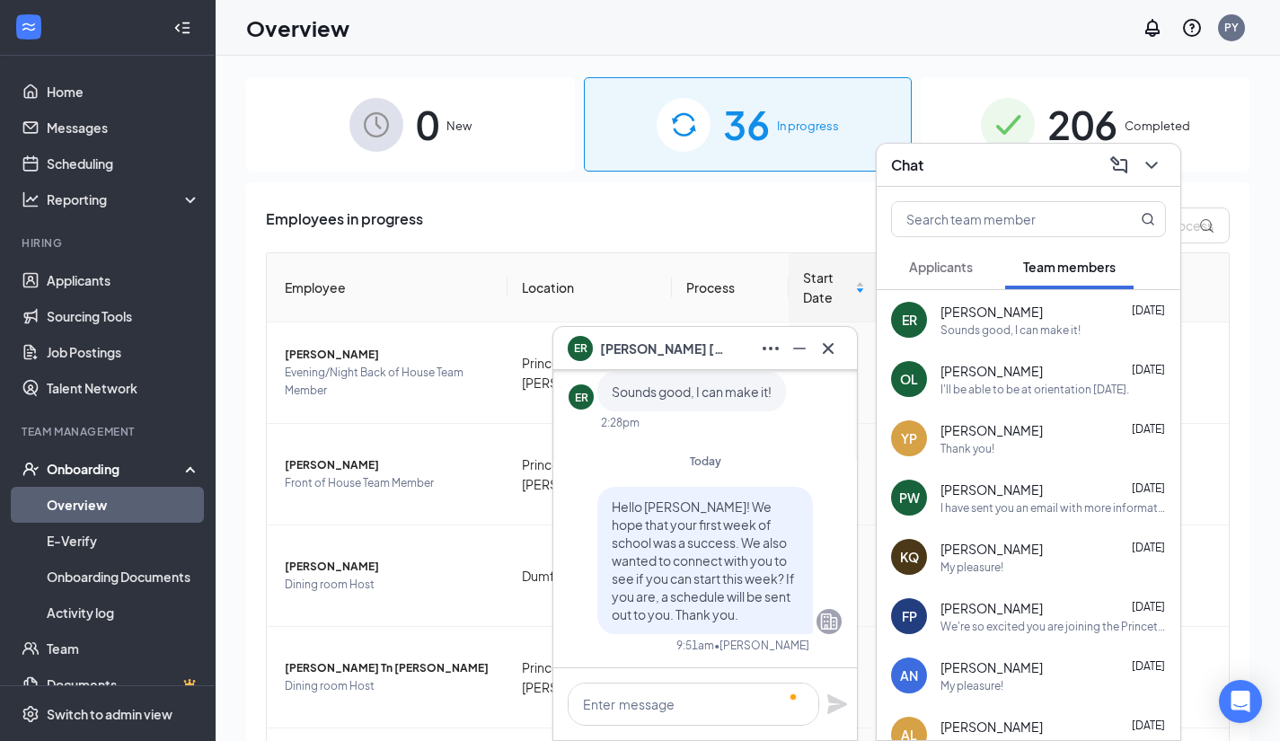
scroll to position [0, 0]
click at [832, 341] on icon "Cross" at bounding box center [828, 349] width 22 height 22
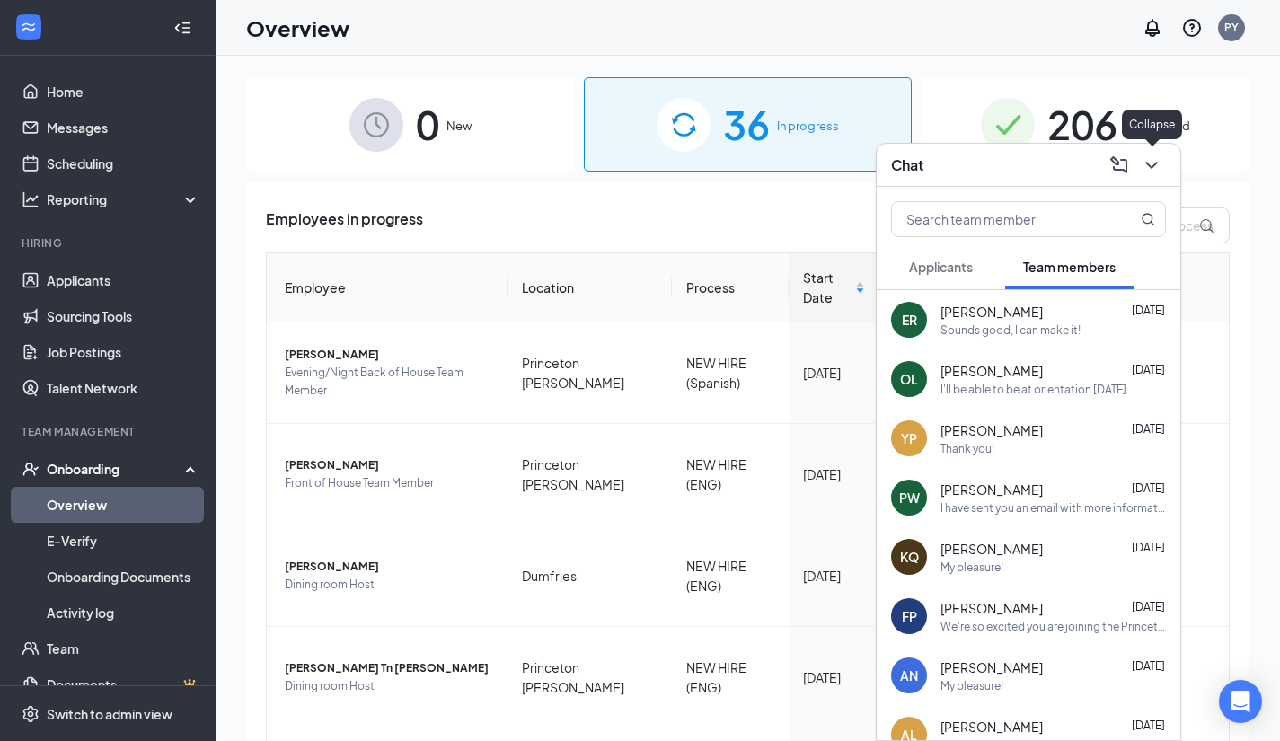
click at [1148, 166] on icon "ChevronDown" at bounding box center [1152, 165] width 22 height 22
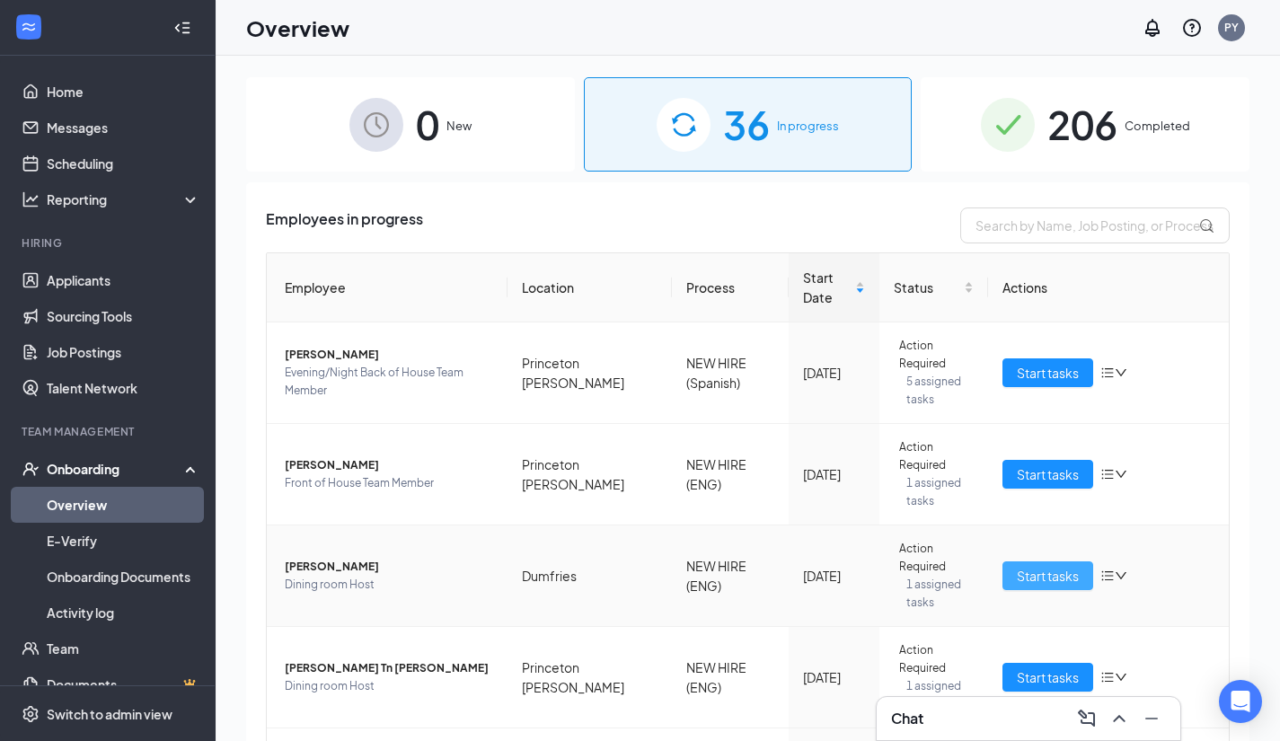
click at [1018, 575] on span "Start tasks" at bounding box center [1048, 576] width 62 height 20
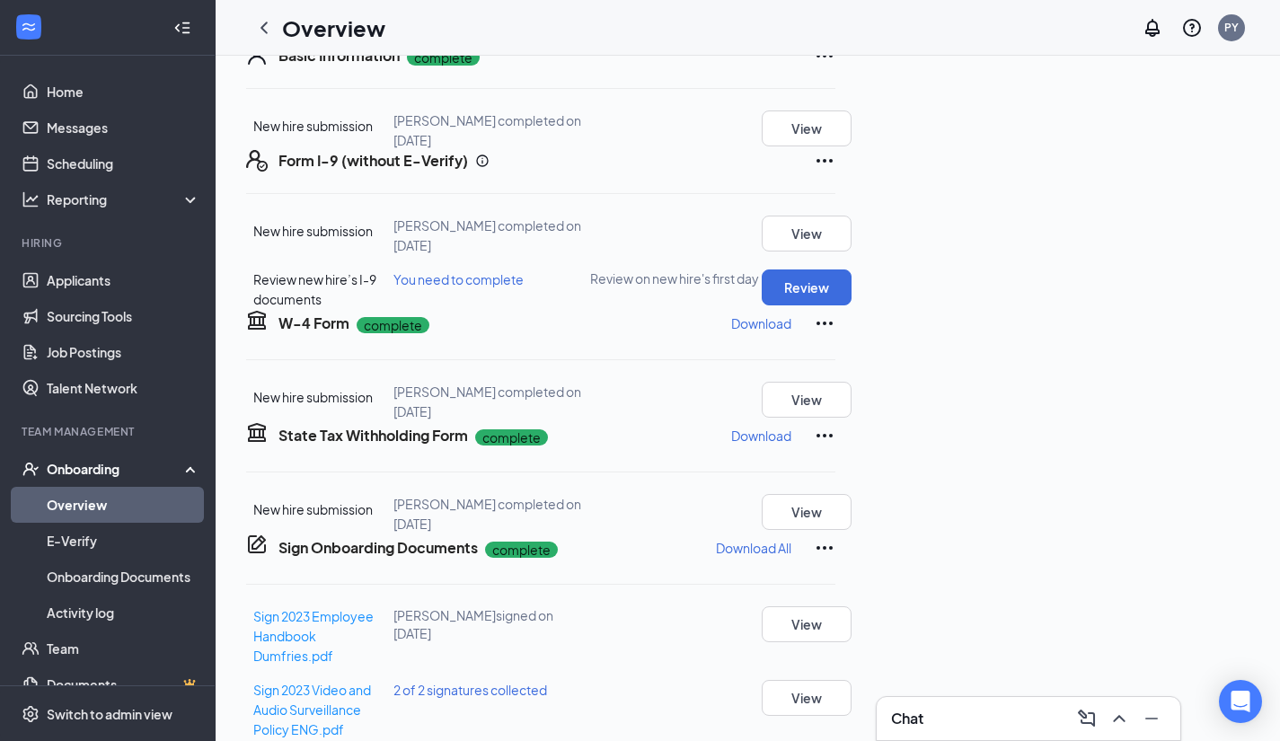
scroll to position [789, 0]
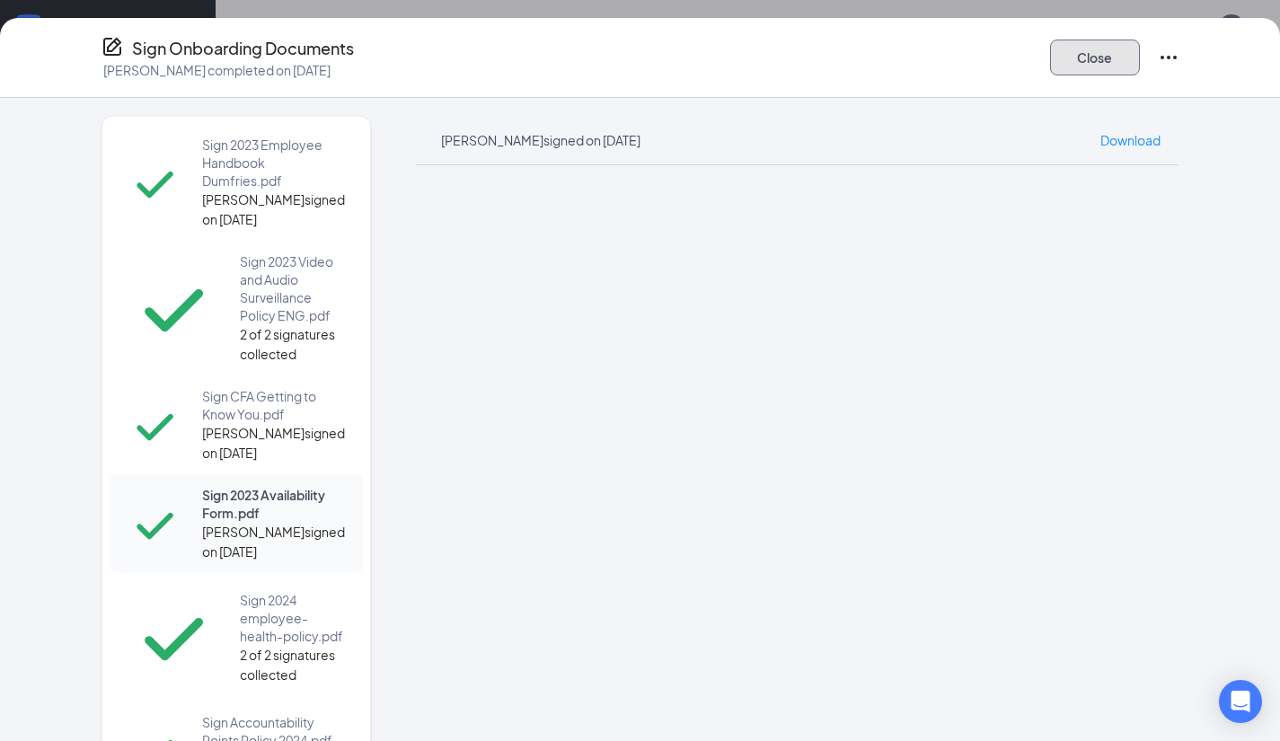
click at [1098, 52] on button "Close" at bounding box center [1095, 58] width 90 height 36
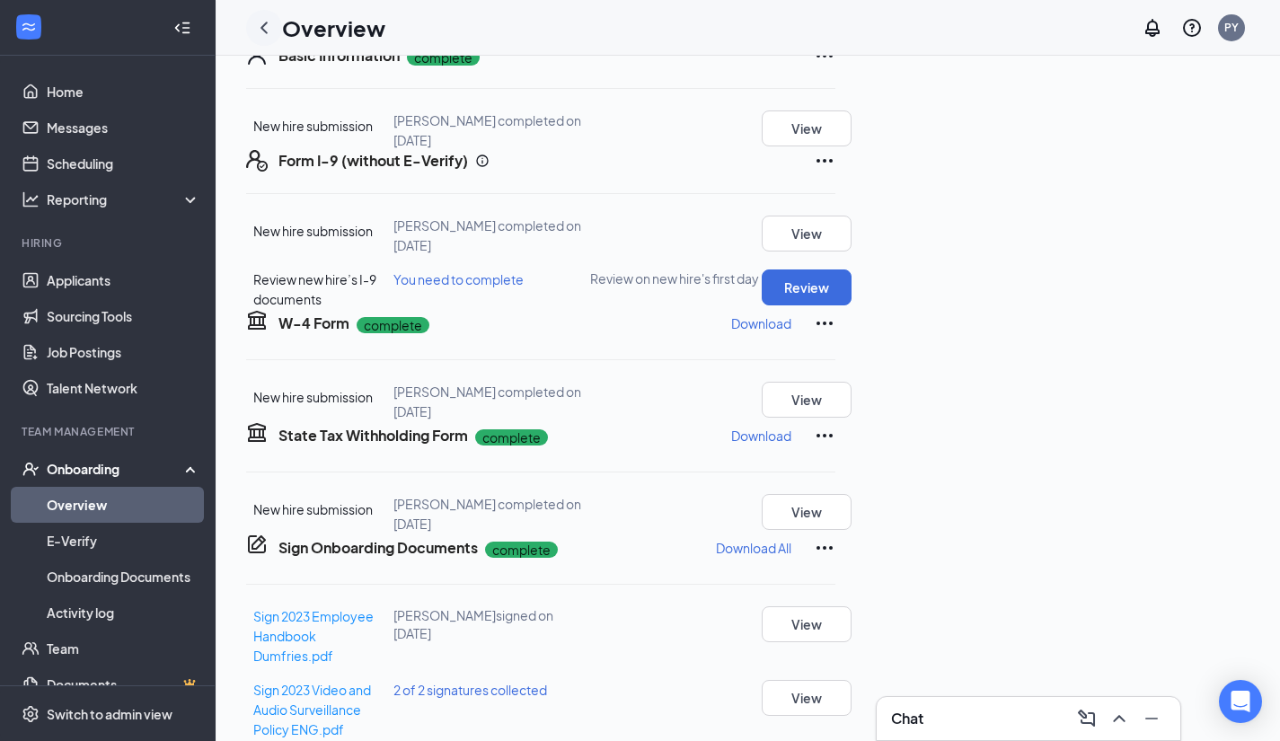
click at [275, 18] on div at bounding box center [264, 28] width 36 height 36
click at [269, 20] on icon "ChevronLeft" at bounding box center [264, 28] width 22 height 22
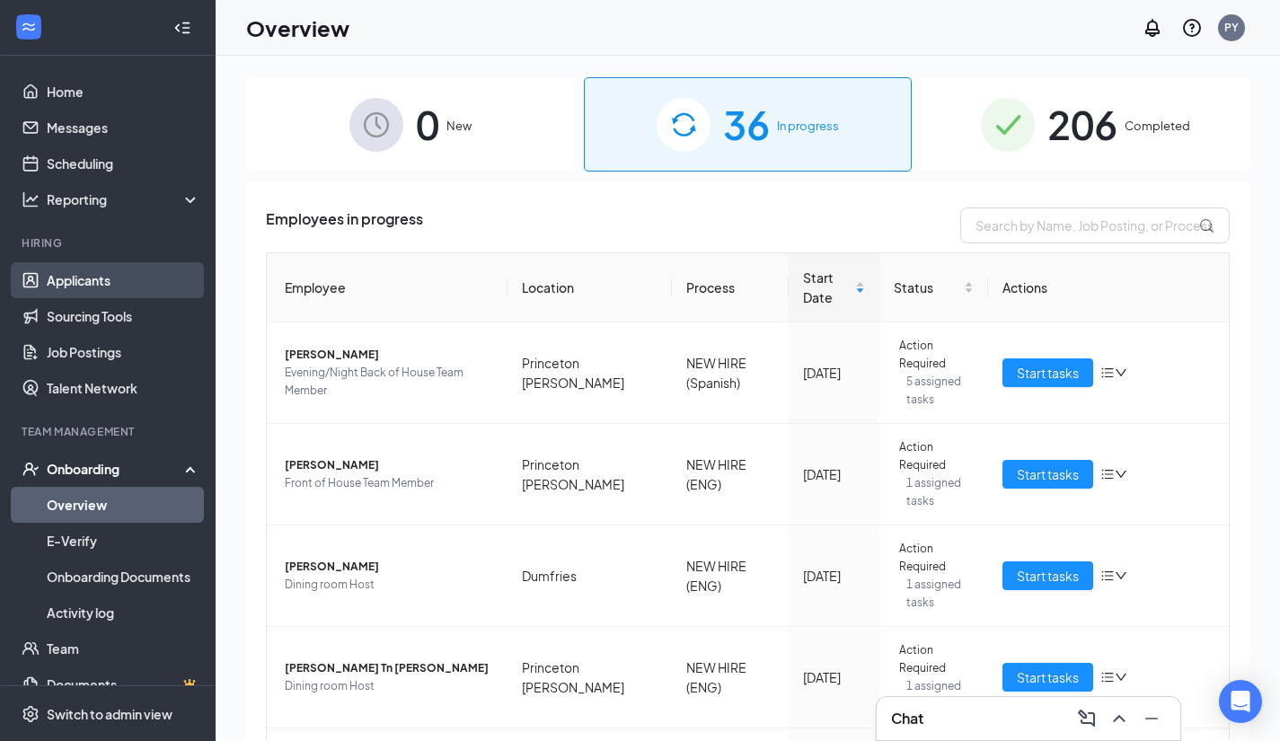
click at [93, 288] on link "Applicants" at bounding box center [124, 280] width 154 height 36
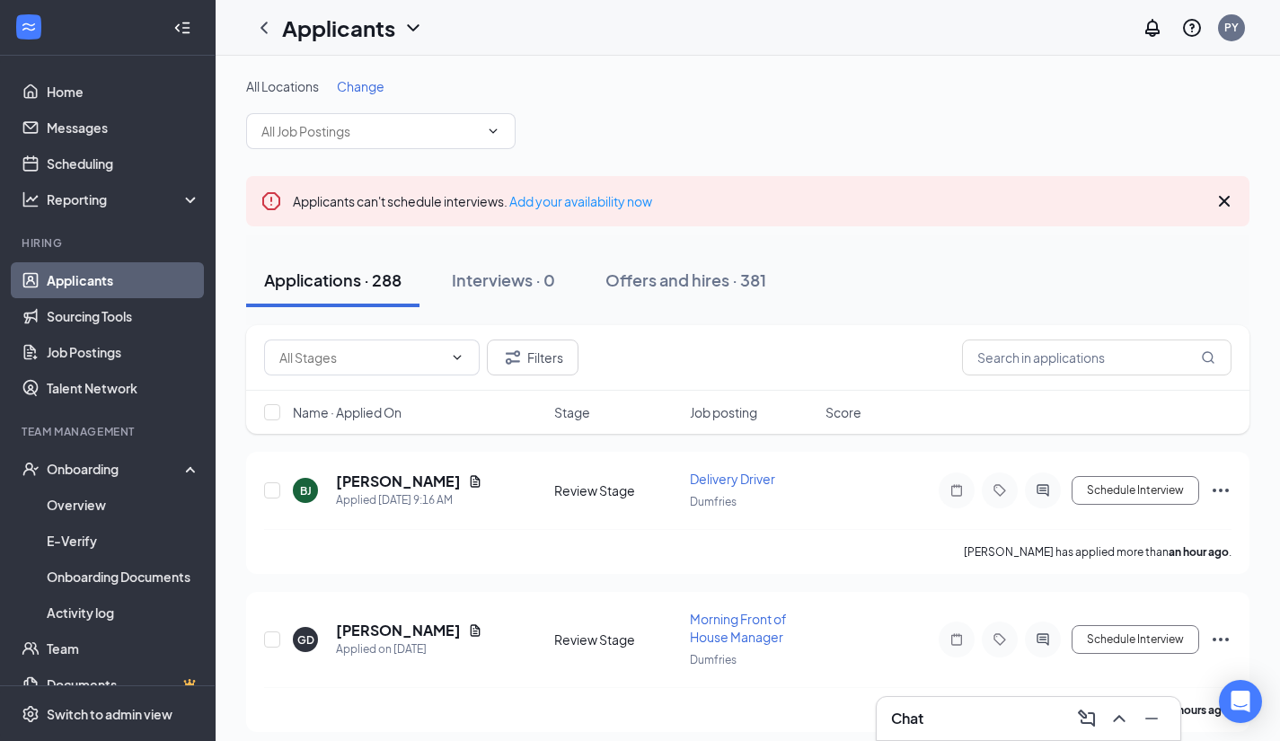
click at [348, 407] on span "Name · Applied On" at bounding box center [347, 412] width 109 height 18
click at [410, 414] on icon "ArrowDown" at bounding box center [414, 412] width 22 height 22
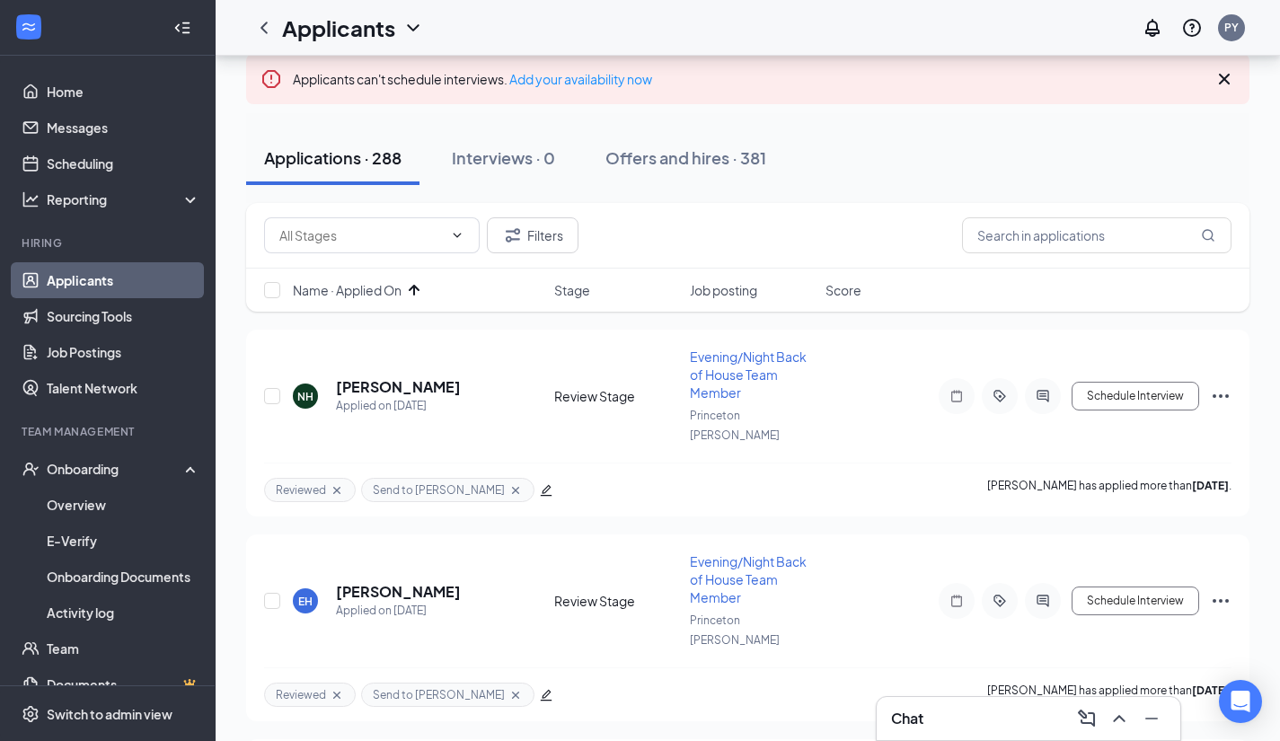
scroll to position [122, 0]
click at [275, 388] on input "checkbox" at bounding box center [272, 396] width 16 height 16
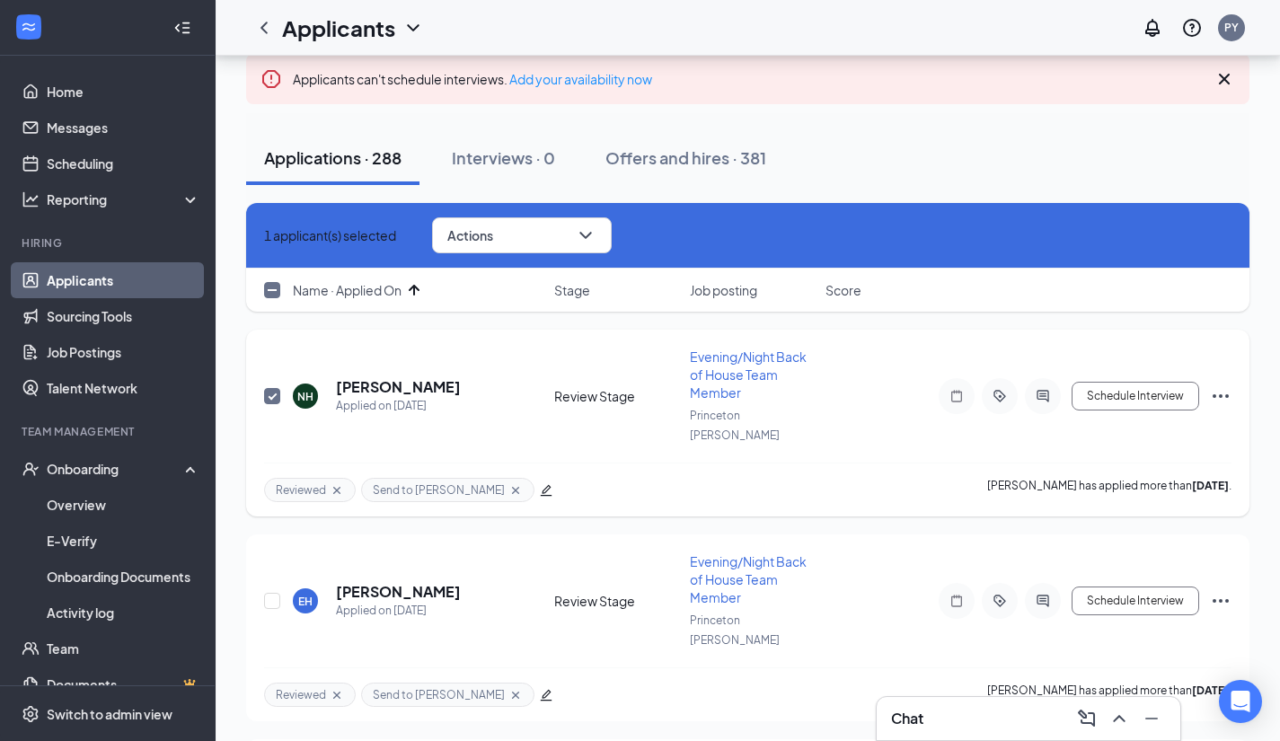
click at [272, 390] on input "checkbox" at bounding box center [272, 396] width 16 height 16
checkbox input "false"
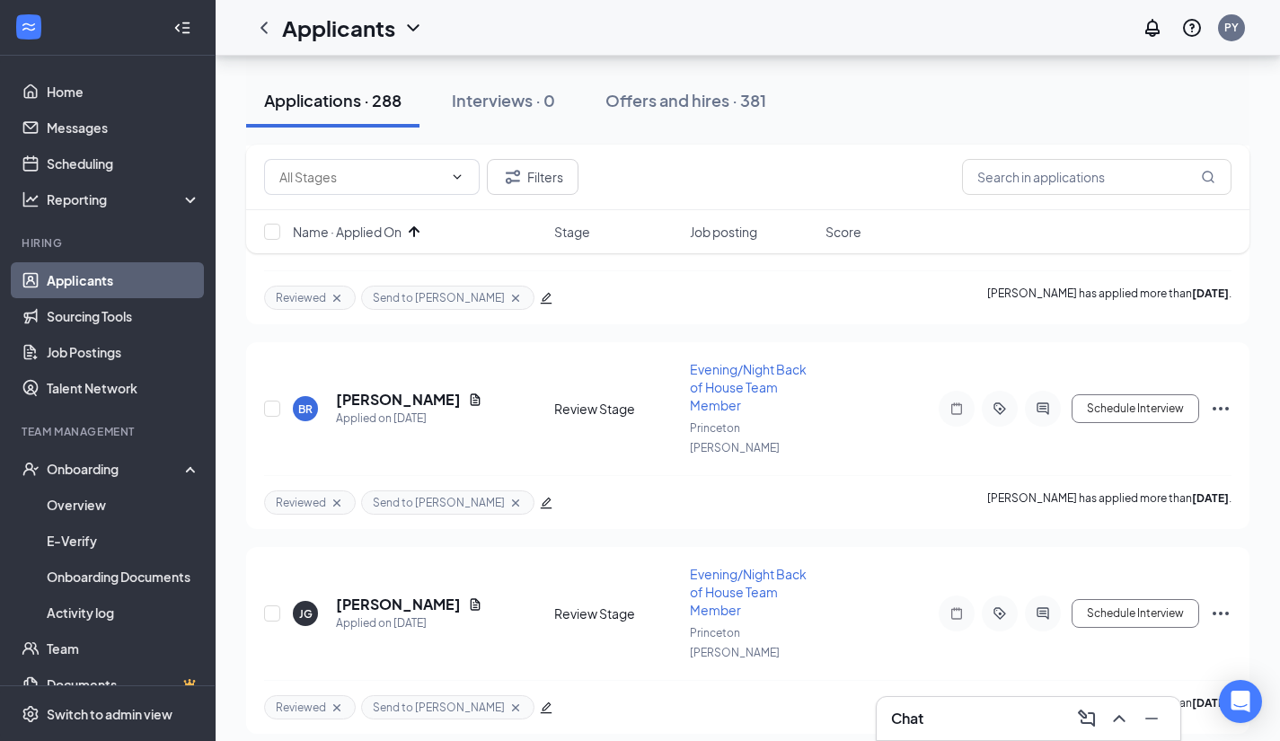
scroll to position [0, 0]
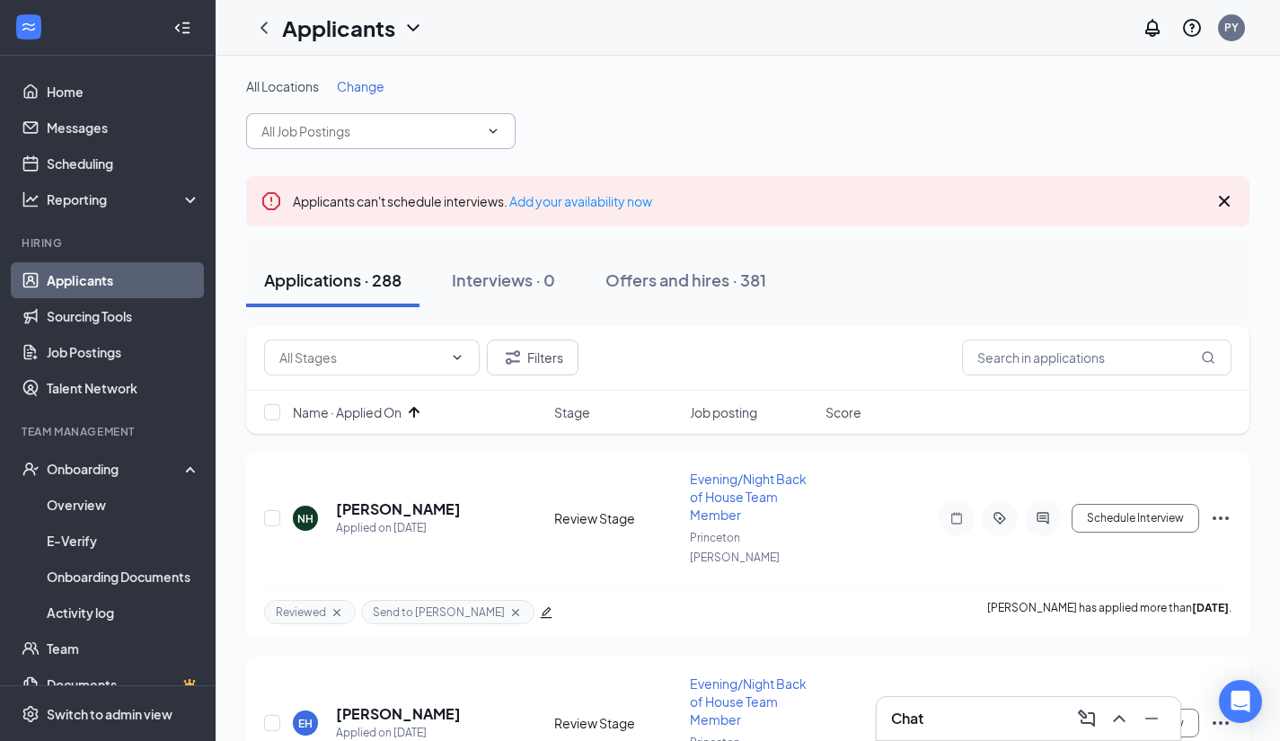
click at [476, 131] on input "text" at bounding box center [369, 131] width 217 height 20
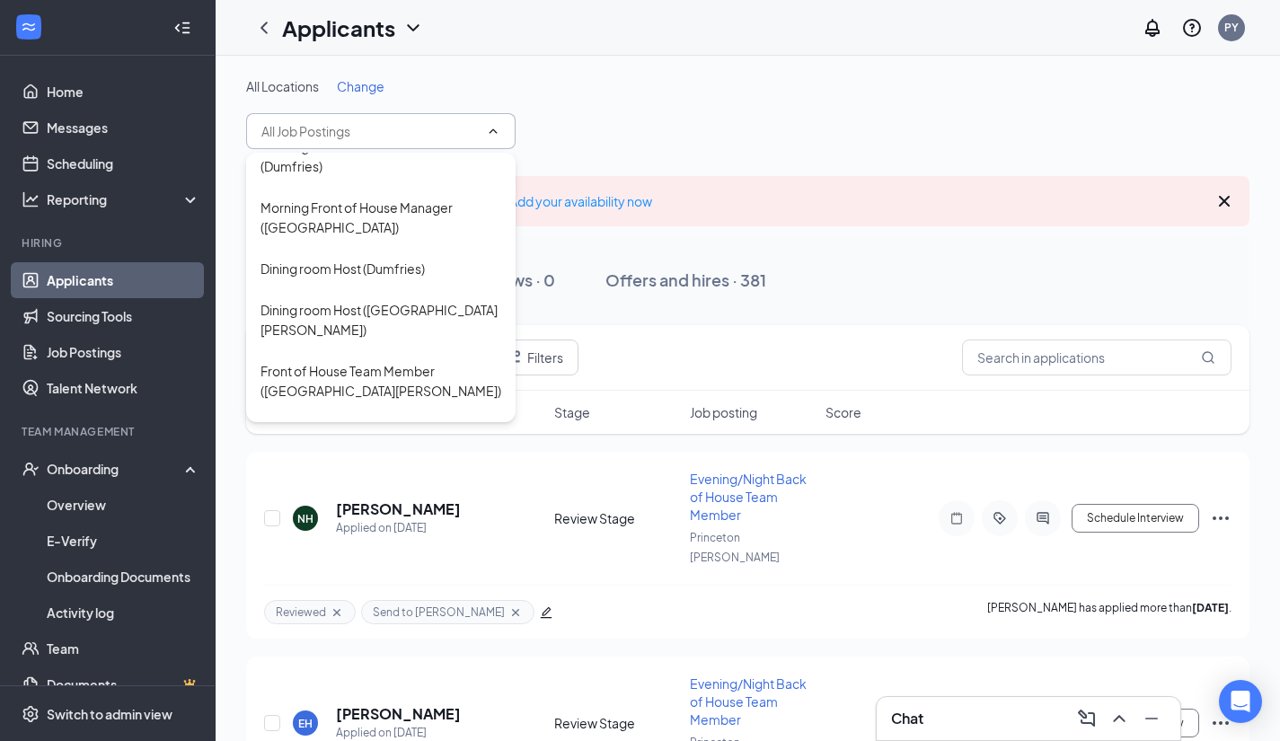
scroll to position [767, 0]
click at [440, 359] on div "Front of House Team Member ([GEOGRAPHIC_DATA][PERSON_NAME])" at bounding box center [380, 379] width 241 height 40
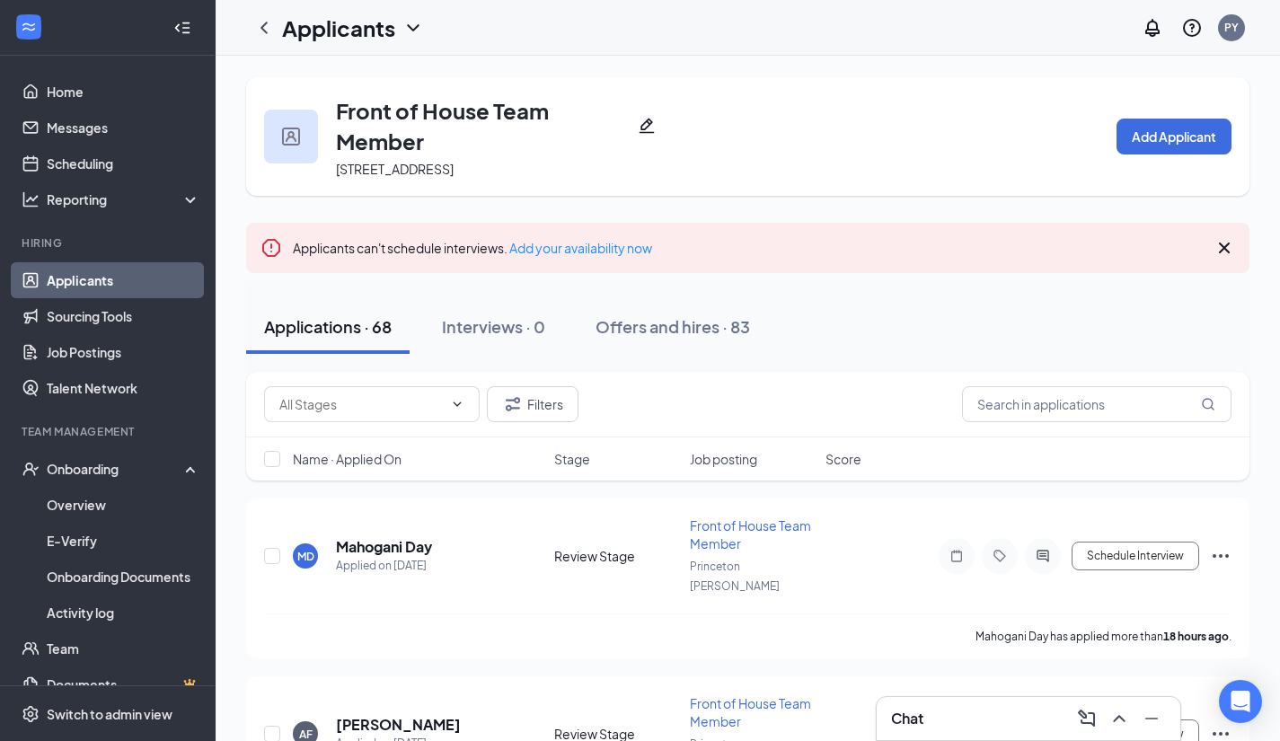
click at [391, 465] on span "Name · Applied On" at bounding box center [347, 459] width 109 height 18
click at [416, 459] on icon "ArrowDown" at bounding box center [414, 459] width 11 height 11
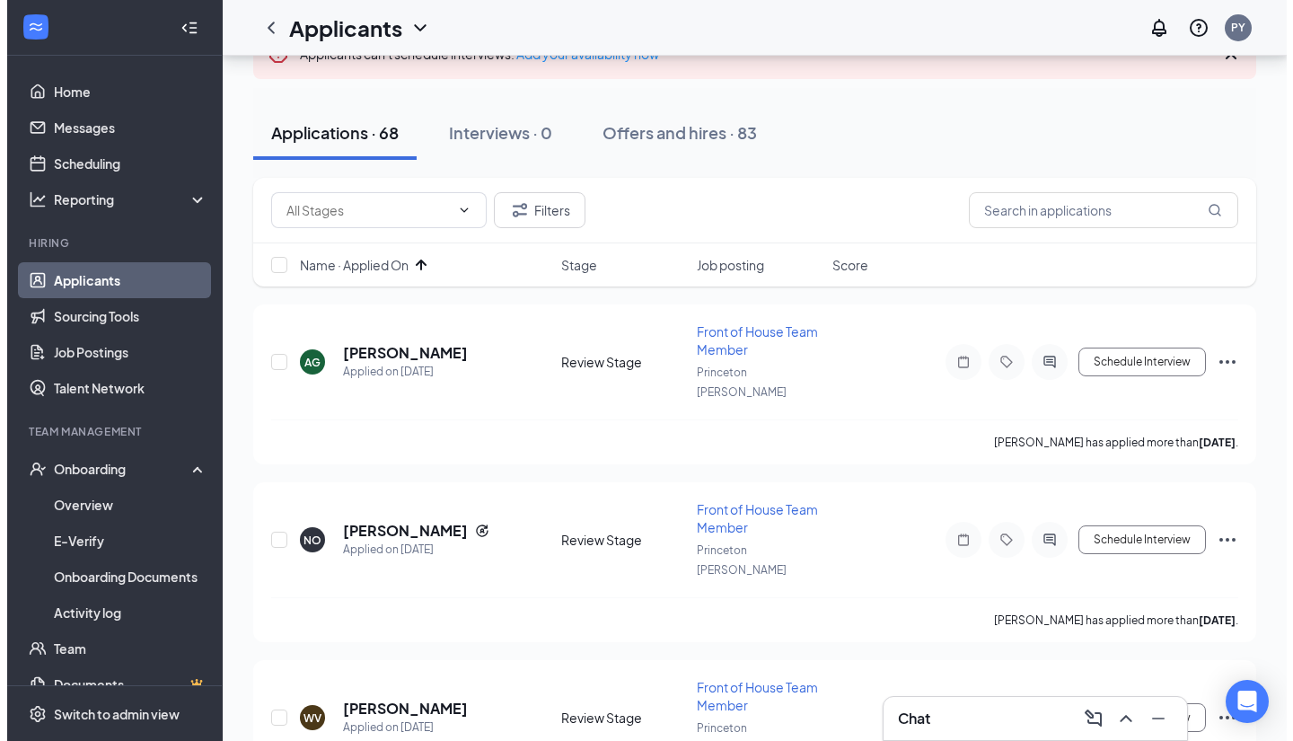
scroll to position [215, 0]
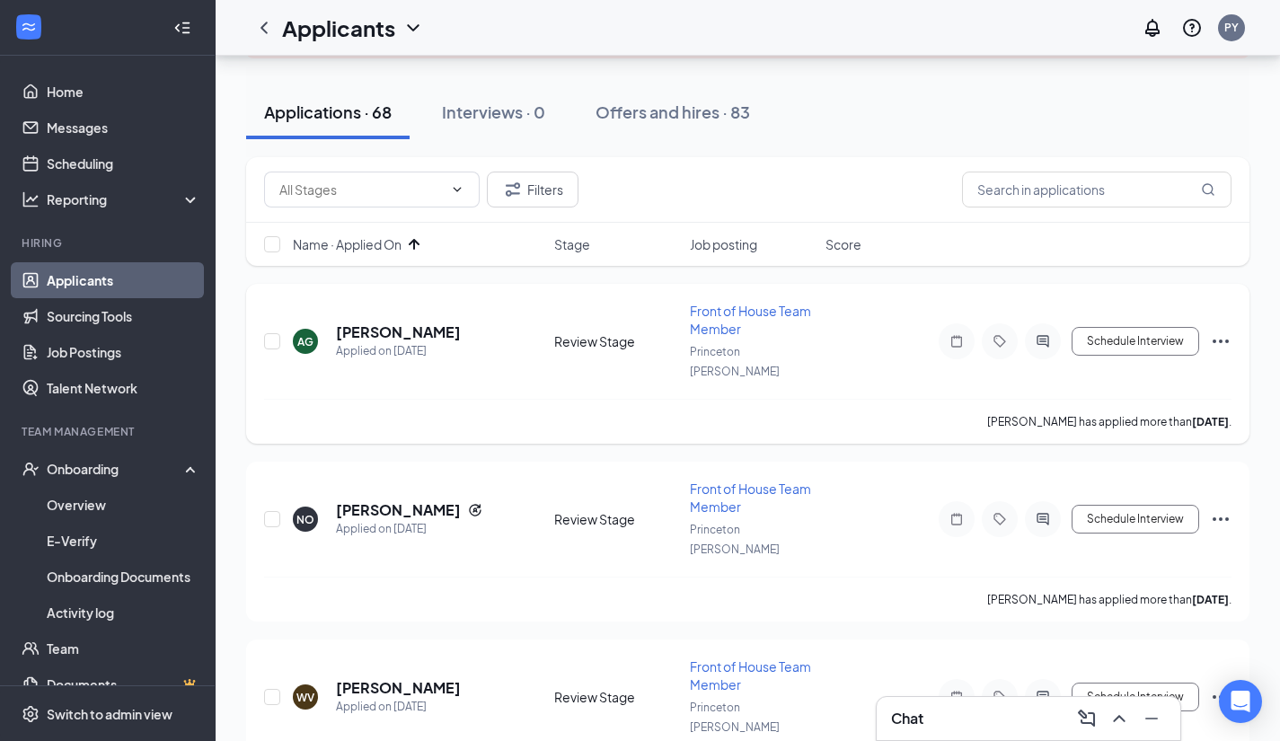
click at [379, 322] on h5 "[PERSON_NAME]" at bounding box center [398, 332] width 125 height 20
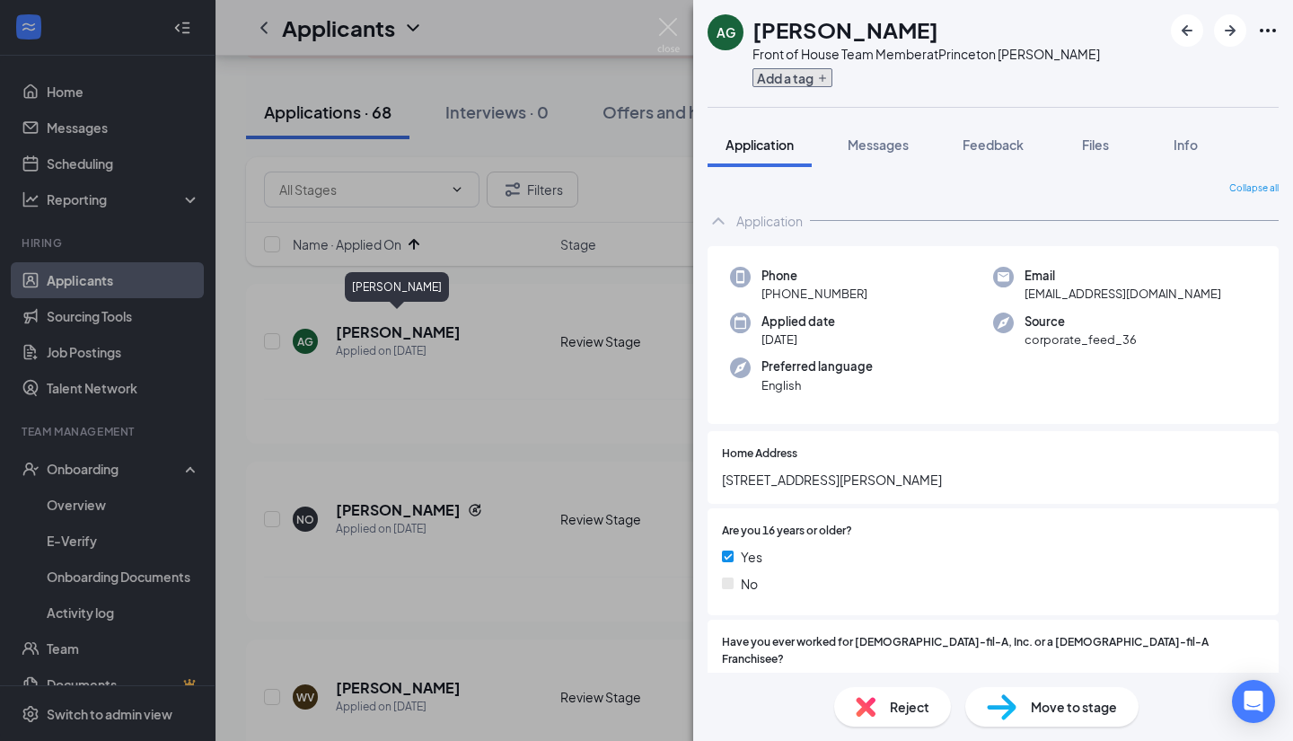
click at [824, 77] on icon "Plus" at bounding box center [822, 78] width 7 height 7
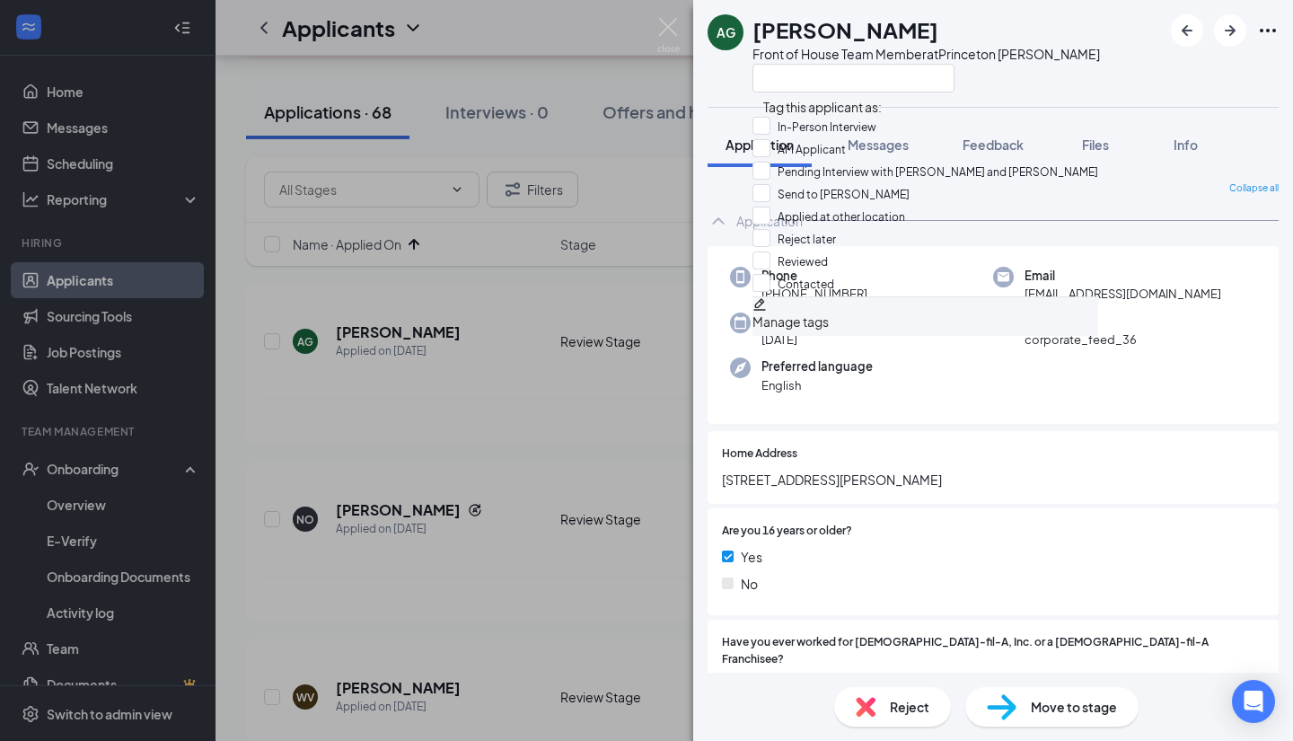
click at [1082, 452] on div at bounding box center [1031, 453] width 467 height 17
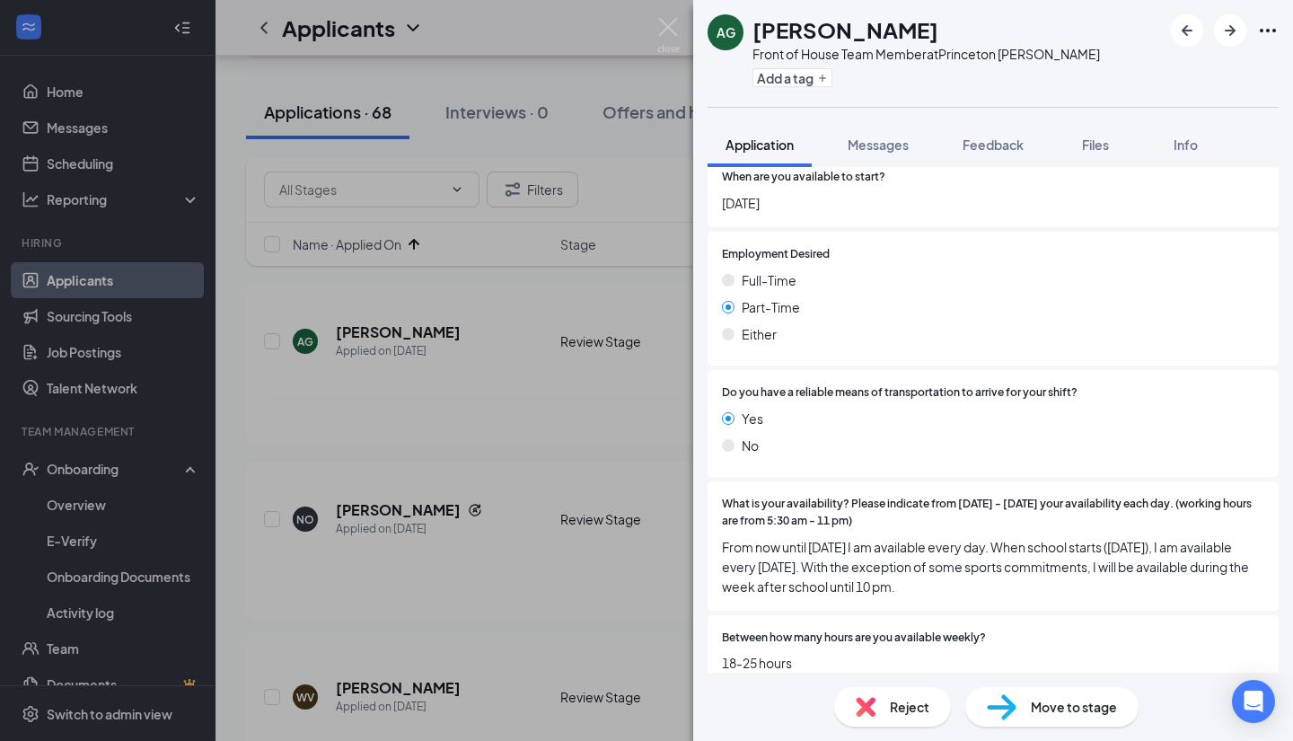
scroll to position [884, 0]
click at [903, 718] on div "Reject" at bounding box center [892, 707] width 117 height 40
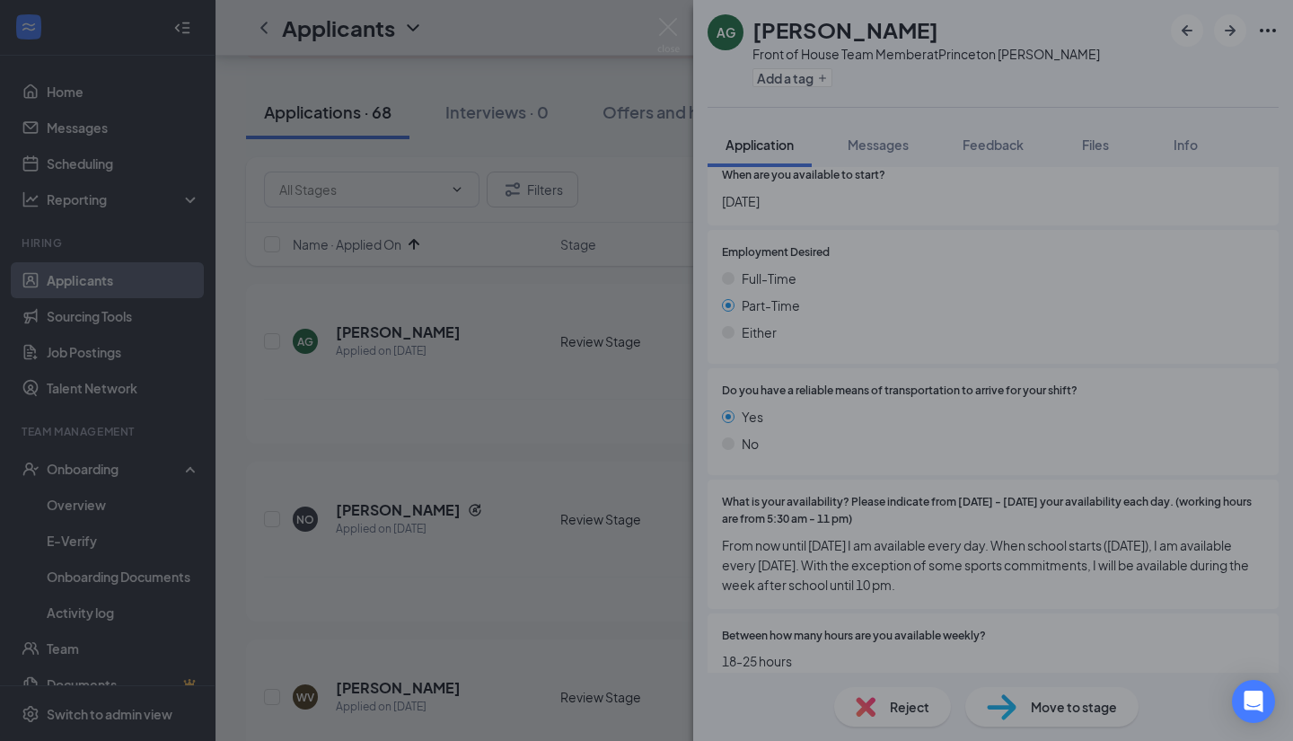
scroll to position [877, 0]
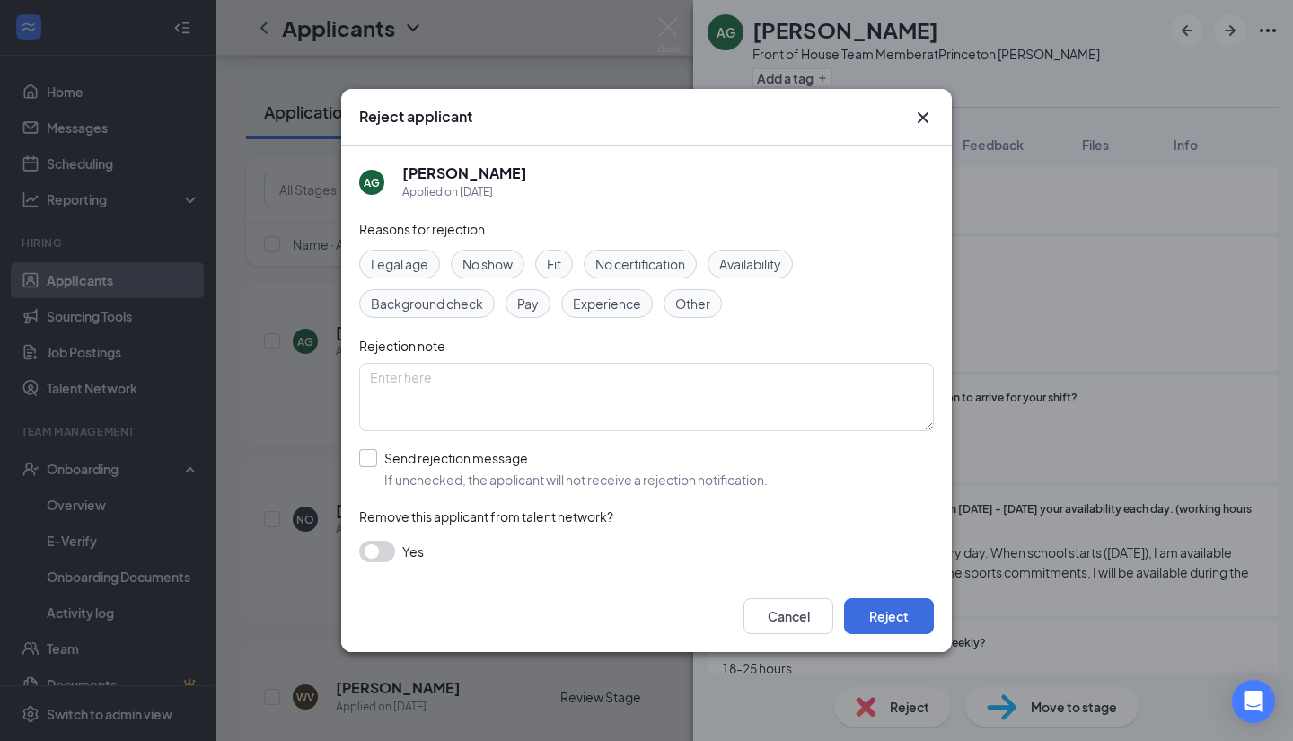
click at [369, 454] on input "Send rejection message If unchecked, the applicant will not receive a rejection…" at bounding box center [563, 469] width 409 height 40
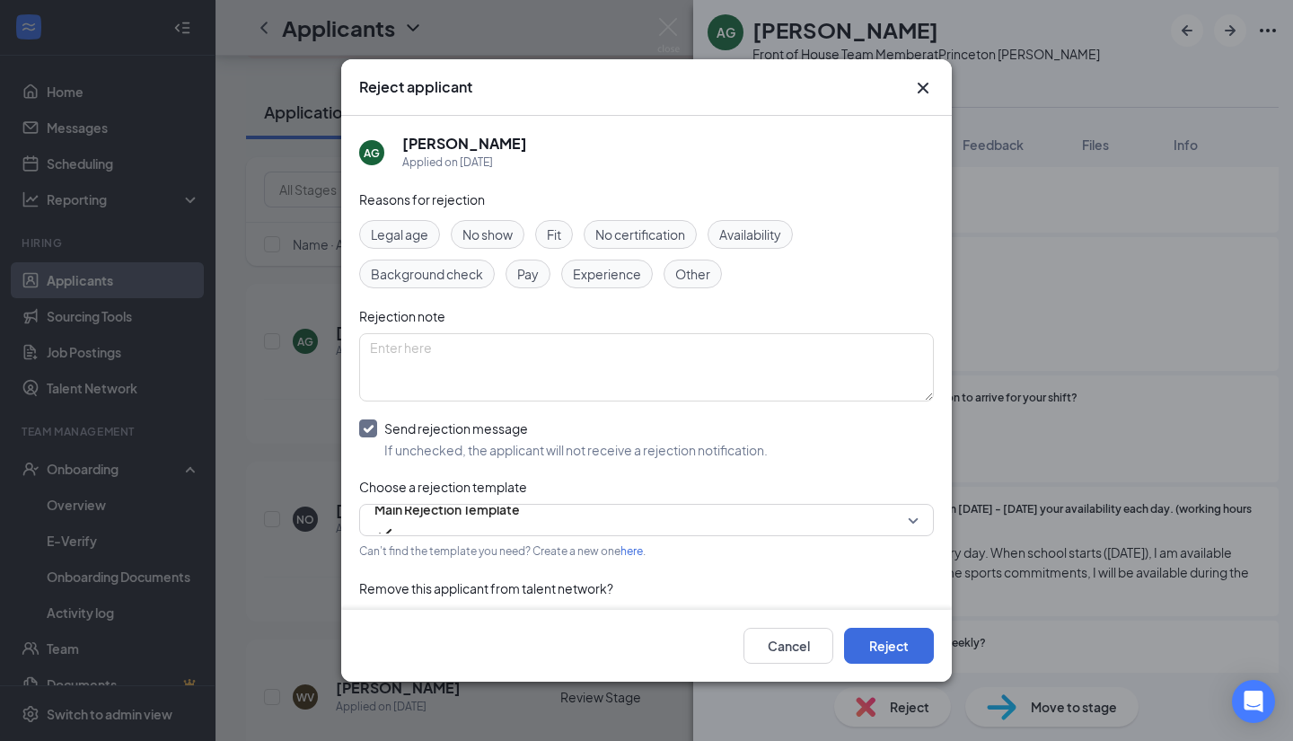
click at [374, 427] on input "Send rejection message If unchecked, the applicant will not receive a rejection…" at bounding box center [563, 439] width 409 height 40
checkbox input "false"
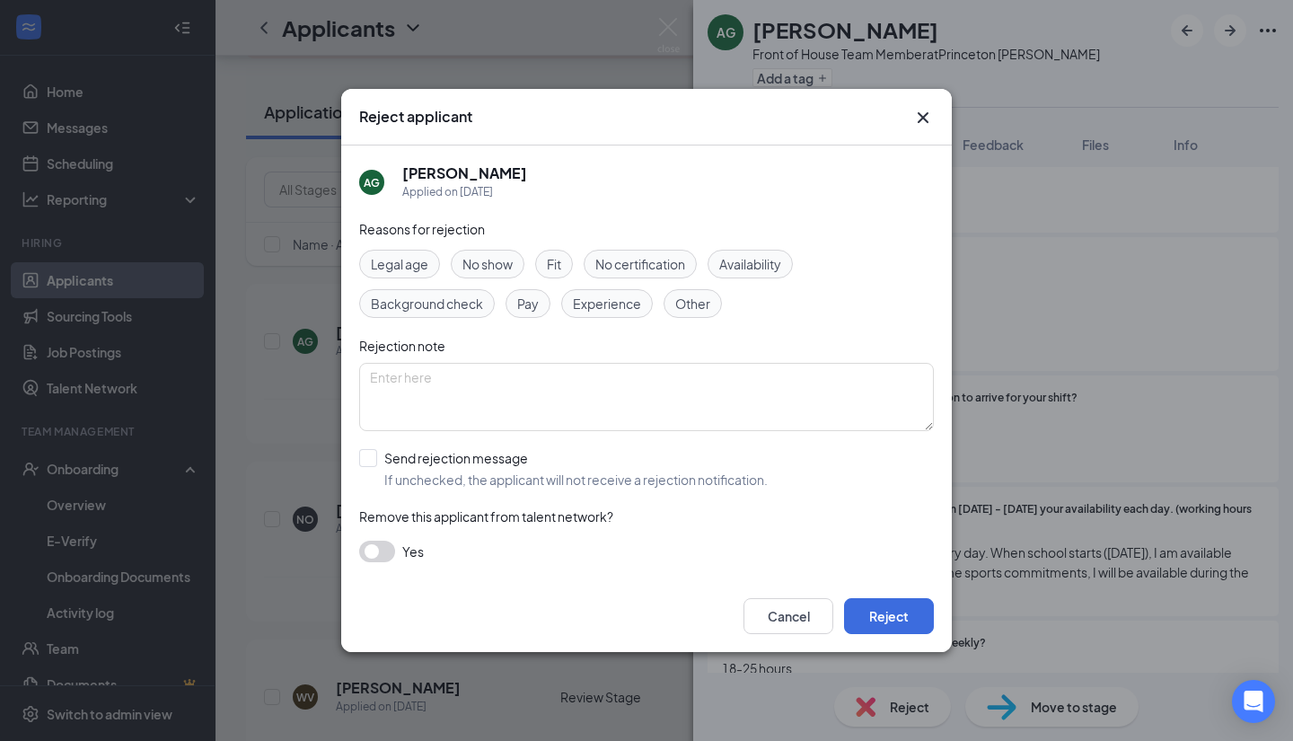
click at [923, 118] on icon "Cross" at bounding box center [923, 117] width 11 height 11
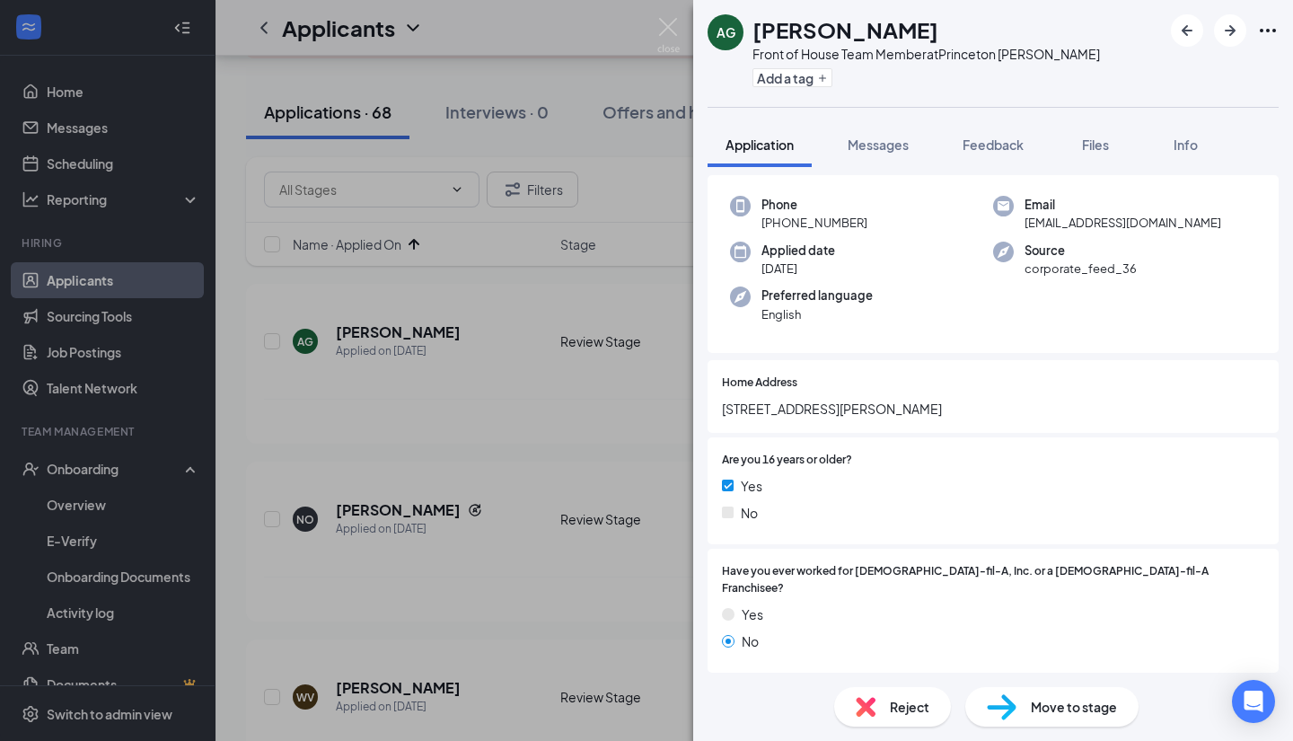
scroll to position [0, 0]
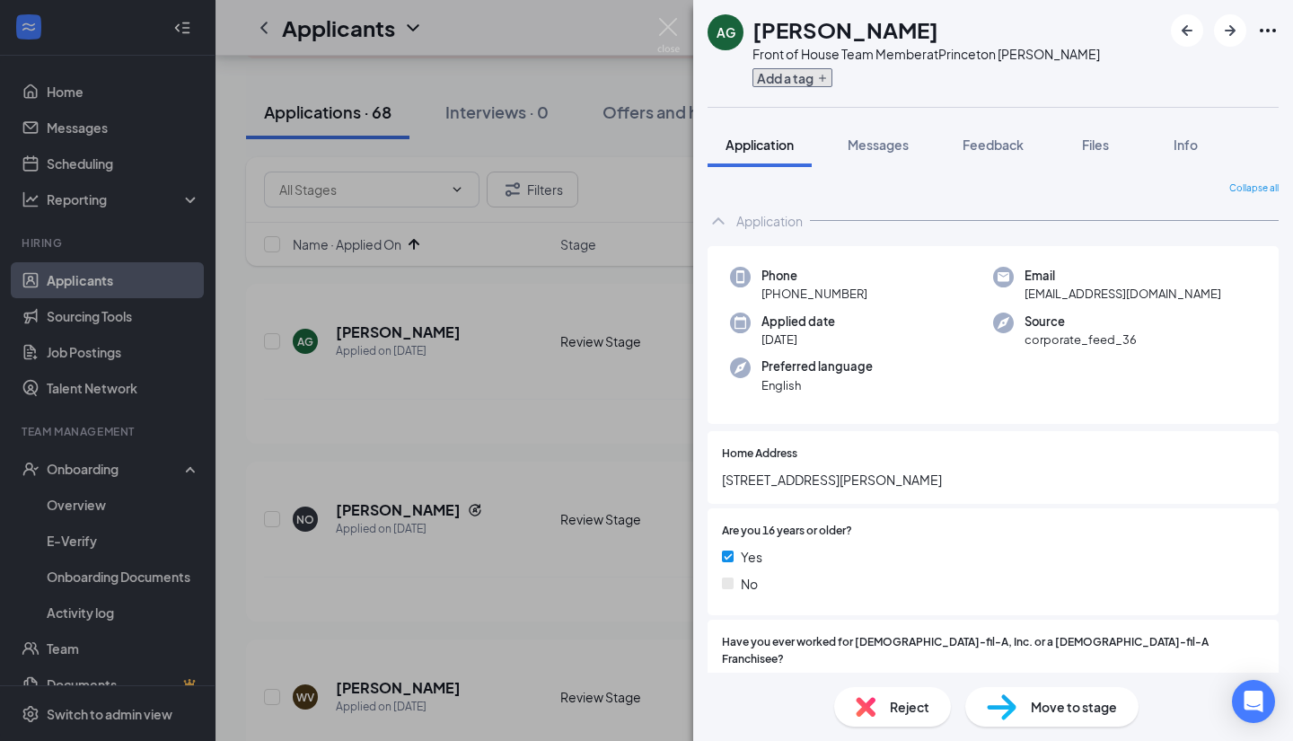
click at [821, 73] on icon "Plus" at bounding box center [822, 78] width 11 height 11
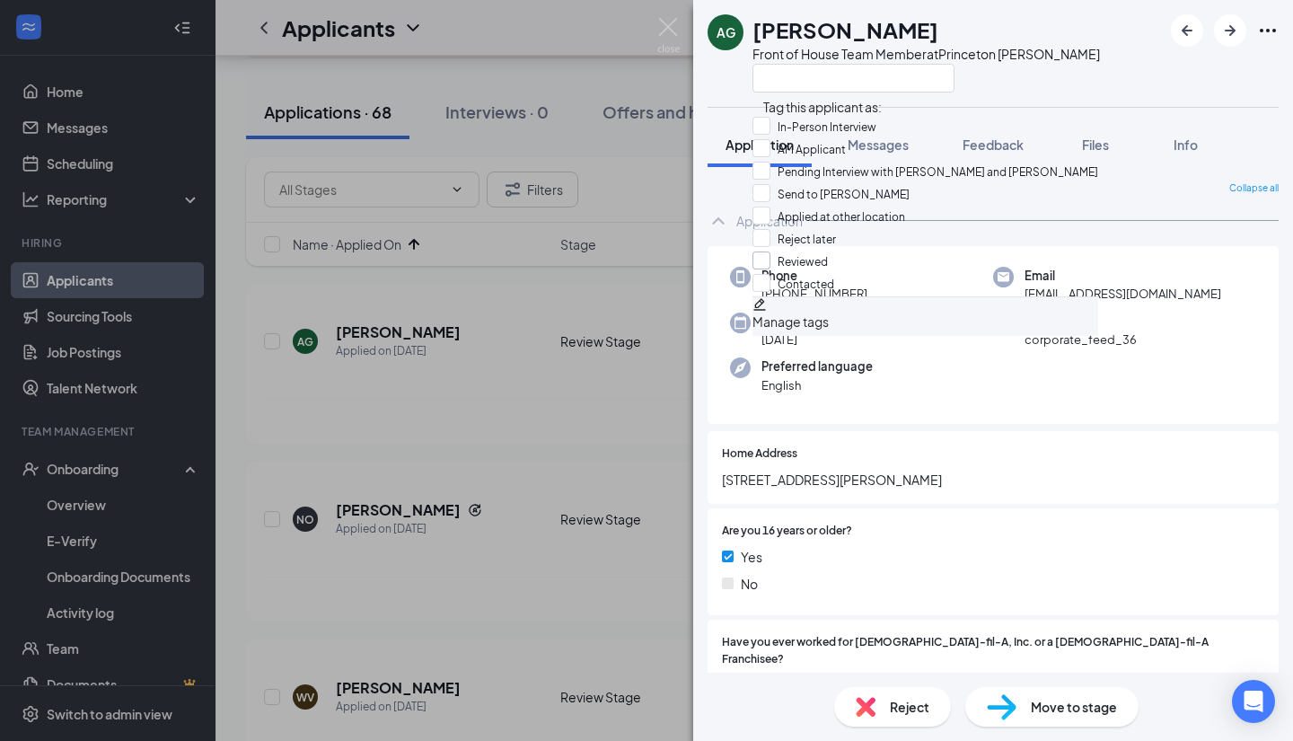
click at [776, 271] on input "Reviewed" at bounding box center [790, 261] width 75 height 20
checkbox input "true"
click at [780, 292] on input "Contacted" at bounding box center [794, 282] width 82 height 20
checkbox input "true"
click at [1146, 406] on div "Phone [PHONE_NUMBER] Email [EMAIL_ADDRESS][DOMAIN_NAME] Applied date [DATE] Sou…" at bounding box center [993, 335] width 571 height 179
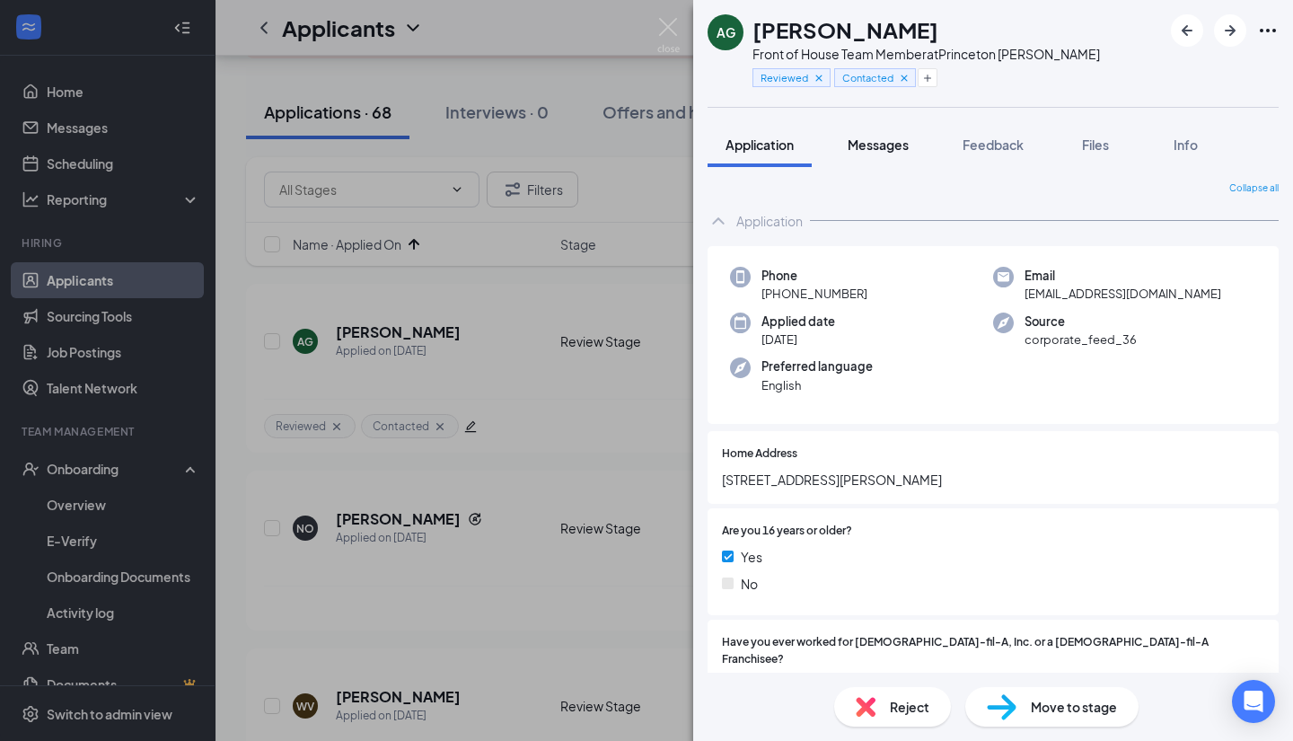
click at [888, 148] on span "Messages" at bounding box center [878, 145] width 61 height 16
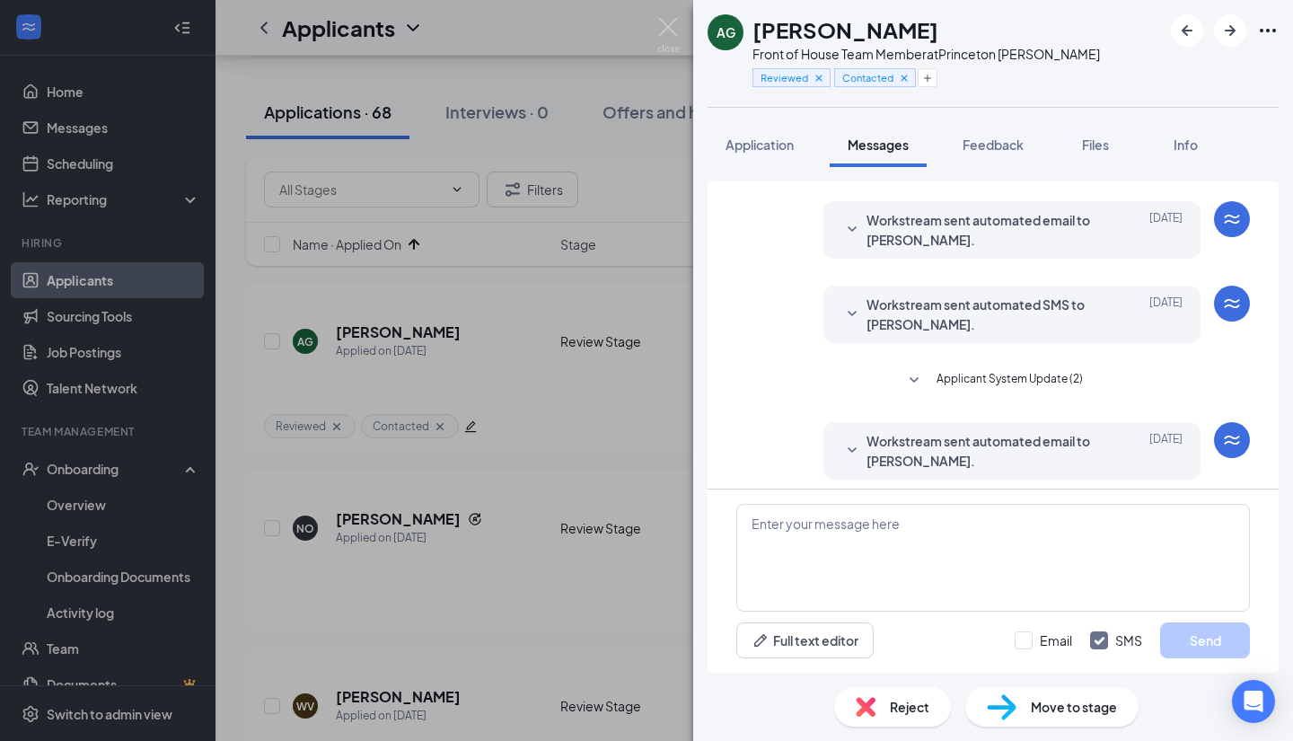
scroll to position [135, 0]
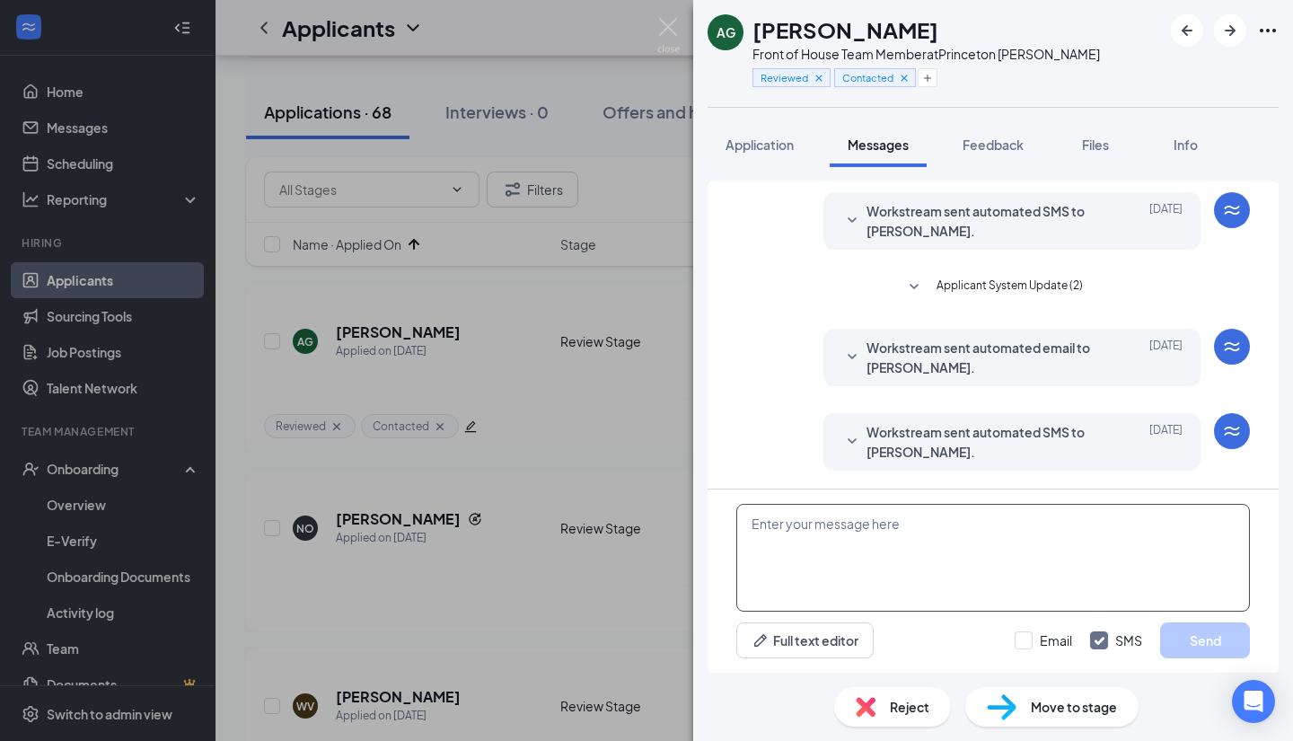
click at [858, 559] on textarea at bounding box center [993, 558] width 514 height 108
paste textarea "Thank you for applying to [DEMOGRAPHIC_DATA]-fil-A Dumfries/[GEOGRAPHIC_DATA][P…"
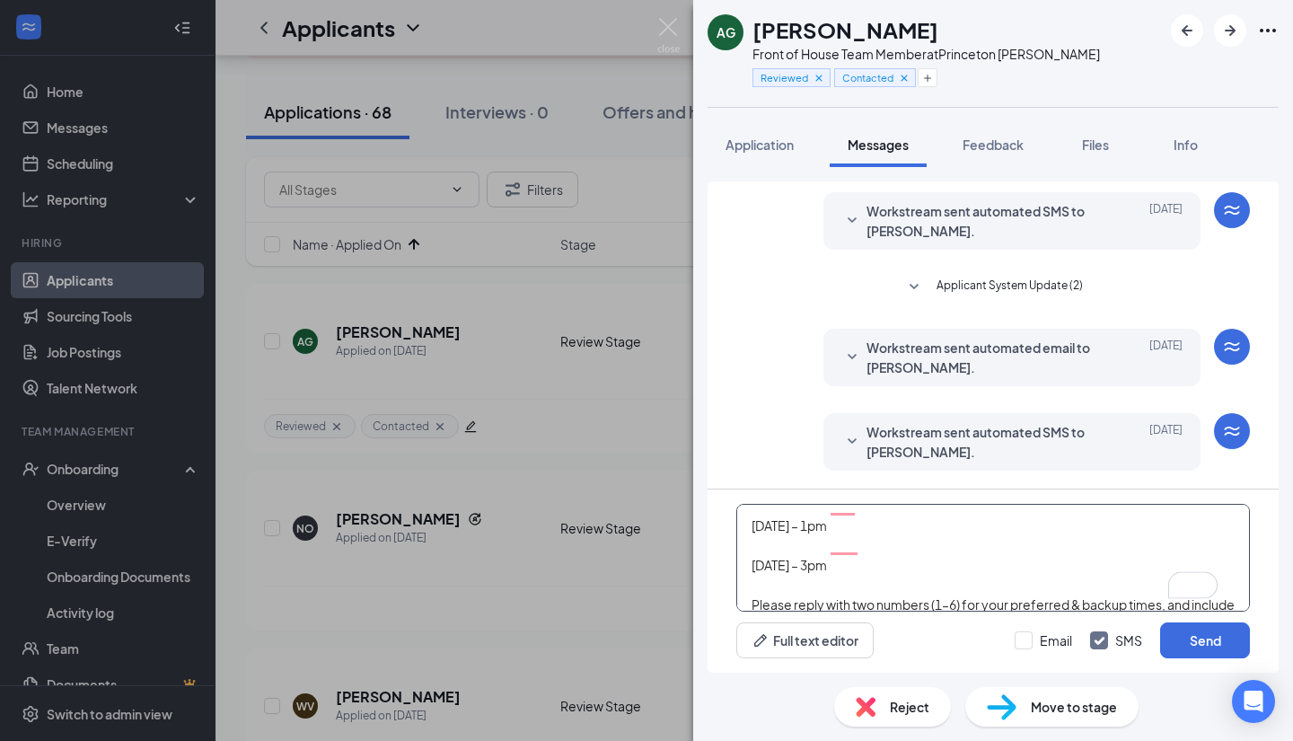
scroll to position [0, 0]
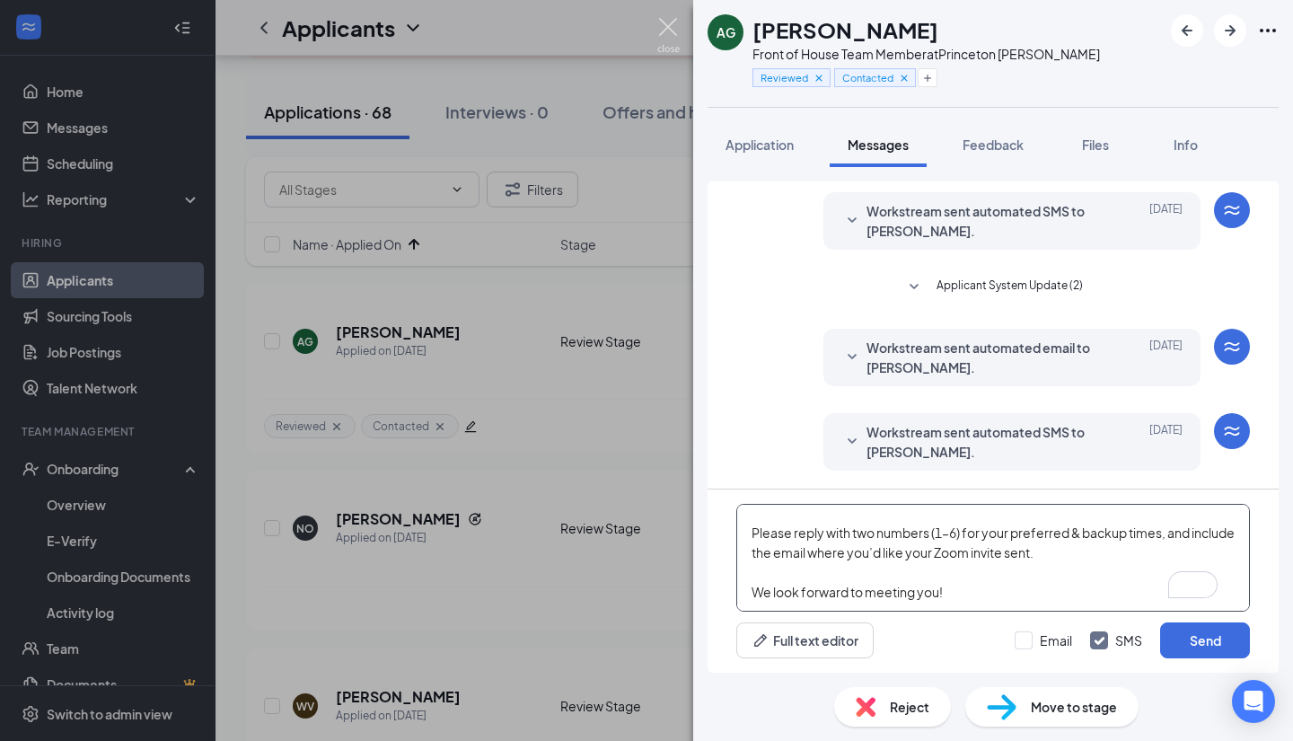
type textarea "Thank you for applying to [DEMOGRAPHIC_DATA]-fil-A Dumfries/[GEOGRAPHIC_DATA][P…"
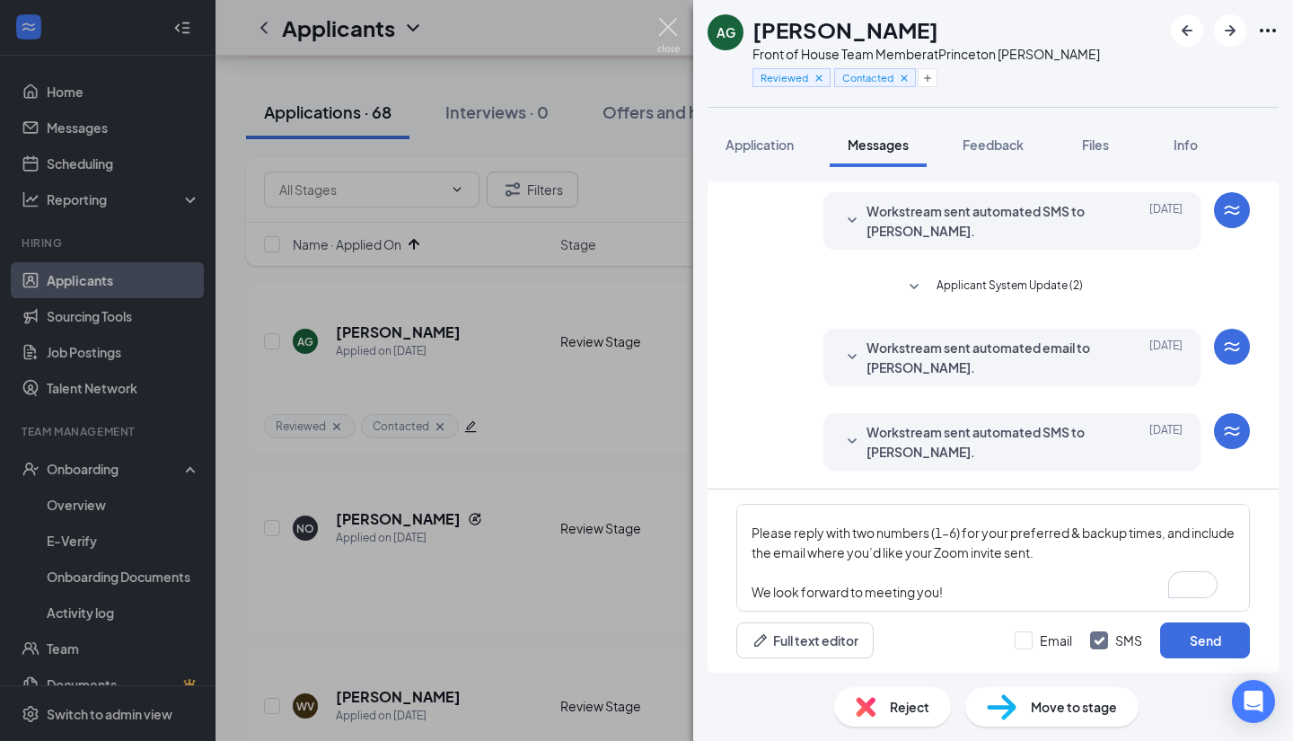
click at [664, 37] on img at bounding box center [668, 35] width 22 height 35
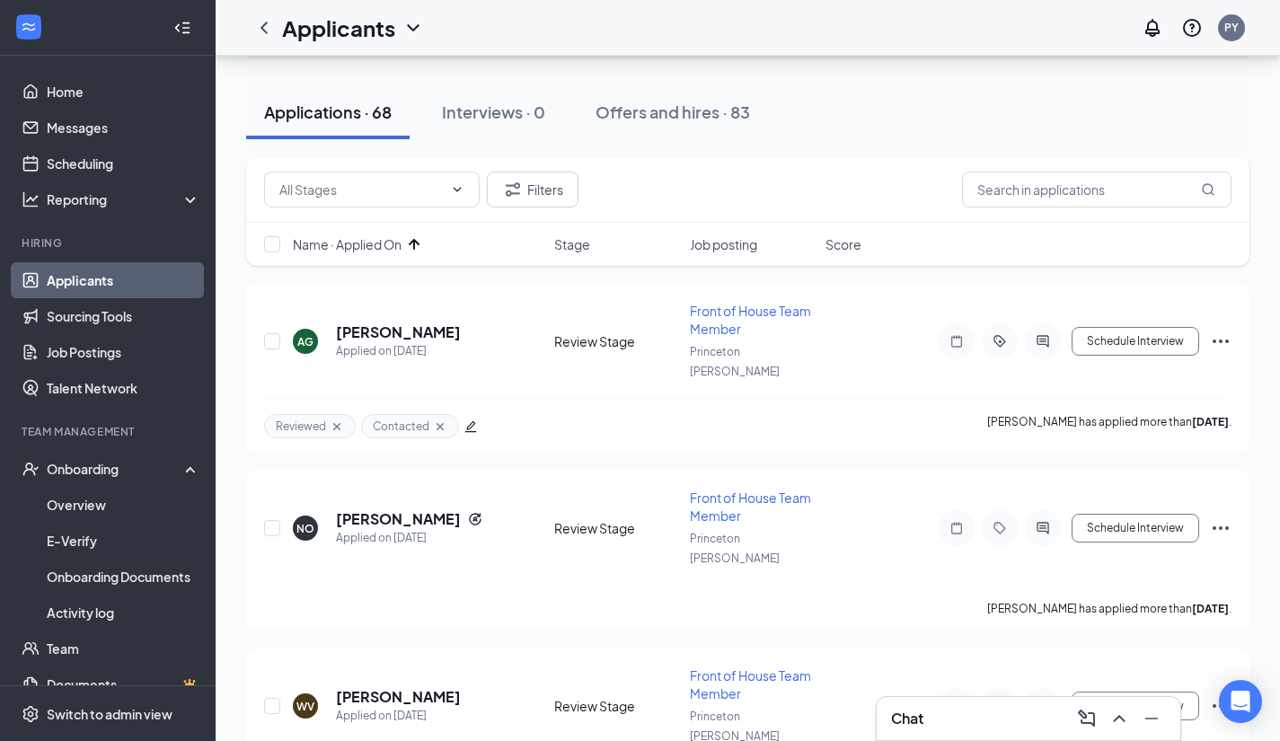
click at [839, 95] on div "Applications · 68 Interviews · 0 Offers and hires · 83" at bounding box center [747, 112] width 1003 height 54
click at [886, 123] on div "Applications · 68 Interviews · 0 Offers and hires · 83" at bounding box center [747, 112] width 1003 height 54
